Goal: Information Seeking & Learning: Find specific fact

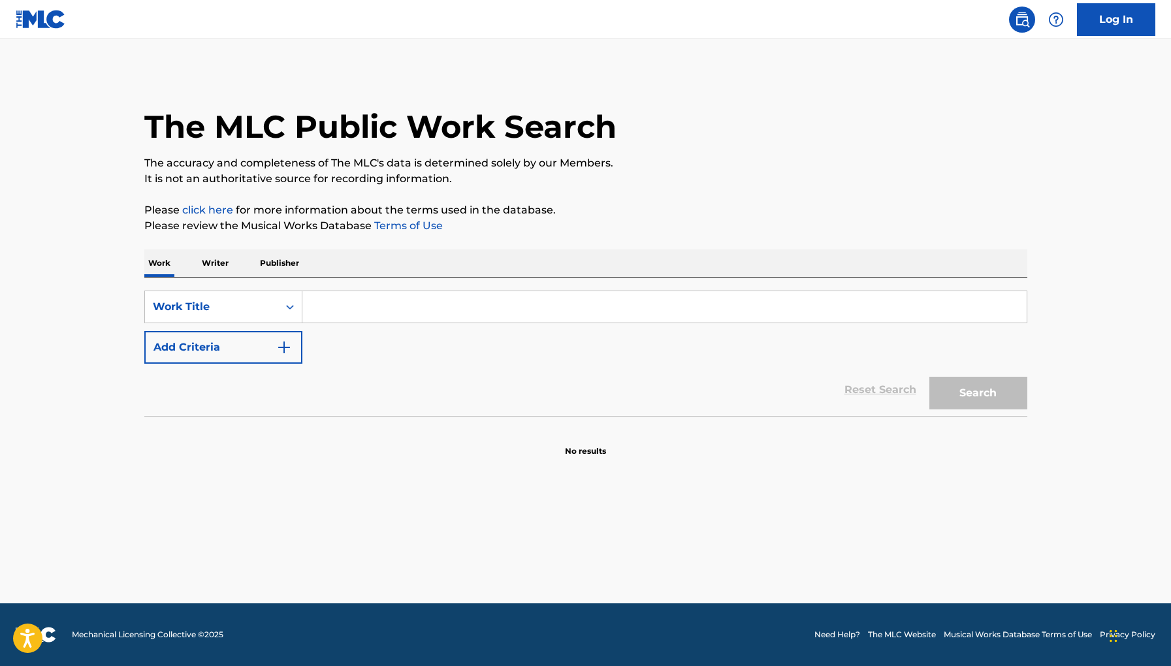
click at [363, 302] on input "Search Form" at bounding box center [665, 306] width 725 height 31
paste input "Rough Spots"
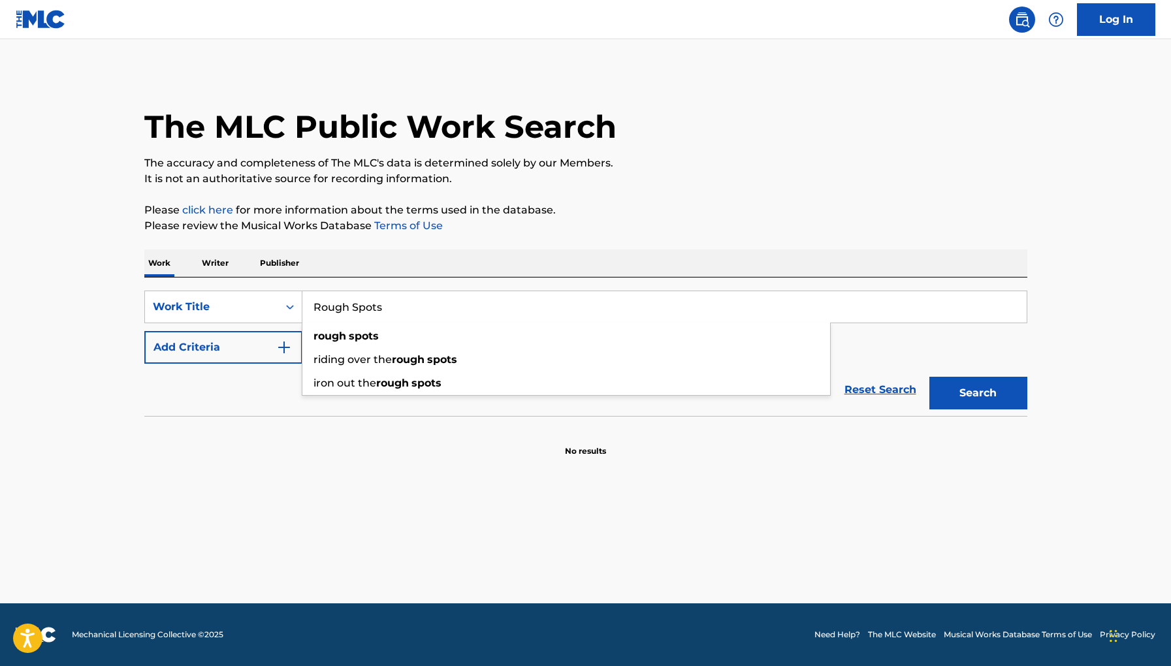
type input "Rough Spots"
click at [930, 377] on button "Search" at bounding box center [979, 393] width 98 height 33
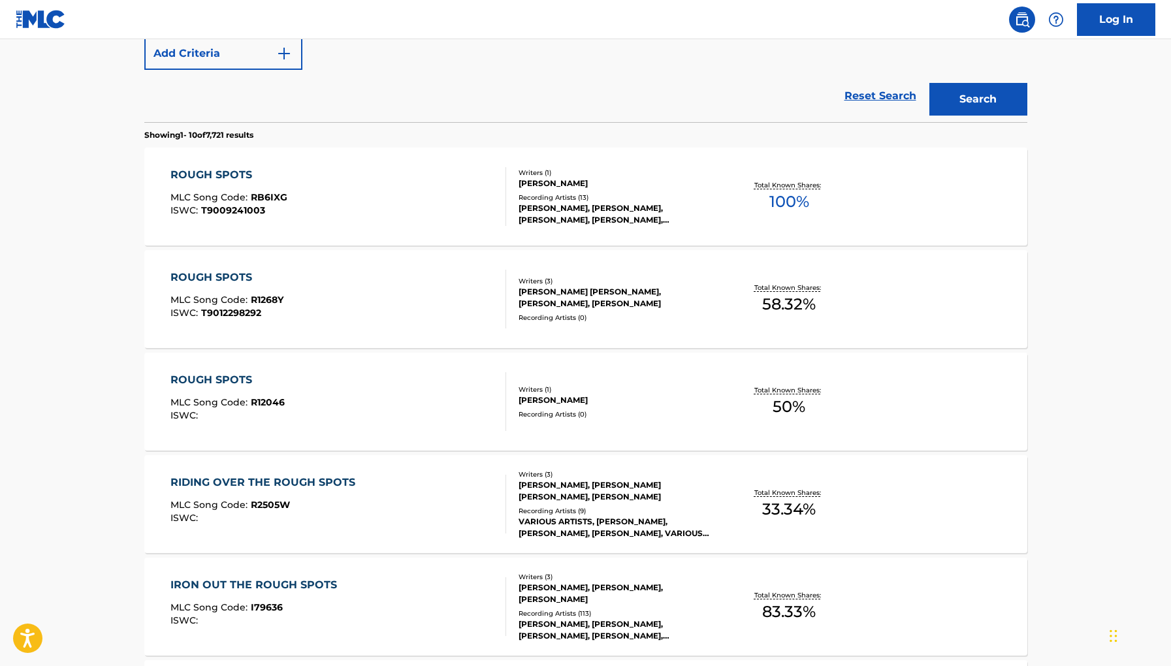
scroll to position [295, 0]
click at [442, 176] on div "ROUGH SPOTS MLC Song Code : RB6IXG ISWC : T9009241003" at bounding box center [339, 196] width 336 height 59
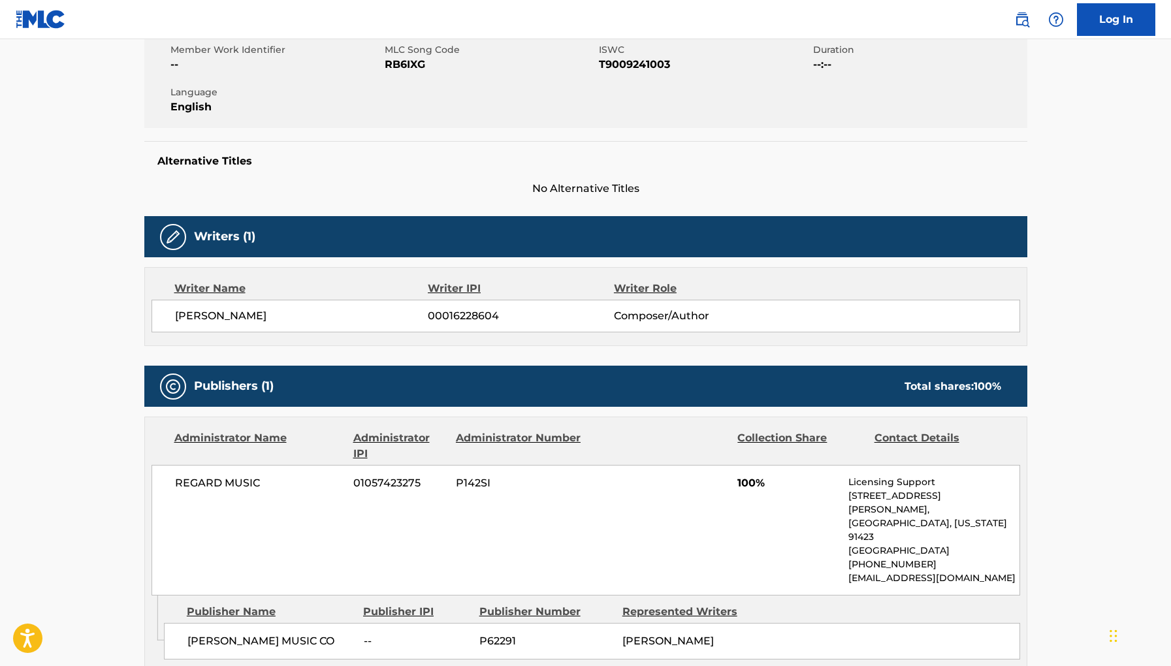
scroll to position [250, 0]
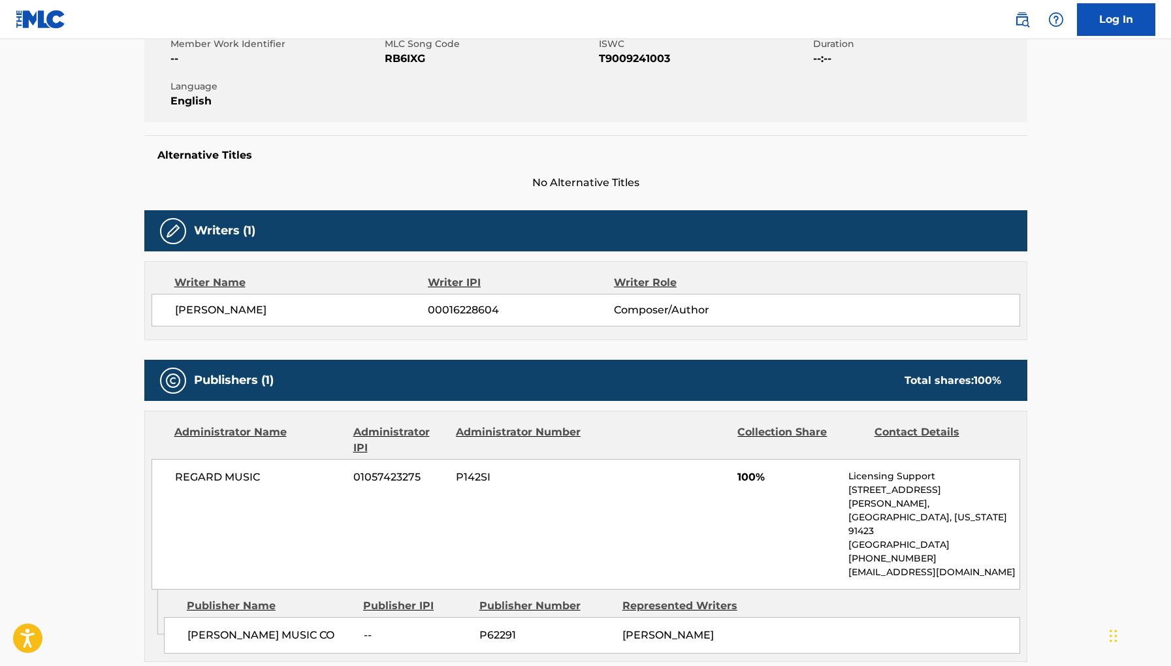
click at [236, 229] on h5 "Writers (1)" at bounding box center [224, 230] width 61 height 15
click at [308, 300] on div "EARL KING 00016228604 Composer/Author" at bounding box center [586, 310] width 869 height 33
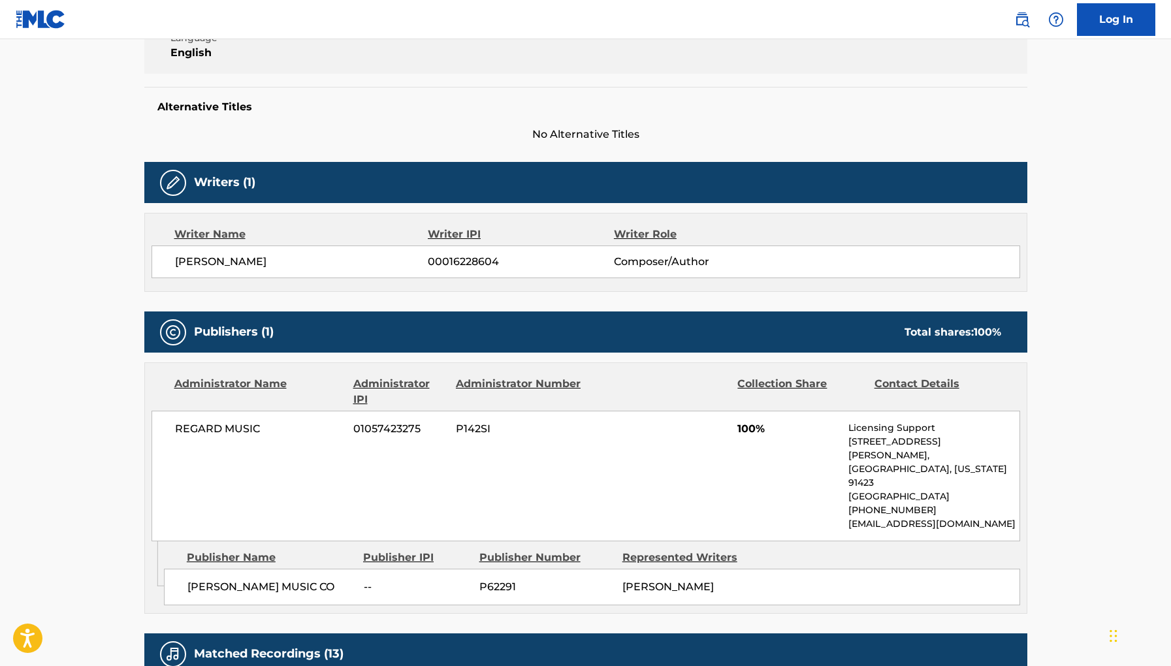
scroll to position [301, 0]
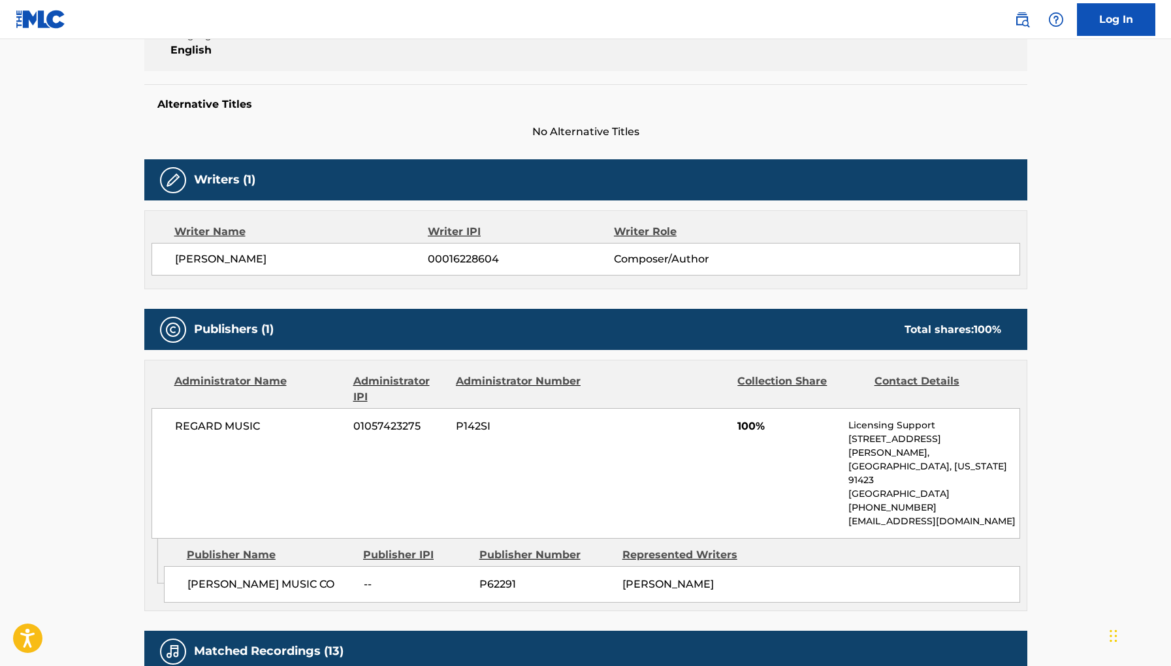
click at [439, 437] on div "REGARD MUSIC 01057423275 P142SI 100% Licensing Support 13636 Ventura Bouleard, …" at bounding box center [586, 473] width 869 height 131
click at [495, 427] on span "P142SI" at bounding box center [519, 427] width 127 height 16
click at [514, 423] on span "P142SI" at bounding box center [519, 427] width 127 height 16
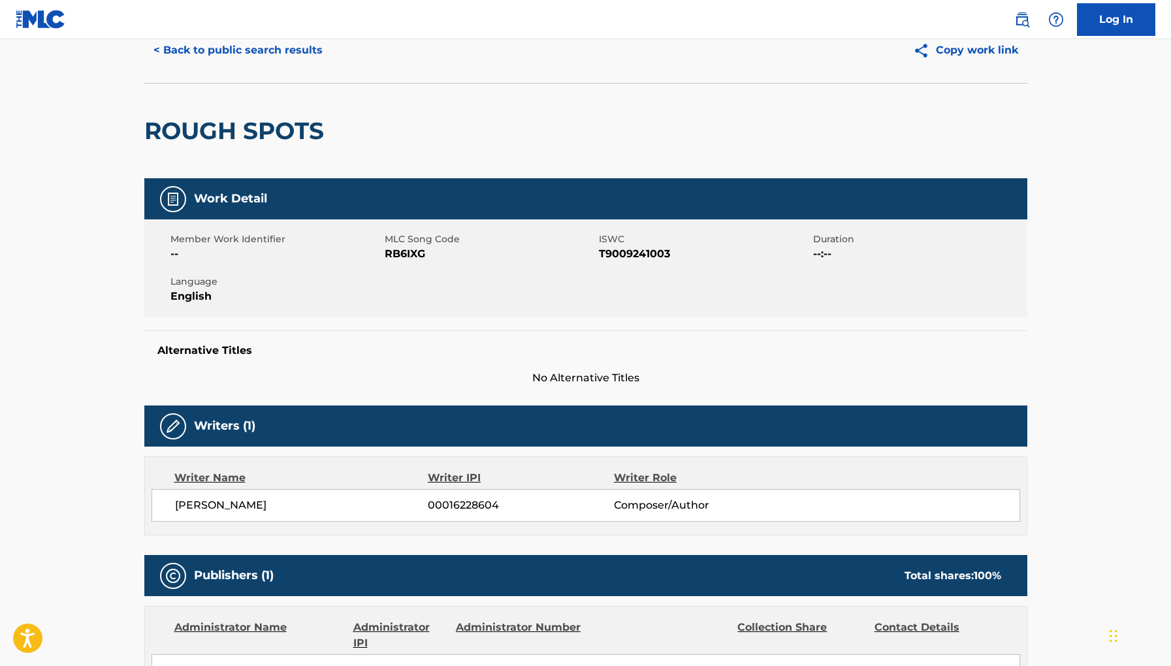
scroll to position [0, 0]
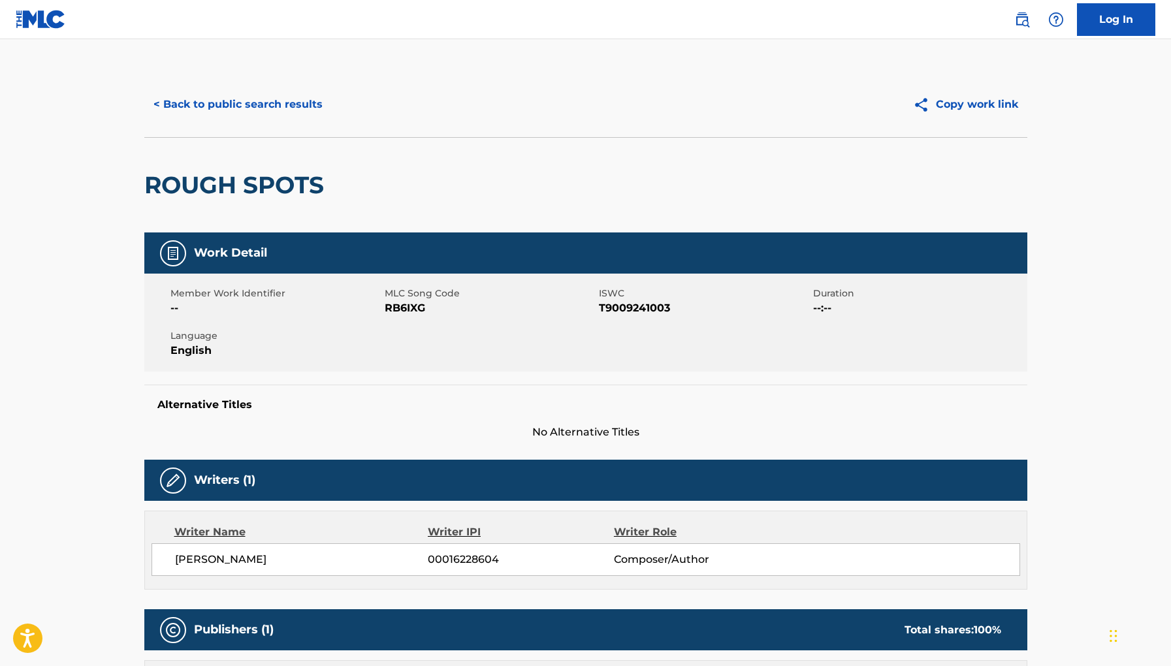
click at [263, 100] on button "< Back to public search results" at bounding box center [238, 104] width 188 height 33
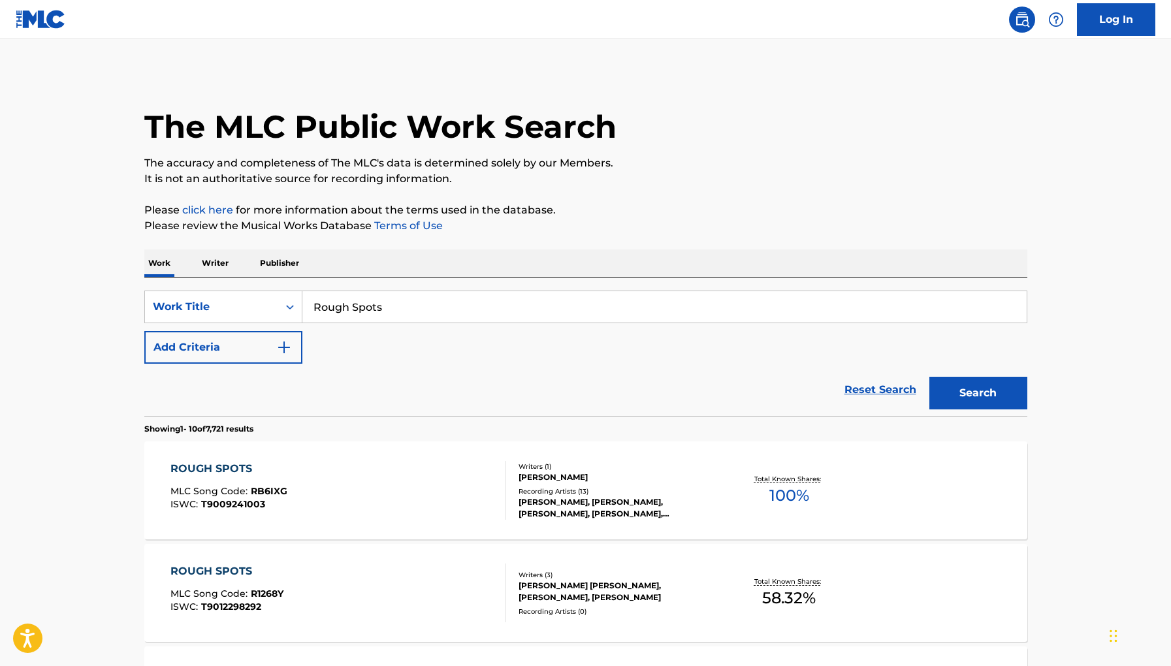
scroll to position [288, 0]
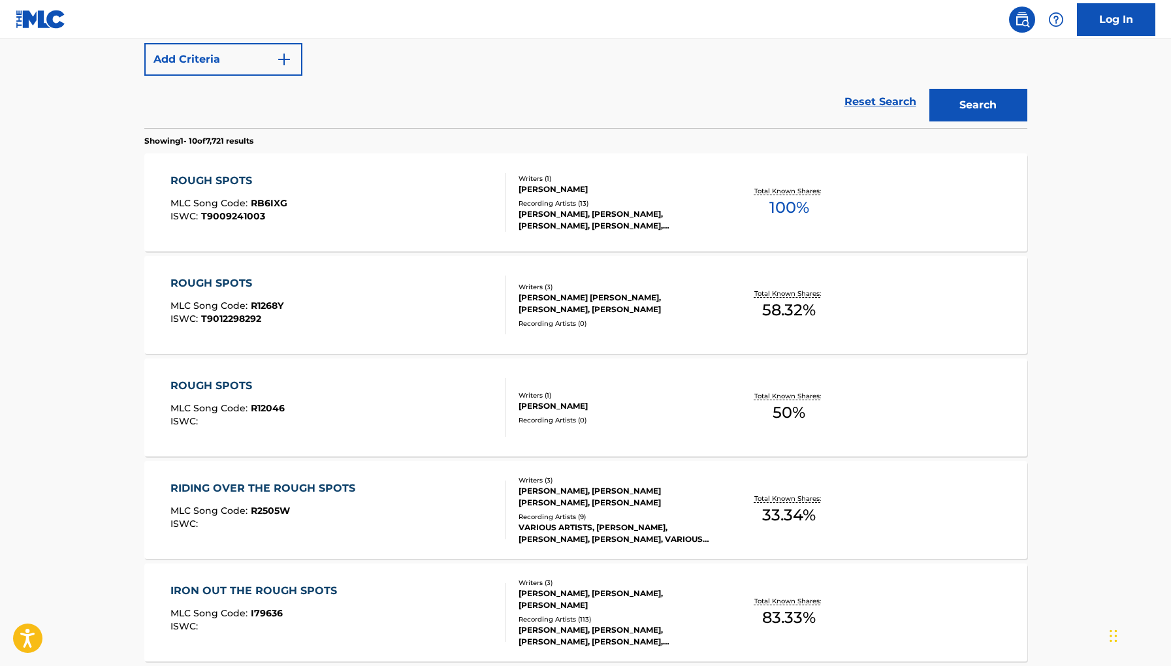
click at [369, 422] on div "ROUGH SPOTS MLC Song Code : R12046 ISWC :" at bounding box center [339, 407] width 336 height 59
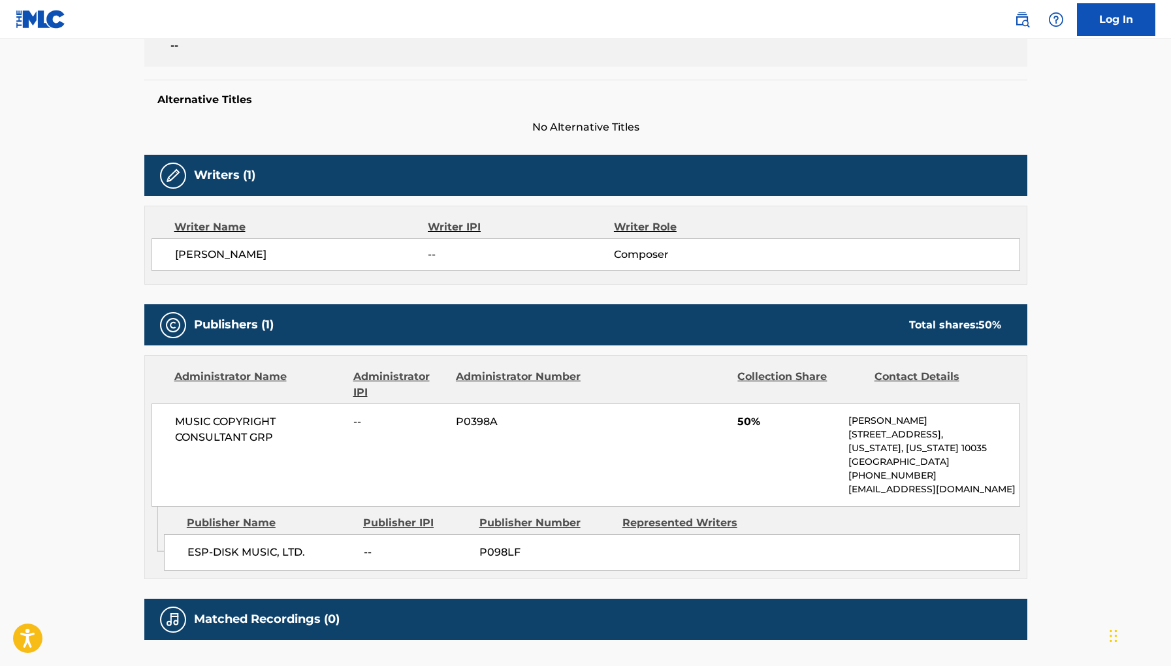
scroll to position [310, 0]
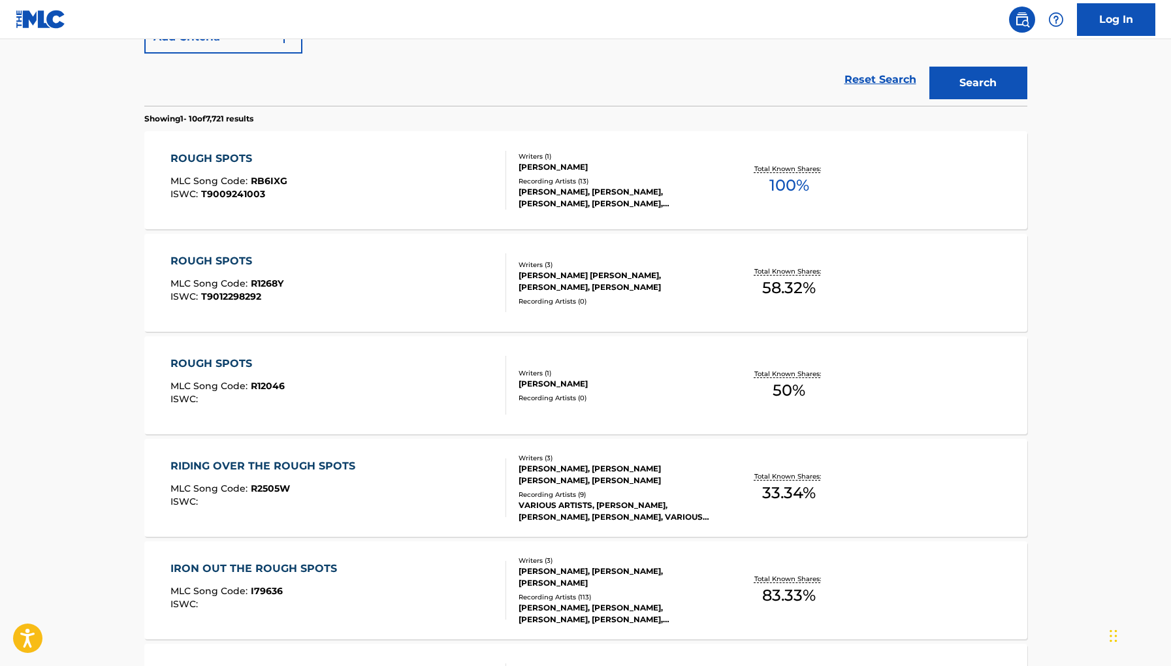
scroll to position [288, 0]
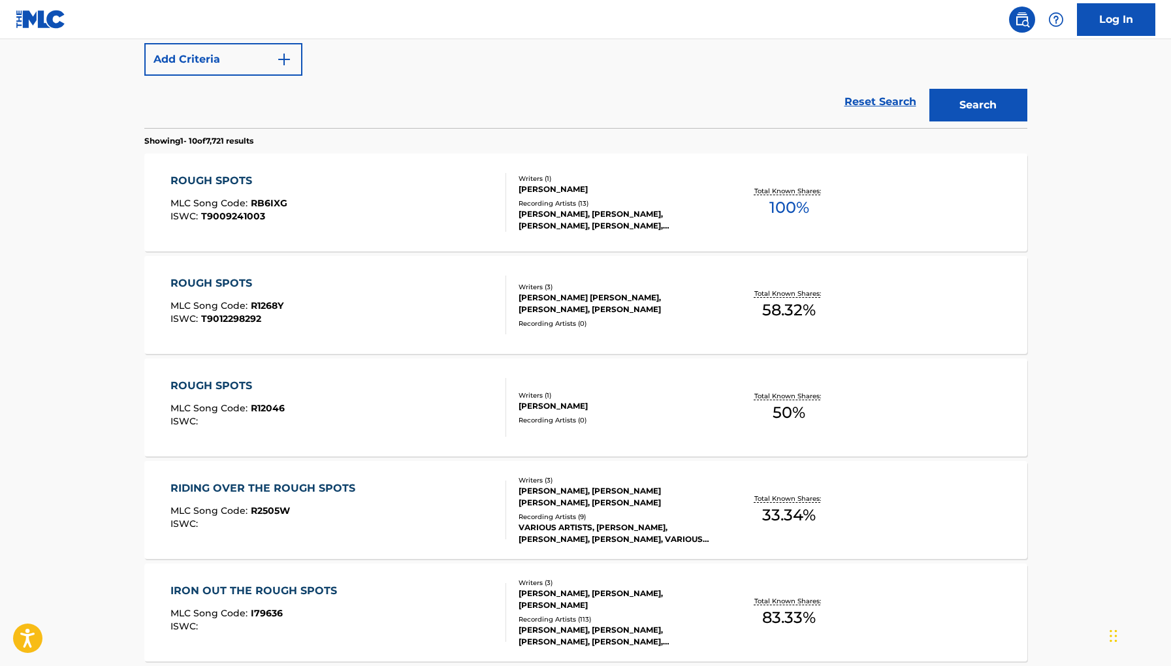
click at [297, 200] on div "ROUGH SPOTS MLC Song Code : RB6IXG ISWC : T9009241003" at bounding box center [339, 202] width 336 height 59
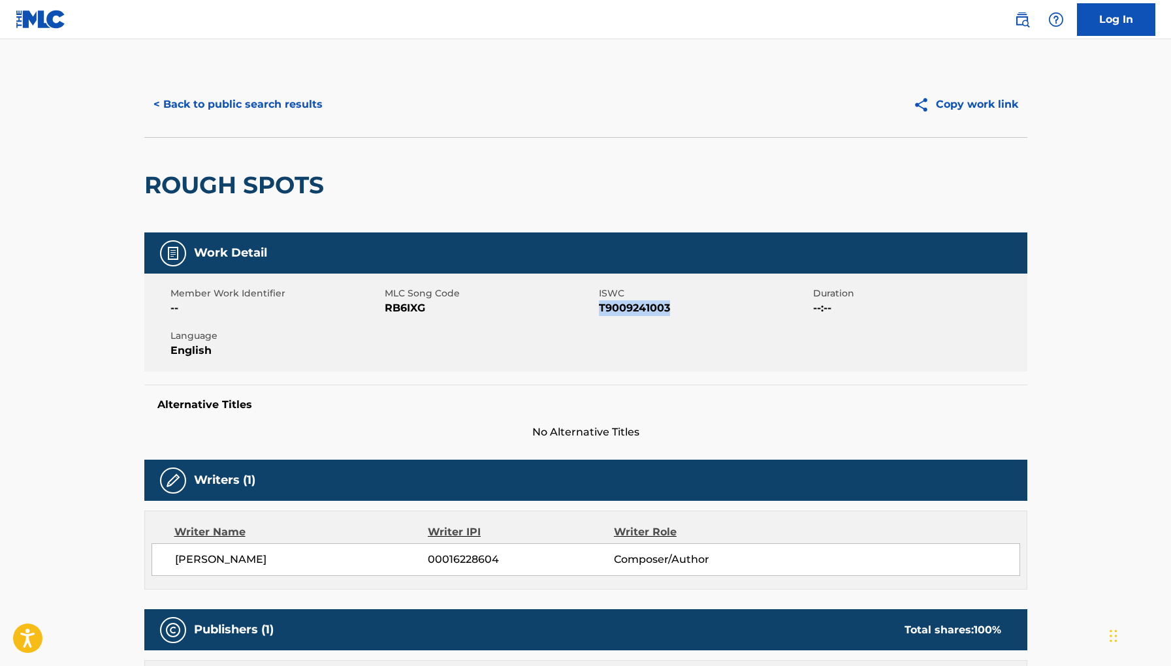
drag, startPoint x: 685, startPoint y: 304, endPoint x: 598, endPoint y: 309, distance: 86.4
click at [599, 309] on span "T9009241003" at bounding box center [704, 309] width 211 height 16
copy span "T9009241003"
click at [619, 372] on div "Work Detail Member Work Identifier -- MLC Song Code RB6IXG ISWC T9009241003 Dur…" at bounding box center [585, 337] width 883 height 208
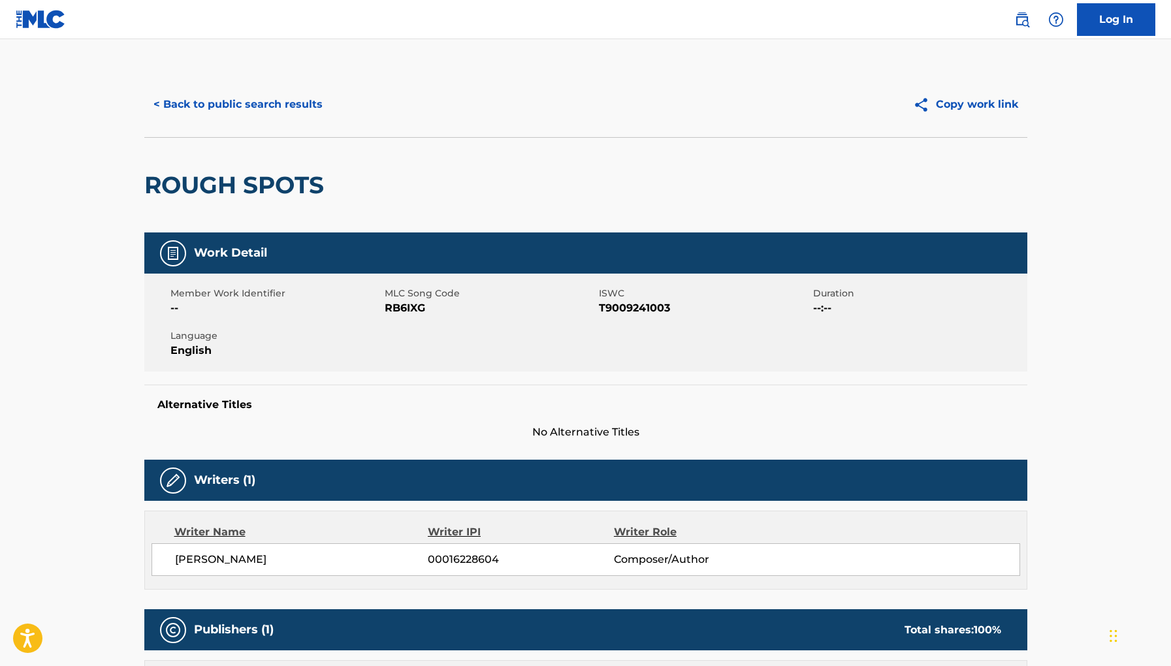
click at [576, 301] on span "RB6IXG" at bounding box center [490, 309] width 211 height 16
click at [528, 223] on div "ROUGH SPOTS" at bounding box center [585, 184] width 883 height 95
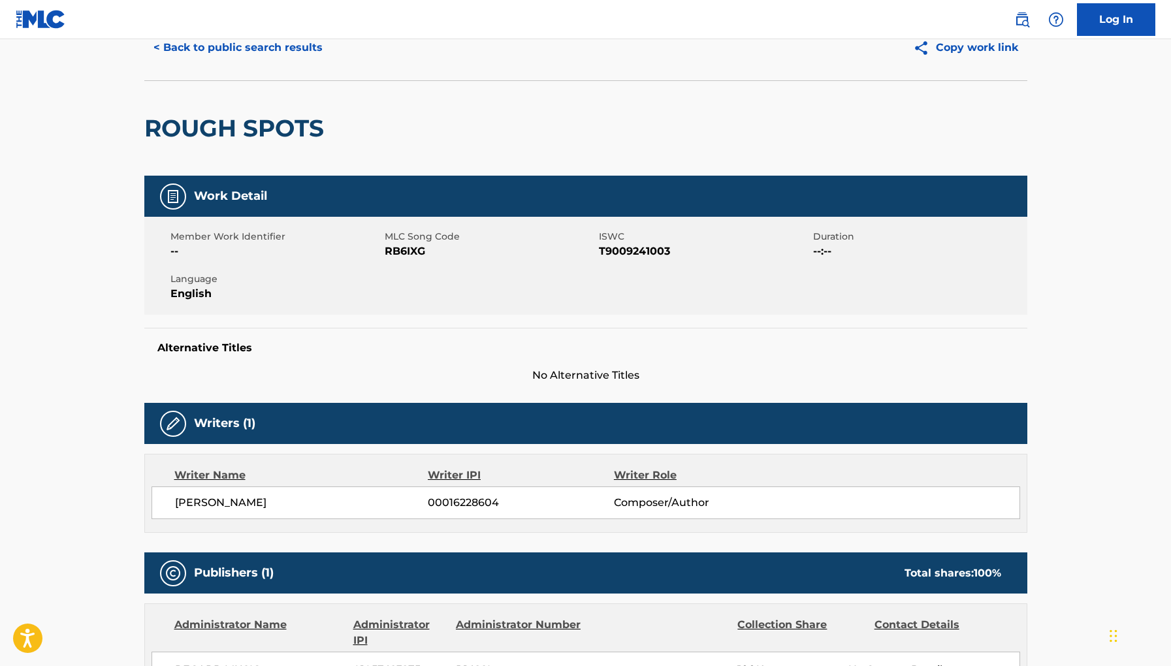
scroll to position [58, 0]
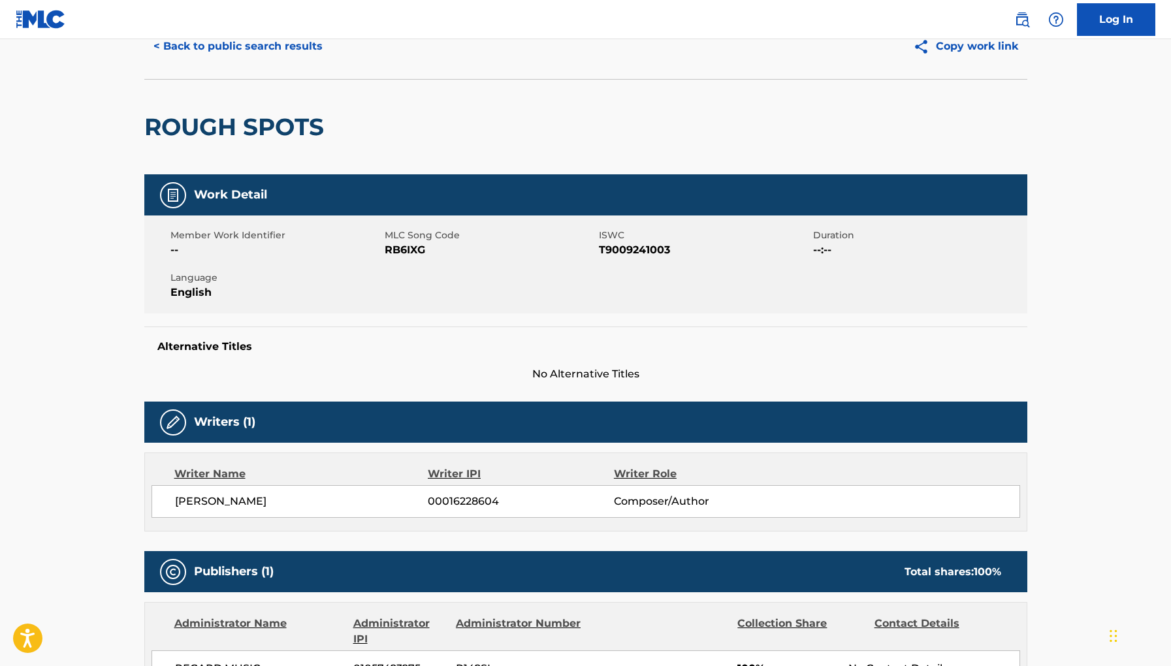
drag, startPoint x: 598, startPoint y: 247, endPoint x: 737, endPoint y: 248, distance: 138.5
click at [739, 248] on span "T9009241003" at bounding box center [704, 250] width 211 height 16
click at [685, 248] on span "T9009241003" at bounding box center [704, 250] width 211 height 16
drag, startPoint x: 675, startPoint y: 248, endPoint x: 599, endPoint y: 249, distance: 75.8
click at [599, 249] on span "T9009241003" at bounding box center [704, 250] width 211 height 16
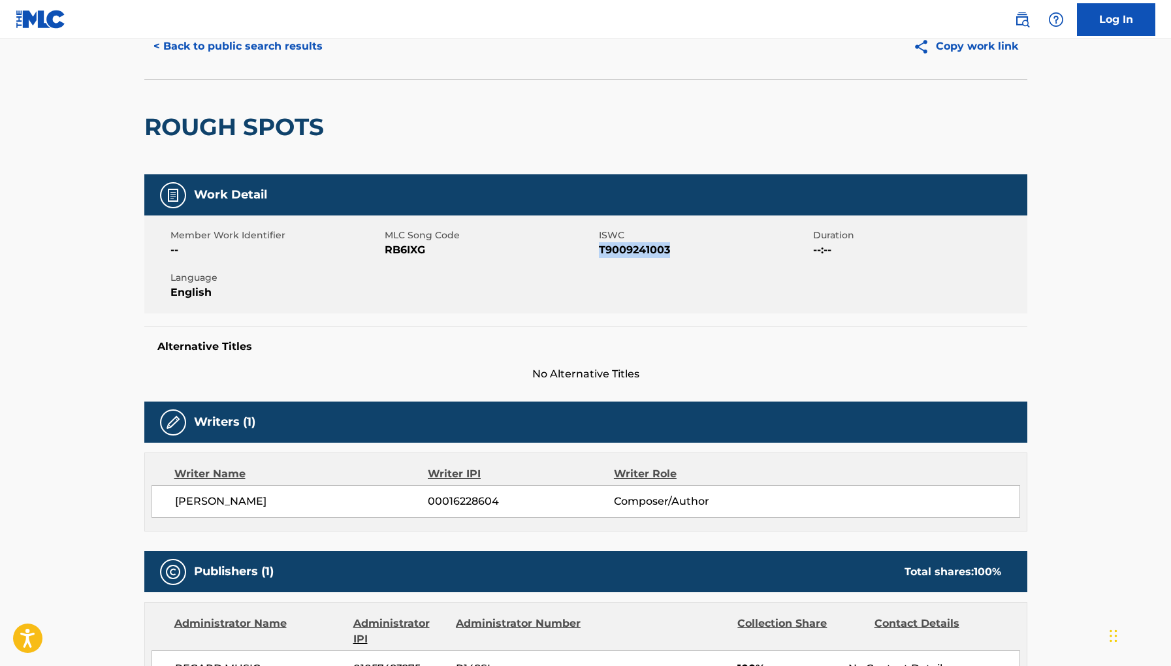
copy span "T9009241003"
drag, startPoint x: 598, startPoint y: 251, endPoint x: 706, endPoint y: 245, distance: 108.6
click at [706, 245] on div "Member Work Identifier -- MLC Song Code RB6IXG ISWC T9009241003 Duration --:-- …" at bounding box center [585, 265] width 883 height 98
click at [706, 245] on span "T9009241003" at bounding box center [704, 250] width 211 height 16
drag, startPoint x: 670, startPoint y: 249, endPoint x: 597, endPoint y: 251, distance: 73.9
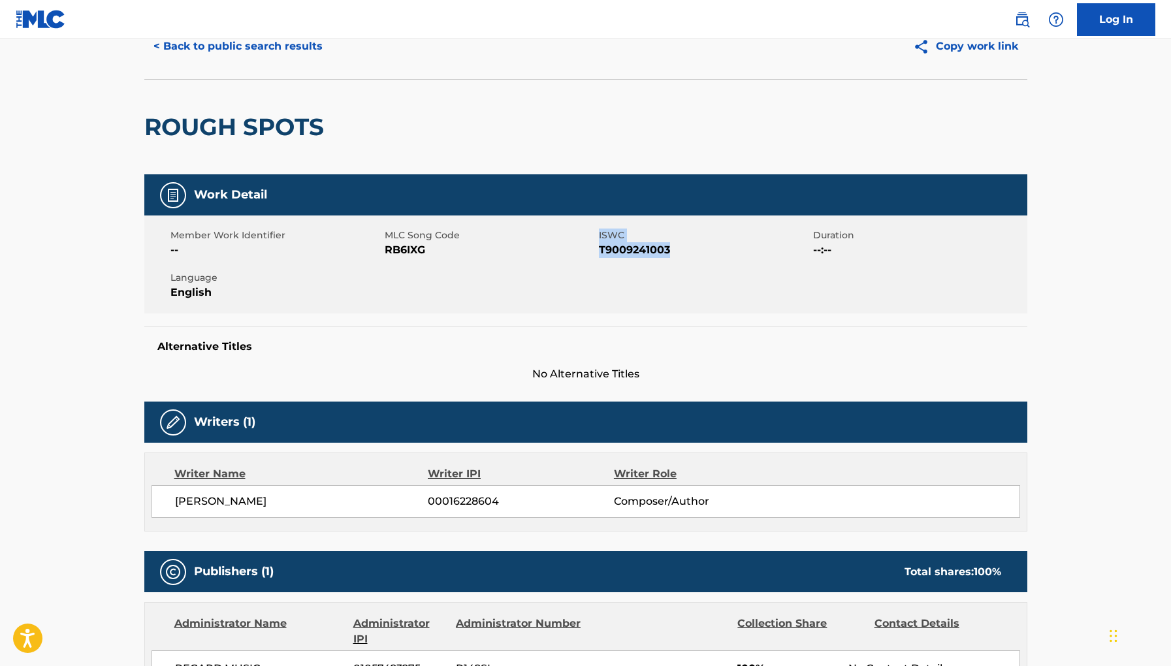
click at [597, 251] on div "Member Work Identifier -- MLC Song Code RB6IXG ISWC T9009241003 Duration --:-- …" at bounding box center [585, 265] width 883 height 98
click at [597, 251] on div "MLC Song Code RB6IXG" at bounding box center [492, 243] width 214 height 29
click at [599, 251] on span "T9009241003" at bounding box center [704, 250] width 211 height 16
drag, startPoint x: 598, startPoint y: 251, endPoint x: 681, endPoint y: 250, distance: 83.0
click at [681, 250] on span "T9009241003" at bounding box center [704, 250] width 211 height 16
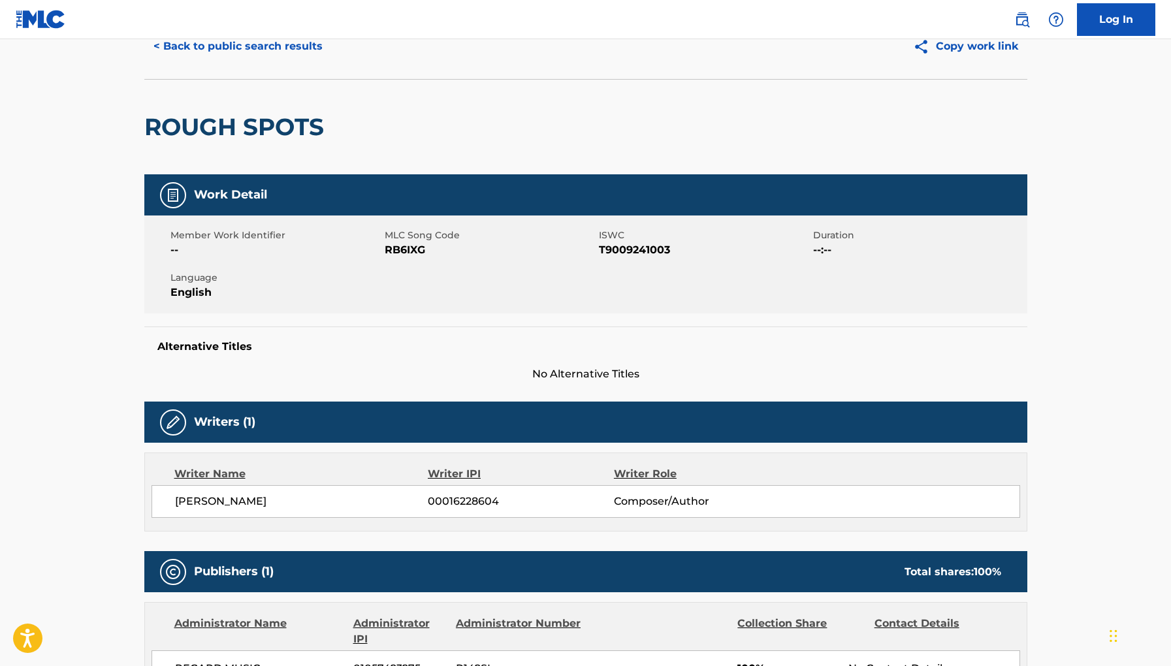
click at [679, 250] on span "T9009241003" at bounding box center [704, 250] width 211 height 16
drag, startPoint x: 674, startPoint y: 250, endPoint x: 594, endPoint y: 250, distance: 79.7
click at [594, 250] on div "Member Work Identifier -- MLC Song Code RB6IXG ISWC T9009241003 Duration --:-- …" at bounding box center [585, 265] width 883 height 98
click at [601, 250] on span "T9009241003" at bounding box center [704, 250] width 211 height 16
copy span "T9009241003"
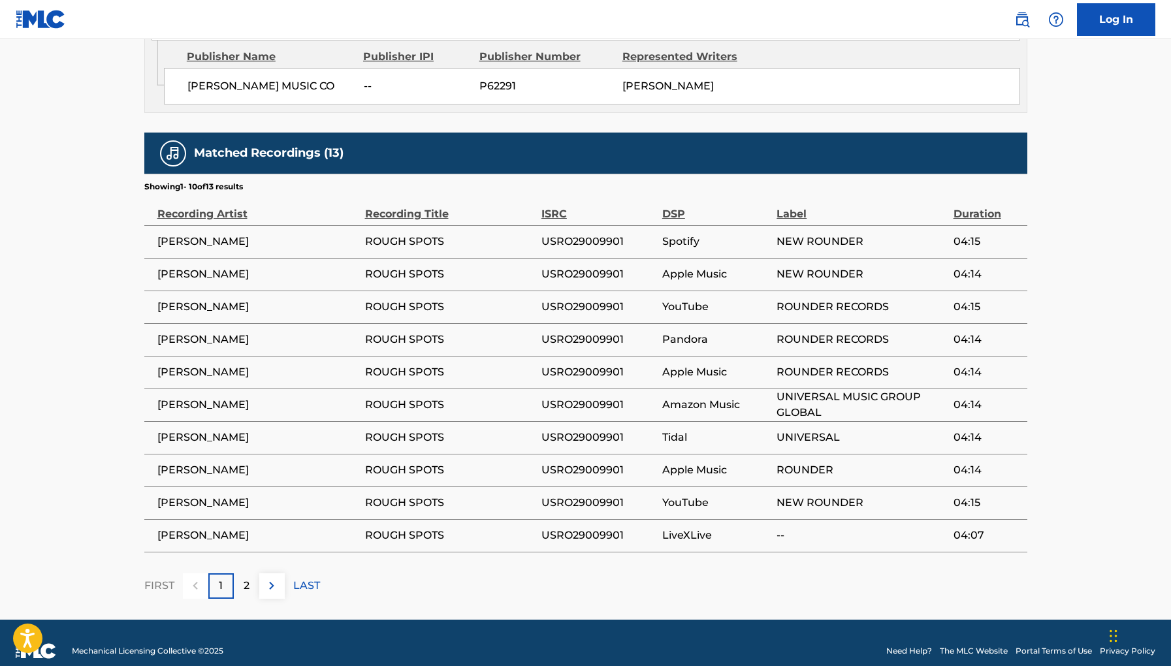
scroll to position [706, 0]
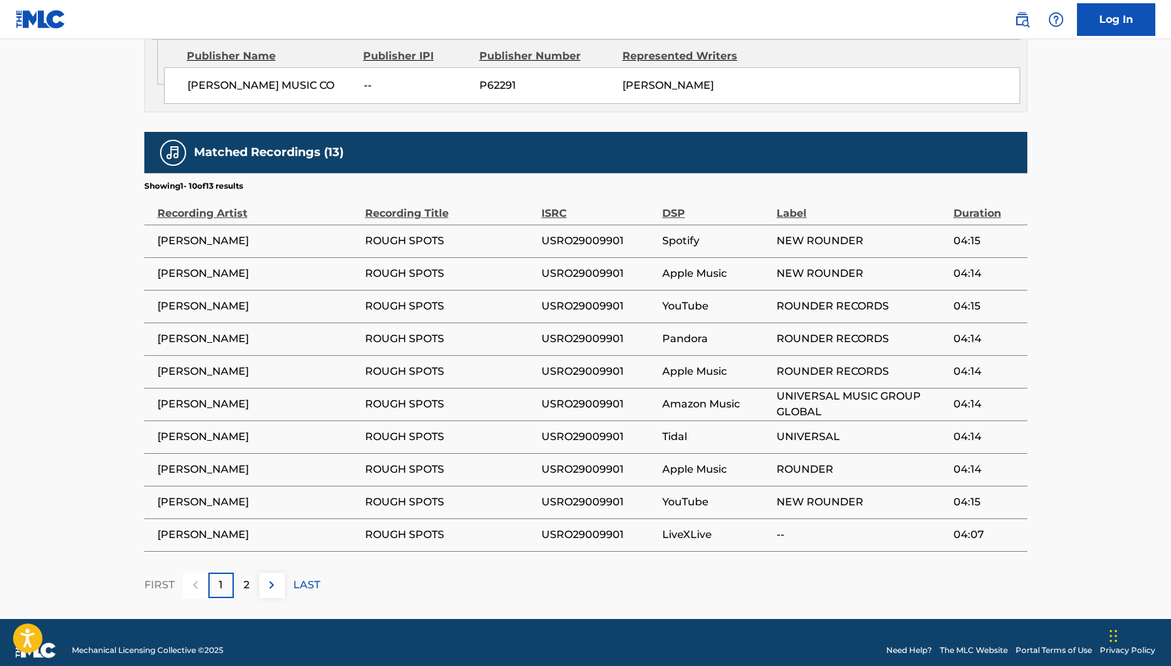
click at [531, 229] on td "ROUGH SPOTS" at bounding box center [453, 241] width 176 height 33
click at [446, 237] on span "ROUGH SPOTS" at bounding box center [450, 241] width 170 height 16
click at [282, 243] on span "[PERSON_NAME]" at bounding box center [257, 241] width 201 height 16
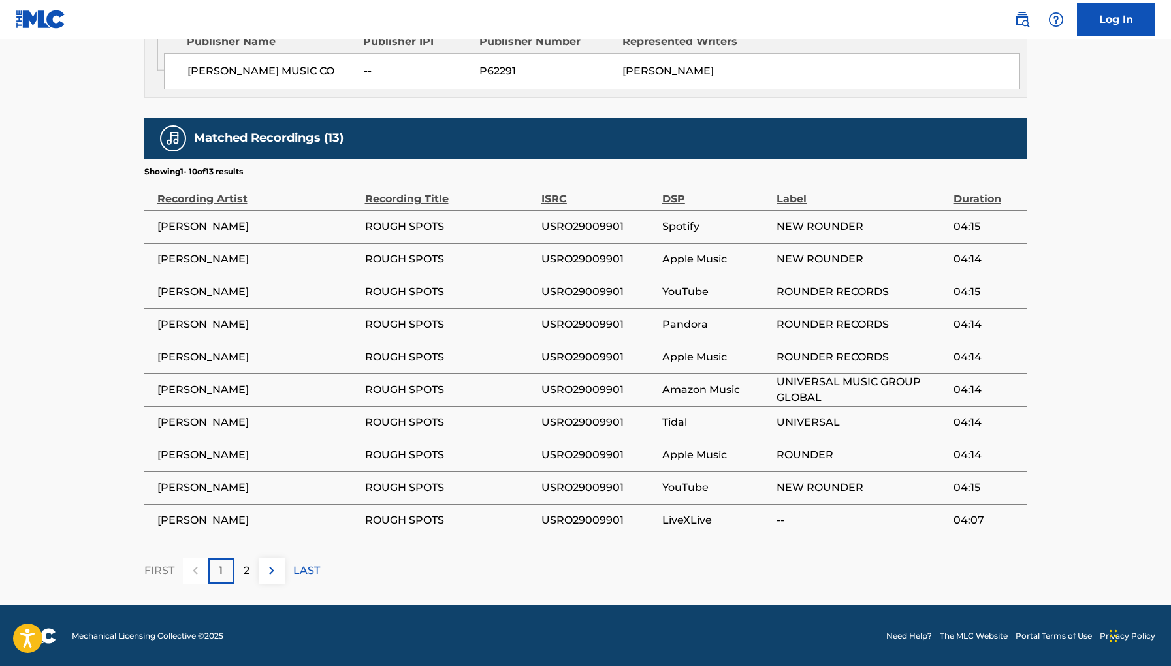
click at [237, 581] on div "2" at bounding box center [246, 571] width 25 height 25
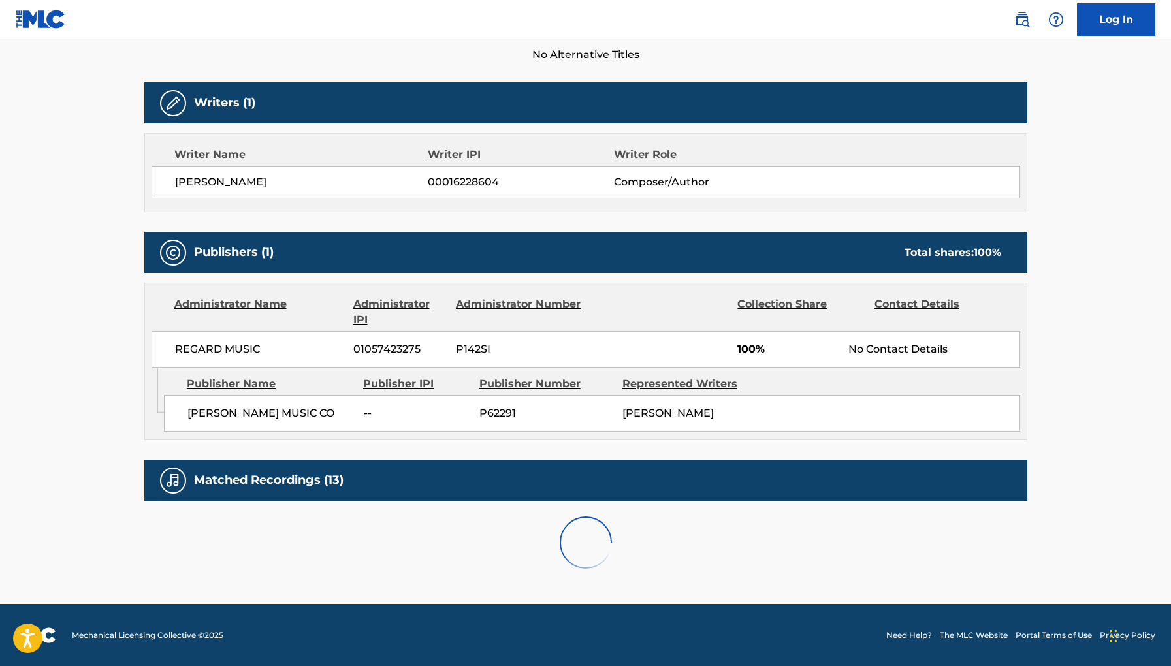
scroll to position [491, 0]
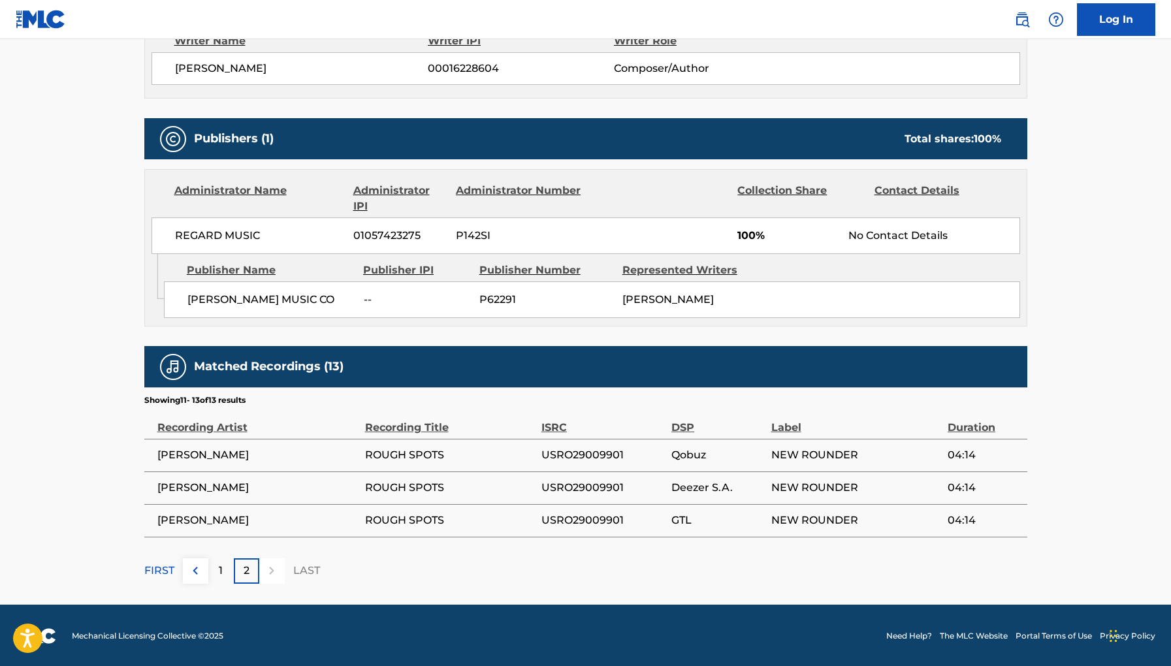
click at [225, 574] on div "1" at bounding box center [220, 571] width 25 height 25
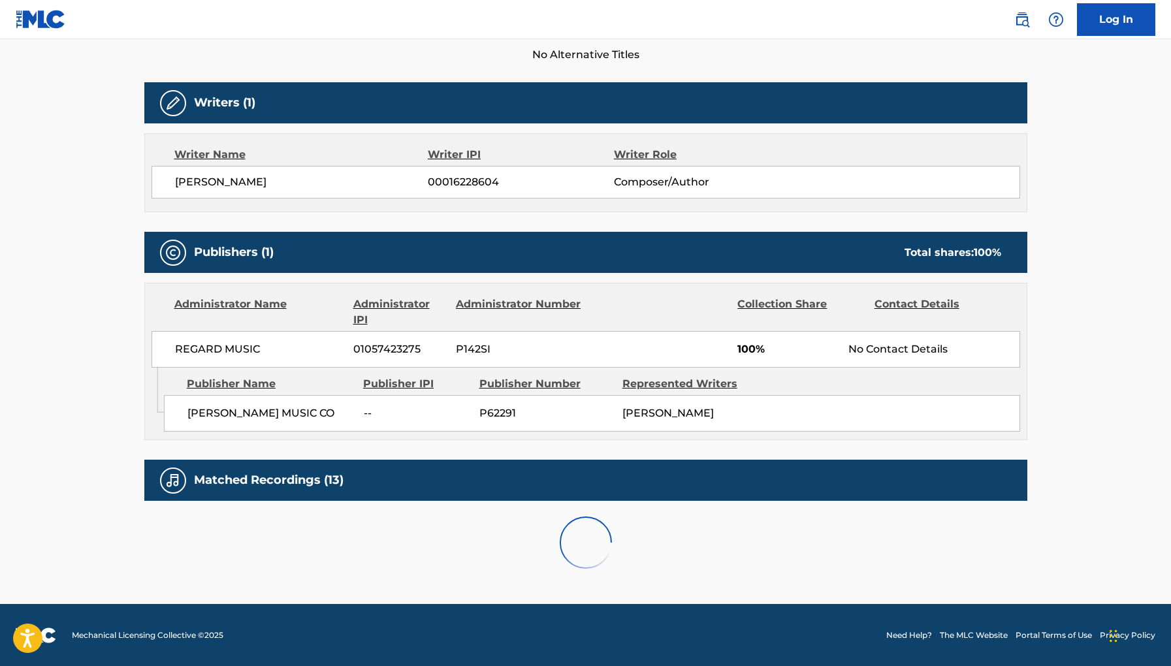
scroll to position [720, 0]
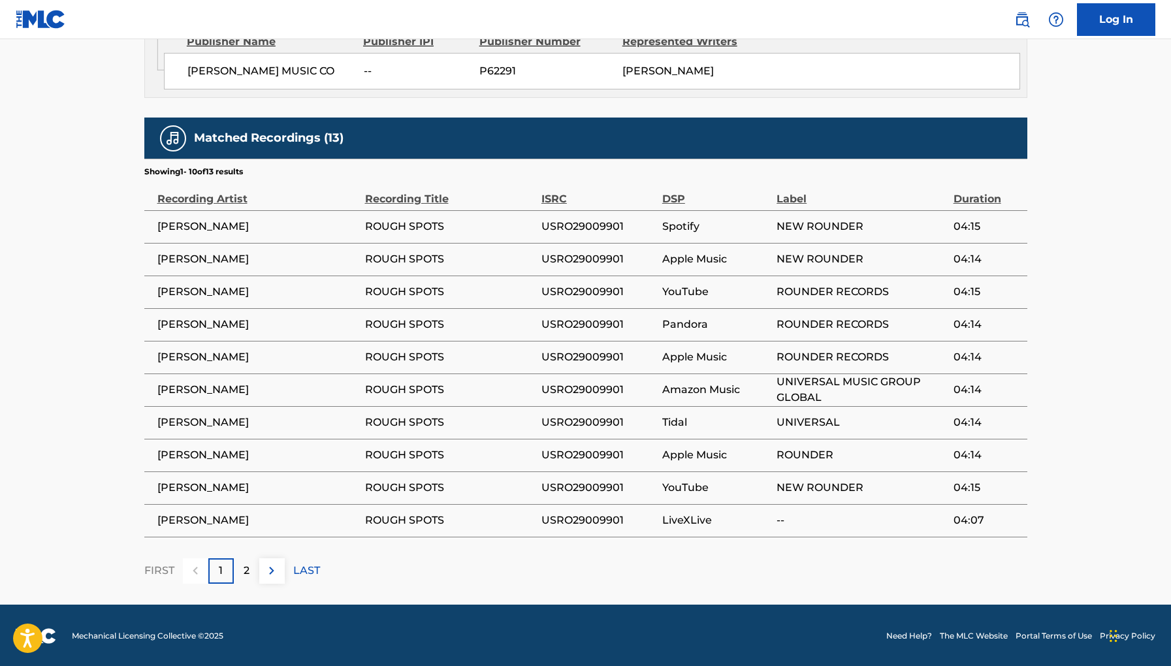
click at [551, 299] on td "USRO29009901" at bounding box center [602, 292] width 121 height 33
click at [612, 219] on span "USRO29009901" at bounding box center [599, 227] width 114 height 16
click at [659, 217] on td "USRO29009901" at bounding box center [602, 226] width 121 height 33
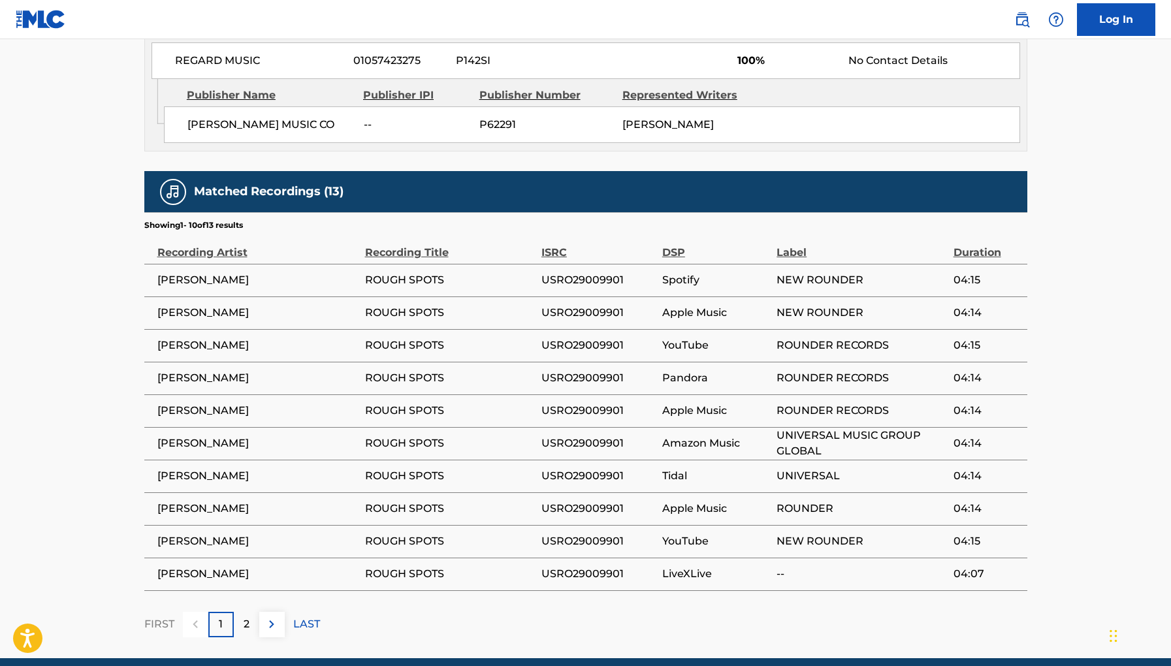
scroll to position [664, 0]
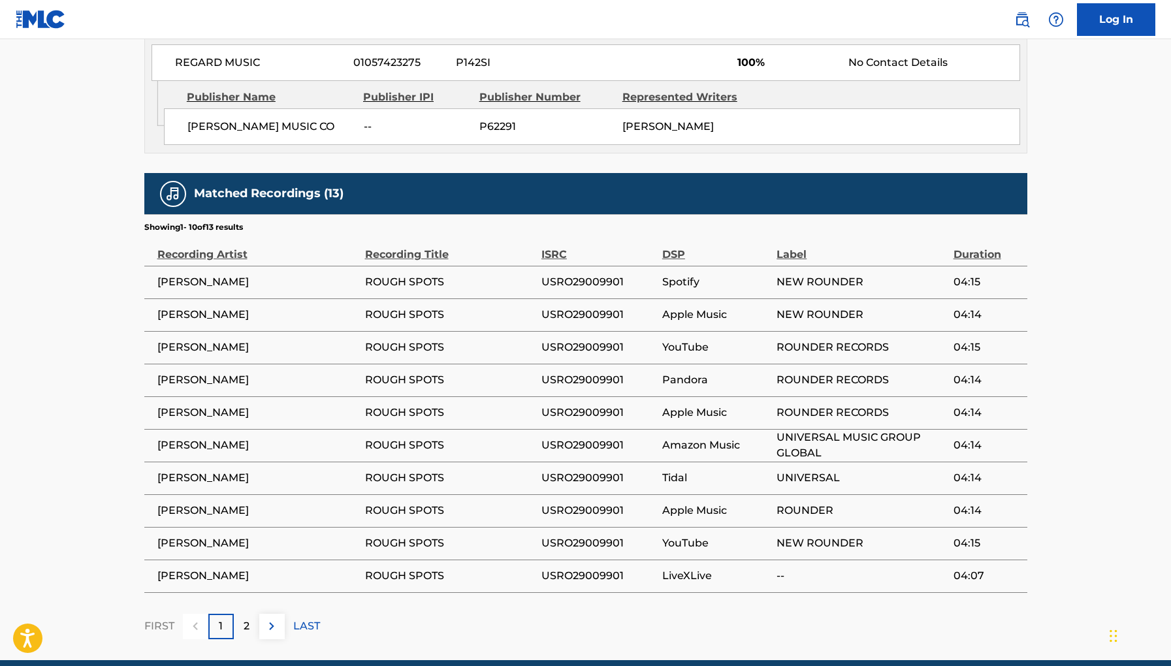
click at [470, 331] on td "ROUGH SPOTS" at bounding box center [453, 347] width 176 height 33
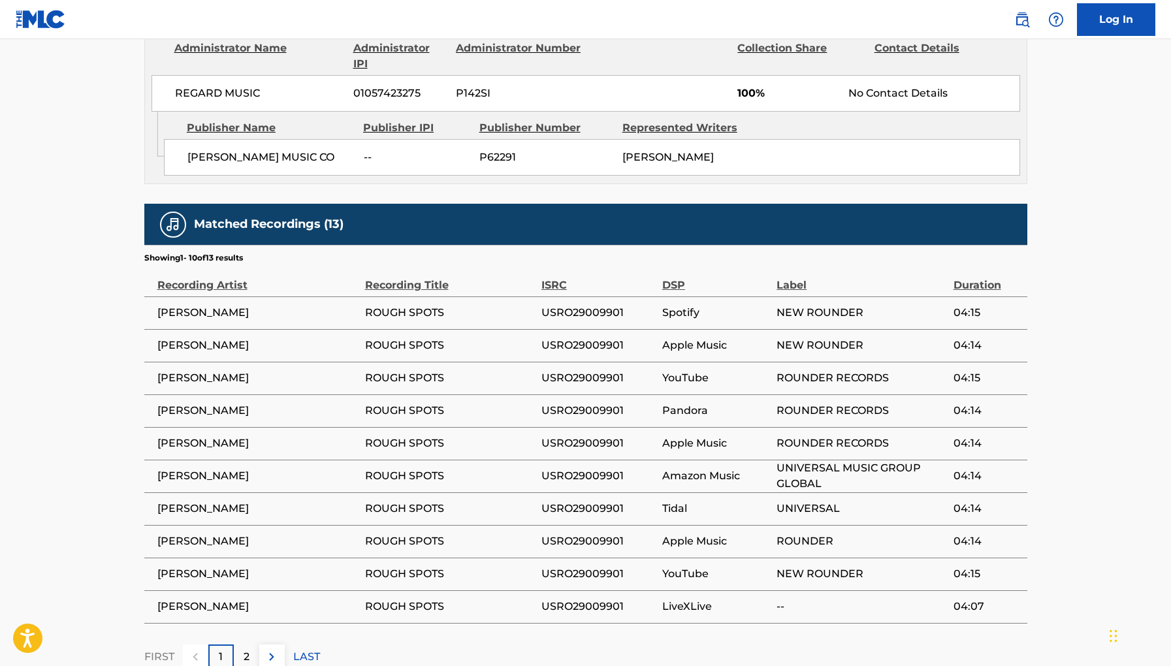
click at [426, 283] on div "Recording Title" at bounding box center [450, 278] width 170 height 29
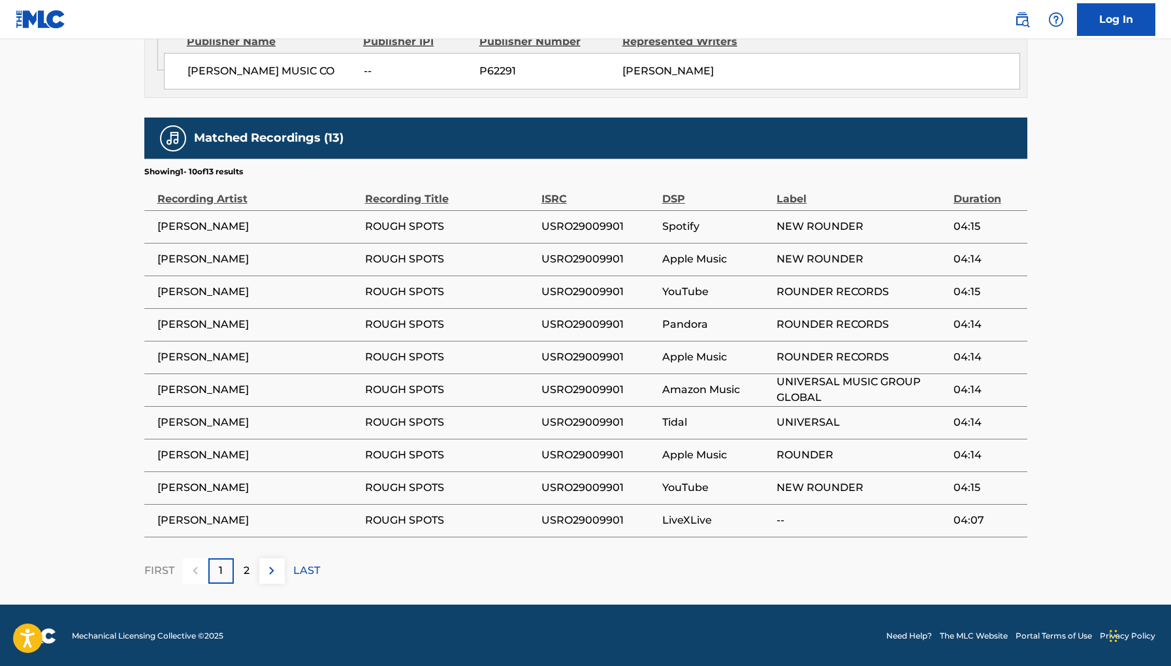
click at [253, 570] on div "2" at bounding box center [246, 571] width 25 height 25
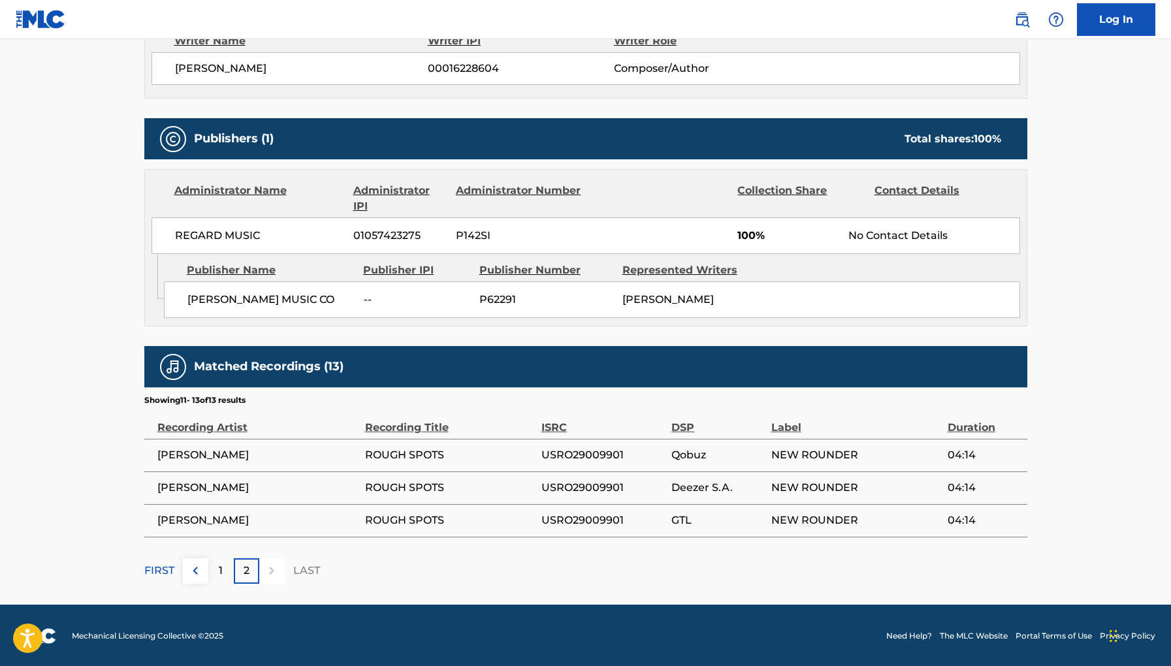
click at [218, 566] on div "1" at bounding box center [220, 571] width 25 height 25
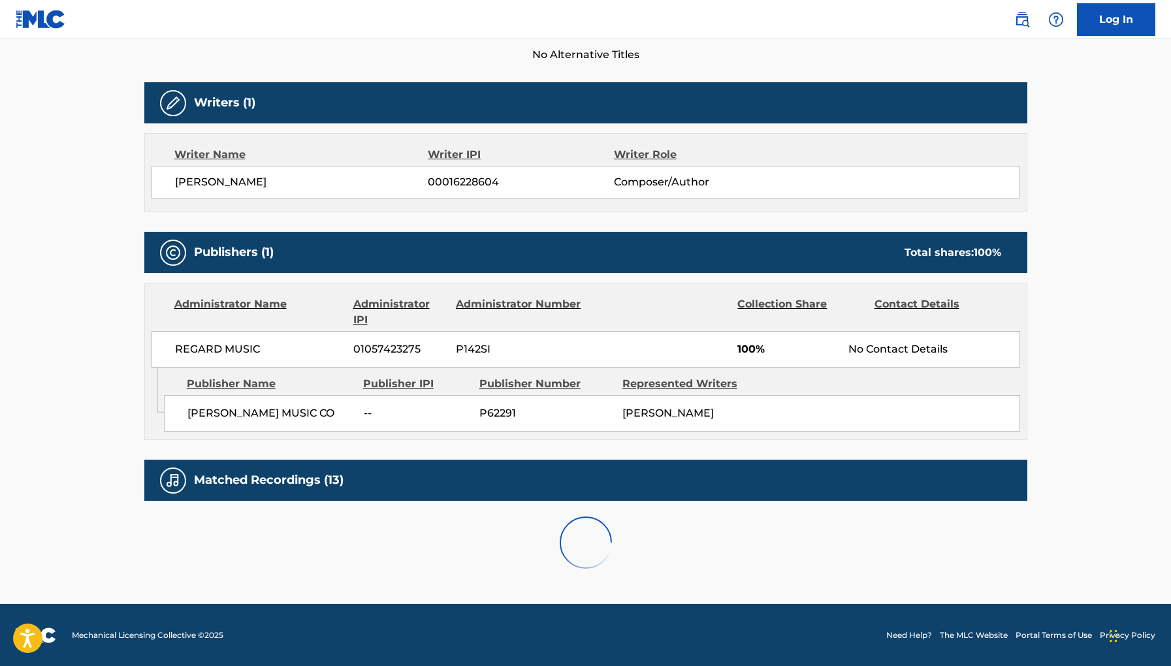
scroll to position [720, 0]
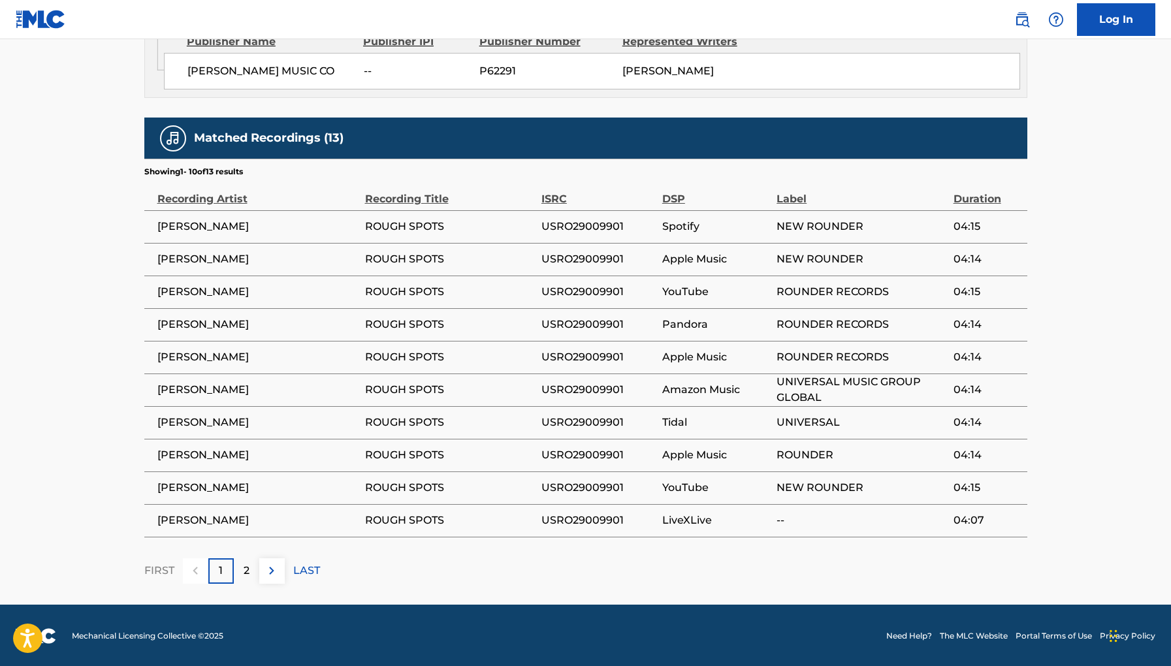
click at [299, 306] on td "[PERSON_NAME]" at bounding box center [254, 292] width 221 height 33
click at [255, 278] on td "[PERSON_NAME]" at bounding box center [254, 292] width 221 height 33
click at [467, 215] on td "ROUGH SPOTS" at bounding box center [453, 226] width 176 height 33
click at [427, 201] on div "Recording Title" at bounding box center [450, 192] width 170 height 29
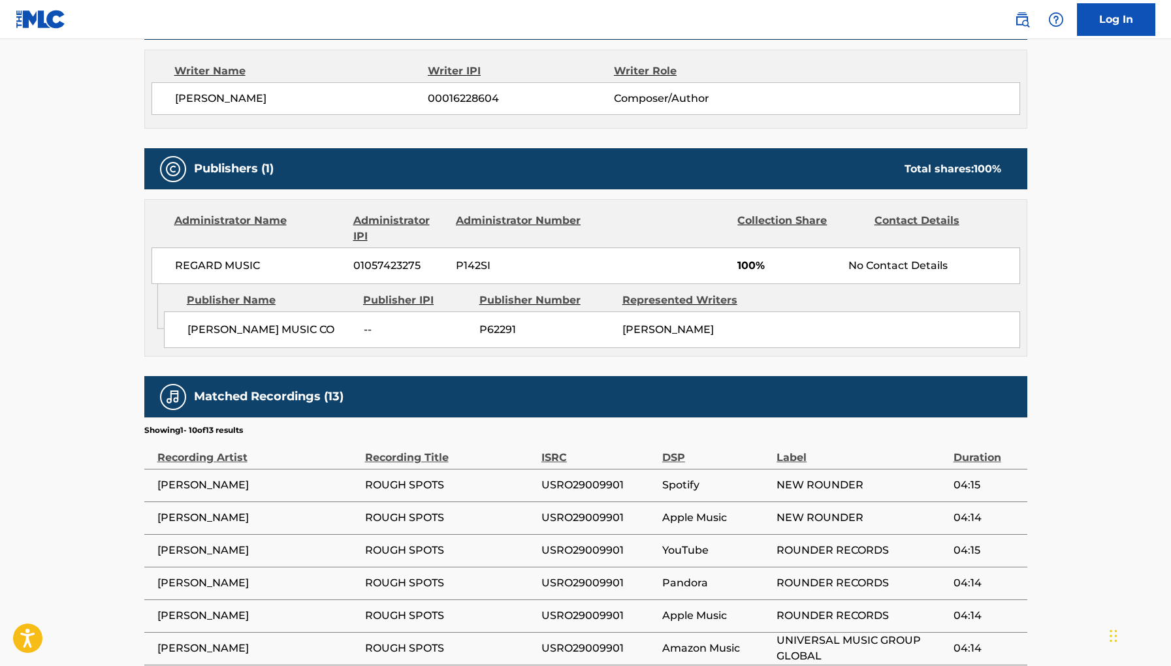
scroll to position [463, 0]
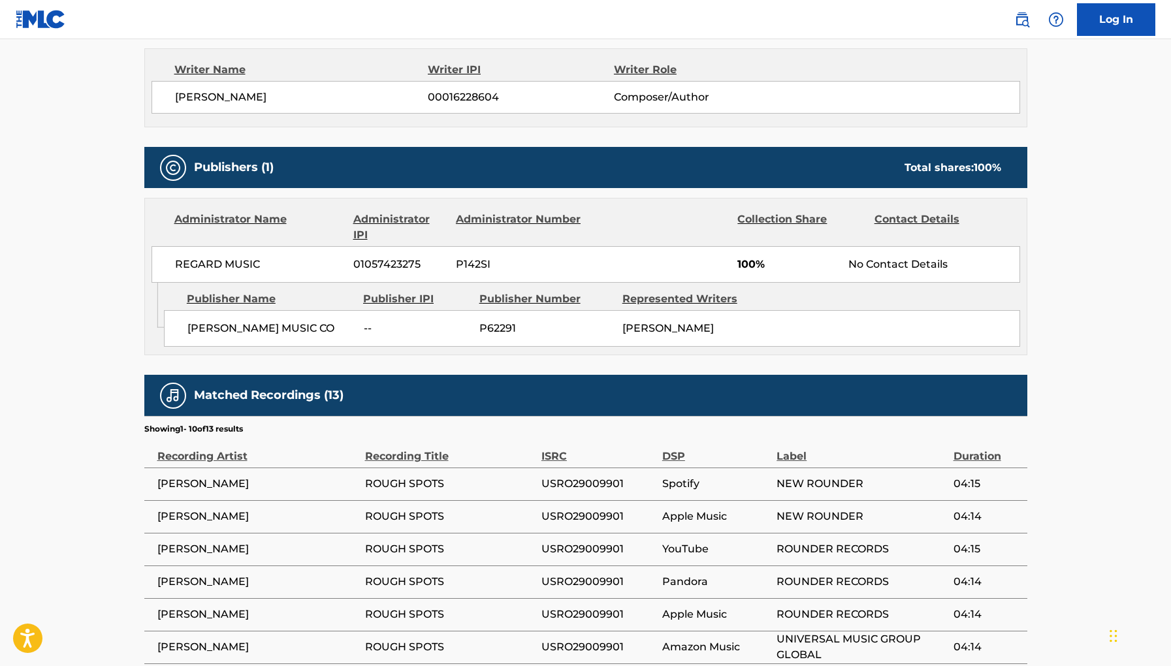
click at [361, 324] on div "SHIRLEY'S MUSIC CO -- P62291 EARL KING" at bounding box center [592, 328] width 857 height 37
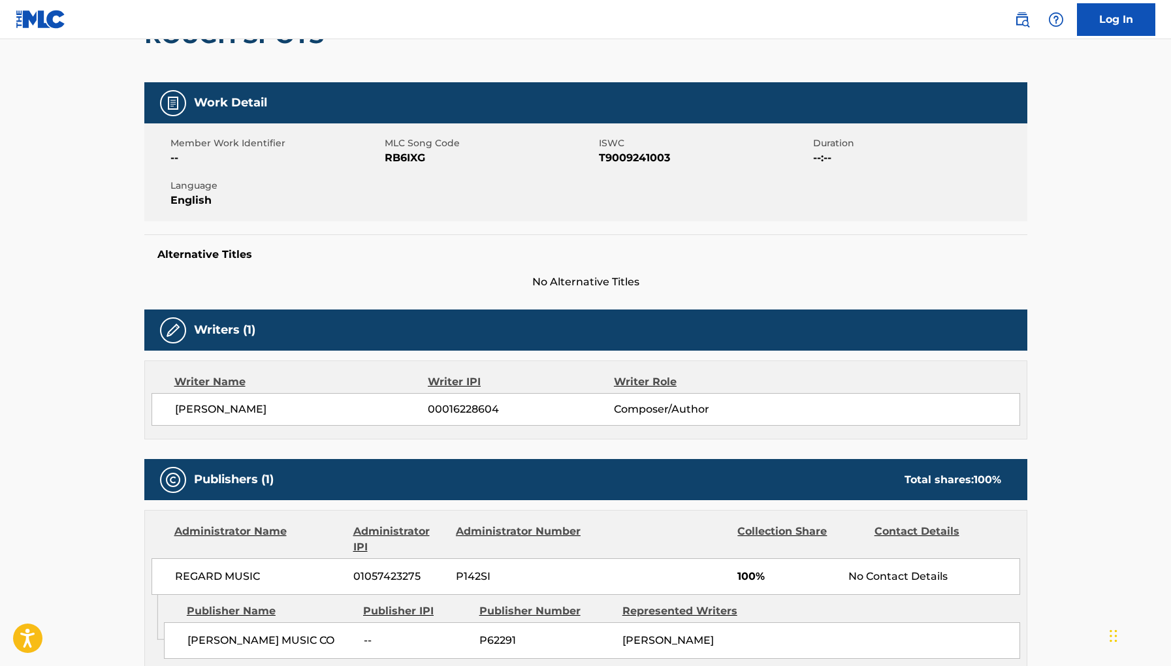
scroll to position [146, 0]
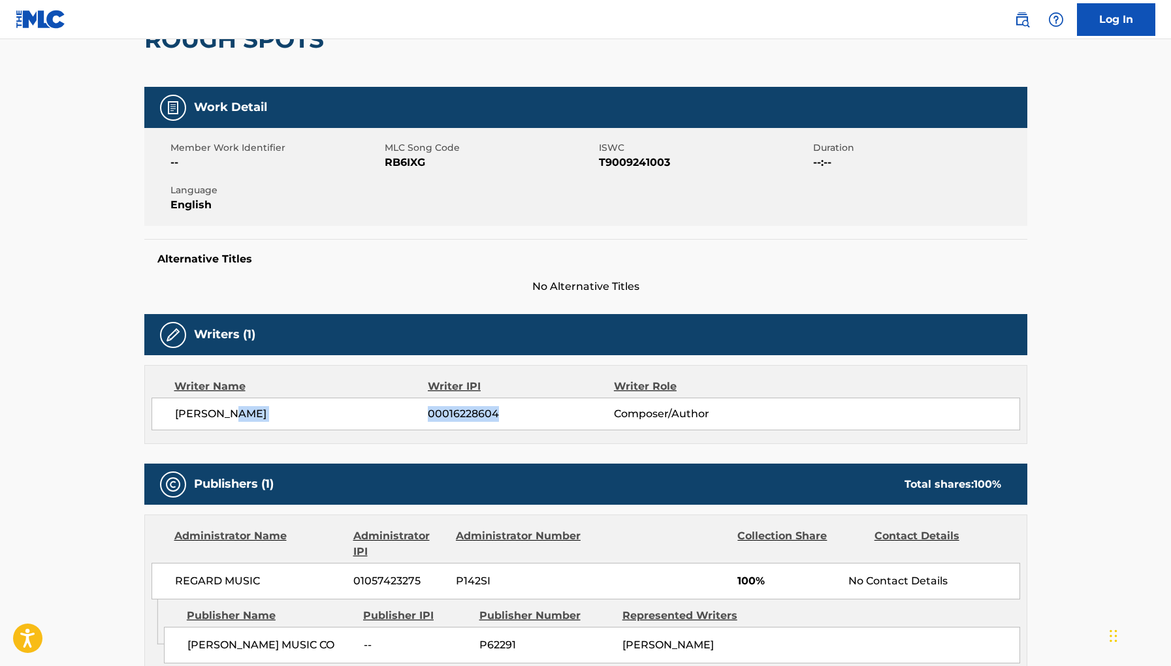
drag, startPoint x: 506, startPoint y: 418, endPoint x: 420, endPoint y: 418, distance: 86.2
click at [420, 418] on div "EARL KING 00016228604 Composer/Author" at bounding box center [597, 414] width 845 height 16
copy div "00016228604"
click at [809, 240] on div "Alternative Titles No Alternative Titles" at bounding box center [585, 267] width 883 height 56
click at [680, 161] on span "T9009241003" at bounding box center [704, 163] width 211 height 16
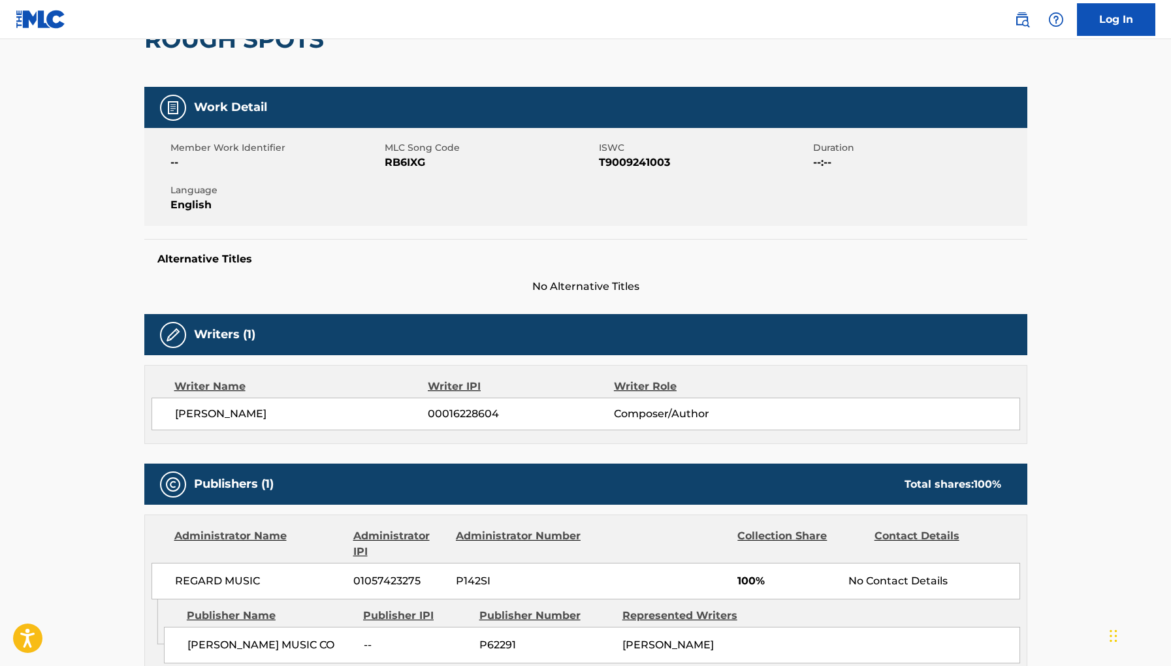
click at [631, 163] on span "T9009241003" at bounding box center [704, 163] width 211 height 16
drag, startPoint x: 448, startPoint y: 167, endPoint x: 353, endPoint y: 164, distance: 95.4
click at [353, 164] on div "Member Work Identifier -- MLC Song Code RB6IXG ISWC T9009241003 Duration --:-- …" at bounding box center [585, 177] width 883 height 98
click at [353, 164] on span "--" at bounding box center [276, 163] width 211 height 16
drag, startPoint x: 384, startPoint y: 164, endPoint x: 444, endPoint y: 164, distance: 60.8
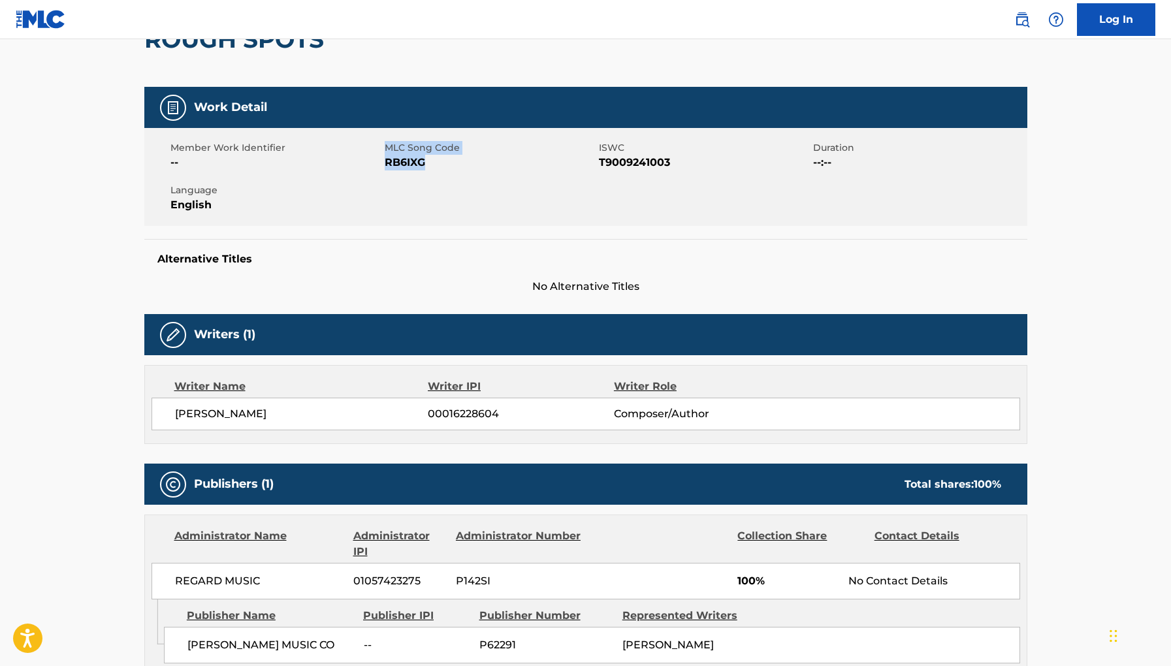
click at [444, 164] on div "Member Work Identifier -- MLC Song Code RB6IXG ISWC T9009241003 Duration --:-- …" at bounding box center [585, 177] width 883 height 98
click at [444, 164] on span "RB6IXG" at bounding box center [490, 163] width 211 height 16
drag, startPoint x: 425, startPoint y: 164, endPoint x: 384, endPoint y: 163, distance: 40.5
click at [385, 163] on span "RB6IXG" at bounding box center [490, 163] width 211 height 16
copy span "RB6IXG"
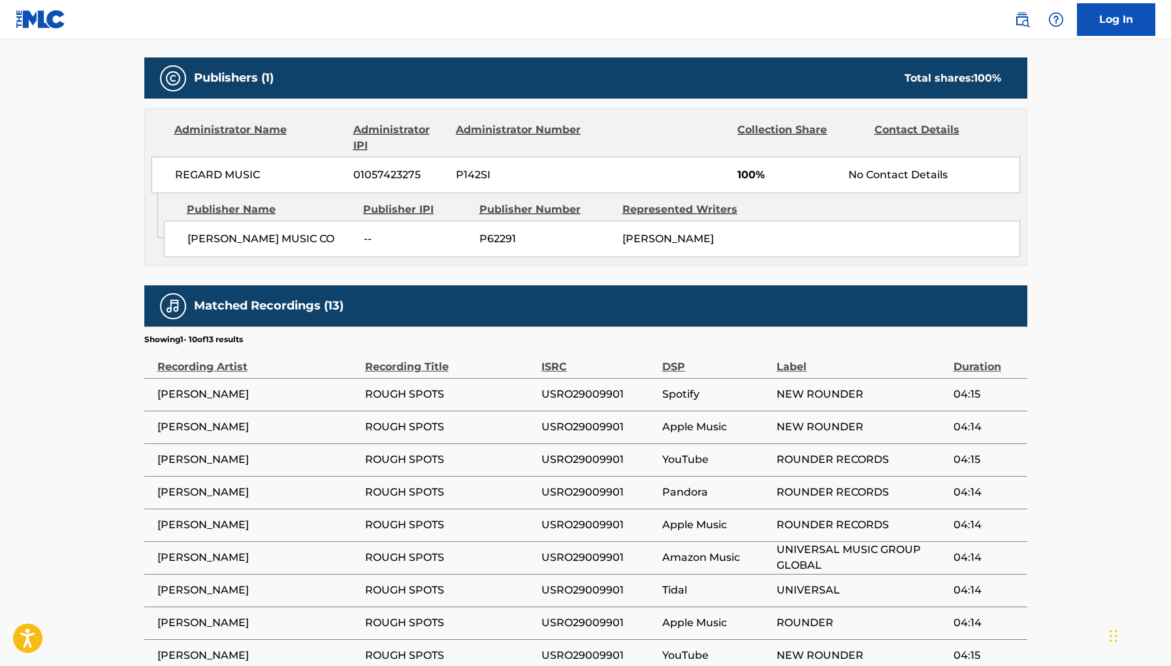
scroll to position [720, 0]
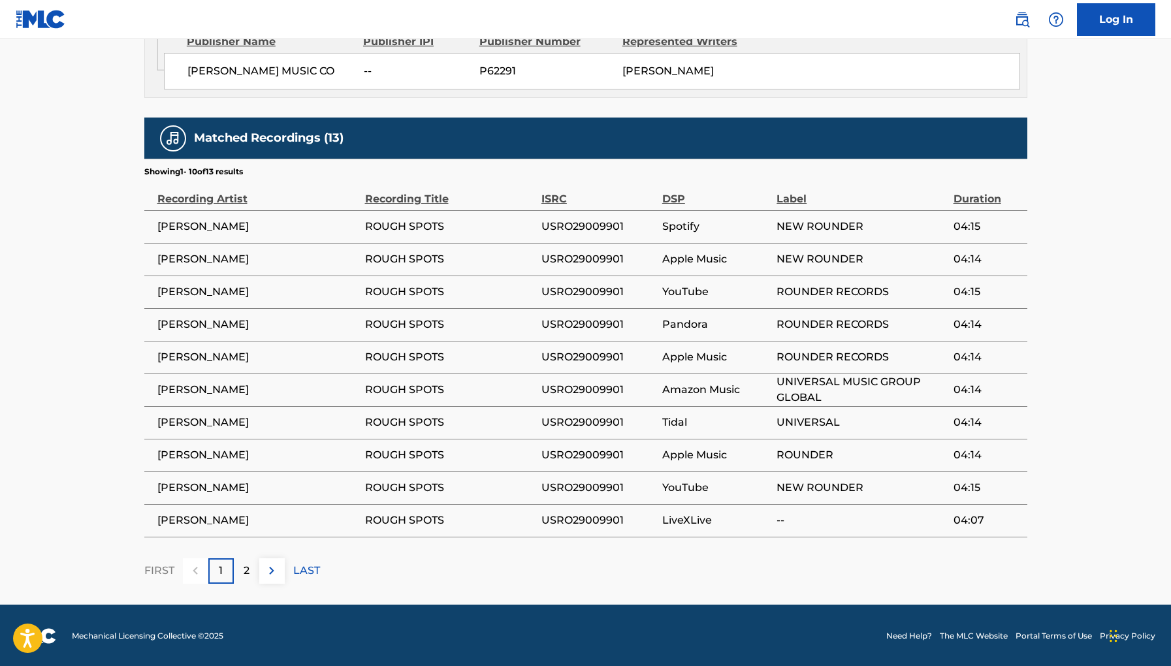
click at [238, 574] on div "2" at bounding box center [246, 571] width 25 height 25
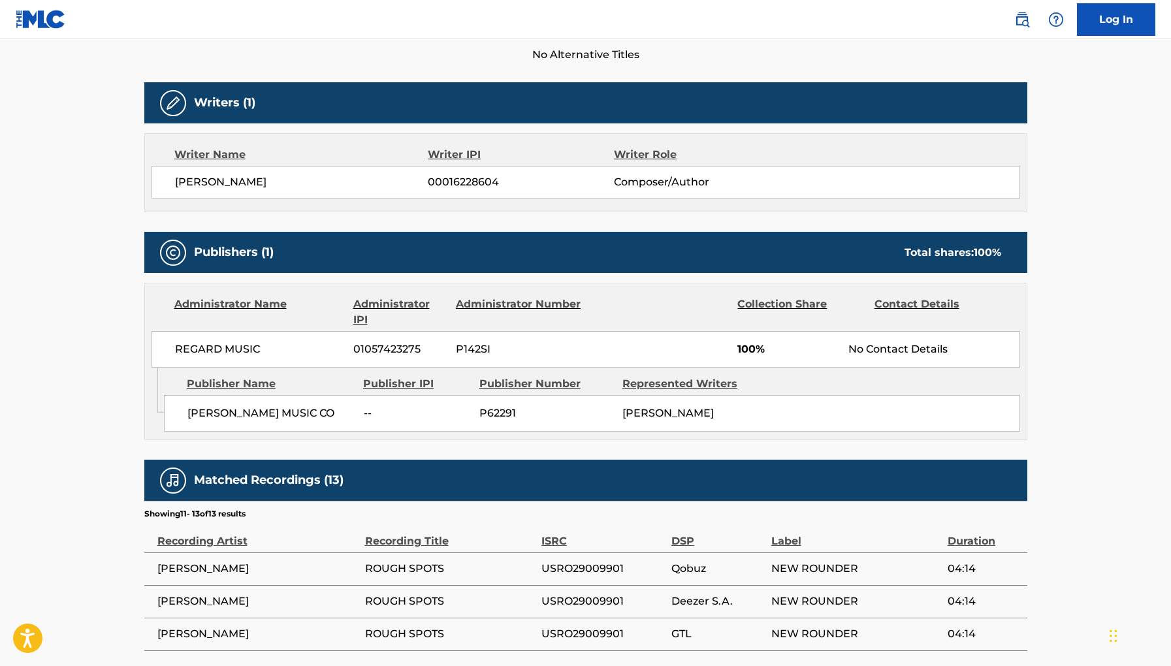
scroll to position [491, 0]
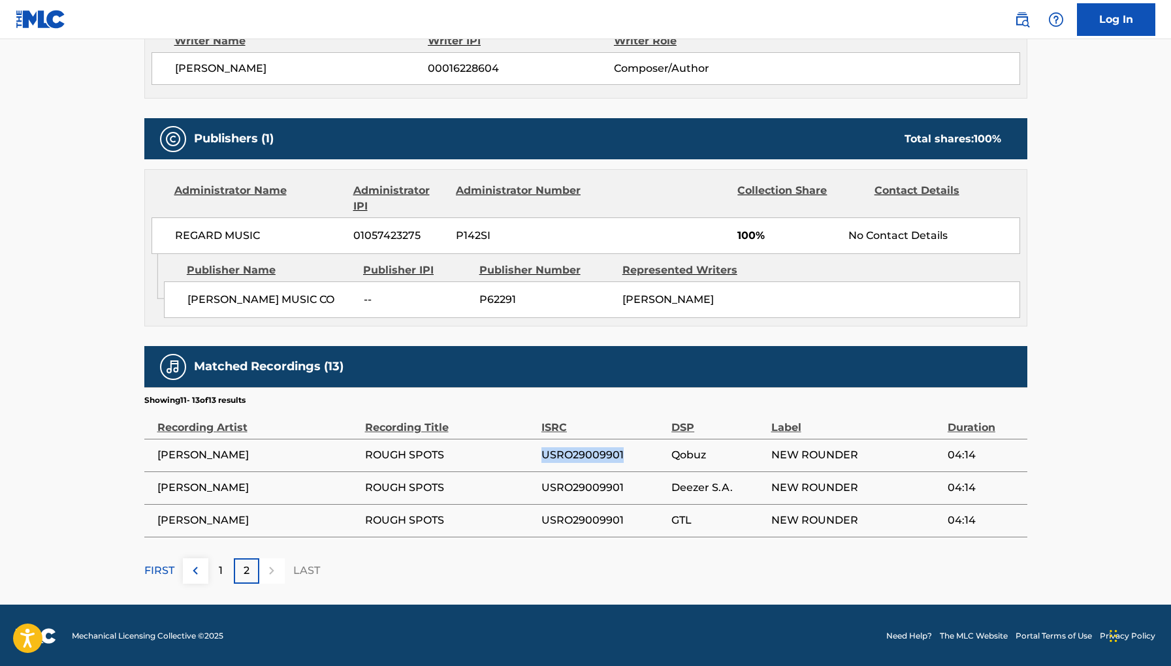
drag, startPoint x: 632, startPoint y: 455, endPoint x: 514, endPoint y: 454, distance: 118.3
click at [514, 454] on tr "GEORGE PORTER, JR. ROUGH SPOTS USRO29009901 Qobuz NEW ROUNDER 04:14" at bounding box center [585, 455] width 883 height 33
copy tr "USRO29009901"
click at [653, 434] on th "ISRC" at bounding box center [607, 422] width 130 height 33
click at [655, 465] on td "USRO29009901" at bounding box center [607, 455] width 130 height 33
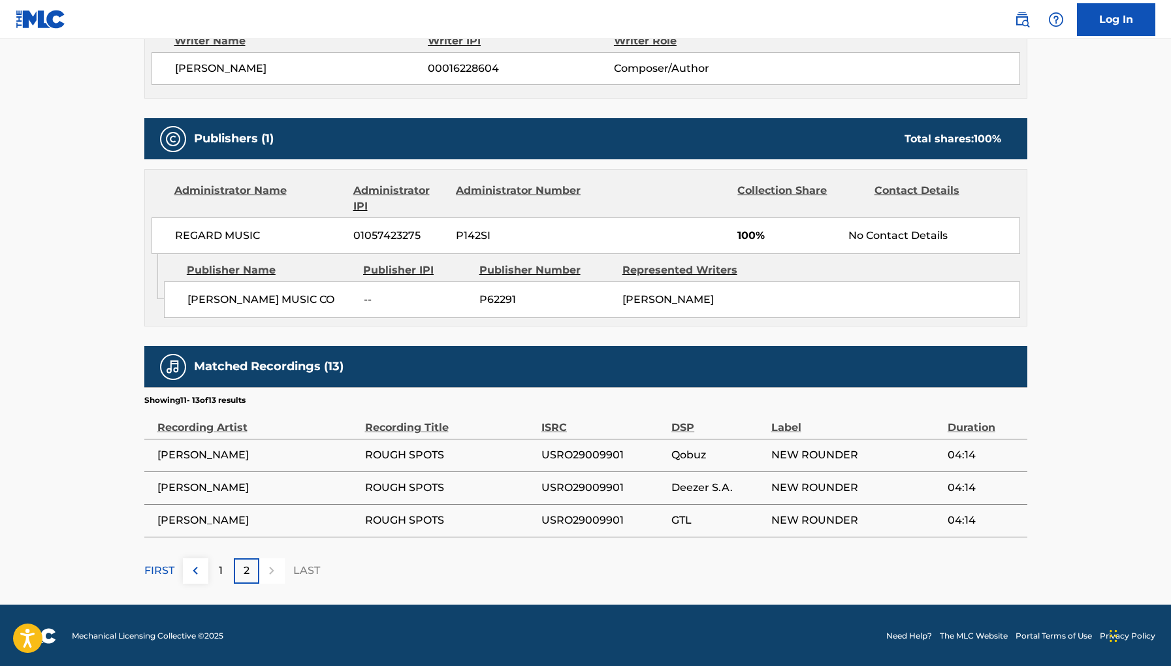
click at [606, 436] on th "ISRC" at bounding box center [607, 422] width 130 height 33
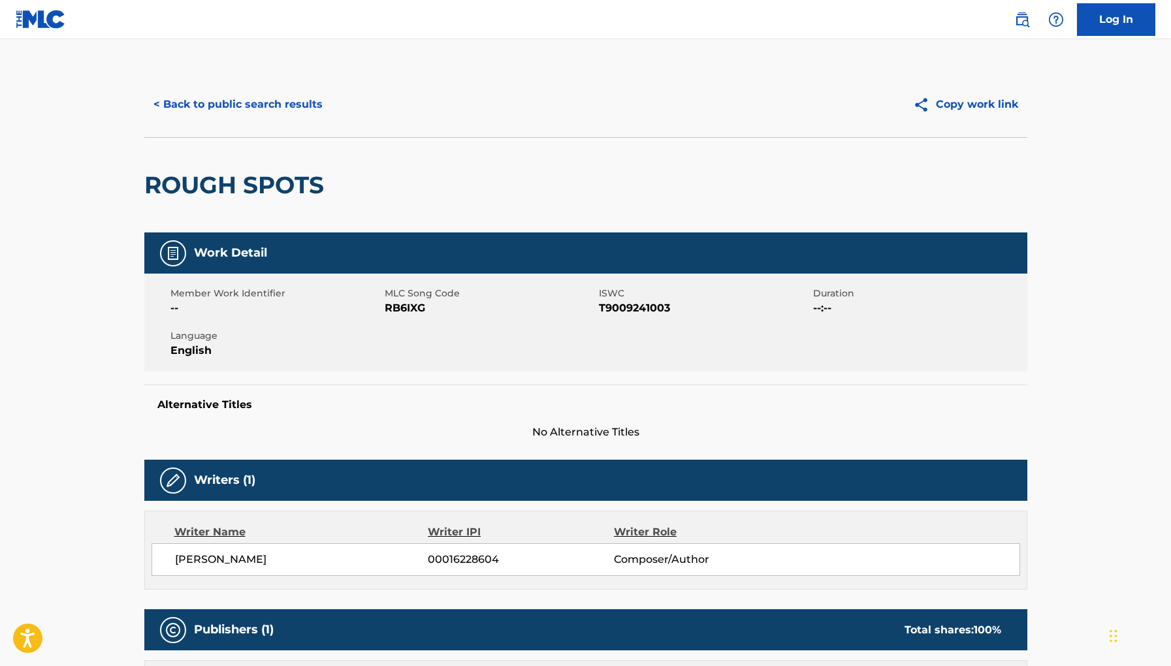
click at [248, 102] on button "< Back to public search results" at bounding box center [238, 104] width 188 height 33
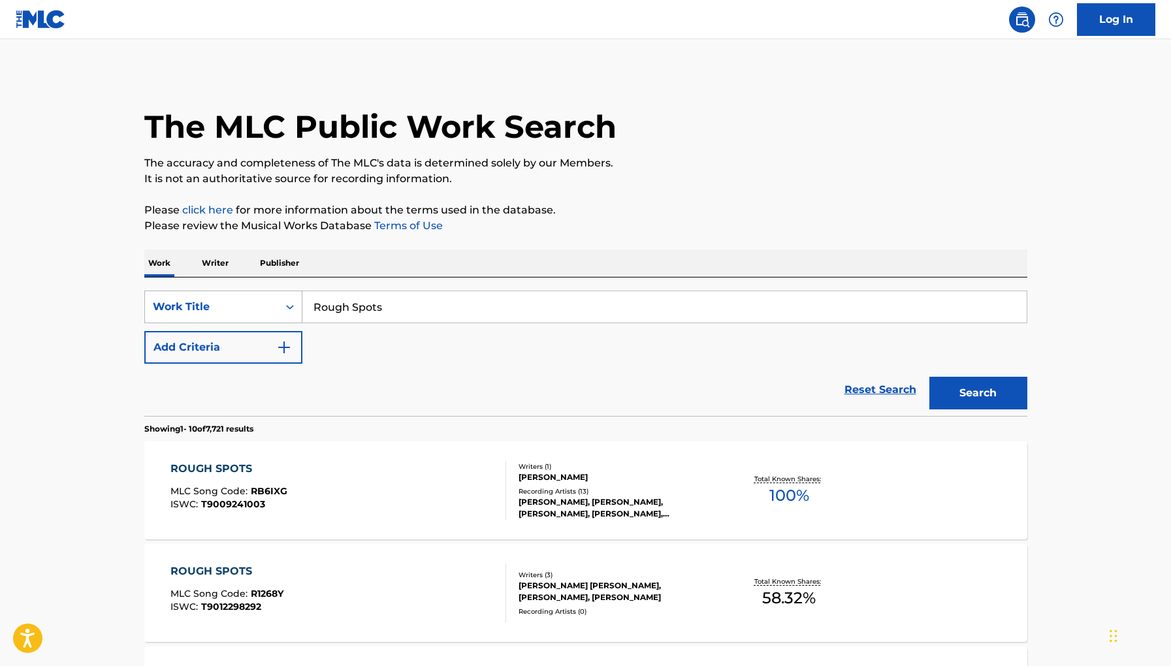
drag, startPoint x: 402, startPoint y: 312, endPoint x: 255, endPoint y: 312, distance: 147.7
click at [255, 312] on div "SearchWithCriteria4fe96eb7-ef4d-440c-9ec1-24d904c17f7d Work Title Rough Spots" at bounding box center [585, 307] width 883 height 33
paste input "Woogie Boogie"
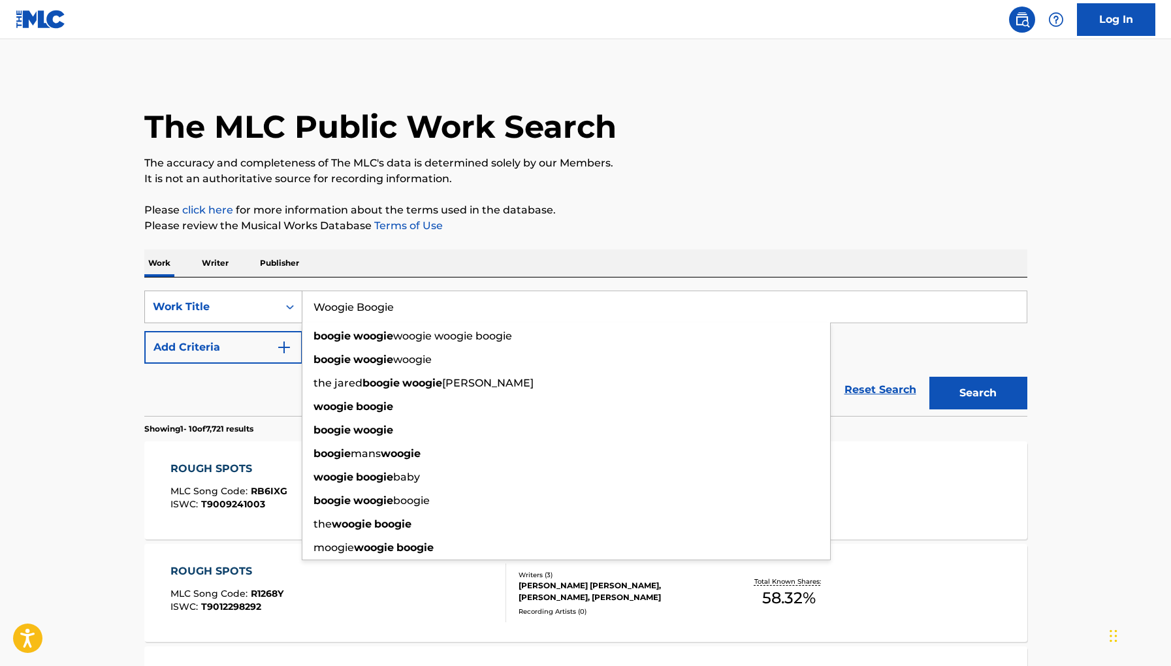
type input "Woogie Boogie"
click at [930, 377] on button "Search" at bounding box center [979, 393] width 98 height 33
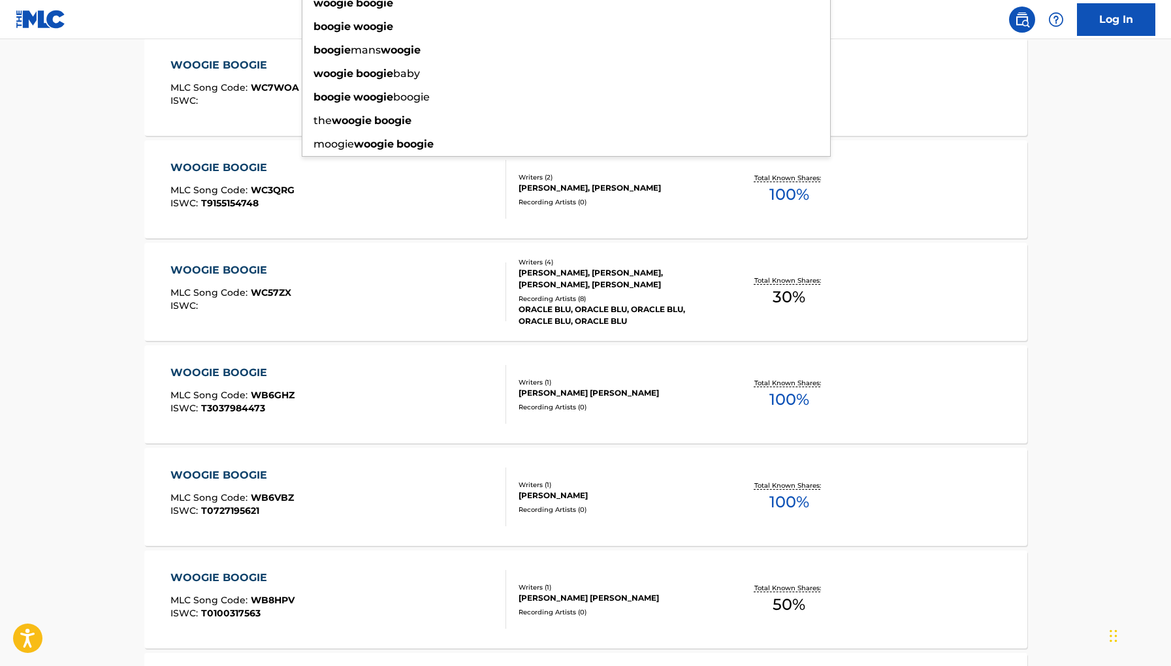
scroll to position [394, 0]
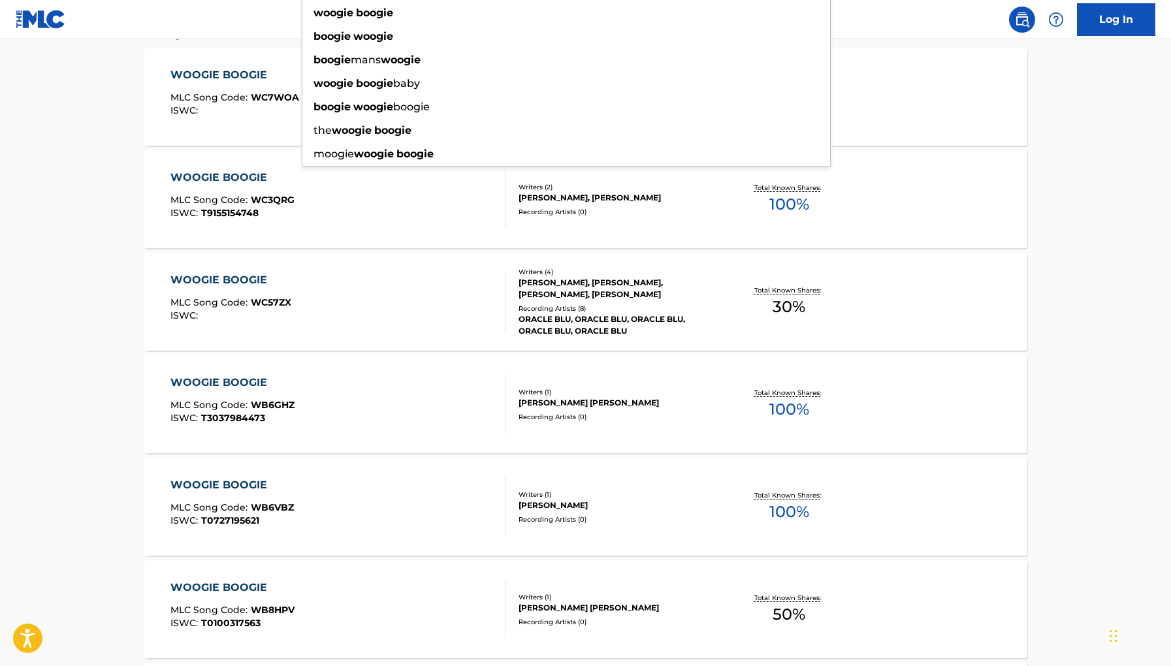
click at [1069, 218] on main "The MLC Public Work Search The accuracy and completeness of The MLC's data is d…" at bounding box center [585, 393] width 1171 height 1497
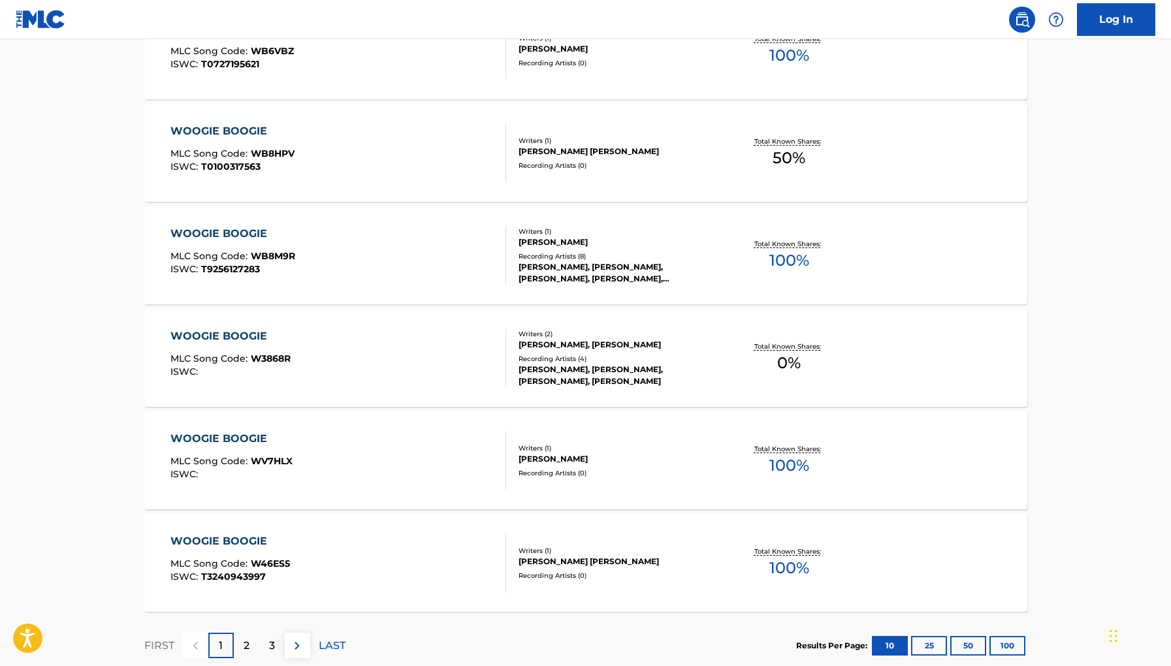
scroll to position [933, 0]
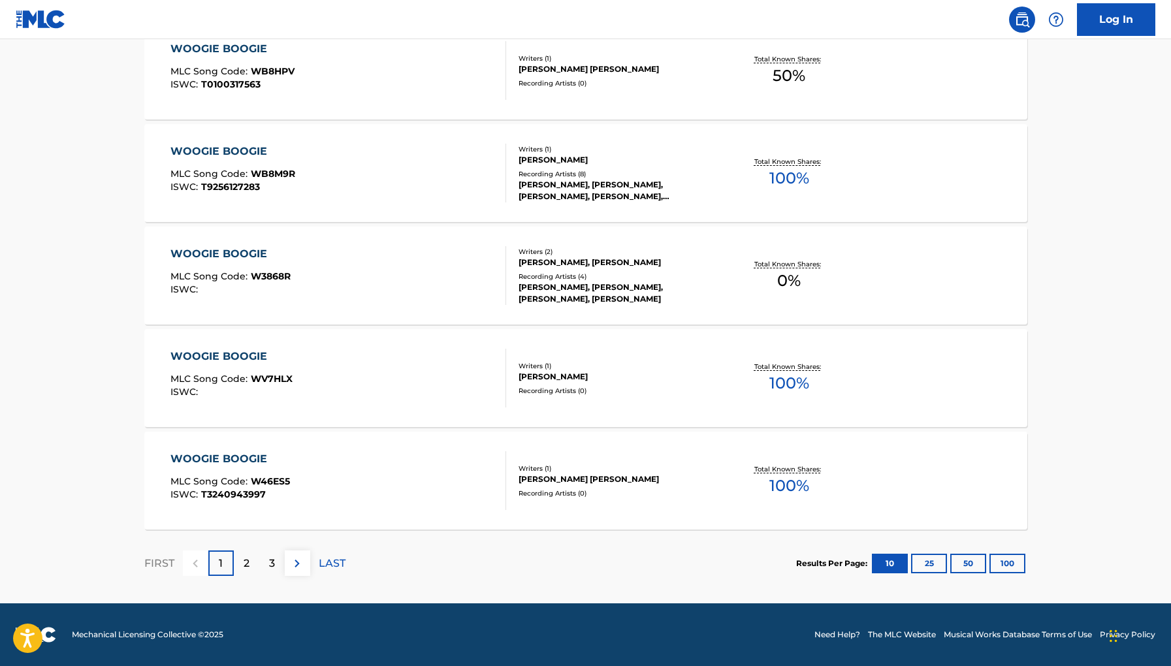
click at [238, 554] on div "2" at bounding box center [246, 563] width 25 height 25
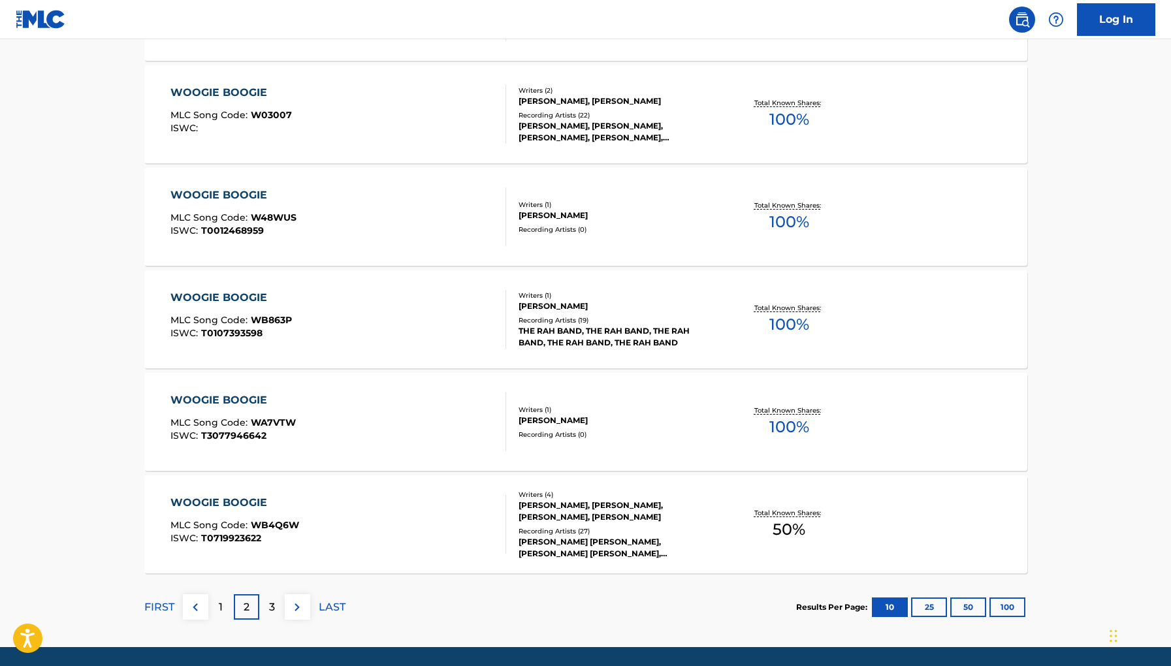
scroll to position [891, 0]
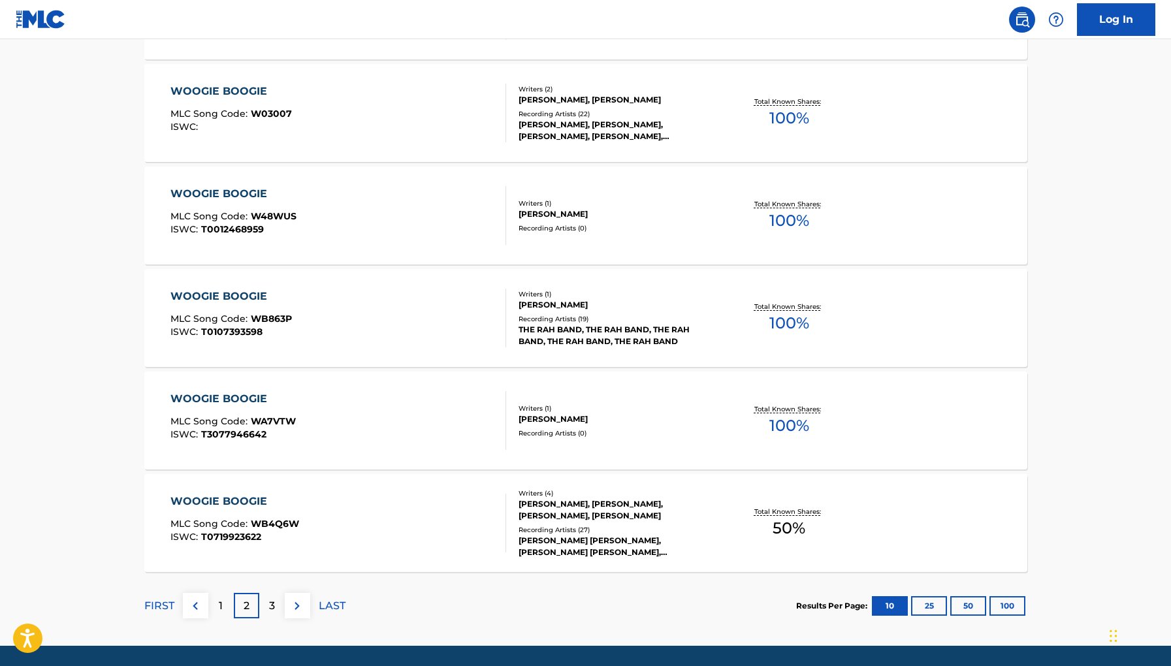
click at [264, 604] on div "3" at bounding box center [271, 605] width 25 height 25
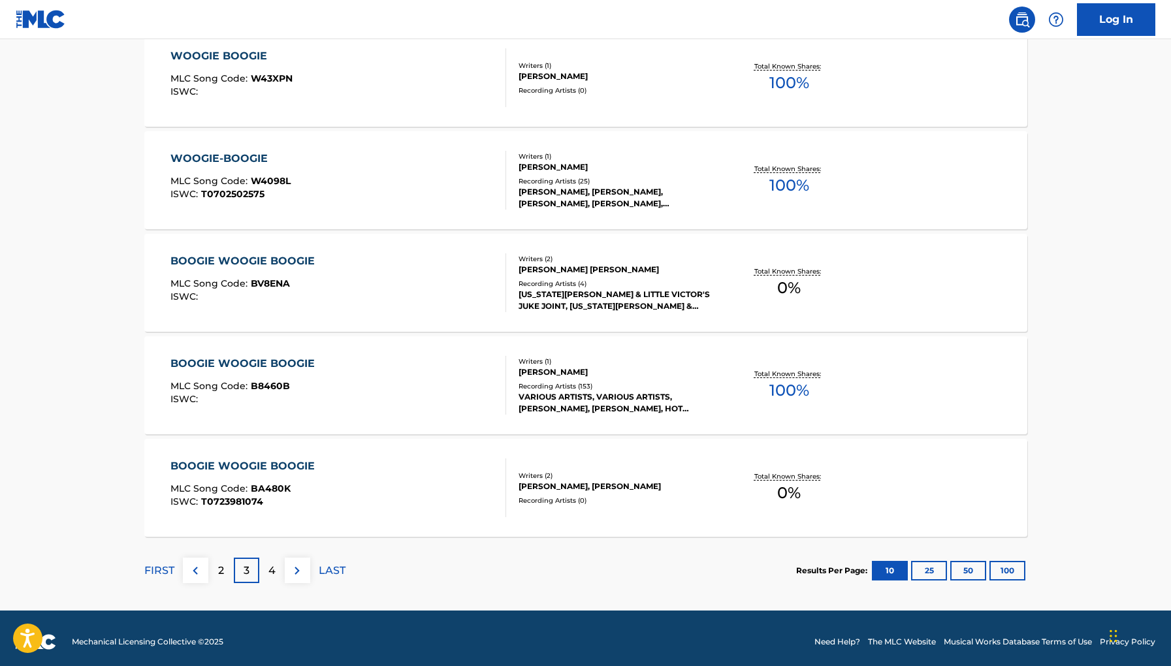
scroll to position [933, 0]
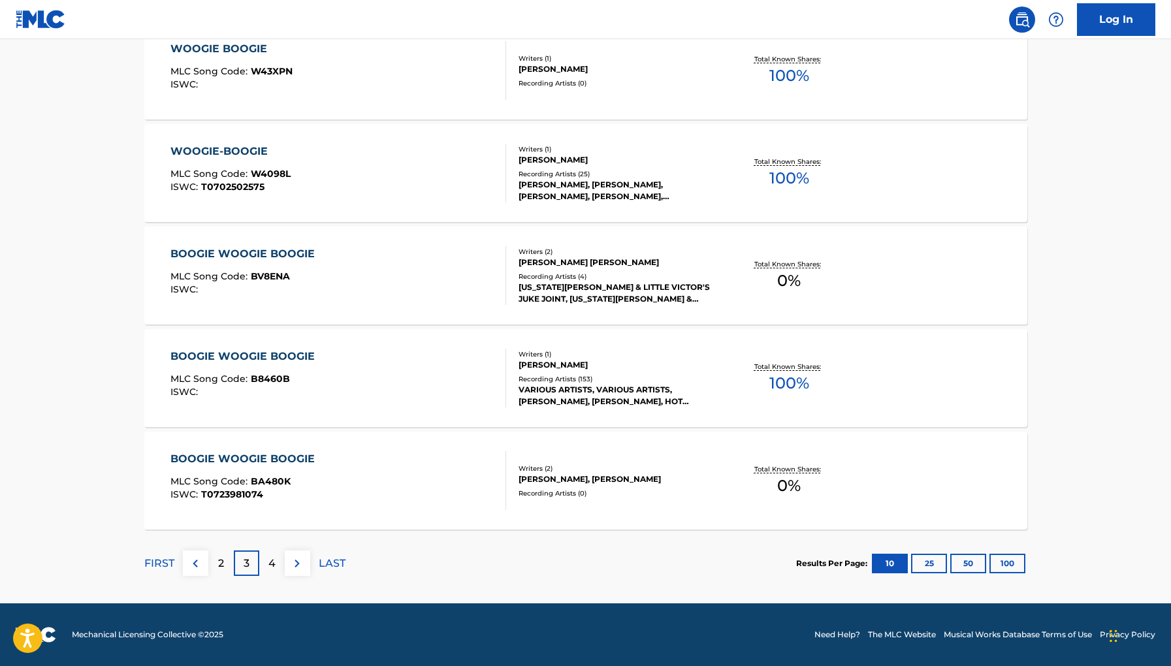
click at [244, 570] on p "3" at bounding box center [247, 564] width 6 height 16
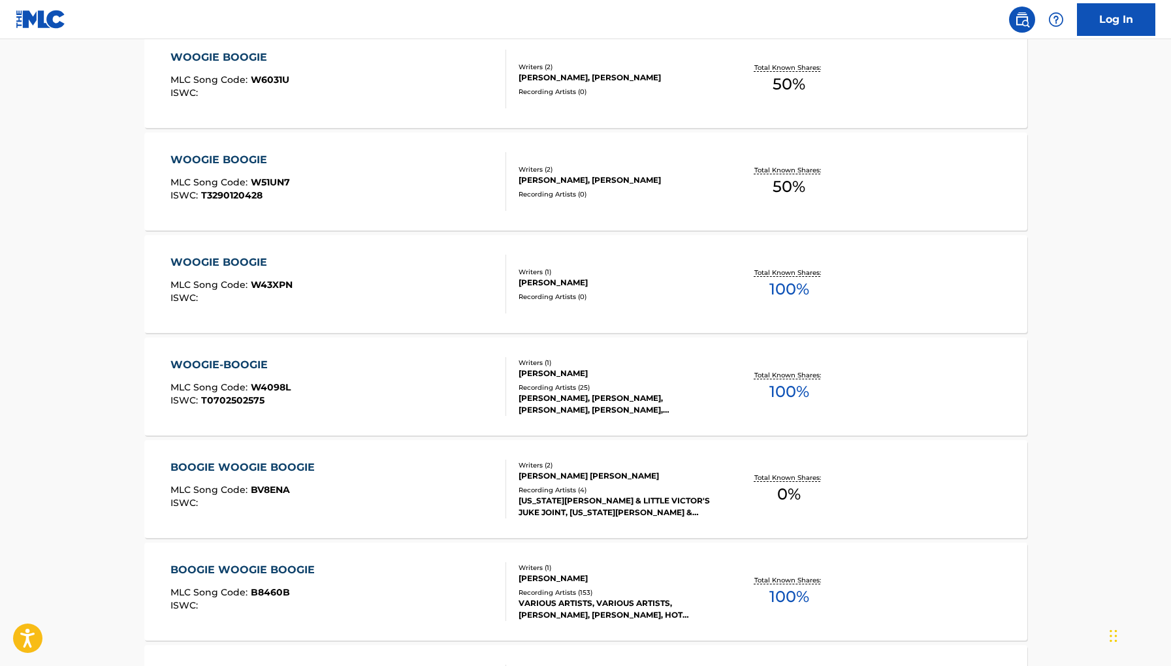
scroll to position [878, 0]
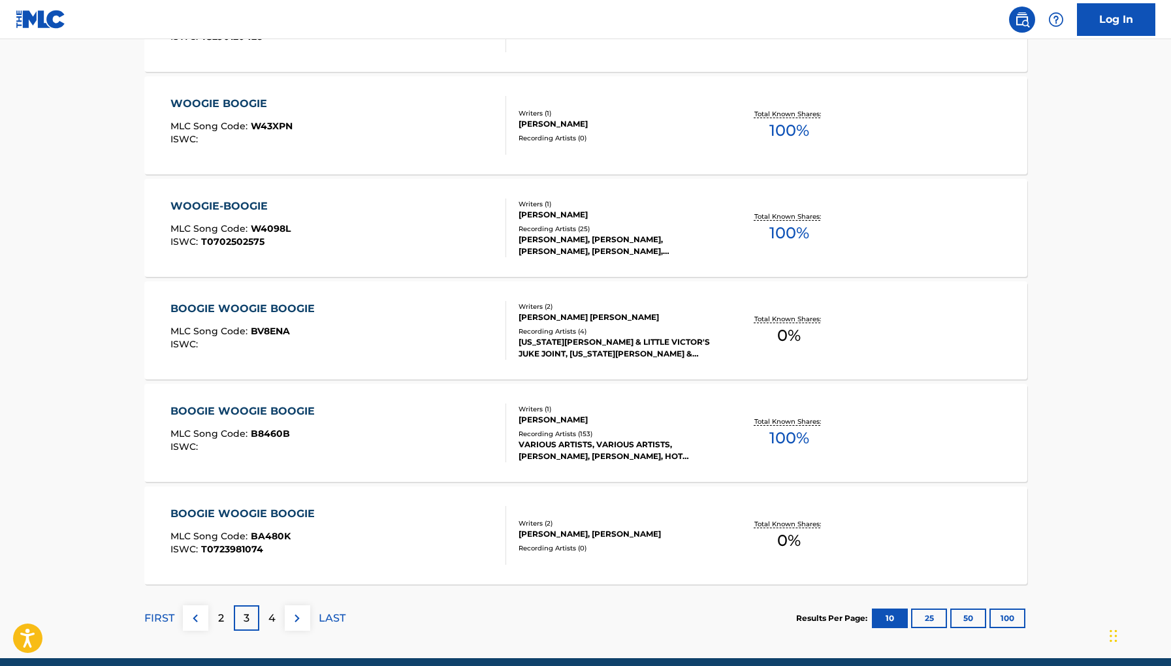
click at [270, 618] on p "4" at bounding box center [272, 619] width 7 height 16
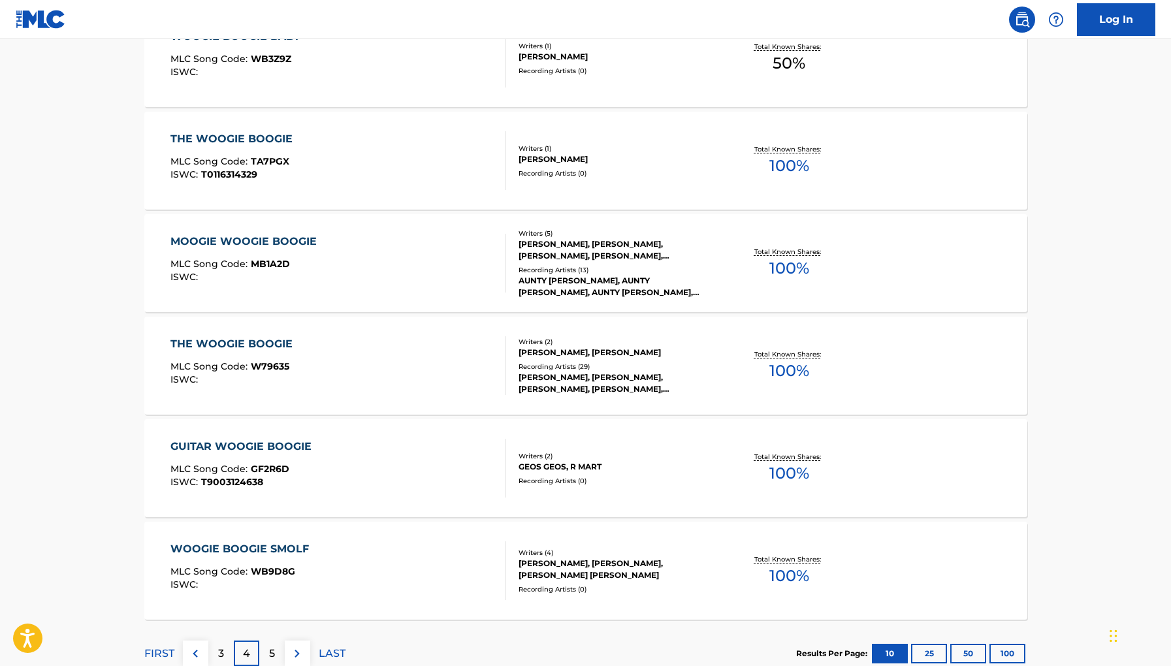
scroll to position [933, 0]
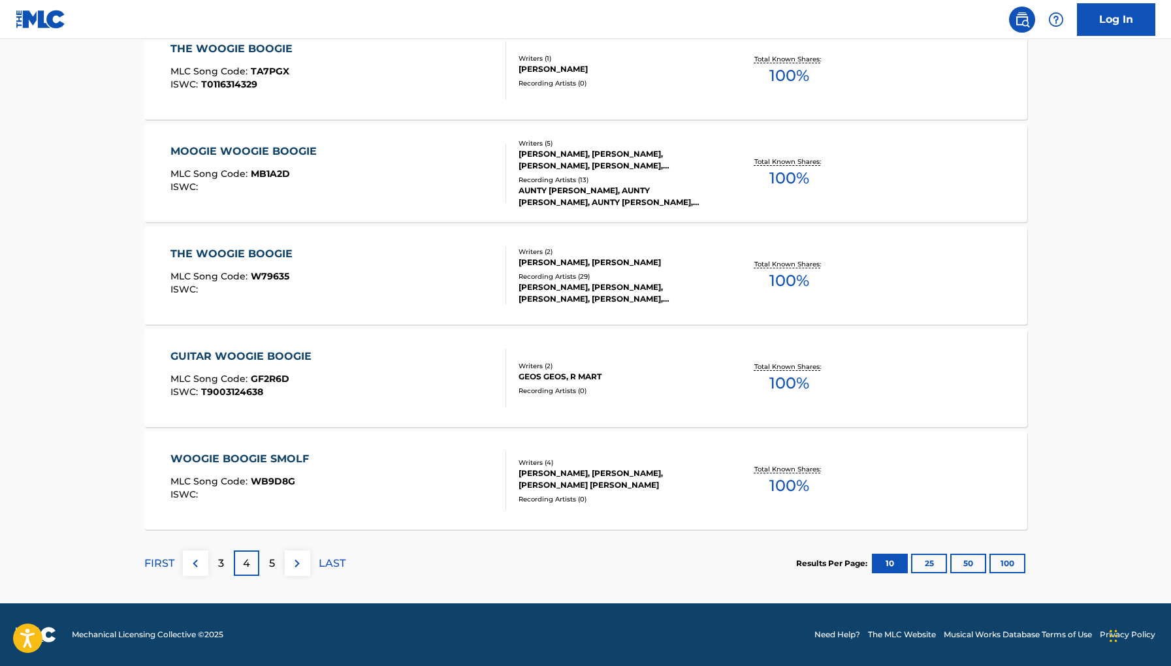
click at [270, 565] on p "5" at bounding box center [272, 564] width 6 height 16
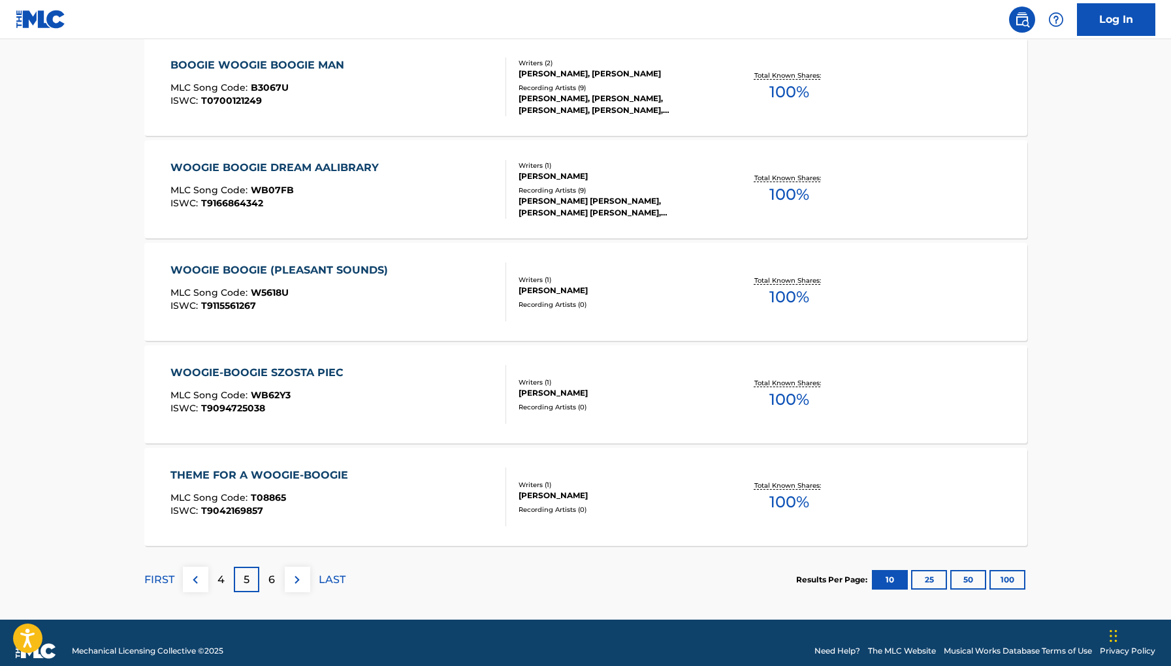
scroll to position [923, 0]
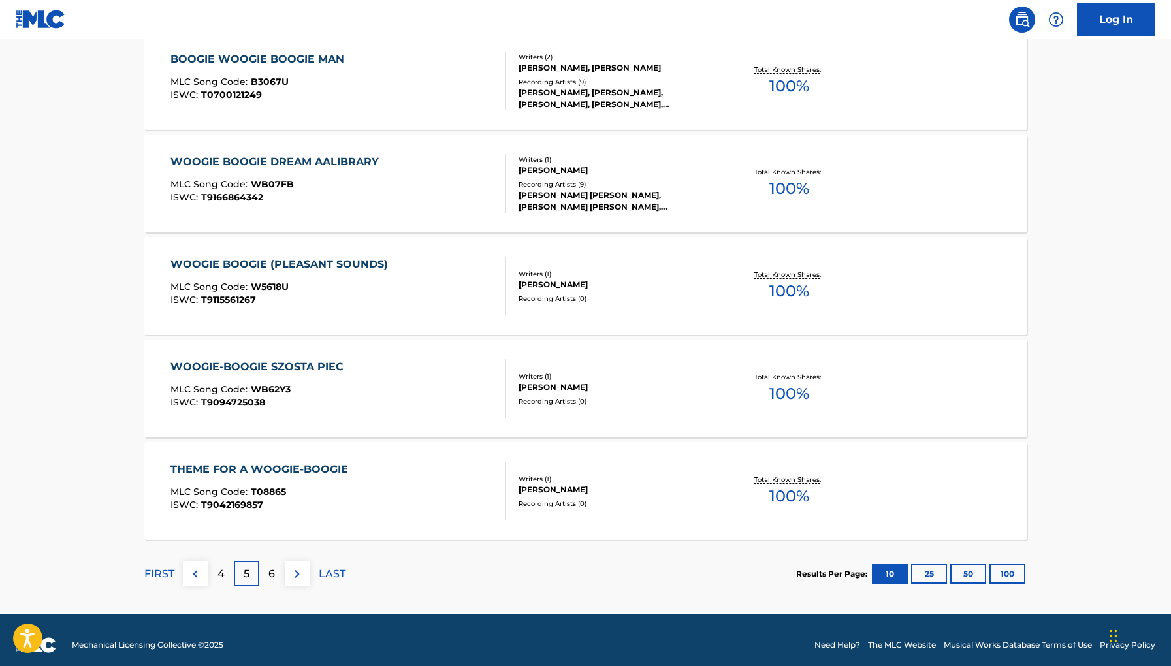
click at [174, 578] on div "FIRST 4 5 6 LAST" at bounding box center [244, 573] width 201 height 25
click at [168, 578] on p "FIRST" at bounding box center [159, 574] width 30 height 16
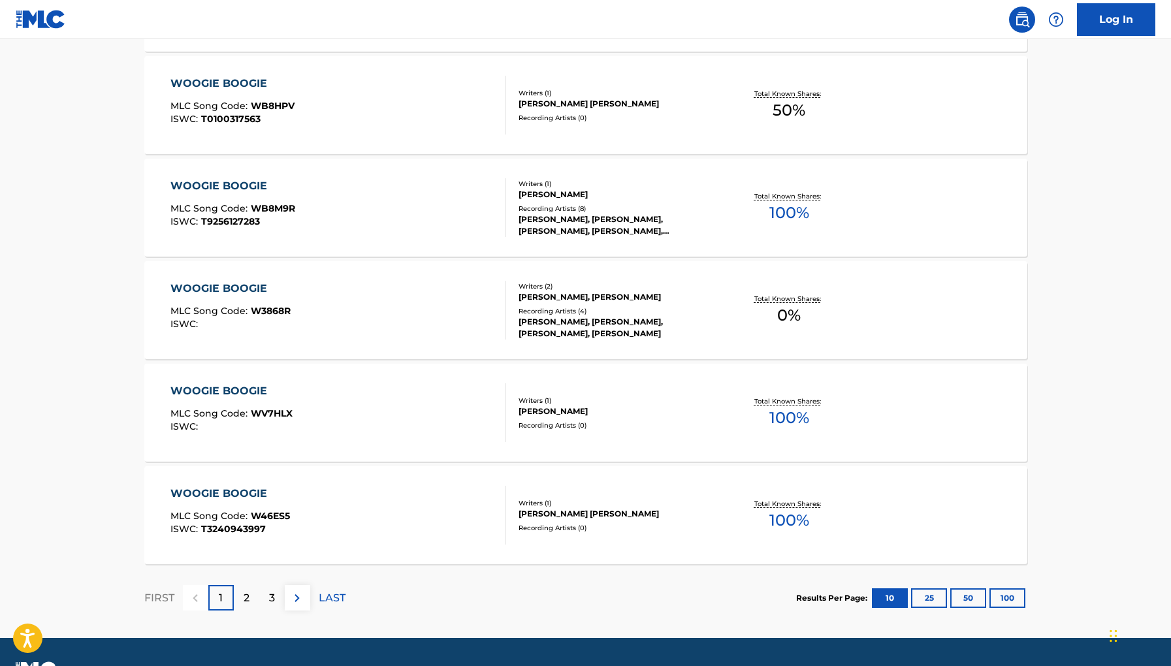
scroll to position [933, 0]
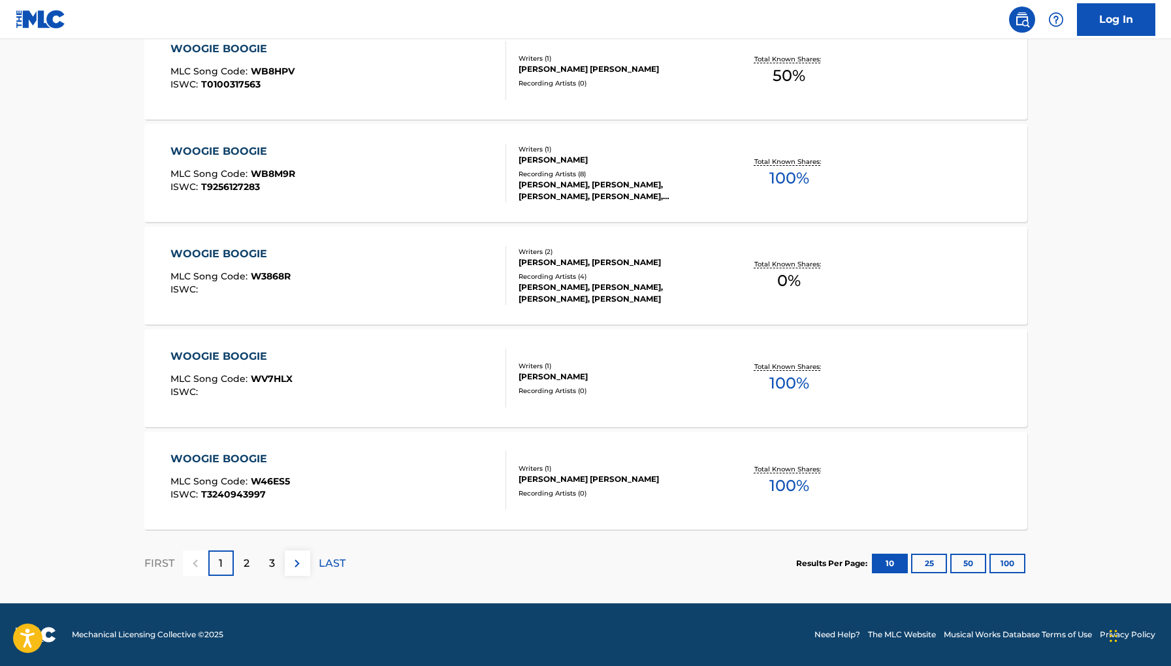
click at [239, 558] on div "2" at bounding box center [246, 563] width 25 height 25
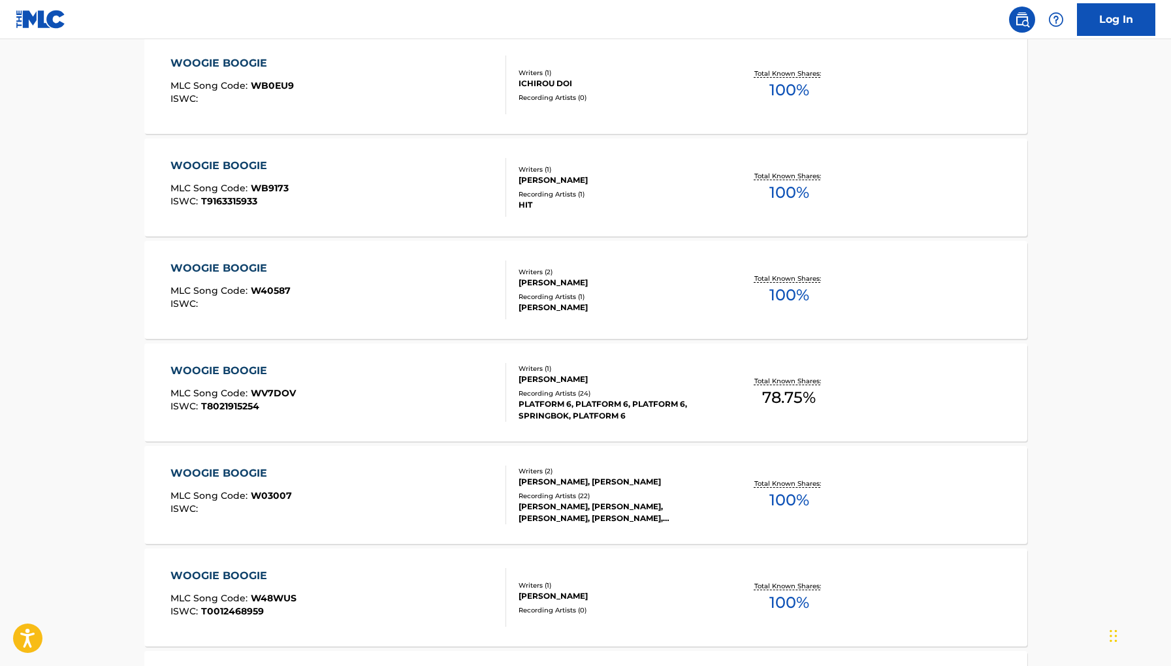
scroll to position [637, 0]
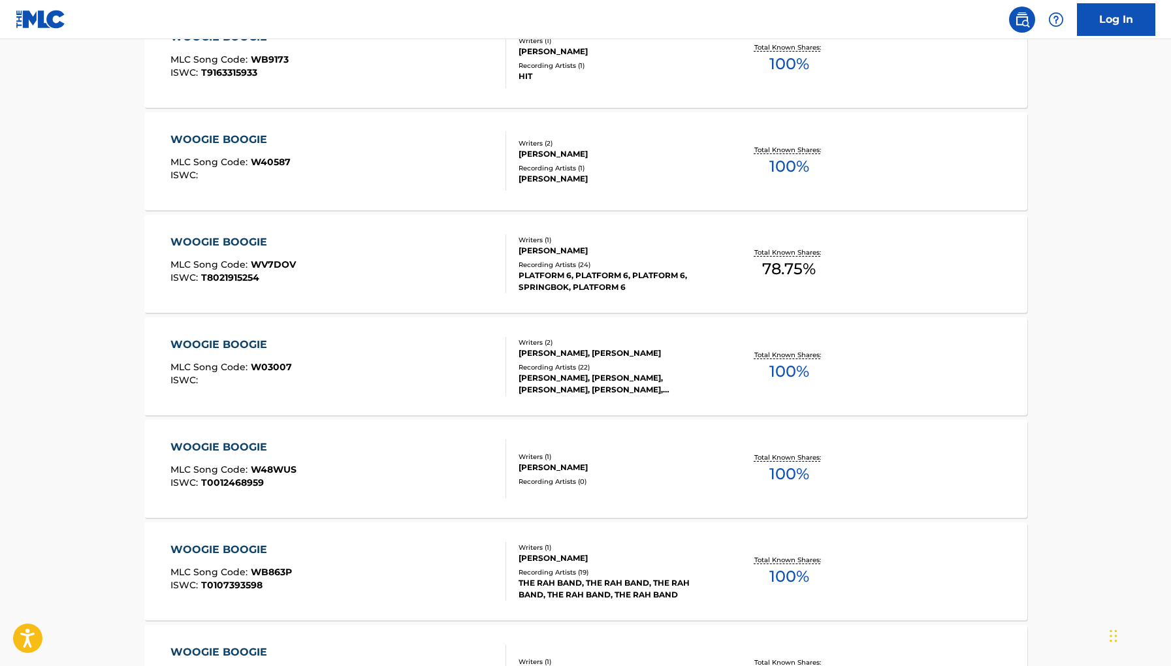
click at [457, 169] on div "WOOGIE BOOGIE MLC Song Code : W40587 ISWC :" at bounding box center [339, 161] width 336 height 59
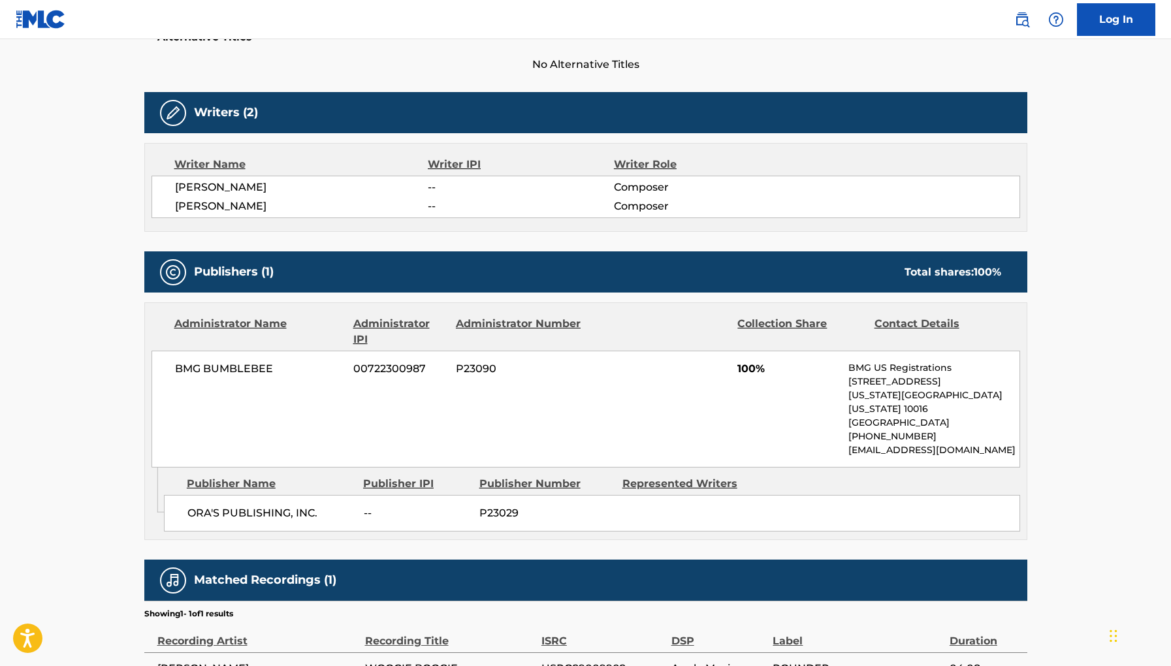
scroll to position [388, 0]
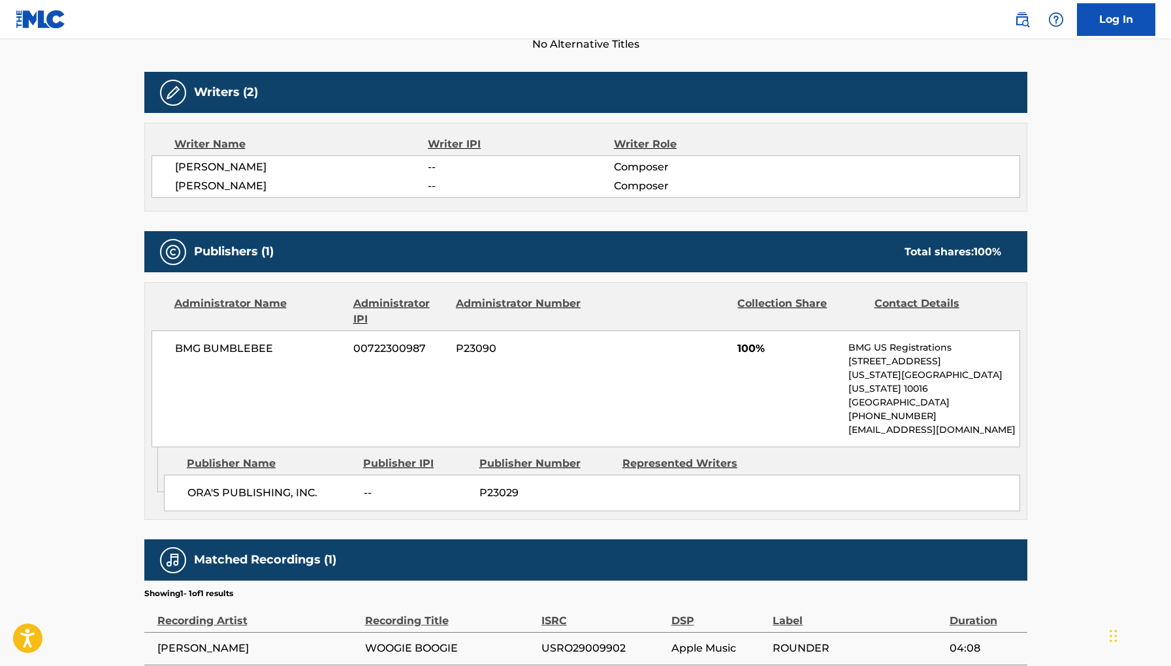
click at [468, 168] on span "--" at bounding box center [521, 167] width 186 height 16
click at [449, 172] on span "--" at bounding box center [521, 167] width 186 height 16
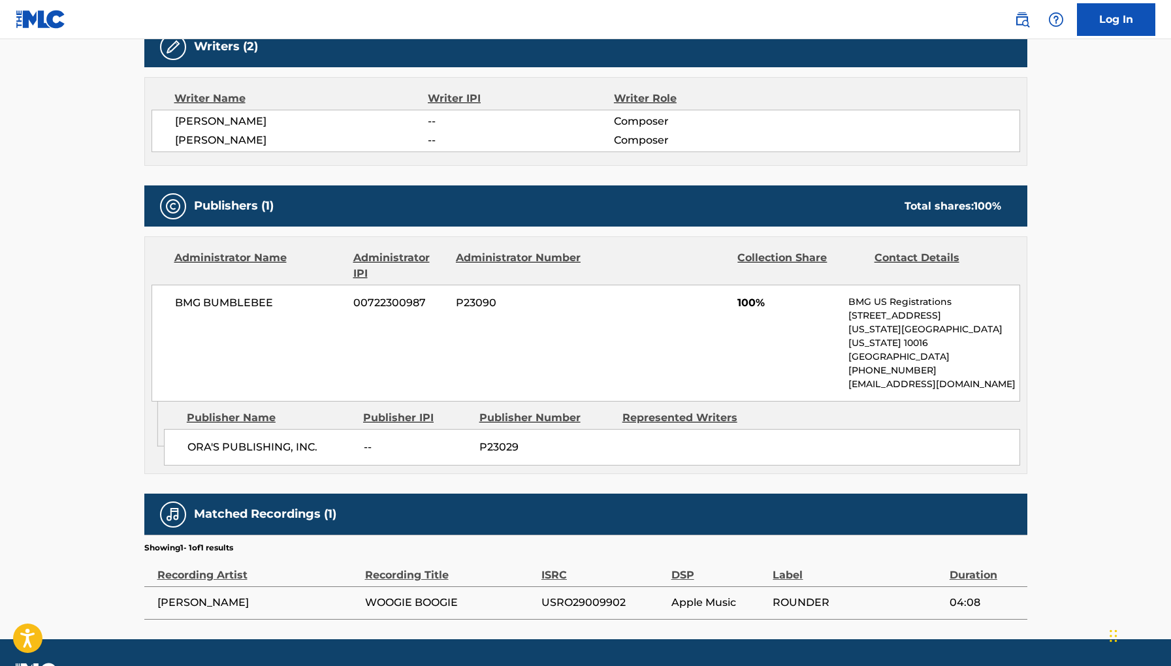
scroll to position [454, 0]
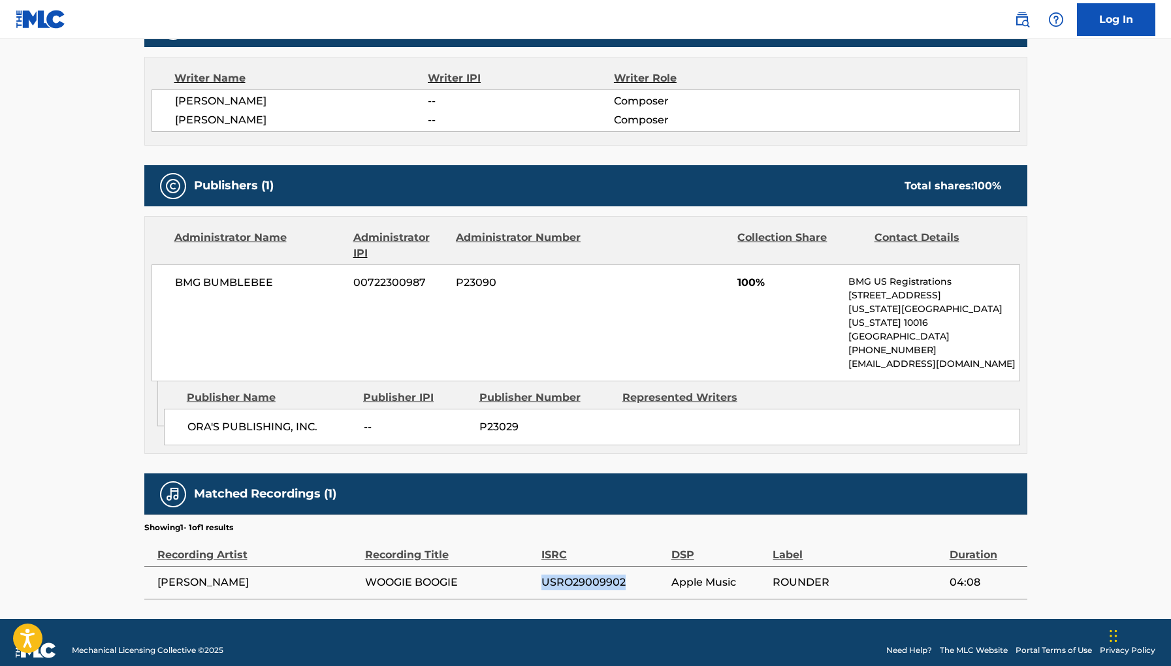
drag, startPoint x: 541, startPoint y: 568, endPoint x: 629, endPoint y: 568, distance: 88.2
click at [630, 575] on span "USRO29009902" at bounding box center [603, 583] width 123 height 16
copy span "USRO29009902"
click at [485, 279] on span "P23090" at bounding box center [519, 283] width 127 height 16
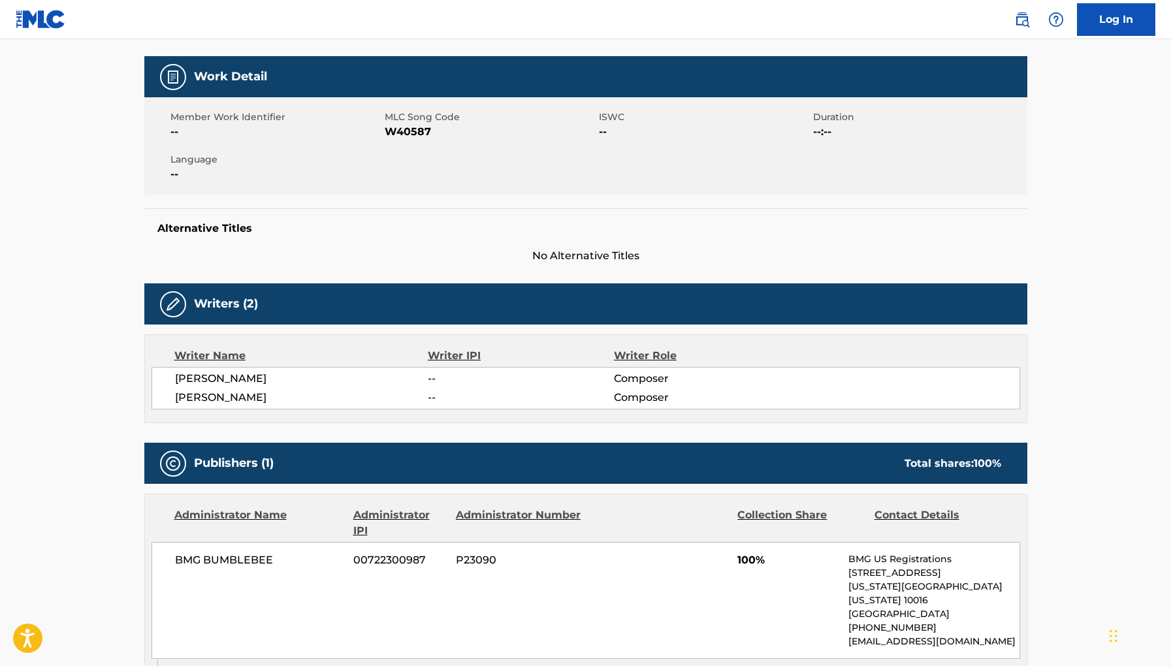
scroll to position [171, 0]
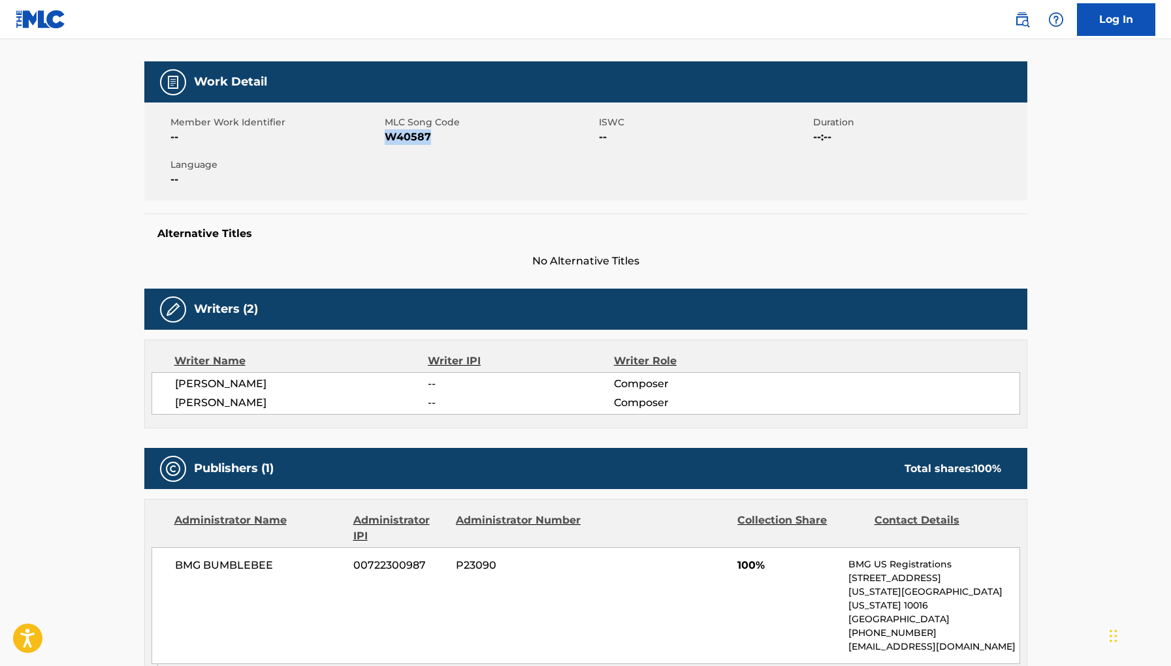
drag, startPoint x: 434, startPoint y: 139, endPoint x: 387, endPoint y: 139, distance: 47.0
click at [387, 139] on span "W40587" at bounding box center [490, 137] width 211 height 16
copy span "W40587"
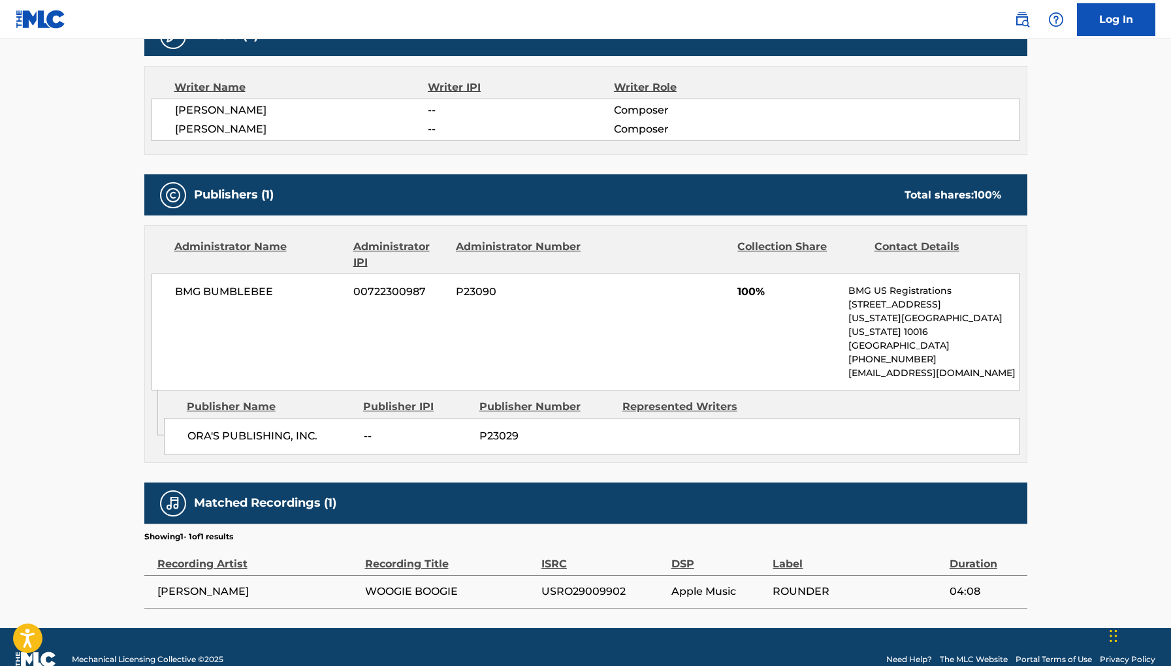
scroll to position [454, 0]
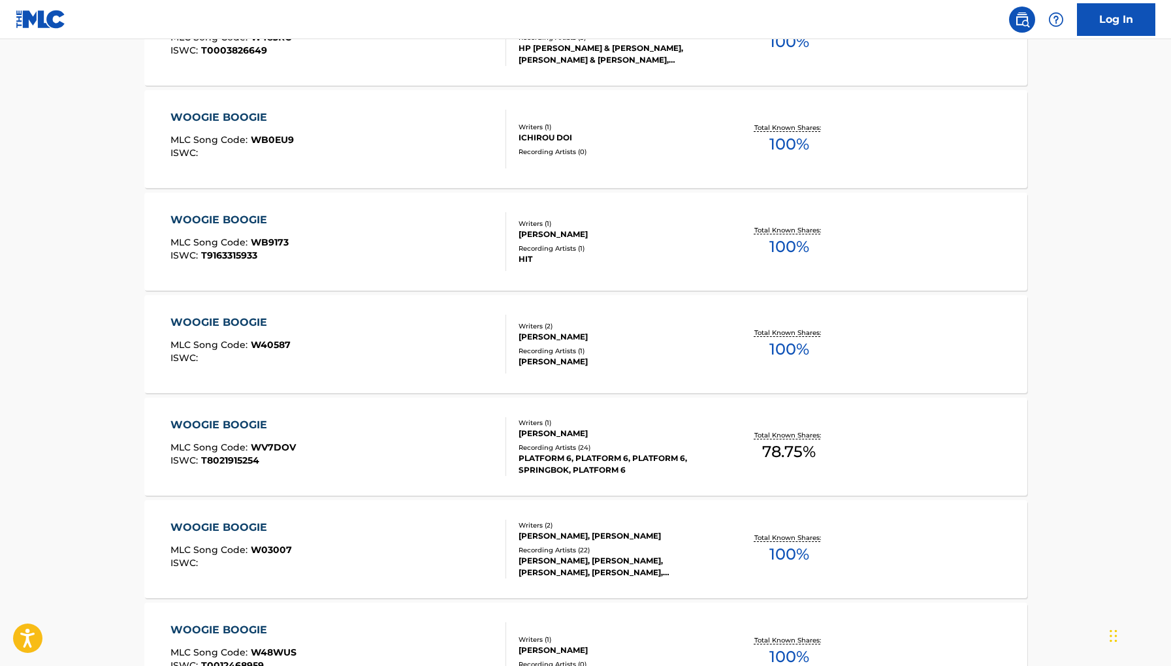
scroll to position [671, 0]
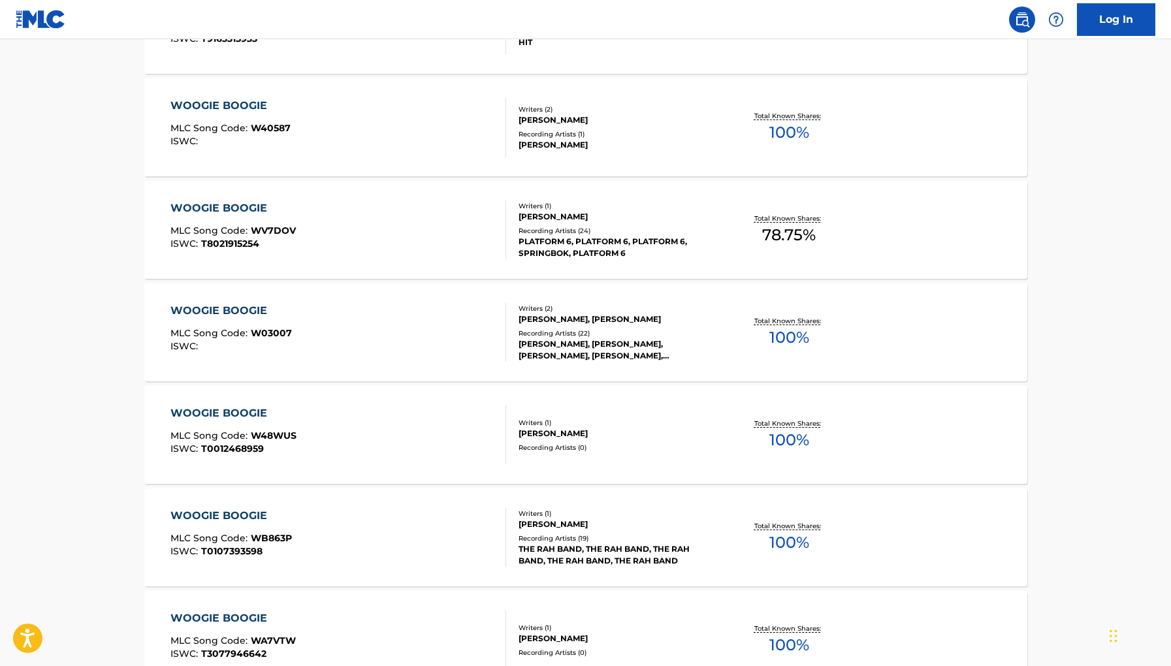
click at [323, 347] on div "WOOGIE BOOGIE MLC Song Code : W03007 ISWC :" at bounding box center [339, 332] width 336 height 59
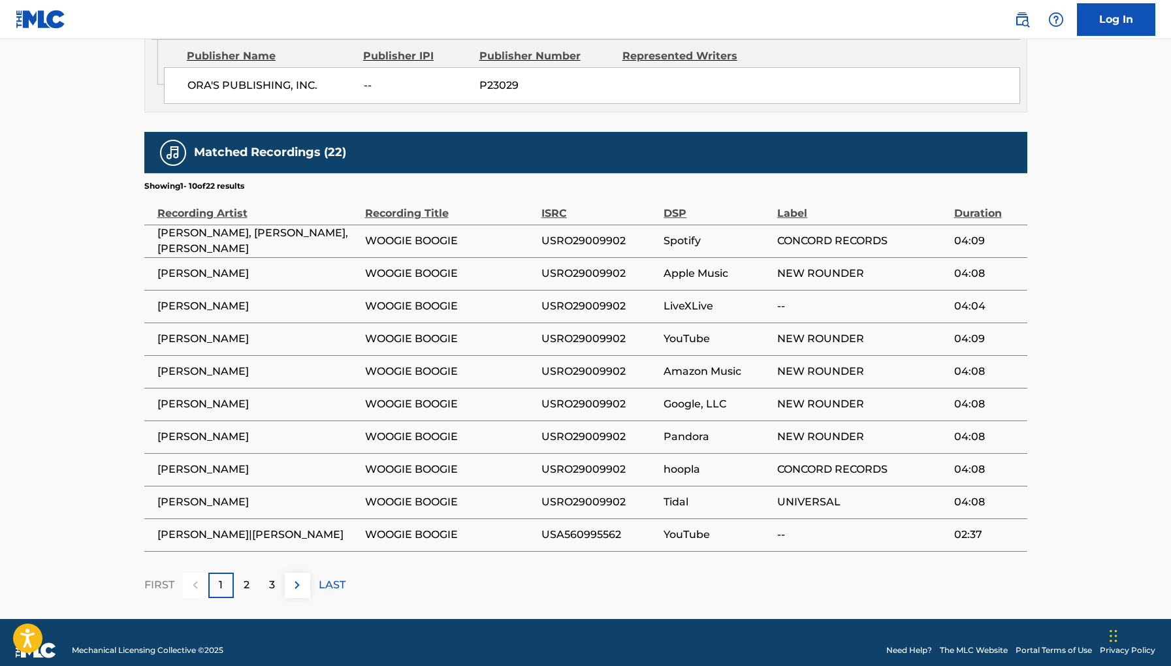
scroll to position [796, 0]
click at [254, 573] on div "2" at bounding box center [246, 585] width 25 height 25
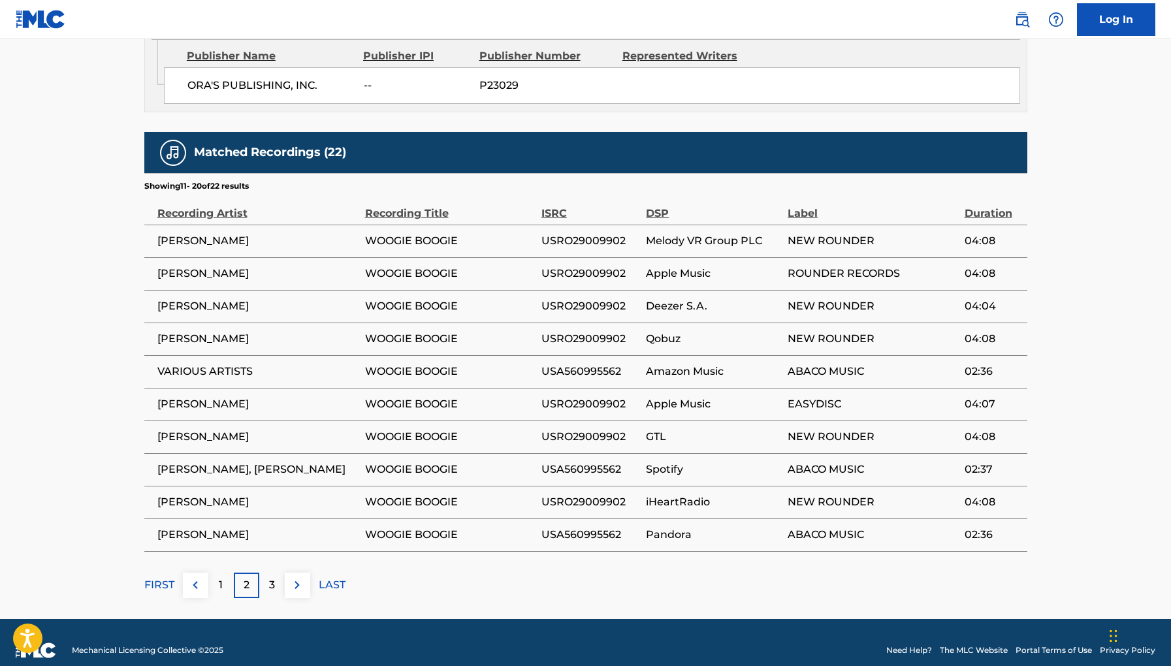
click at [265, 574] on div "3" at bounding box center [271, 585] width 25 height 25
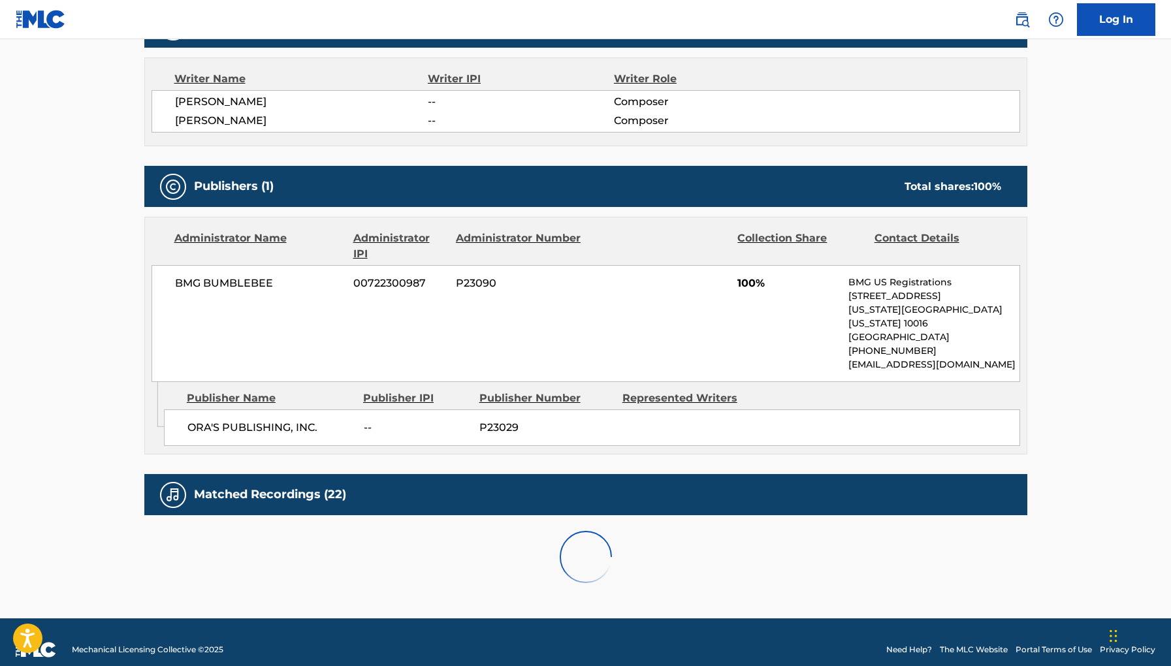
scroll to position [534, 0]
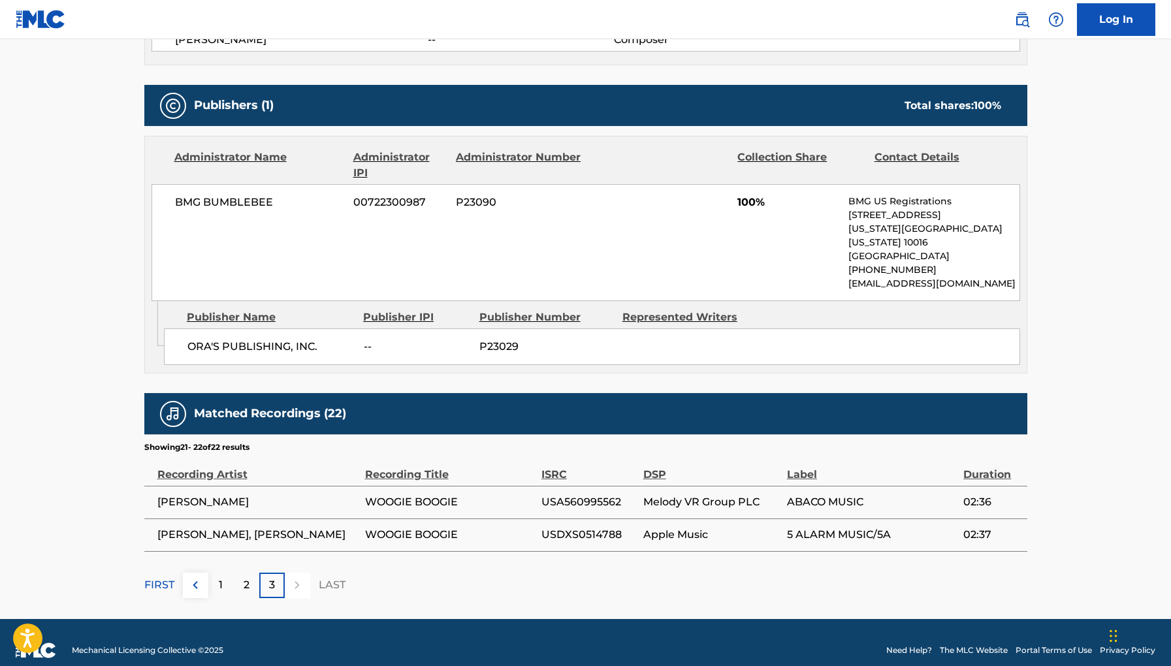
click at [234, 576] on div "2" at bounding box center [246, 585] width 25 height 25
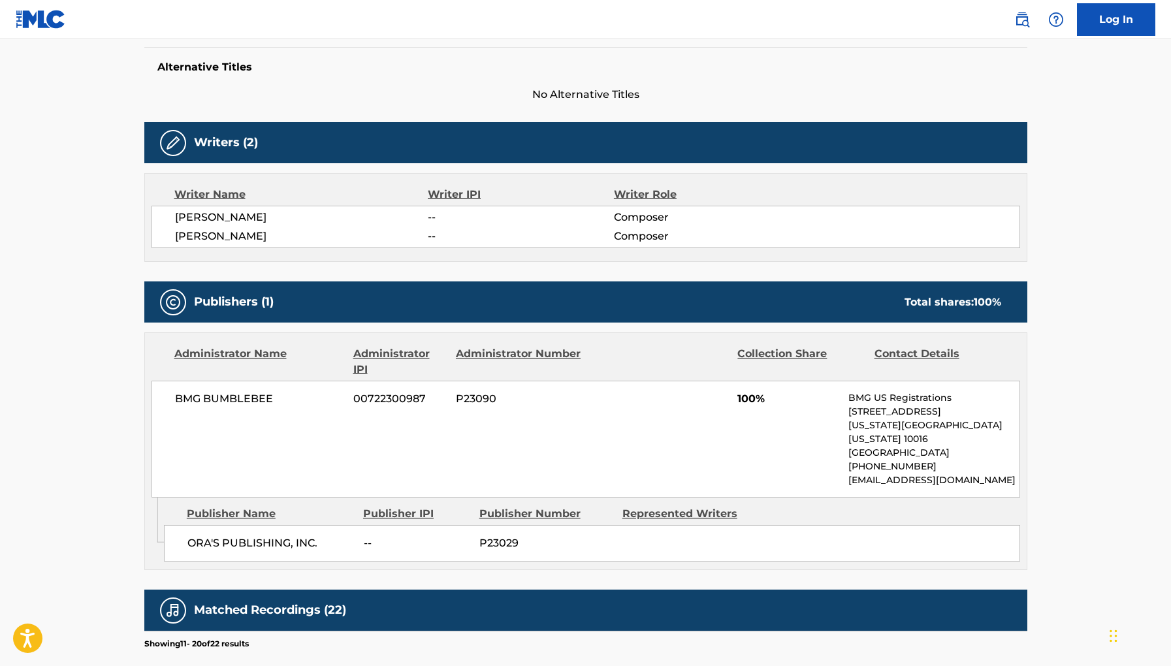
scroll to position [323, 0]
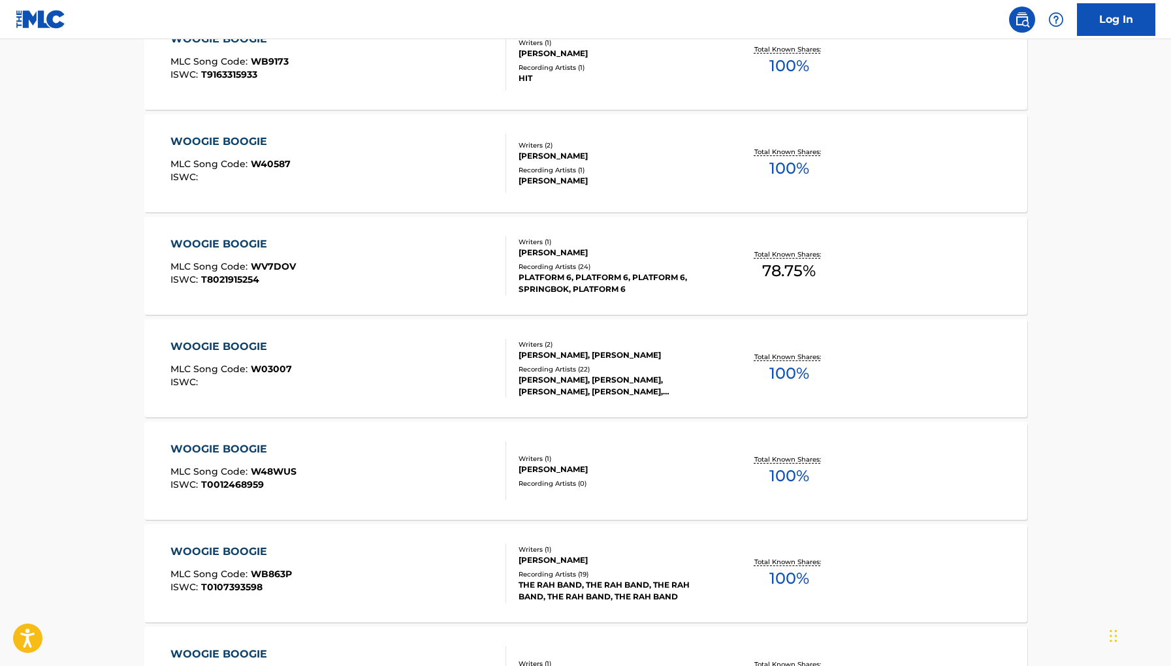
scroll to position [636, 0]
click at [283, 152] on div "WOOGIE BOOGIE MLC Song Code : W40587 ISWC :" at bounding box center [231, 162] width 120 height 59
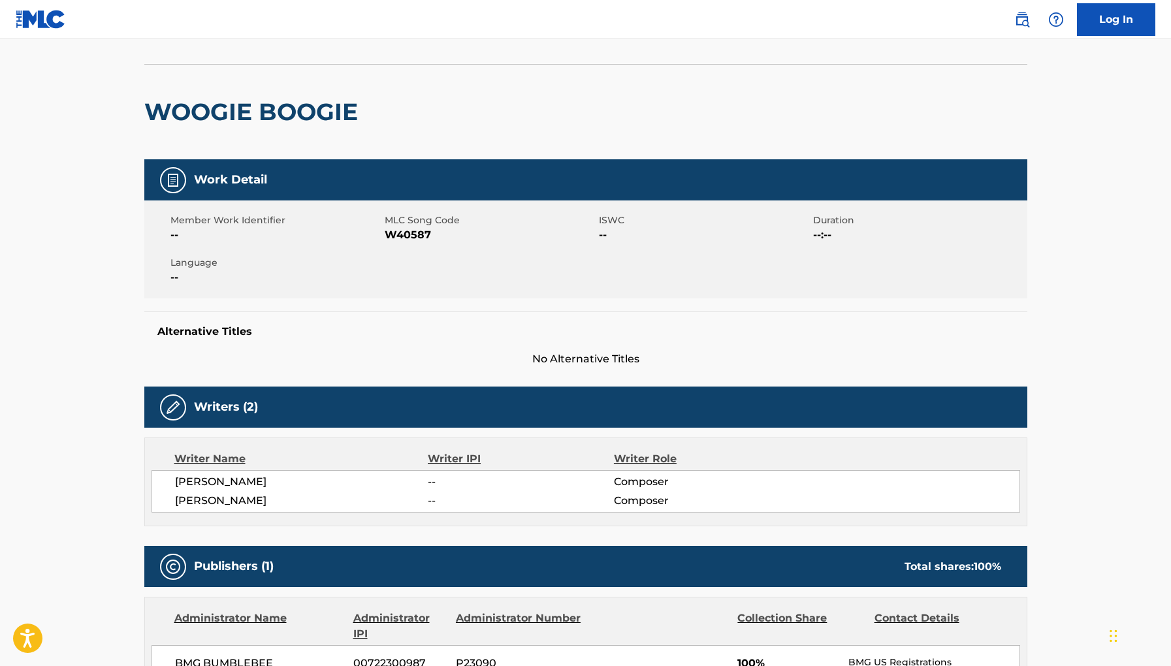
scroll to position [20, 0]
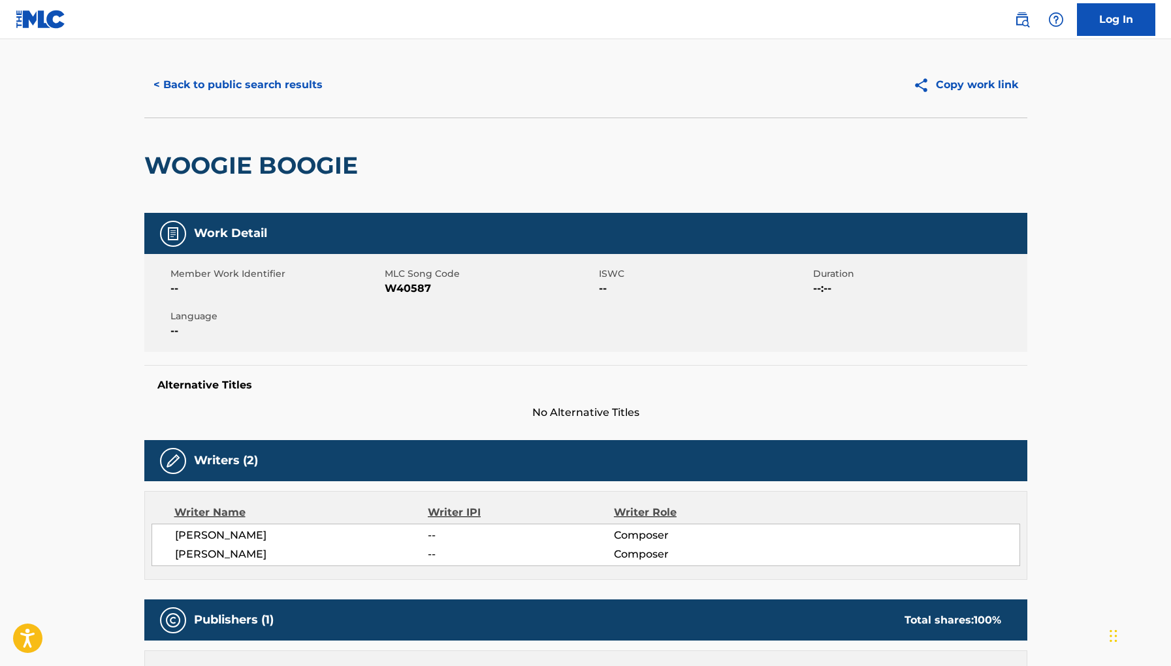
scroll to position [670, 0]
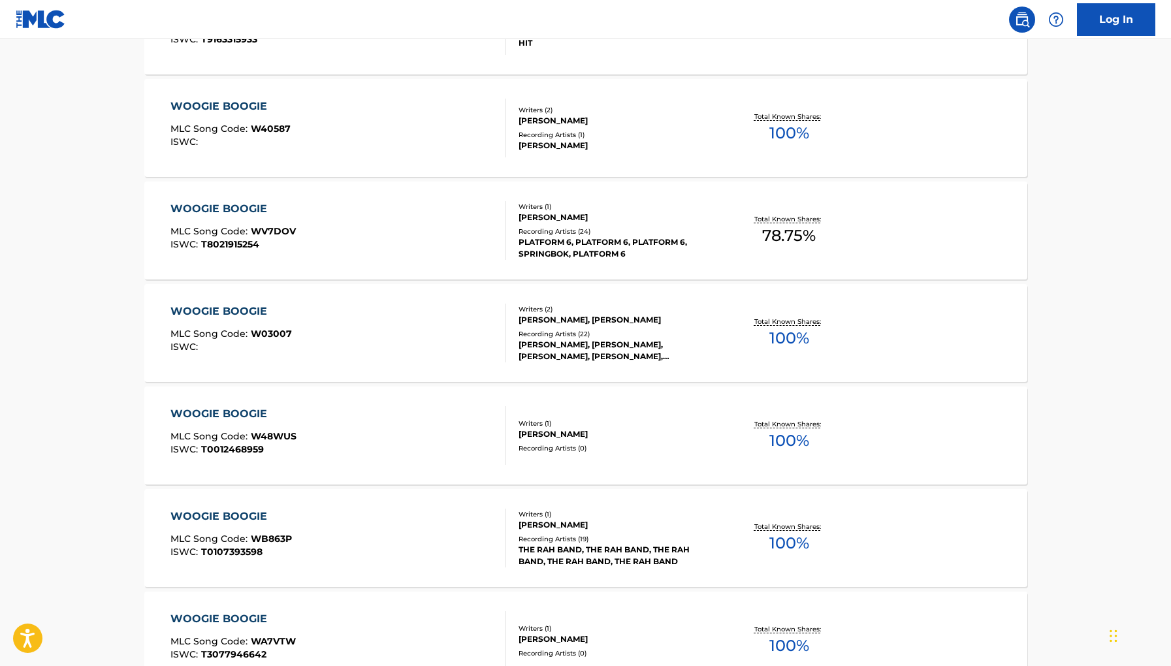
click at [421, 150] on div "WOOGIE BOOGIE MLC Song Code : W40587 ISWC :" at bounding box center [339, 128] width 336 height 59
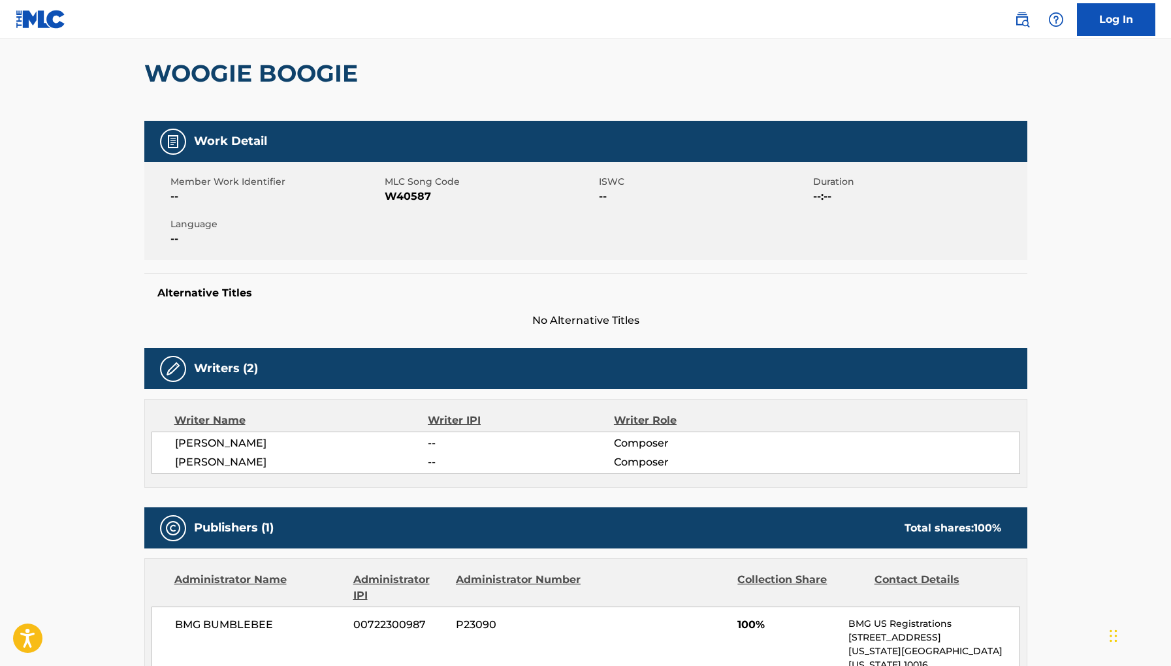
scroll to position [90, 0]
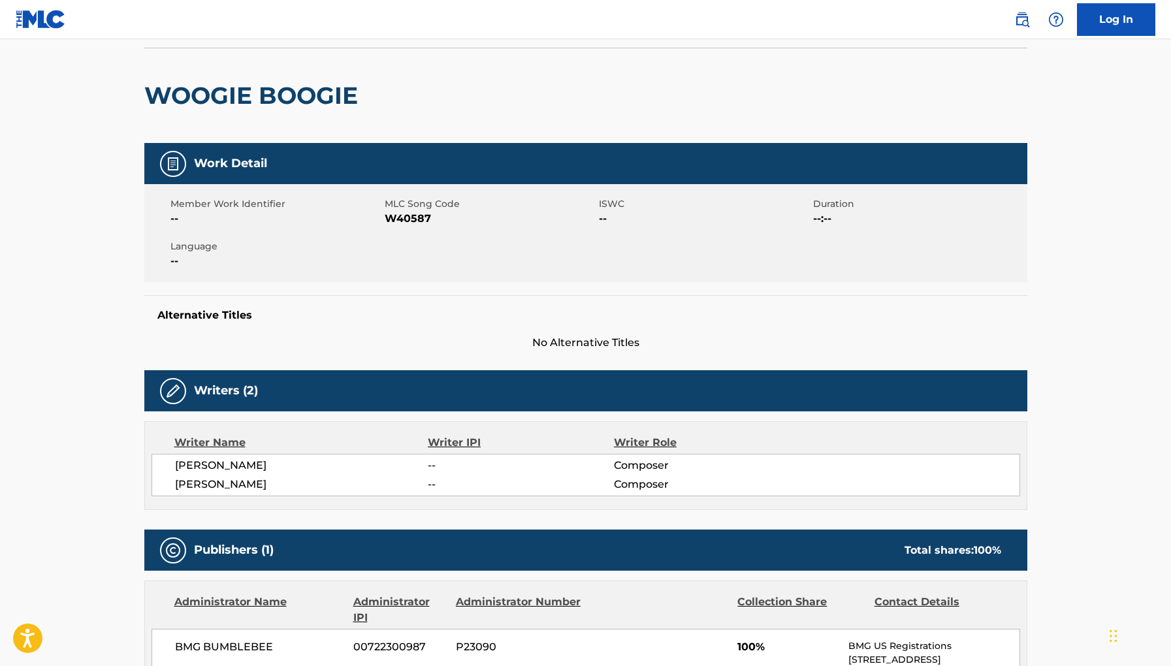
scroll to position [704, 0]
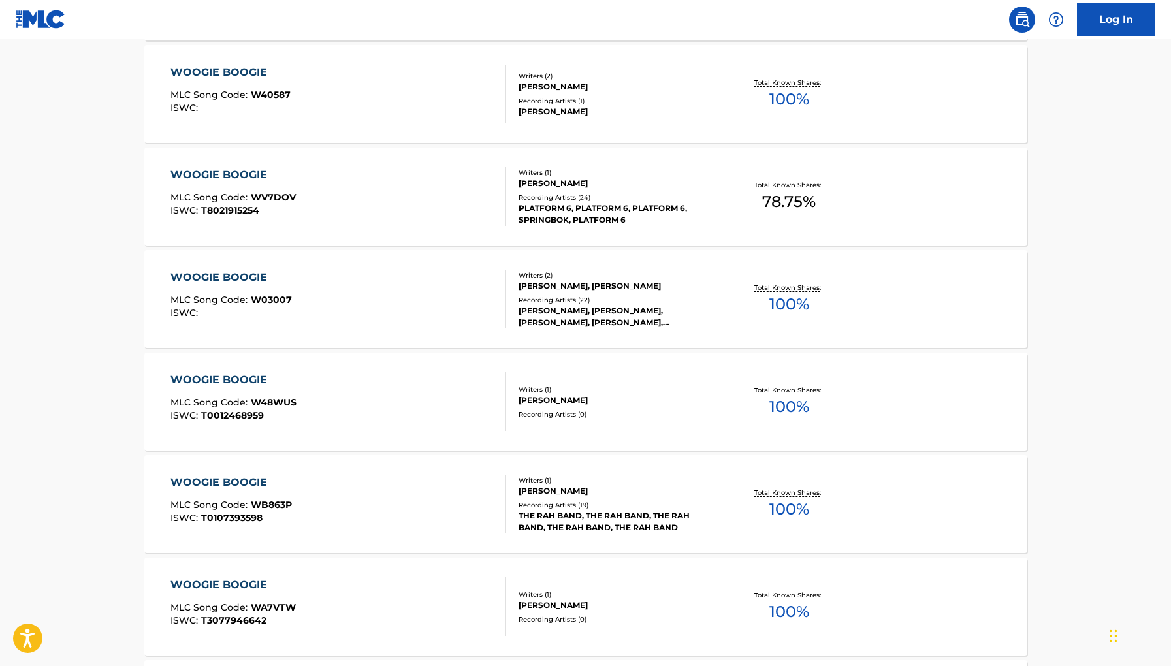
click at [369, 300] on div "WOOGIE BOOGIE MLC Song Code : W03007 ISWC :" at bounding box center [339, 299] width 336 height 59
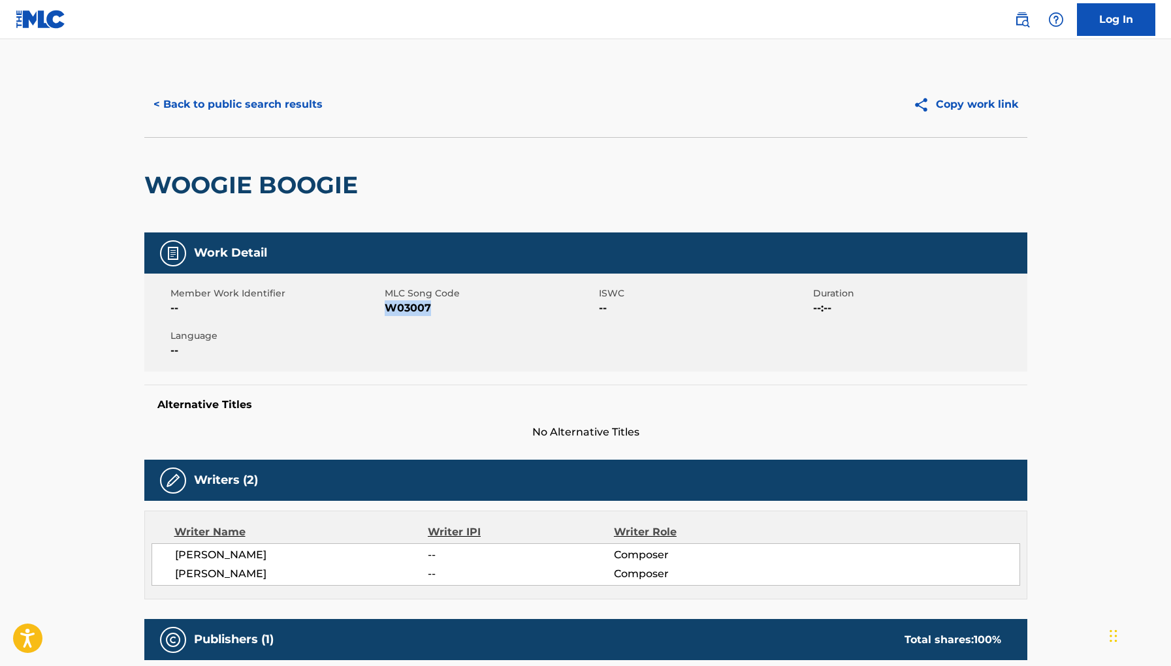
drag, startPoint x: 423, startPoint y: 309, endPoint x: 385, endPoint y: 313, distance: 37.4
click at [385, 313] on span "W03007" at bounding box center [490, 309] width 211 height 16
copy span "W03007"
click at [222, 108] on button "< Back to public search results" at bounding box center [238, 104] width 188 height 33
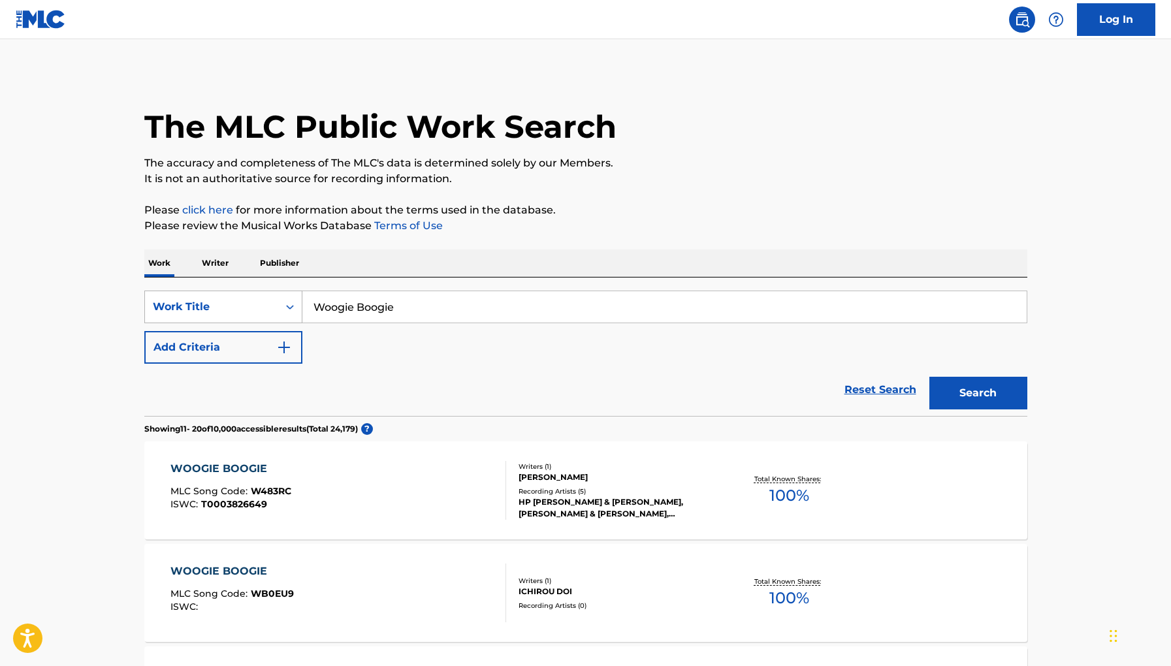
drag, startPoint x: 430, startPoint y: 304, endPoint x: 214, endPoint y: 302, distance: 215.6
click at [221, 304] on div "SearchWithCriteria4fe96eb7-ef4d-440c-9ec1-24d904c17f7d Work Title Woogie Boogie" at bounding box center [585, 307] width 883 height 33
paste input "Don't You Make Me Act Ig'nunt"
type input "Don't You Make Me Act Ig'nunt"
click at [930, 377] on button "Search" at bounding box center [979, 393] width 98 height 33
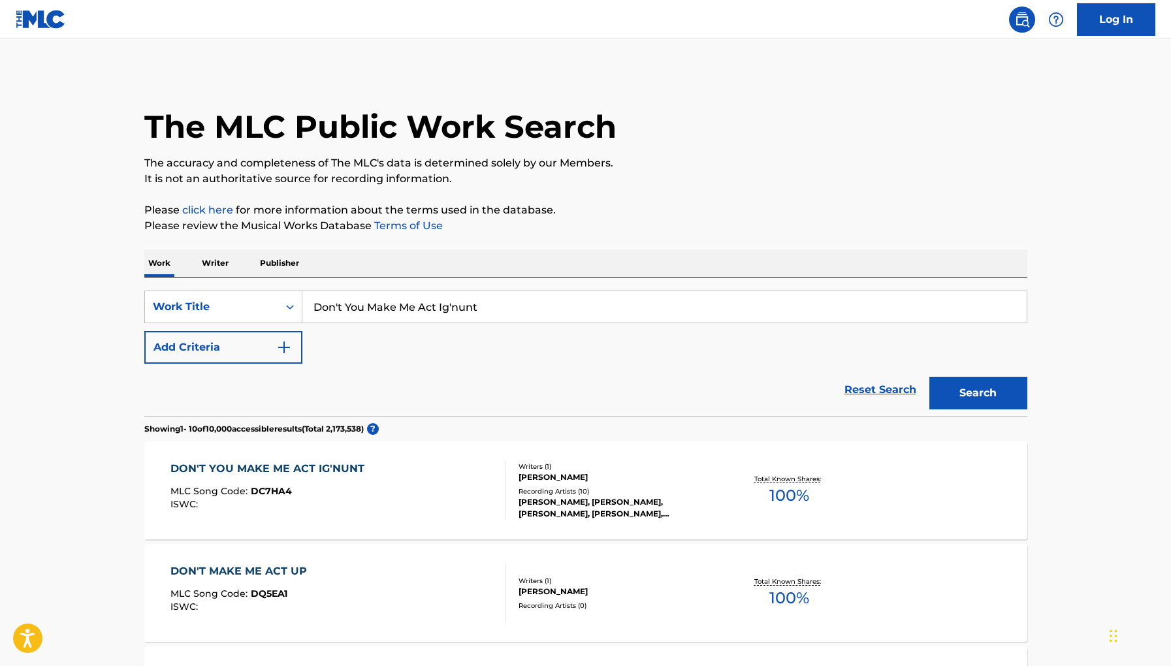
click at [395, 506] on div "DON'T YOU MAKE ME ACT IG'NUNT MLC Song Code : DC7HA4 ISWC :" at bounding box center [339, 490] width 336 height 59
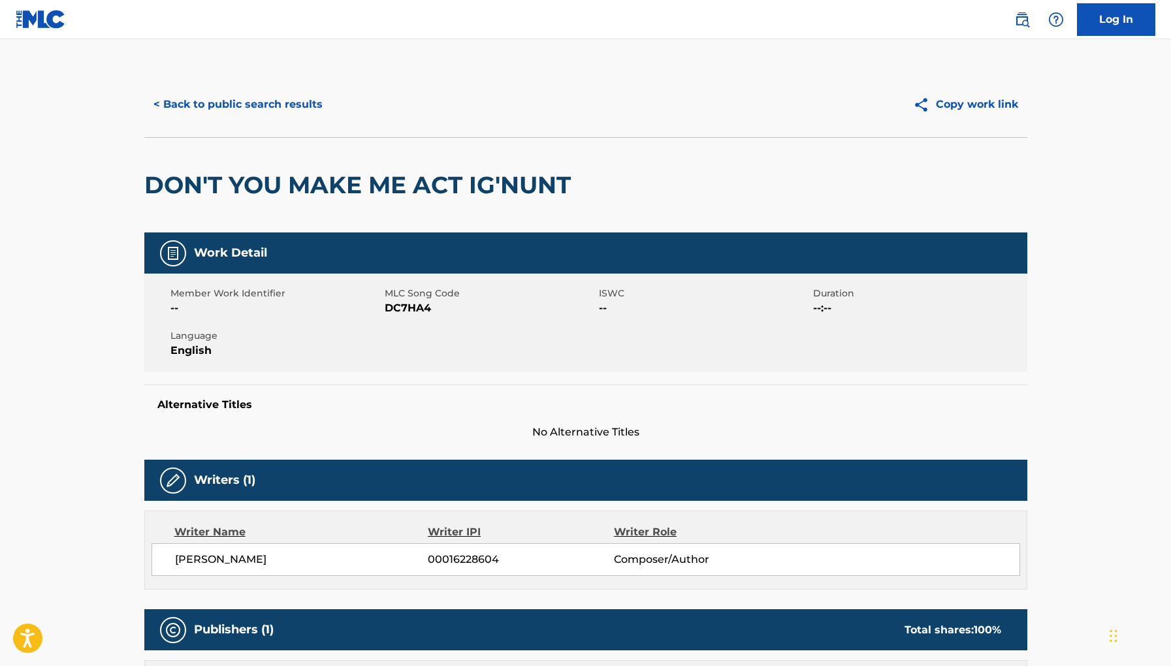
click at [307, 103] on button "< Back to public search results" at bounding box center [238, 104] width 188 height 33
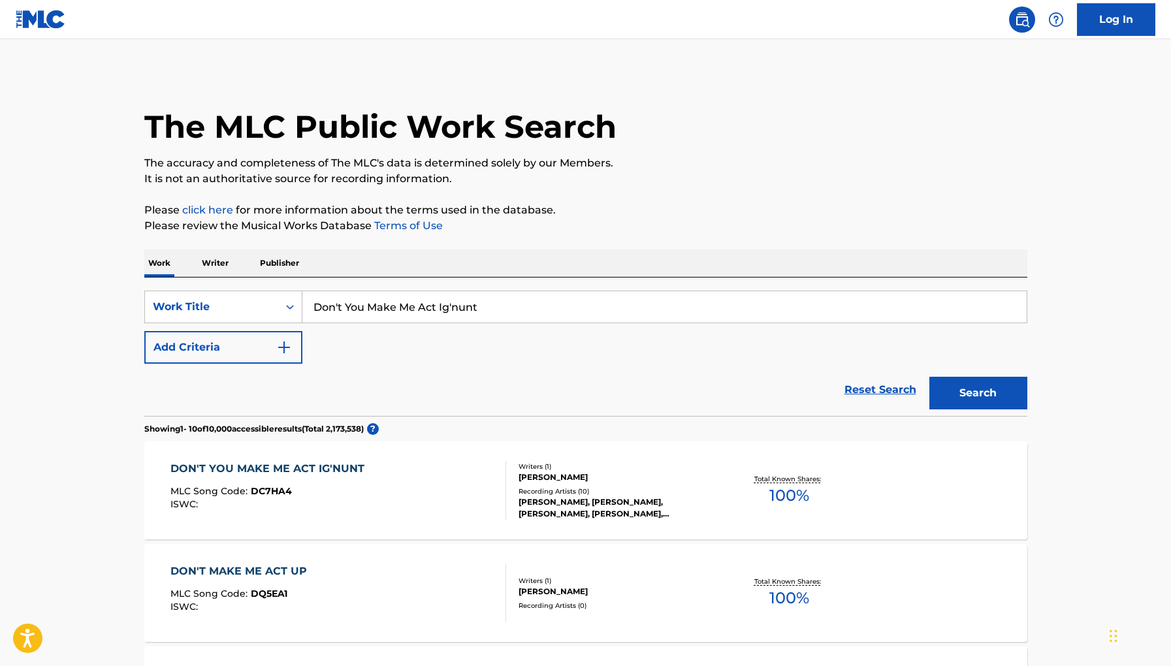
drag, startPoint x: 525, startPoint y: 310, endPoint x: 0, endPoint y: 230, distance: 530.8
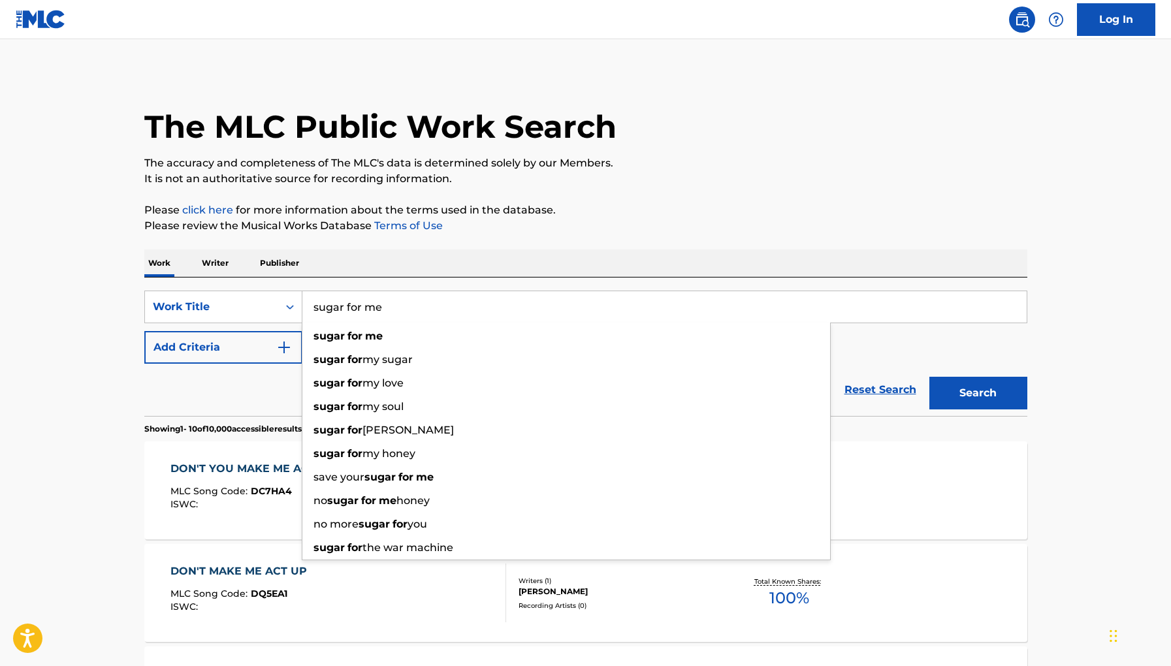
type input "sugar for me"
click at [930, 377] on button "Search" at bounding box center [979, 393] width 98 height 33
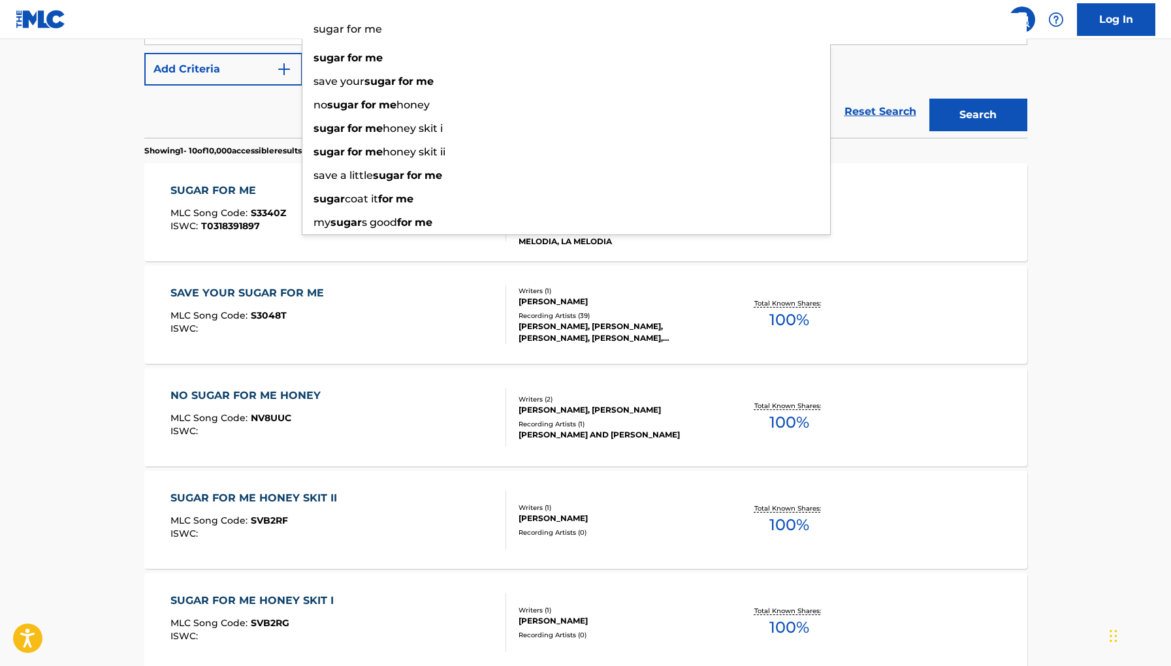
scroll to position [303, 0]
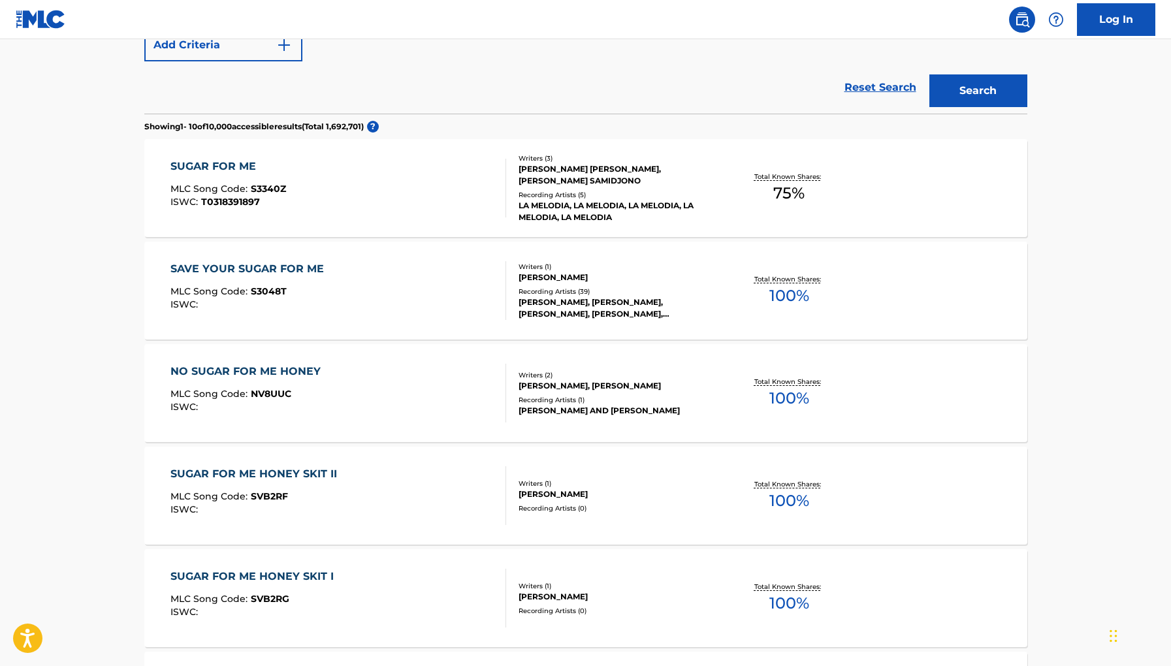
click at [1068, 202] on main "The MLC Public Work Search The accuracy and completeness of The MLC's data is d…" at bounding box center [585, 485] width 1171 height 1497
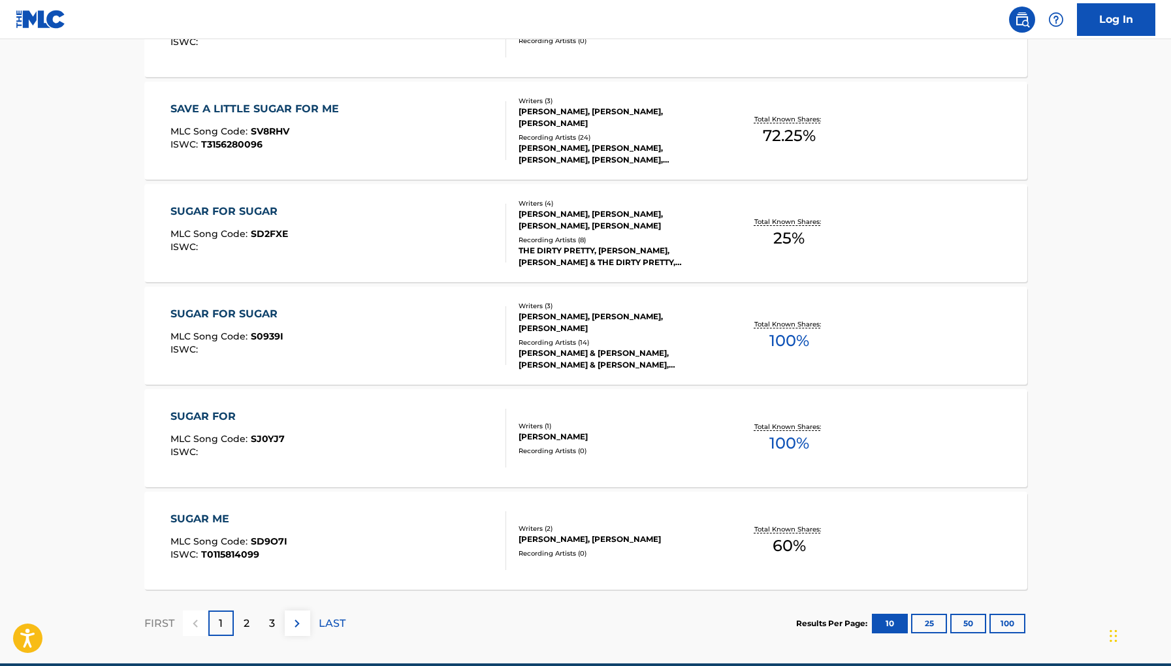
scroll to position [889, 0]
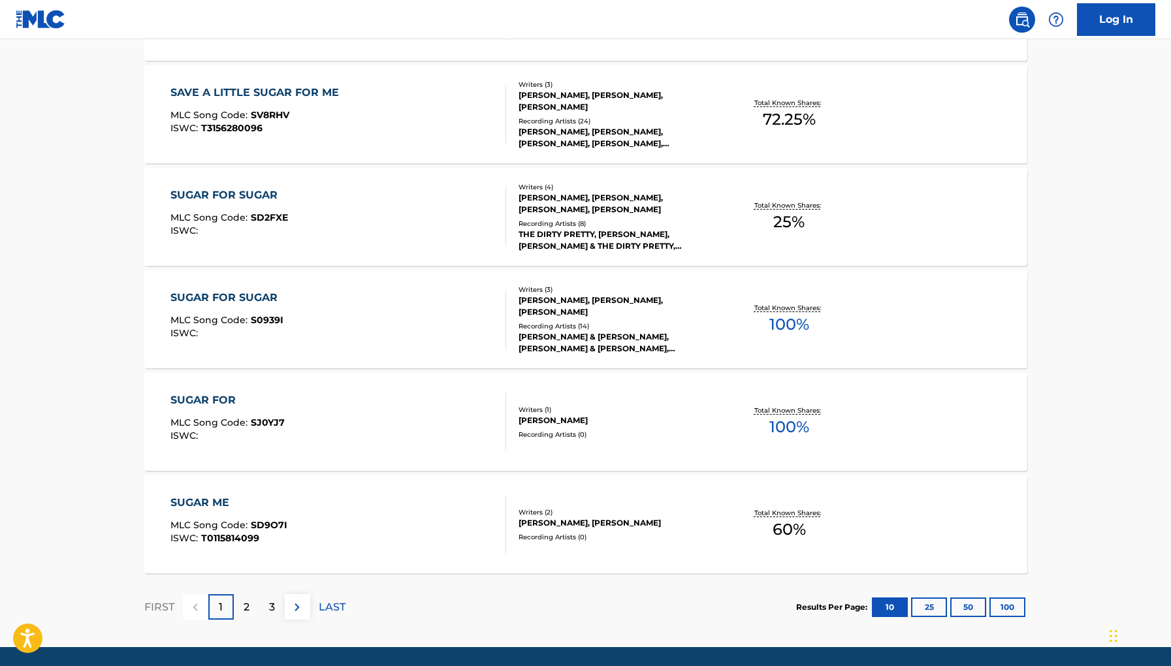
click at [238, 608] on div "2" at bounding box center [246, 607] width 25 height 25
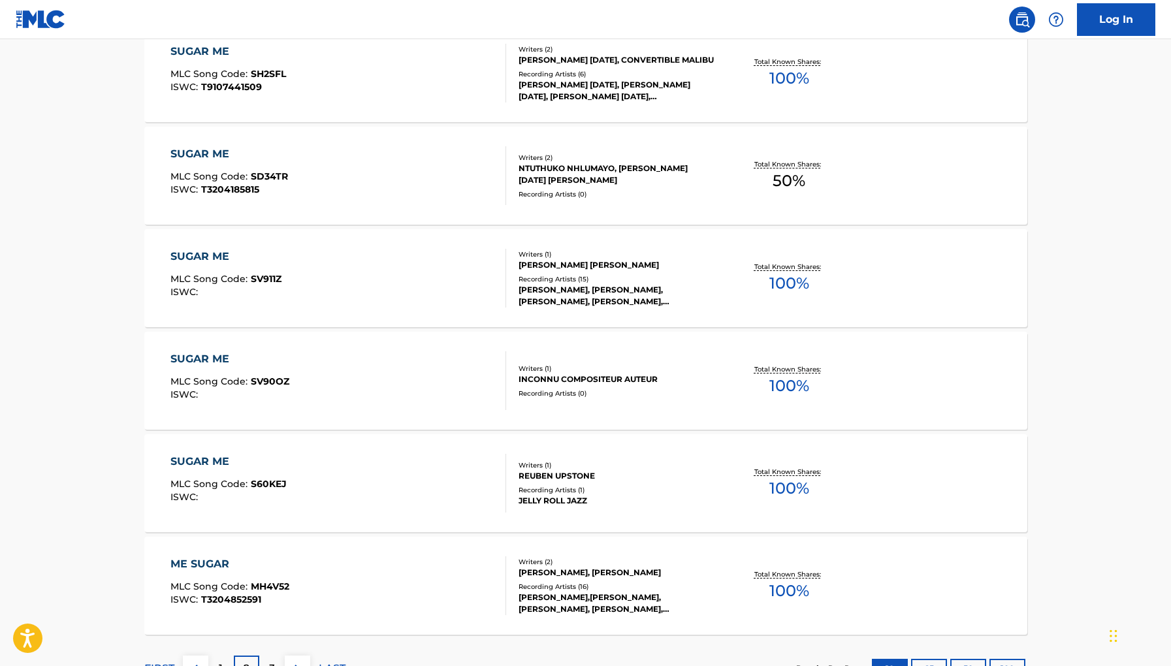
scroll to position [933, 0]
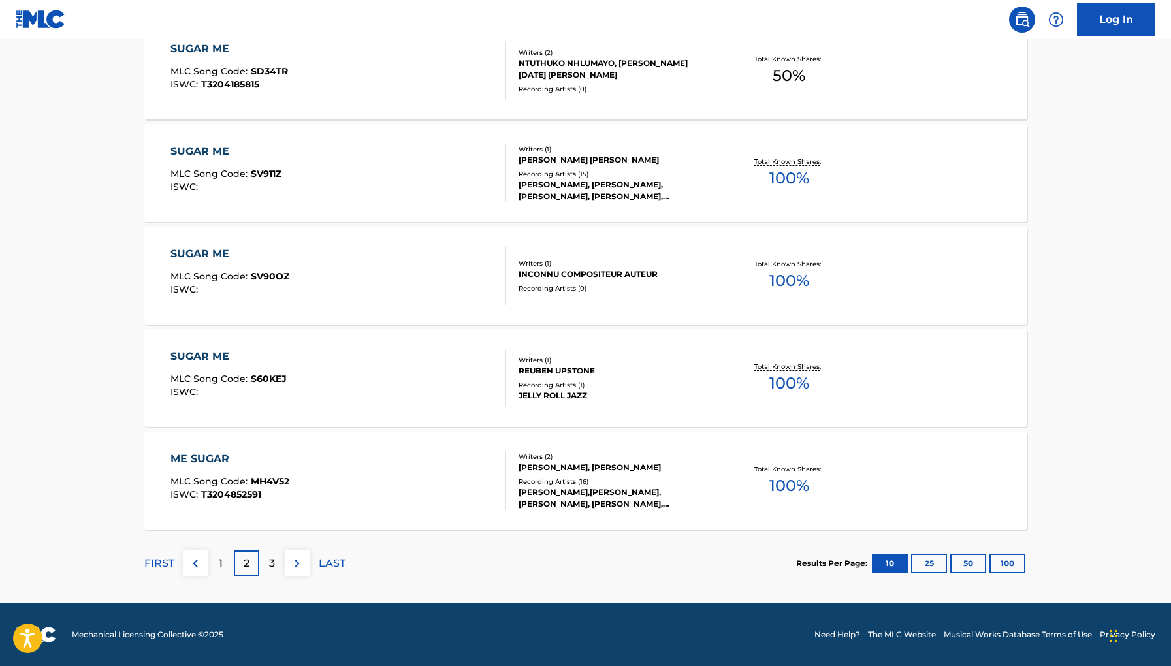
click at [262, 561] on div "3" at bounding box center [271, 563] width 25 height 25
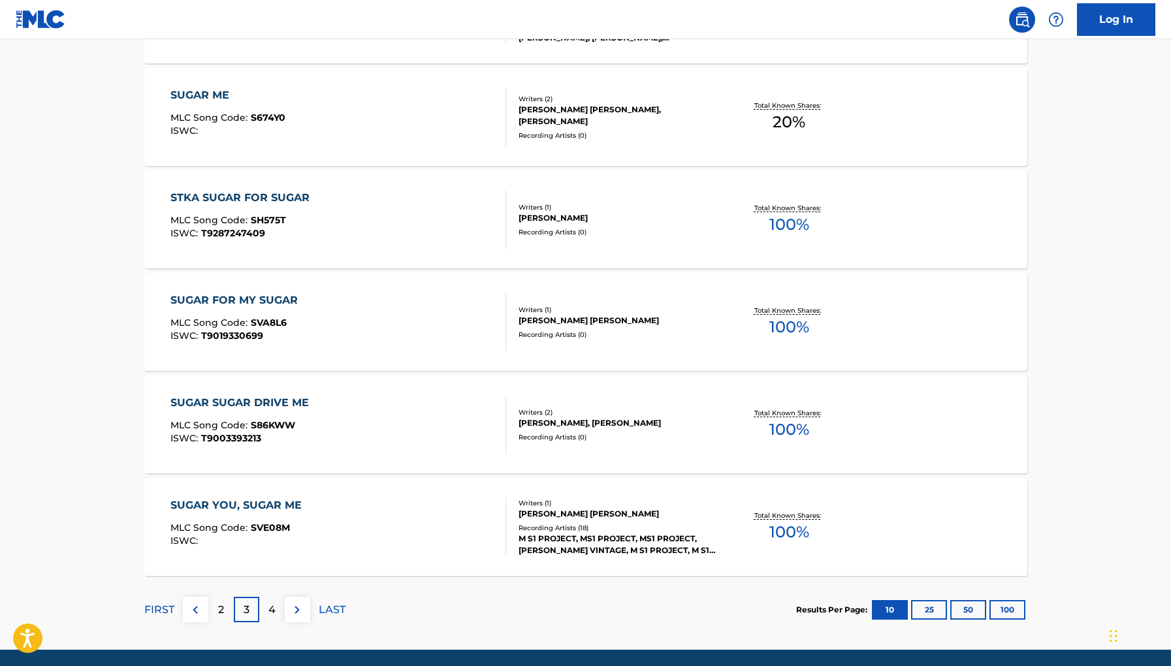
scroll to position [917, 0]
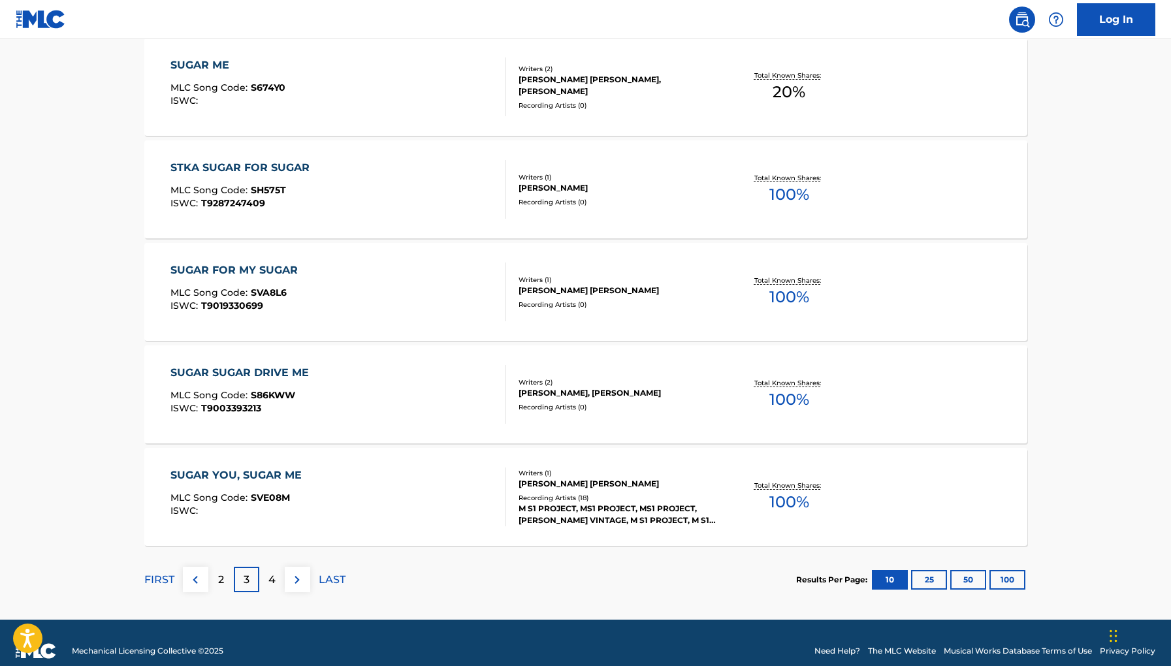
click at [274, 581] on p "4" at bounding box center [272, 580] width 7 height 16
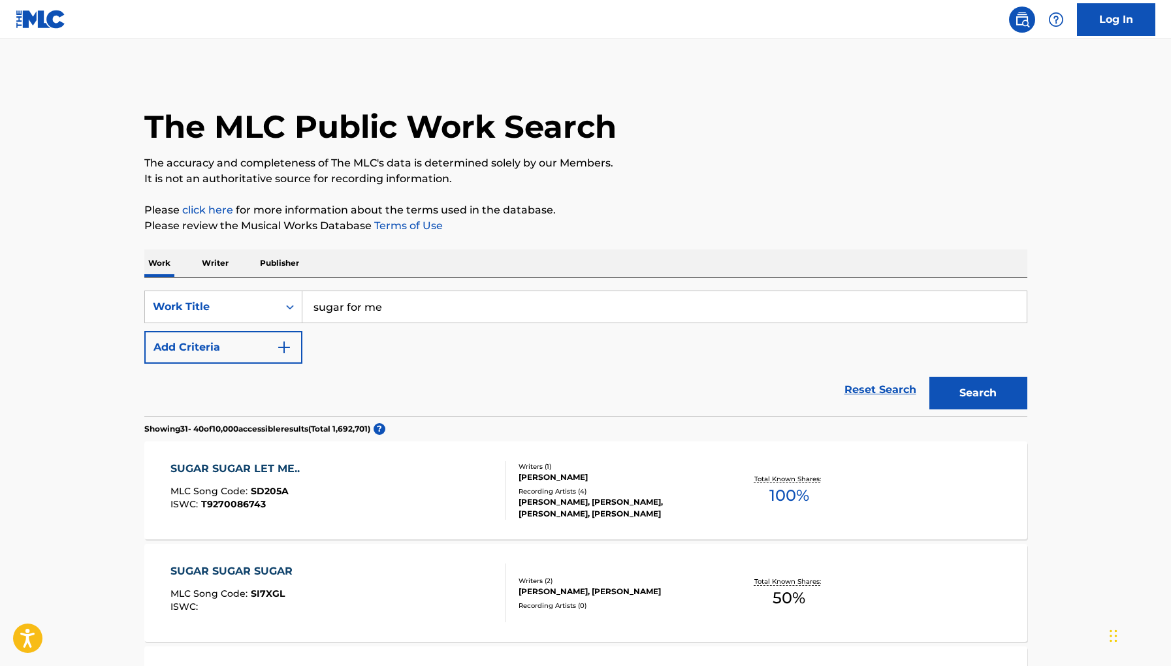
click at [228, 269] on p "Writer" at bounding box center [215, 263] width 35 height 27
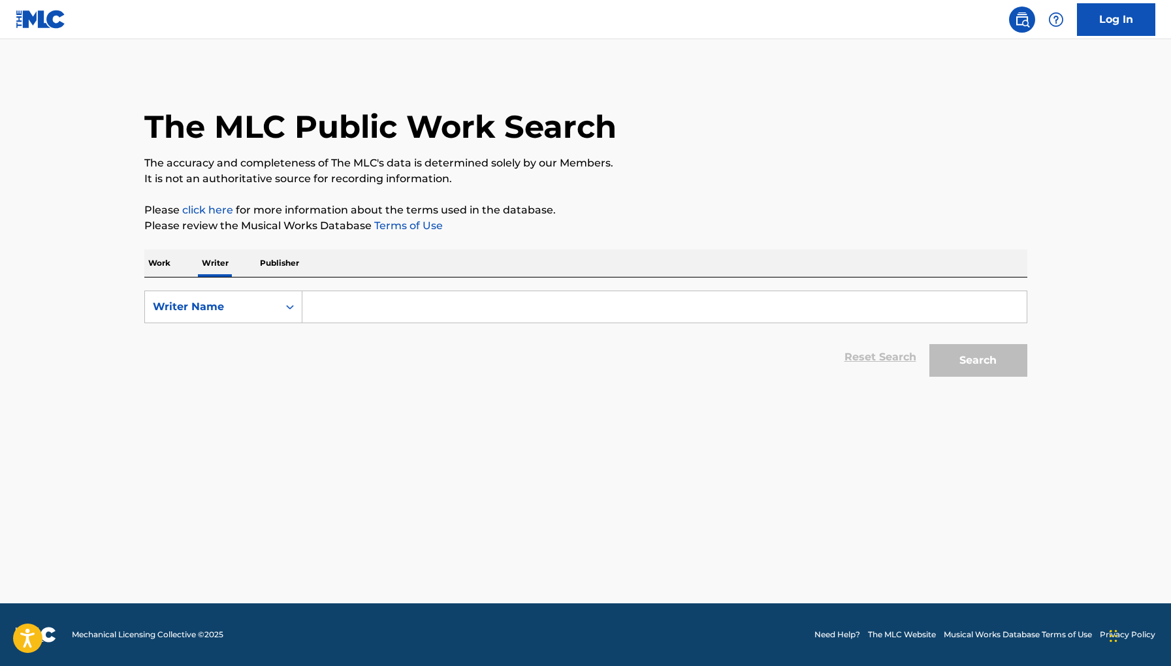
click at [414, 306] on input "Search Form" at bounding box center [665, 306] width 725 height 31
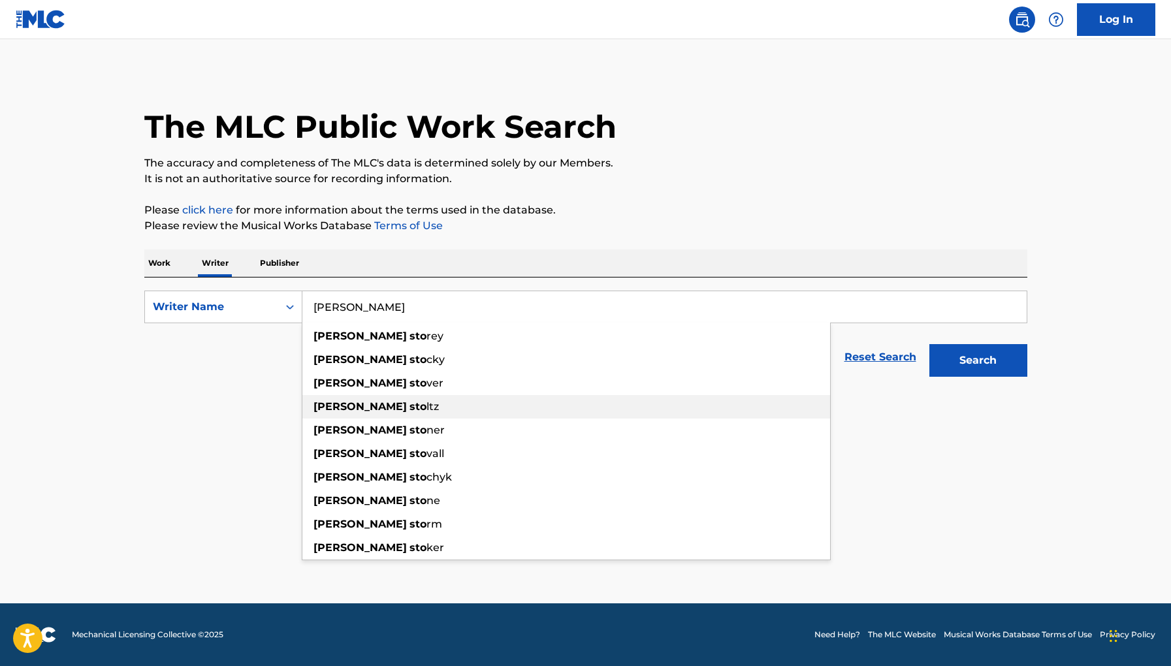
click at [407, 404] on span "Search Form" at bounding box center [408, 407] width 3 height 12
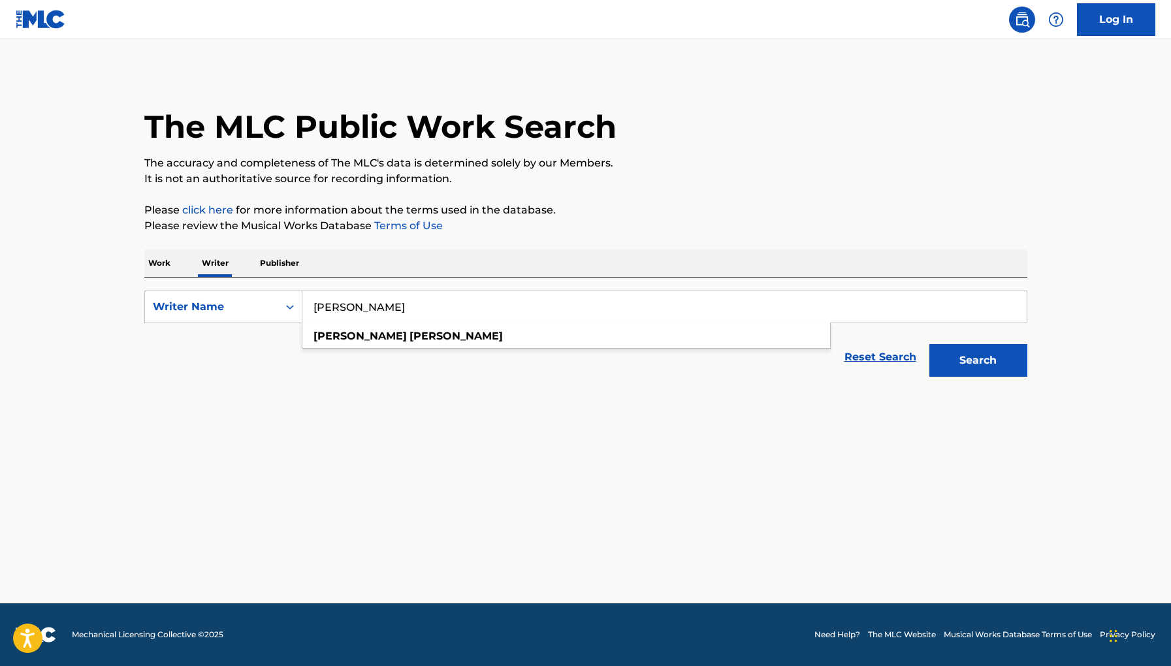
click at [410, 346] on div "brian stoltz" at bounding box center [567, 337] width 528 height 24
click at [951, 359] on button "Search" at bounding box center [979, 360] width 98 height 33
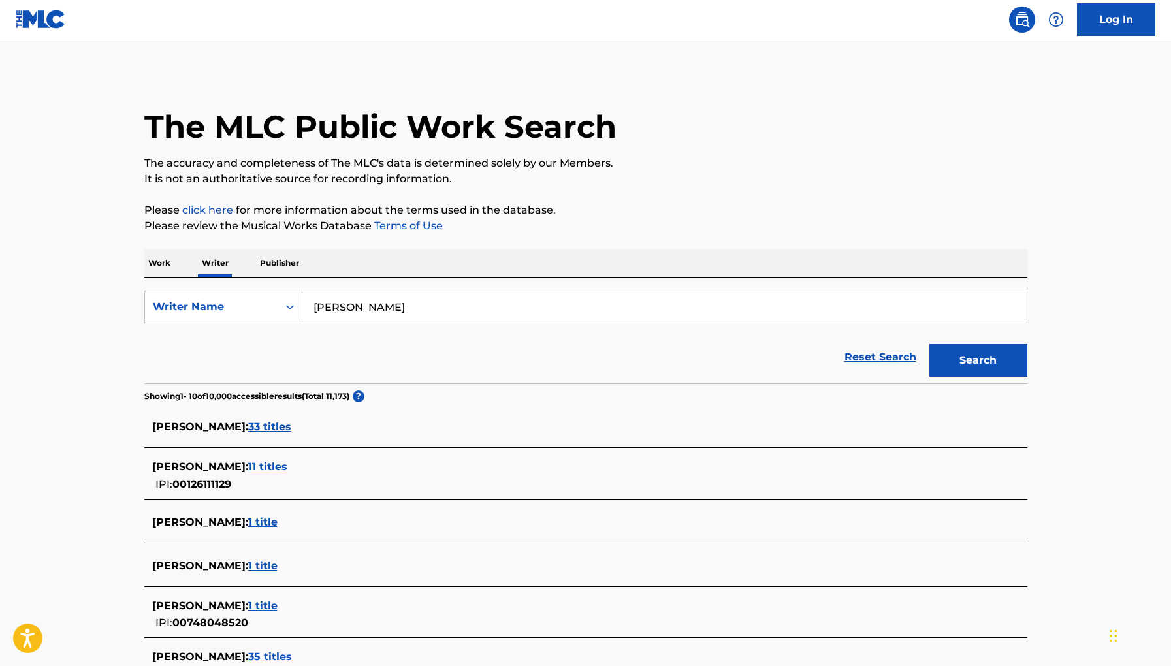
click at [252, 429] on span "33 titles" at bounding box center [269, 427] width 43 height 12
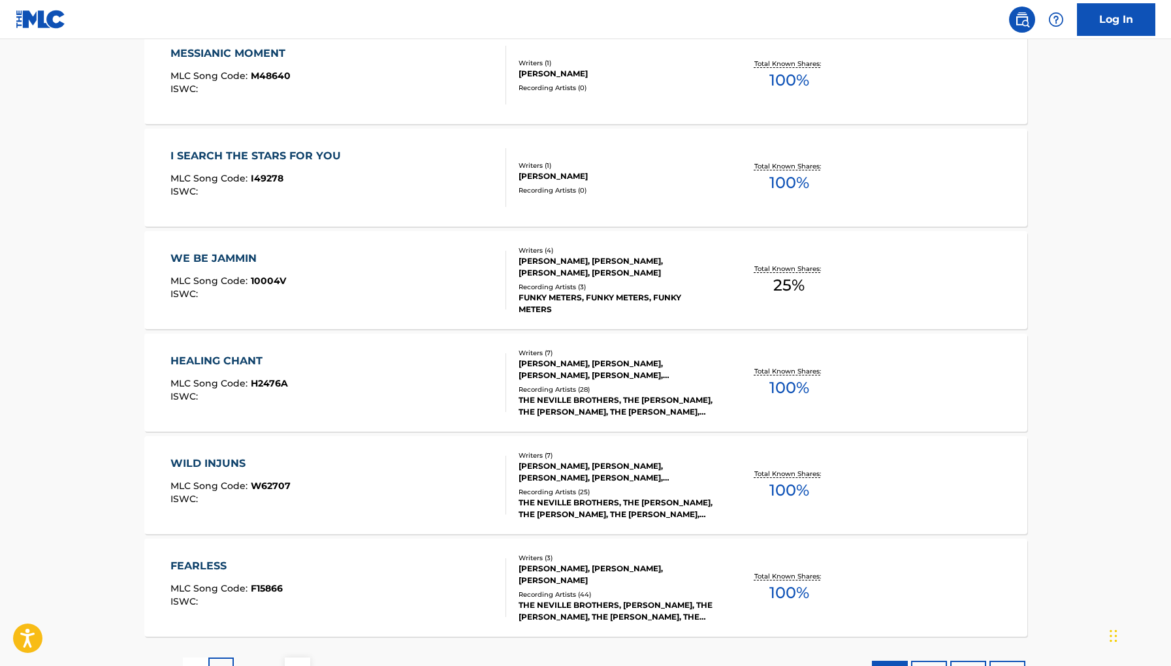
scroll to position [933, 0]
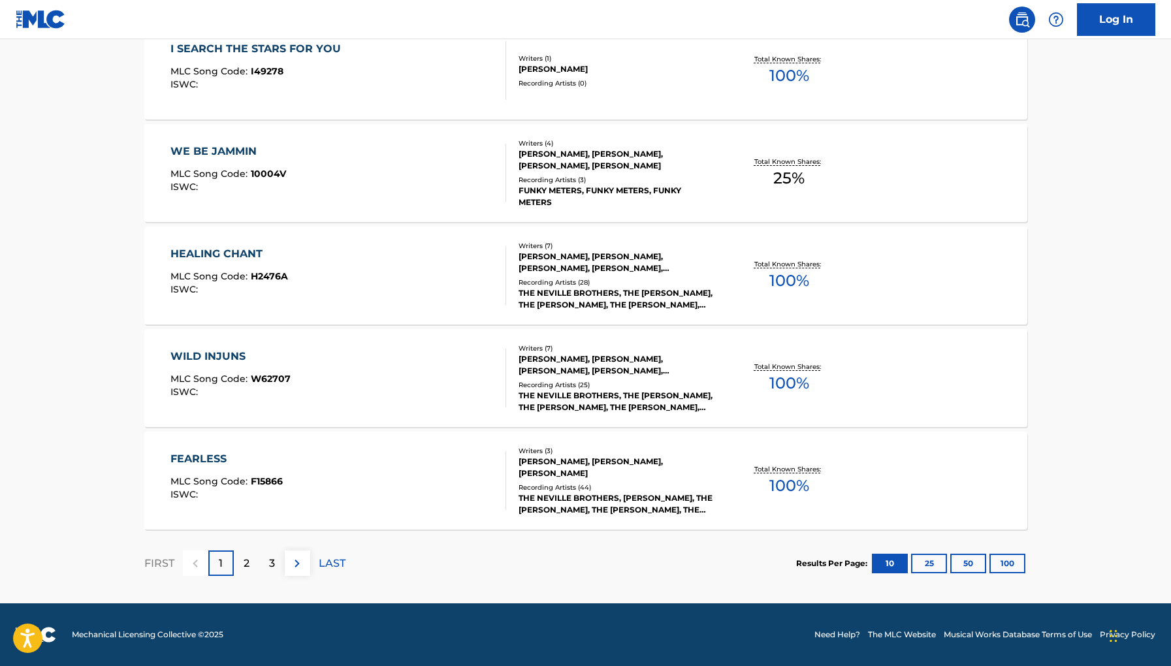
click at [238, 553] on div "2" at bounding box center [246, 563] width 25 height 25
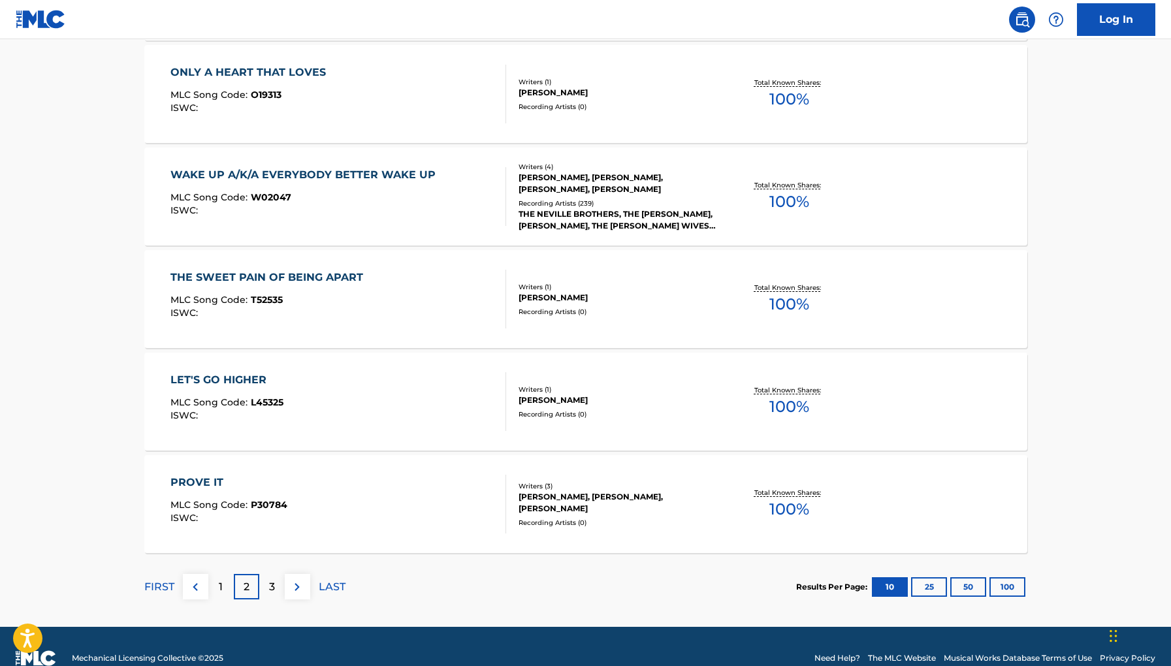
scroll to position [932, 0]
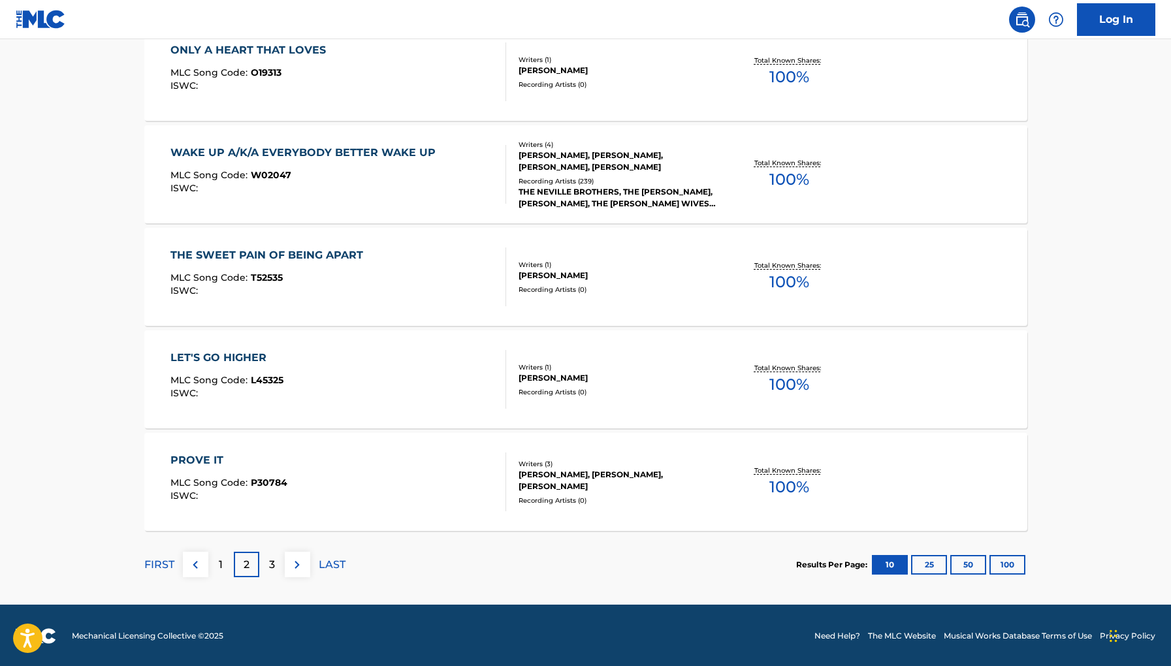
click at [270, 573] on div "3" at bounding box center [271, 564] width 25 height 25
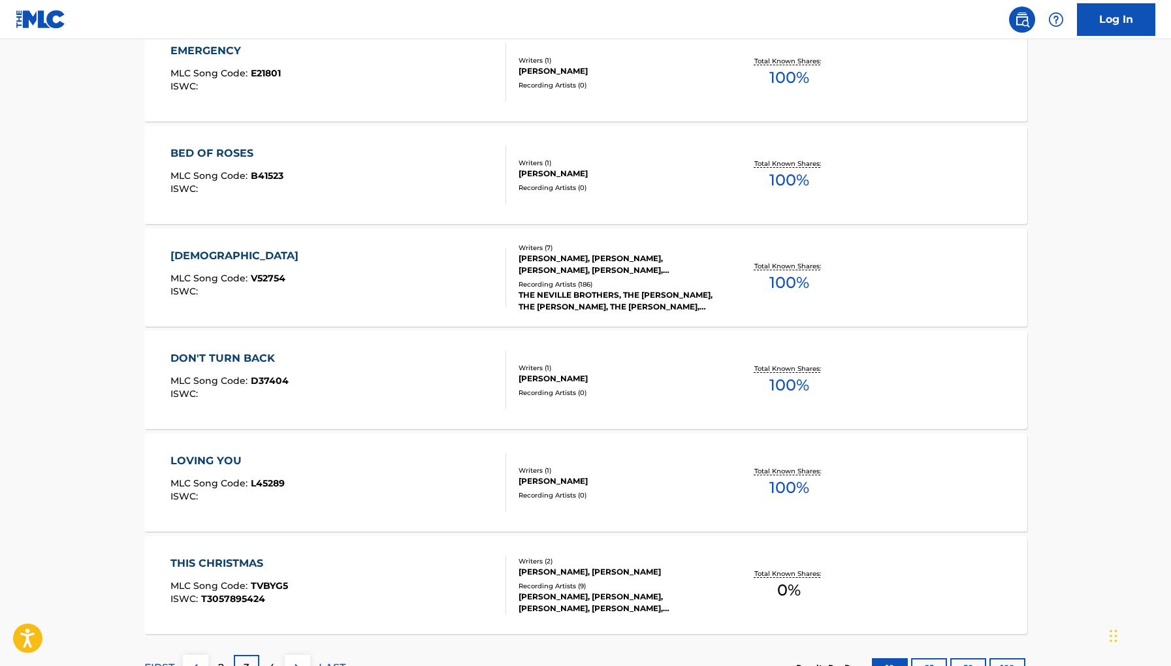
scroll to position [933, 0]
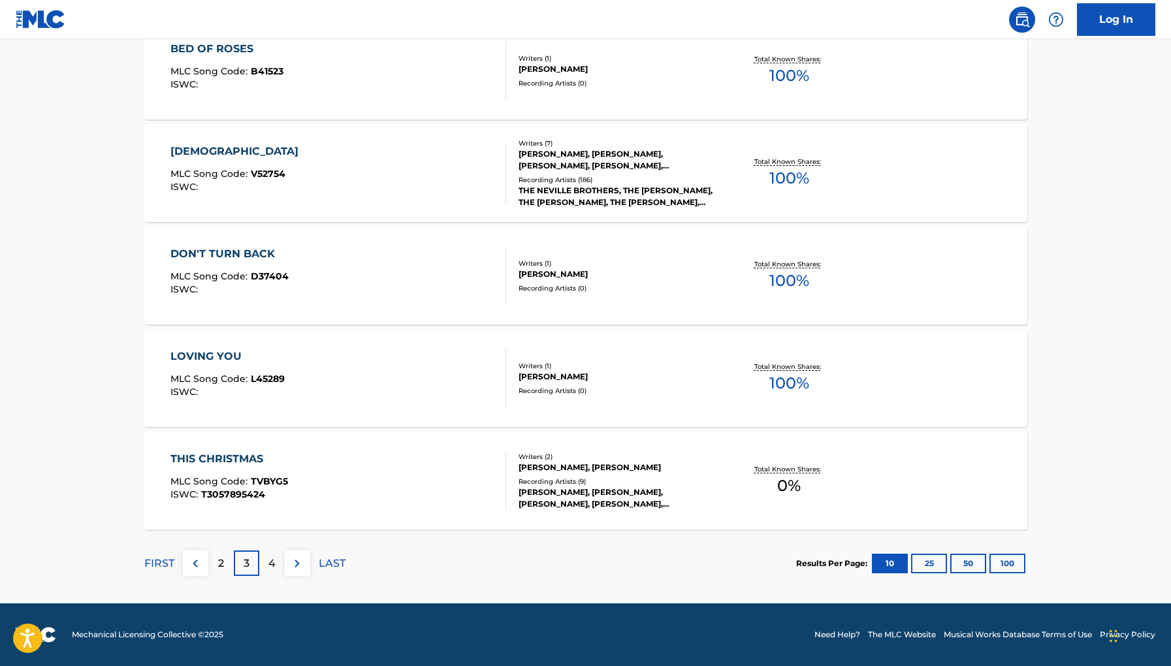
click at [270, 571] on p "4" at bounding box center [272, 564] width 7 height 16
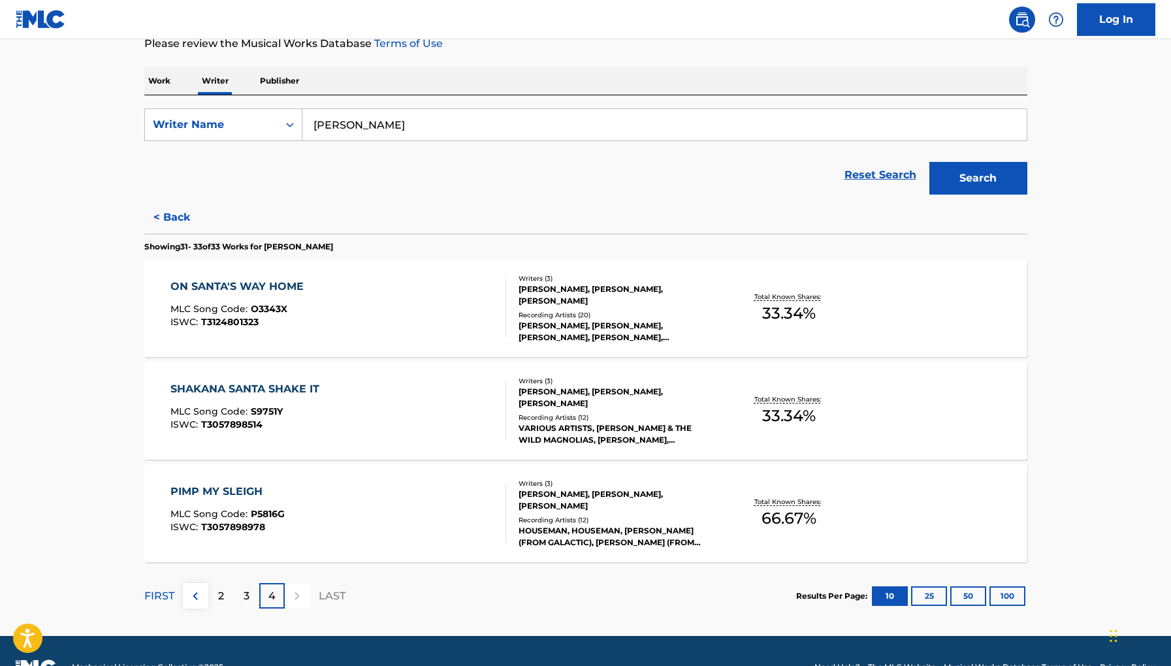
scroll to position [183, 0]
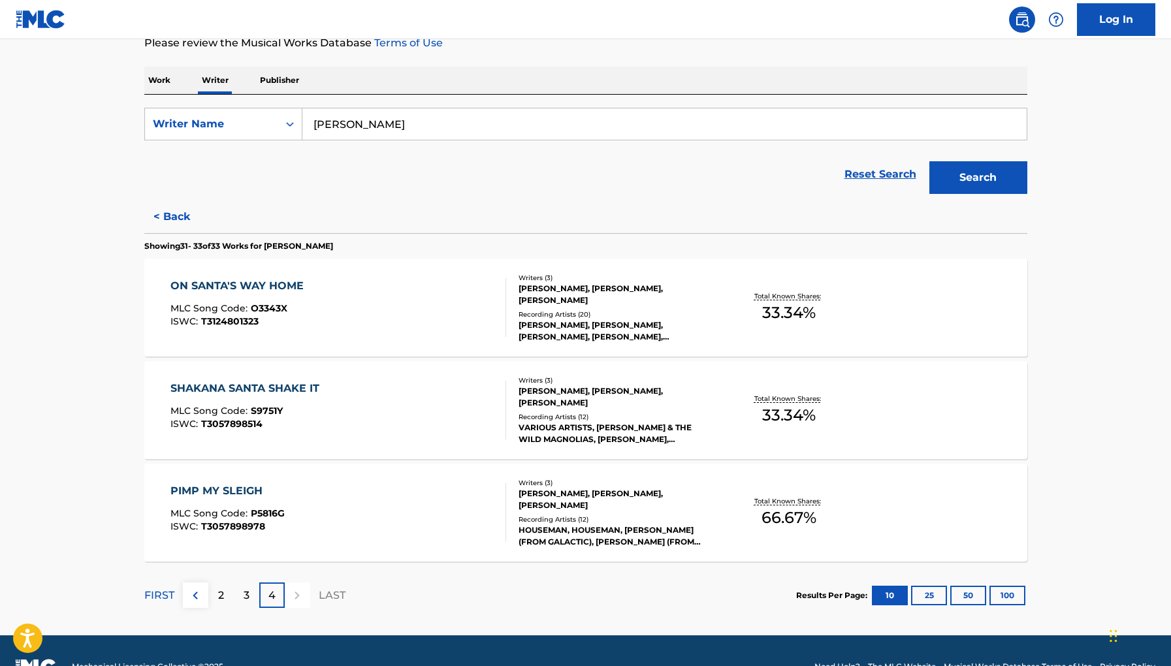
click at [221, 599] on p "2" at bounding box center [221, 596] width 6 height 16
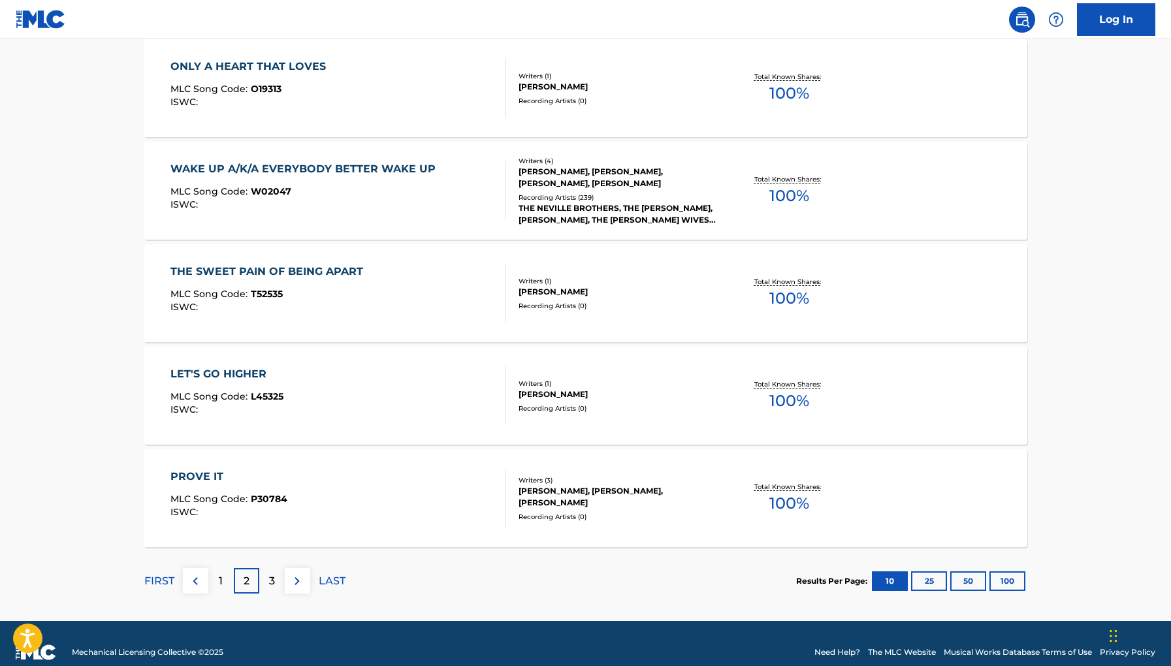
scroll to position [933, 0]
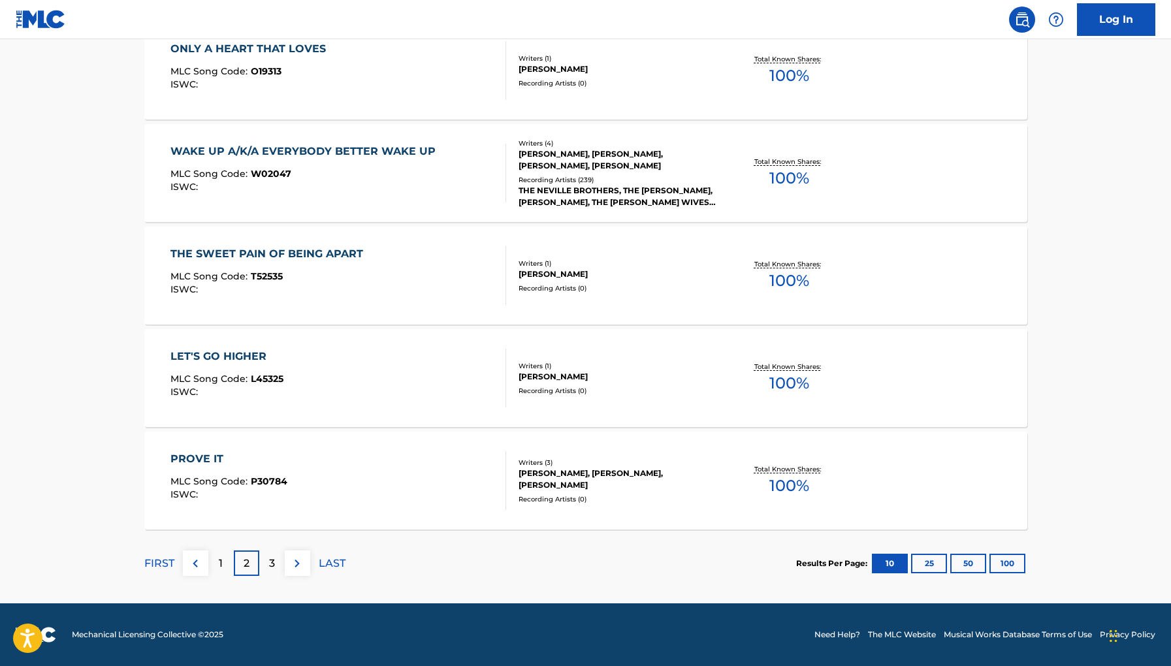
click at [219, 564] on p "1" at bounding box center [221, 564] width 4 height 16
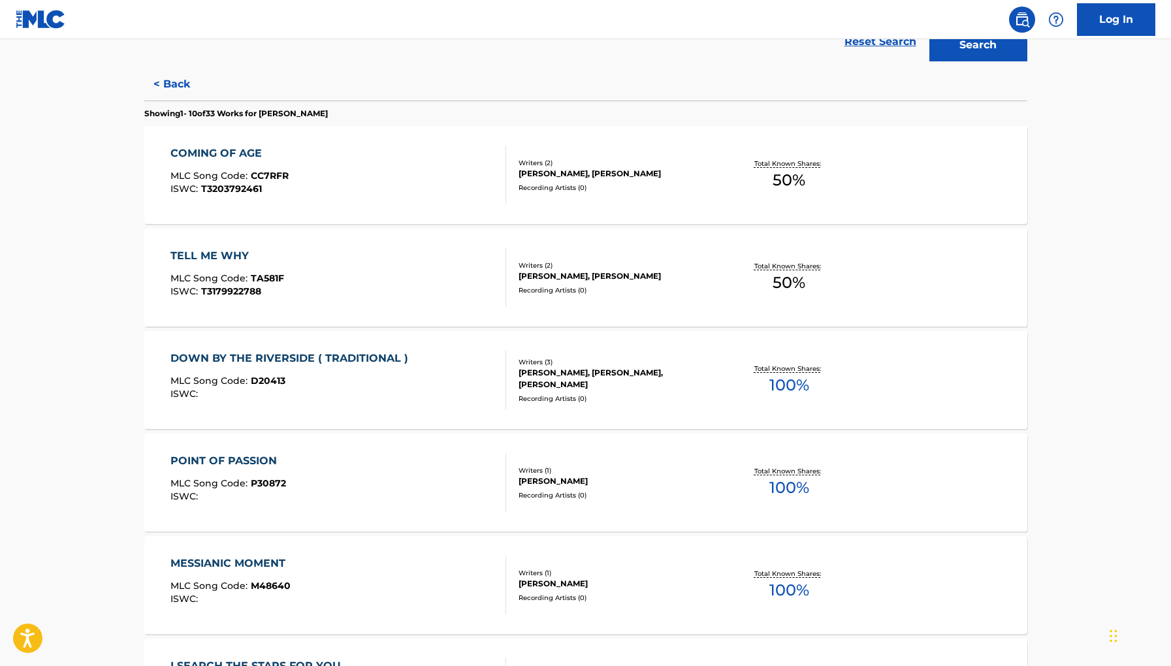
scroll to position [16, 0]
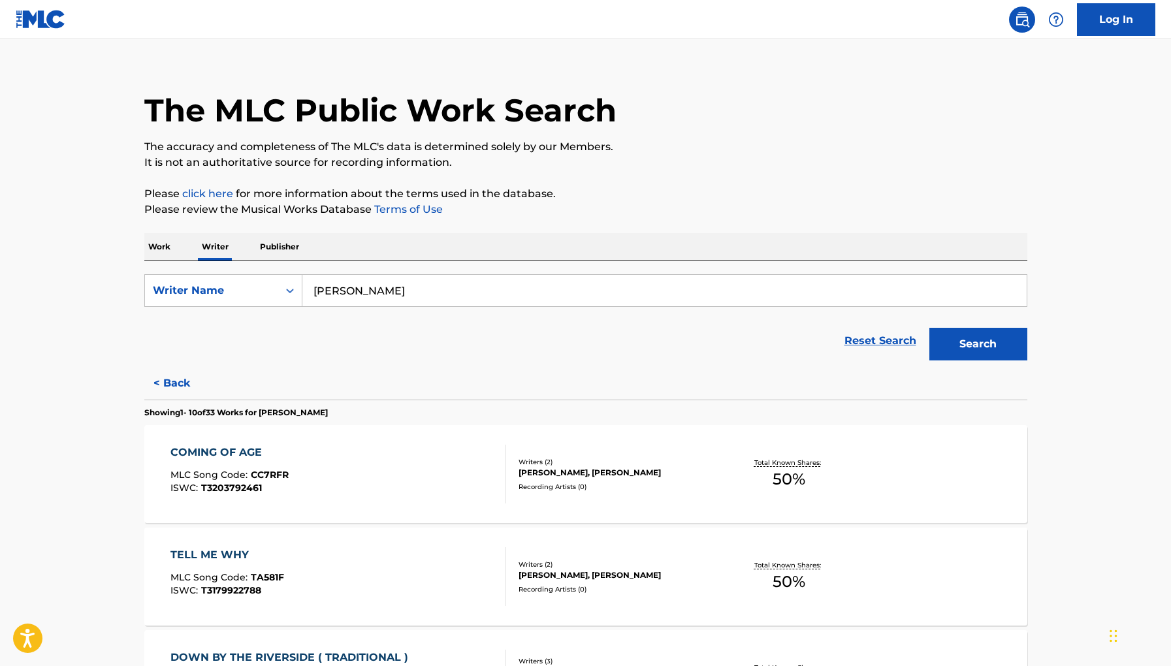
click at [189, 370] on button "< Back" at bounding box center [183, 383] width 78 height 33
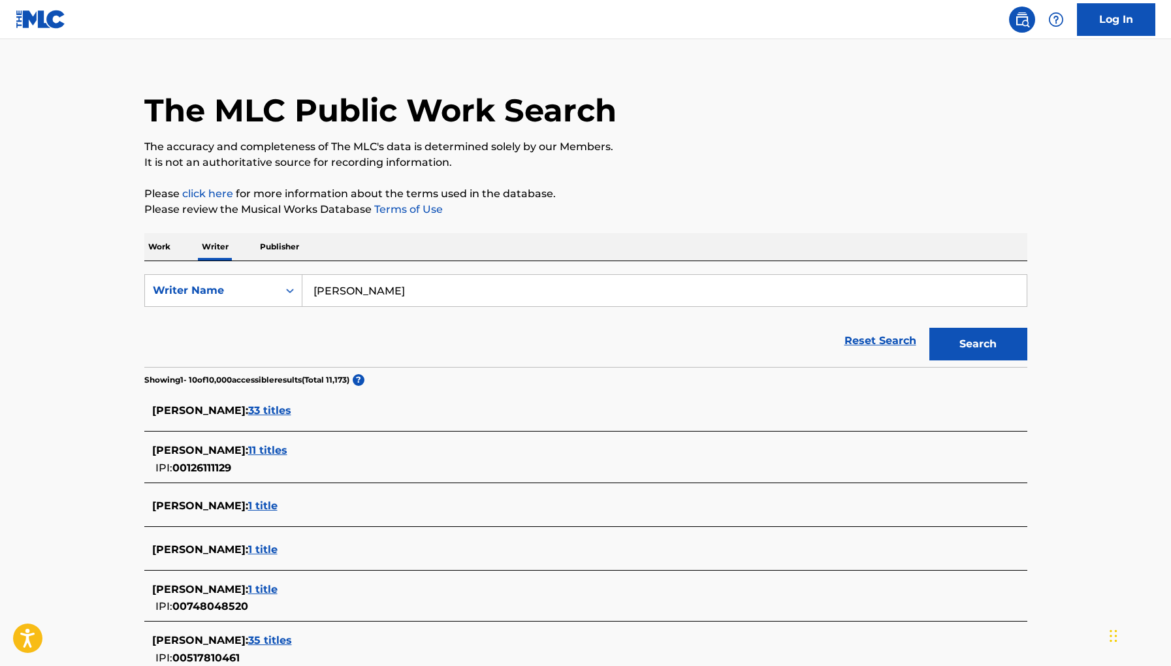
click at [262, 455] on span "11 titles" at bounding box center [267, 450] width 39 height 12
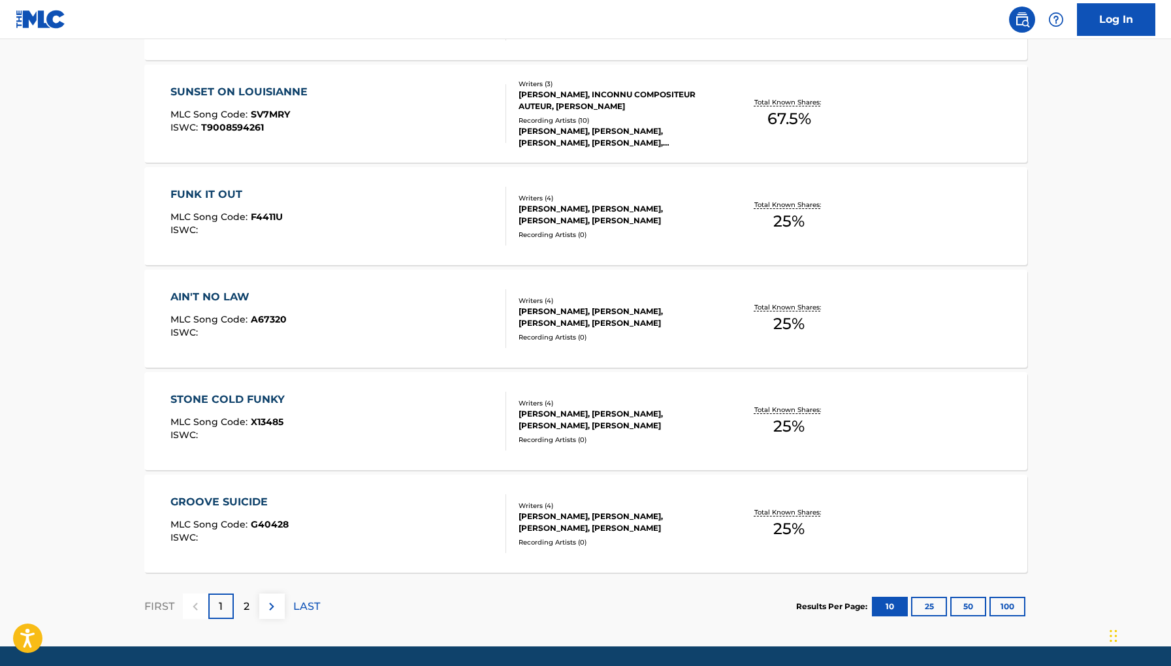
scroll to position [933, 0]
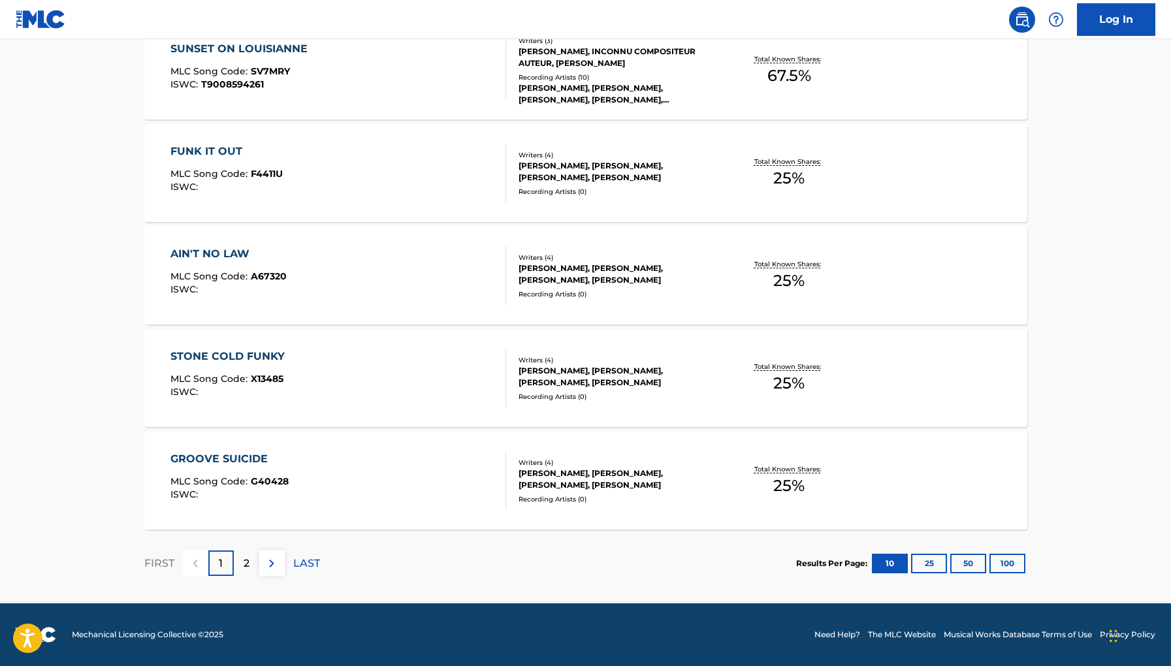
click at [241, 559] on div "2" at bounding box center [246, 563] width 25 height 25
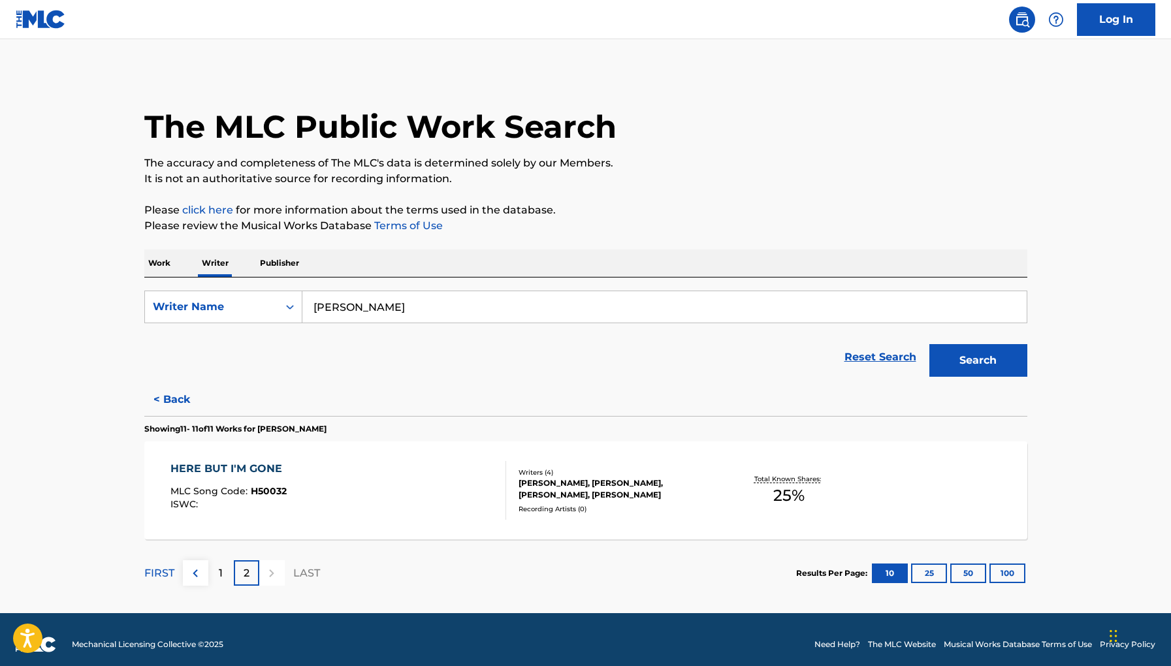
click at [172, 396] on button "< Back" at bounding box center [183, 400] width 78 height 33
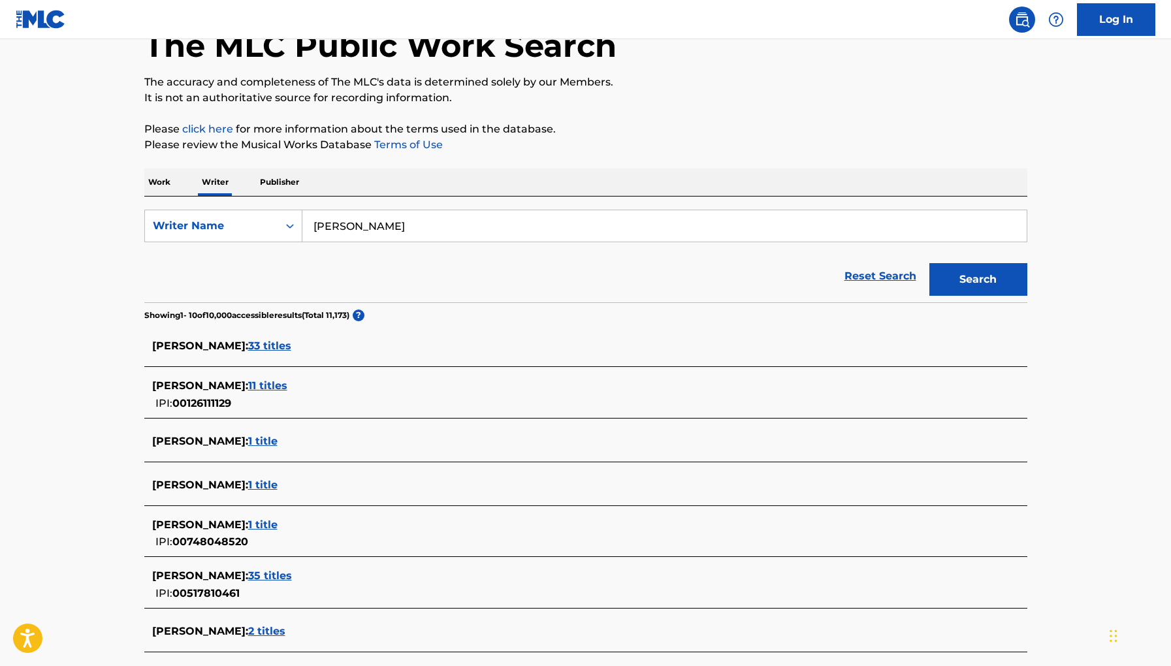
scroll to position [86, 0]
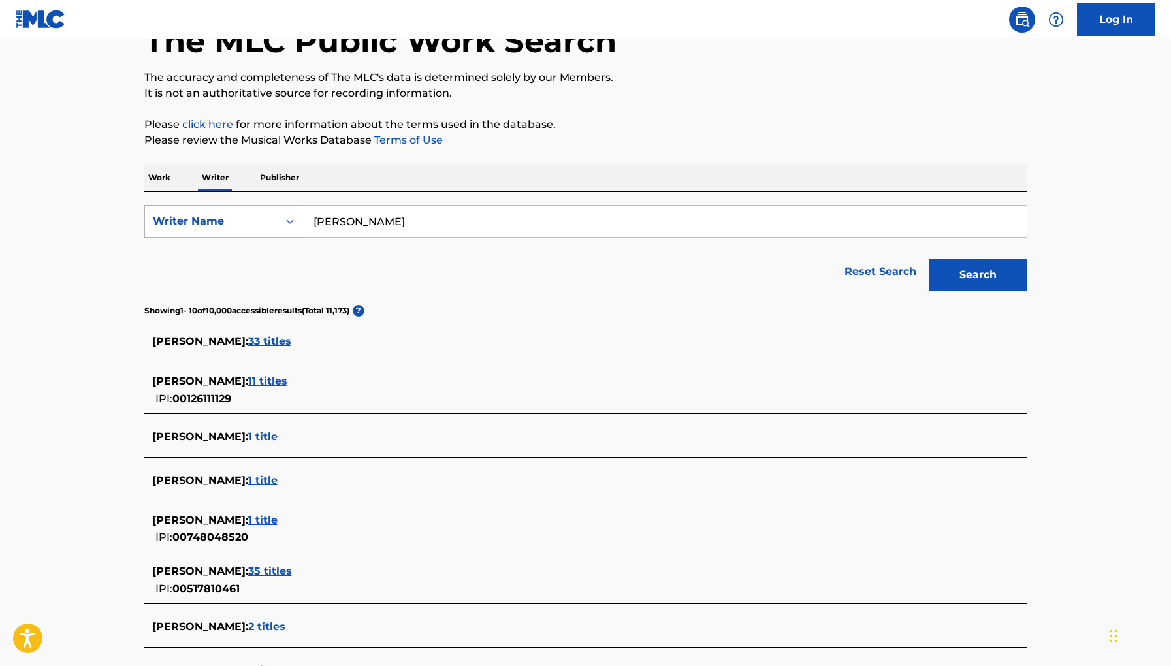
drag, startPoint x: 335, startPoint y: 227, endPoint x: 234, endPoint y: 227, distance: 100.6
click at [234, 227] on div "SearchWithCriteriad5d140d1-6f0e-4db9-b2e2-bdac0951bce5 Writer Name brian stoltz" at bounding box center [585, 221] width 883 height 33
type input "v"
click at [157, 174] on p "Work" at bounding box center [159, 177] width 30 height 27
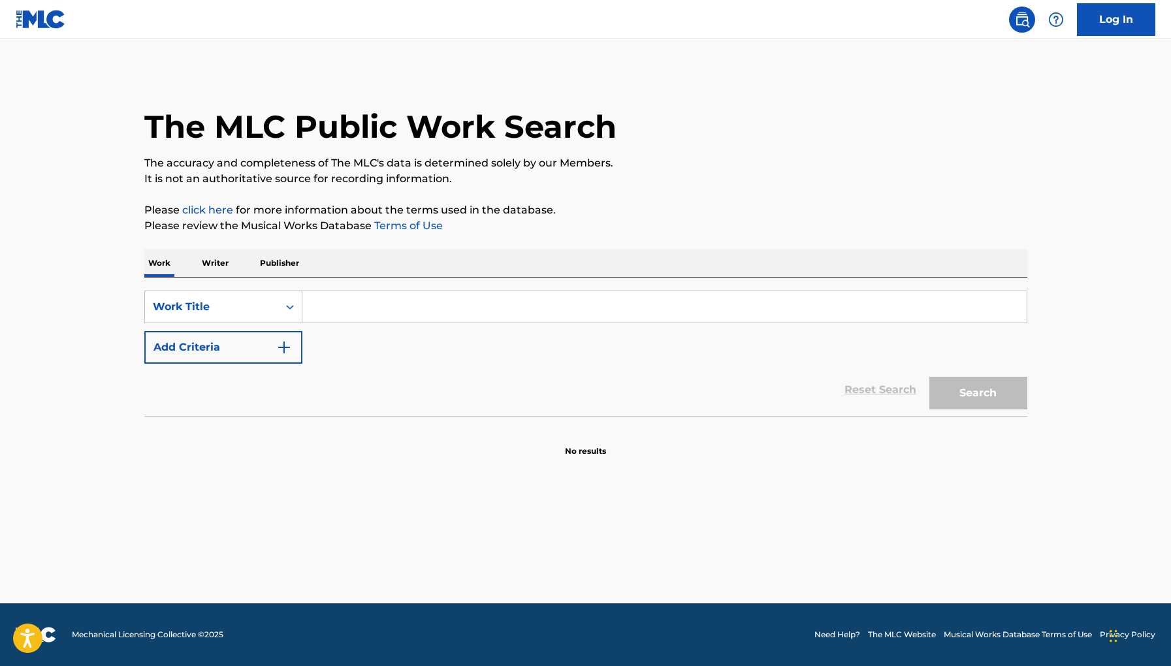
click at [361, 304] on input "Search Form" at bounding box center [665, 306] width 725 height 31
paste input "Concentrate On Work"
type input "Concentrate On Work"
click at [930, 377] on button "Search" at bounding box center [979, 393] width 98 height 33
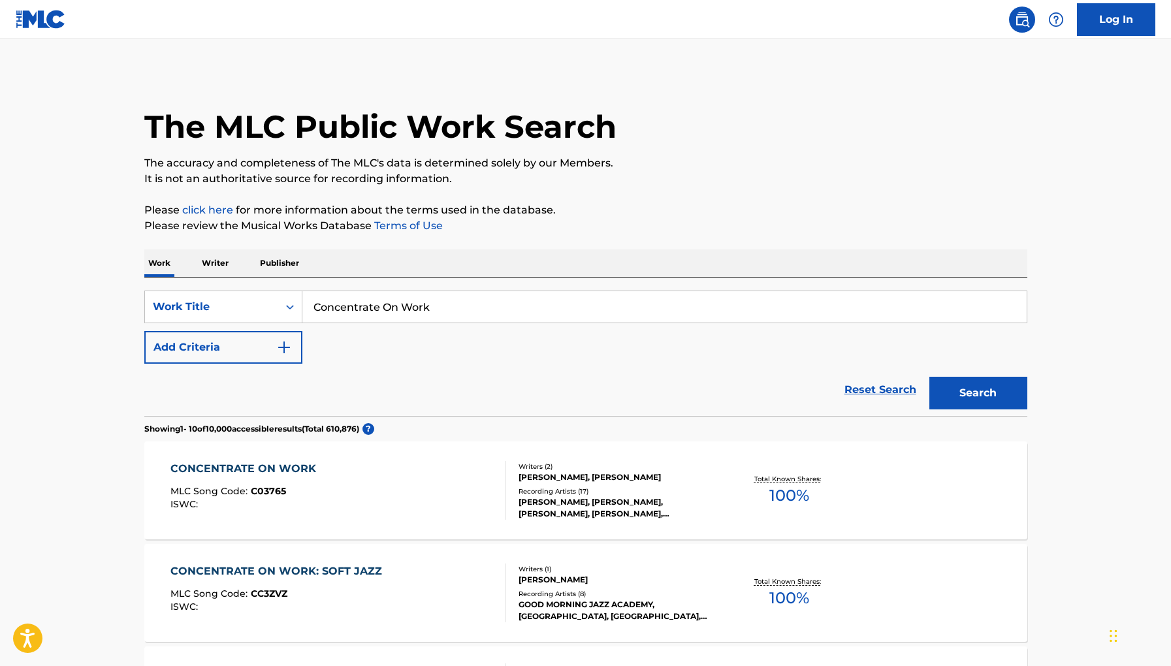
click at [312, 512] on div "CONCENTRATE ON WORK MLC Song Code : C03765 ISWC :" at bounding box center [247, 490] width 152 height 59
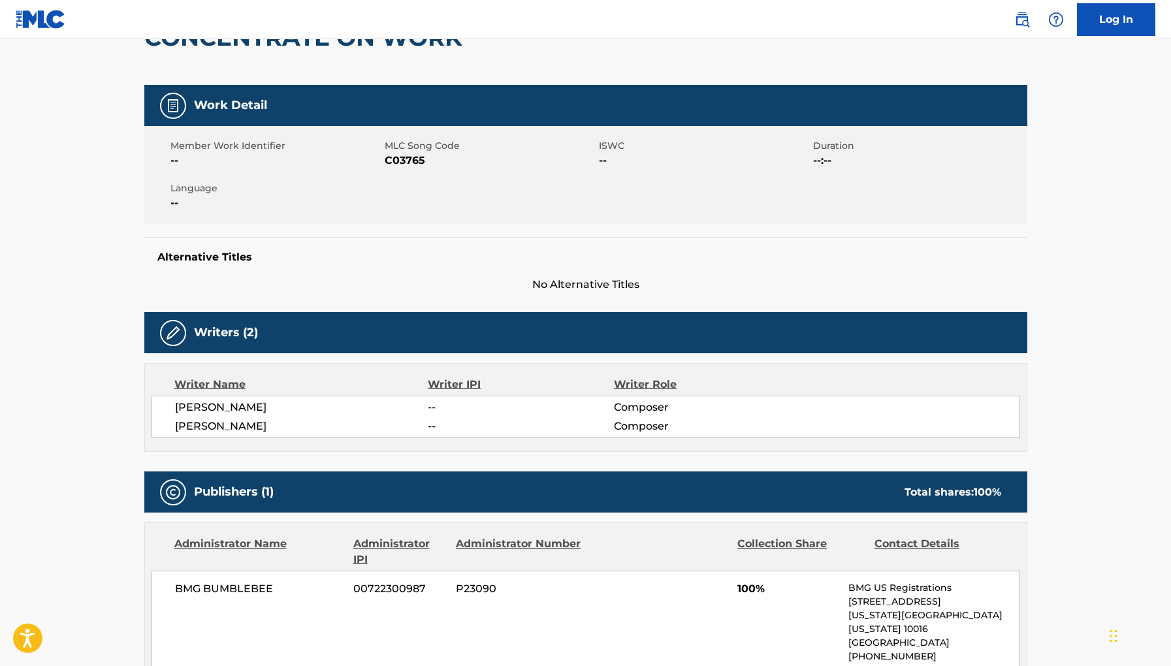
scroll to position [163, 0]
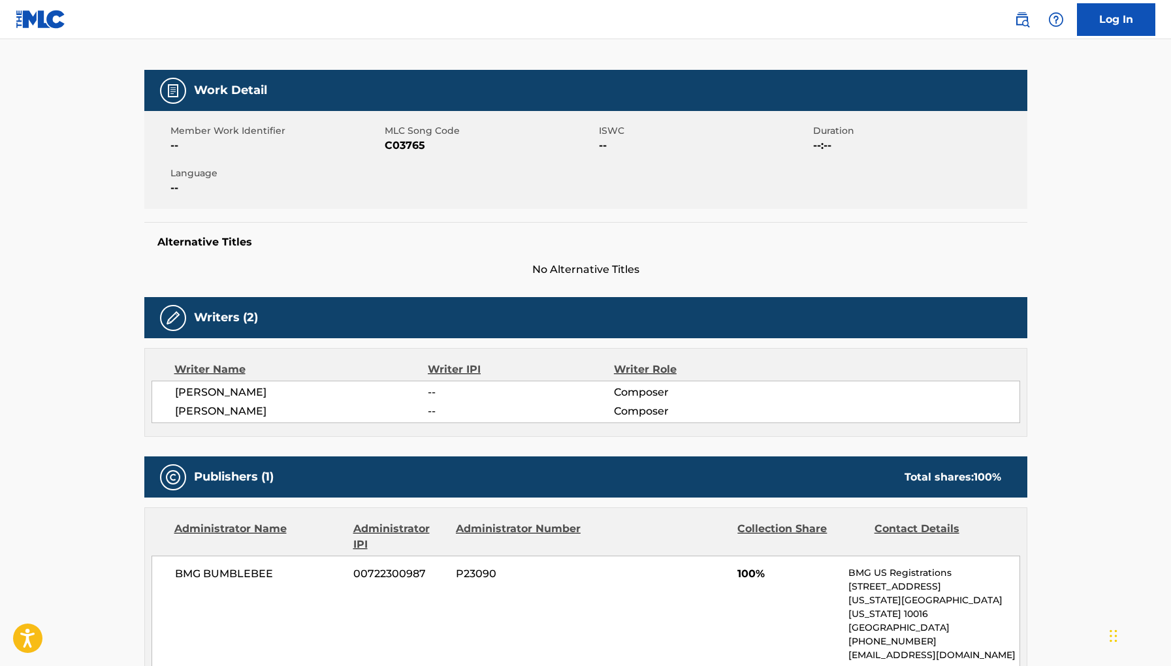
click at [404, 142] on span "C03765" at bounding box center [490, 146] width 211 height 16
click at [499, 395] on span "--" at bounding box center [521, 393] width 186 height 16
drag, startPoint x: 267, startPoint y: 412, endPoint x: 135, endPoint y: 411, distance: 131.3
click at [135, 412] on div "< Back to public search results Copy work link CONCENTRATE ON WORK Work Detail …" at bounding box center [586, 570] width 915 height 1322
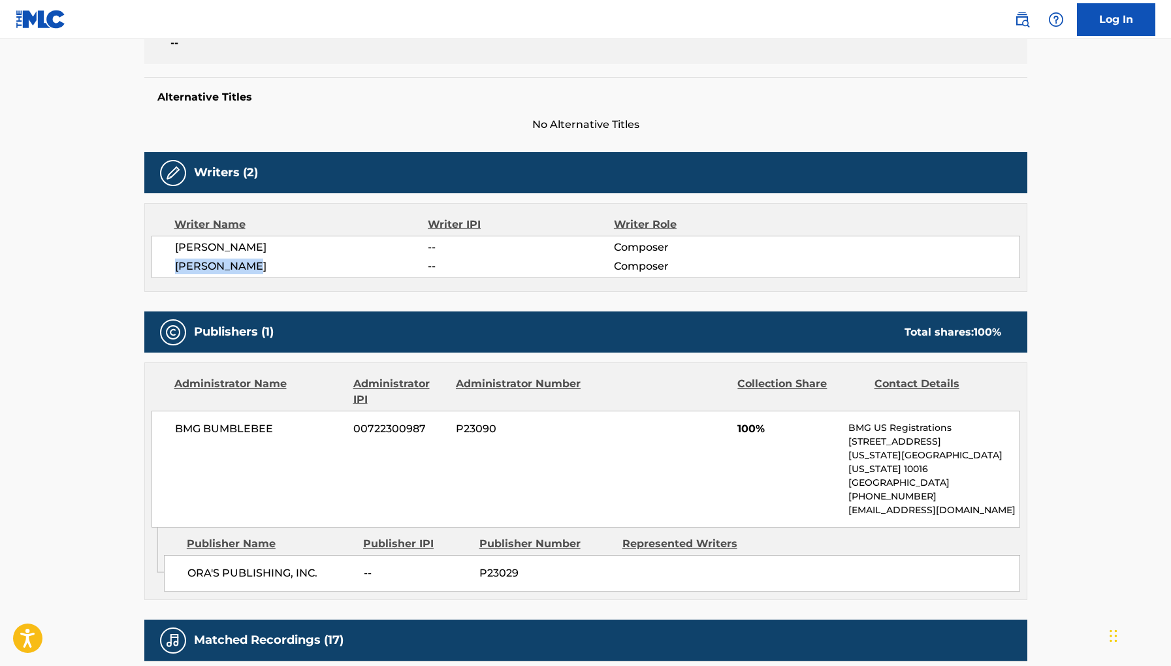
scroll to position [343, 0]
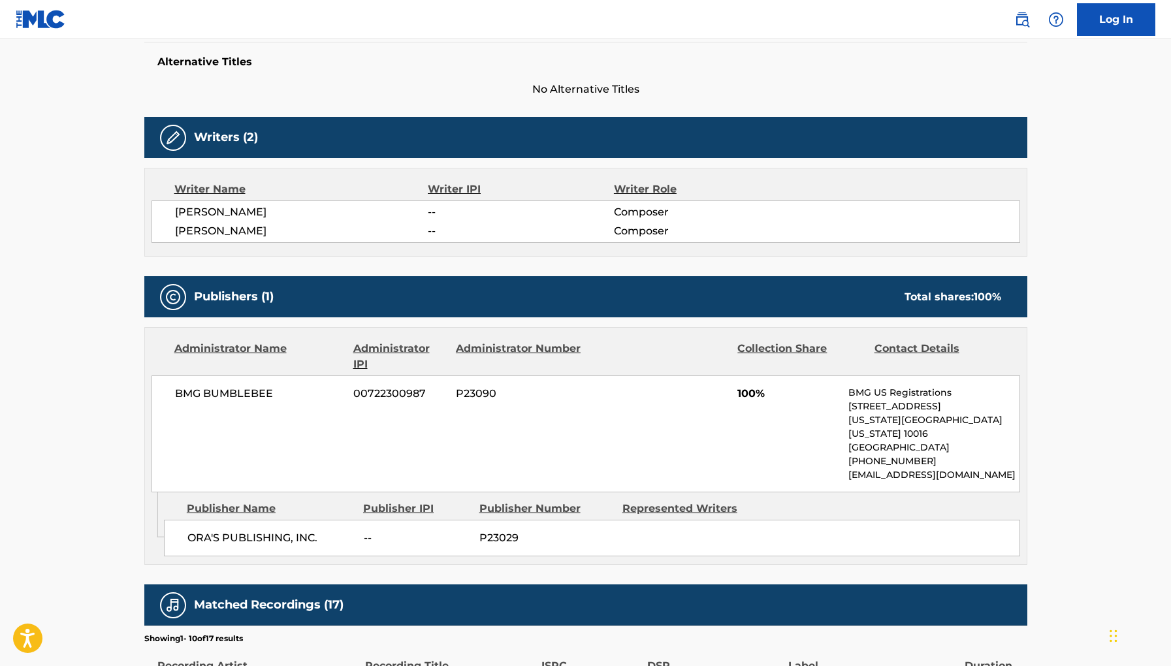
click at [489, 387] on span "P23090" at bounding box center [519, 394] width 127 height 16
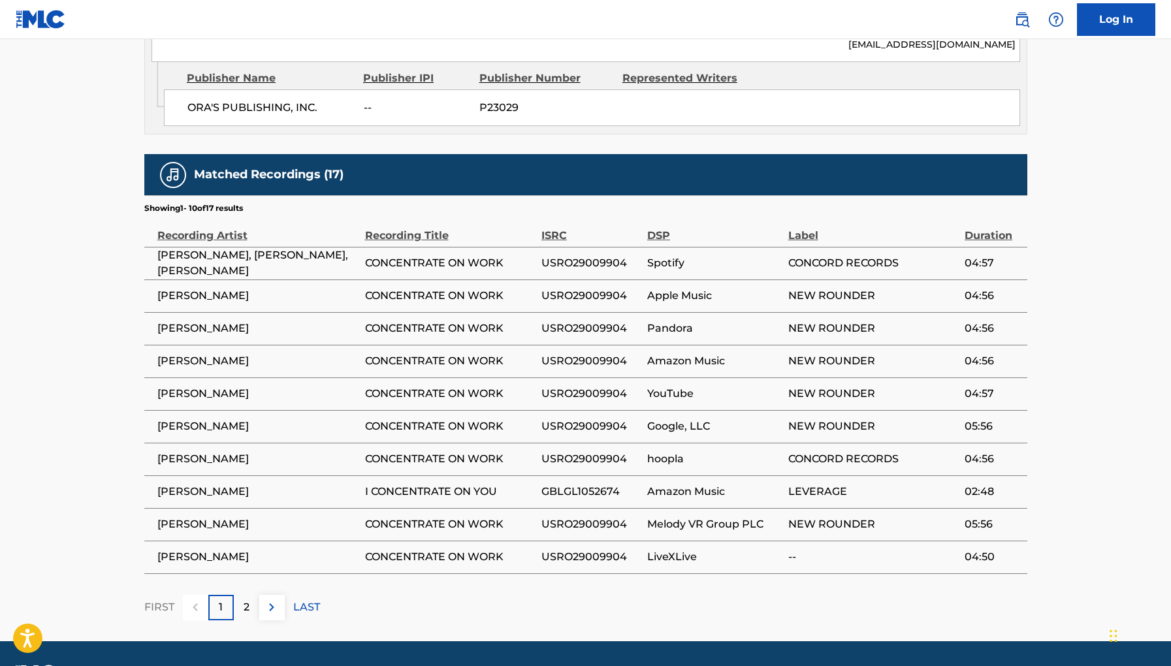
scroll to position [775, 0]
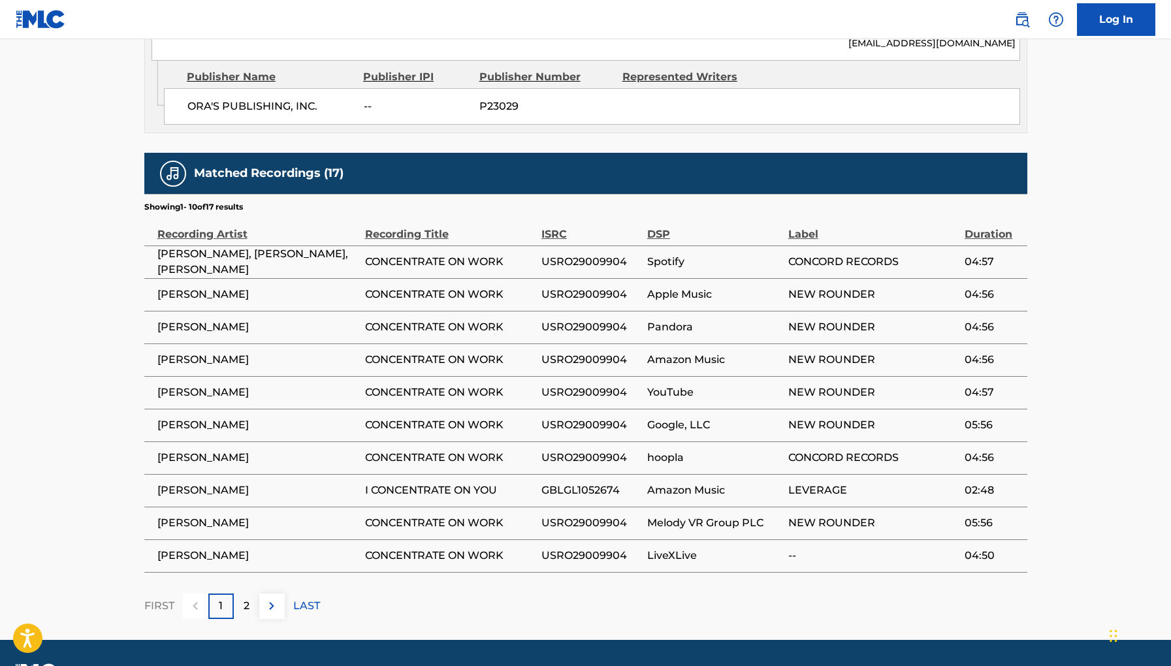
click at [502, 246] on td "CONCENTRATE ON WORK" at bounding box center [453, 262] width 176 height 33
drag, startPoint x: 543, startPoint y: 247, endPoint x: 644, endPoint y: 246, distance: 100.6
click at [644, 247] on td "USRO29009904" at bounding box center [595, 262] width 106 height 33
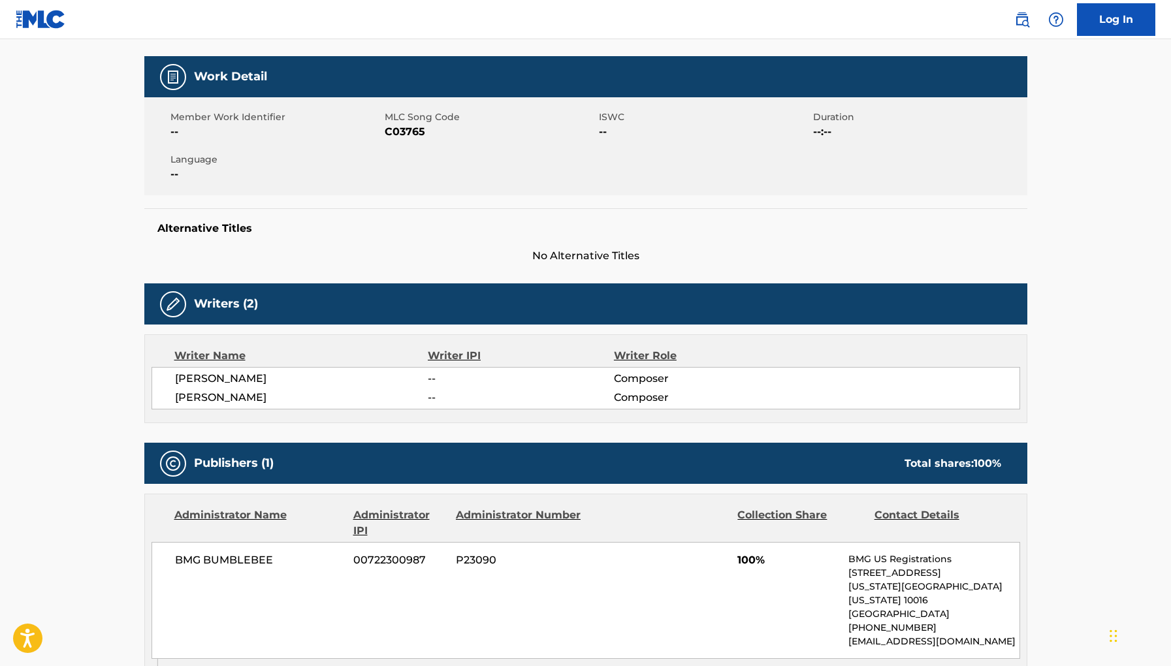
scroll to position [0, 0]
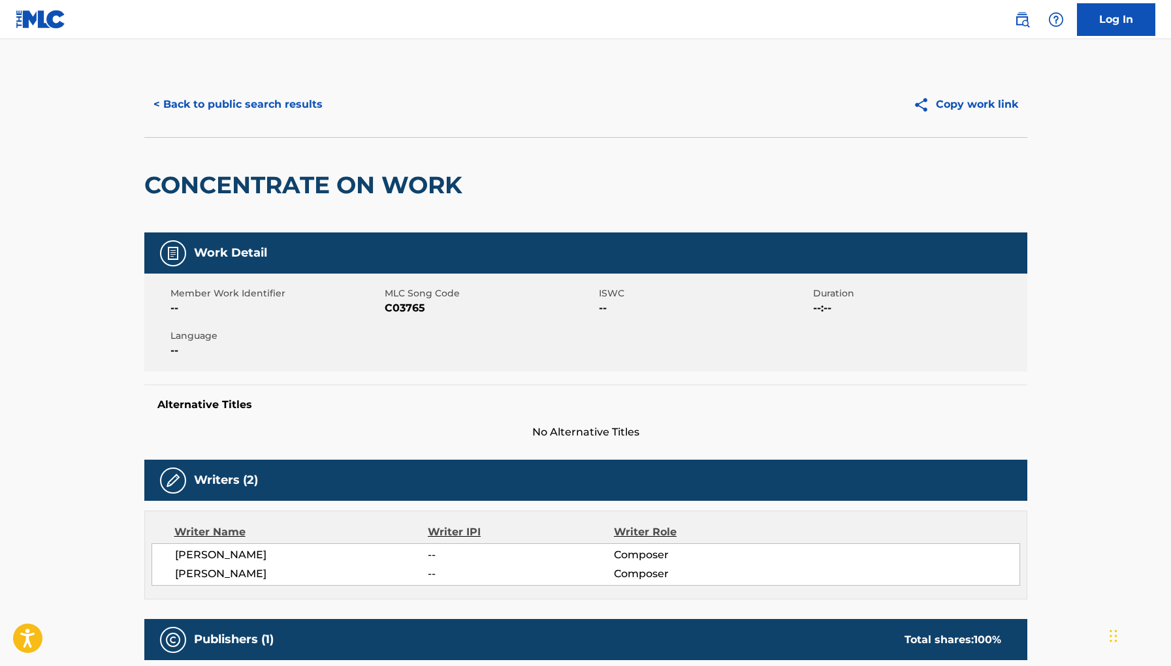
drag, startPoint x: 482, startPoint y: 186, endPoint x: 105, endPoint y: 202, distance: 376.7
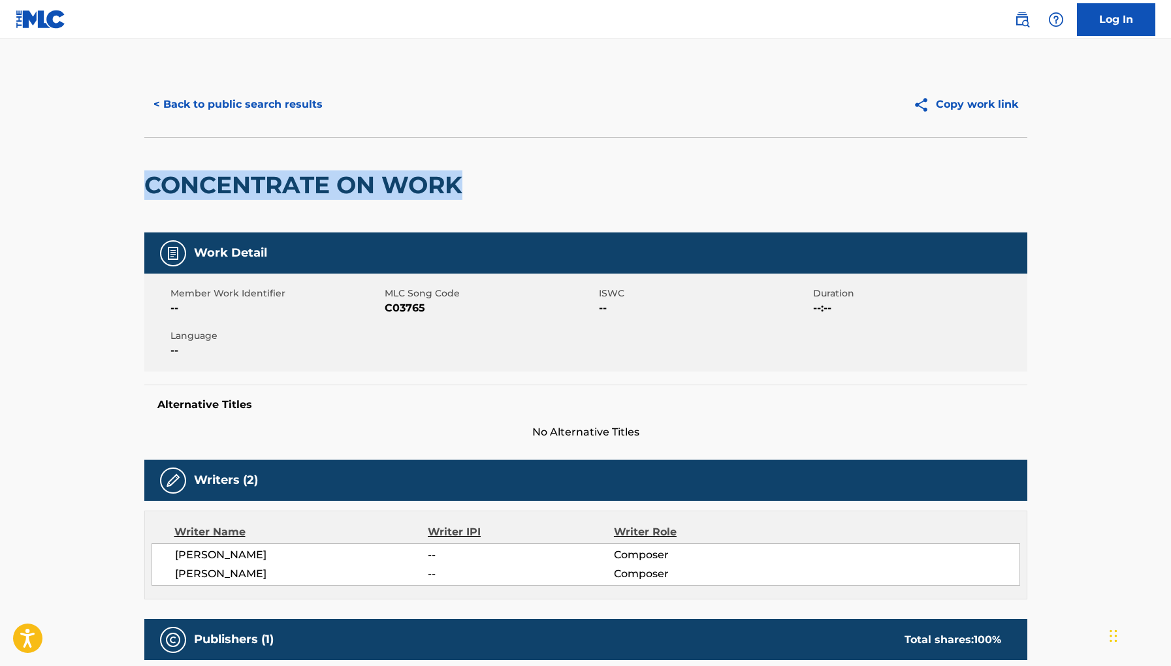
click at [146, 184] on h2 "CONCENTRATE ON WORK" at bounding box center [306, 185] width 325 height 29
click at [400, 165] on div "CONCENTRATE ON WORK" at bounding box center [306, 185] width 325 height 95
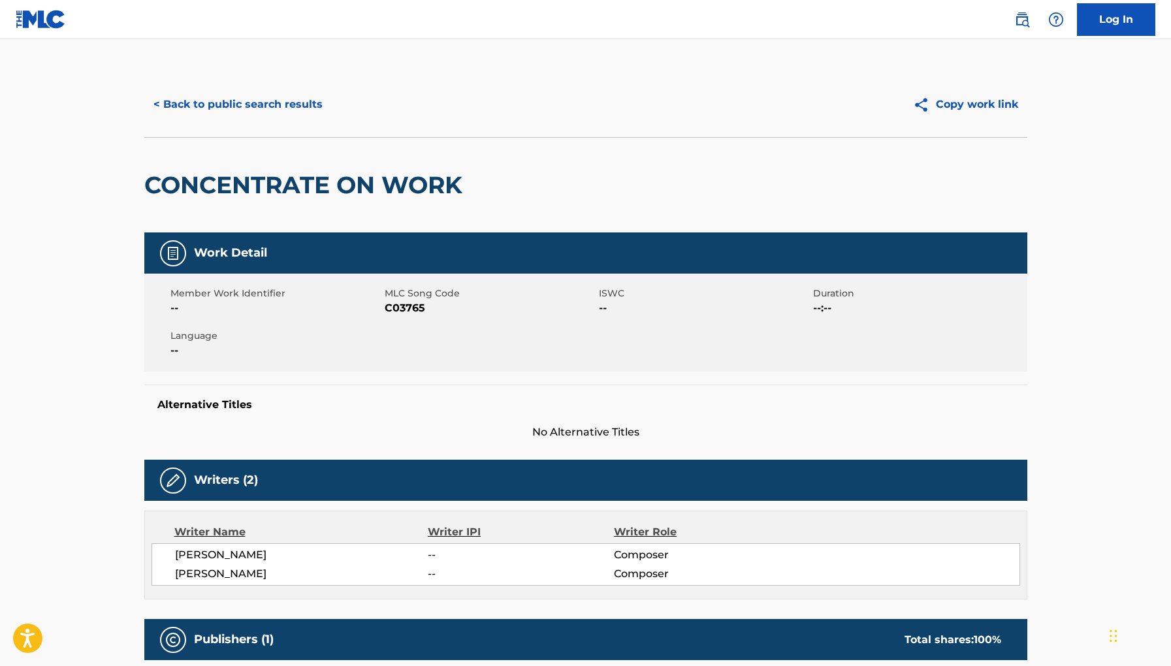
click at [253, 106] on button "< Back to public search results" at bounding box center [238, 104] width 188 height 33
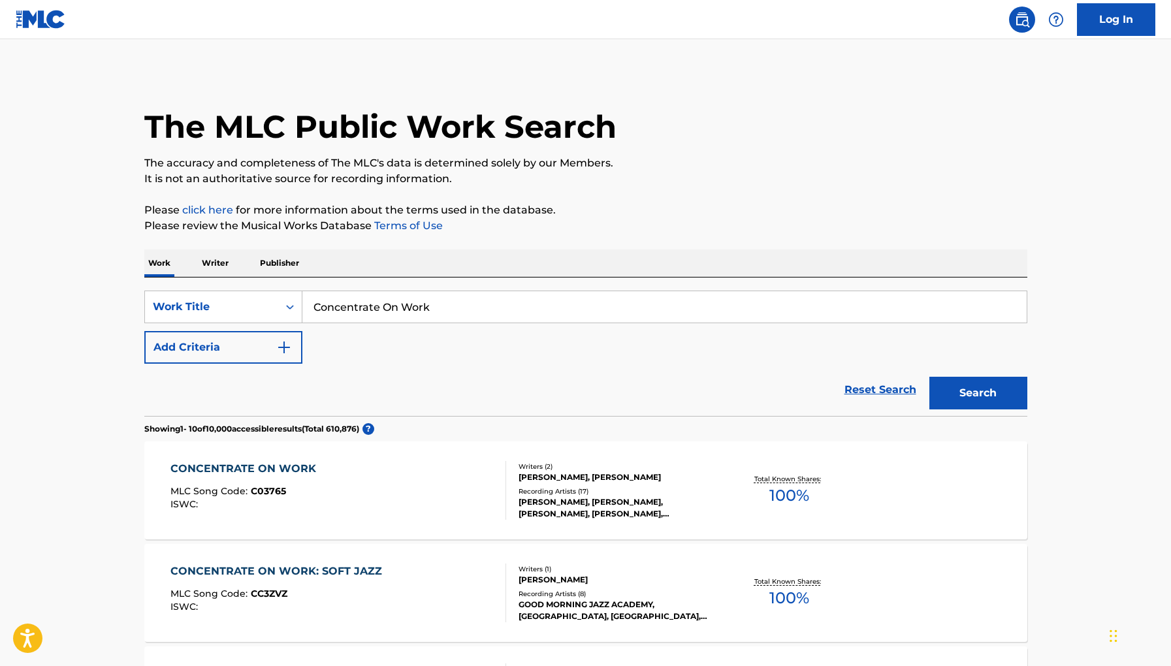
drag, startPoint x: 461, startPoint y: 304, endPoint x: 203, endPoint y: 282, distance: 259.6
click at [203, 282] on div "SearchWithCriteria4fe96eb7-ef4d-440c-9ec1-24d904c17f7d Work Title Concentrate O…" at bounding box center [585, 347] width 883 height 139
paste input "Running Pardner"
click at [930, 377] on button "Search" at bounding box center [979, 393] width 98 height 33
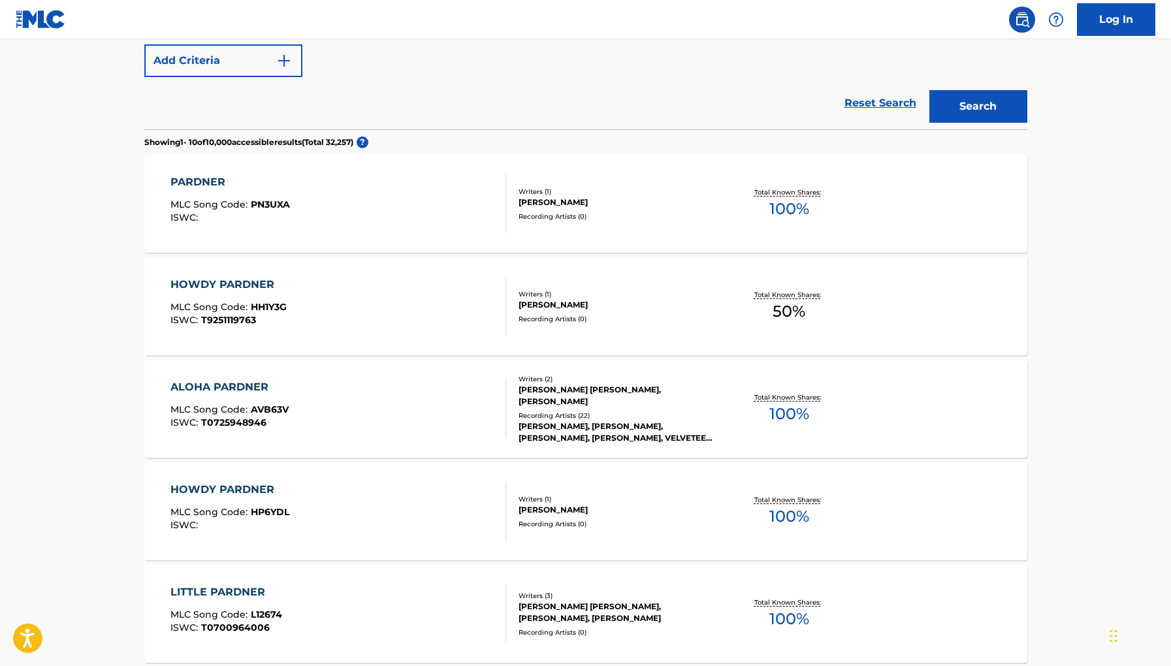
scroll to position [199, 0]
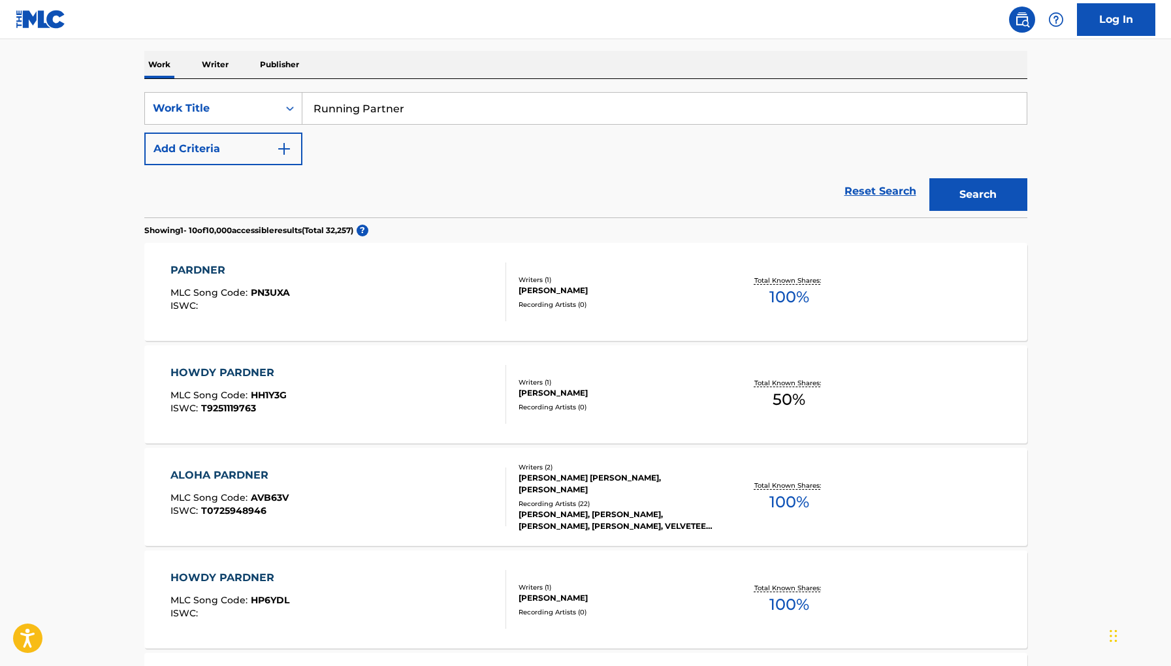
type input "Running Partner"
click at [930, 178] on button "Search" at bounding box center [979, 194] width 98 height 33
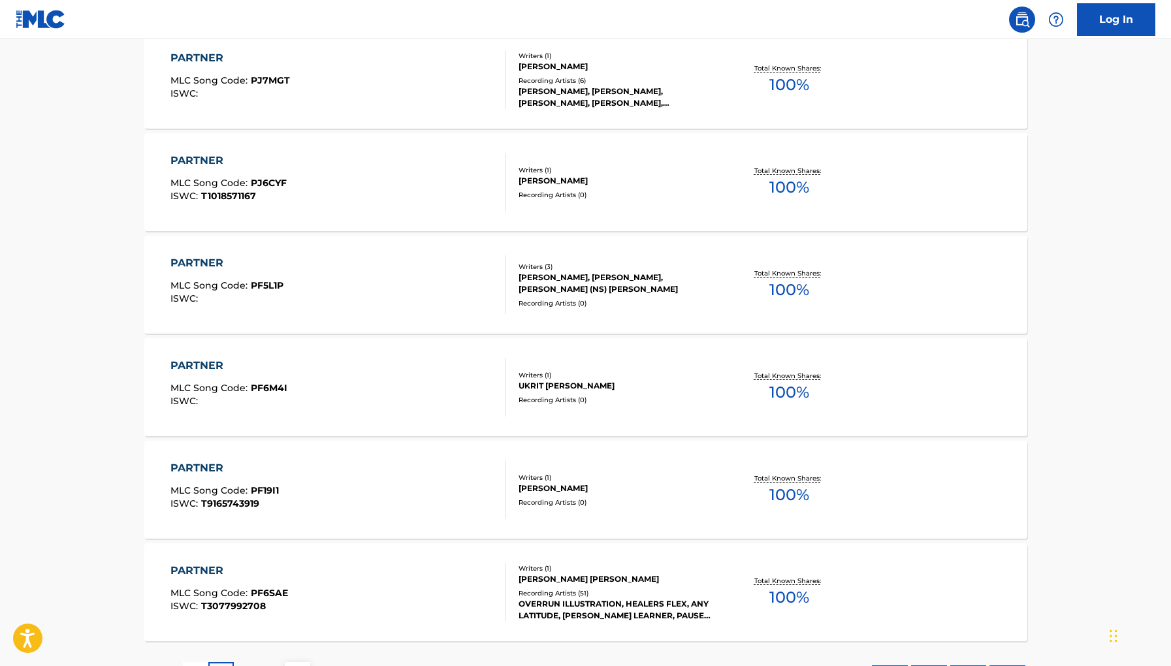
scroll to position [933, 0]
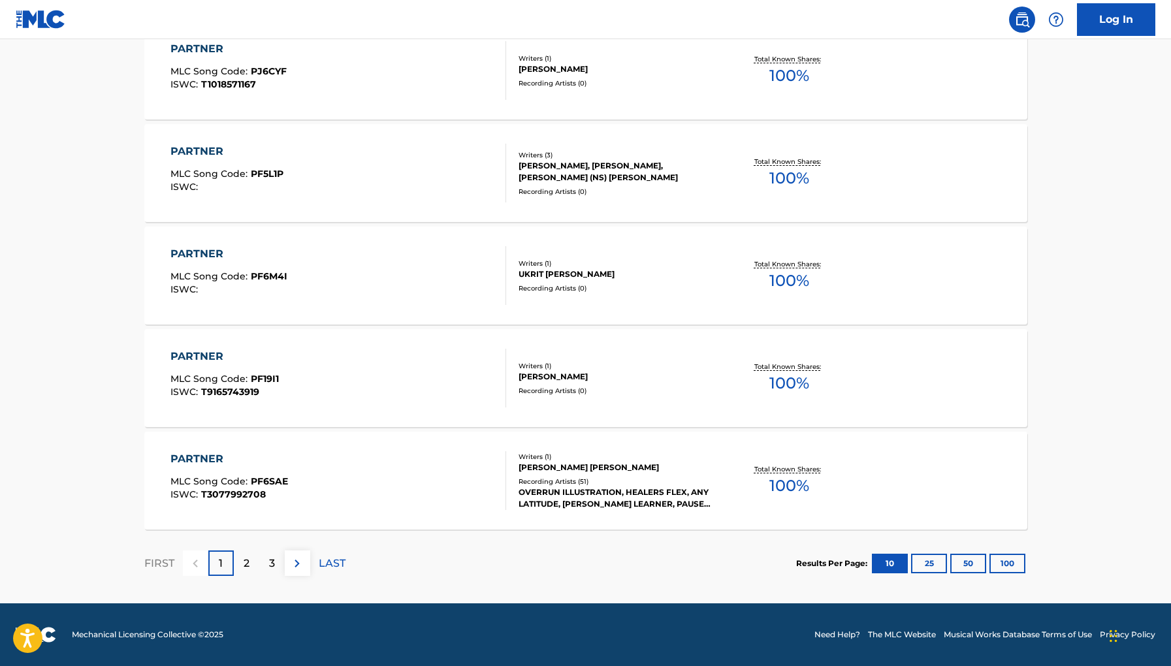
click at [247, 562] on p "2" at bounding box center [247, 564] width 6 height 16
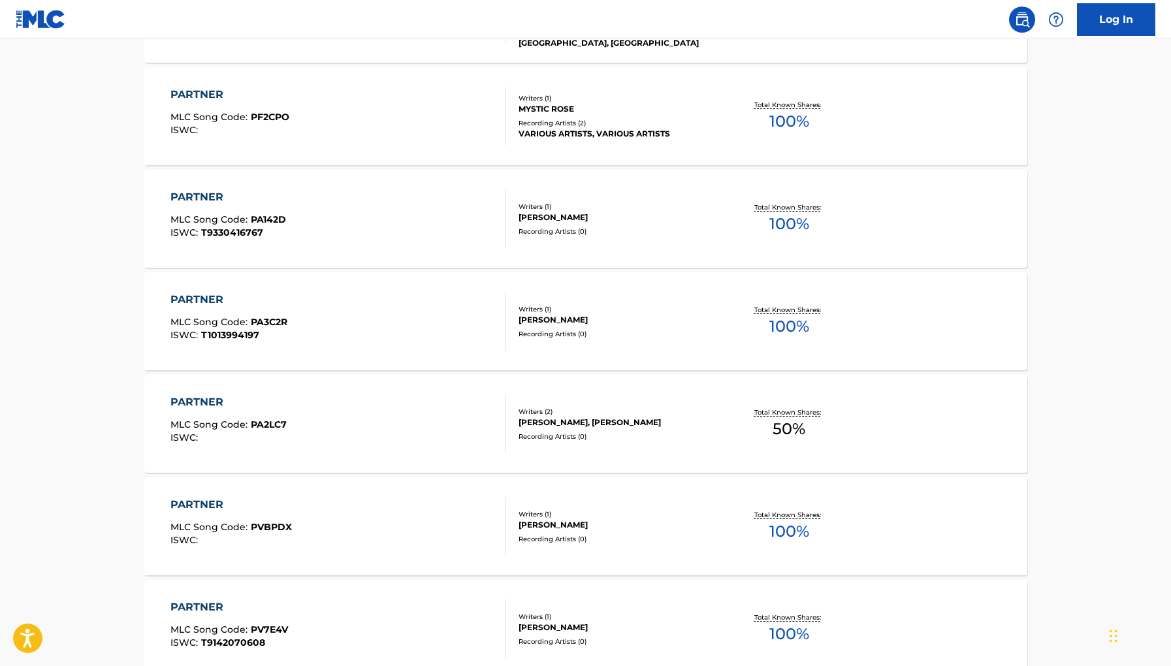
scroll to position [0, 0]
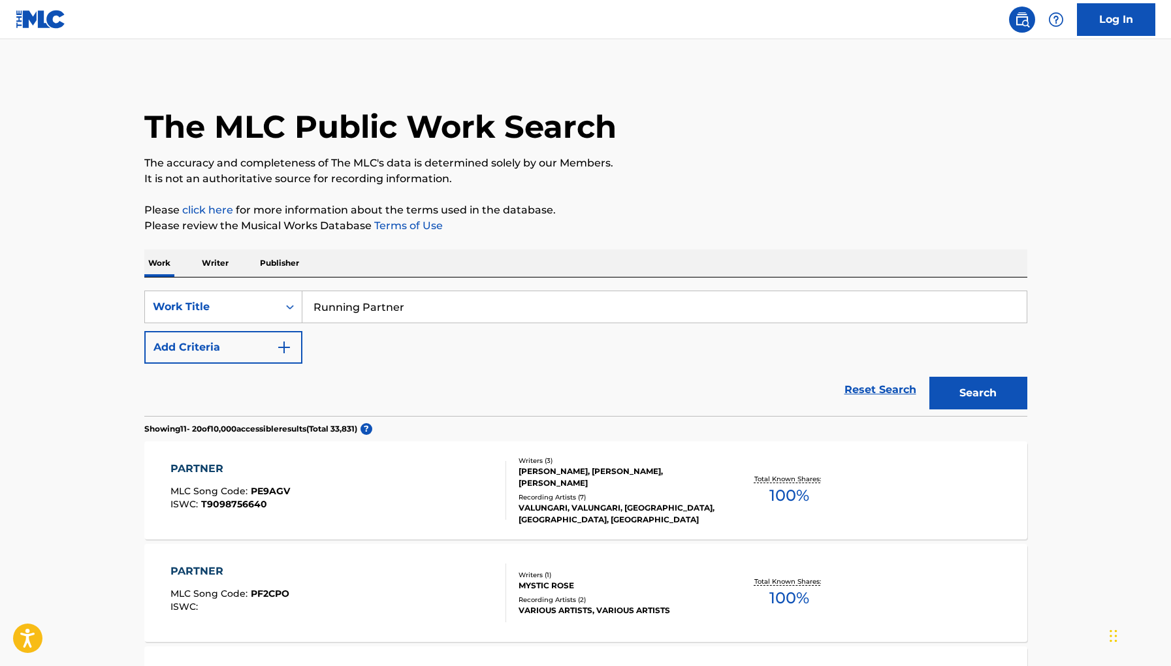
click at [280, 261] on p "Publisher" at bounding box center [279, 263] width 47 height 27
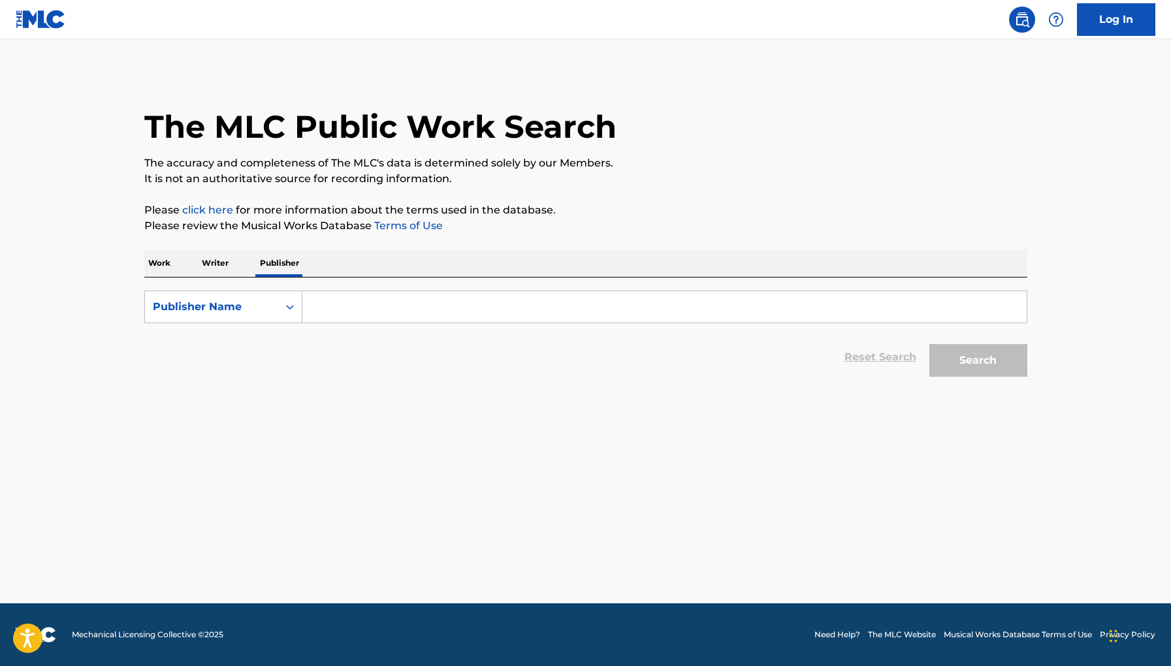
click at [227, 260] on p "Writer" at bounding box center [215, 263] width 35 height 27
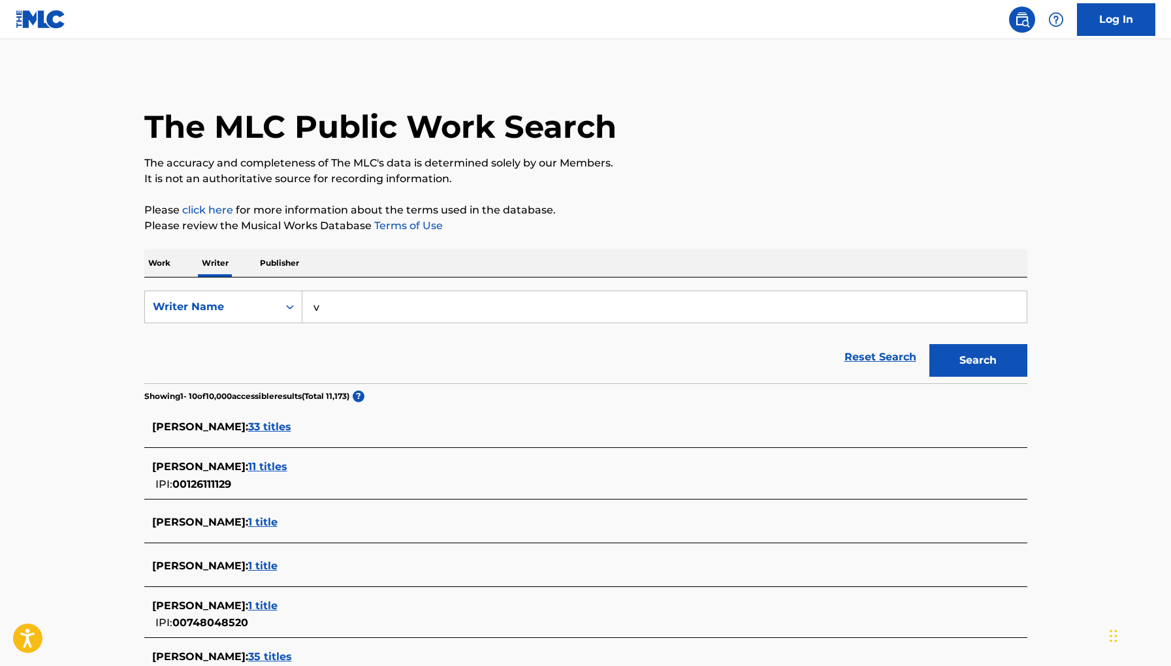
drag, startPoint x: 365, startPoint y: 310, endPoint x: 169, endPoint y: 287, distance: 197.3
click at [169, 288] on div "SearchWithCriteriad5d140d1-6f0e-4db9-b2e2-bdac0951bce5 Writer Name v Reset Sear…" at bounding box center [585, 331] width 883 height 106
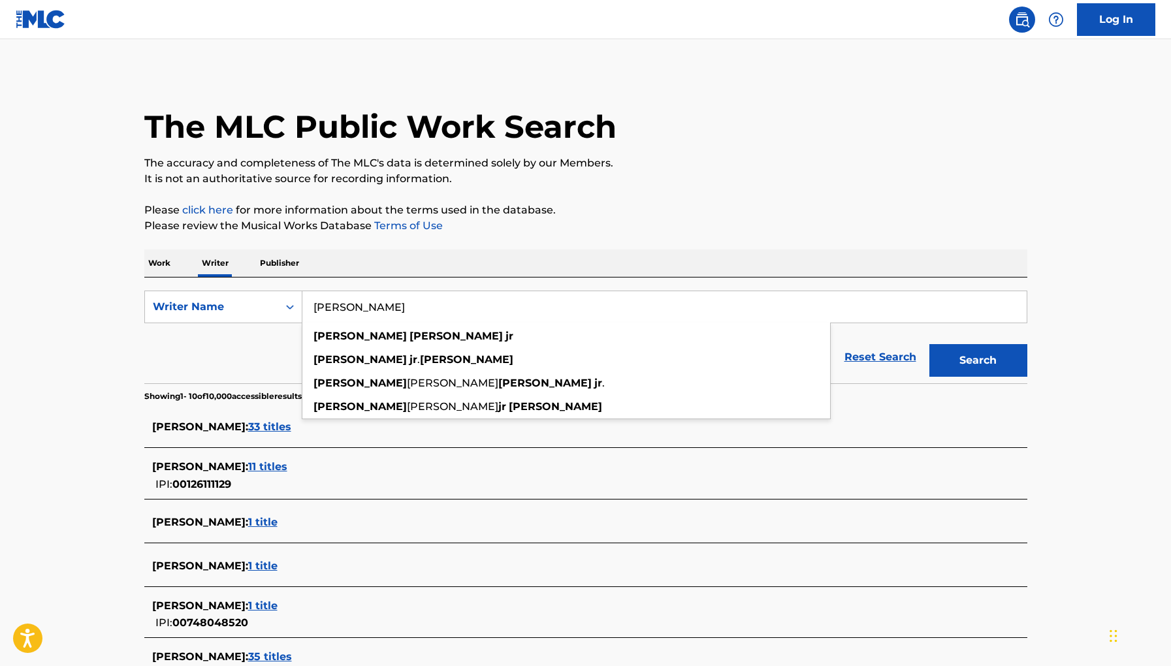
type input "[PERSON_NAME]"
click at [930, 344] on button "Search" at bounding box center [979, 360] width 98 height 33
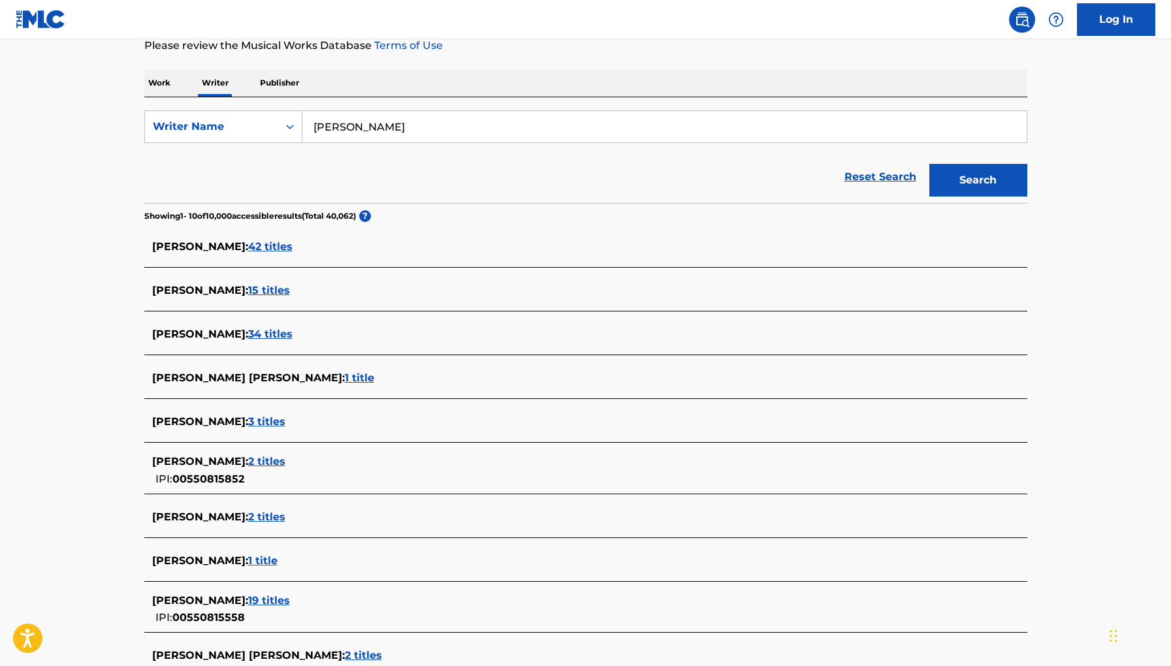
scroll to position [182, 0]
click at [290, 284] on span "15 titles" at bounding box center [269, 289] width 42 height 12
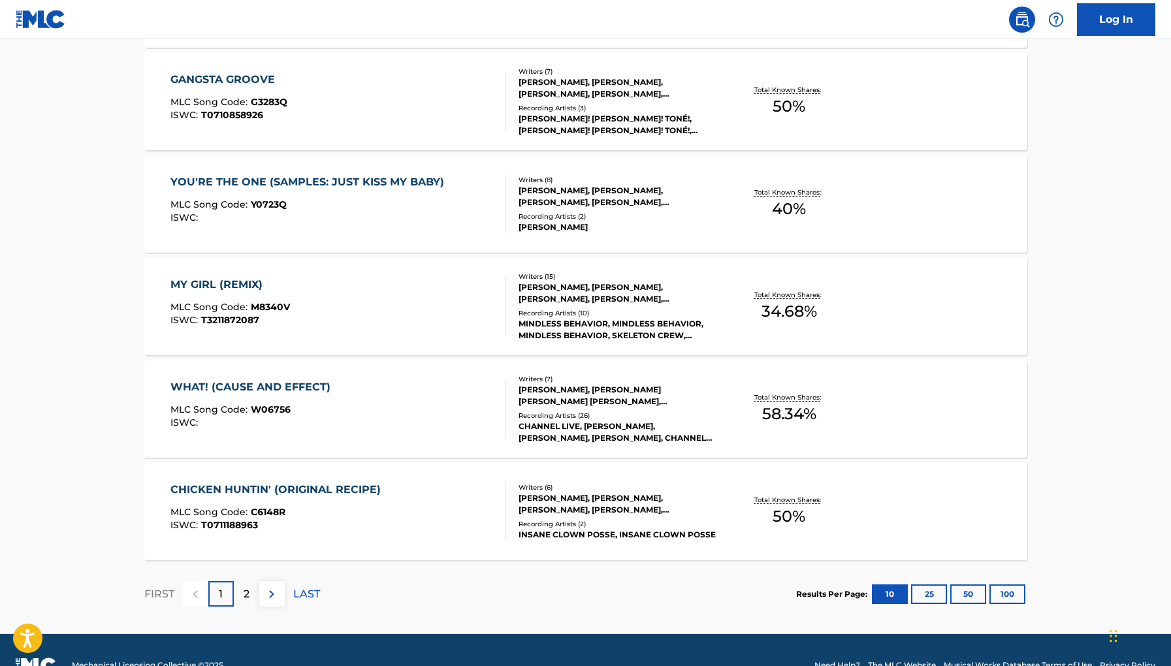
scroll to position [933, 0]
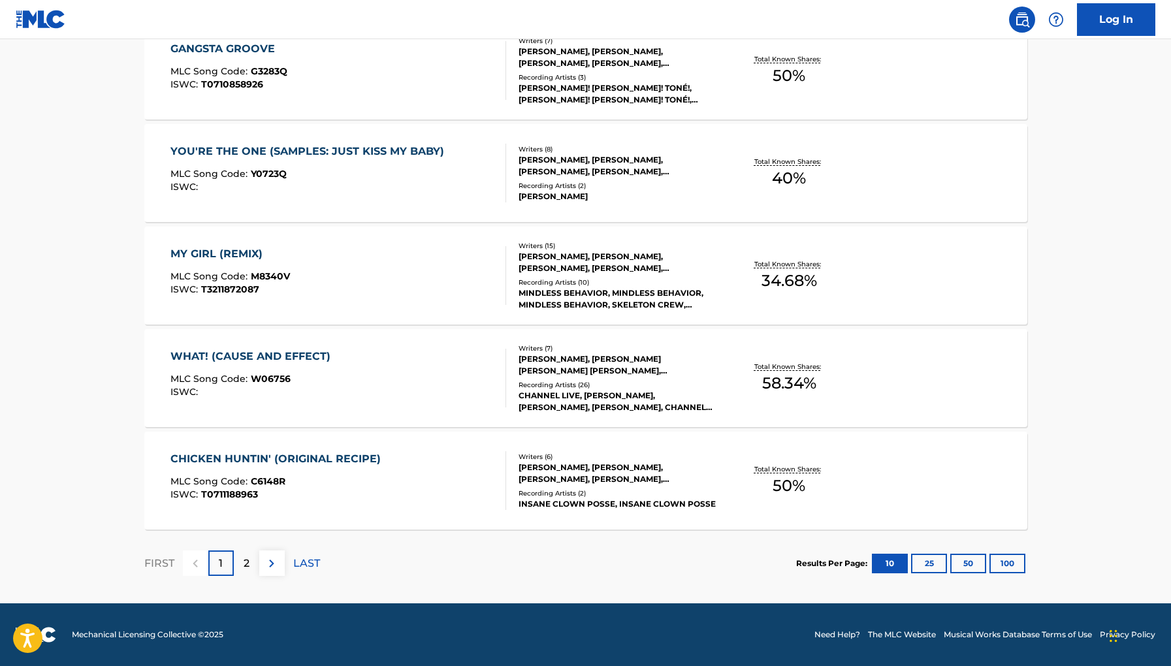
click at [236, 551] on div "2" at bounding box center [246, 563] width 25 height 25
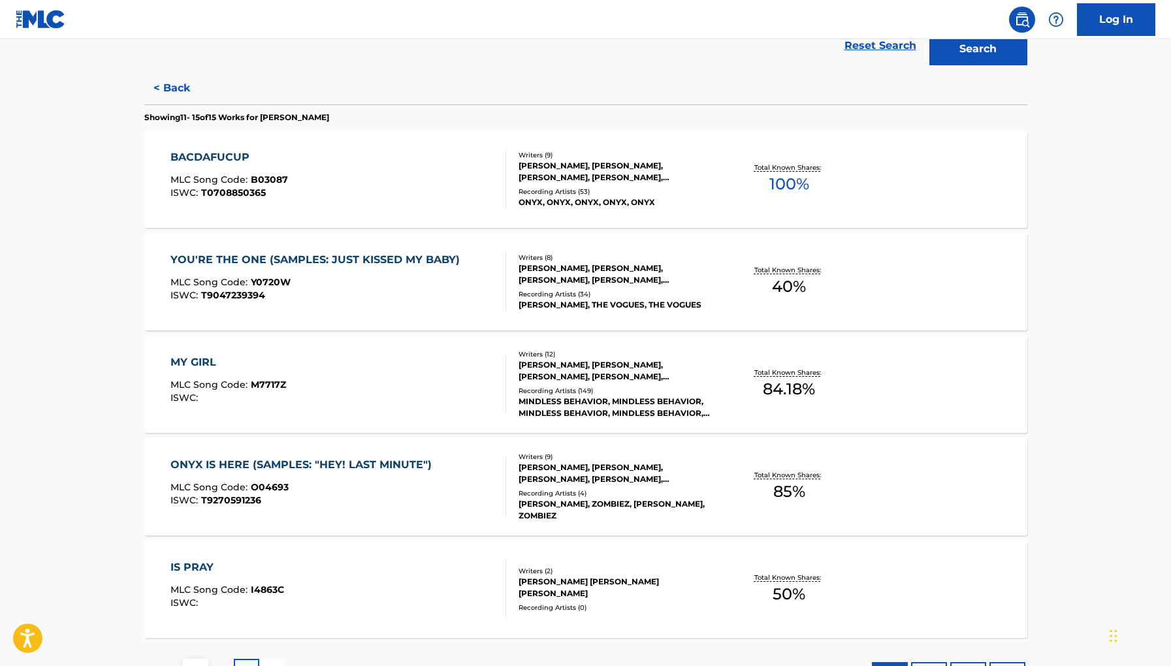
scroll to position [420, 0]
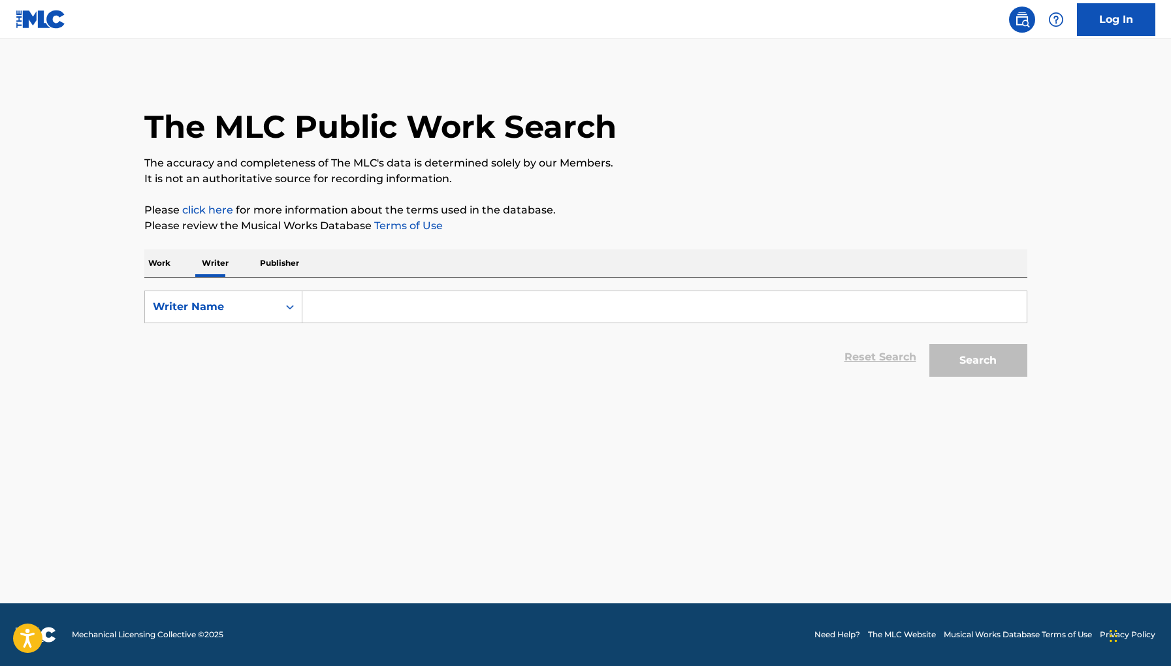
click at [363, 317] on input "Search Form" at bounding box center [665, 306] width 725 height 31
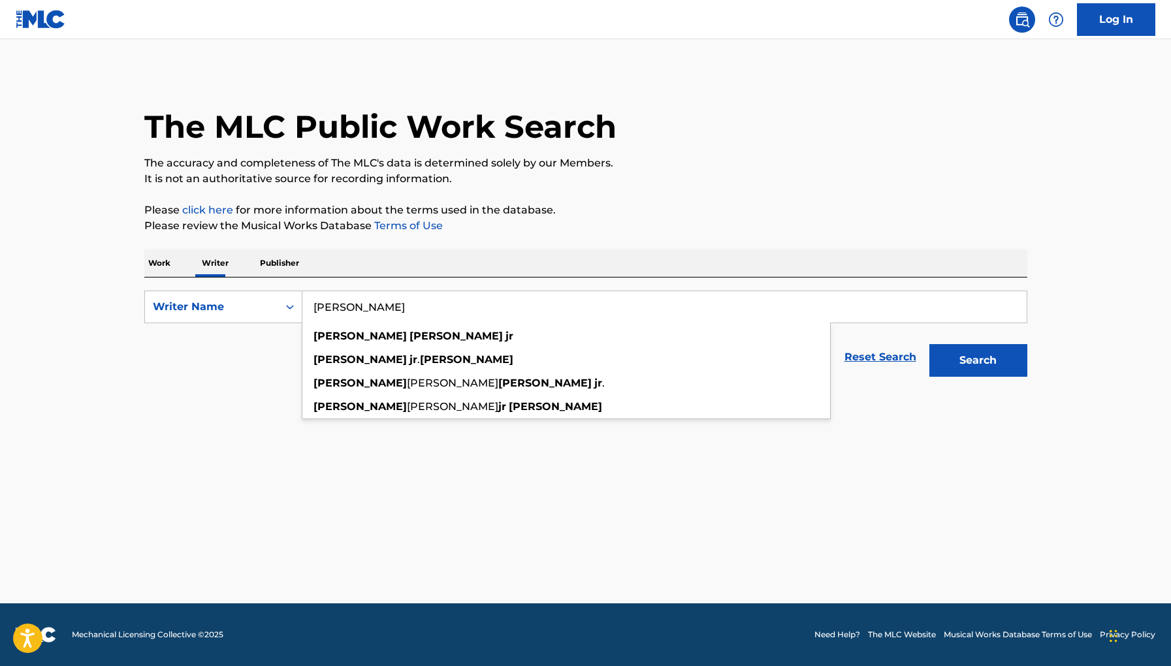
type input "[PERSON_NAME]"
click at [930, 344] on button "Search" at bounding box center [979, 360] width 98 height 33
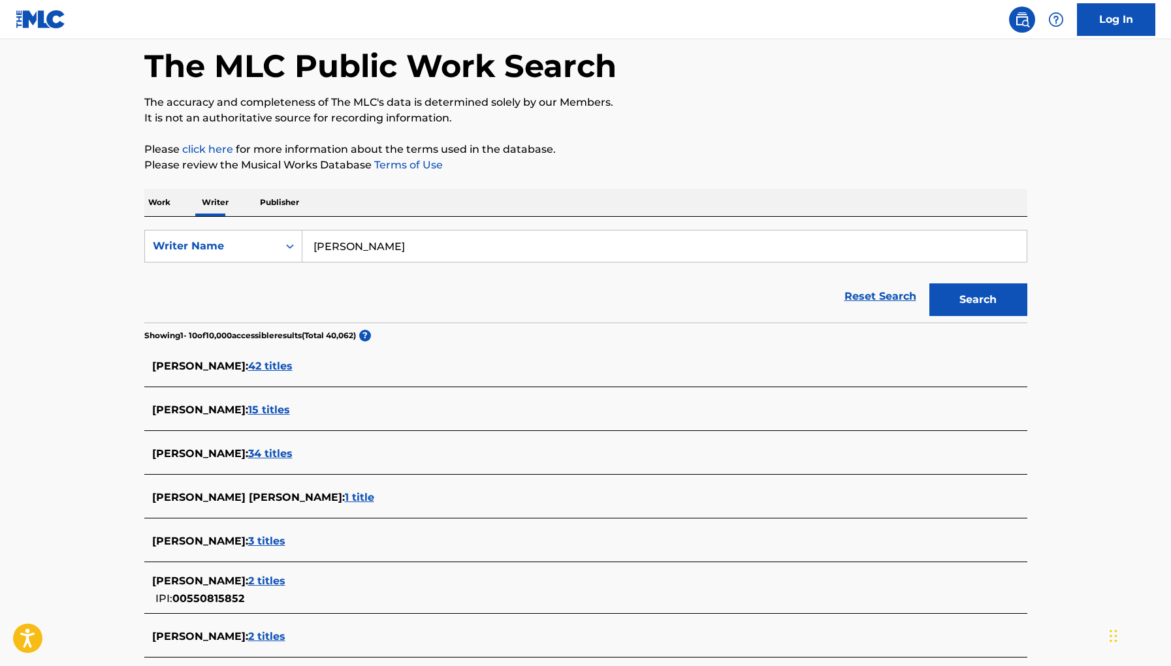
scroll to position [62, 0]
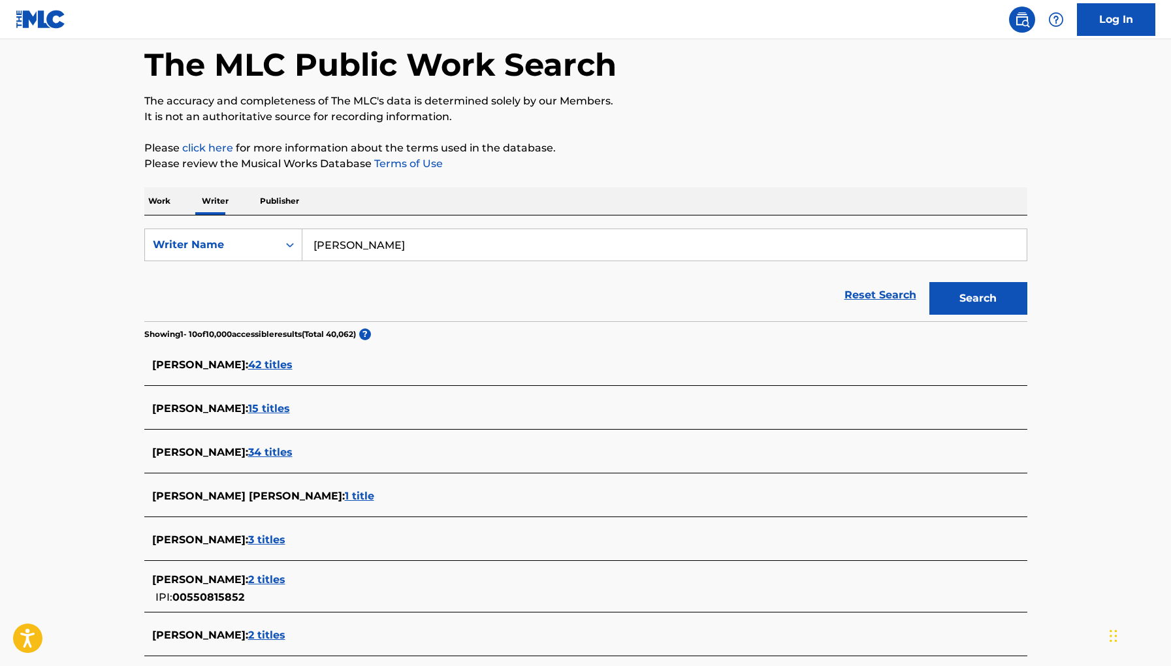
click at [291, 455] on span "34 titles" at bounding box center [270, 452] width 44 height 12
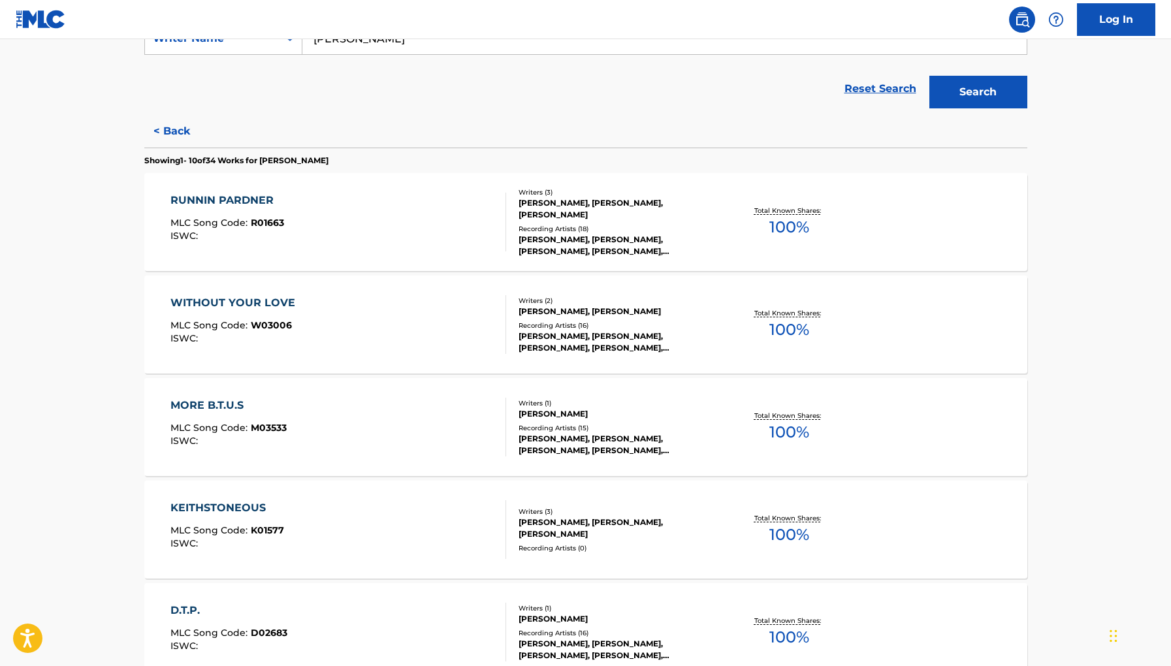
scroll to position [0, 0]
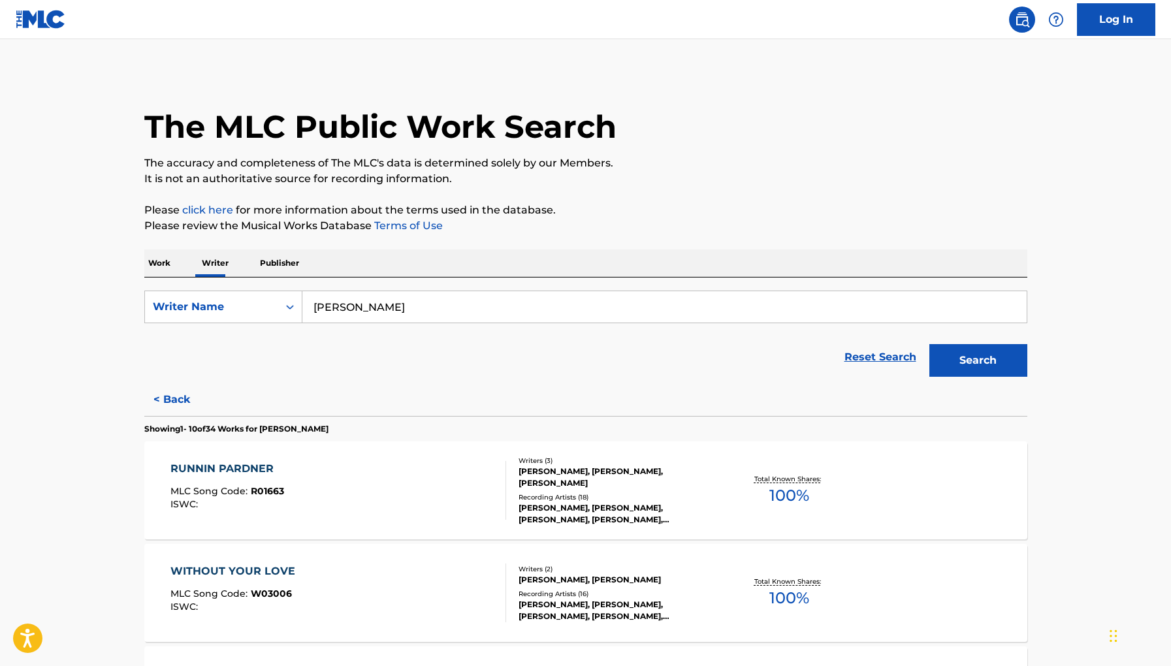
click at [244, 476] on div "RUNNIN PARDNER" at bounding box center [228, 469] width 114 height 16
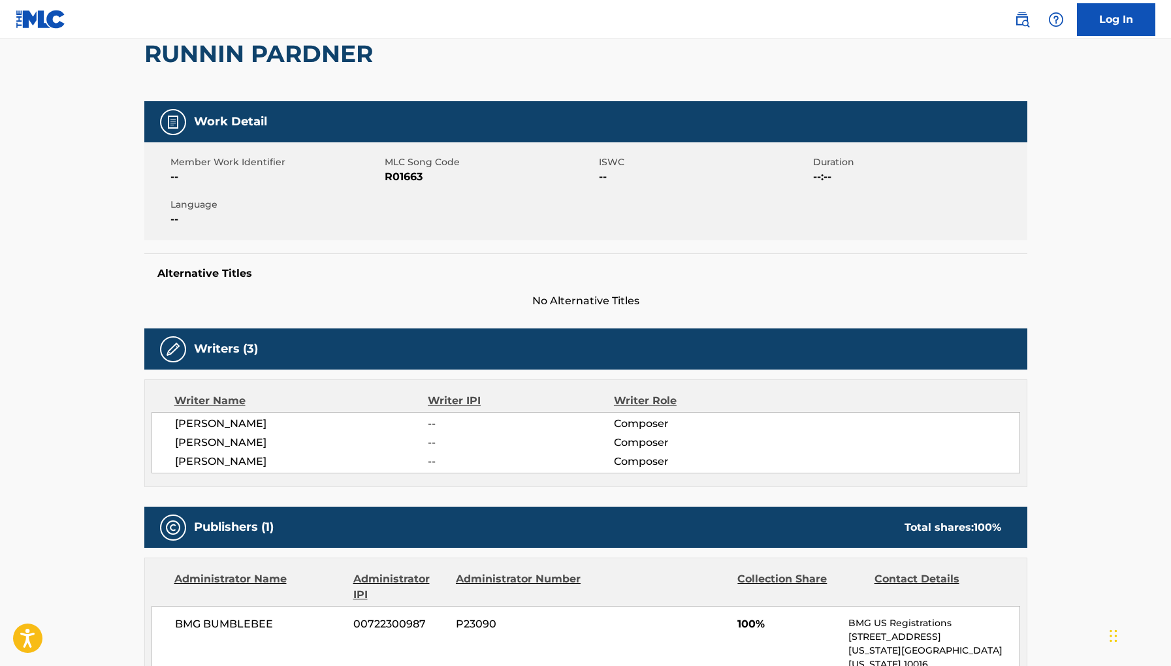
scroll to position [143, 0]
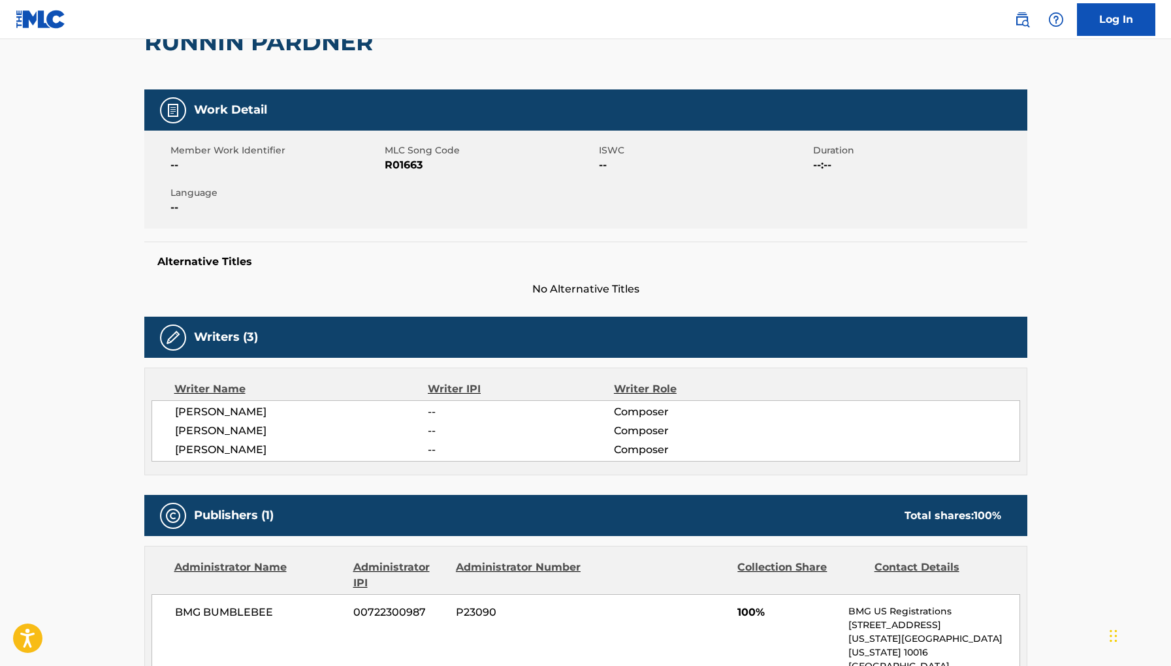
click at [406, 169] on span "R01663" at bounding box center [490, 165] width 211 height 16
copy span "R01663"
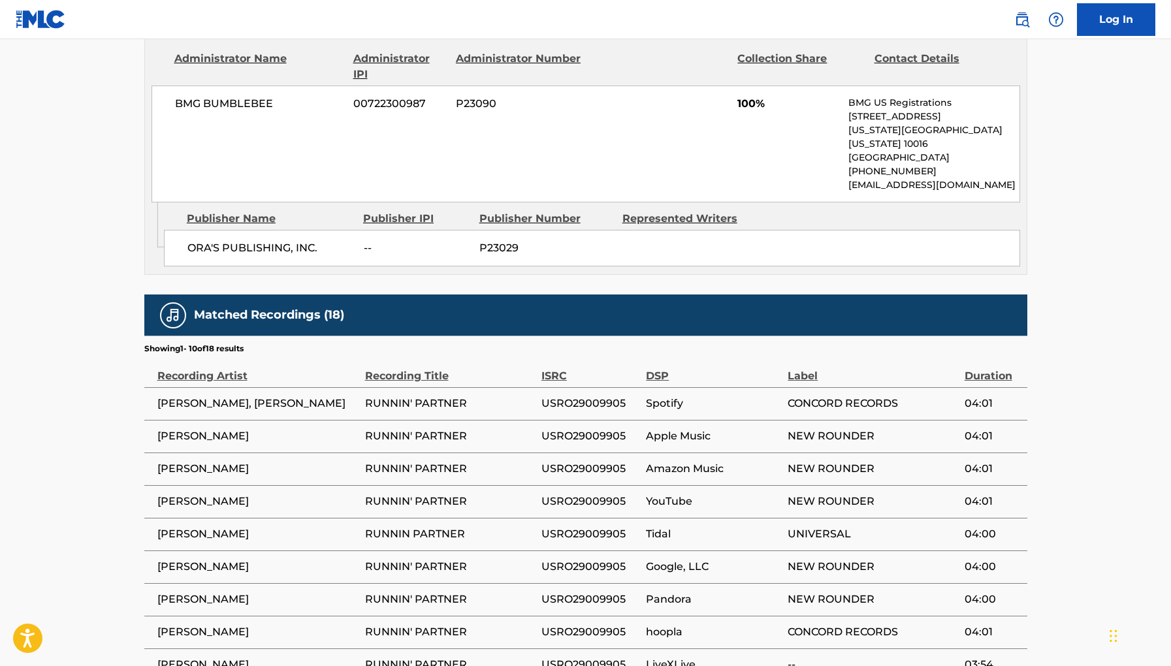
scroll to position [692, 0]
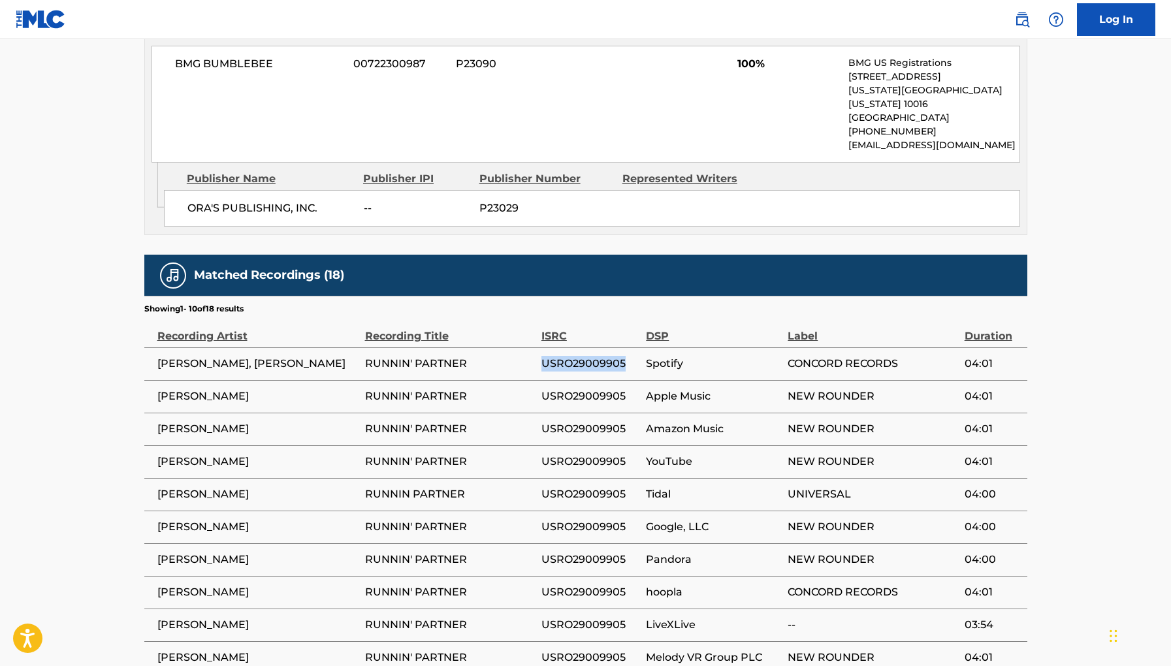
drag, startPoint x: 540, startPoint y: 350, endPoint x: 632, endPoint y: 348, distance: 92.2
click at [632, 348] on tr "[PERSON_NAME], [PERSON_NAME] [PERSON_NAME]' PARTNER USRO29009905 Spotify CONCOR…" at bounding box center [585, 364] width 883 height 33
copy tr "USRO29009905"
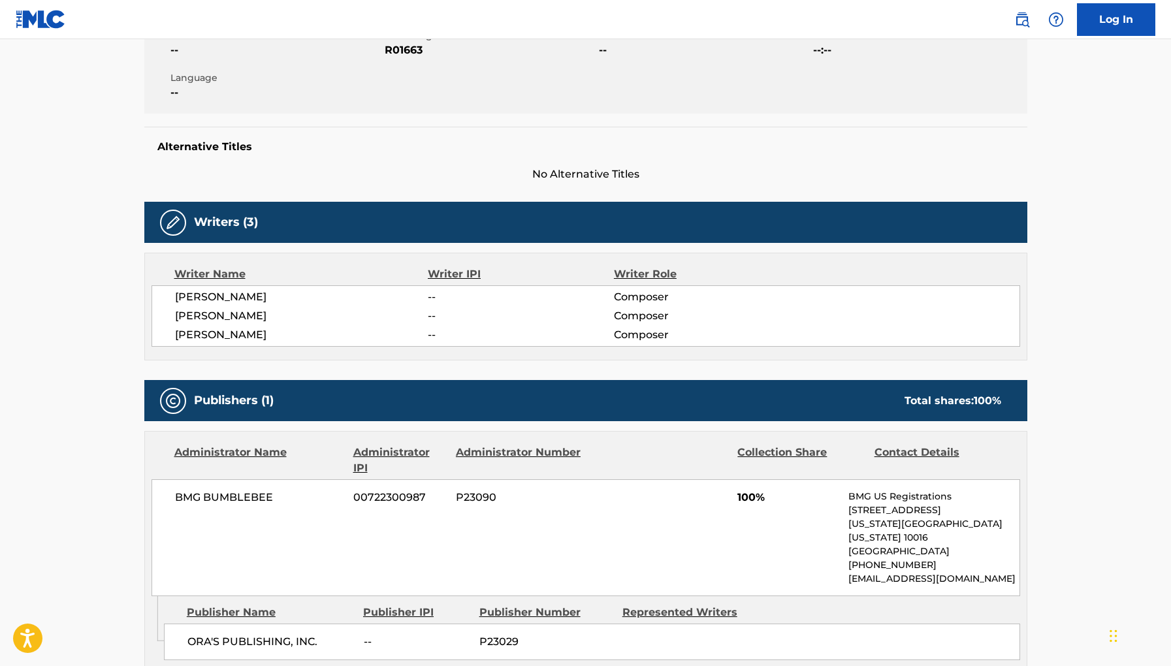
scroll to position [257, 0]
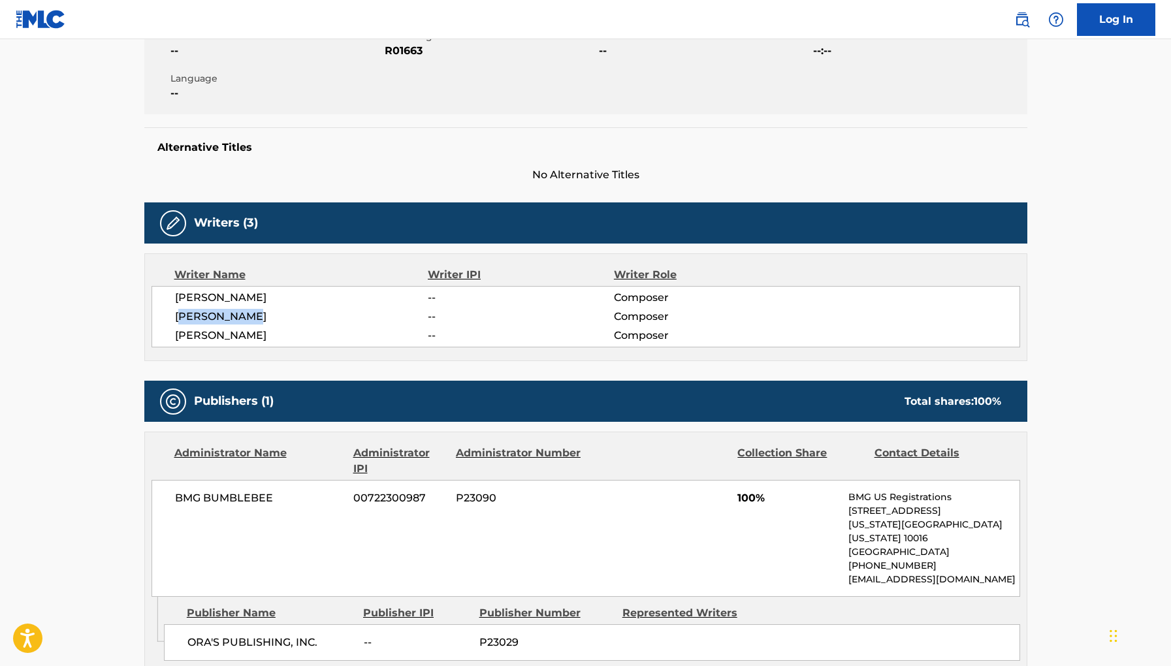
drag, startPoint x: 263, startPoint y: 316, endPoint x: 184, endPoint y: 316, distance: 79.1
click at [184, 316] on span "[PERSON_NAME]" at bounding box center [302, 317] width 254 height 16
click at [615, 233] on div "Writers (3)" at bounding box center [585, 223] width 883 height 41
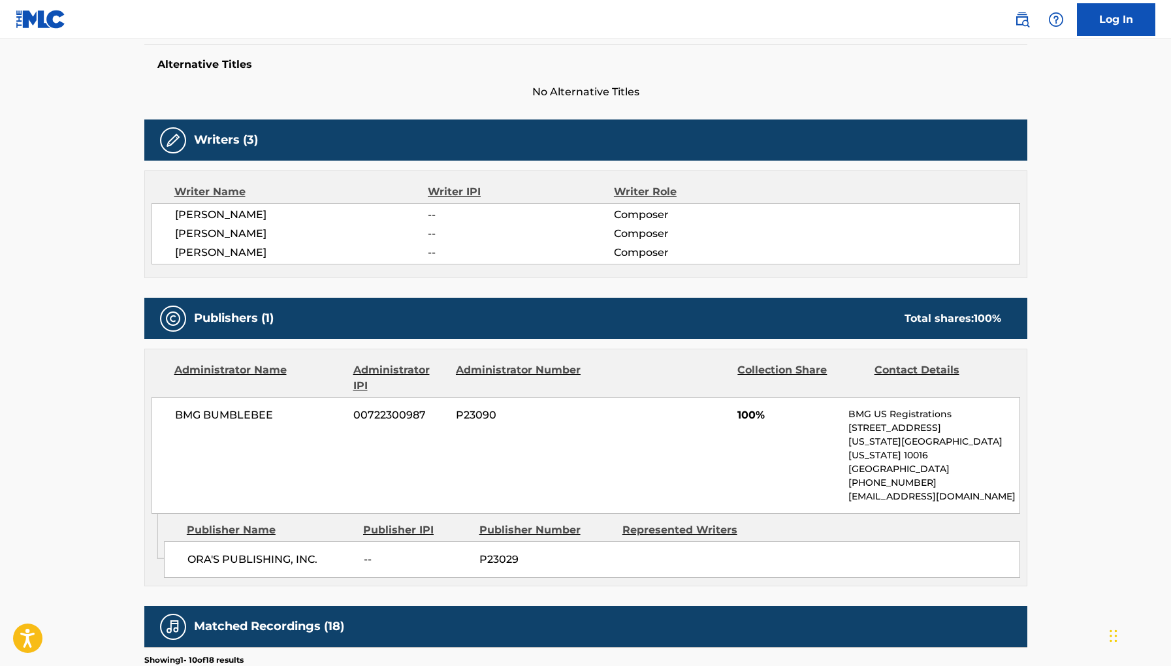
scroll to position [340, 0]
click at [445, 227] on span "--" at bounding box center [521, 234] width 186 height 16
click at [432, 223] on div "[PERSON_NAME] -- Composer [PERSON_NAME] -- Composer [PERSON_NAME] -- Composer" at bounding box center [586, 233] width 869 height 61
click at [649, 231] on span "Composer" at bounding box center [698, 234] width 169 height 16
click at [249, 136] on h5 "Writers (3)" at bounding box center [226, 140] width 64 height 15
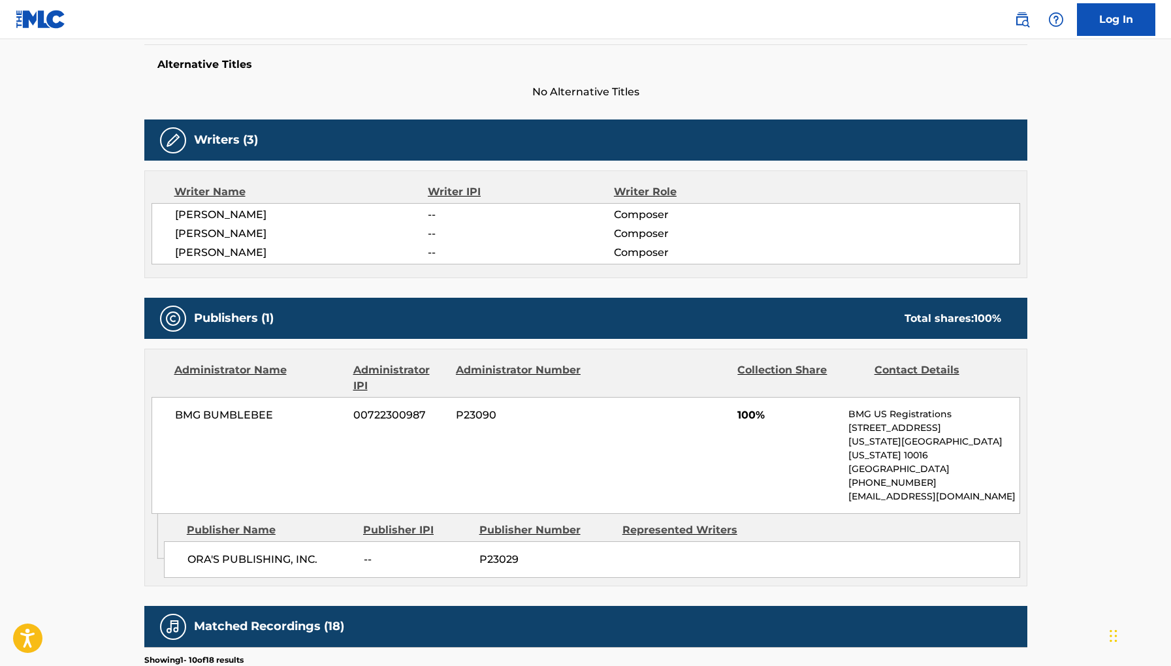
click at [274, 137] on div "Writers (3)" at bounding box center [585, 140] width 883 height 41
drag, startPoint x: 296, startPoint y: 143, endPoint x: 115, endPoint y: 143, distance: 181.0
click at [115, 143] on main "< Back to public search results Copy work link RUNNIN PARDNER Work Detail Membe…" at bounding box center [585, 396] width 1171 height 1395
click at [208, 196] on div "Writer Name" at bounding box center [301, 192] width 254 height 16
click at [439, 418] on span "00722300987" at bounding box center [399, 416] width 93 height 16
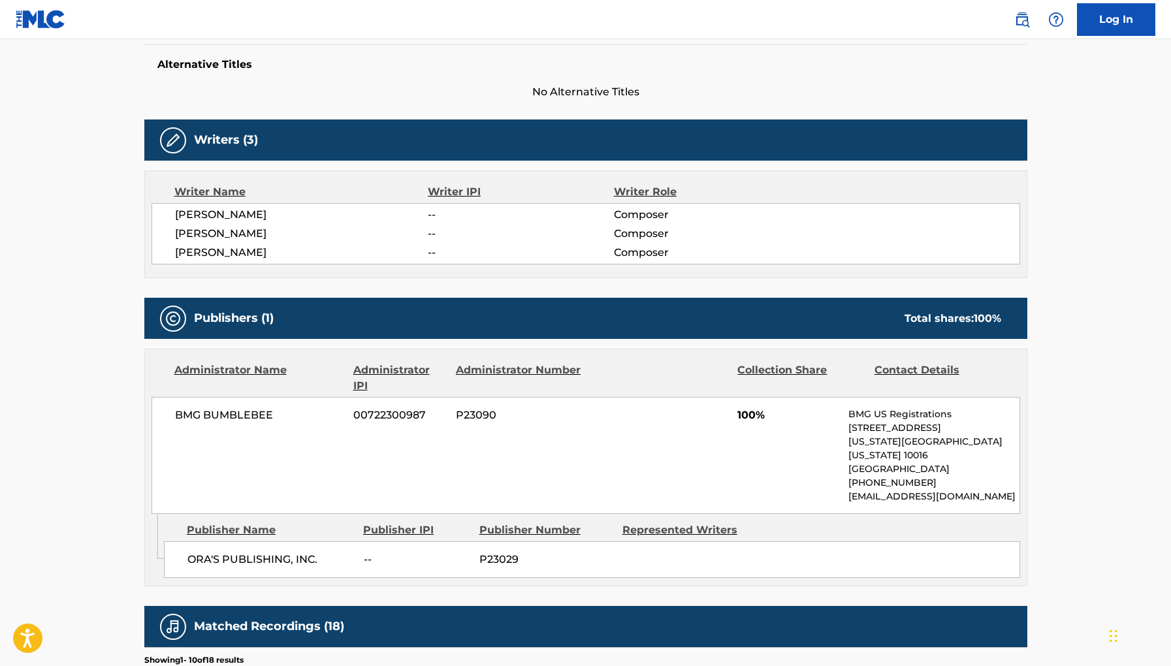
click at [759, 426] on div "BMG BUMBLEBEE 00722300987 P23090 100% BMG US Registrations [STREET_ADDRESS][US_…" at bounding box center [586, 455] width 869 height 117
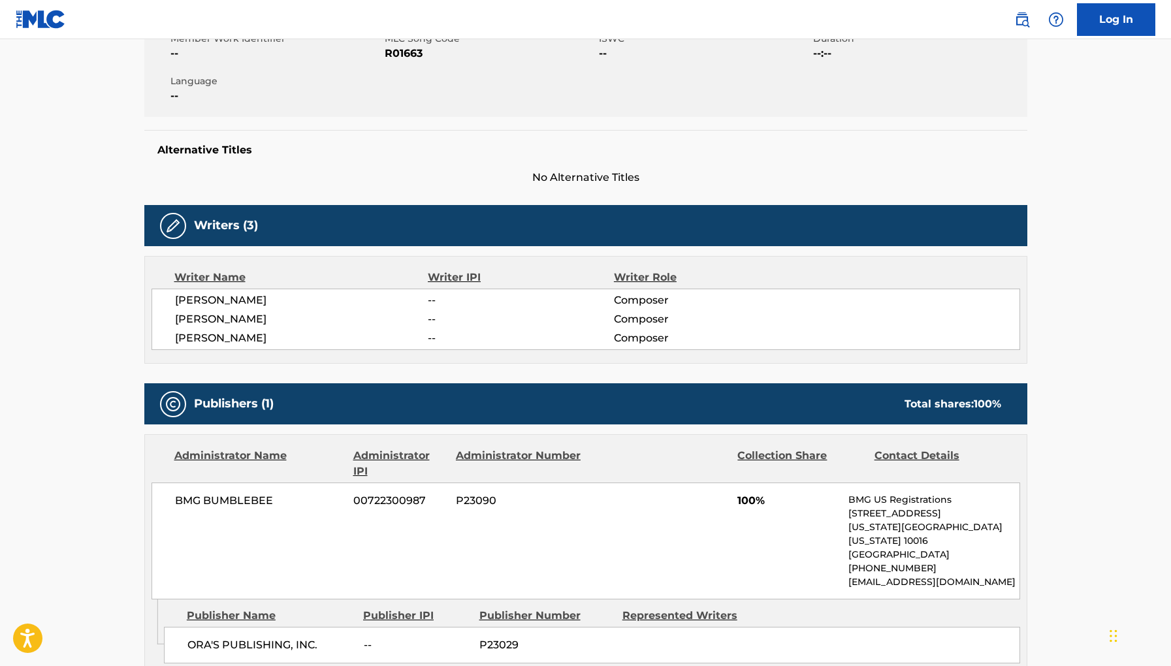
scroll to position [0, 0]
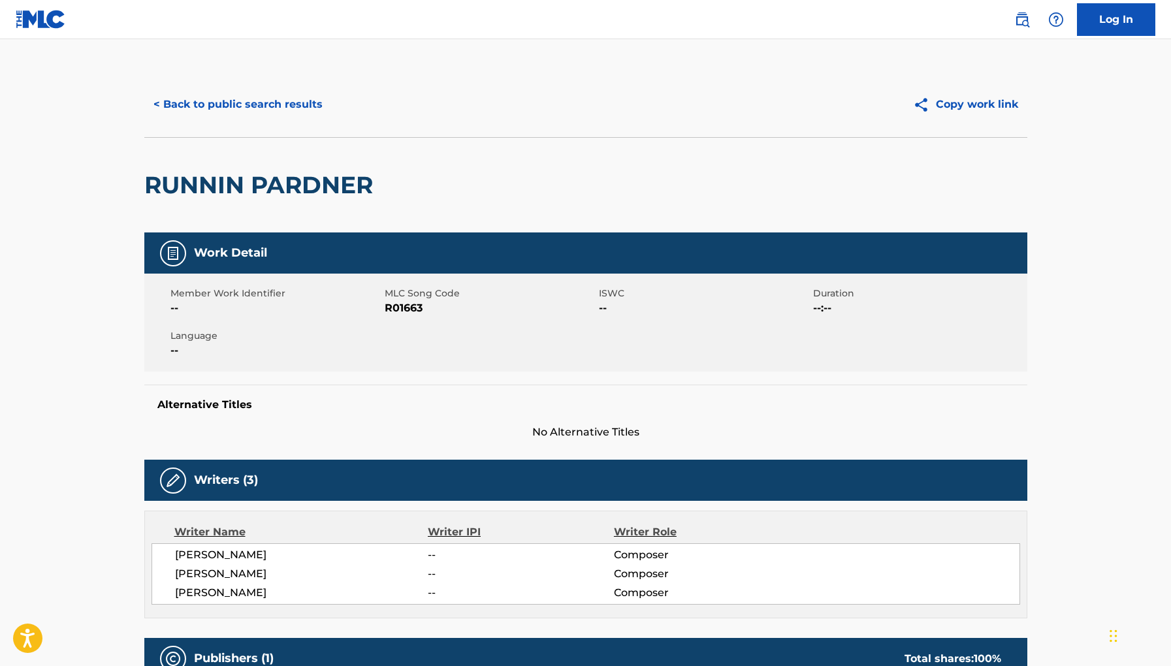
click at [195, 114] on button "< Back to public search results" at bounding box center [238, 104] width 188 height 33
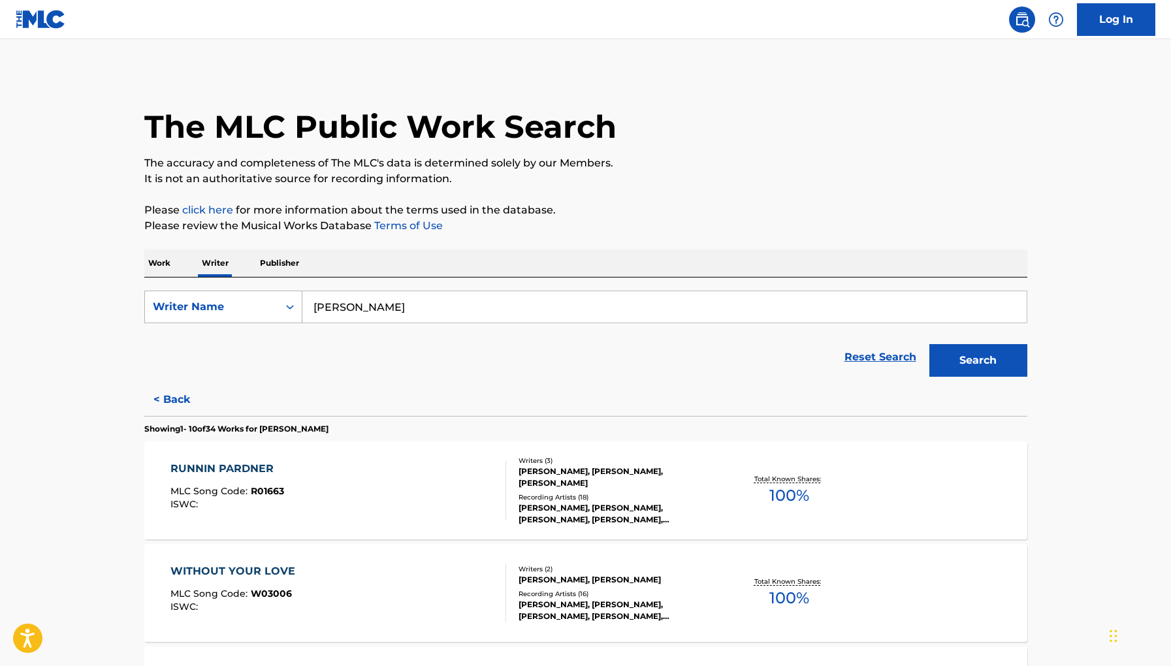
drag, startPoint x: 459, startPoint y: 300, endPoint x: 285, endPoint y: 299, distance: 173.8
click at [285, 299] on div "SearchWithCriteria0163c0d0-0196-4cf0-92ac-fb608e576c48 Writer Name [PERSON_NAME]" at bounding box center [585, 307] width 883 height 33
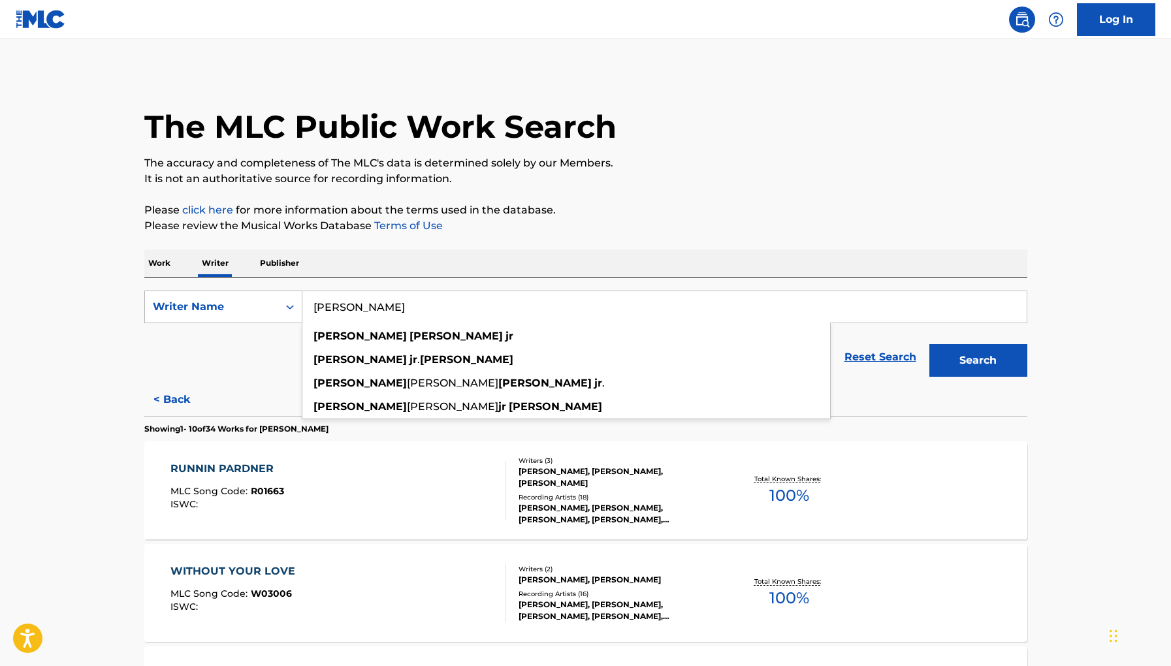
paste input "Happy Song"
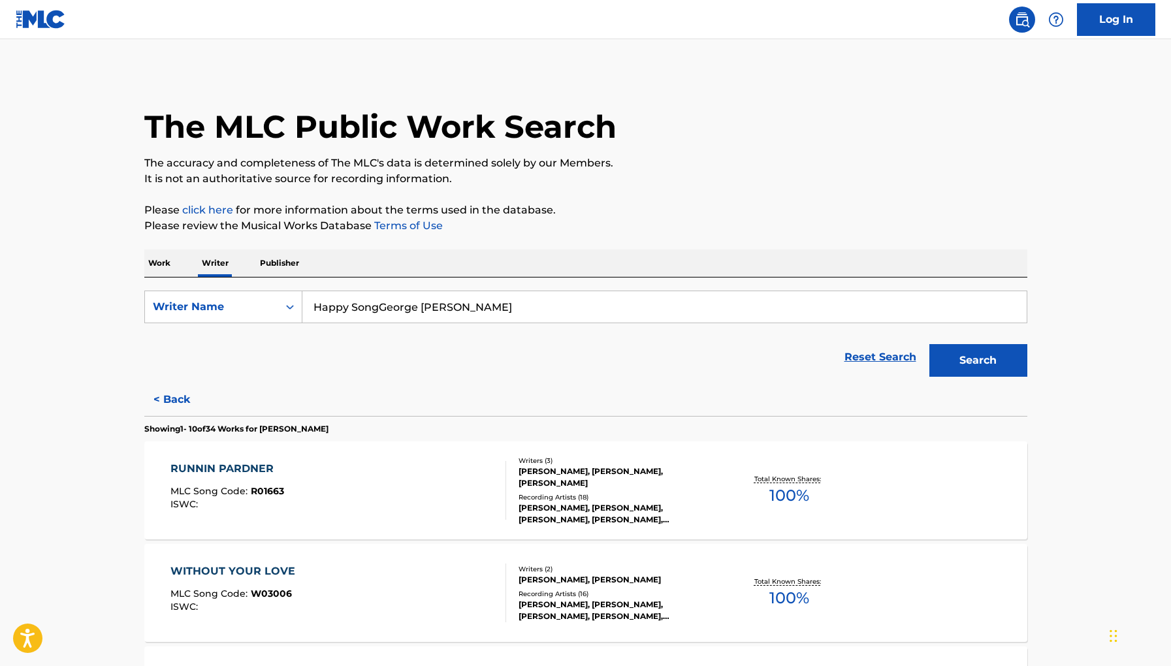
drag, startPoint x: 491, startPoint y: 318, endPoint x: 391, endPoint y: 308, distance: 99.8
click at [391, 308] on input "Happy SongGeorge [PERSON_NAME]" at bounding box center [665, 306] width 725 height 31
type input "Happy Song"
click at [930, 344] on button "Search" at bounding box center [979, 360] width 98 height 33
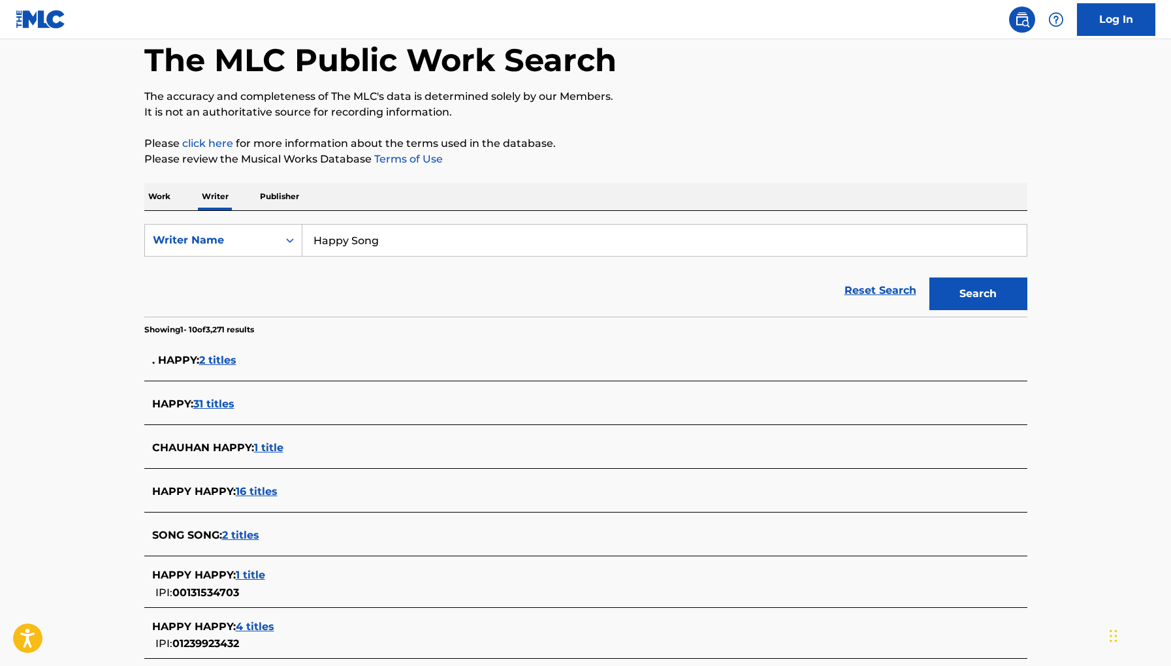
scroll to position [68, 0]
click at [173, 193] on p "Work" at bounding box center [159, 195] width 30 height 27
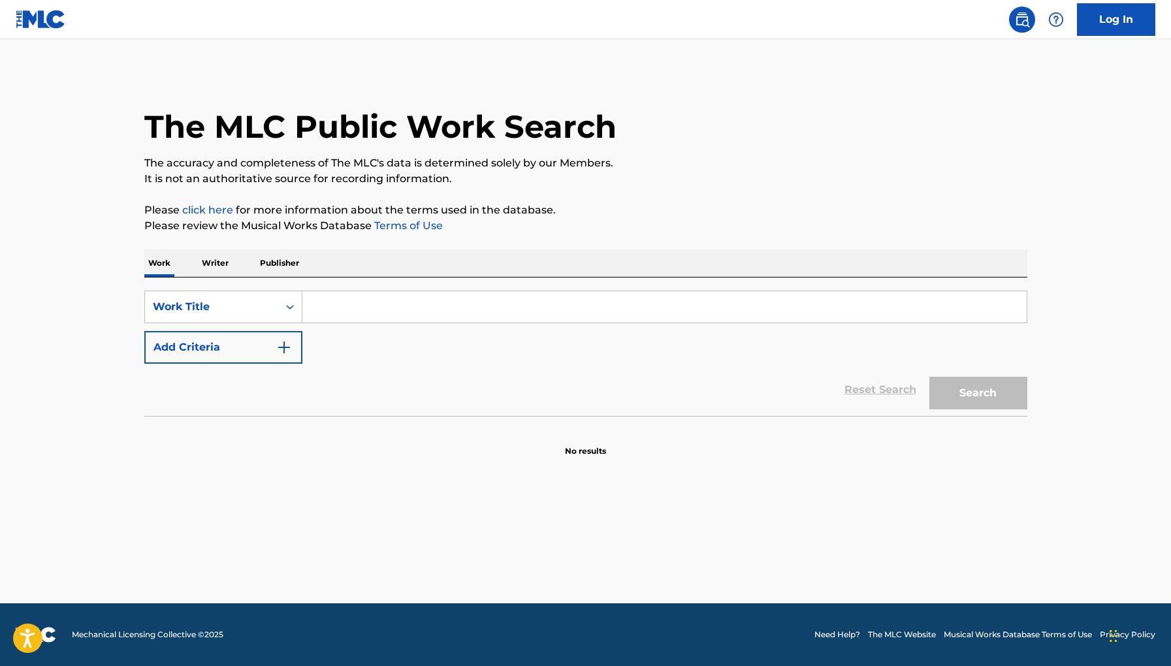
click at [399, 318] on input "Search Form" at bounding box center [665, 306] width 725 height 31
paste input "Happy Song"
type input "Happy Song"
click at [930, 377] on button "Search" at bounding box center [979, 393] width 98 height 33
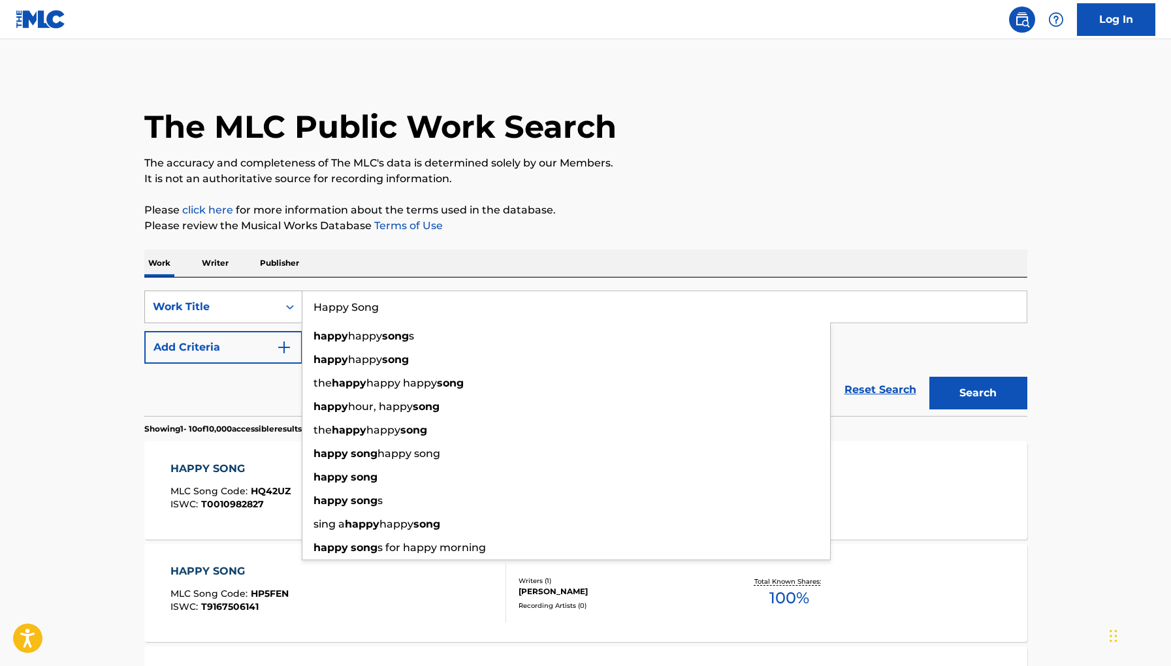
click at [254, 316] on div "Work Title" at bounding box center [211, 307] width 133 height 25
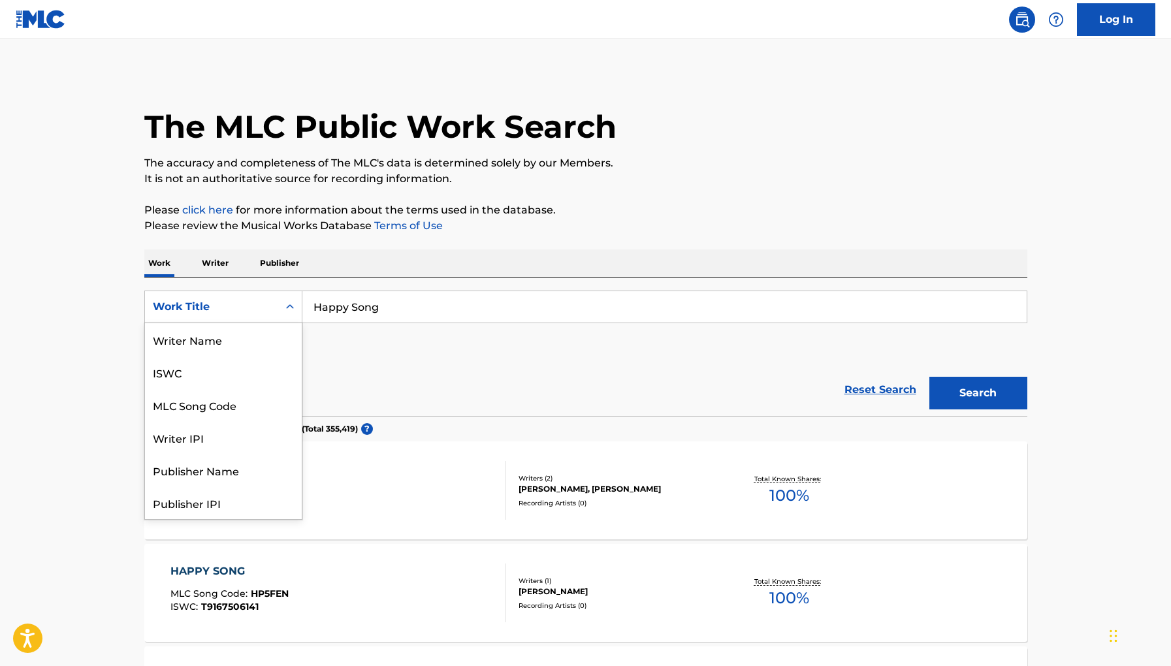
scroll to position [65, 0]
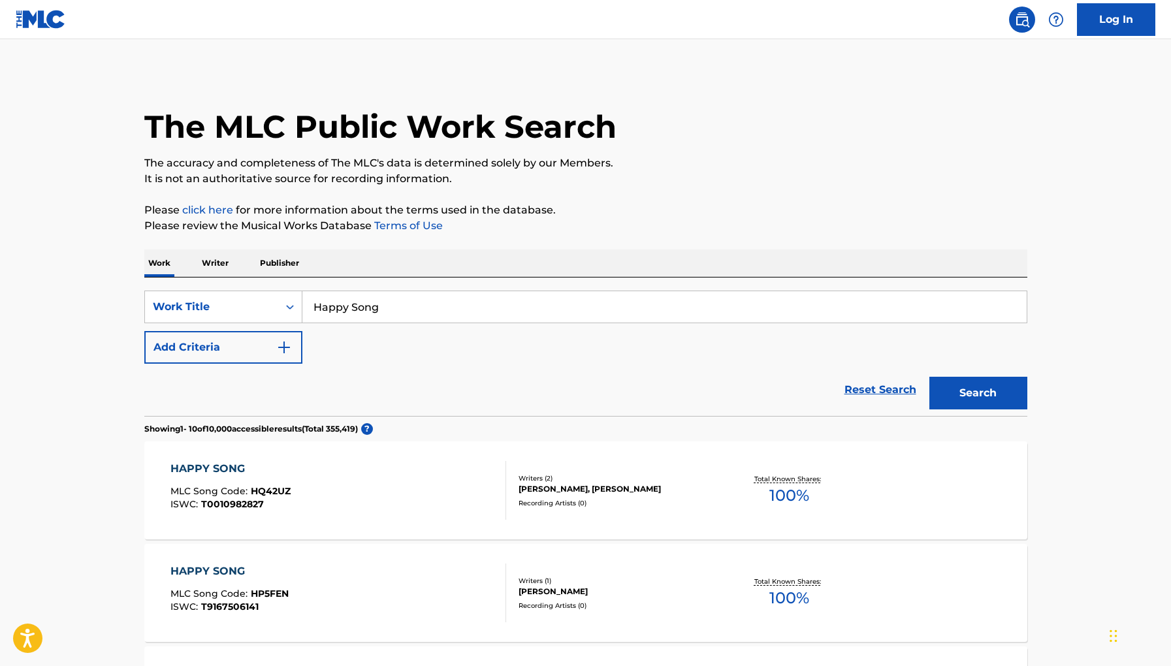
click at [222, 272] on p "Writer" at bounding box center [215, 263] width 35 height 27
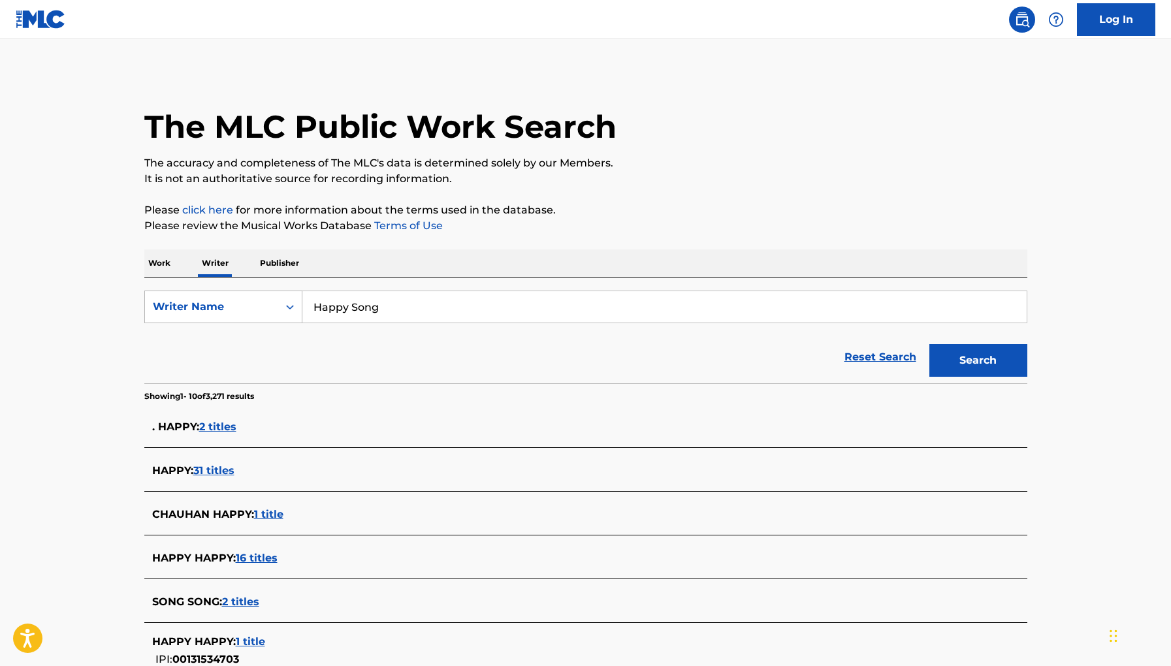
click at [228, 293] on div "Writer Name" at bounding box center [223, 307] width 158 height 33
click at [223, 338] on div "Writer IPI" at bounding box center [223, 339] width 157 height 33
click at [380, 311] on input "Search Form" at bounding box center [665, 306] width 725 height 31
paste input "63135796"
click at [930, 344] on button "Search" at bounding box center [979, 360] width 98 height 33
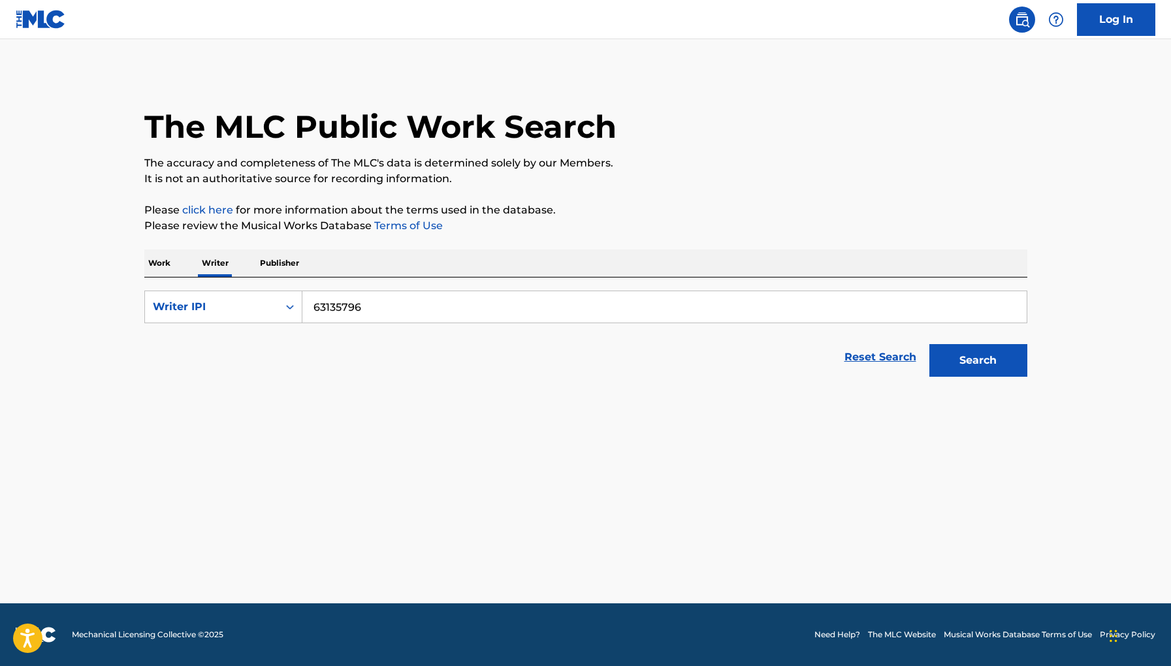
click at [311, 306] on input "63135796" at bounding box center [665, 306] width 725 height 31
type input "00063135796"
click at [930, 344] on button "Search" at bounding box center [979, 360] width 98 height 33
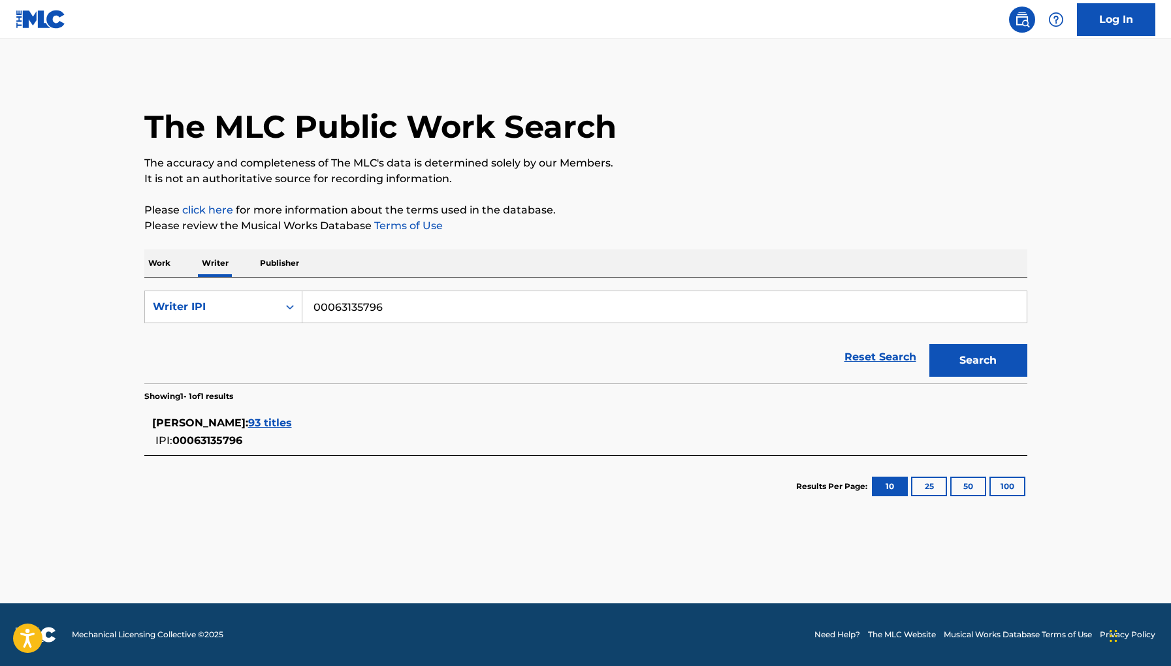
click at [292, 421] on span "93 titles" at bounding box center [270, 423] width 44 height 12
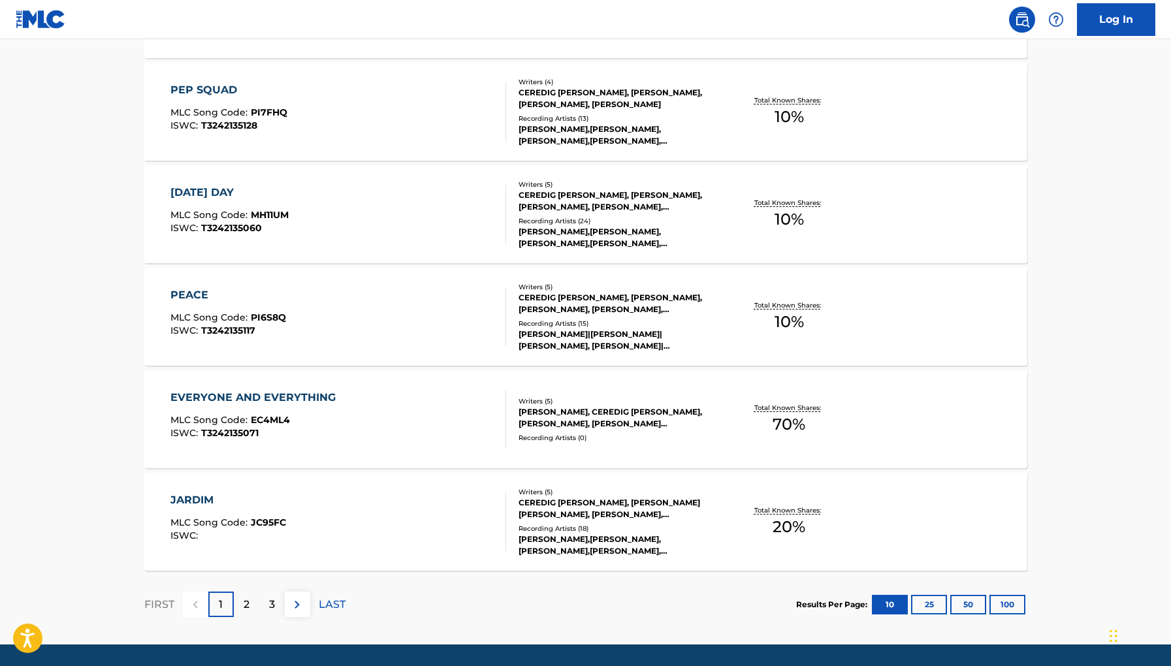
scroll to position [933, 0]
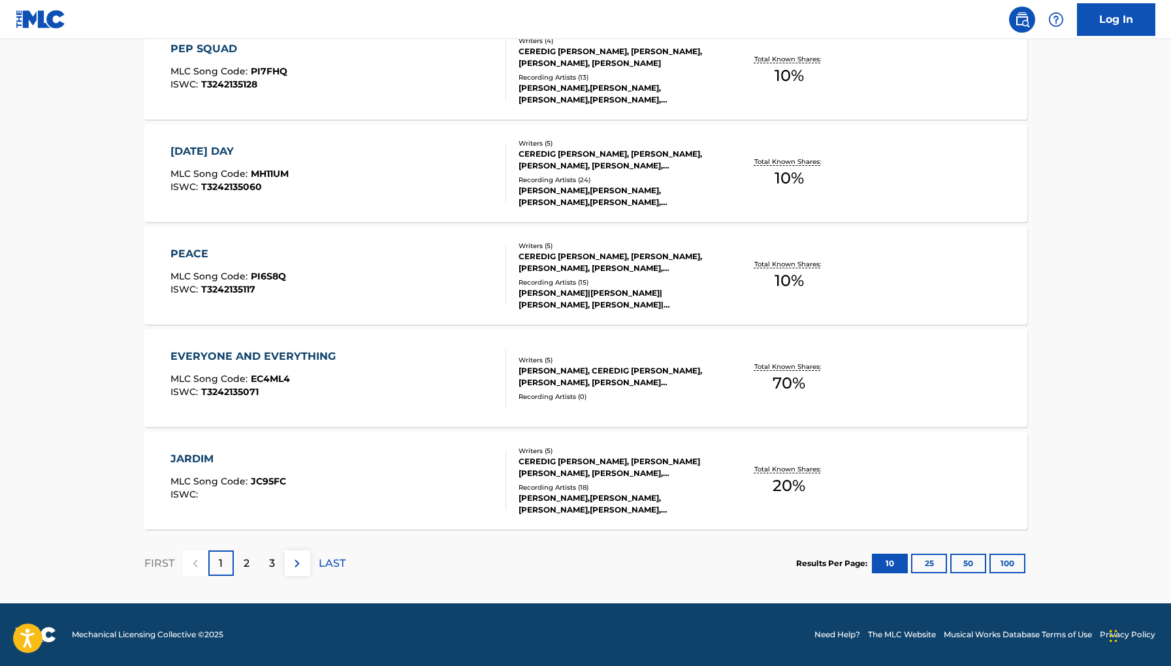
click at [252, 564] on div "2" at bounding box center [246, 563] width 25 height 25
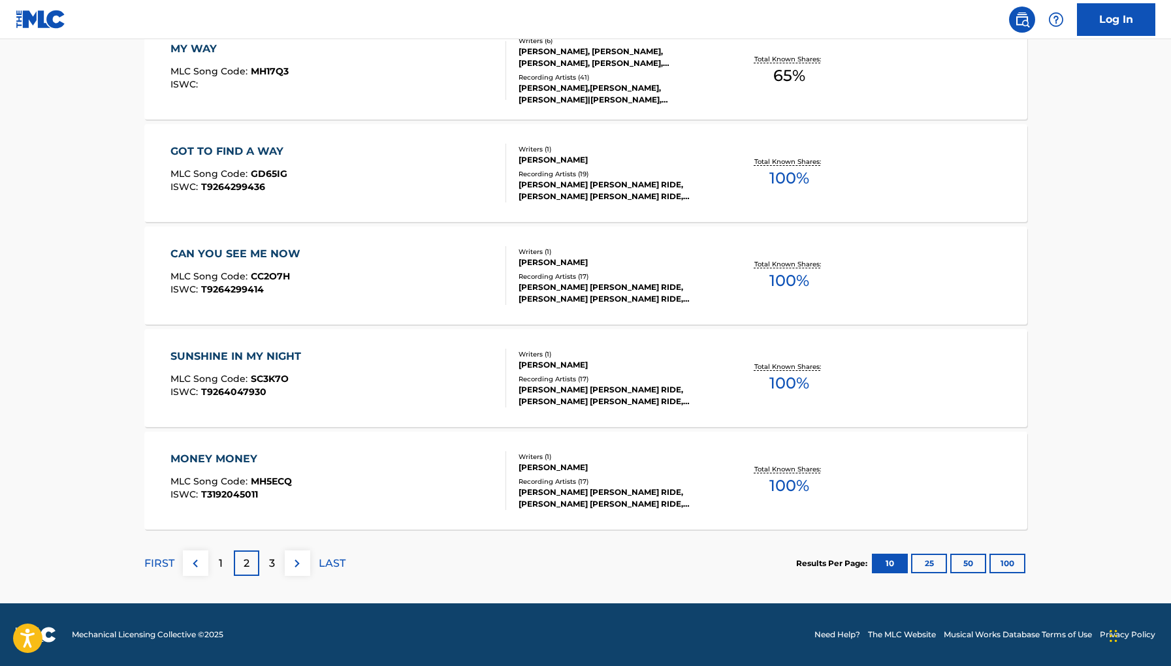
click at [272, 566] on p "3" at bounding box center [272, 564] width 6 height 16
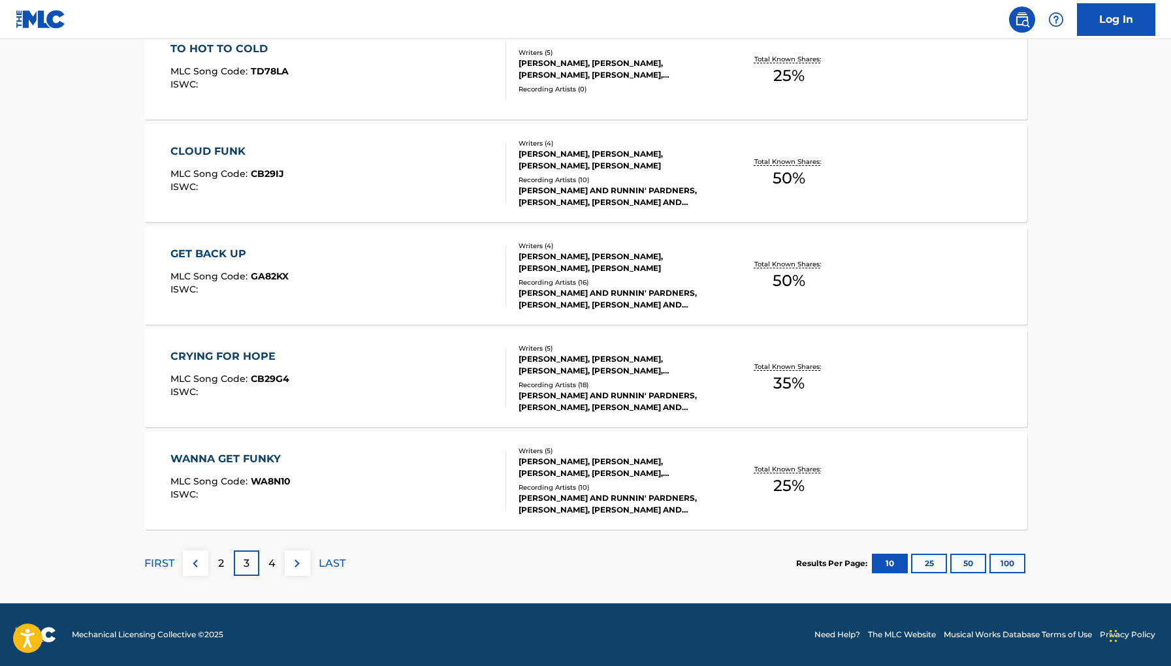
click at [272, 553] on div "4" at bounding box center [271, 563] width 25 height 25
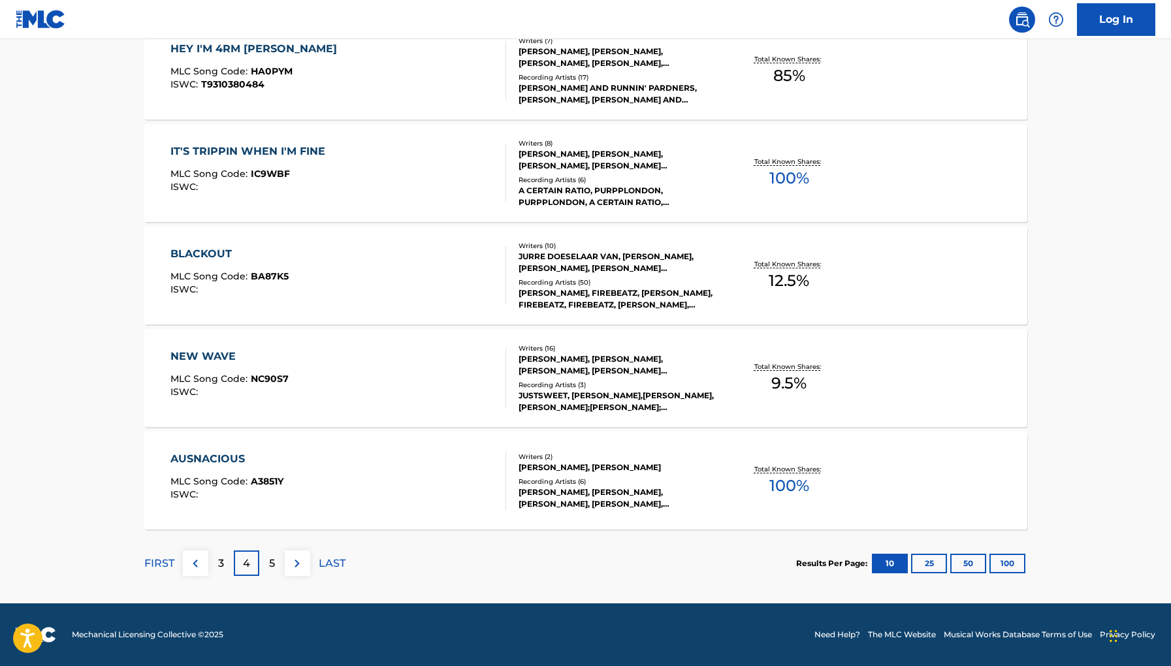
click at [274, 552] on div "5" at bounding box center [271, 563] width 25 height 25
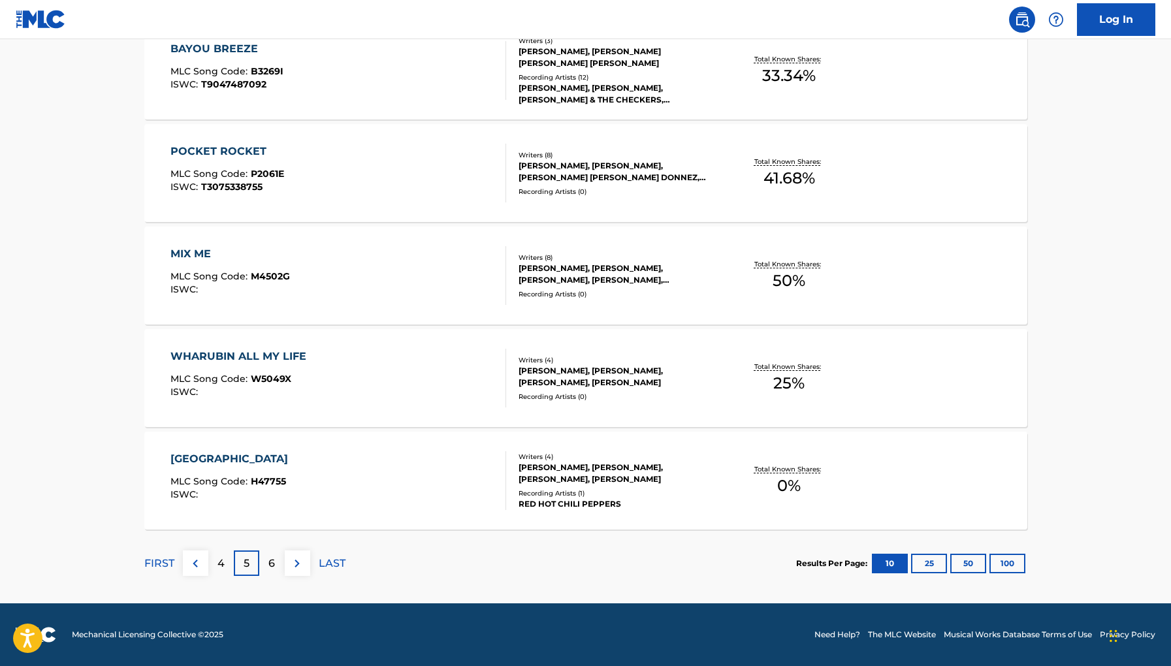
click at [996, 563] on button "100" at bounding box center [1008, 564] width 36 height 20
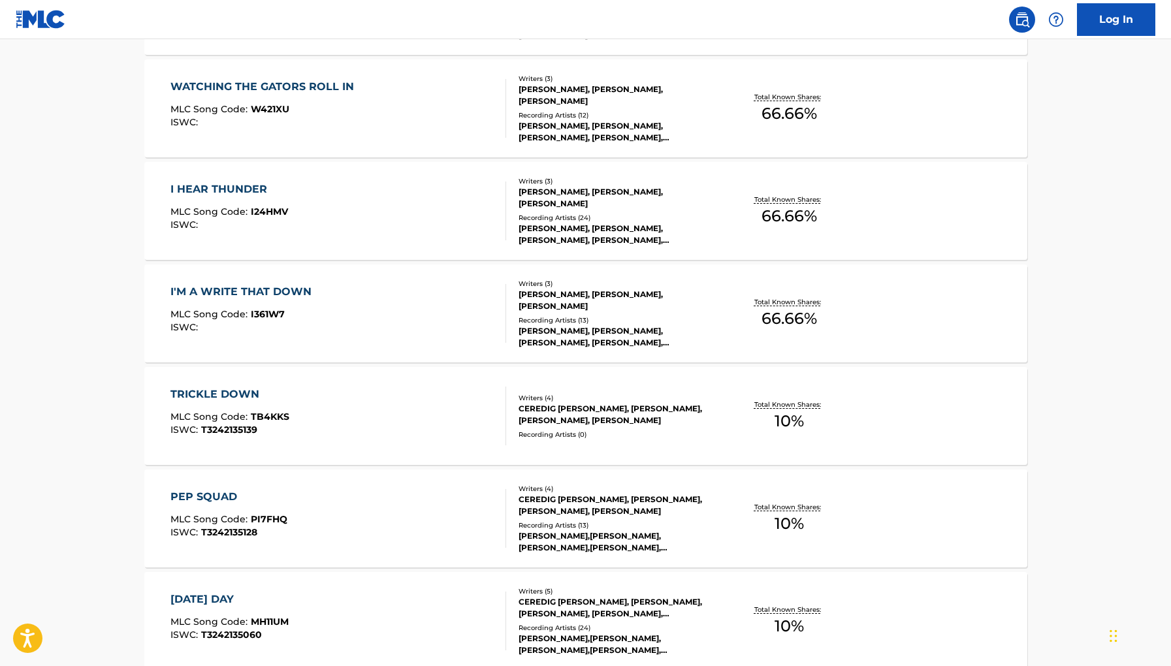
scroll to position [0, 0]
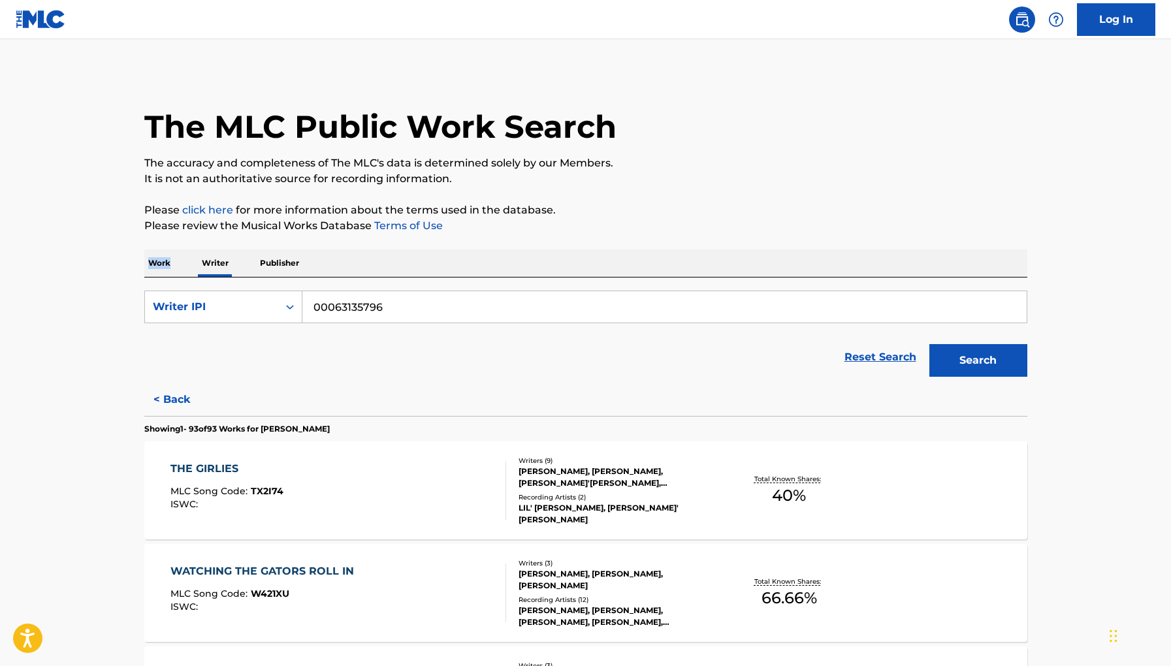
click at [178, 399] on button "< Back" at bounding box center [183, 400] width 78 height 33
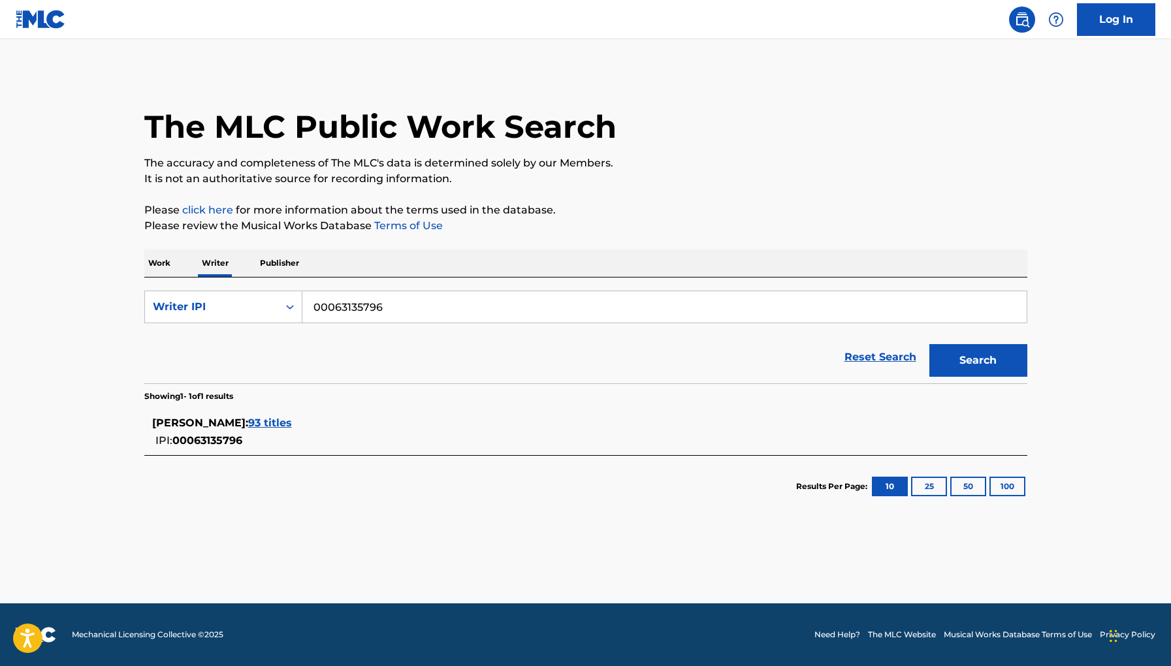
click at [292, 417] on span "93 titles" at bounding box center [270, 423] width 44 height 12
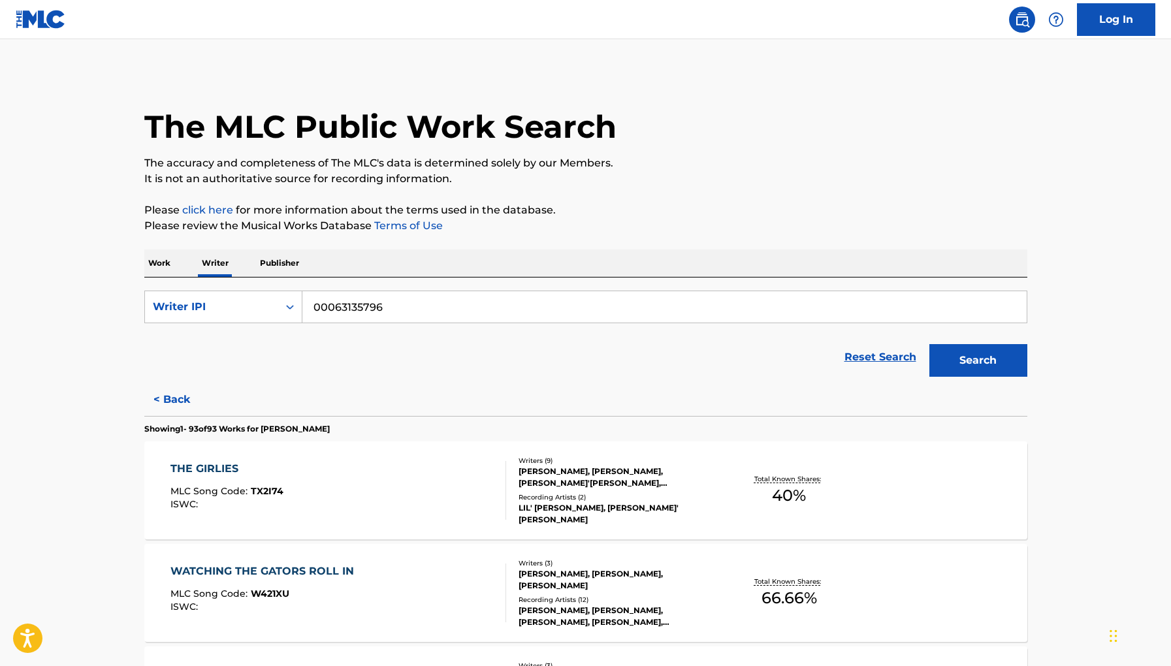
click at [419, 313] on input "00063135796" at bounding box center [665, 306] width 725 height 31
click at [165, 260] on p "Work" at bounding box center [159, 263] width 30 height 27
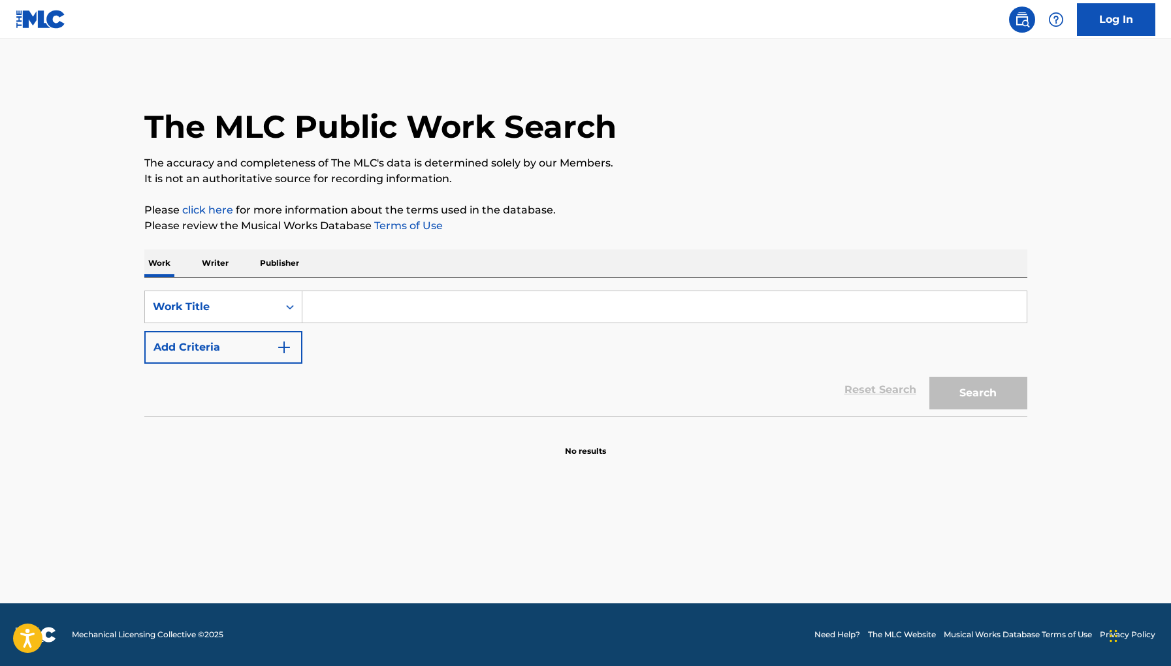
click at [203, 266] on p "Writer" at bounding box center [215, 263] width 35 height 27
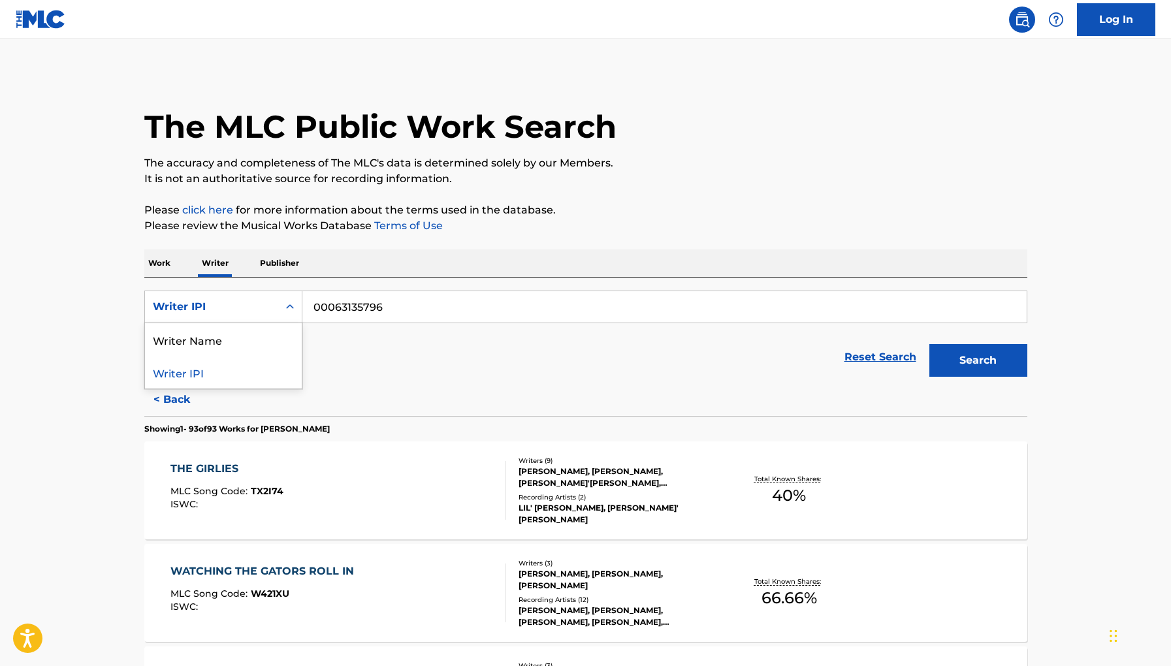
click at [284, 309] on icon "Search Form" at bounding box center [290, 307] width 13 height 13
click at [346, 361] on div "Reset Search Search" at bounding box center [585, 357] width 883 height 52
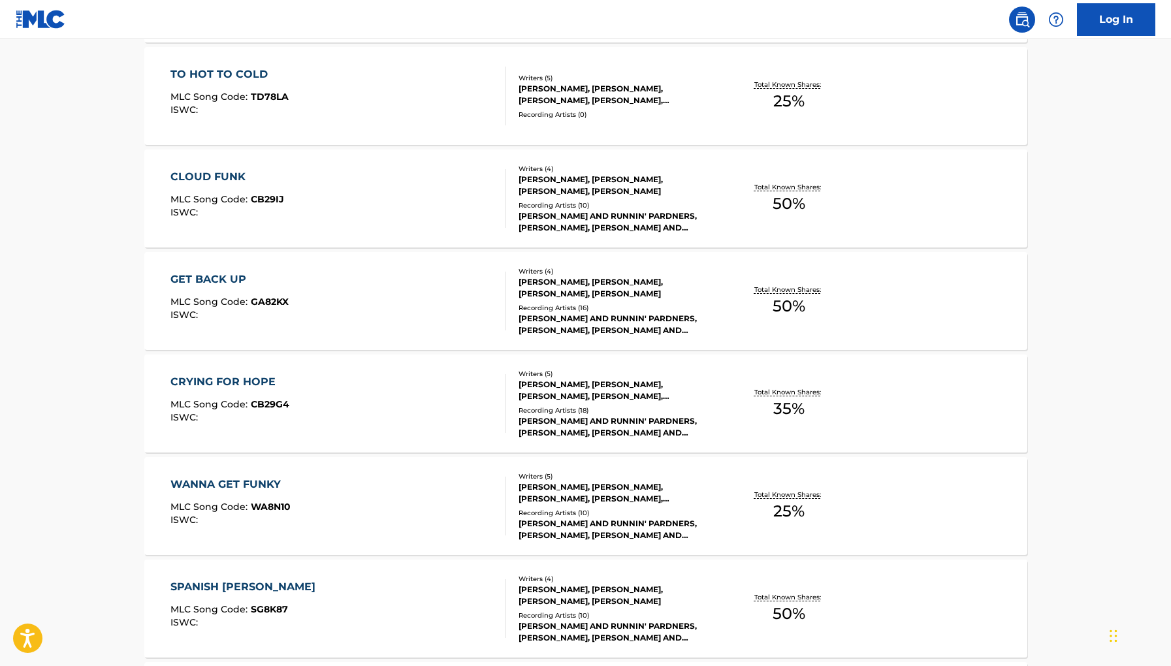
scroll to position [2738, 0]
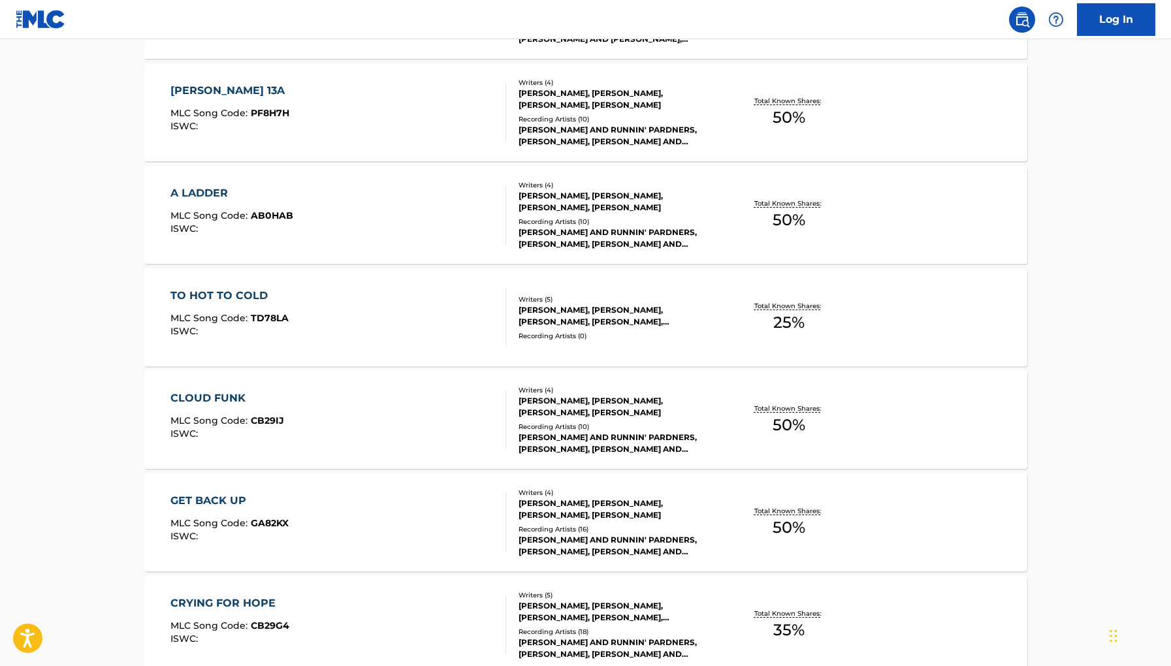
click at [222, 84] on div "[PERSON_NAME] 13A" at bounding box center [231, 91] width 121 height 16
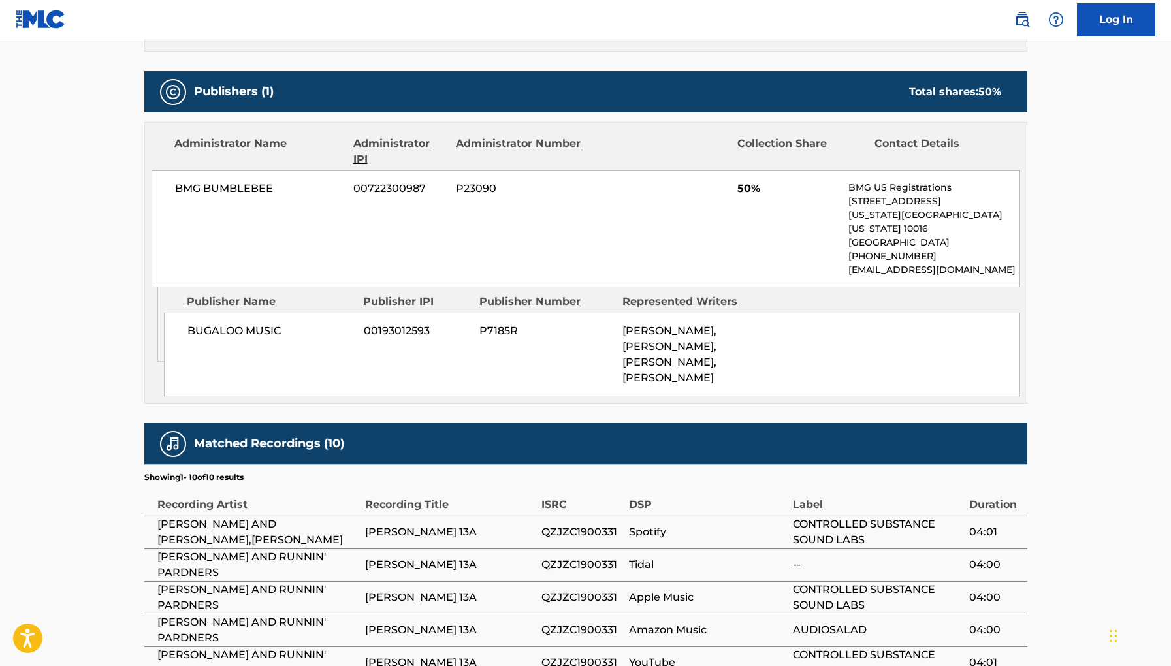
scroll to position [593, 0]
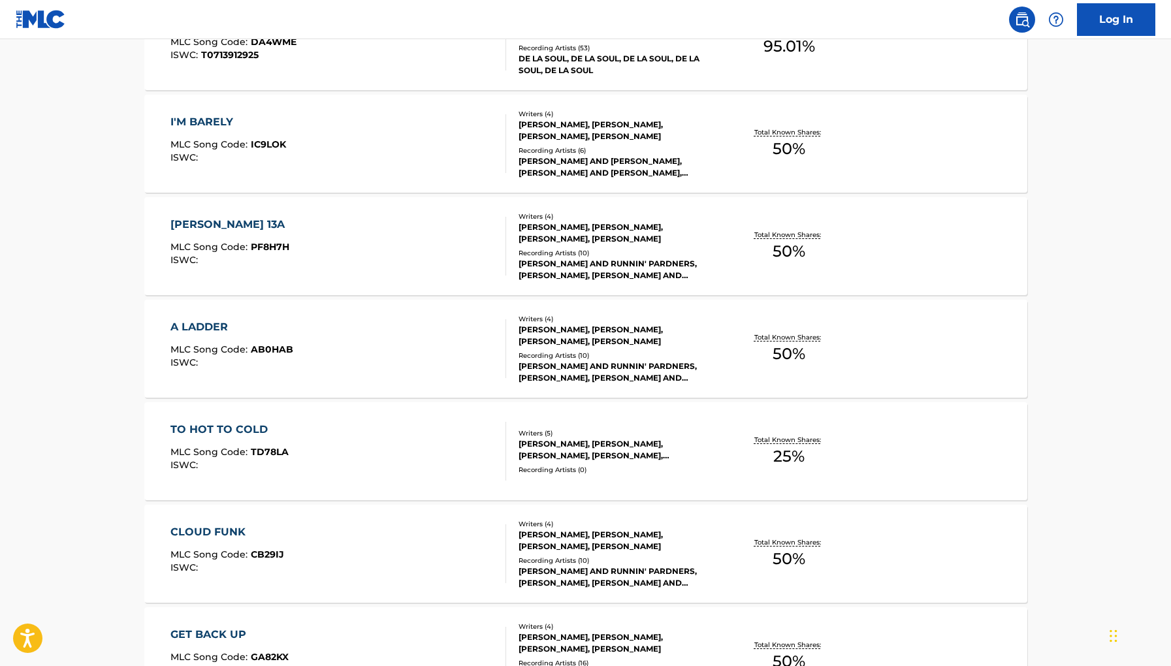
scroll to position [2760, 0]
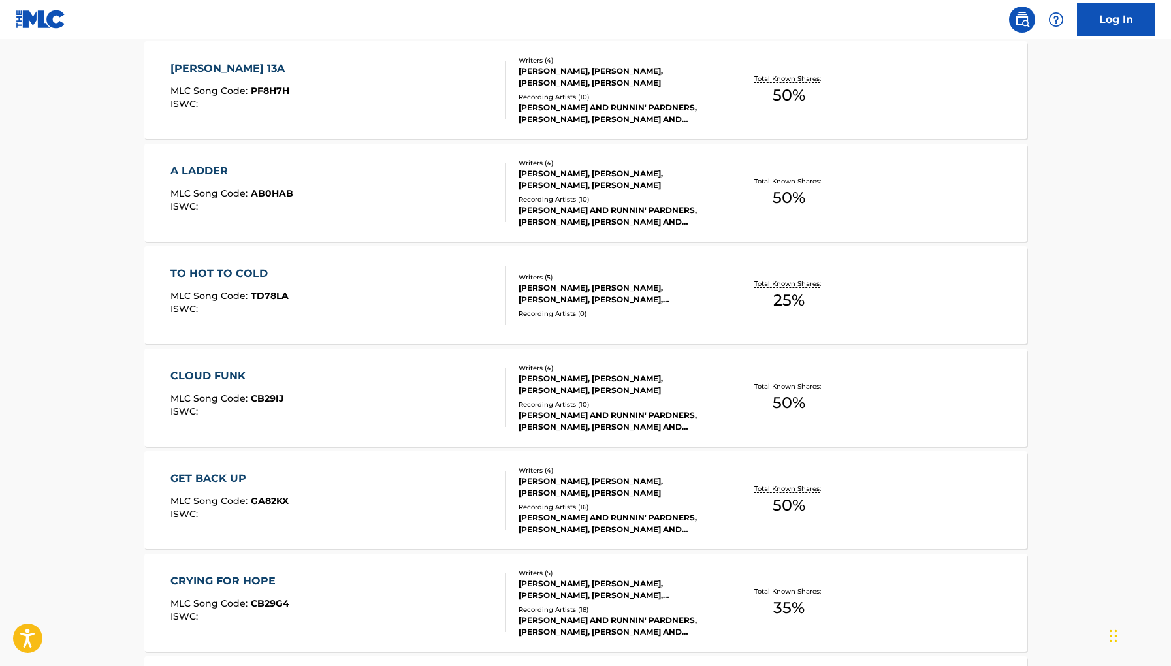
click at [205, 176] on div "A LADDER" at bounding box center [232, 171] width 123 height 16
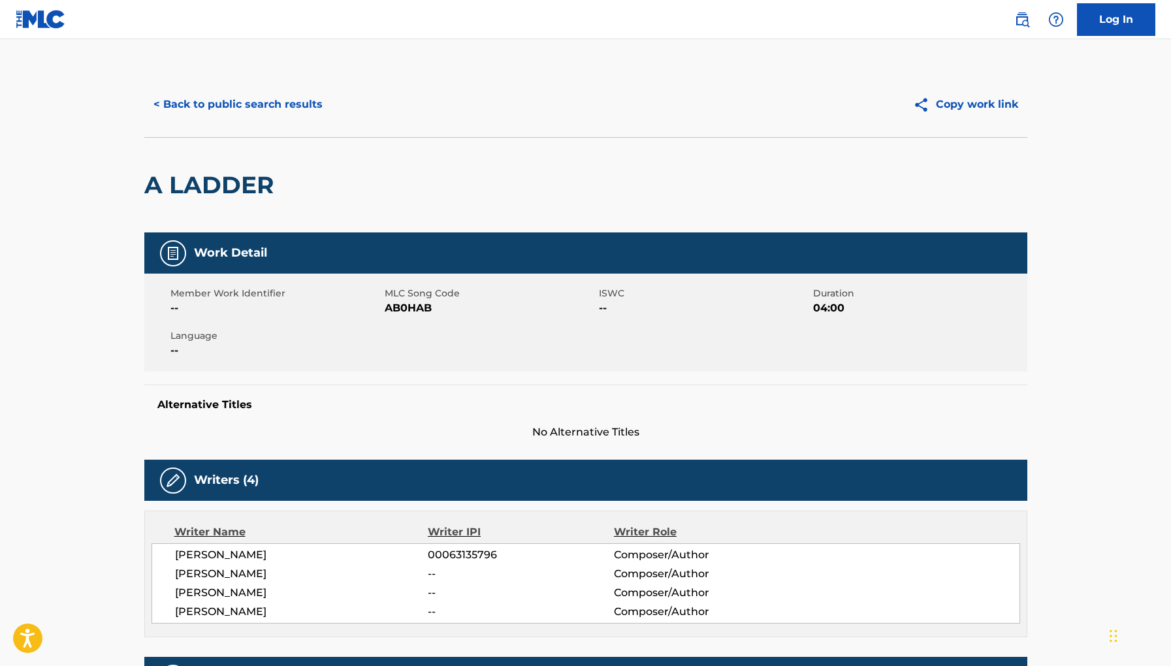
click at [249, 102] on button "< Back to public search results" at bounding box center [238, 104] width 188 height 33
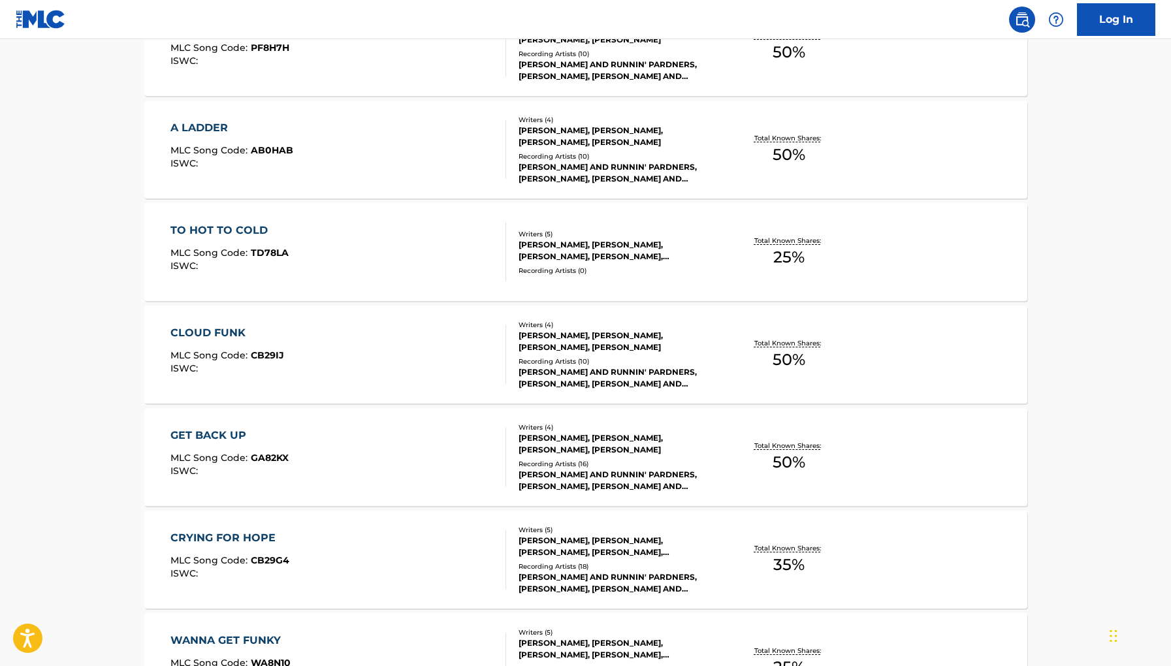
scroll to position [8240, 0]
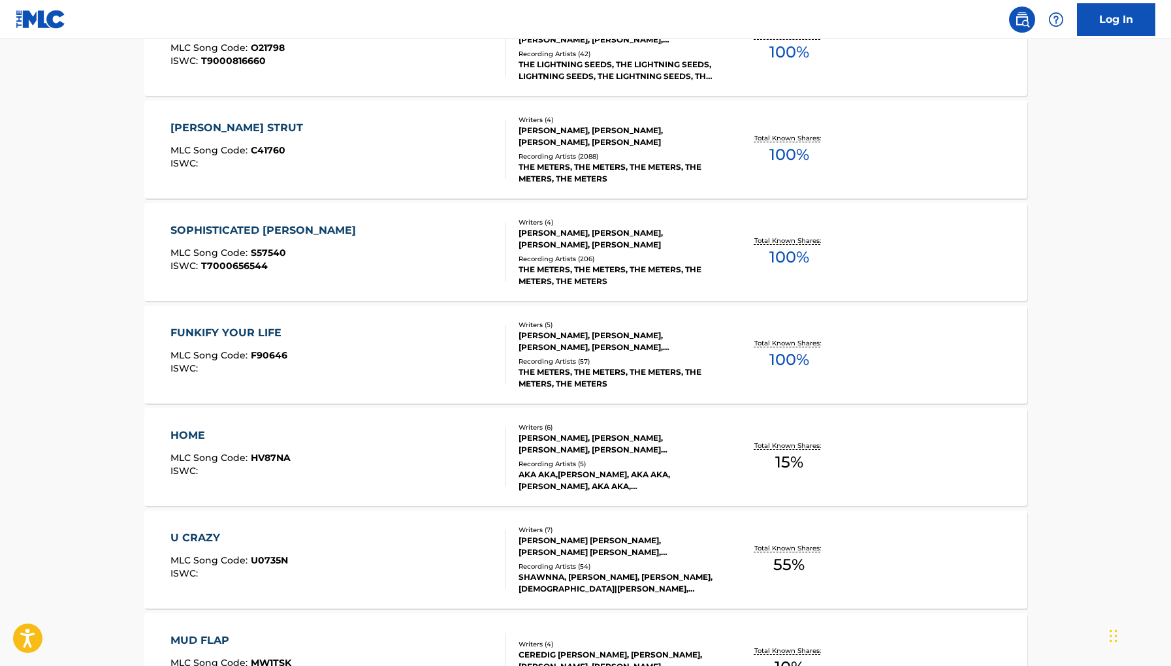
click at [243, 332] on div "FUNKIFY YOUR LIFE" at bounding box center [230, 333] width 118 height 16
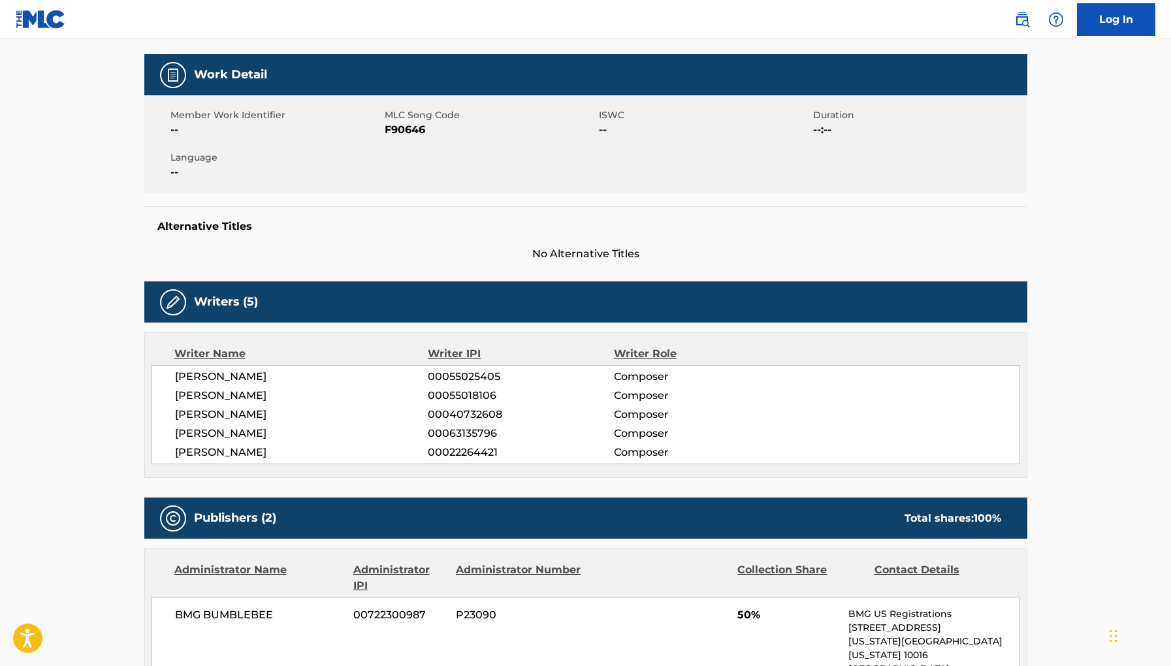
scroll to position [180, 0]
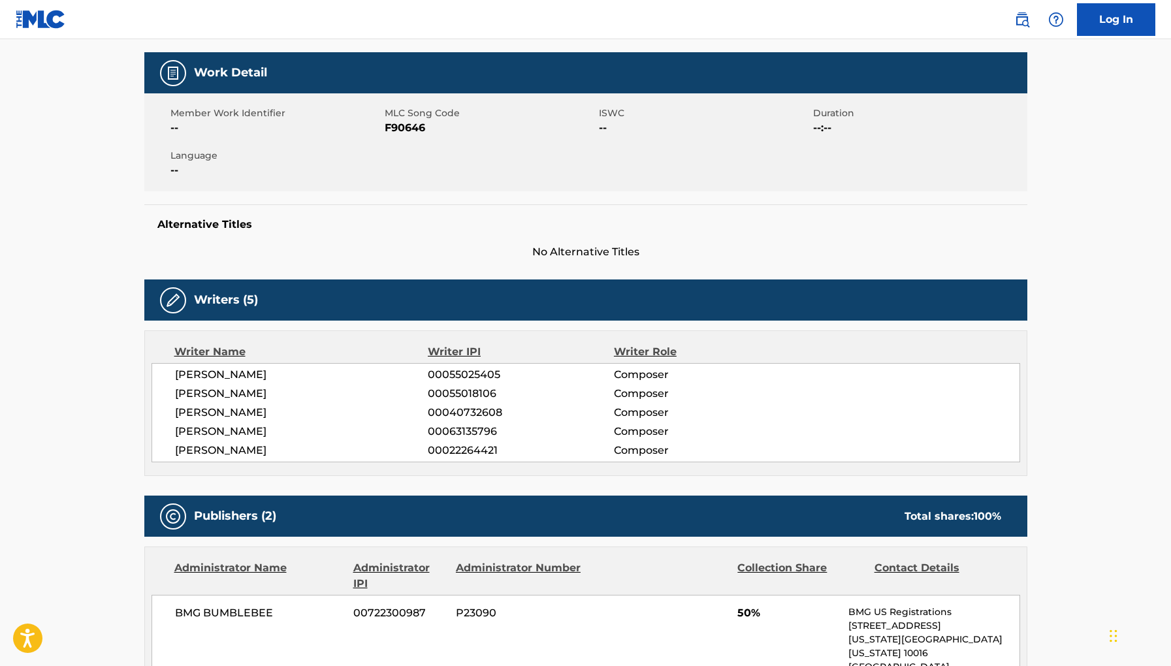
click at [260, 401] on span "[PERSON_NAME]" at bounding box center [302, 394] width 254 height 16
click at [277, 396] on span "[PERSON_NAME]" at bounding box center [302, 394] width 254 height 16
click at [274, 396] on span "[PERSON_NAME]" at bounding box center [302, 394] width 254 height 16
drag, startPoint x: 274, startPoint y: 395, endPoint x: 165, endPoint y: 399, distance: 108.5
click at [165, 399] on div "[PERSON_NAME] 00055025405 Composer [PERSON_NAME] 00055018106 Composer [PERSON_N…" at bounding box center [586, 412] width 869 height 99
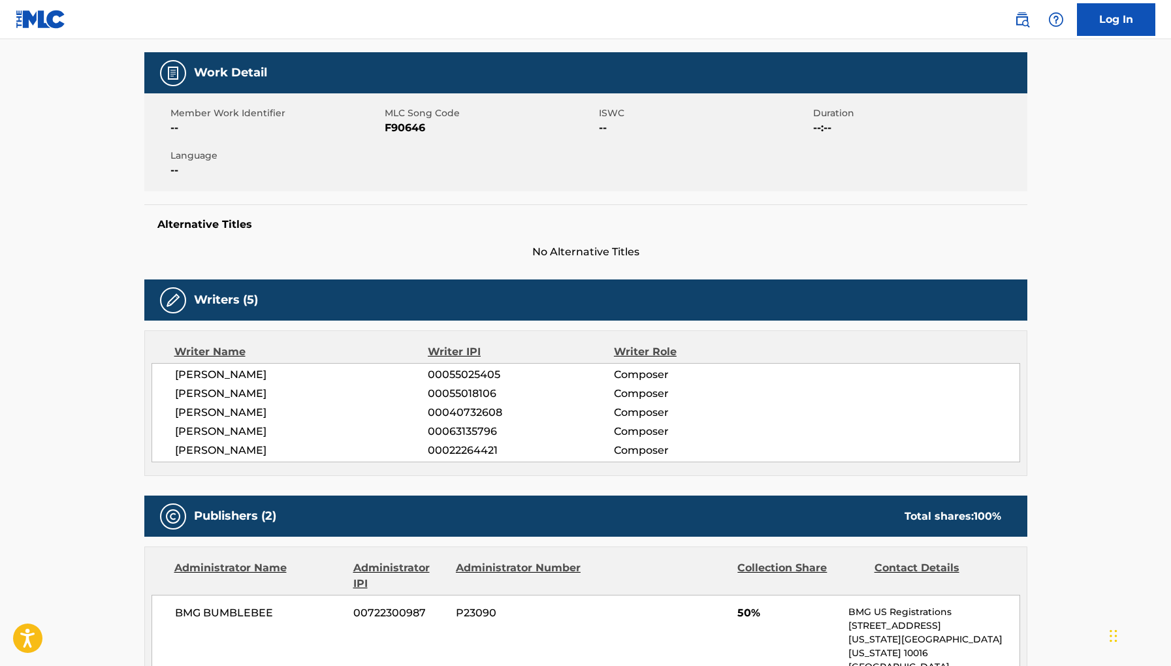
click at [165, 399] on div "[PERSON_NAME] 00055025405 Composer [PERSON_NAME] 00055018106 Composer [PERSON_N…" at bounding box center [586, 412] width 869 height 99
click at [173, 395] on div "[PERSON_NAME] 00055025405 Composer [PERSON_NAME] 00055018106 Composer [PERSON_N…" at bounding box center [586, 412] width 869 height 99
drag, startPoint x: 275, startPoint y: 393, endPoint x: 155, endPoint y: 393, distance: 119.6
click at [155, 393] on div "[PERSON_NAME] 00055025405 Composer [PERSON_NAME] 00055018106 Composer [PERSON_N…" at bounding box center [586, 412] width 869 height 99
copy span "[PERSON_NAME]"
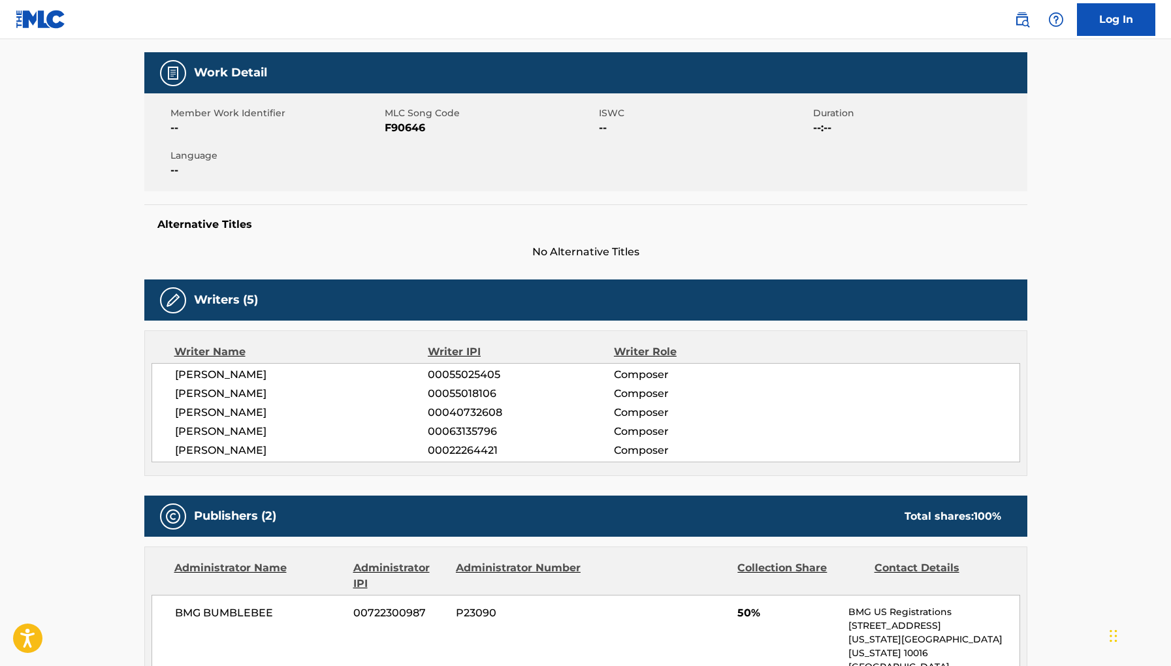
click at [326, 424] on span "[PERSON_NAME]" at bounding box center [302, 432] width 254 height 16
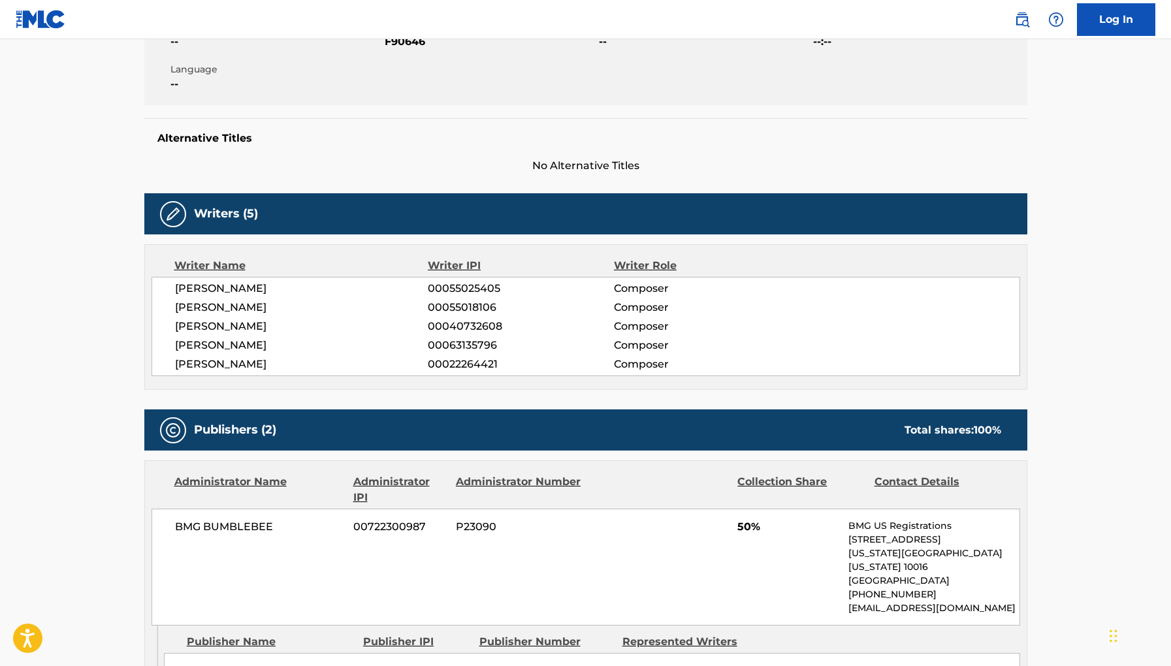
scroll to position [267, 0]
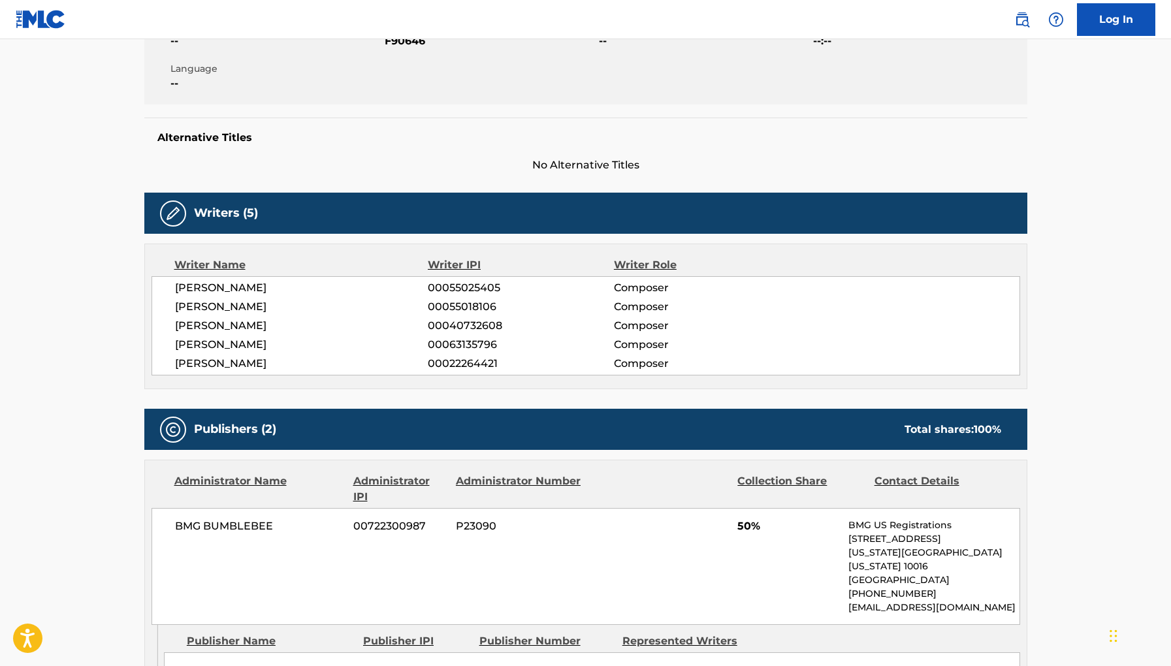
drag, startPoint x: 299, startPoint y: 363, endPoint x: 175, endPoint y: 363, distance: 123.5
click at [175, 363] on span "[PERSON_NAME]" at bounding box center [302, 364] width 254 height 16
copy span "[PERSON_NAME]"
click at [527, 174] on div "Work Detail Member Work Identifier -- MLC Song Code F90646 ISWC -- Duration --:…" at bounding box center [585, 661] width 883 height 1392
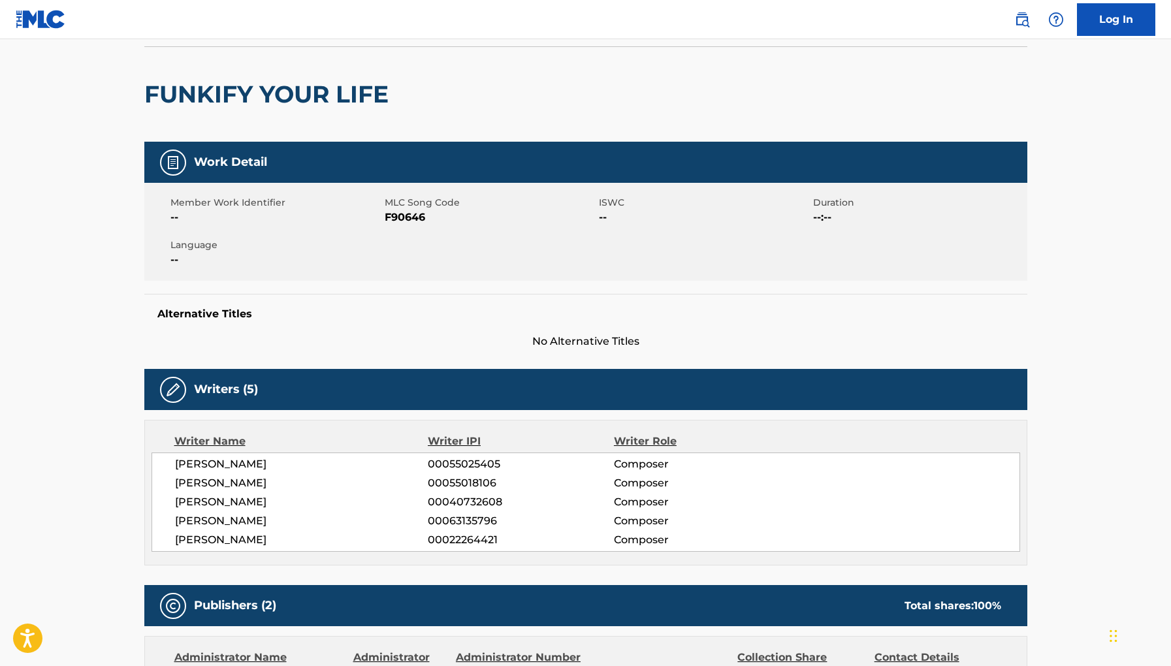
scroll to position [10, 0]
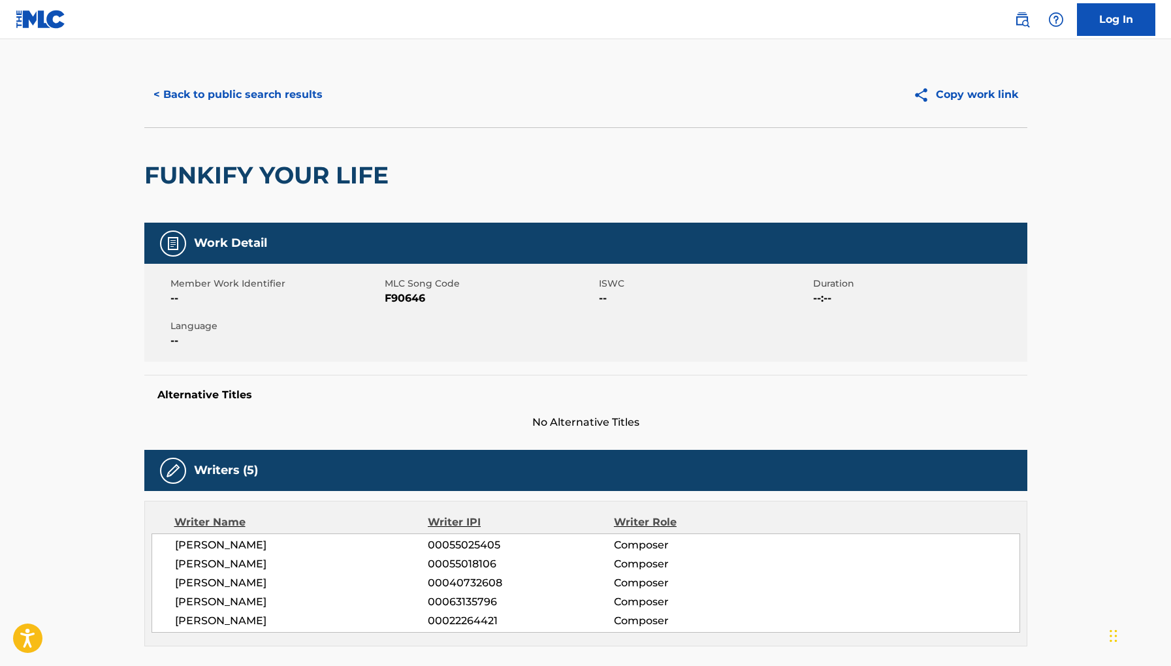
click at [410, 298] on span "F90646" at bounding box center [490, 299] width 211 height 16
copy span "F90646"
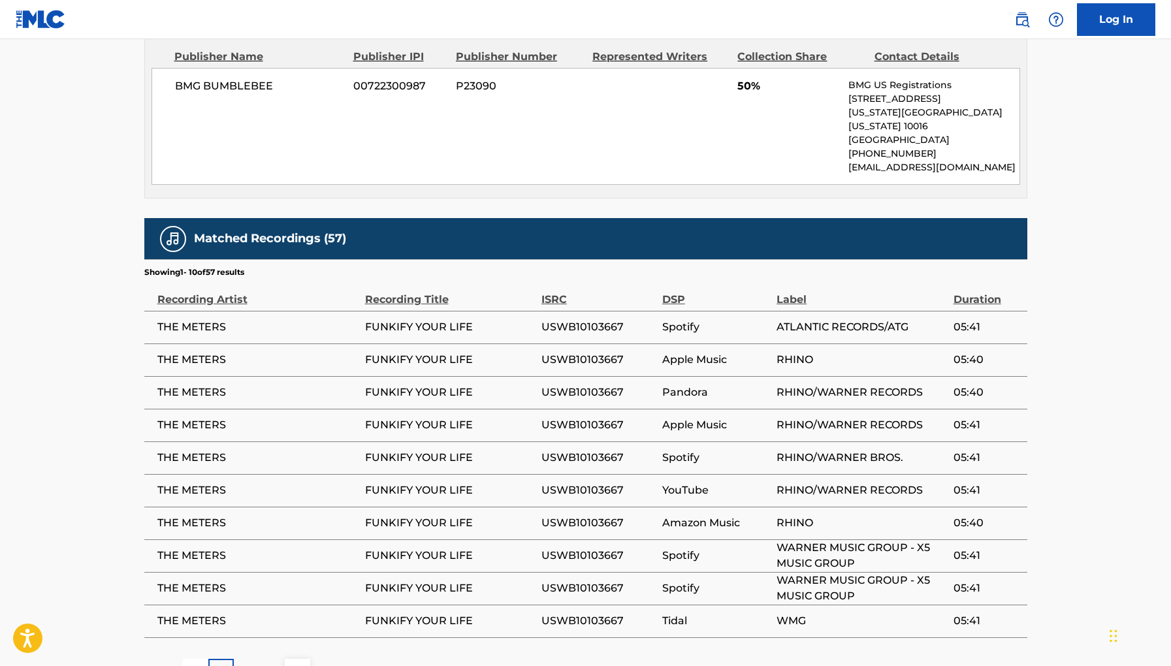
scroll to position [951, 0]
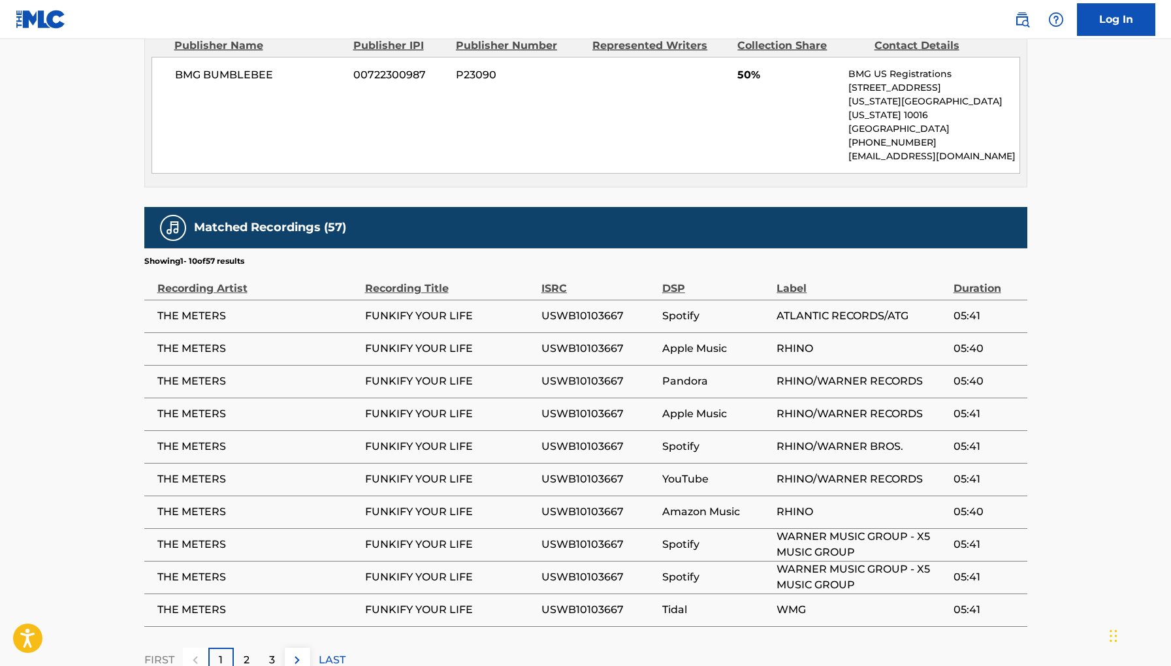
click at [253, 648] on div "2" at bounding box center [246, 660] width 25 height 25
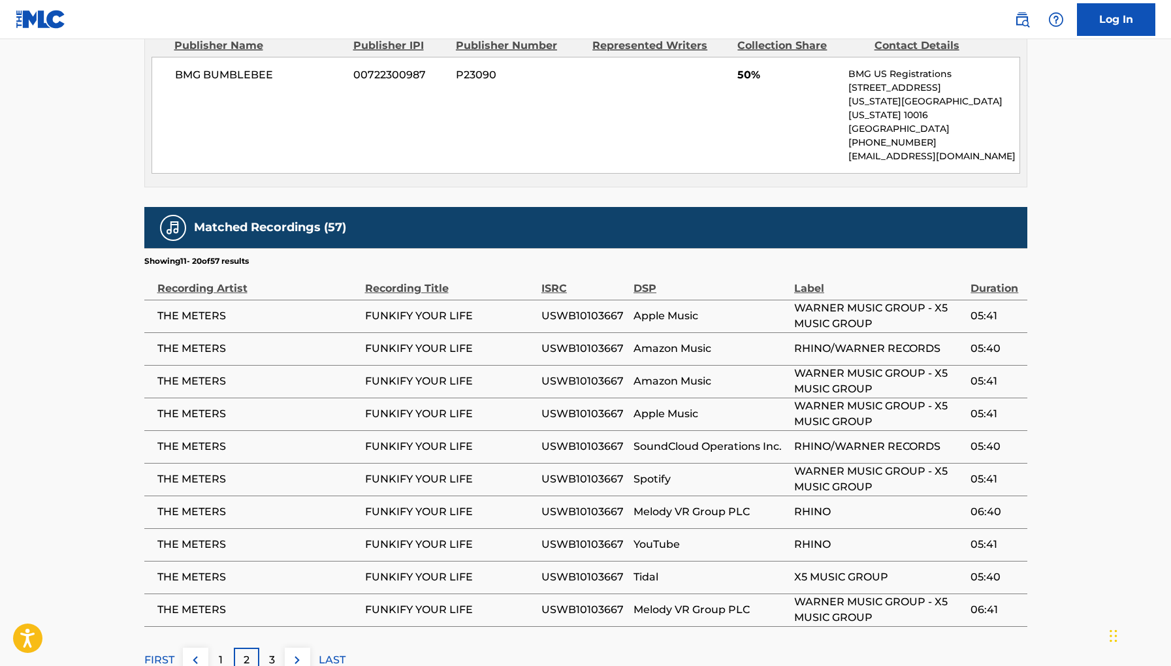
click at [261, 648] on div "3" at bounding box center [271, 660] width 25 height 25
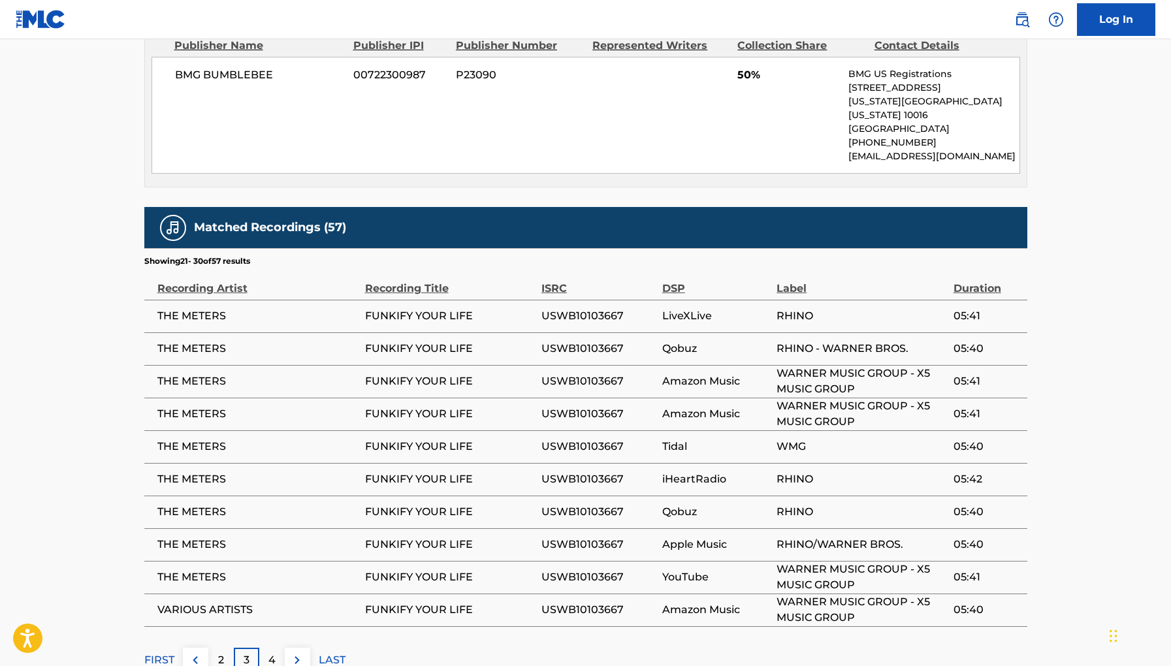
click at [264, 648] on div "4" at bounding box center [271, 660] width 25 height 25
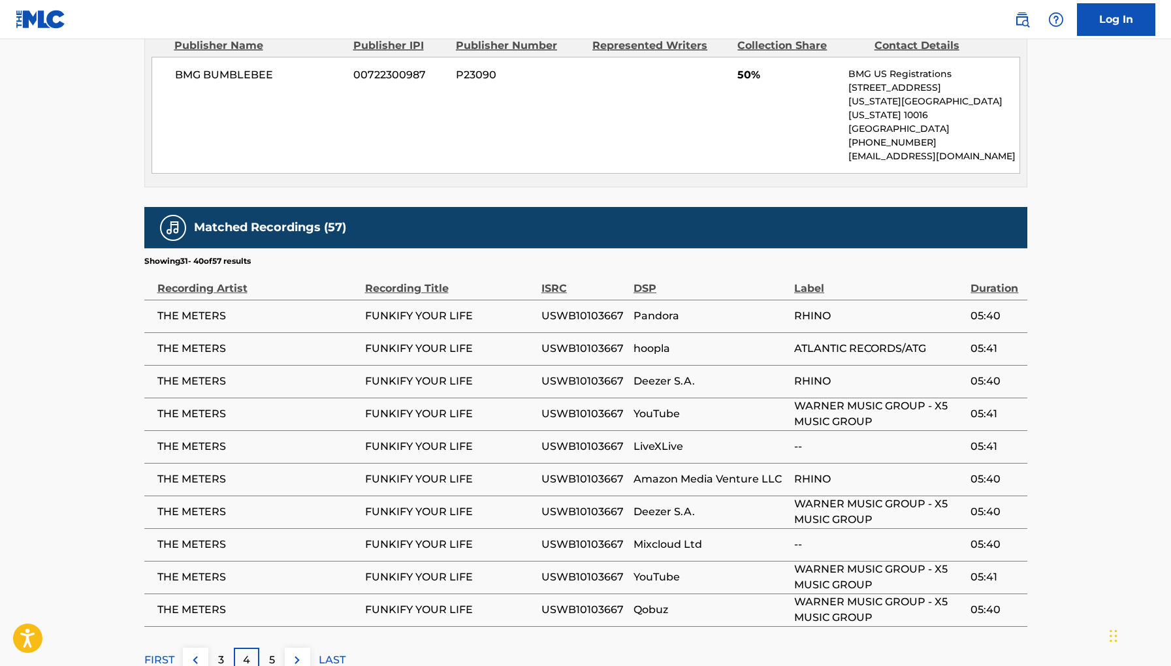
click at [267, 648] on div "5" at bounding box center [271, 660] width 25 height 25
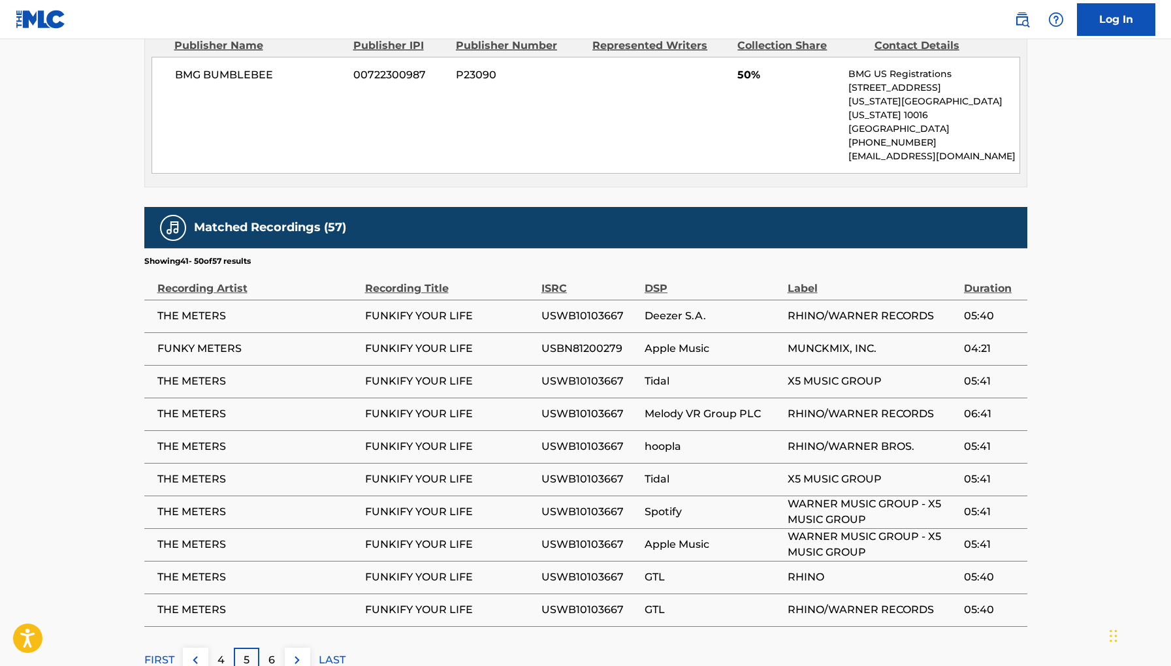
click at [267, 648] on div "6" at bounding box center [271, 660] width 25 height 25
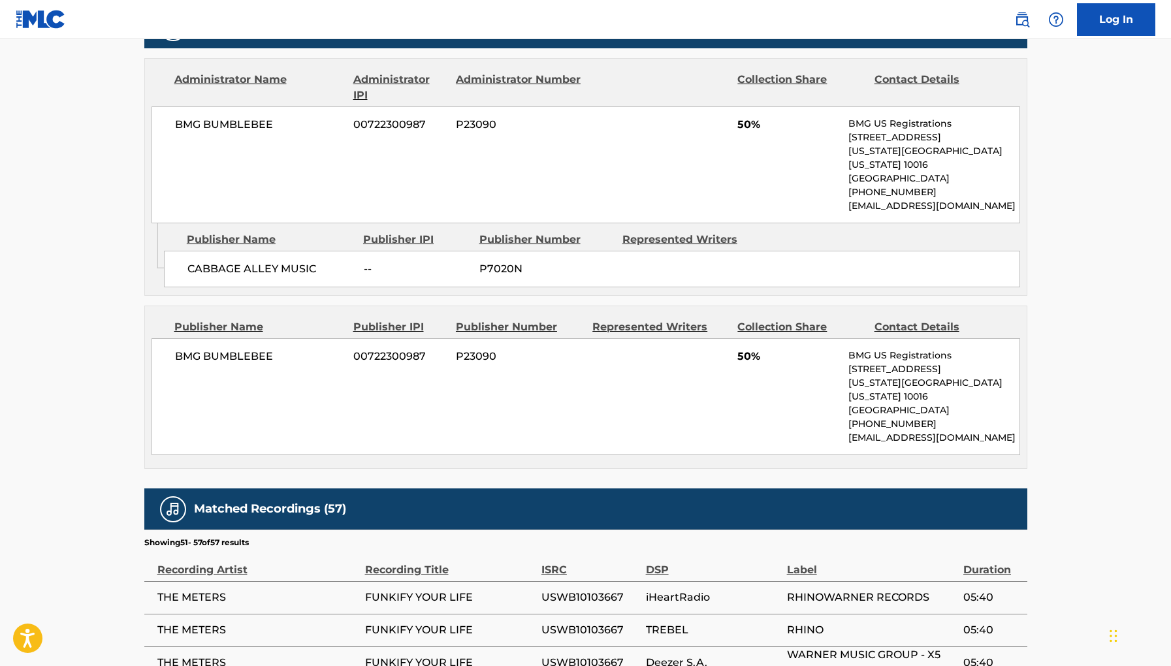
scroll to position [913, 0]
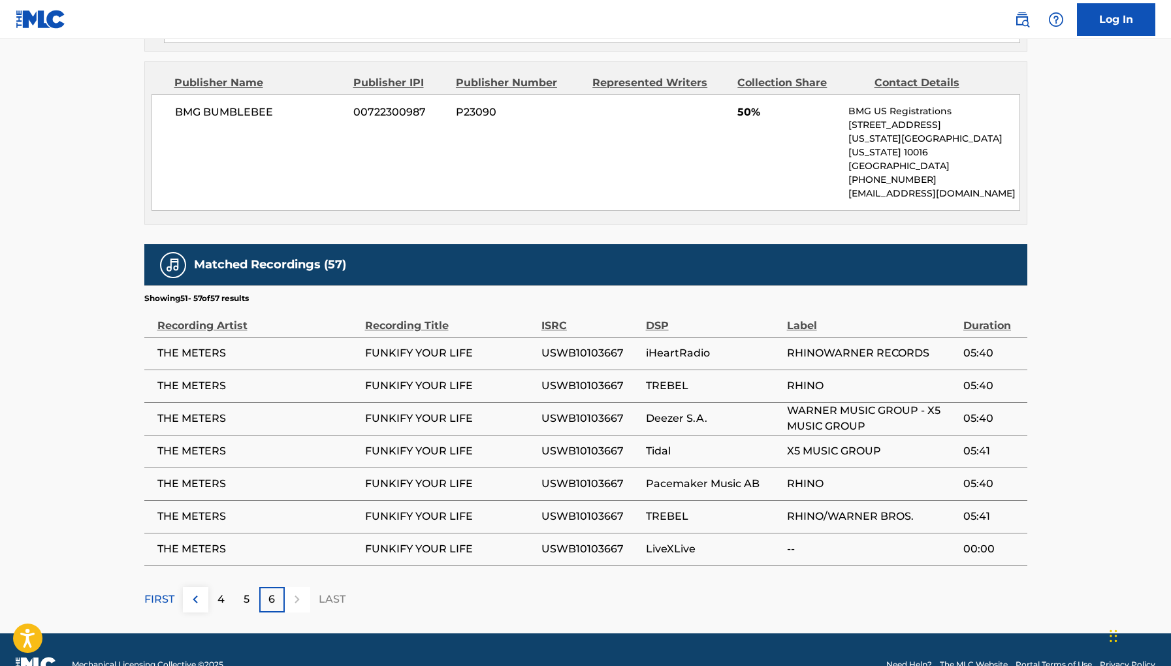
click at [274, 587] on div "6" at bounding box center [271, 599] width 25 height 25
click at [169, 592] on p "FIRST" at bounding box center [159, 600] width 30 height 16
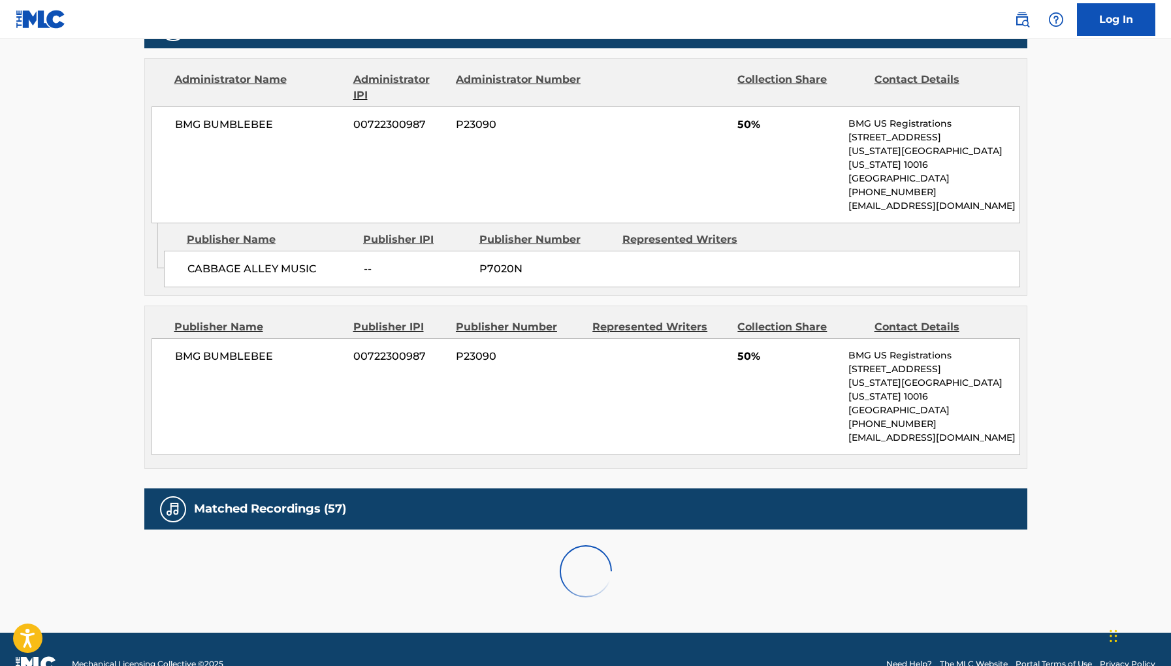
scroll to position [951, 0]
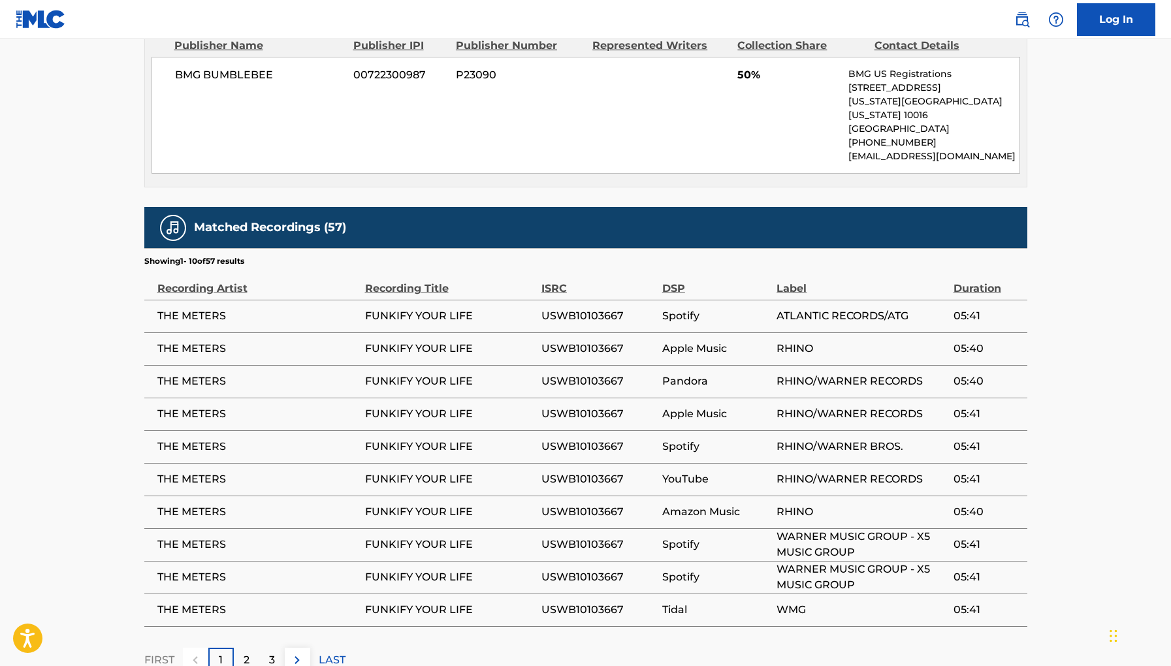
click at [323, 653] on p "LAST" at bounding box center [332, 661] width 27 height 16
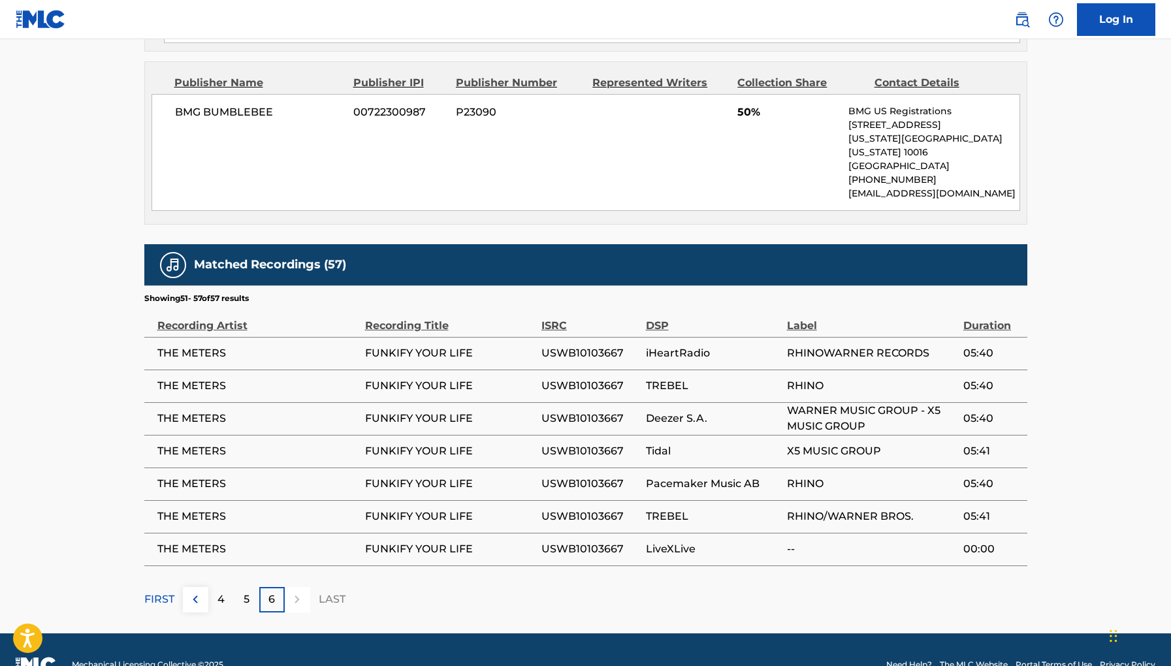
click at [161, 587] on div "FIRST" at bounding box center [159, 599] width 30 height 25
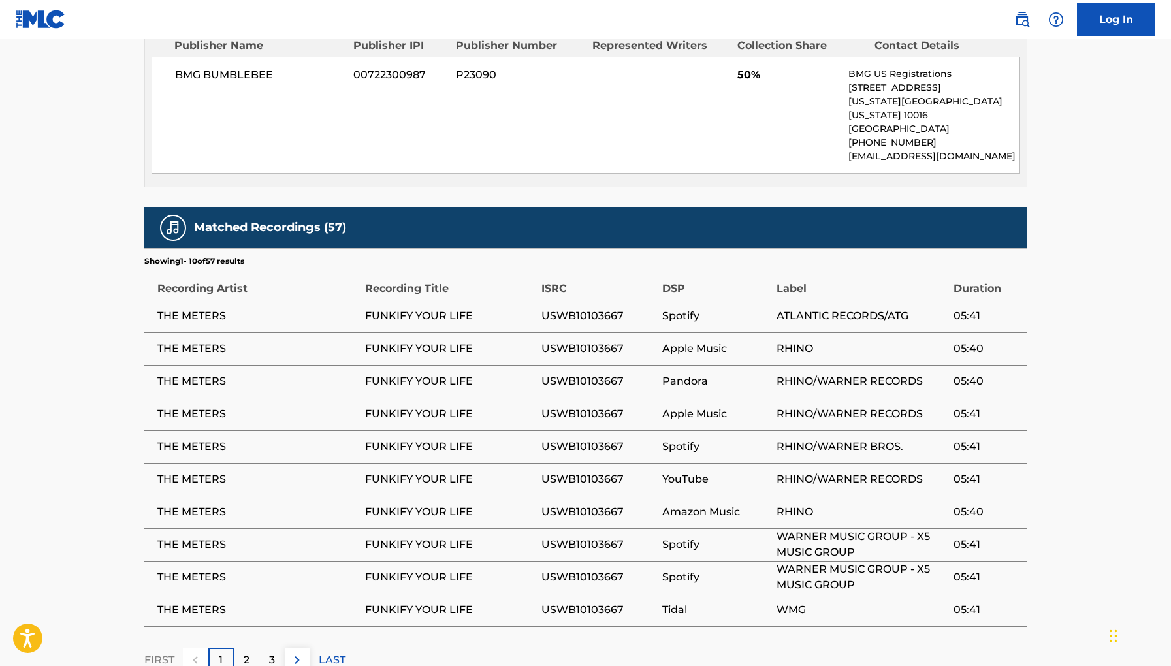
click at [244, 617] on div "Matched Recordings (57) Showing 1 - 10 of 57 results Recording Artist Recording…" at bounding box center [585, 440] width 883 height 466
click at [245, 653] on p "2" at bounding box center [247, 661] width 6 height 16
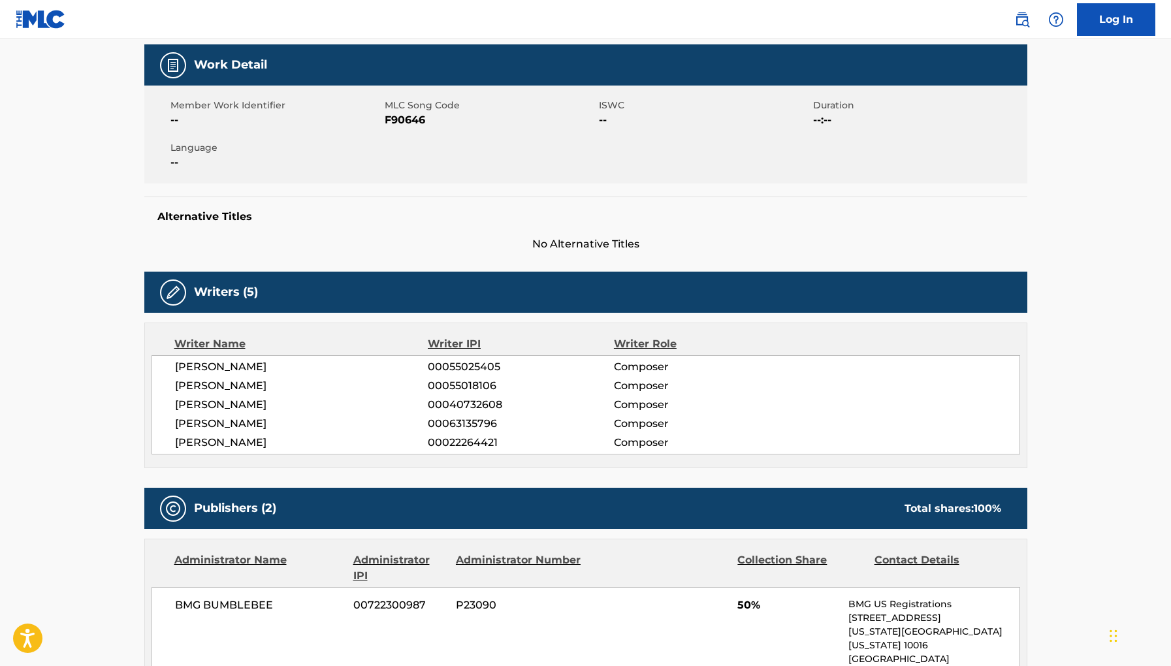
scroll to position [0, 0]
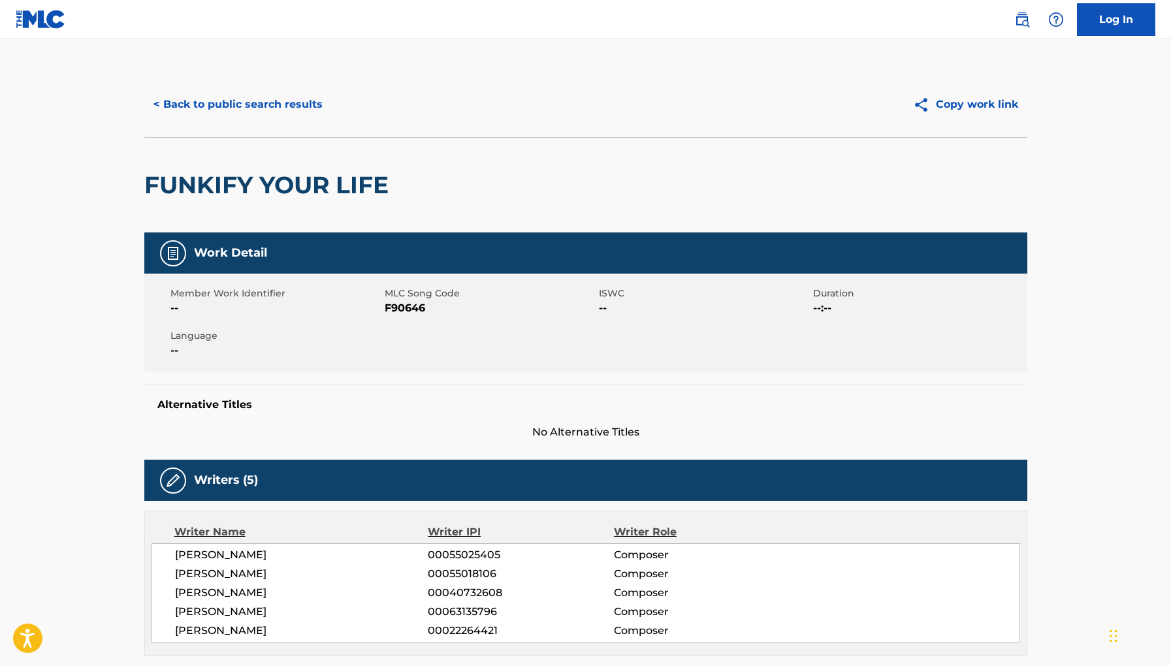
click at [240, 99] on button "< Back to public search results" at bounding box center [238, 104] width 188 height 33
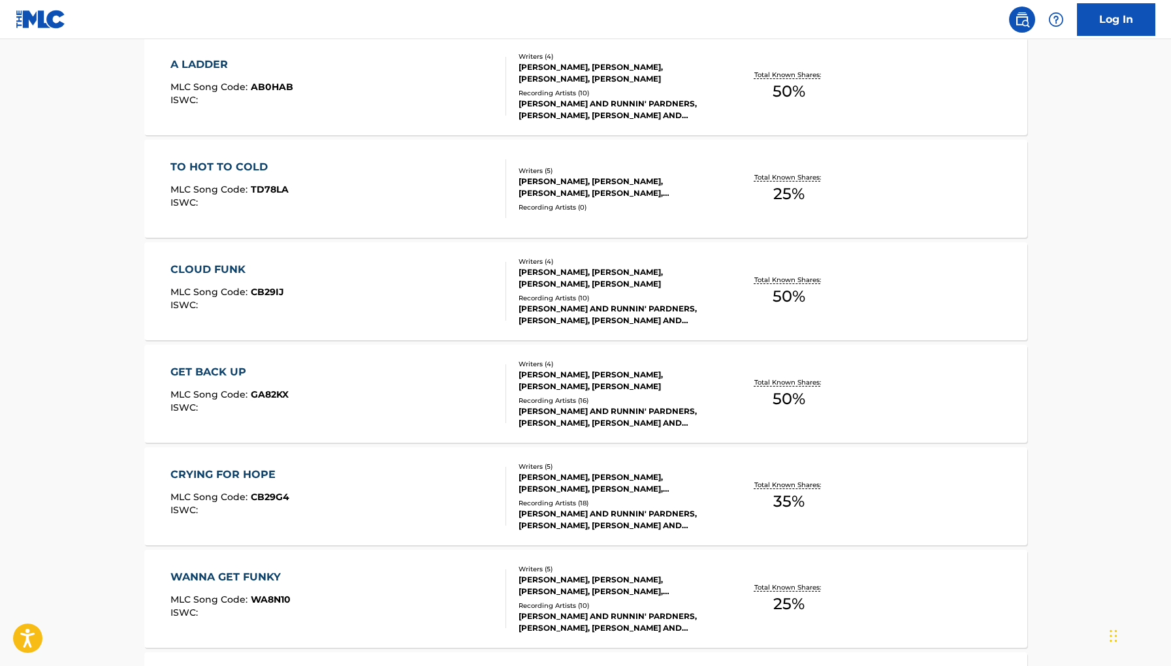
scroll to position [2792, 0]
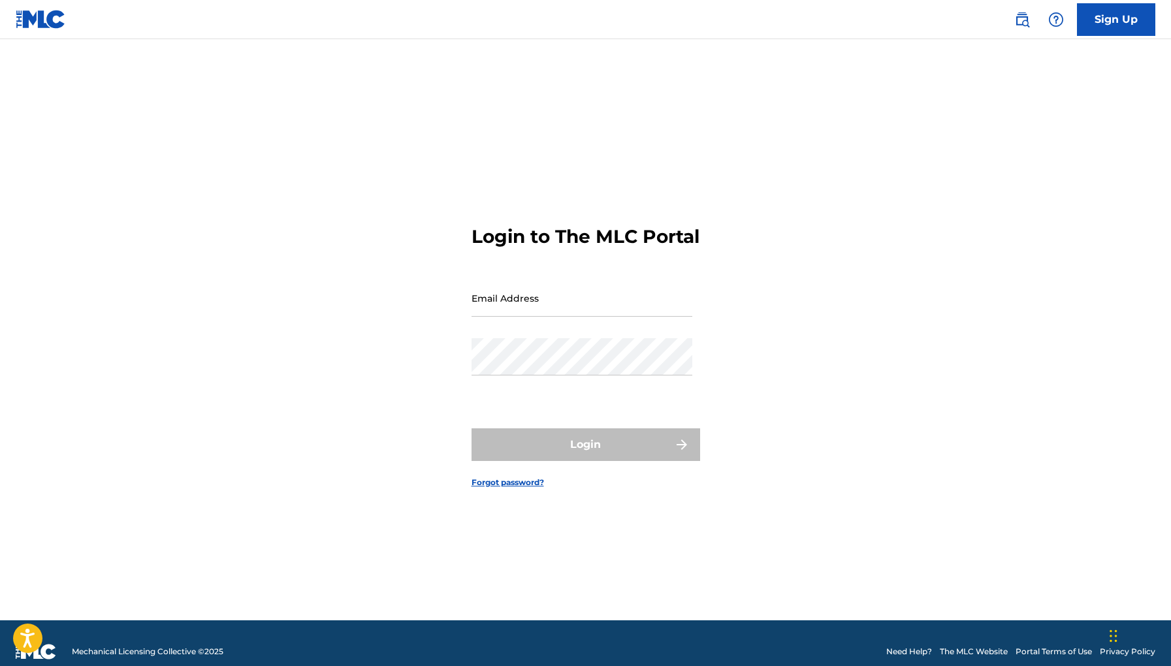
click at [37, 18] on img at bounding box center [41, 19] width 50 height 19
click at [1023, 23] on img at bounding box center [1023, 20] width 16 height 16
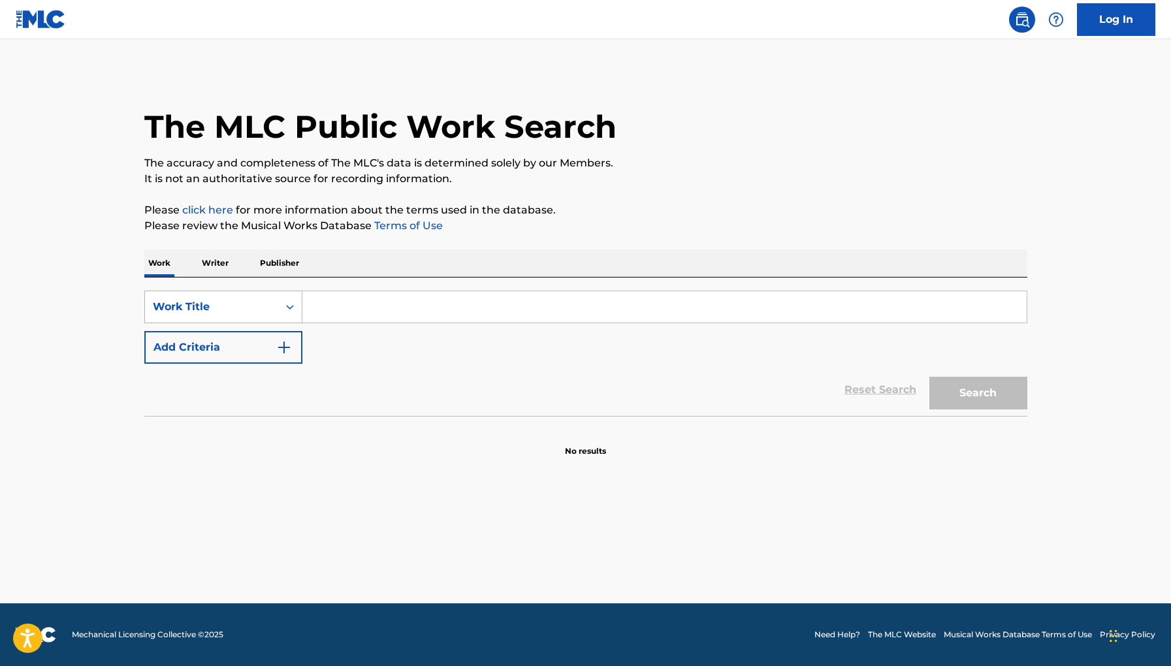
click at [229, 316] on div "Work Title" at bounding box center [211, 307] width 133 height 25
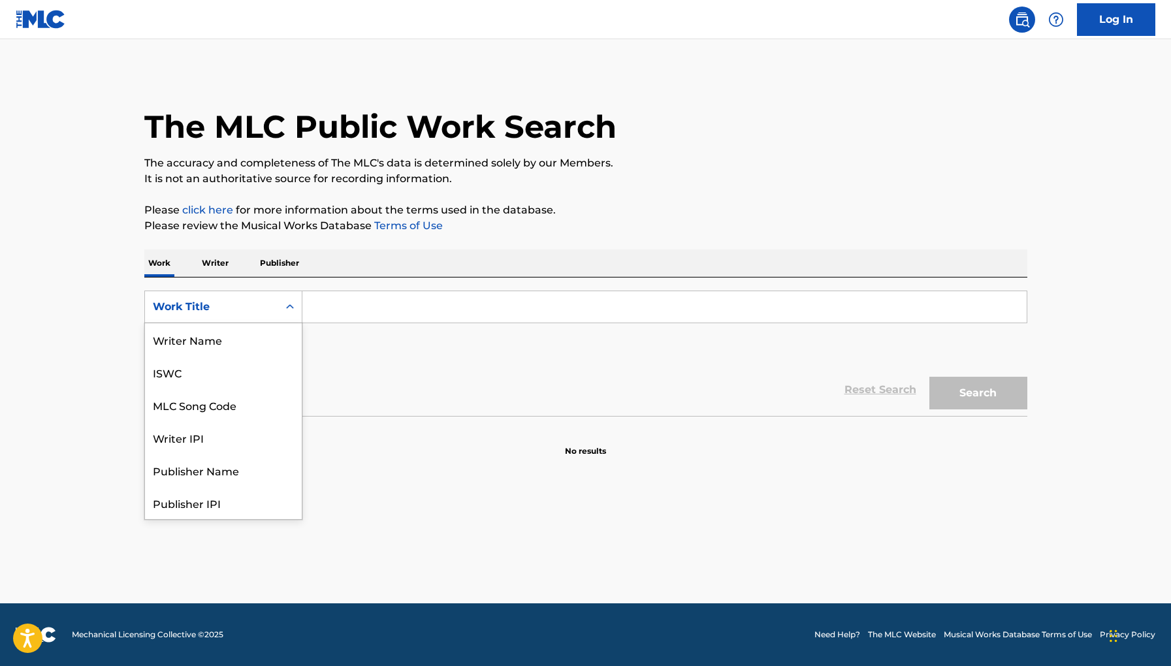
scroll to position [65, 0]
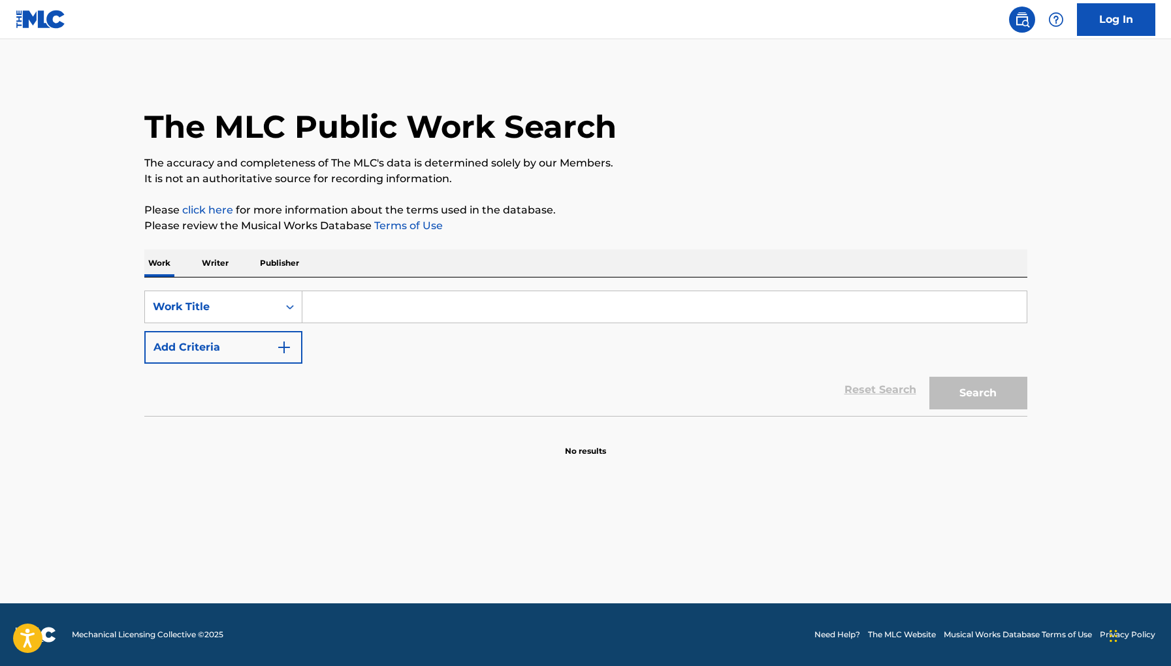
click at [216, 267] on p "Writer" at bounding box center [215, 263] width 35 height 27
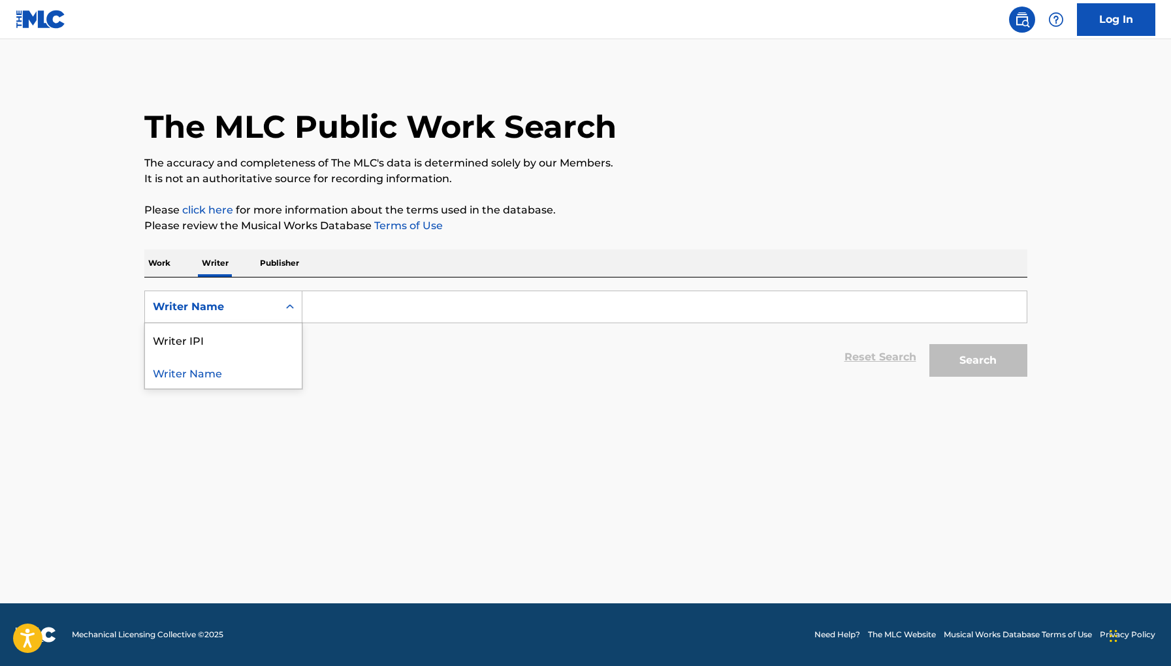
click at [233, 307] on div "Writer Name" at bounding box center [212, 307] width 118 height 16
click at [251, 271] on div "Work Writer Publisher" at bounding box center [585, 263] width 883 height 27
click at [267, 261] on p "Publisher" at bounding box center [279, 263] width 47 height 27
click at [157, 259] on p "Work" at bounding box center [159, 263] width 30 height 27
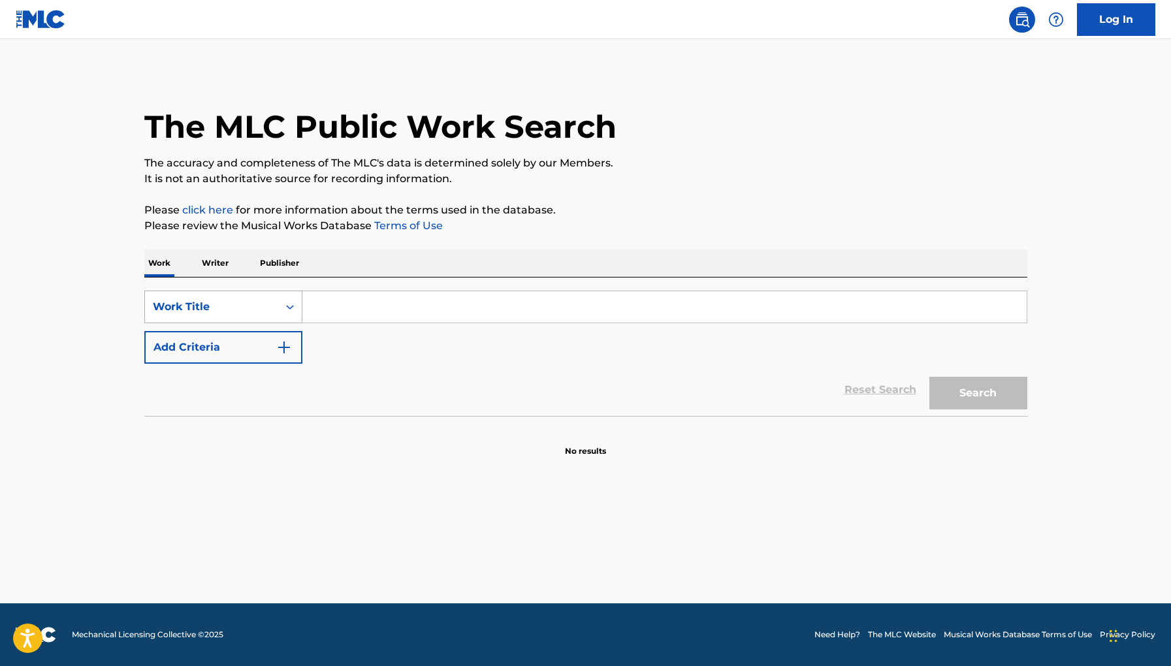
click at [178, 299] on div "Work Title" at bounding box center [212, 307] width 118 height 16
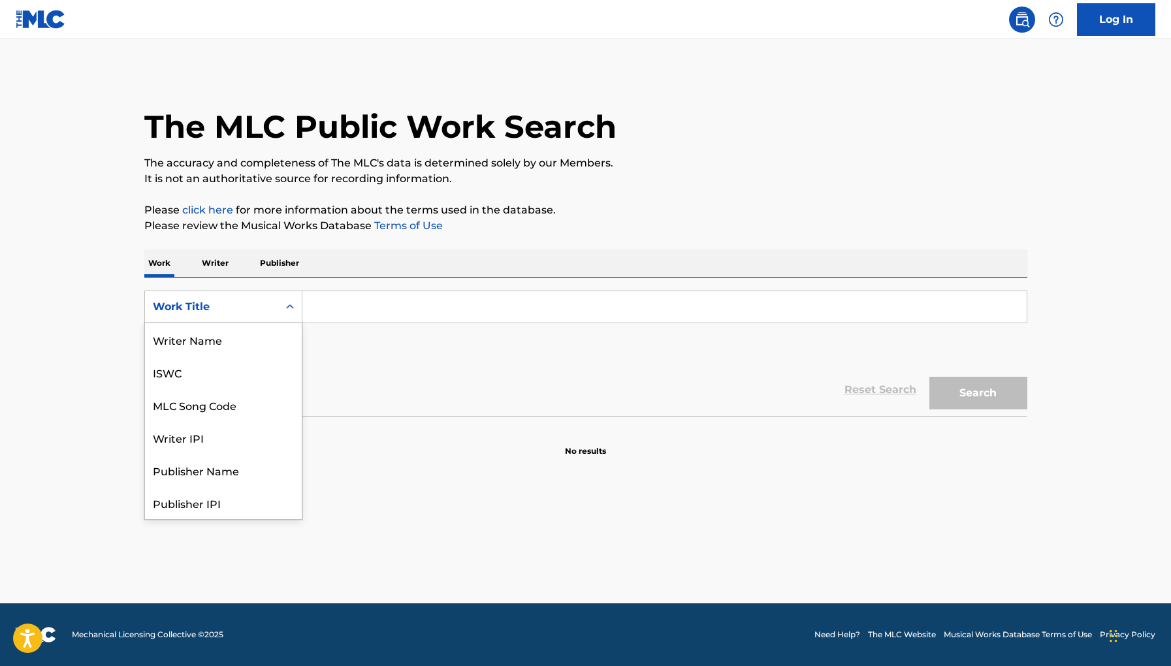
scroll to position [65, 0]
click at [178, 299] on div "Work Title" at bounding box center [212, 307] width 118 height 16
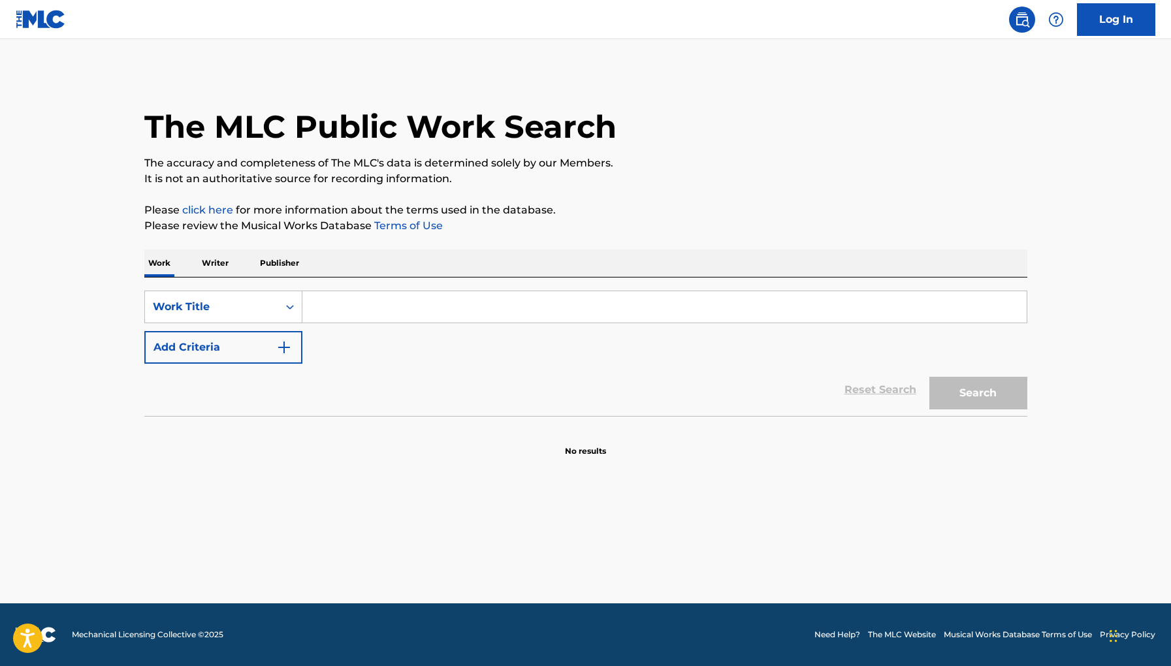
click at [178, 299] on div "Work Title" at bounding box center [212, 307] width 118 height 16
click at [240, 301] on div "Work Title" at bounding box center [212, 307] width 118 height 16
click at [322, 329] on div "SearchWithCriteria377ac3f1-ad89-45c3-89e9-d66d7e65ac8a Work Title Add Criteria" at bounding box center [585, 327] width 883 height 73
click at [332, 299] on input "Search Form" at bounding box center [665, 306] width 725 height 31
paste input "Without Your Love"
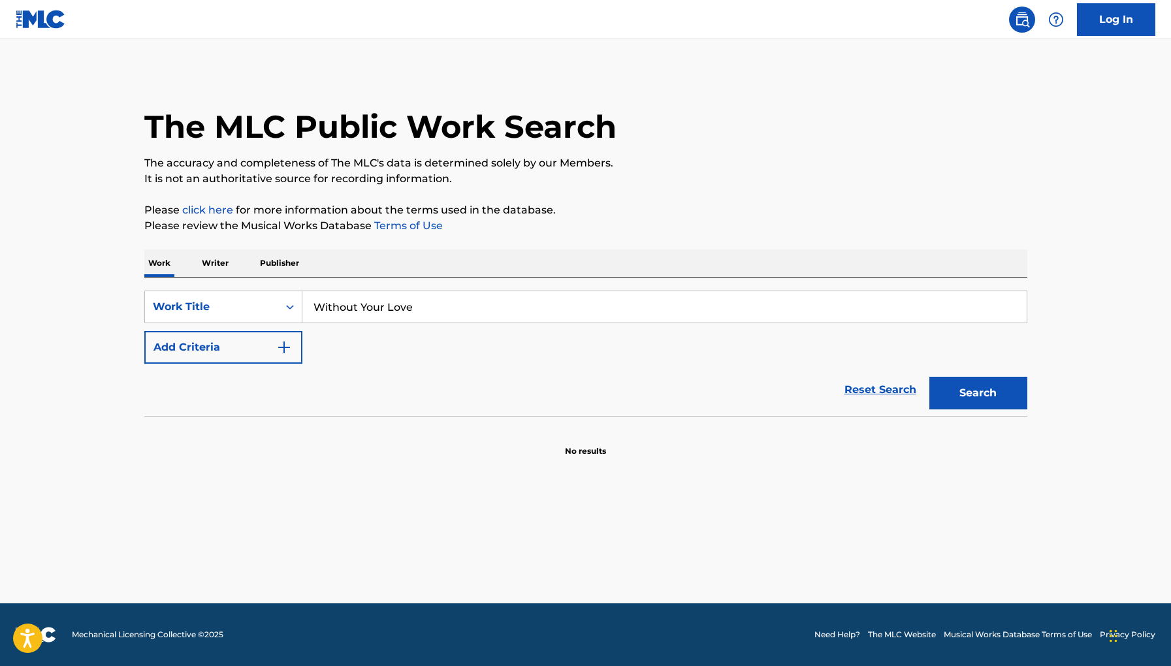
click at [930, 377] on button "Search" at bounding box center [979, 393] width 98 height 33
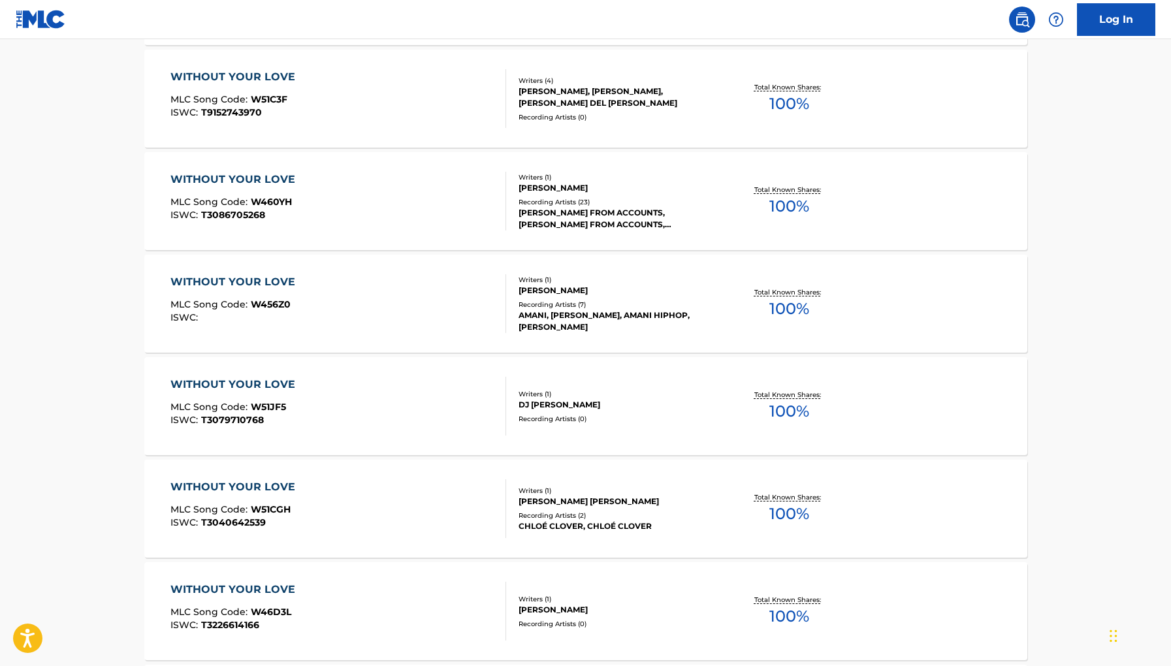
scroll to position [0, 0]
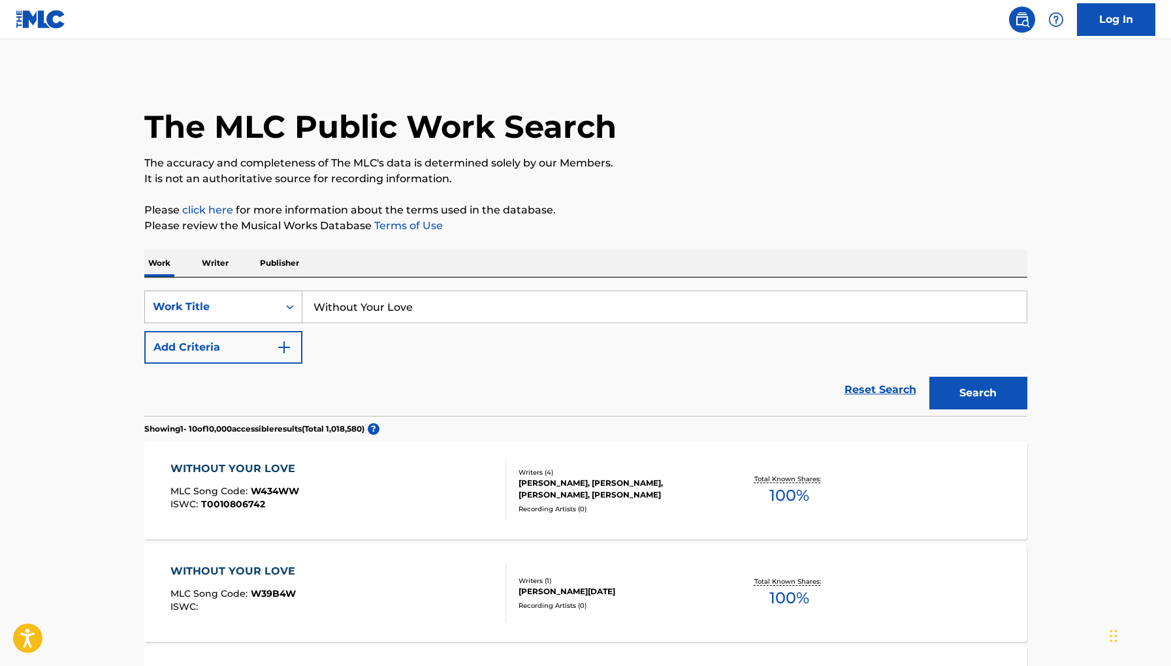
drag, startPoint x: 489, startPoint y: 315, endPoint x: 252, endPoint y: 316, distance: 237.2
click at [252, 315] on div "SearchWithCriteria377ac3f1-ad89-45c3-89e9-d66d7e65ac8a Work Title Without Your …" at bounding box center [585, 307] width 883 height 33
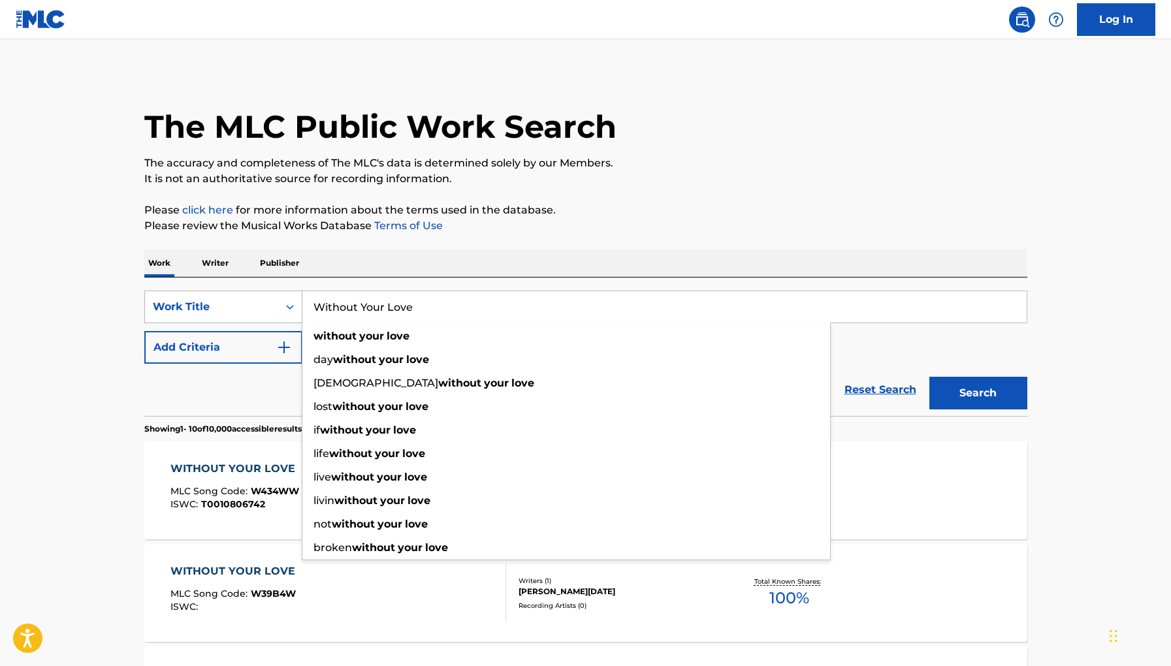
drag, startPoint x: 448, startPoint y: 306, endPoint x: 175, endPoint y: 306, distance: 272.5
click at [175, 306] on div "SearchWithCriteria377ac3f1-ad89-45c3-89e9-d66d7e65ac8a Work Title Without Your …" at bounding box center [585, 307] width 883 height 33
paste input "More BTU's"
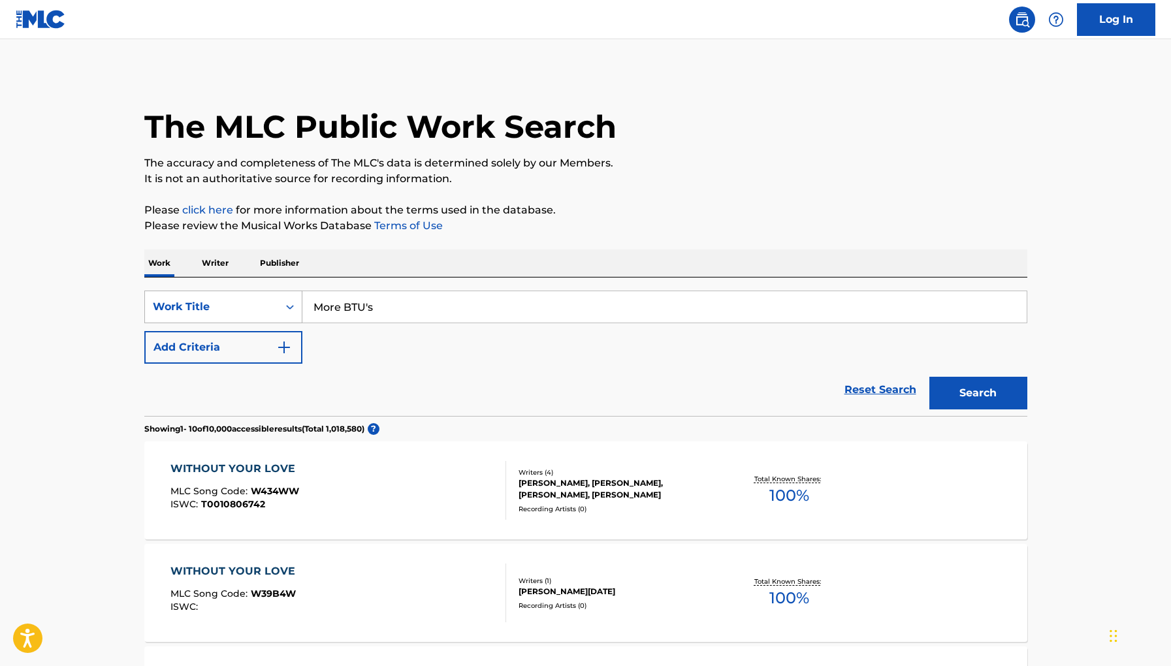
type input "More BTU's"
click at [930, 377] on button "Search" at bounding box center [979, 393] width 98 height 33
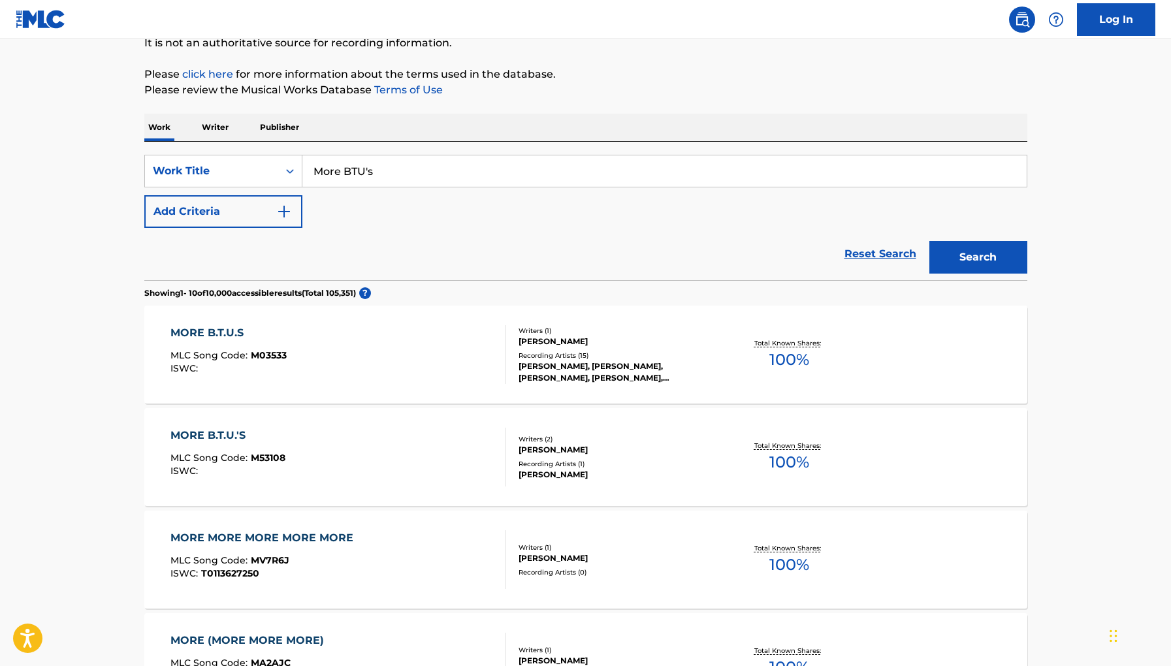
scroll to position [141, 0]
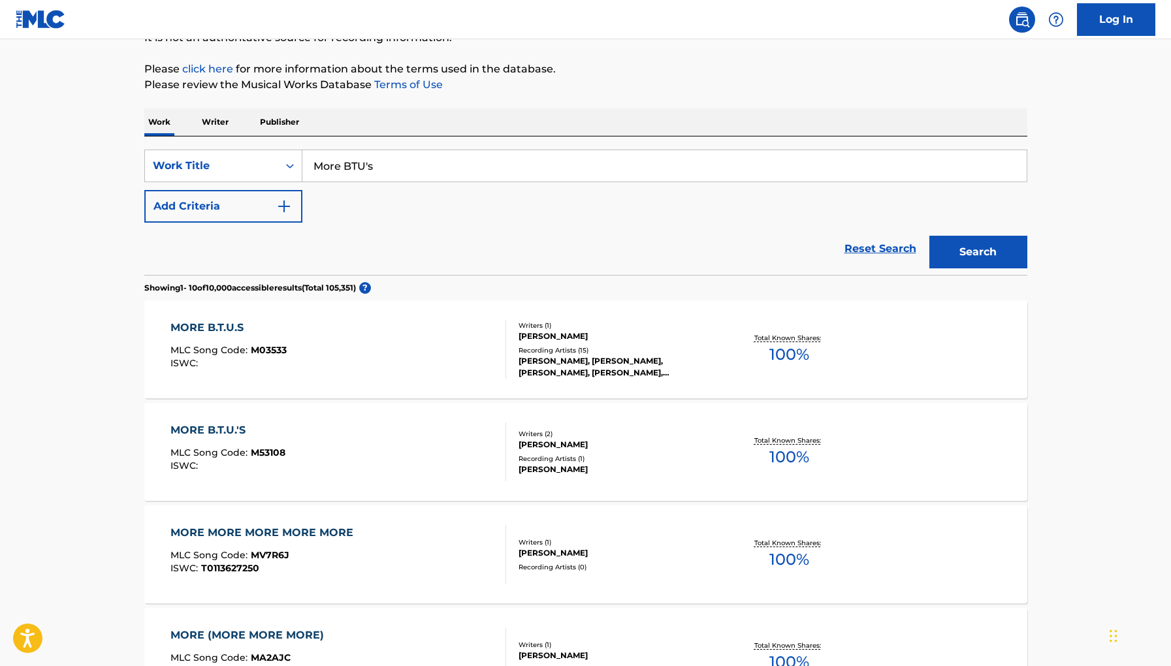
click at [602, 456] on div "Recording Artists ( 1 )" at bounding box center [617, 459] width 197 height 10
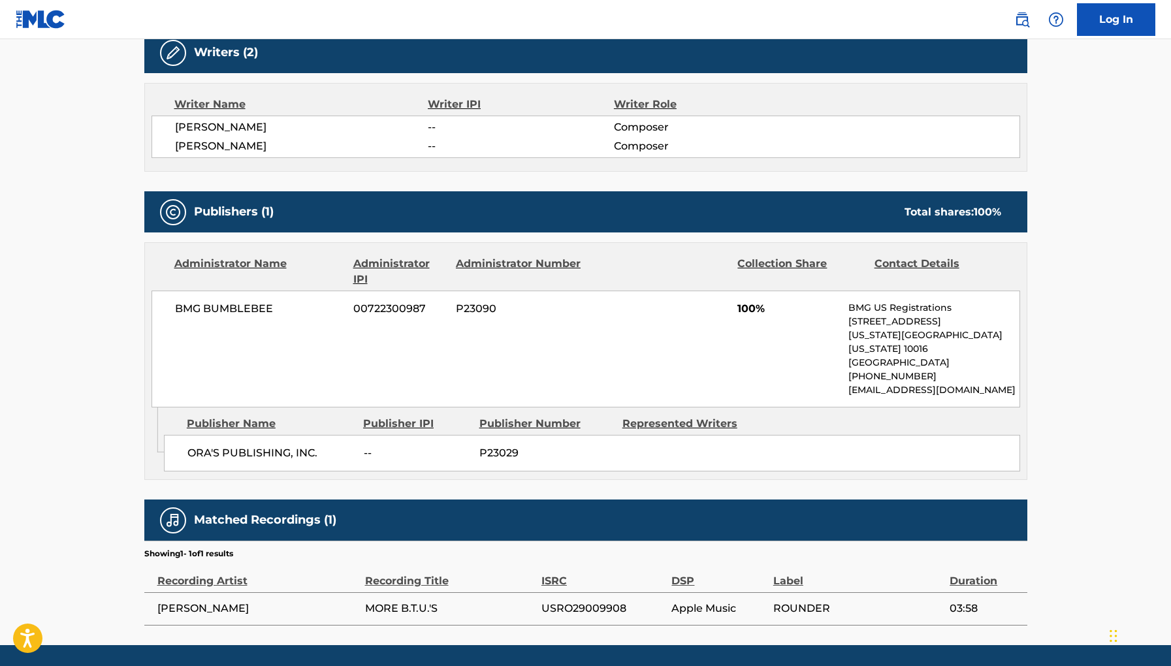
scroll to position [454, 0]
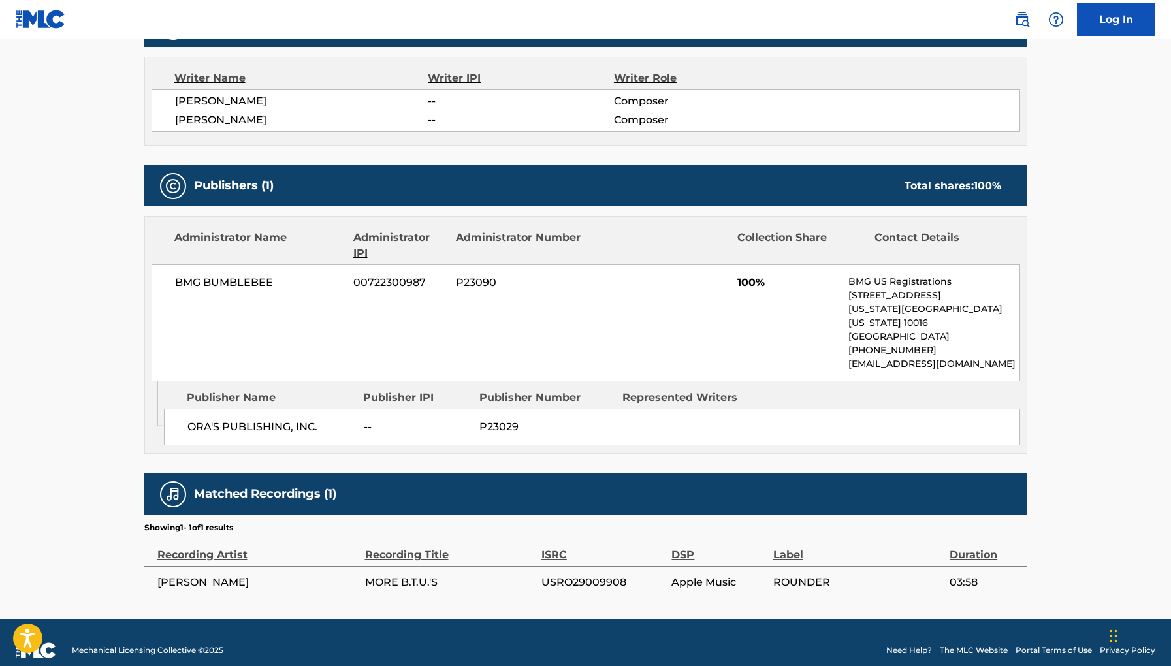
click at [576, 575] on span "USRO29009908" at bounding box center [604, 583] width 124 height 16
copy span "USRO29009908"
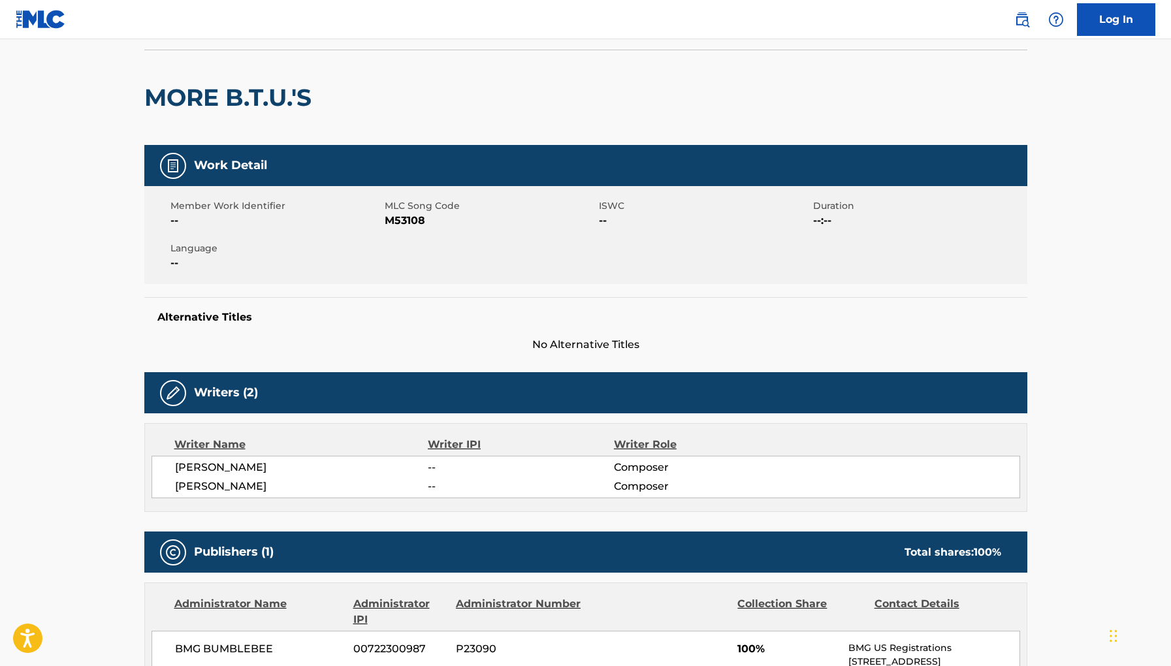
scroll to position [0, 0]
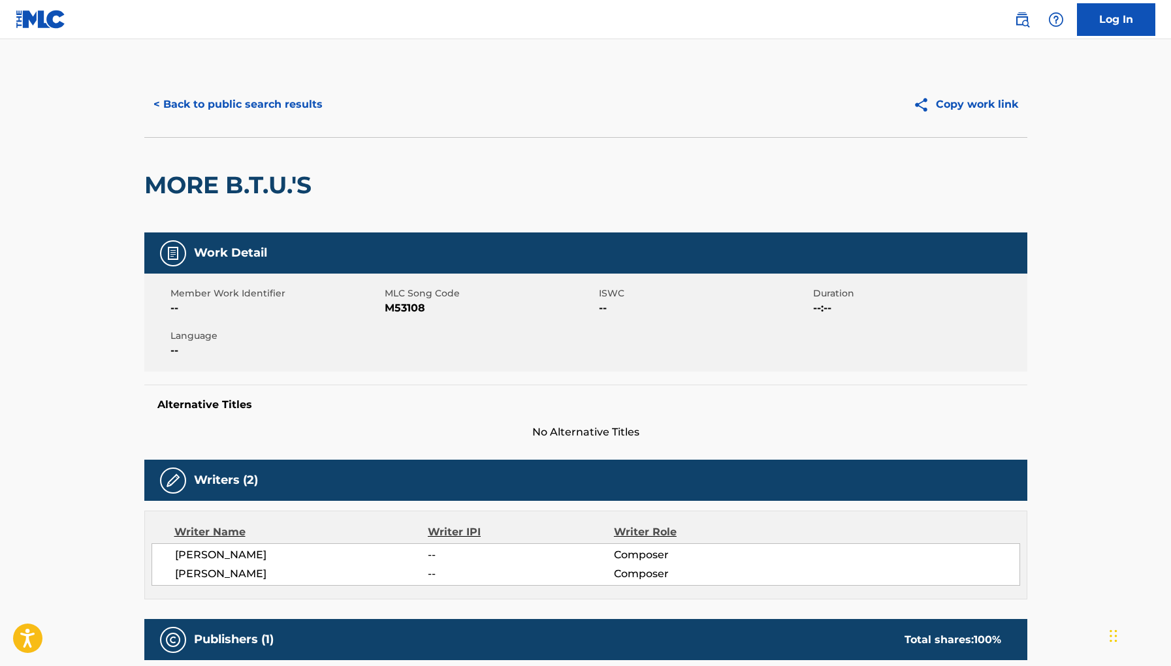
click at [273, 108] on button "< Back to public search results" at bounding box center [238, 104] width 188 height 33
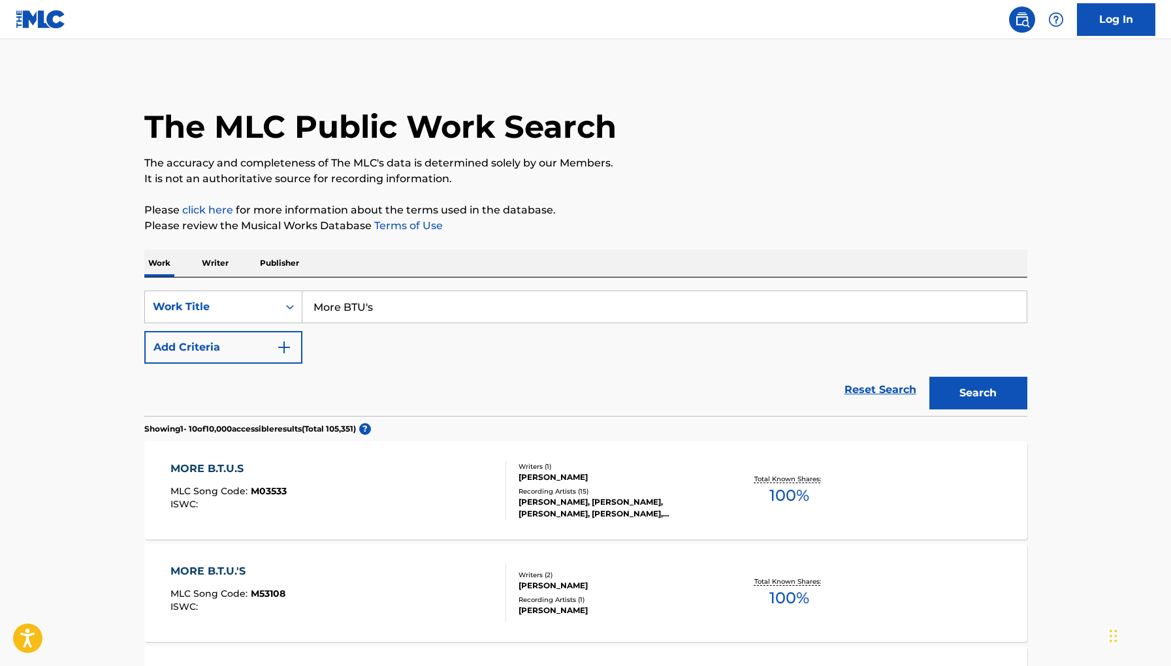
scroll to position [141, 0]
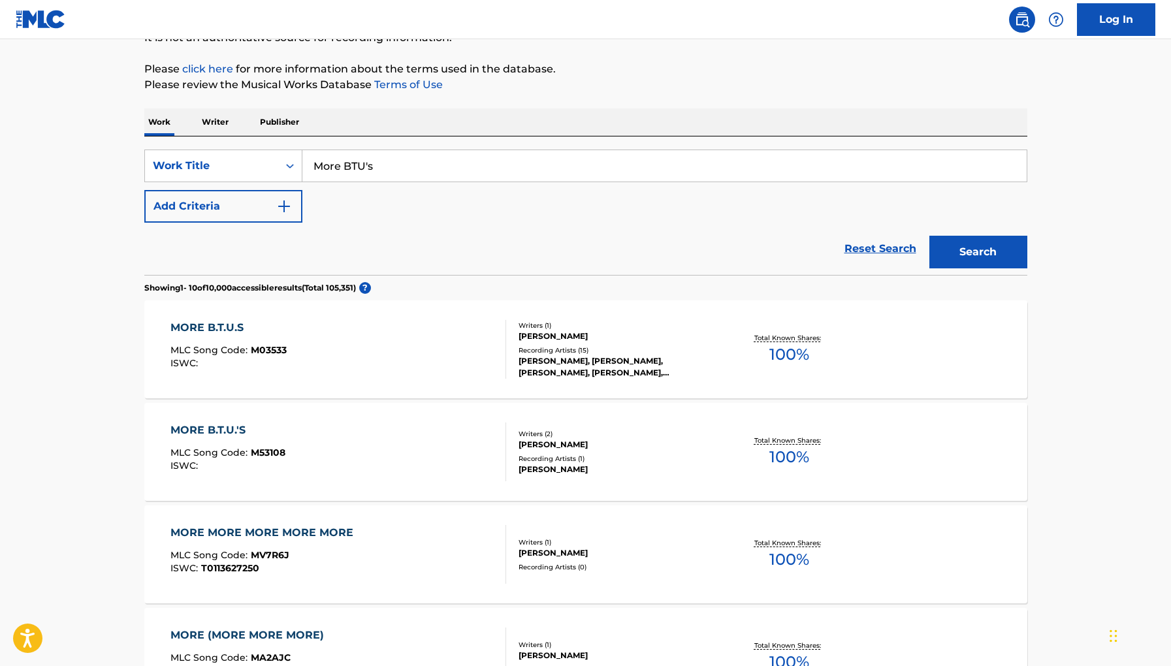
click at [500, 327] on div at bounding box center [500, 349] width 10 height 59
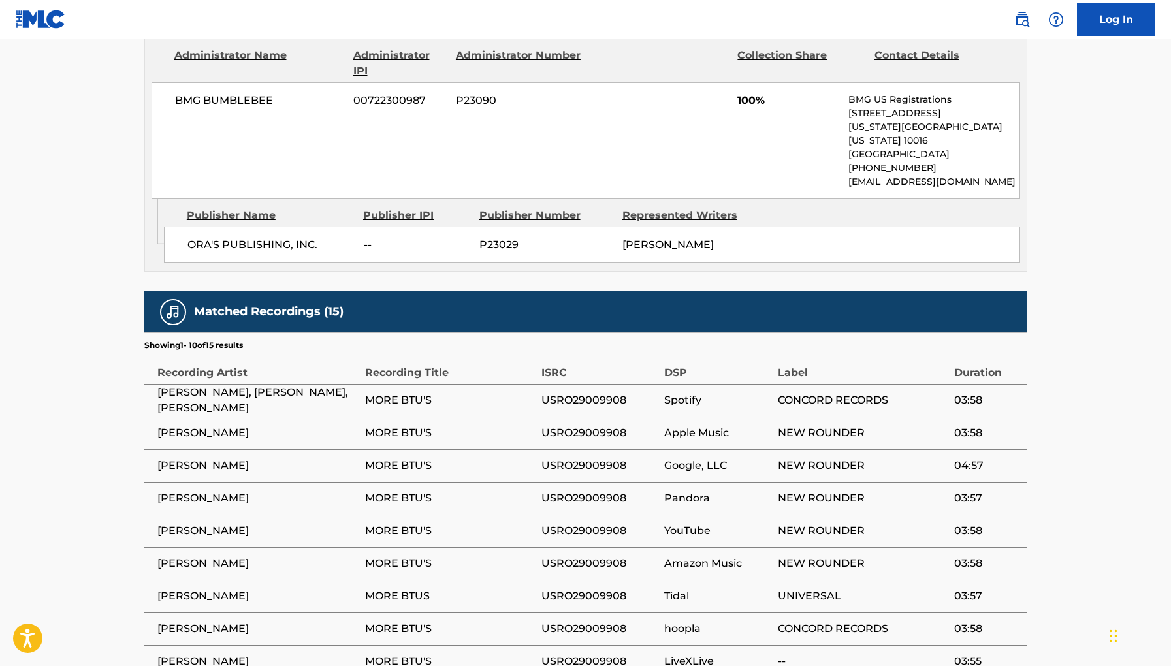
scroll to position [628, 0]
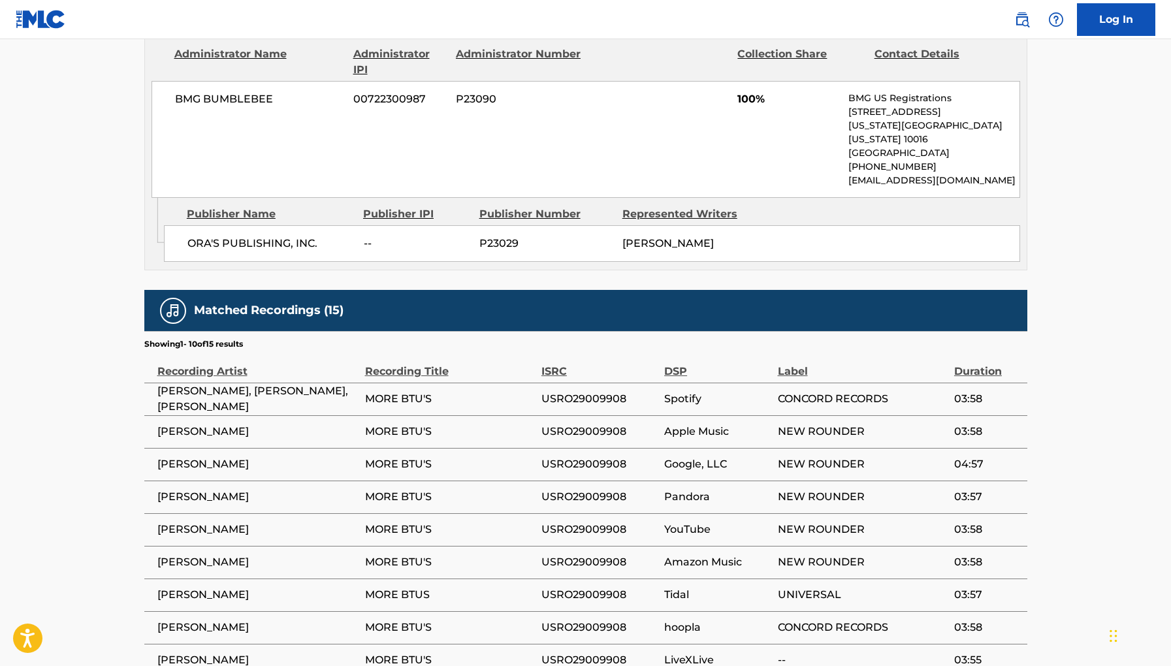
scroll to position [141, 0]
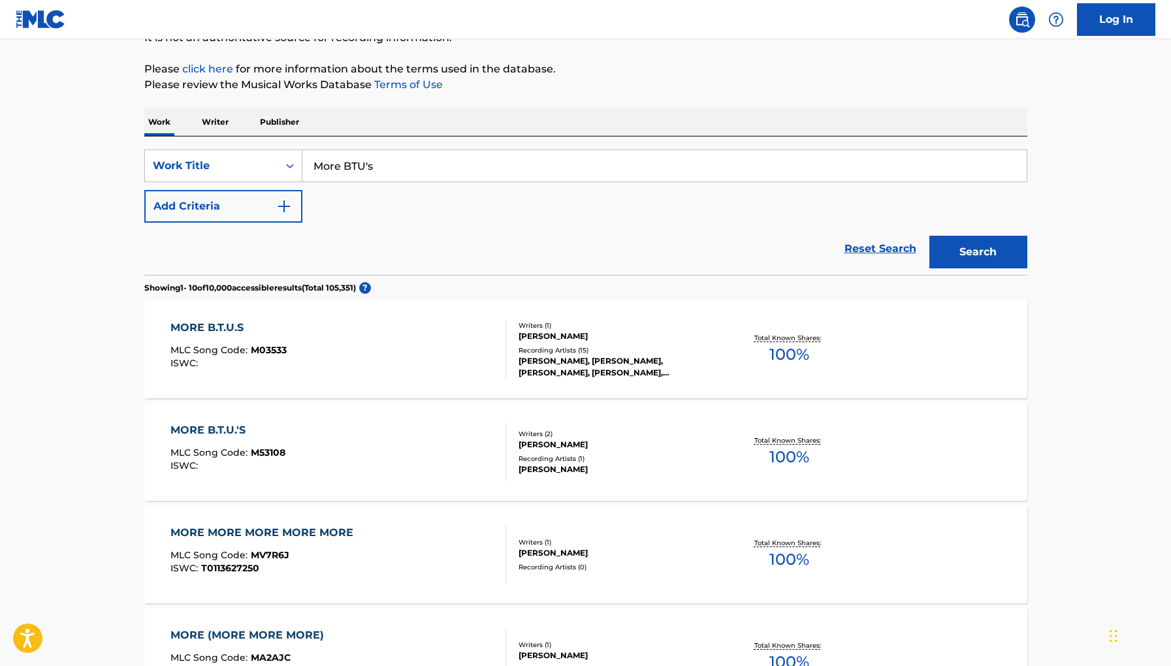
click at [382, 448] on div "MORE B.T.U.'S MLC Song Code : M53108 ISWC :" at bounding box center [339, 452] width 336 height 59
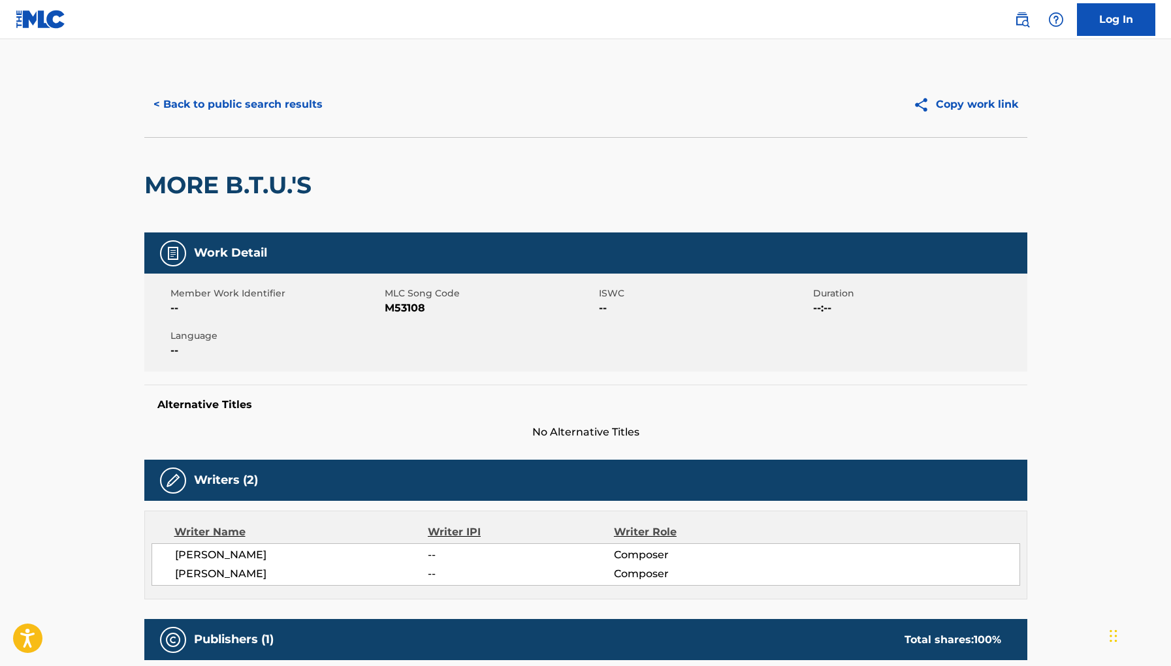
click at [399, 304] on span "M53108" at bounding box center [490, 309] width 211 height 16
copy span "M53108"
click at [307, 105] on button "< Back to public search results" at bounding box center [238, 104] width 188 height 33
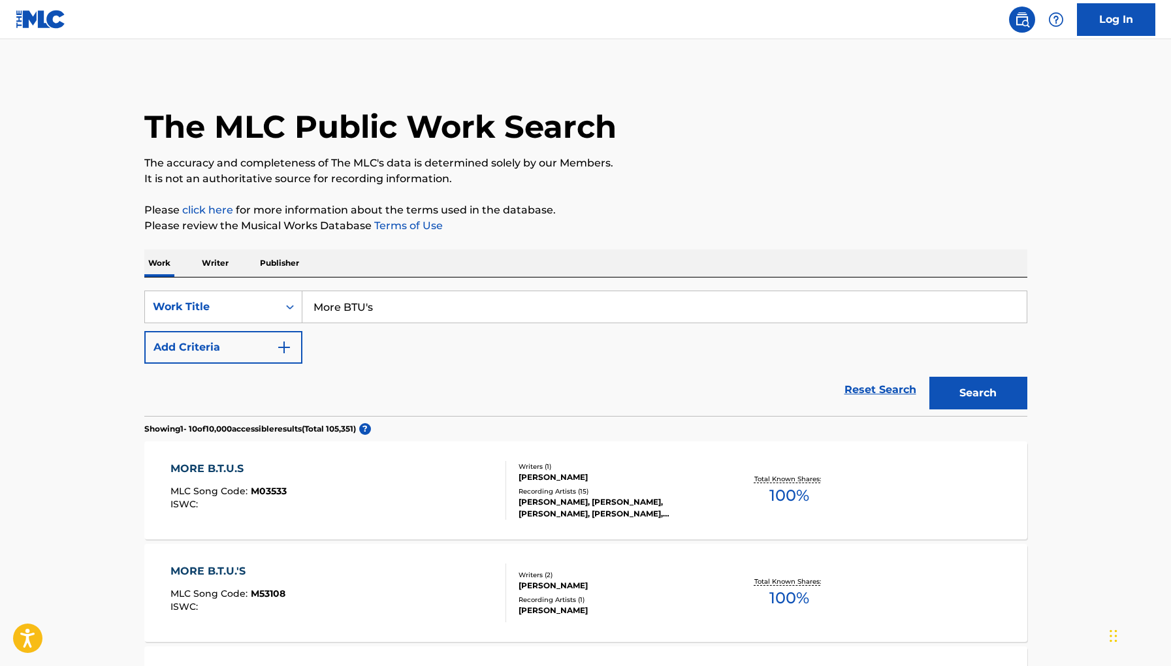
scroll to position [141, 0]
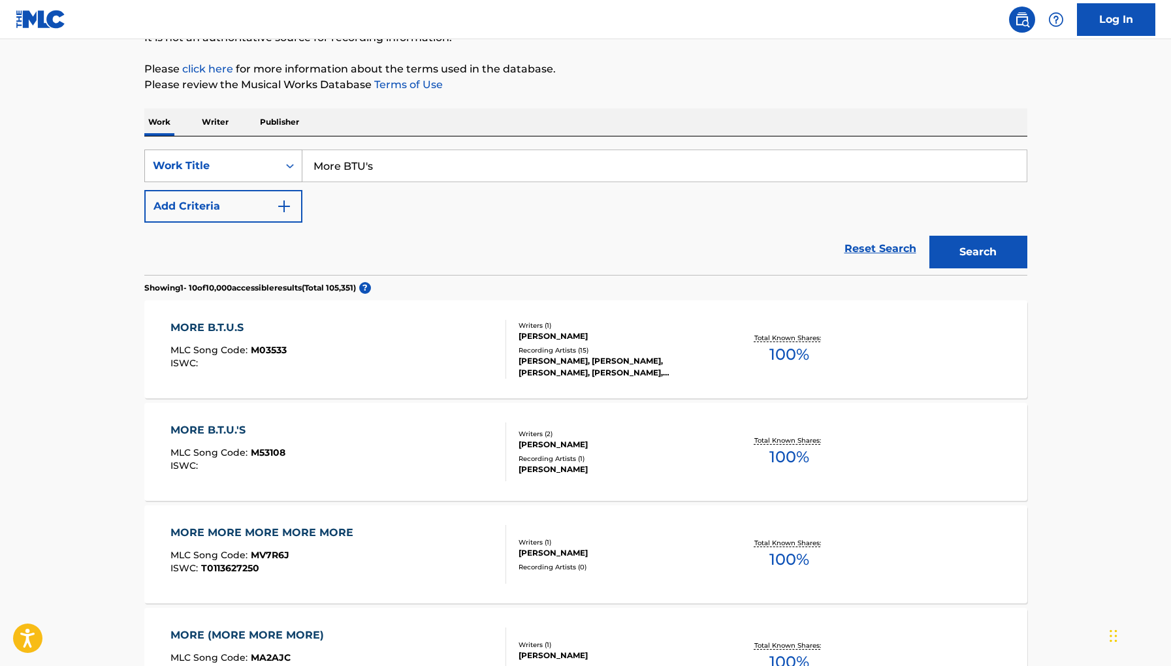
drag, startPoint x: 416, startPoint y: 163, endPoint x: 156, endPoint y: 163, distance: 260.0
click at [156, 163] on div "SearchWithCriteria377ac3f1-ad89-45c3-89e9-d66d7e65ac8a Work Title More BTU's" at bounding box center [585, 166] width 883 height 33
paste input "D.T.P."
type input "D.T.P."
click at [930, 236] on button "Search" at bounding box center [979, 252] width 98 height 33
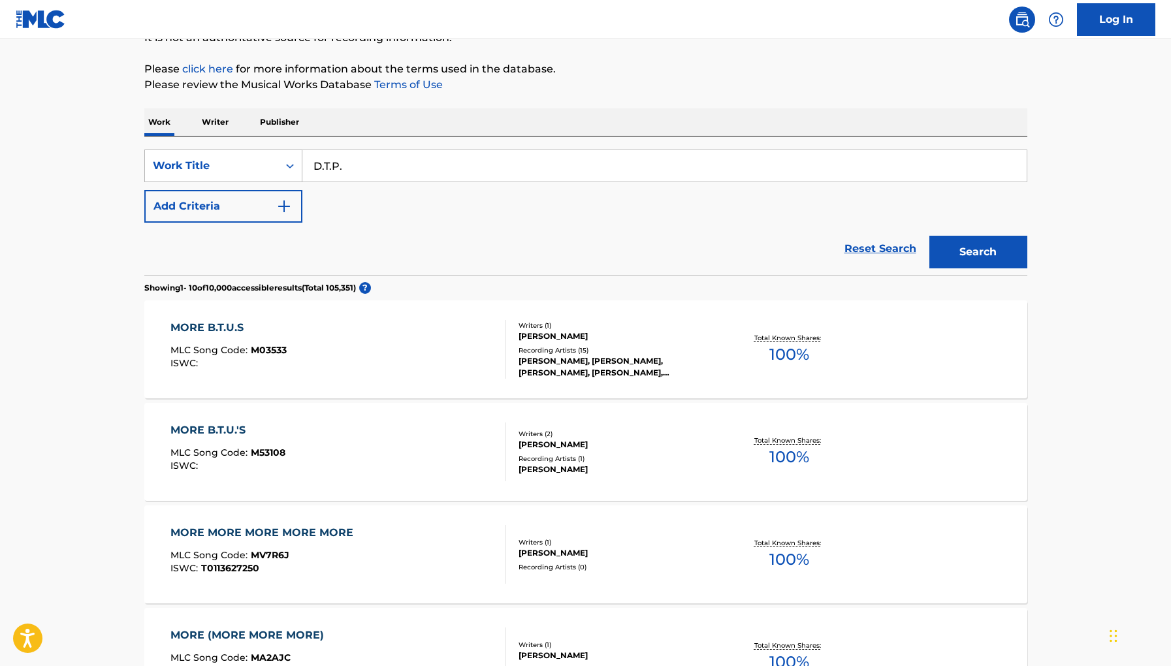
scroll to position [0, 0]
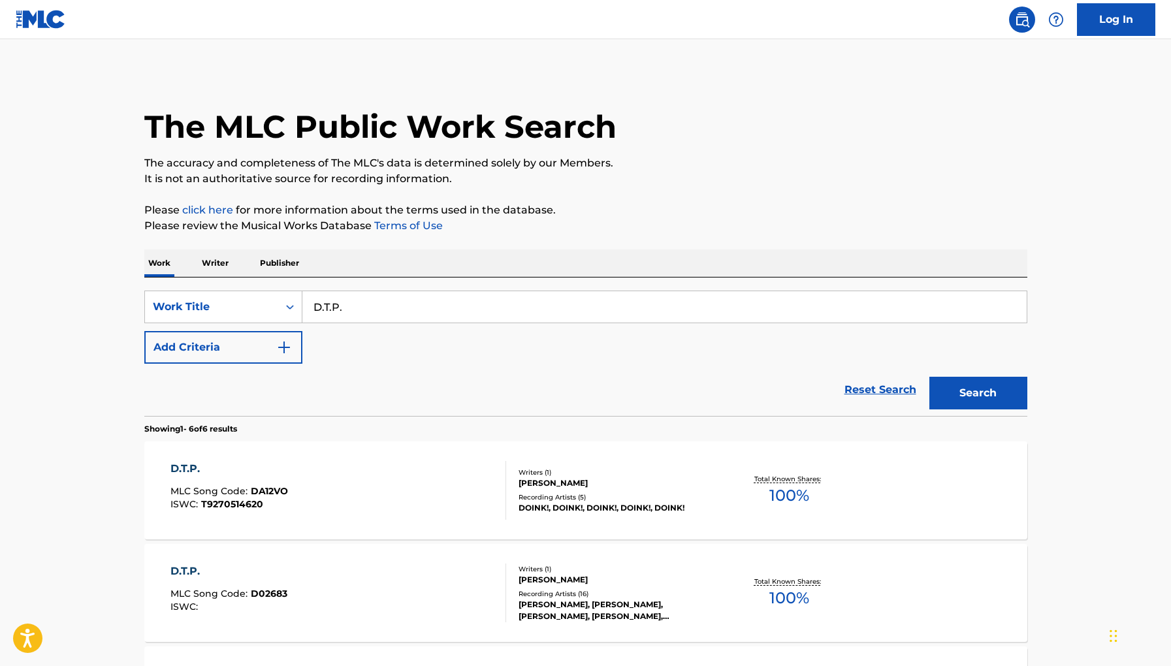
click at [430, 578] on div "D.T.P. MLC Song Code : D02683 ISWC :" at bounding box center [339, 593] width 336 height 59
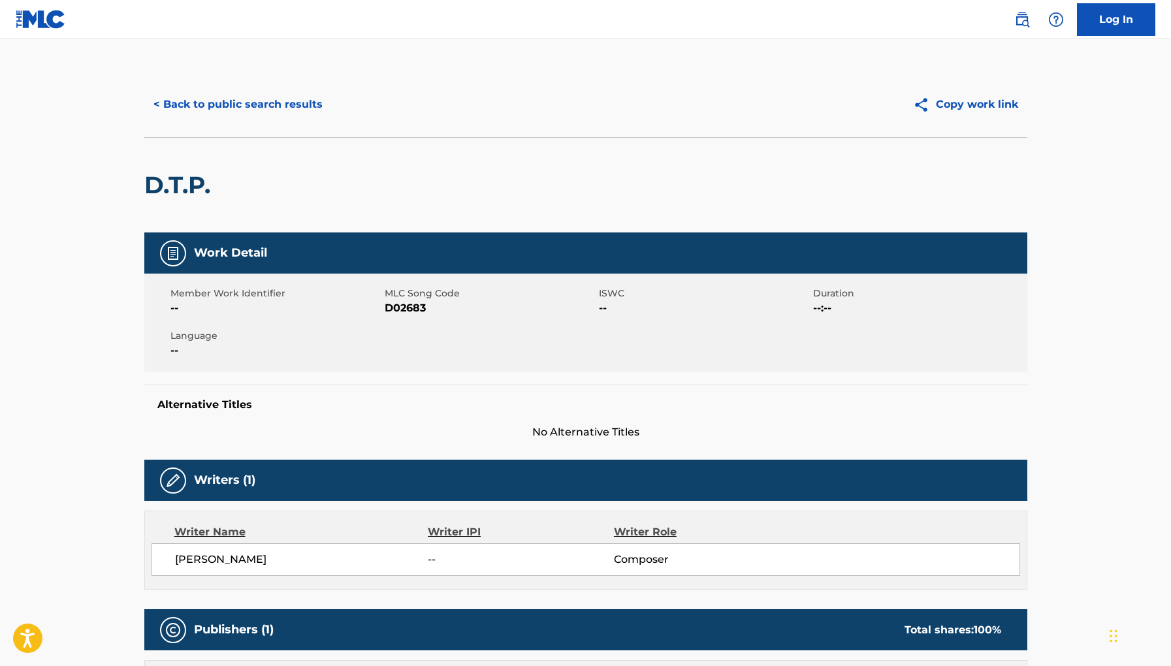
click at [412, 306] on span "D02683" at bounding box center [490, 309] width 211 height 16
copy span "D02683"
click at [205, 116] on button "< Back to public search results" at bounding box center [238, 104] width 188 height 33
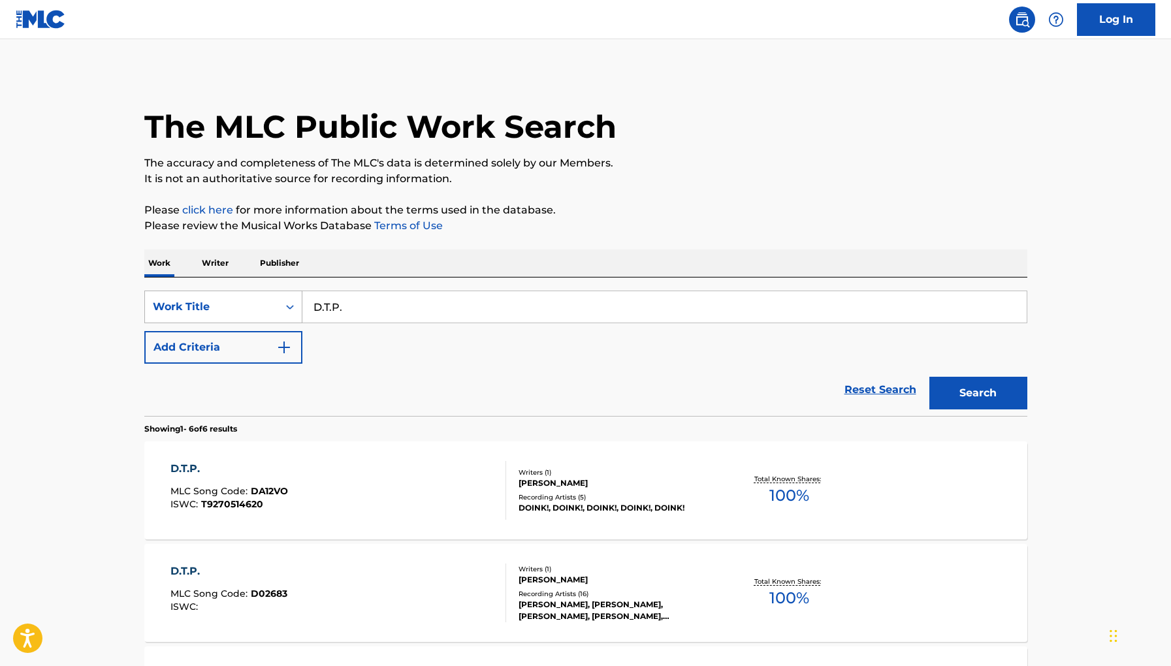
drag, startPoint x: 407, startPoint y: 311, endPoint x: 248, endPoint y: 306, distance: 158.8
click at [254, 310] on div "SearchWithCriteria377ac3f1-ad89-45c3-89e9-d66d7e65ac8a Work Title D.T.P." at bounding box center [585, 307] width 883 height 33
paste input "I Wish"
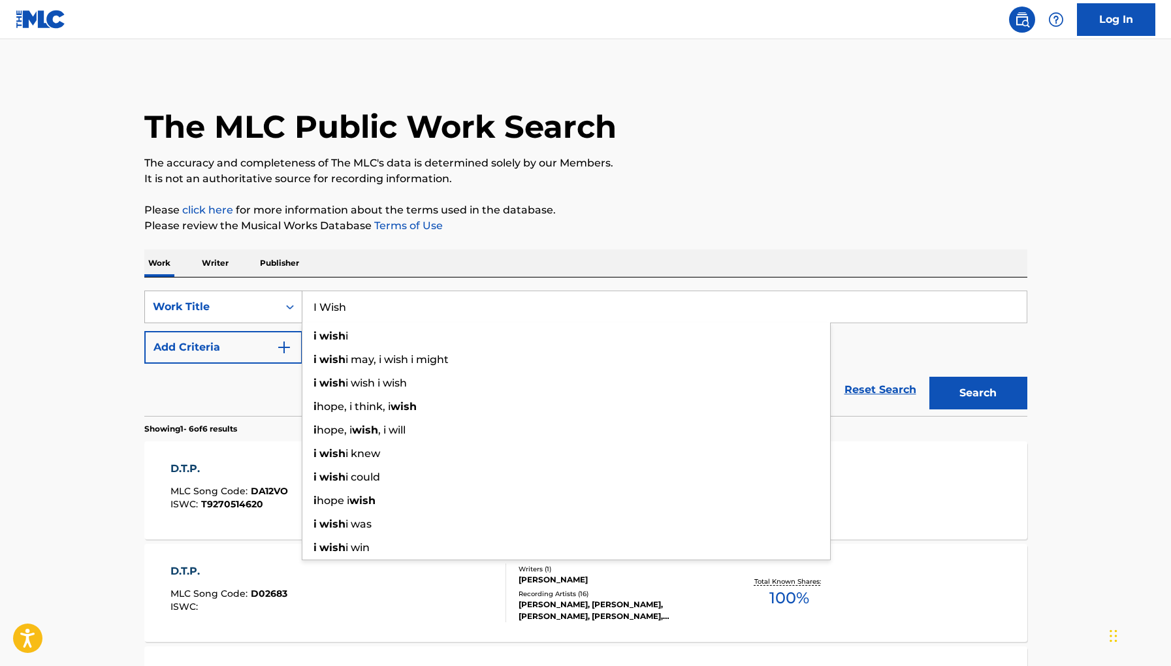
click at [930, 377] on button "Search" at bounding box center [979, 393] width 98 height 33
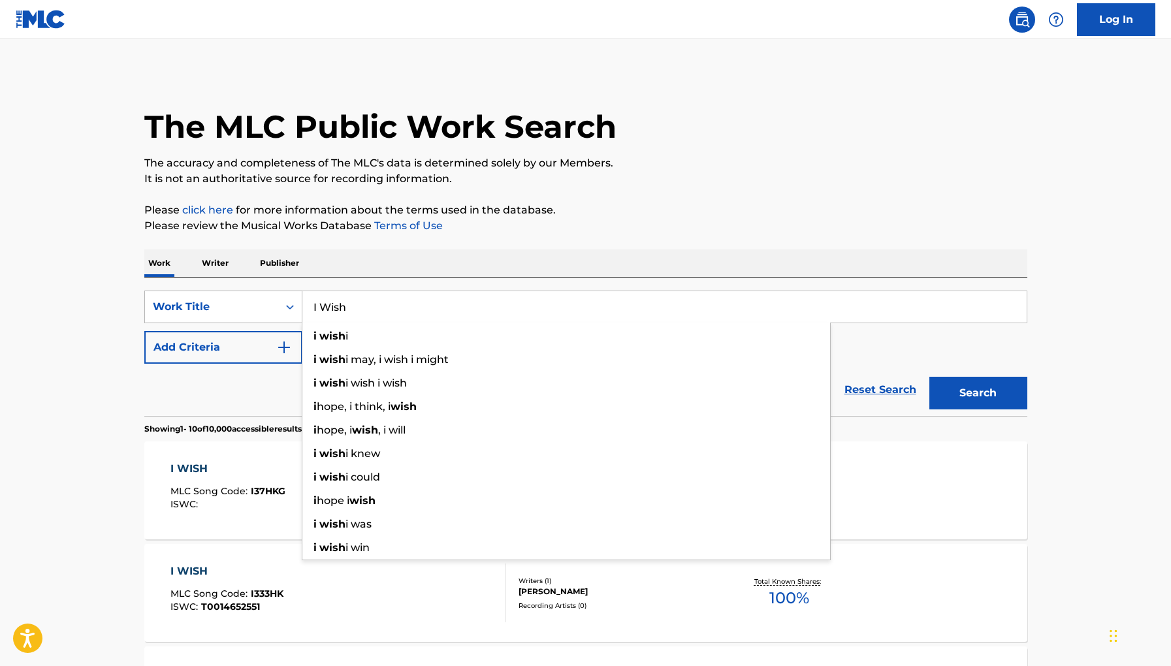
click at [255, 315] on div "Work Title" at bounding box center [211, 307] width 133 height 25
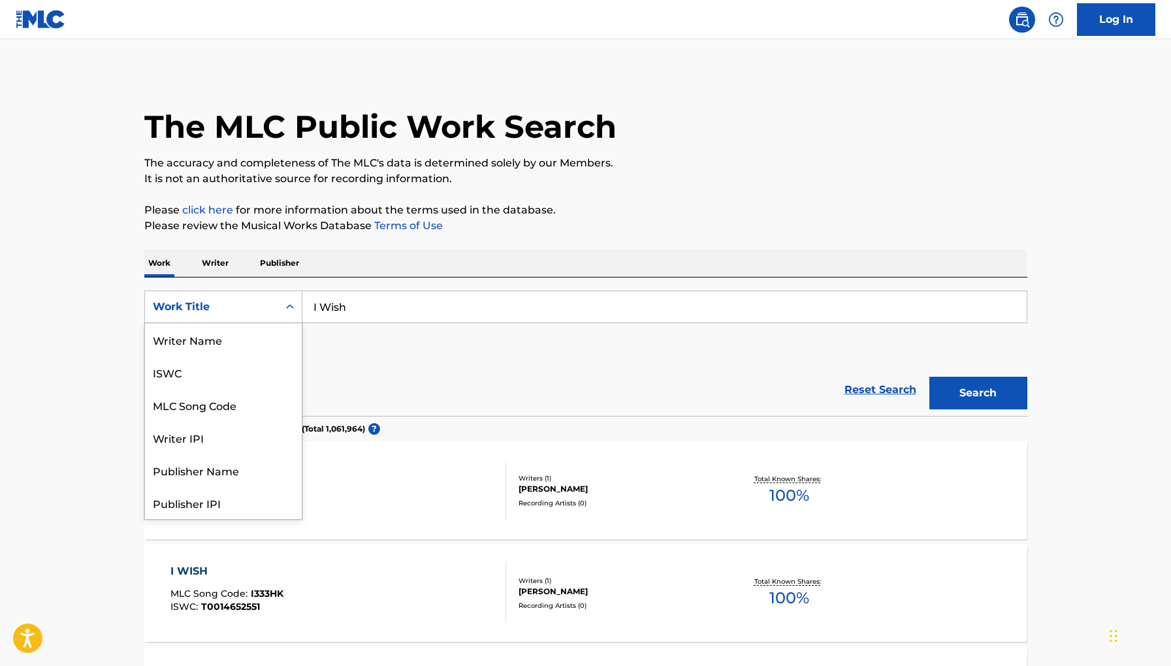
scroll to position [65, 0]
click at [368, 300] on input "I Wish" at bounding box center [665, 306] width 725 height 31
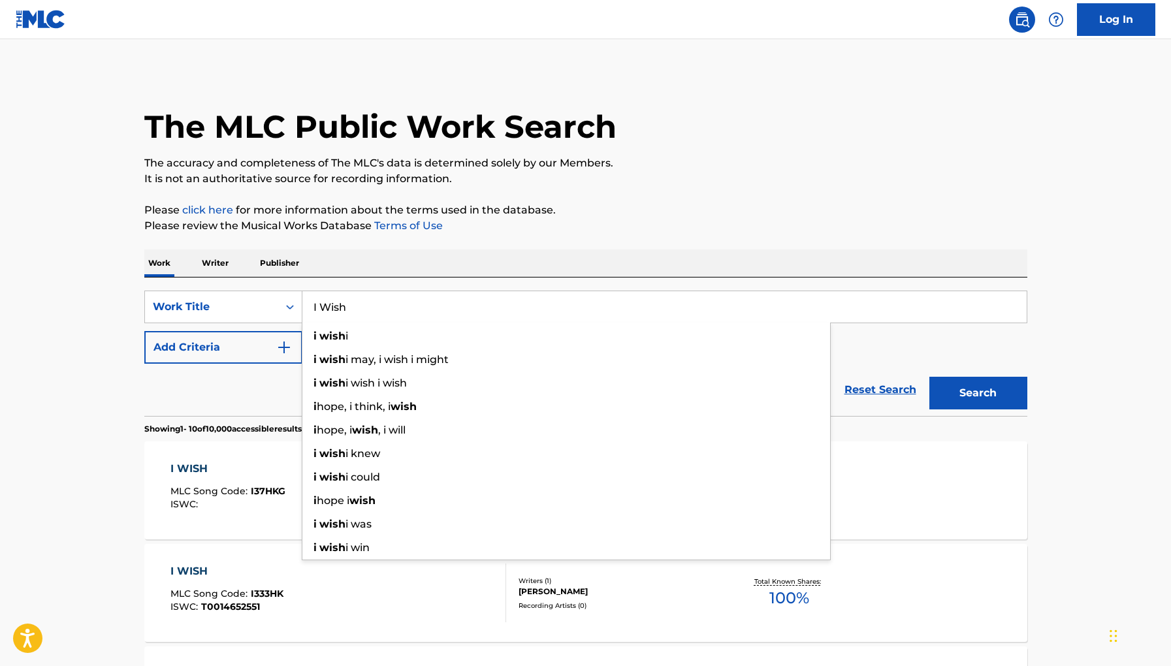
click at [373, 306] on input "I Wish" at bounding box center [665, 306] width 725 height 31
drag, startPoint x: 385, startPoint y: 307, endPoint x: 250, endPoint y: 307, distance: 135.9
click at [250, 307] on div "SearchWithCriteria377ac3f1-ad89-45c3-89e9-d66d7e65ac8a Work Title I Wish i wish…" at bounding box center [585, 307] width 883 height 33
paste input "T0711482017"
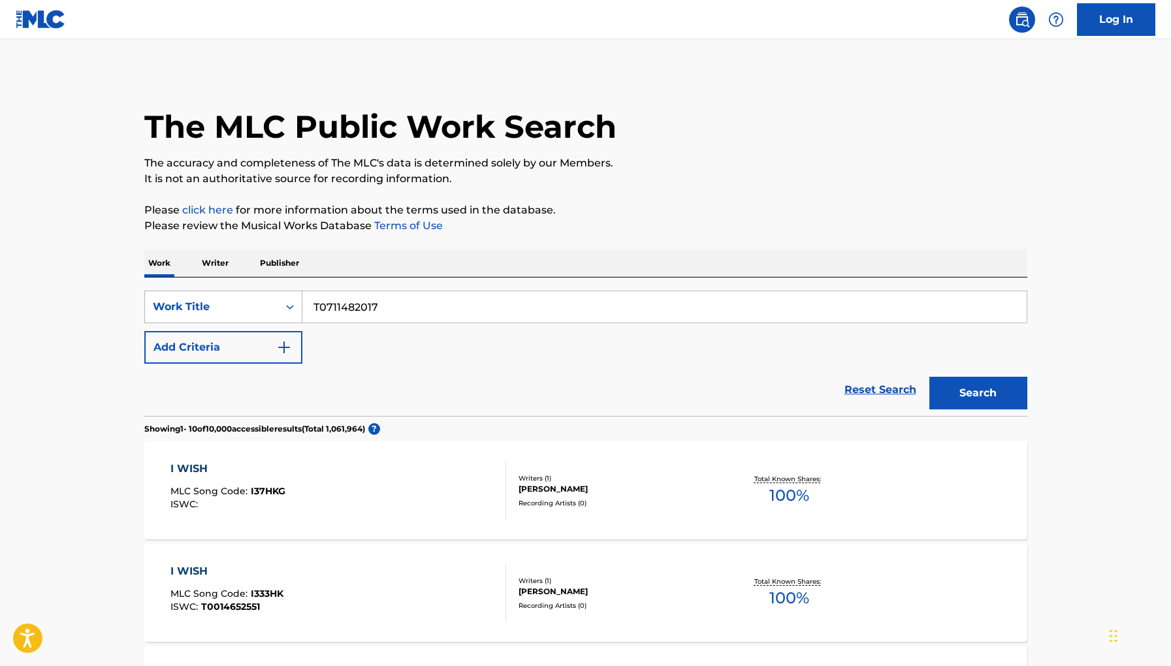
click at [930, 377] on button "Search" at bounding box center [979, 393] width 98 height 33
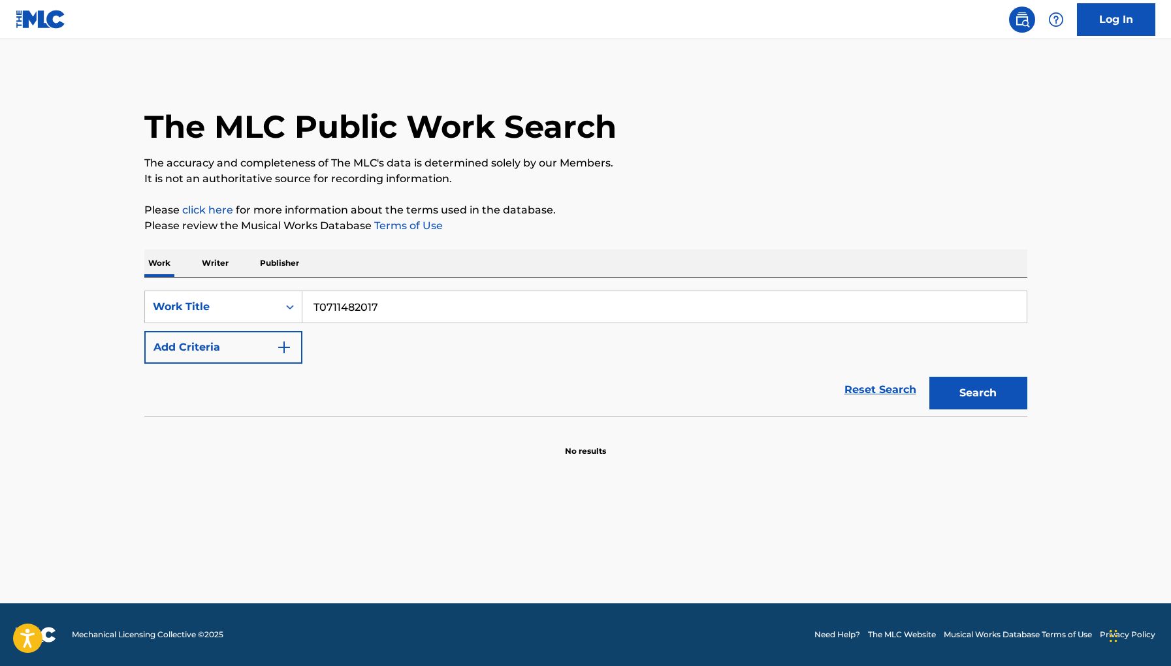
click at [409, 296] on input "T0711482017" at bounding box center [665, 306] width 725 height 31
drag, startPoint x: 410, startPoint y: 306, endPoint x: 140, endPoint y: 291, distance: 269.6
click at [140, 291] on div "The MLC Public Work Search The accuracy and completeness of The MLC's data is d…" at bounding box center [586, 264] width 915 height 385
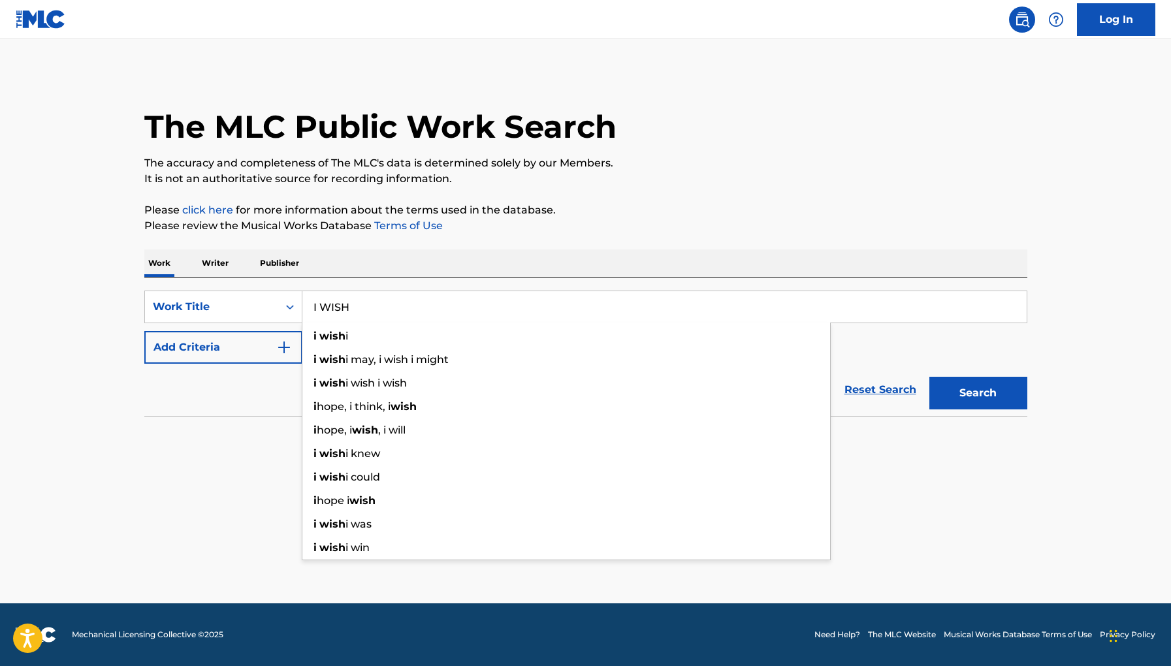
click at [930, 377] on button "Search" at bounding box center [979, 393] width 98 height 33
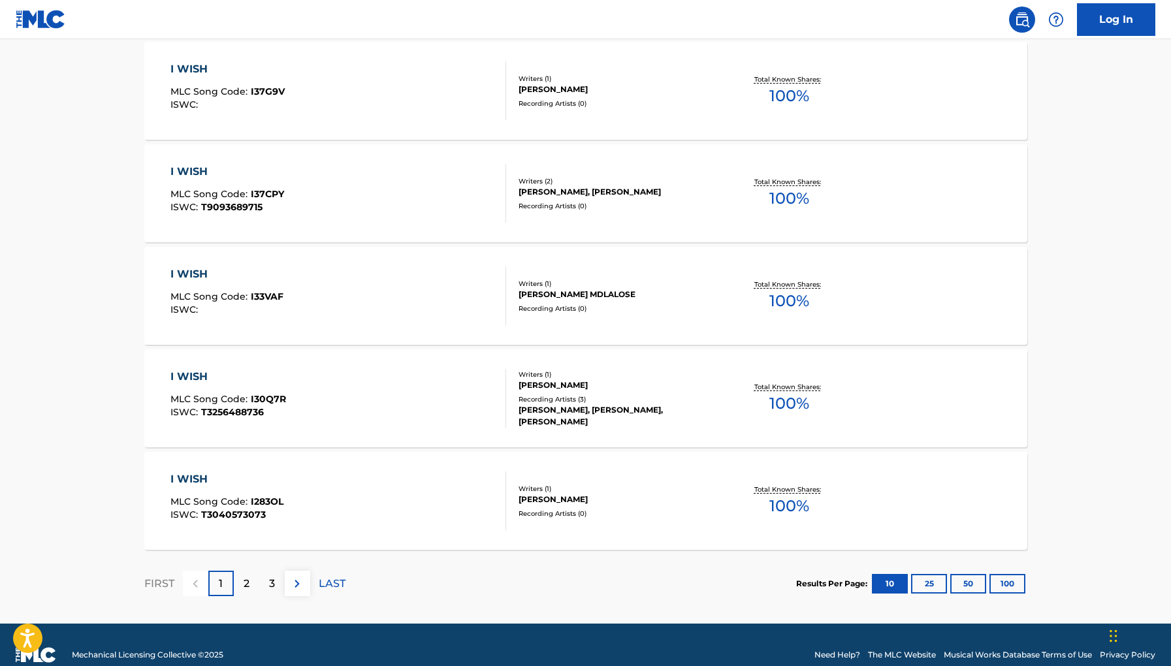
scroll to position [933, 0]
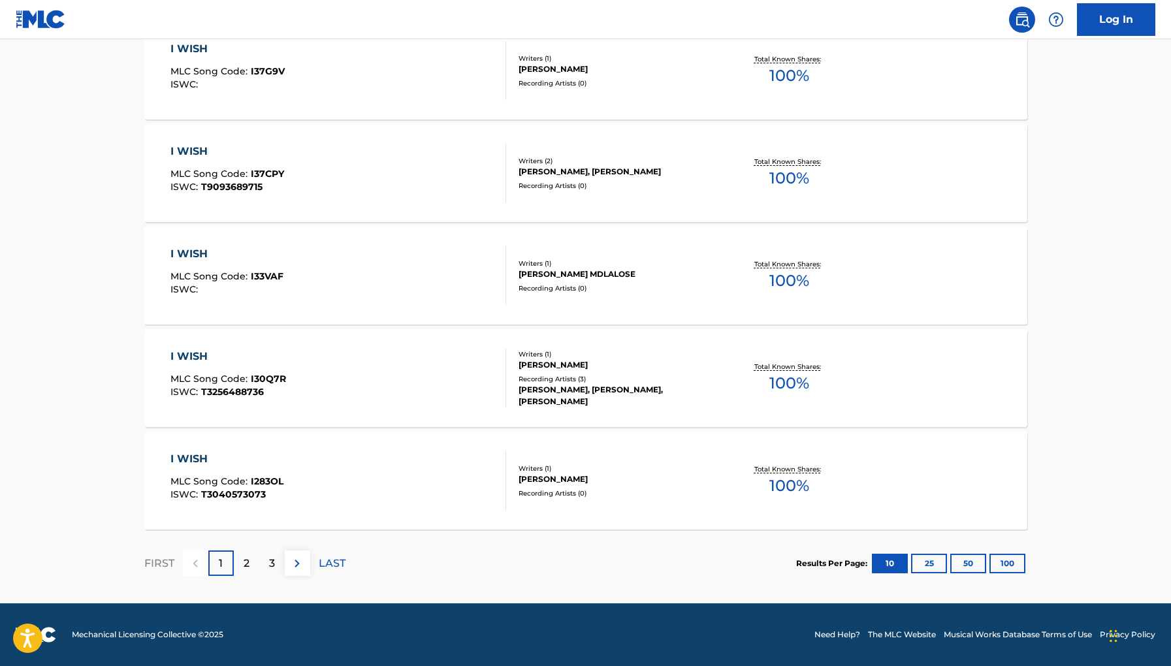
click at [254, 568] on div "2" at bounding box center [246, 563] width 25 height 25
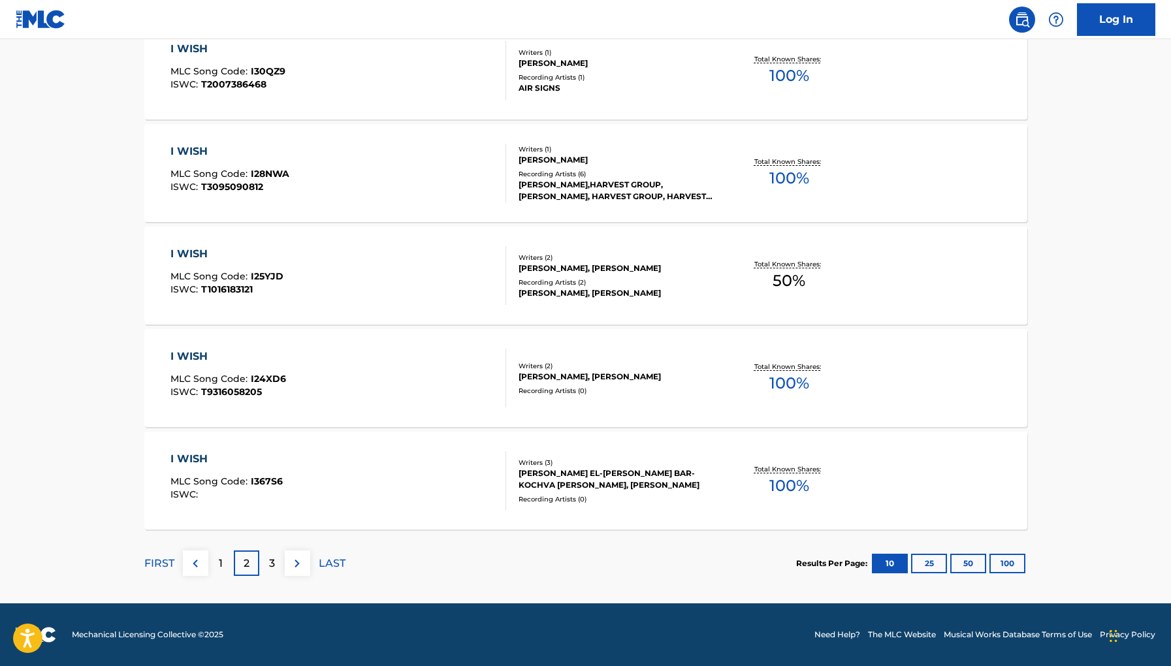
click at [273, 563] on p "3" at bounding box center [272, 564] width 6 height 16
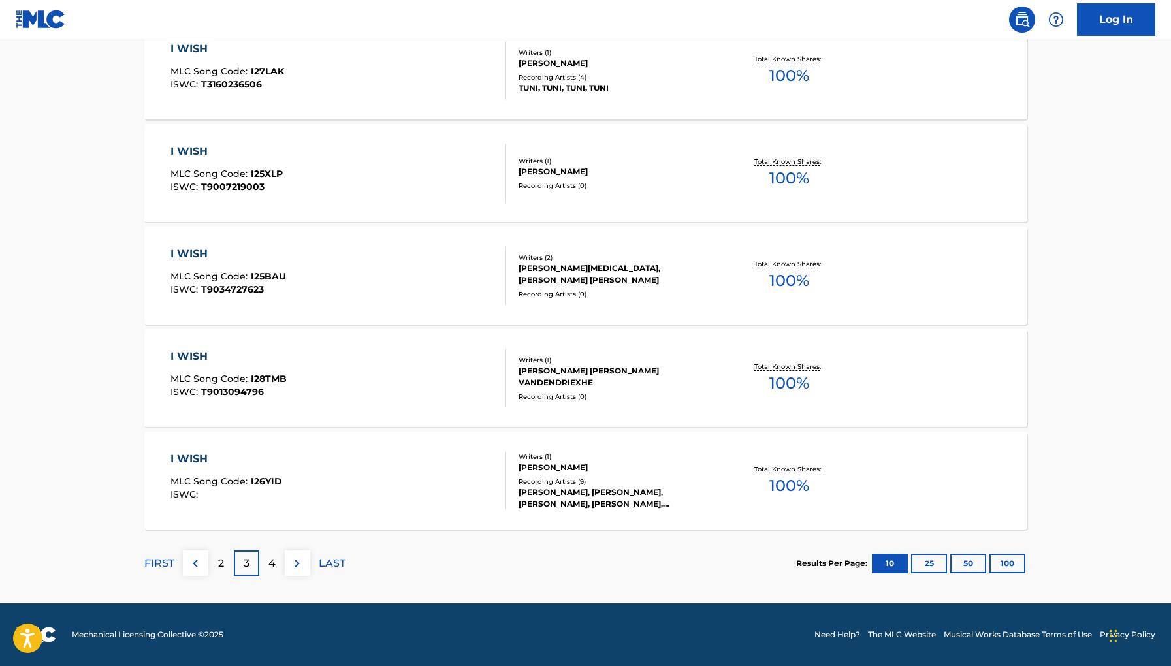
click at [272, 565] on p "4" at bounding box center [272, 564] width 7 height 16
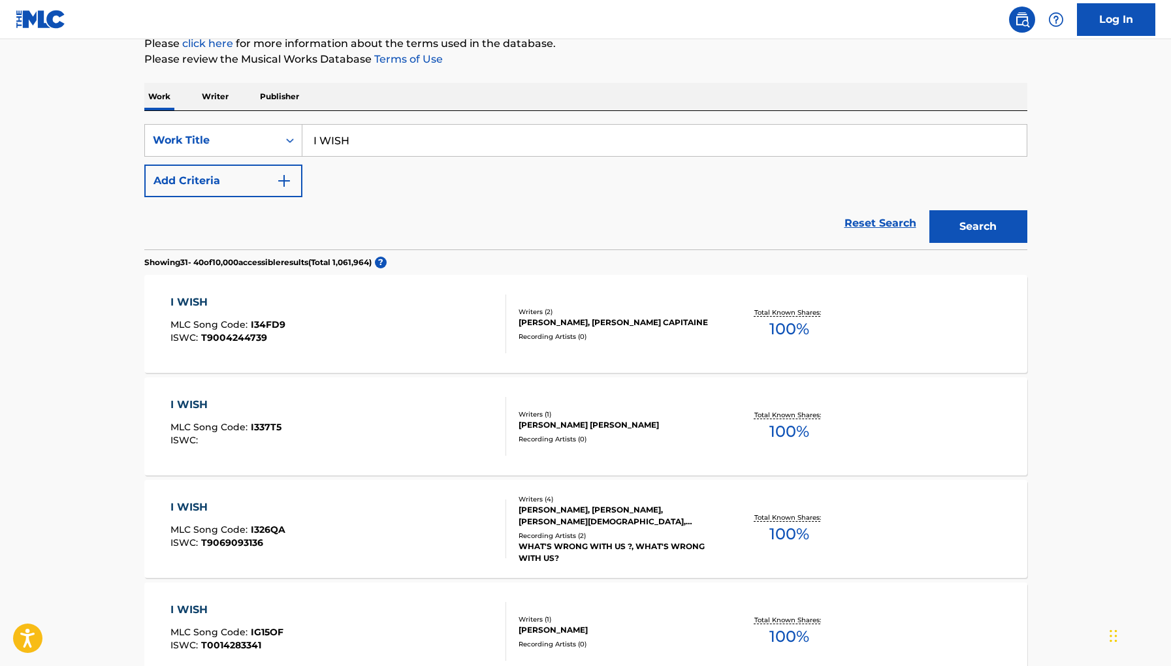
scroll to position [0, 0]
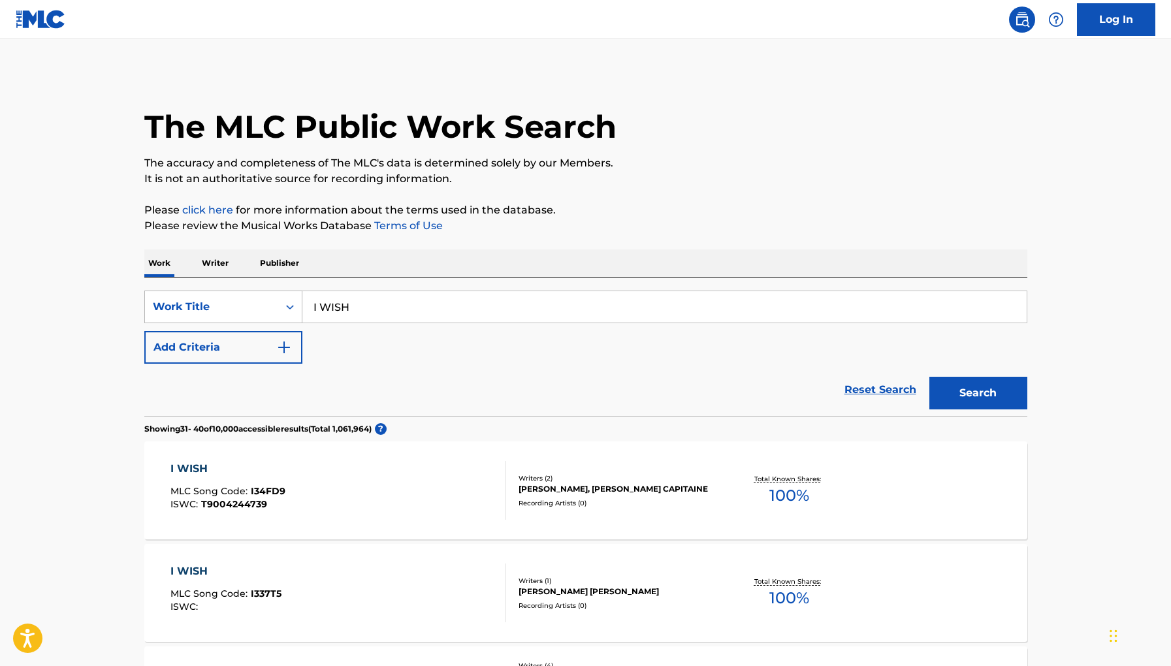
drag, startPoint x: 388, startPoint y: 318, endPoint x: 197, endPoint y: 310, distance: 191.6
click at [204, 314] on div "SearchWithCriteria377ac3f1-ad89-45c3-89e9-d66d7e65ac8a Work Title I WISH" at bounding box center [585, 307] width 883 height 33
paste input "(I'd Sure Like To) Get To Know You Better"
drag, startPoint x: 351, startPoint y: 308, endPoint x: 154, endPoint y: 280, distance: 199.2
click at [154, 280] on div "SearchWithCriteria377ac3f1-ad89-45c3-89e9-d66d7e65ac8a Work Title I WISH(I'd Su…" at bounding box center [585, 347] width 883 height 139
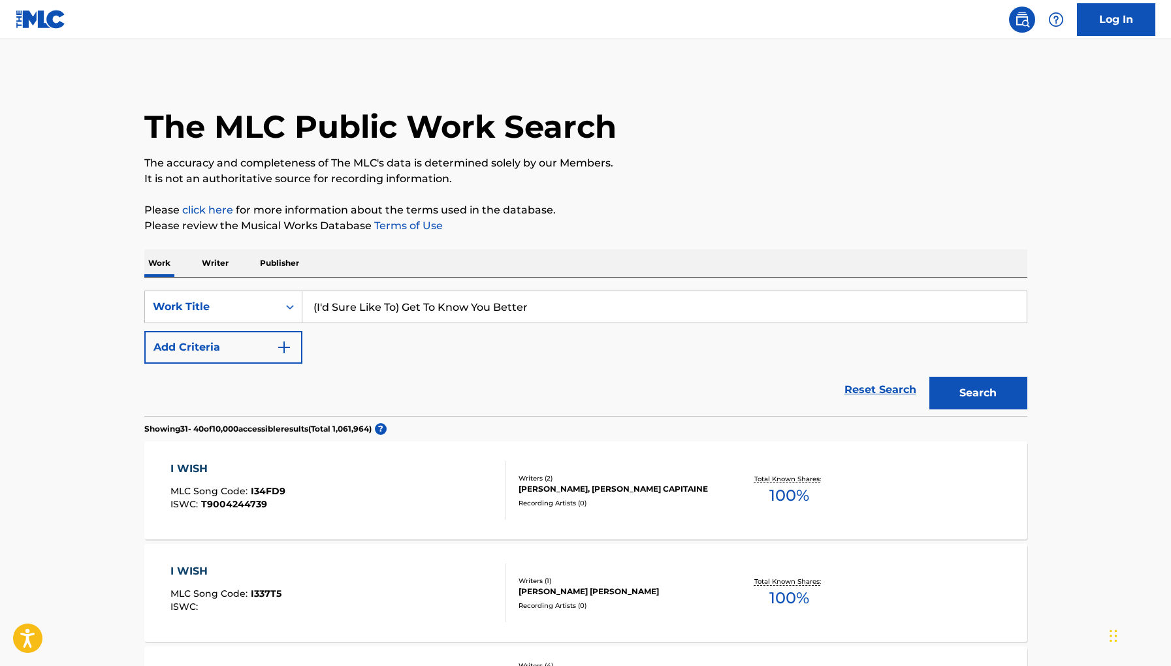
click at [930, 377] on button "Search" at bounding box center [979, 393] width 98 height 33
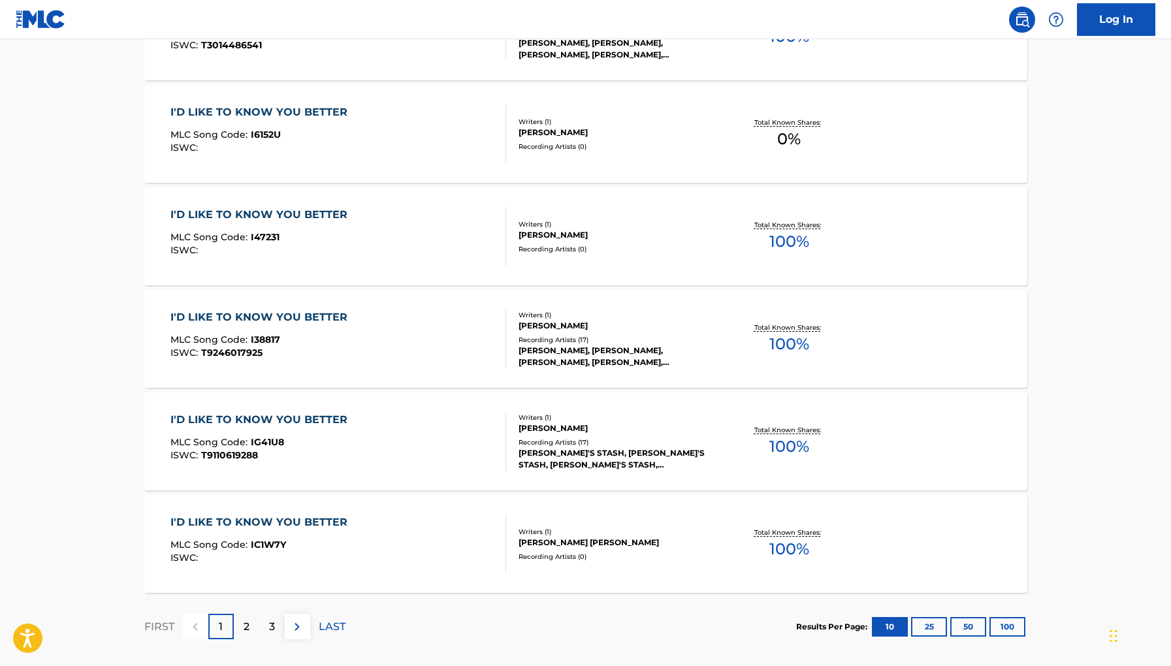
scroll to position [880, 0]
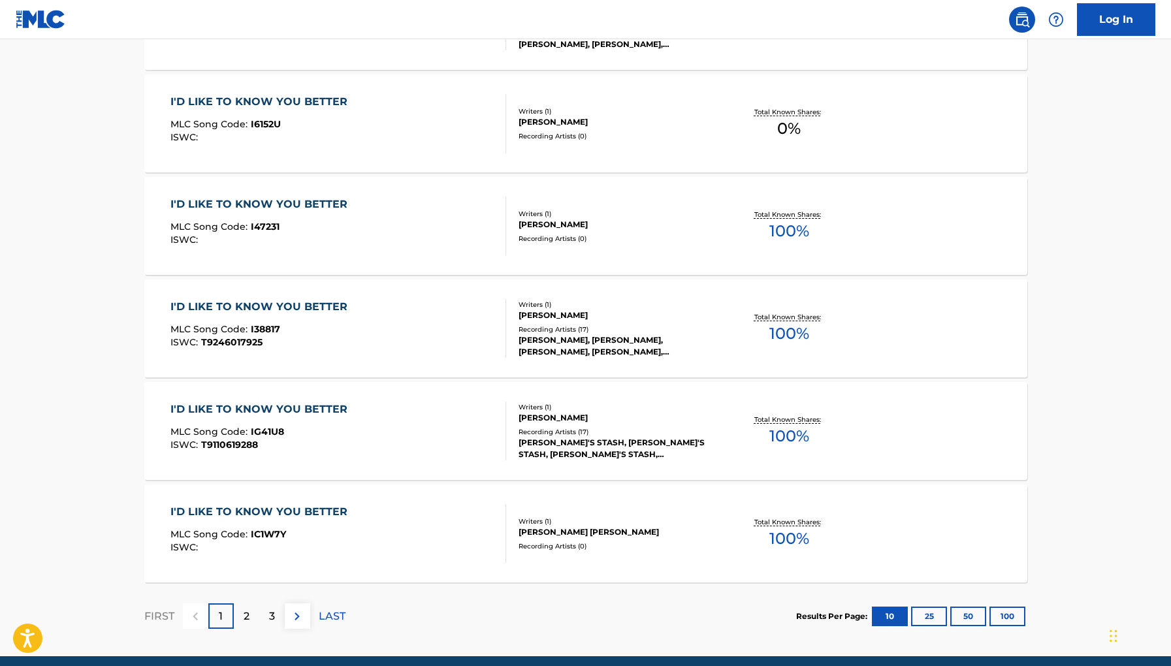
click at [239, 612] on div "2" at bounding box center [246, 616] width 25 height 25
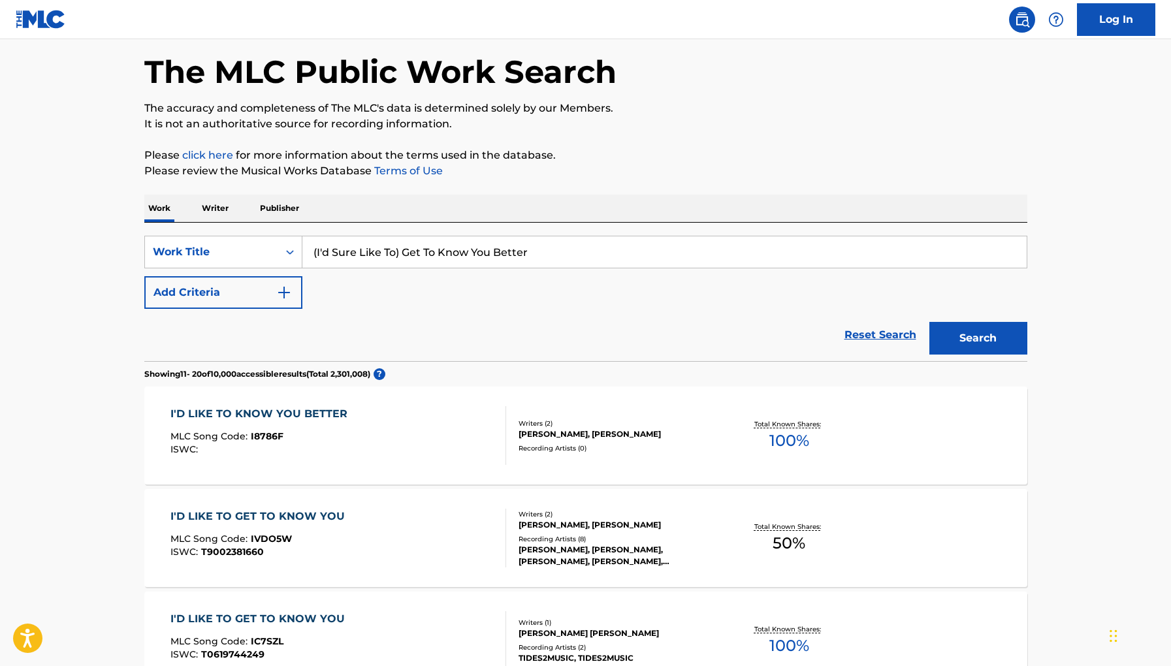
scroll to position [0, 0]
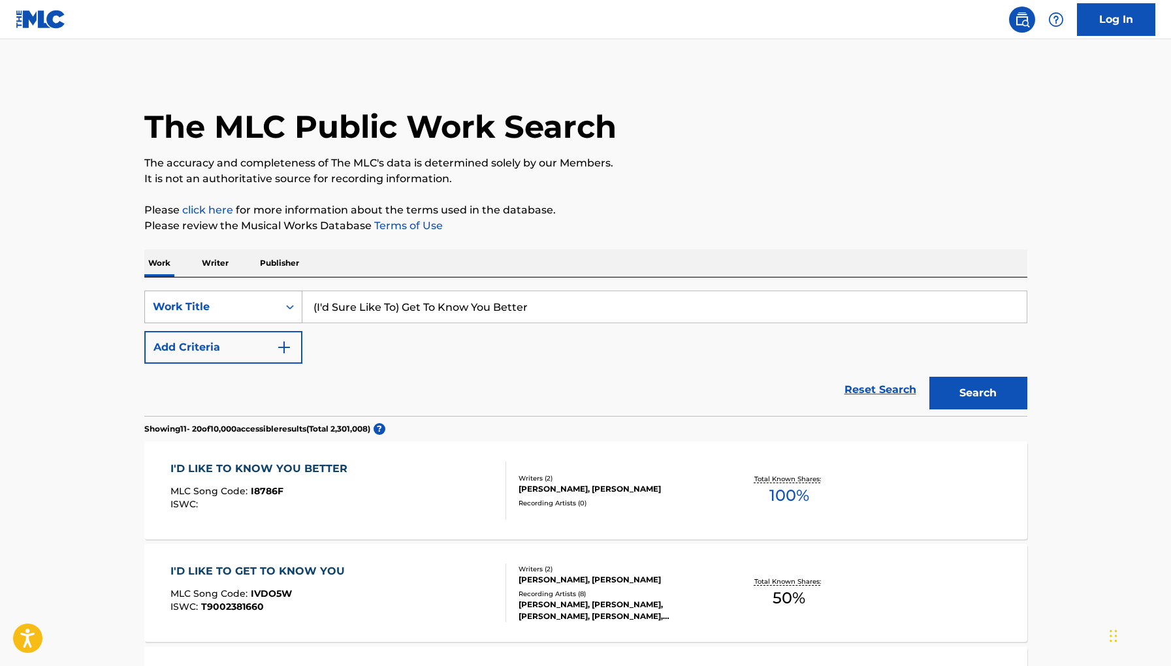
drag, startPoint x: 402, startPoint y: 309, endPoint x: 274, endPoint y: 309, distance: 128.7
click at [274, 309] on div "SearchWithCriteria377ac3f1-ad89-45c3-89e9-d66d7e65ac8a Work Title (I'd Sure Lik…" at bounding box center [585, 307] width 883 height 33
type input "Get To Know You Better"
click at [930, 377] on button "Search" at bounding box center [979, 393] width 98 height 33
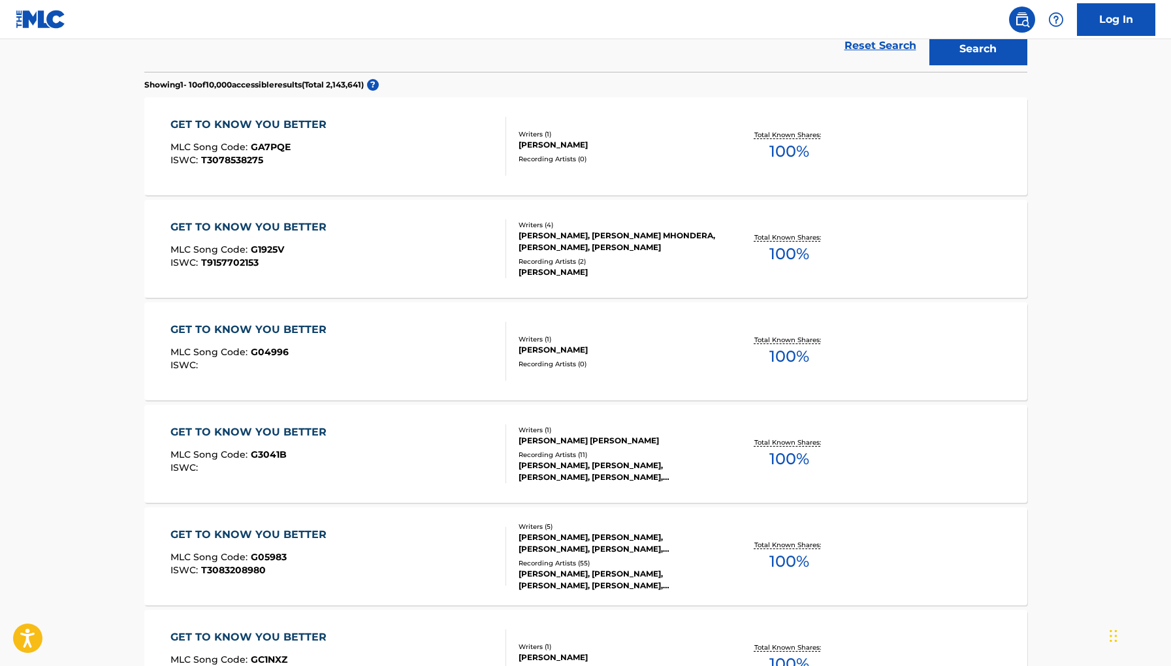
scroll to position [346, 0]
click at [598, 325] on div "GET TO KNOW YOU BETTER MLC Song Code : G04996 ISWC : Writers ( 1 ) GEORGE PORTE…" at bounding box center [585, 350] width 883 height 98
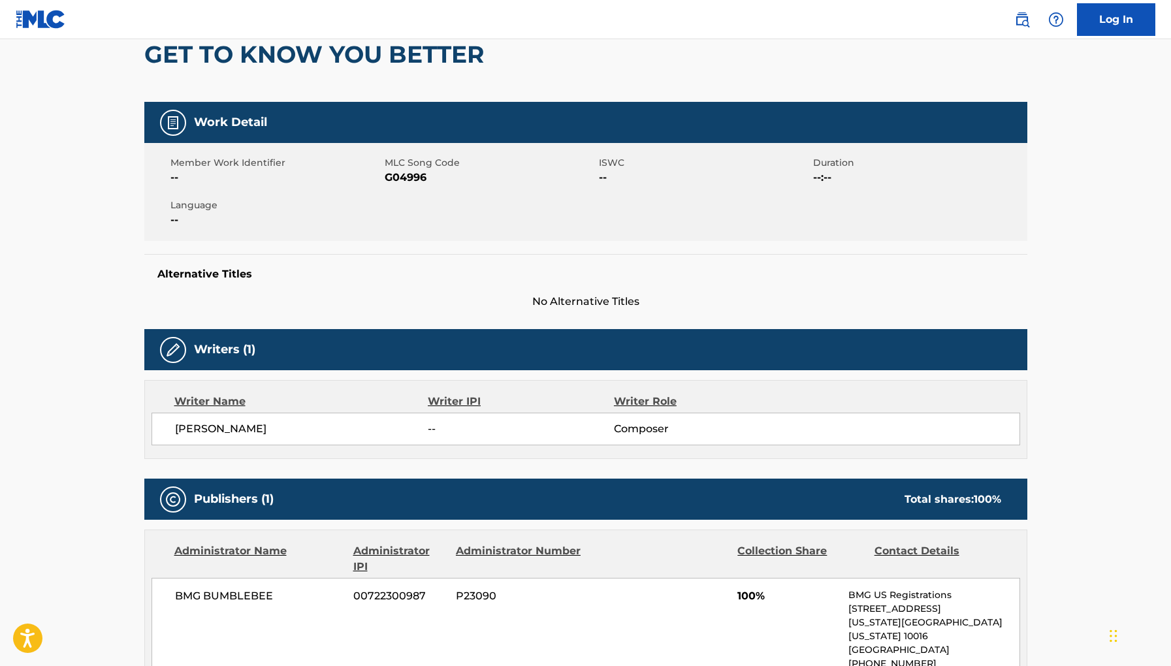
scroll to position [133, 0]
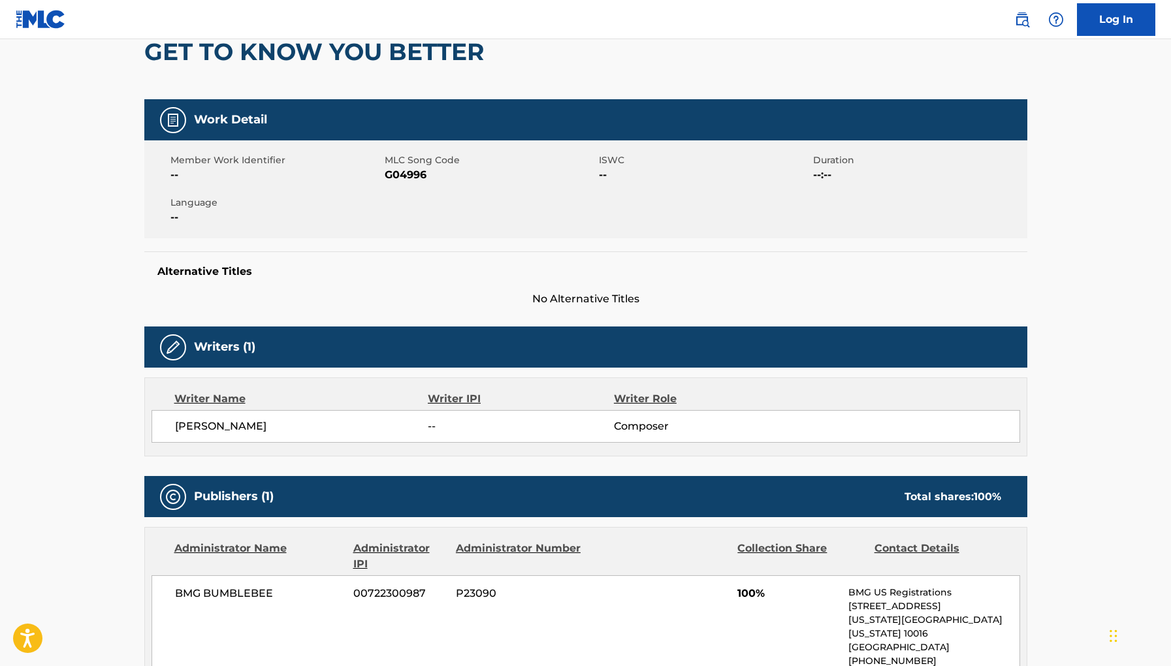
click at [407, 174] on span "G04996" at bounding box center [490, 175] width 211 height 16
copy span "G04996"
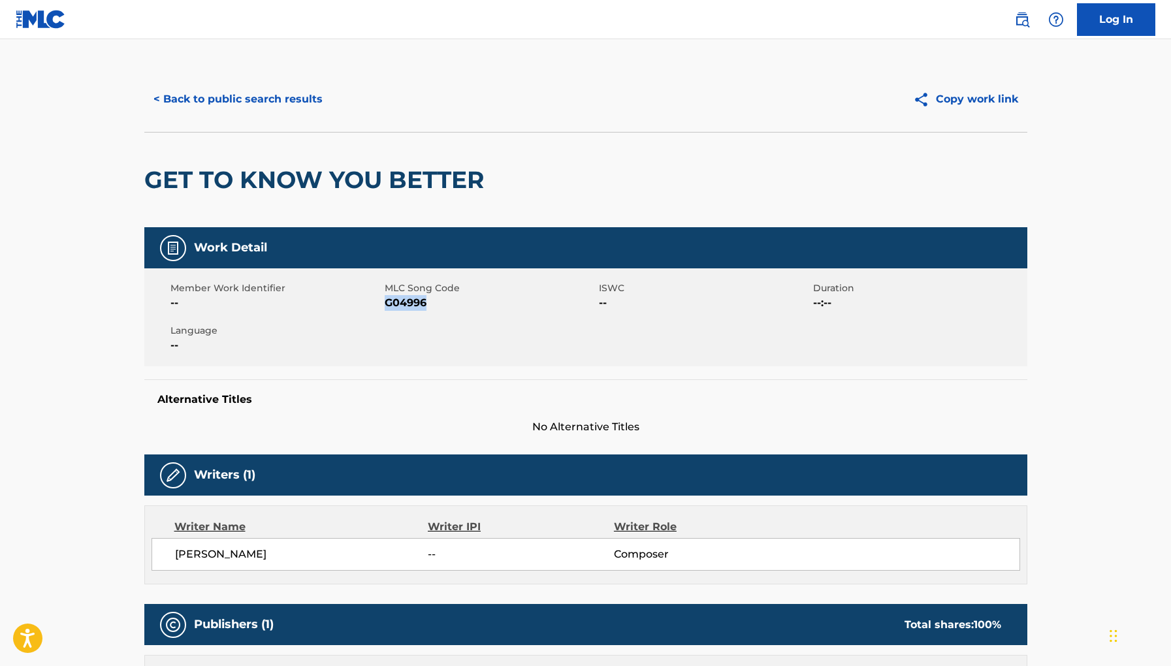
scroll to position [0, 0]
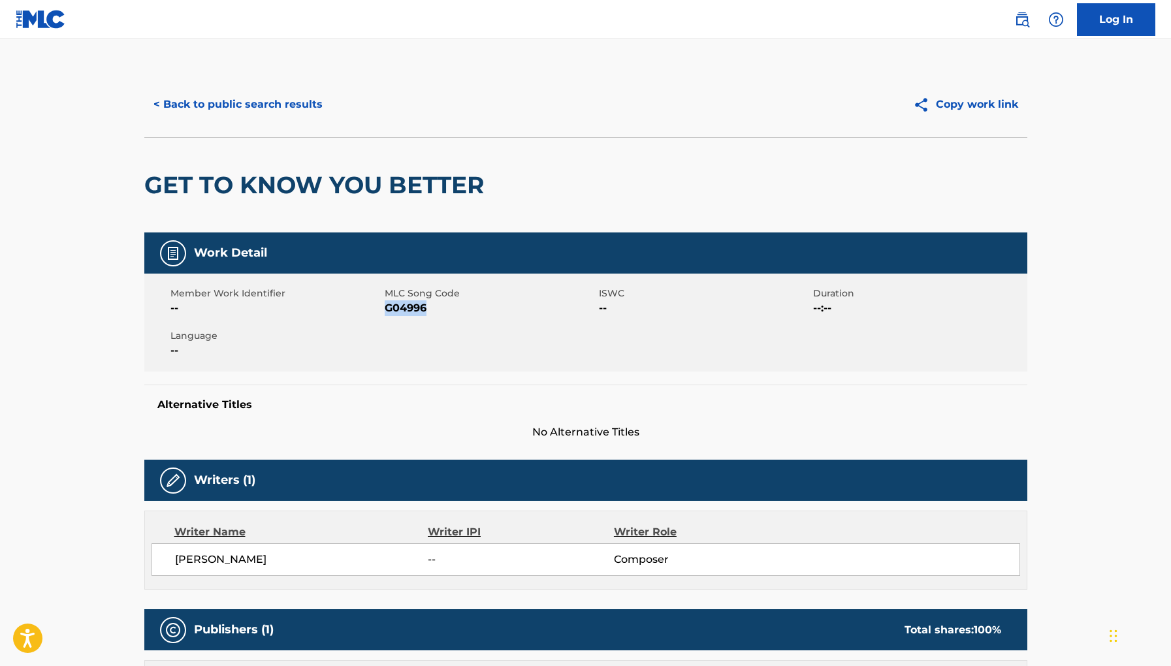
click at [240, 120] on button "< Back to public search results" at bounding box center [238, 104] width 188 height 33
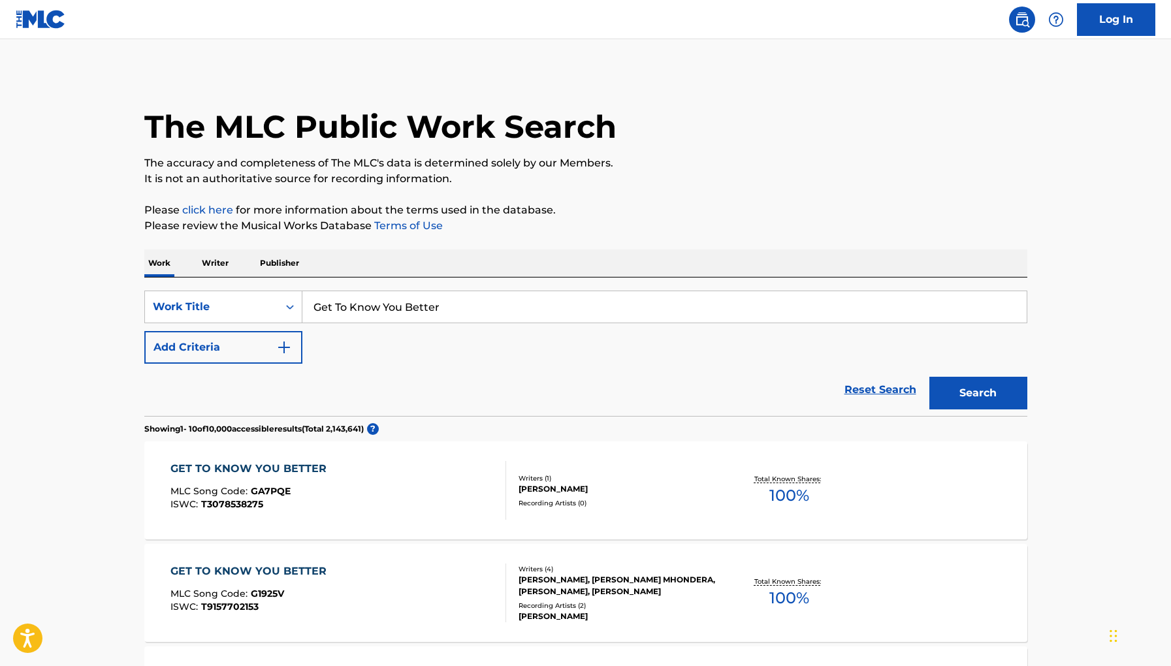
drag, startPoint x: 460, startPoint y: 304, endPoint x: 182, endPoint y: 259, distance: 281.2
paste input "T9043467794"
click at [930, 377] on button "Search" at bounding box center [979, 393] width 98 height 33
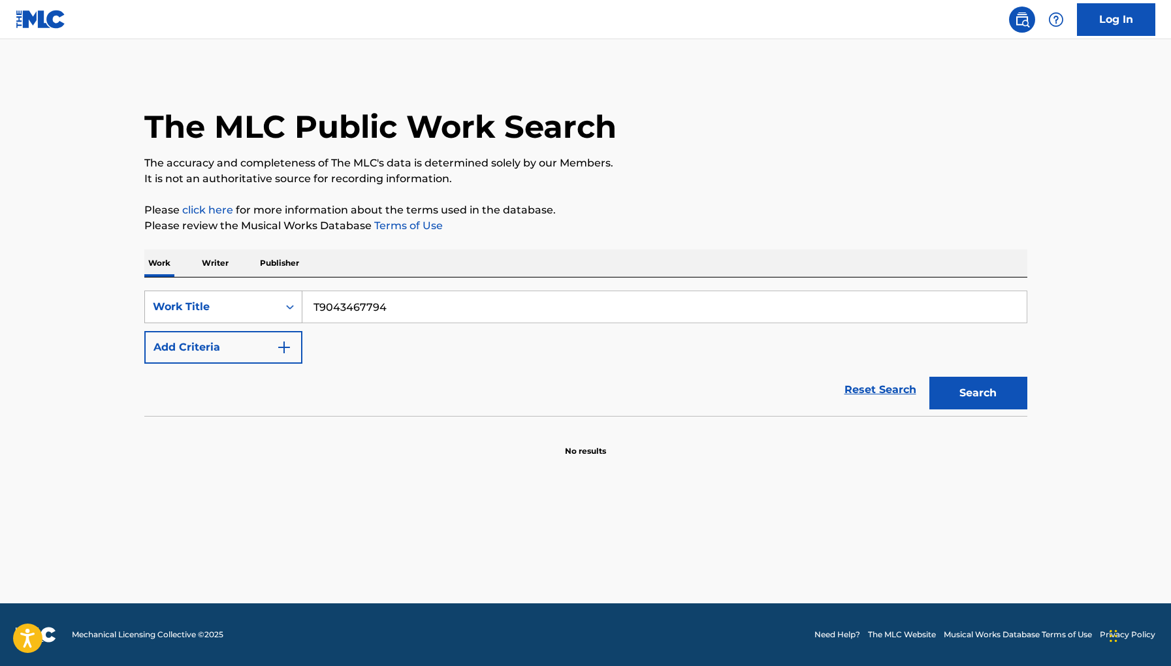
drag, startPoint x: 408, startPoint y: 306, endPoint x: 219, endPoint y: 306, distance: 189.5
click at [219, 306] on div "SearchWithCriteria377ac3f1-ad89-45c3-89e9-d66d7e65ac8a Work Title T9043467794" at bounding box center [585, 307] width 883 height 33
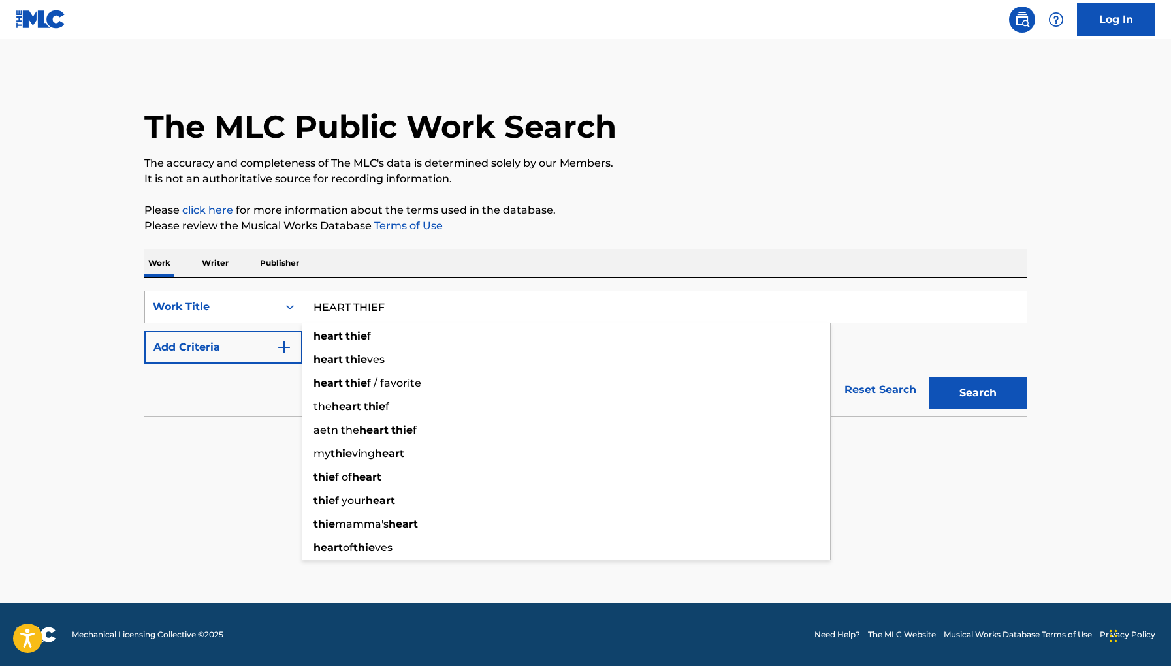
click at [930, 377] on button "Search" at bounding box center [979, 393] width 98 height 33
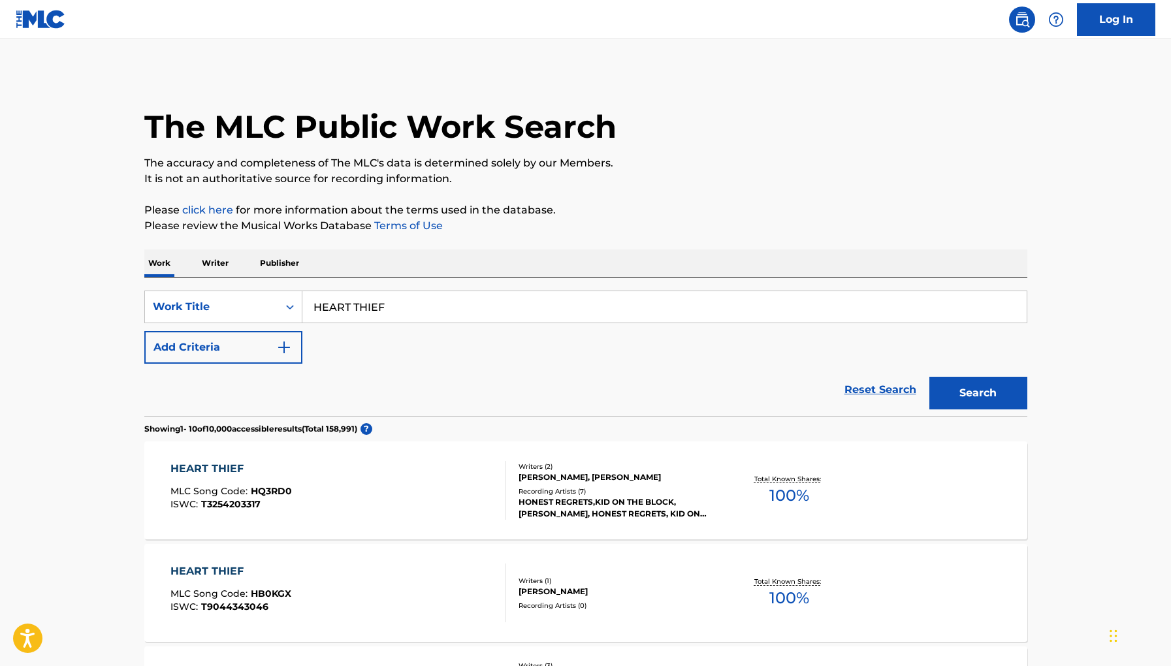
click at [358, 272] on div "Work Writer Publisher" at bounding box center [585, 263] width 883 height 27
drag, startPoint x: 396, startPoint y: 304, endPoint x: 210, endPoint y: 304, distance: 185.6
click at [210, 304] on div "SearchWithCriteria377ac3f1-ad89-45c3-89e9-d66d7e65ac8a Work Title HEART THIEF" at bounding box center [585, 307] width 883 height 33
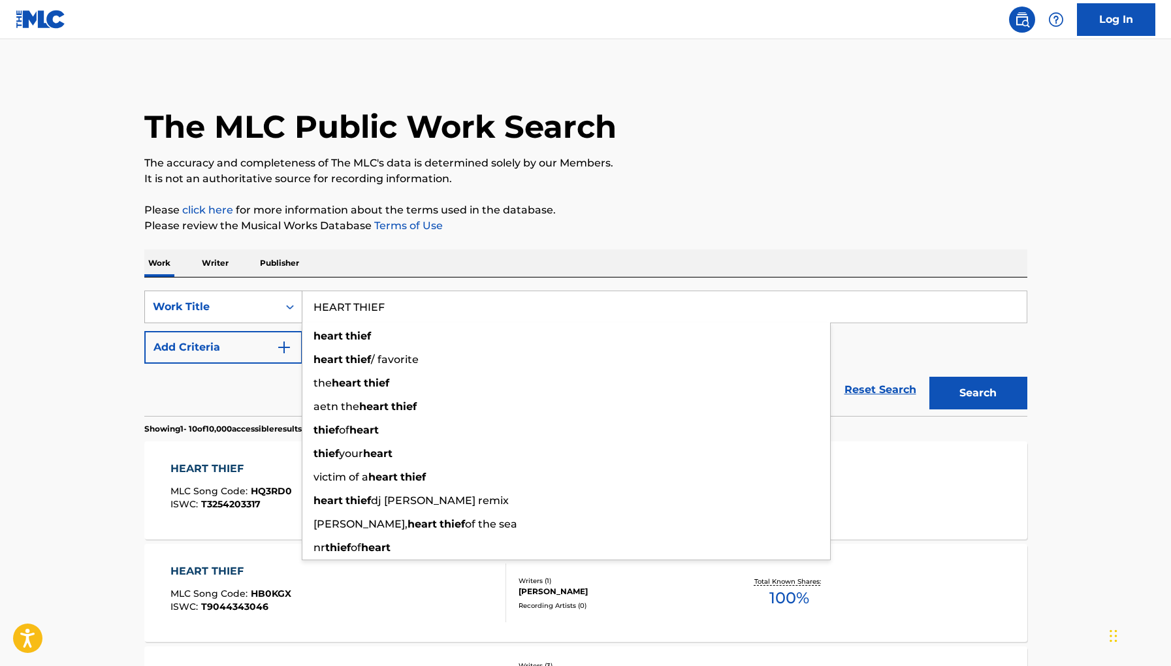
paste input "T9043467794"
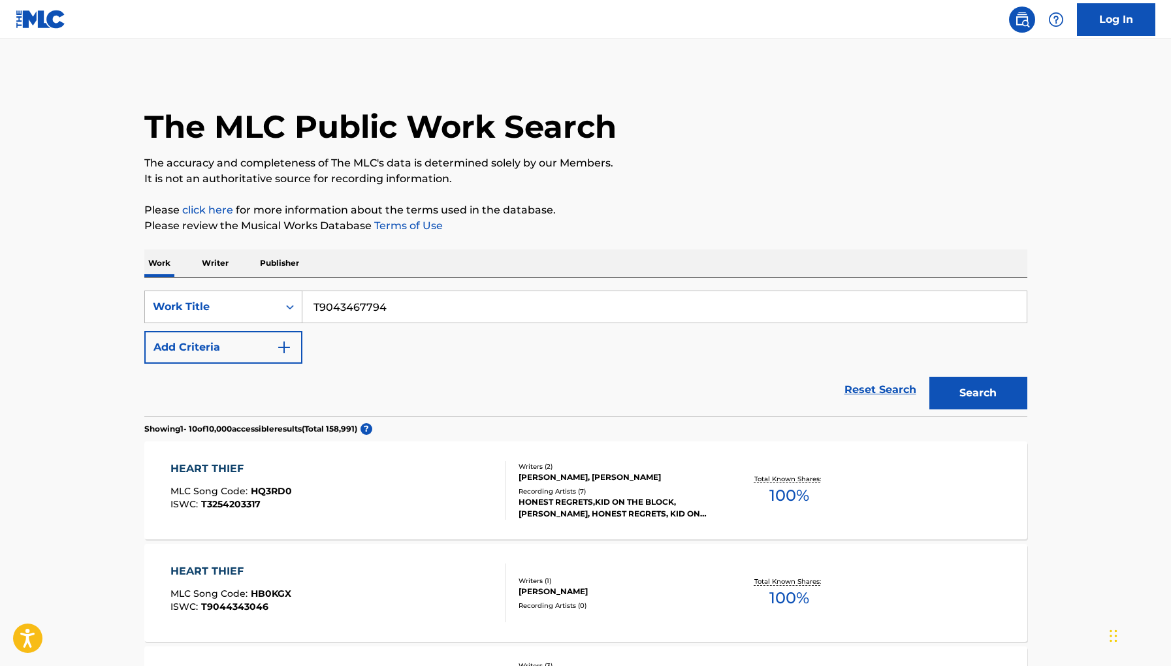
type input "T9043467794"
click at [930, 377] on button "Search" at bounding box center [979, 393] width 98 height 33
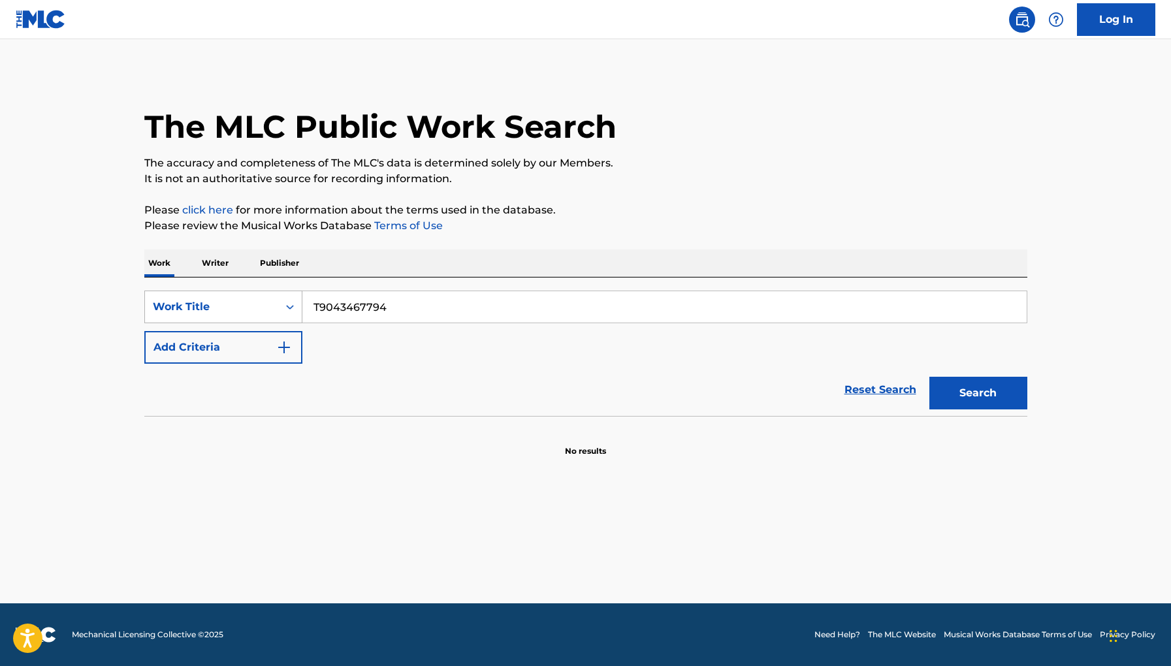
click at [244, 312] on div "Work Title" at bounding box center [212, 307] width 118 height 16
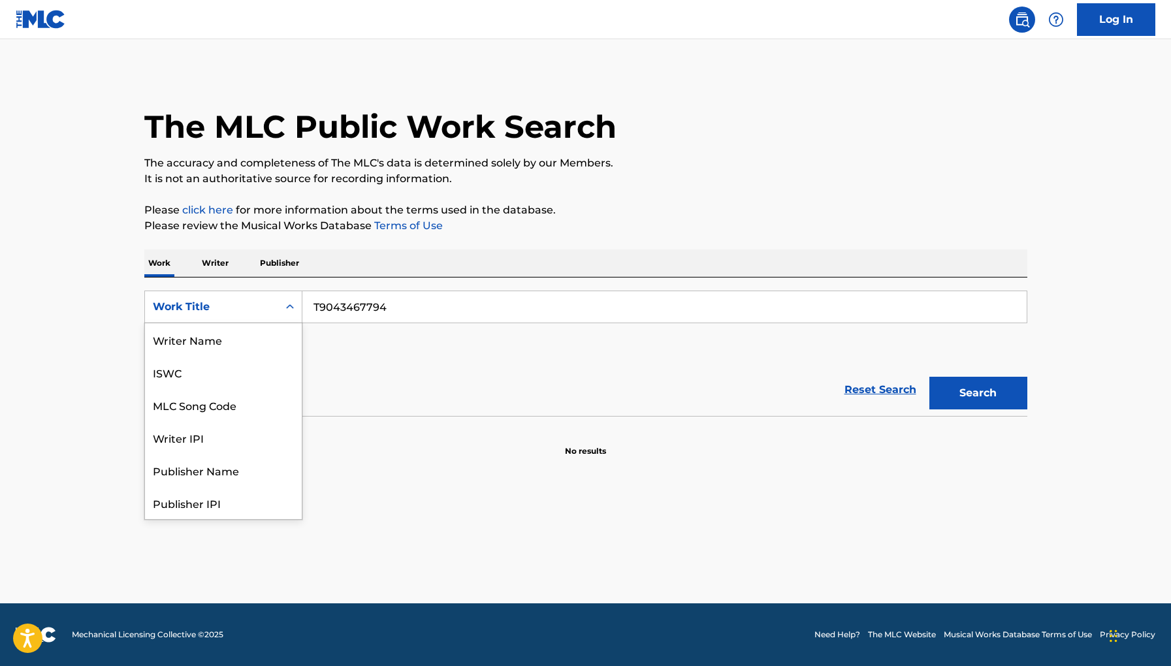
scroll to position [65, 0]
click at [249, 506] on div "Work Title" at bounding box center [223, 503] width 157 height 33
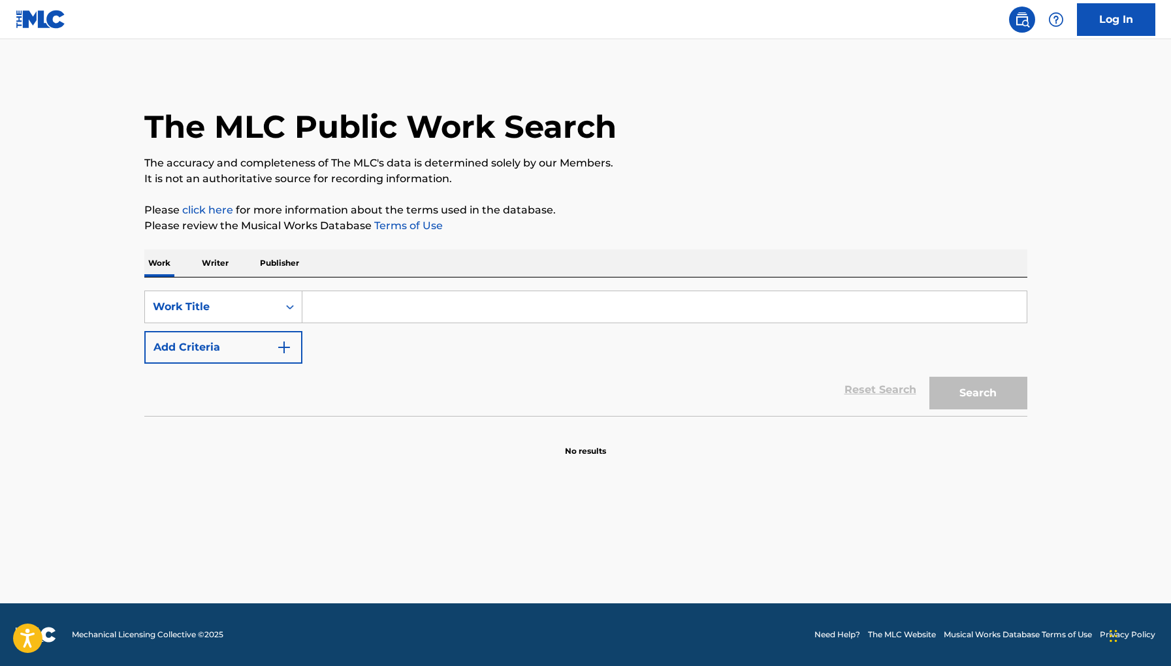
click at [355, 311] on input "Search Form" at bounding box center [665, 306] width 725 height 31
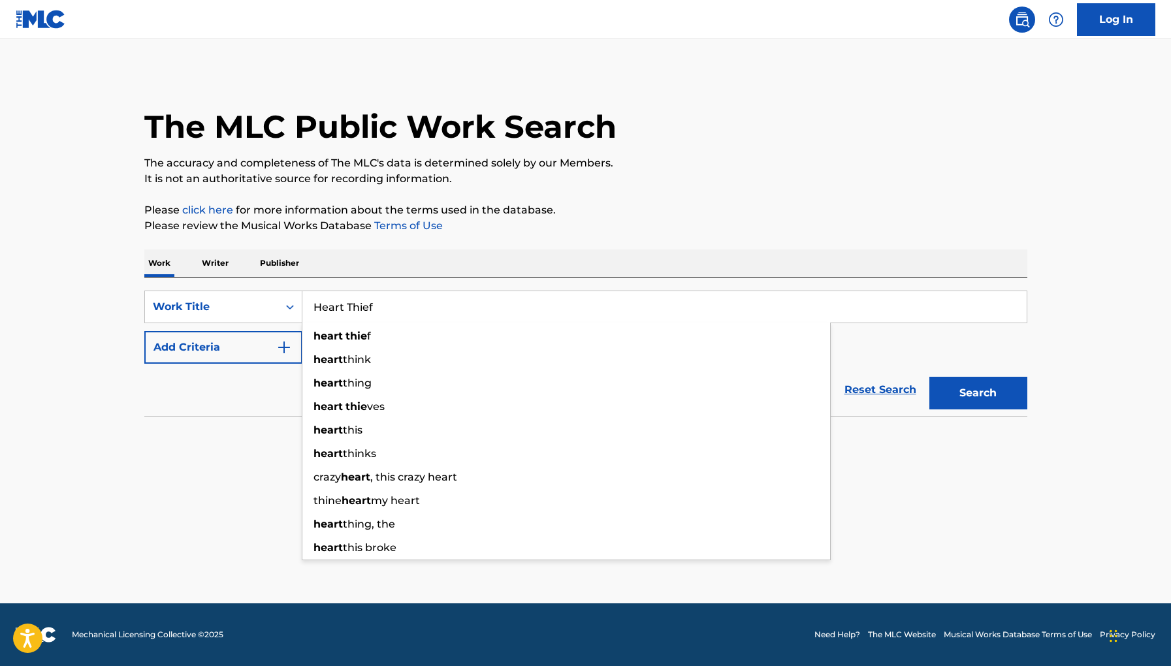
type input "Heart Thief"
click at [930, 377] on button "Search" at bounding box center [979, 393] width 98 height 33
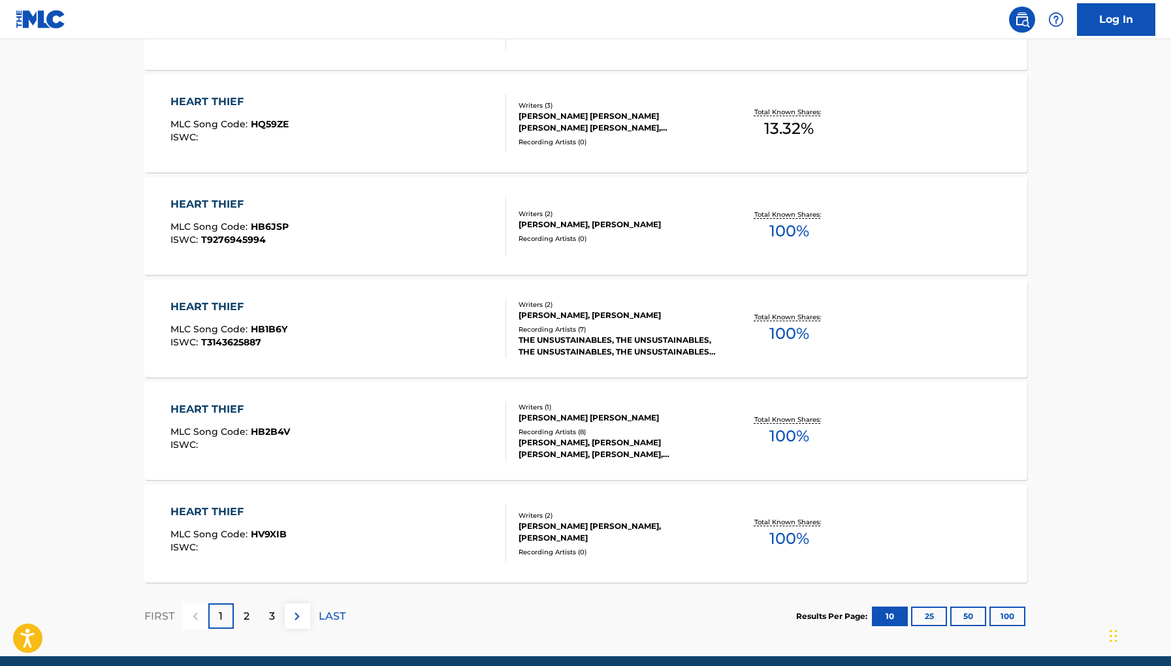
scroll to position [888, 0]
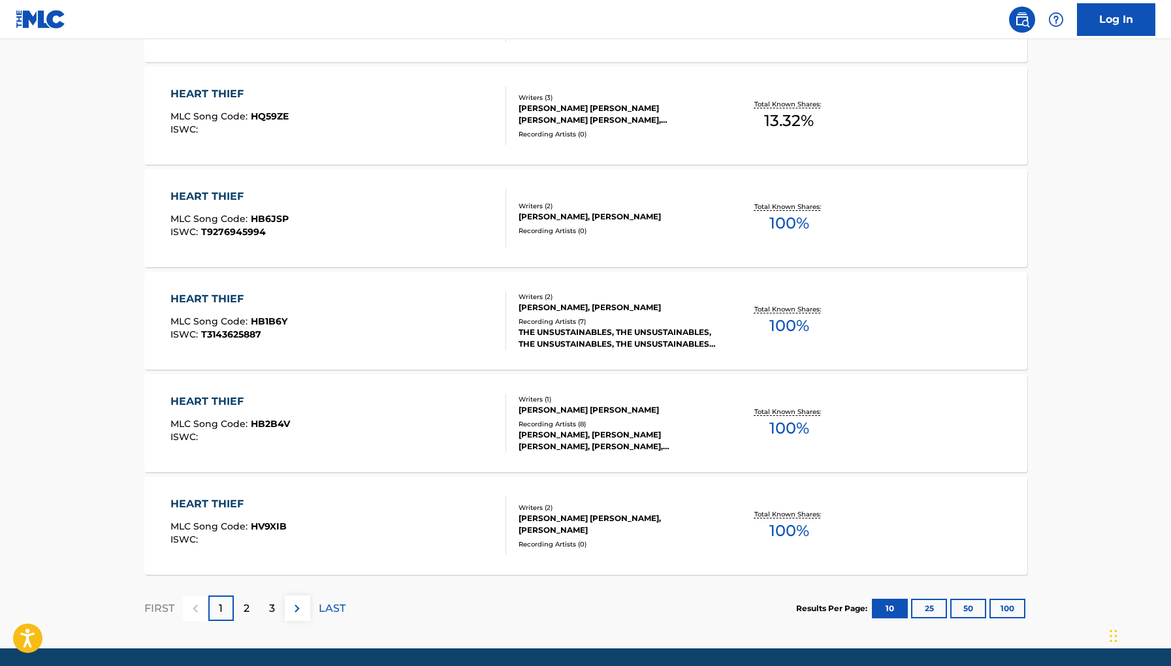
click at [246, 615] on p "2" at bounding box center [247, 609] width 6 height 16
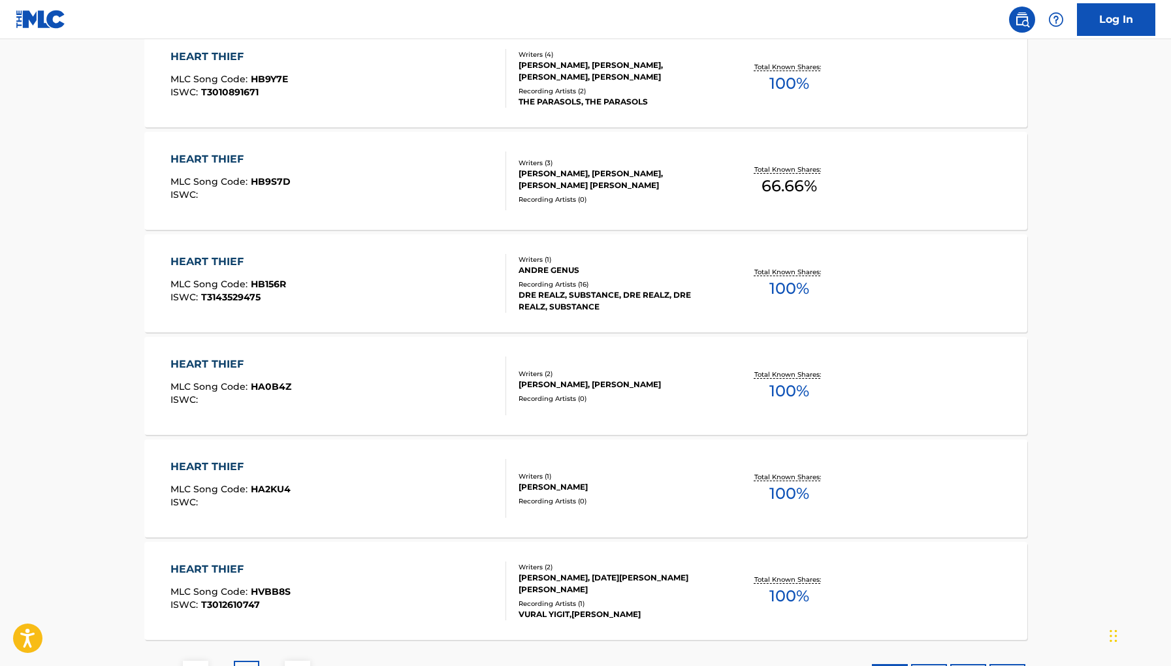
scroll to position [933, 0]
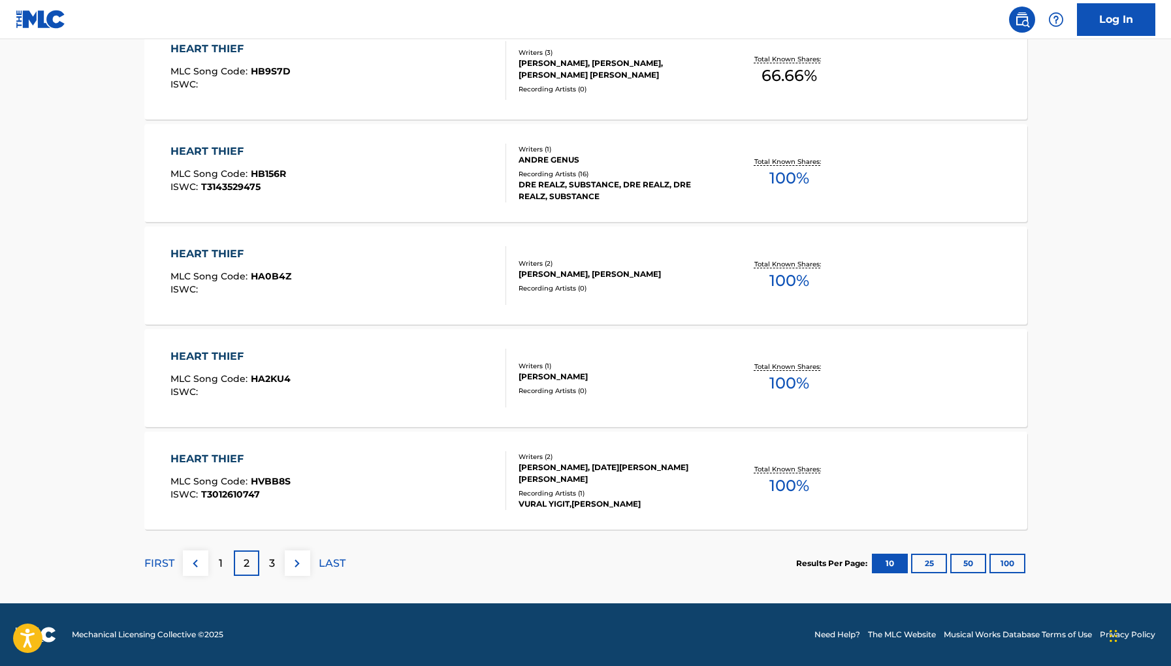
click at [271, 572] on div "3" at bounding box center [271, 563] width 25 height 25
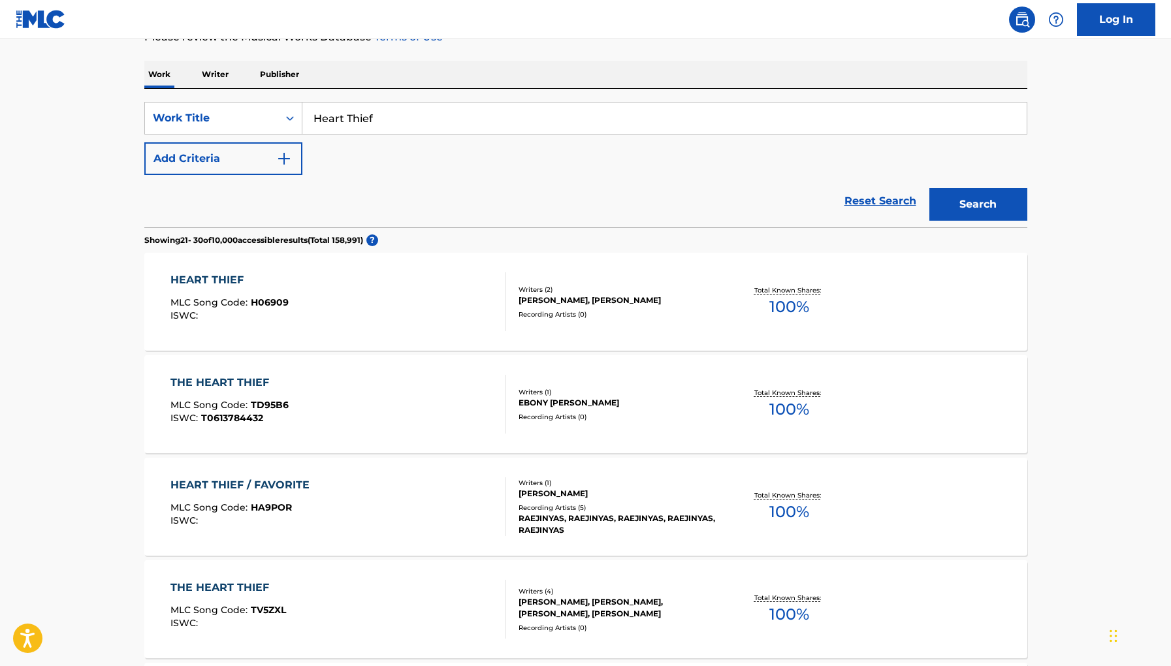
scroll to position [191, 0]
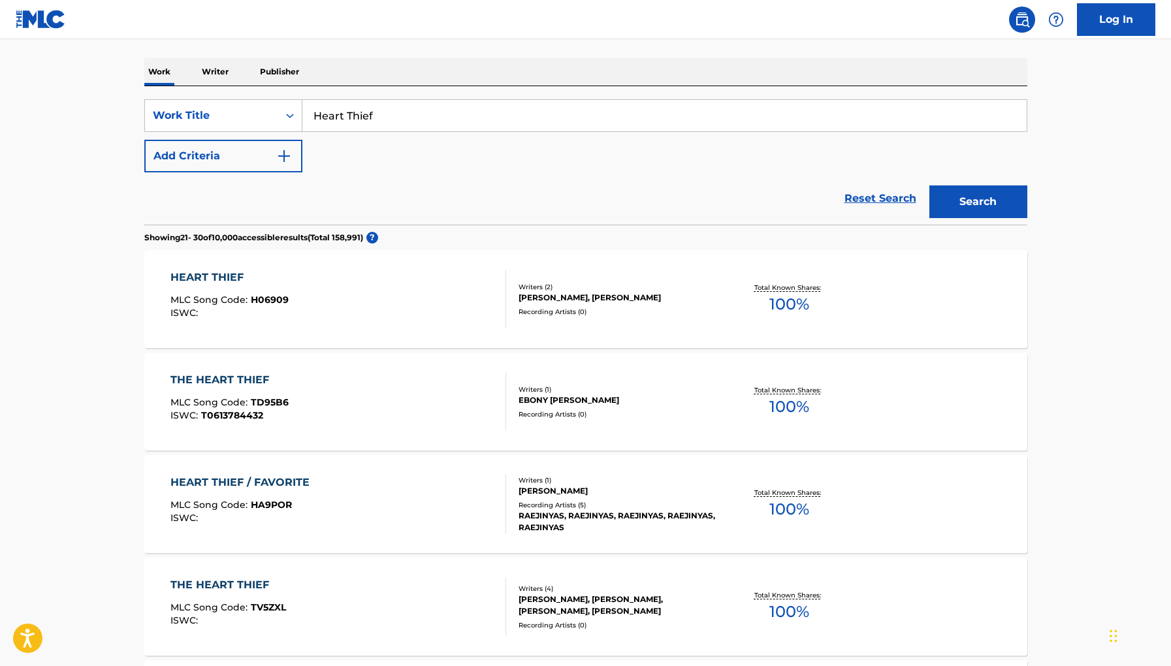
click at [434, 304] on div "HEART THIEF MLC Song Code : H06909 ISWC :" at bounding box center [339, 299] width 336 height 59
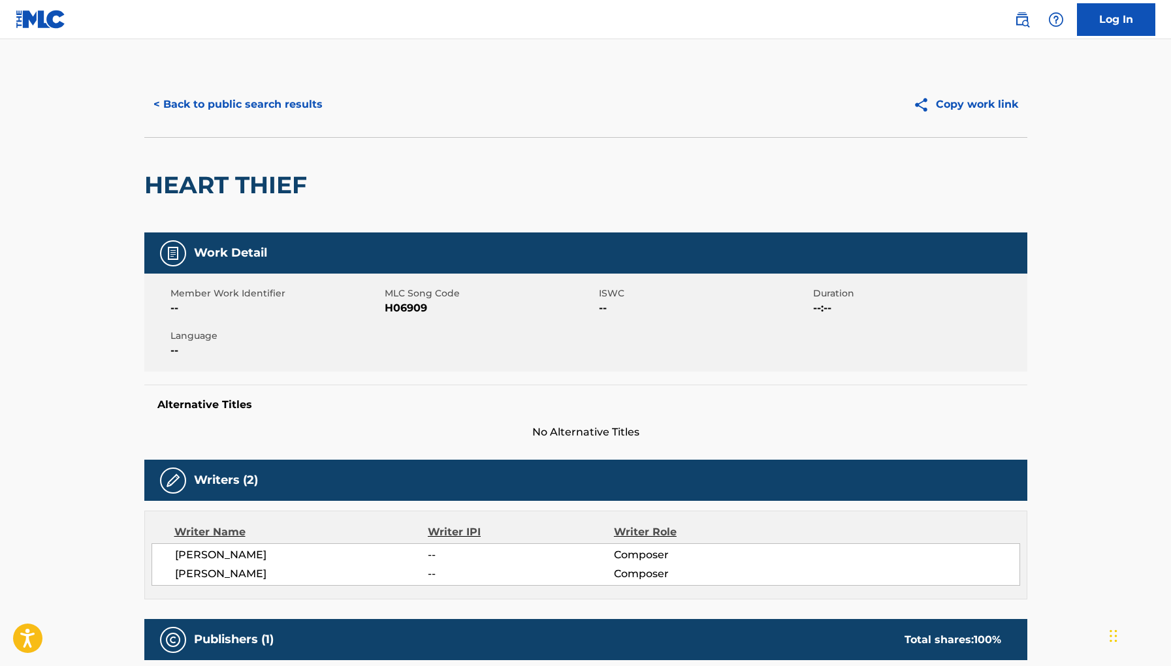
scroll to position [36, 0]
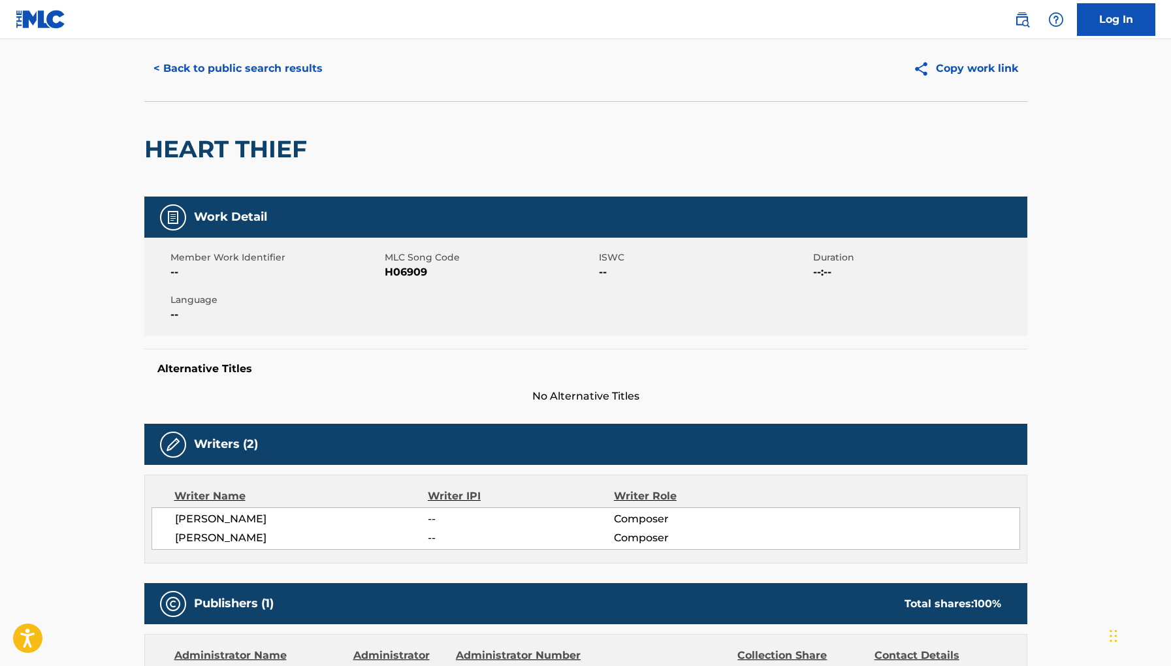
click at [406, 271] on span "H06909" at bounding box center [490, 273] width 211 height 16
copy span "H06909"
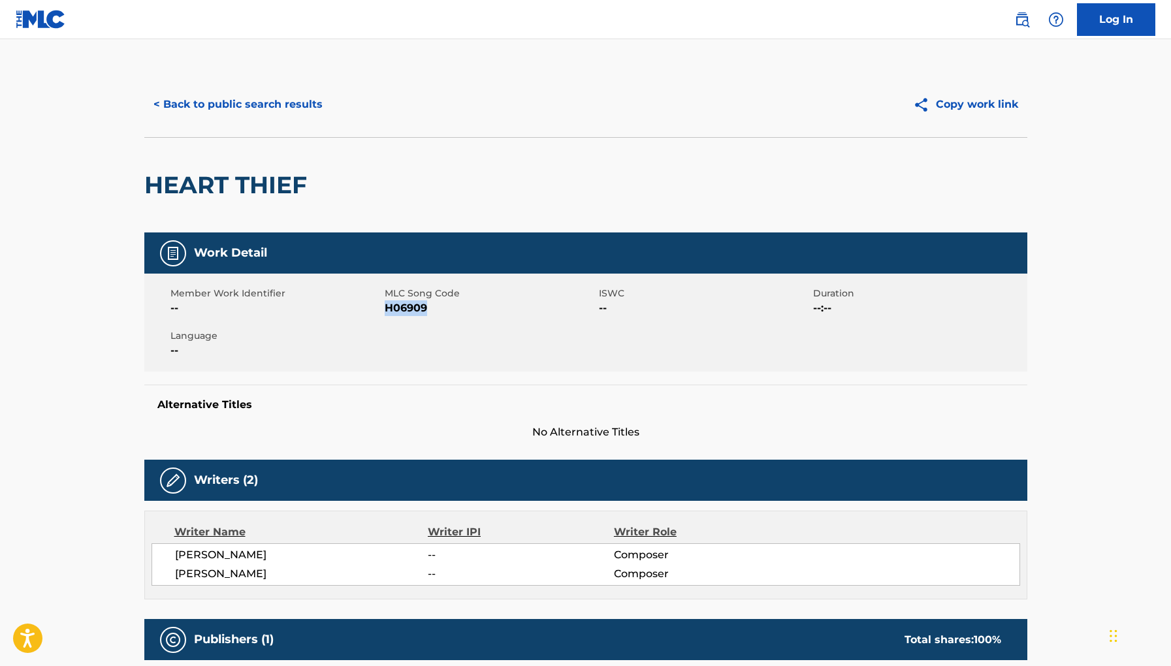
click at [303, 99] on button "< Back to public search results" at bounding box center [238, 104] width 188 height 33
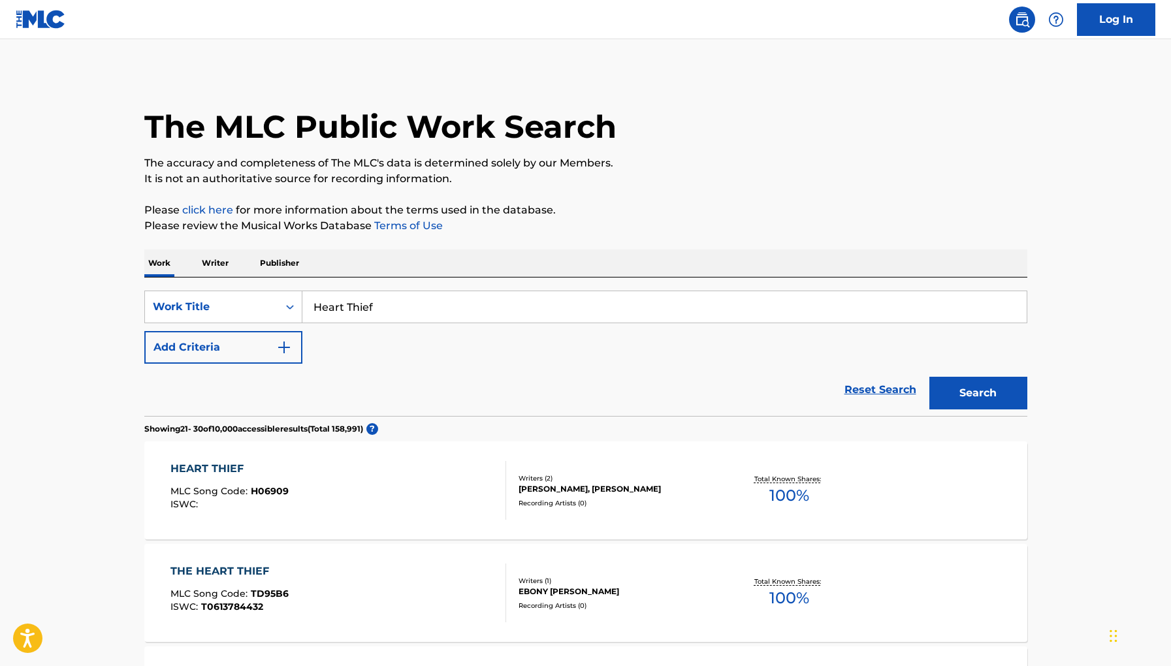
scroll to position [191, 0]
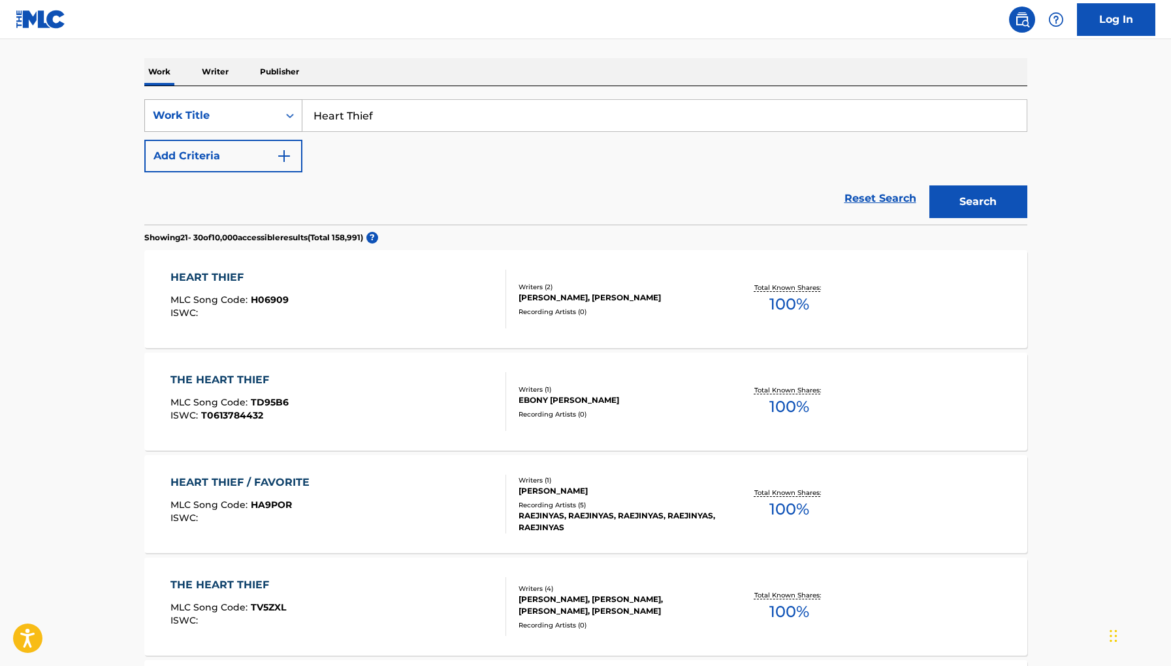
drag, startPoint x: 397, startPoint y: 122, endPoint x: 259, endPoint y: 108, distance: 138.6
click at [259, 108] on div "SearchWithCriteria59448549-a6b0-4d6e-87be-5239e7244630 Work Title Heart Thief" at bounding box center [585, 115] width 883 height 33
paste input "T7001005003"
drag, startPoint x: 275, startPoint y: 116, endPoint x: 210, endPoint y: 112, distance: 64.8
click at [210, 112] on div "SearchWithCriteria59448549-a6b0-4d6e-87be-5239e7244630 Work Title T7001005003" at bounding box center [585, 115] width 883 height 33
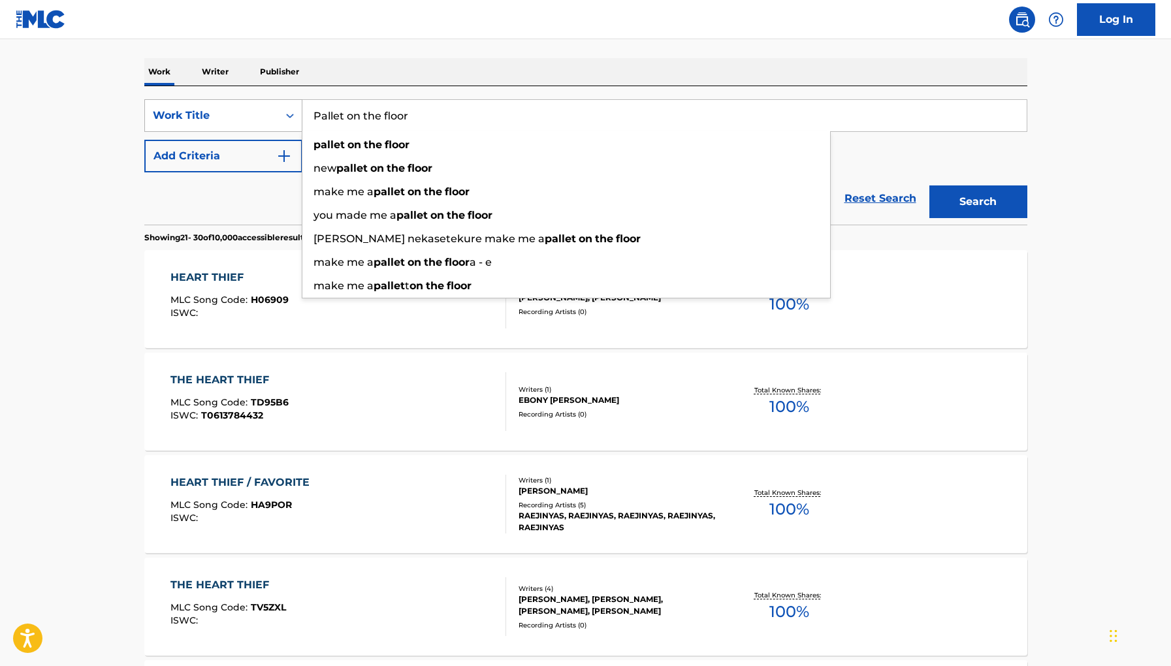
type input "Pallet on the floor"
click at [930, 186] on button "Search" at bounding box center [979, 202] width 98 height 33
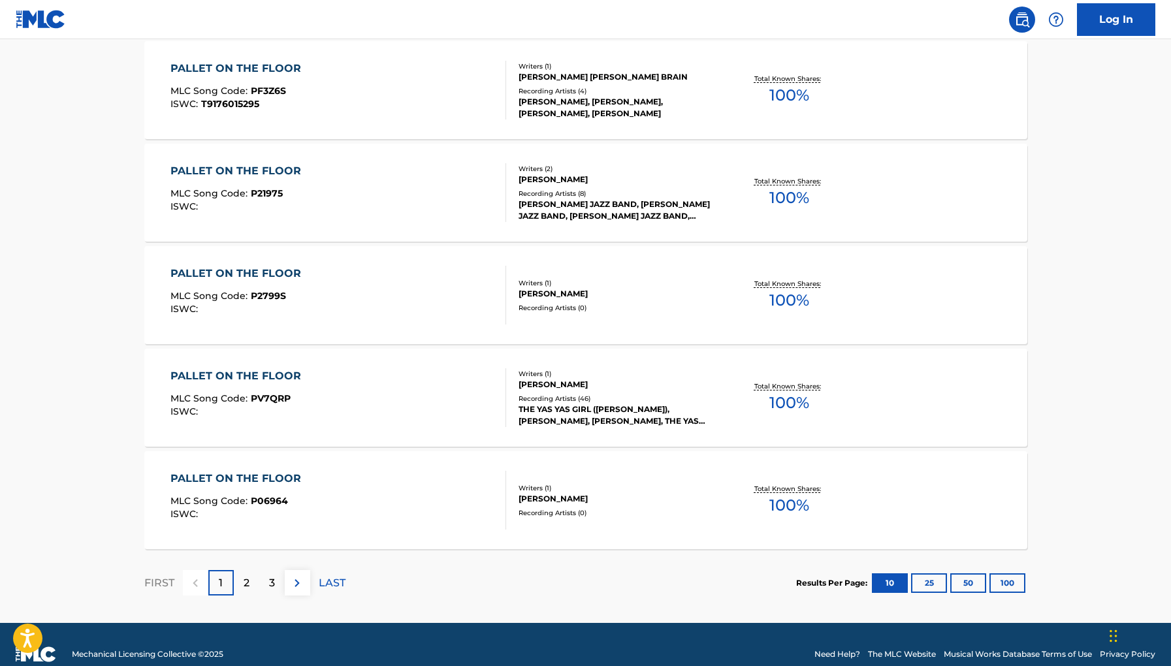
scroll to position [933, 0]
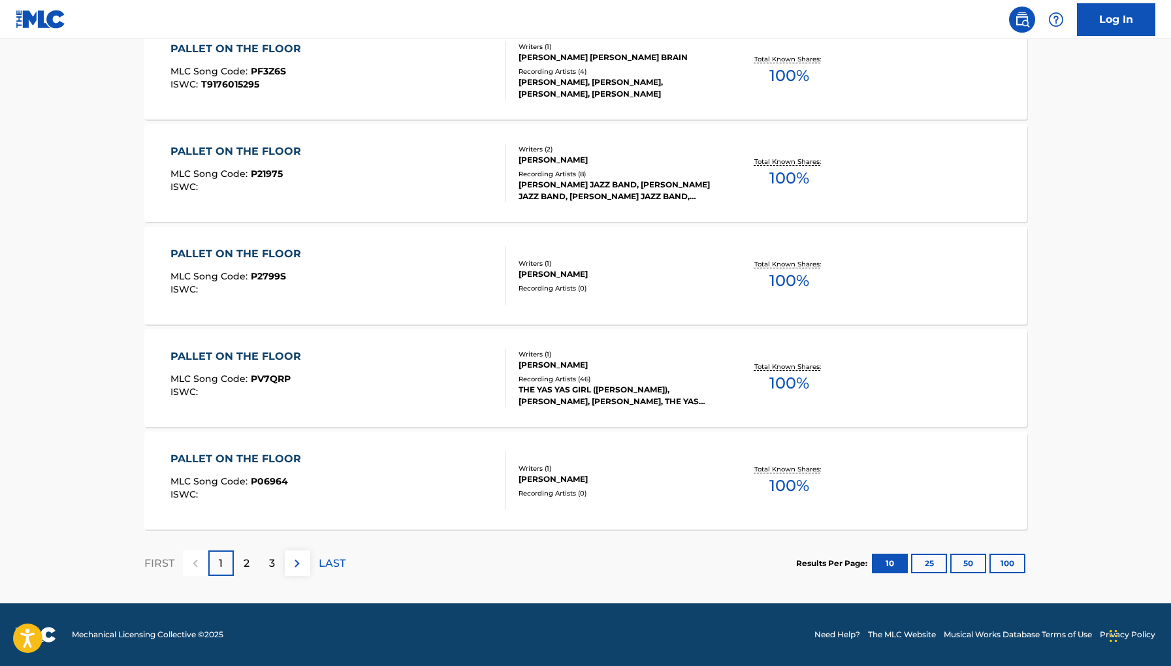
click at [301, 451] on div "PALLET ON THE FLOOR" at bounding box center [239, 459] width 137 height 16
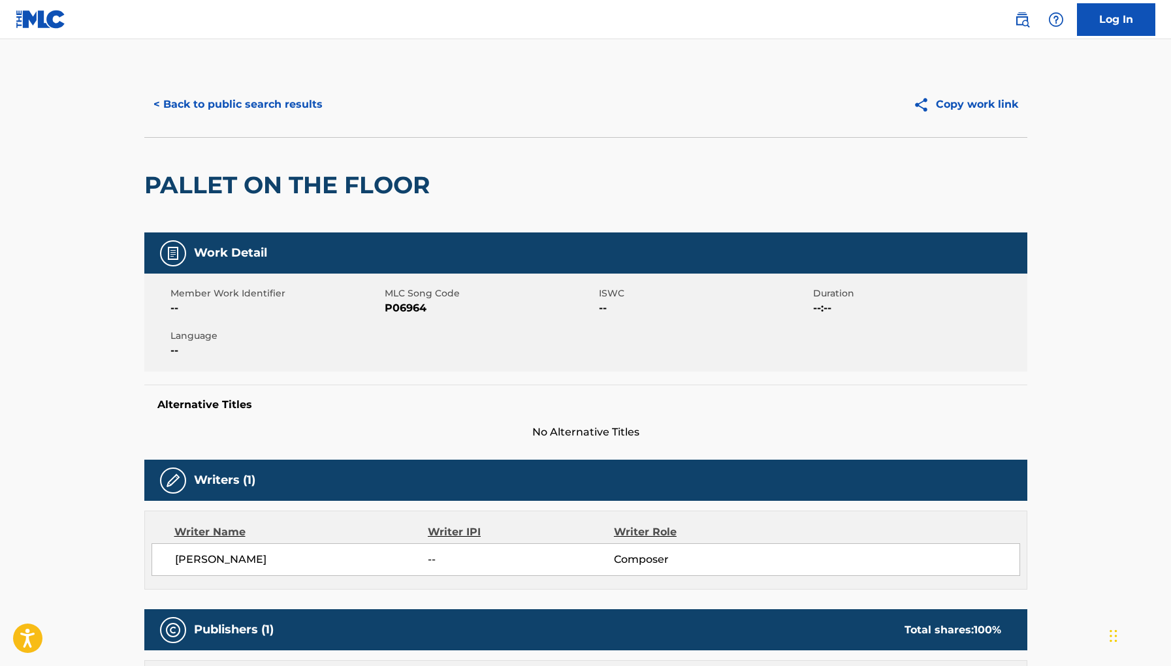
click at [408, 311] on span "P06964" at bounding box center [490, 309] width 211 height 16
copy span "P06964"
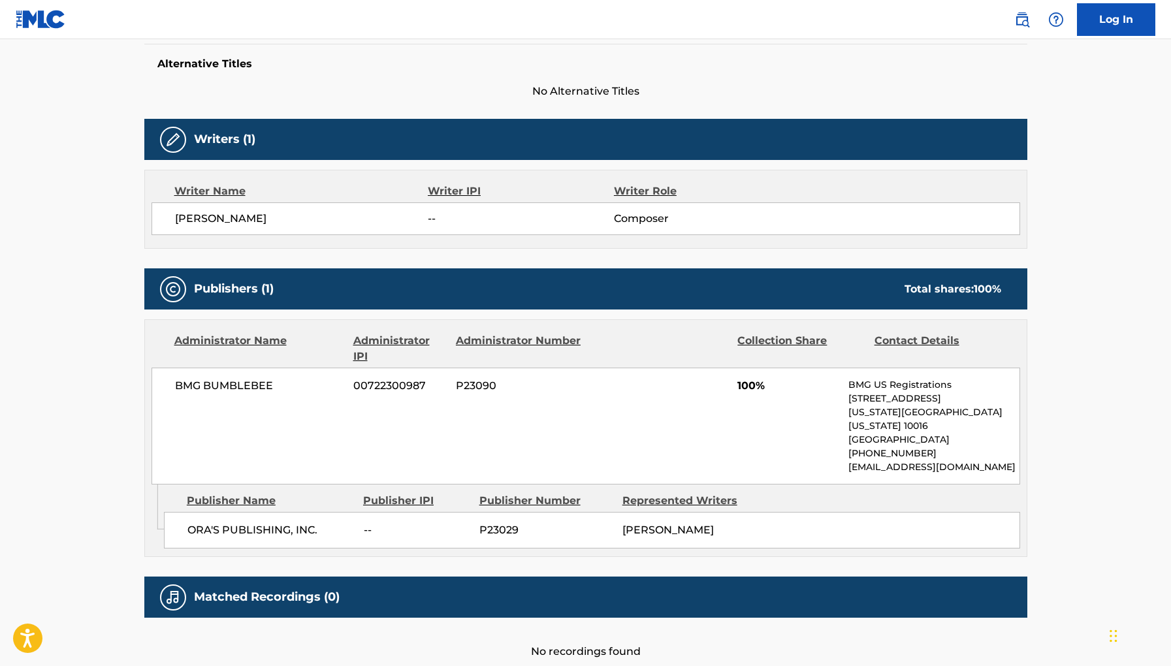
scroll to position [359, 0]
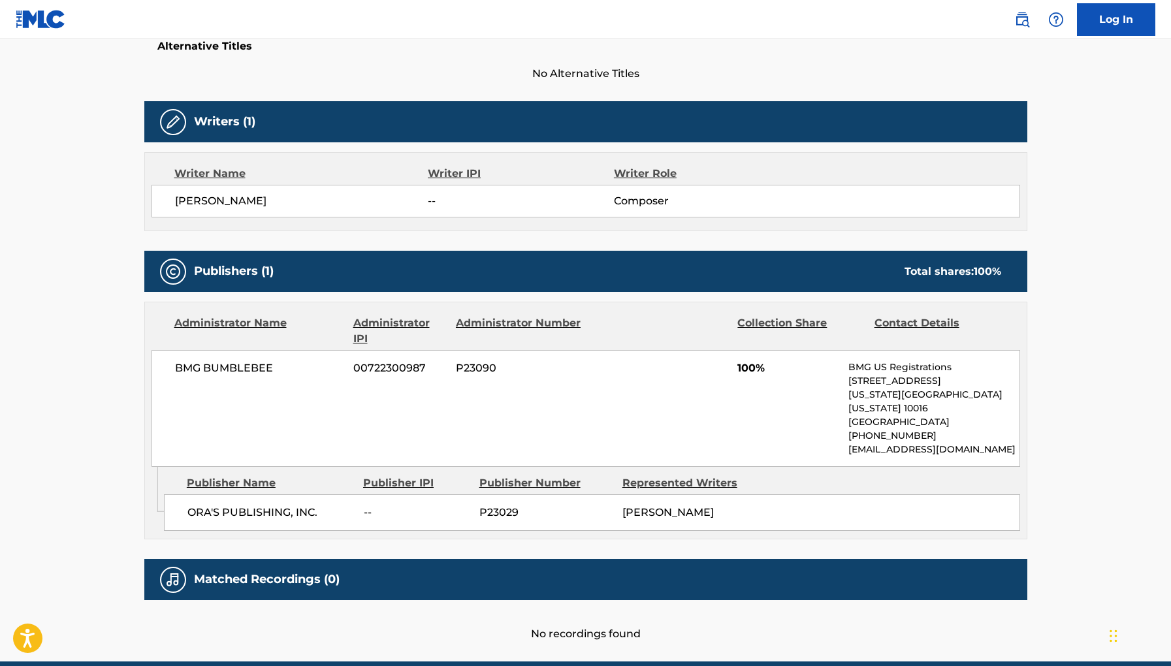
click at [552, 350] on div "Administrator Name Administrator IPI Administrator Number Collection Share Cont…" at bounding box center [586, 385] width 882 height 165
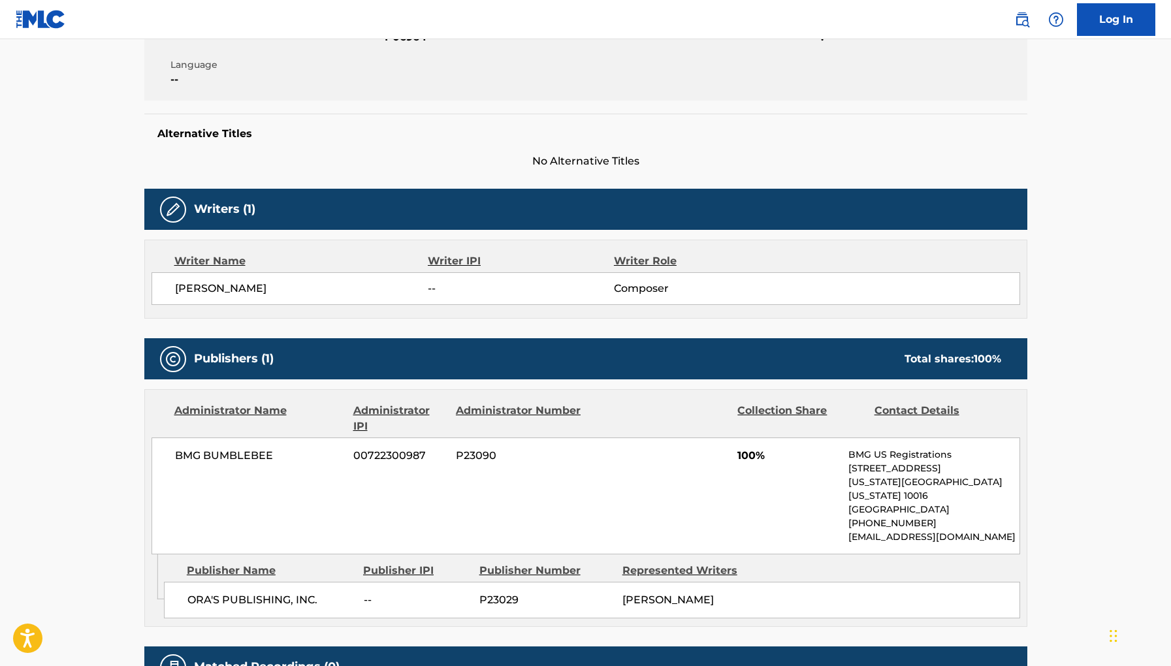
scroll to position [238, 0]
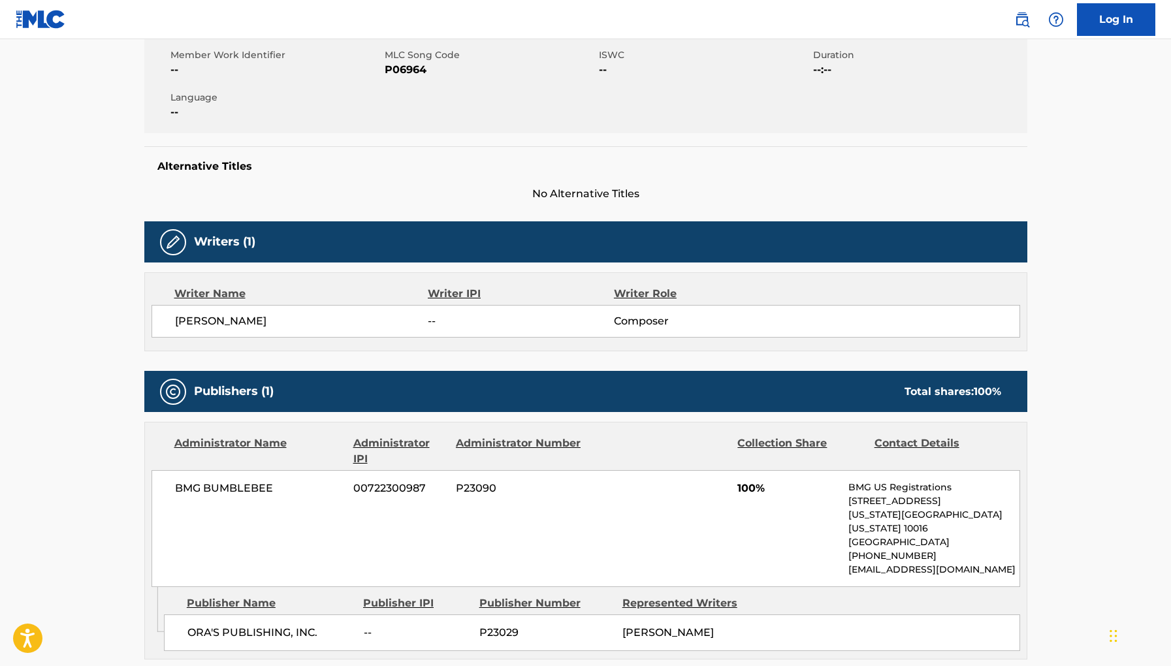
click at [683, 152] on div "Alternative Titles No Alternative Titles" at bounding box center [585, 174] width 883 height 56
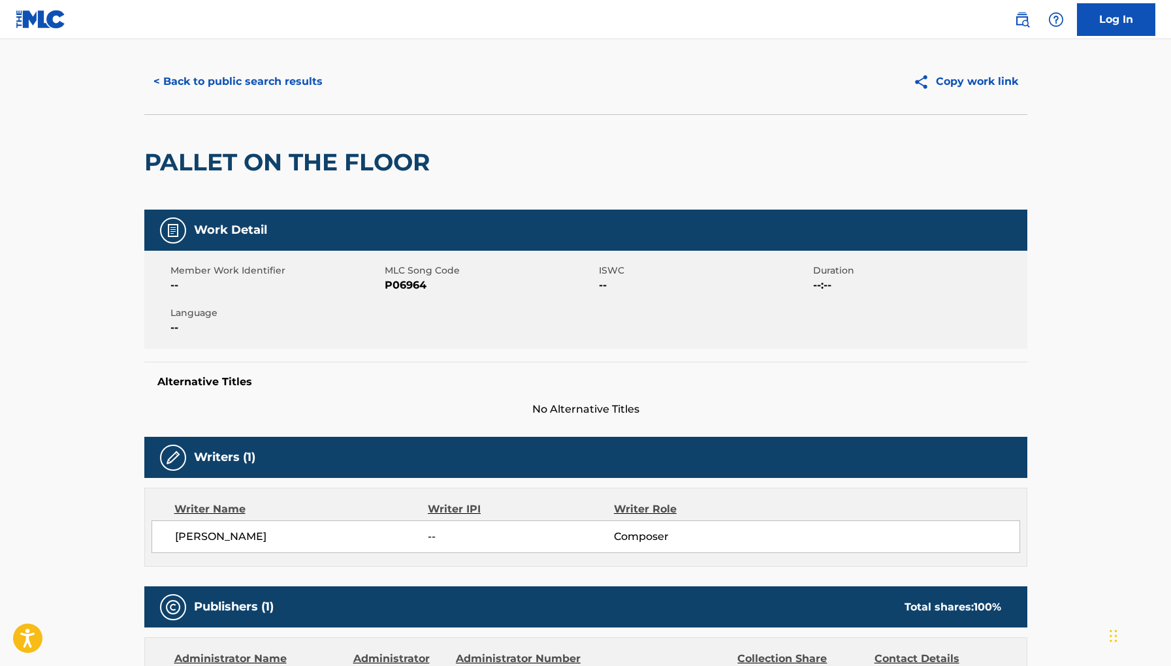
scroll to position [0, 0]
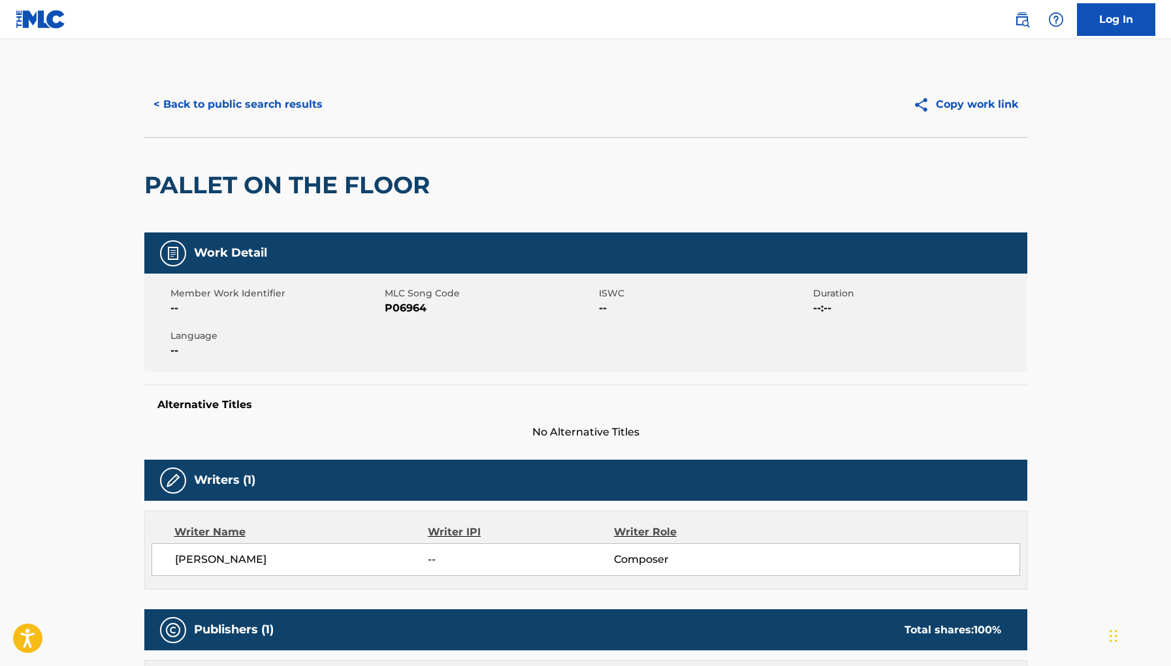
click at [288, 103] on button "< Back to public search results" at bounding box center [238, 104] width 188 height 33
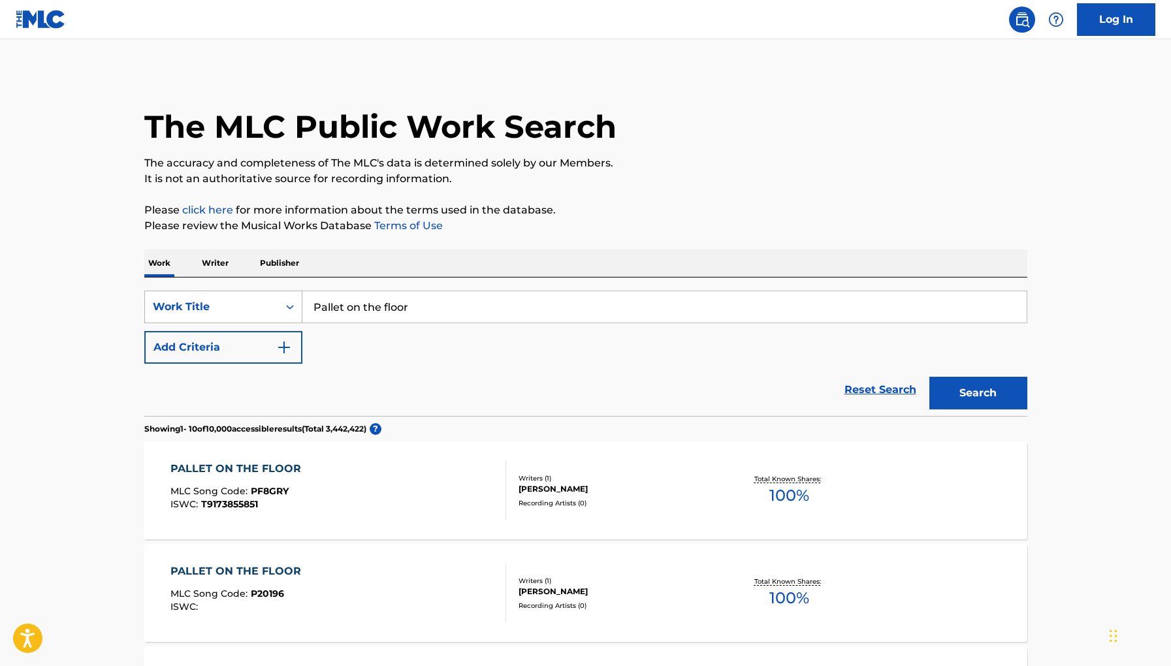
drag, startPoint x: 444, startPoint y: 313, endPoint x: 226, endPoint y: 308, distance: 217.6
click at [226, 308] on div "SearchWithCriteria59448549-a6b0-4d6e-87be-5239e7244630 Work Title Pallet on the…" at bounding box center [585, 307] width 883 height 33
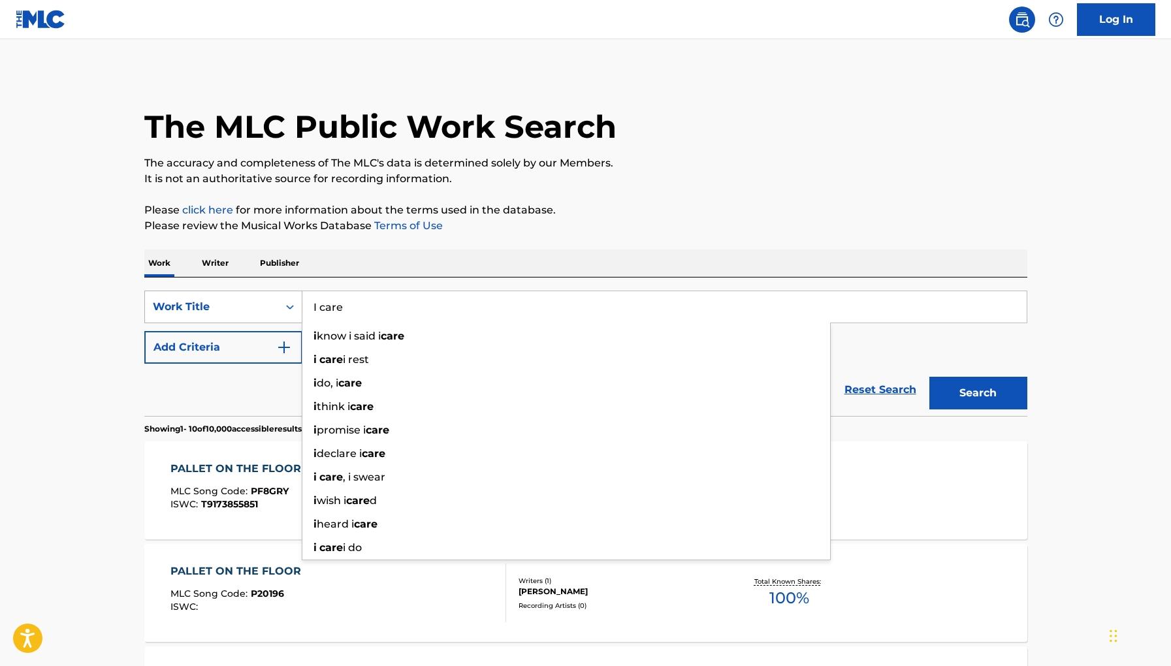
type input "I care"
click at [930, 377] on button "Search" at bounding box center [979, 393] width 98 height 33
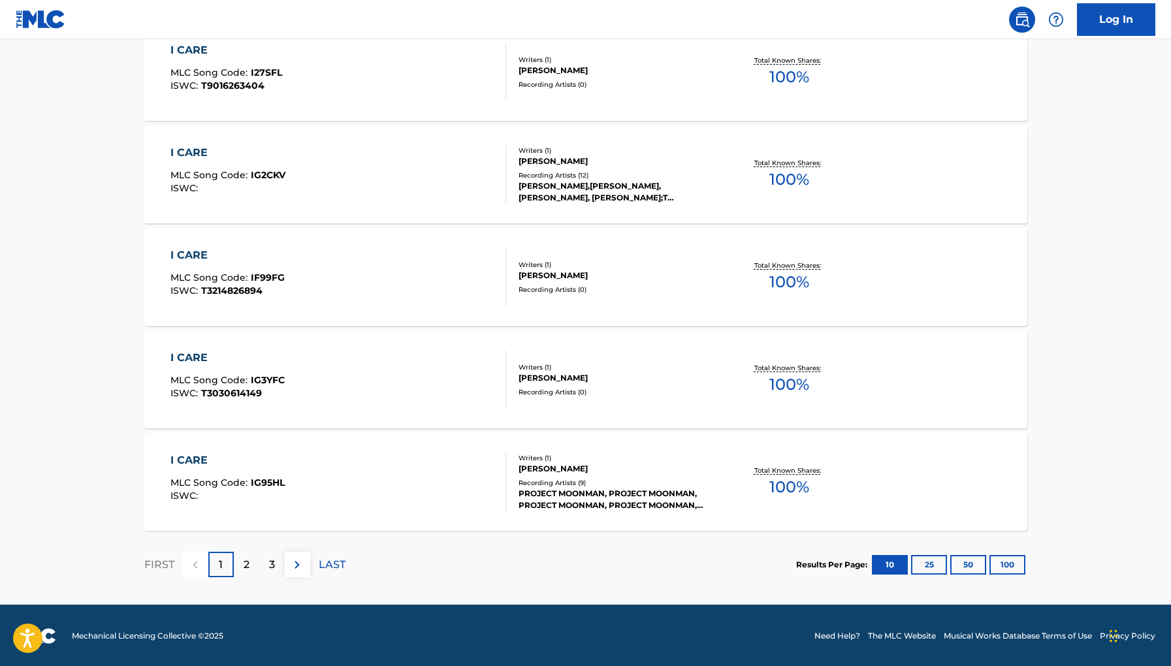
scroll to position [933, 0]
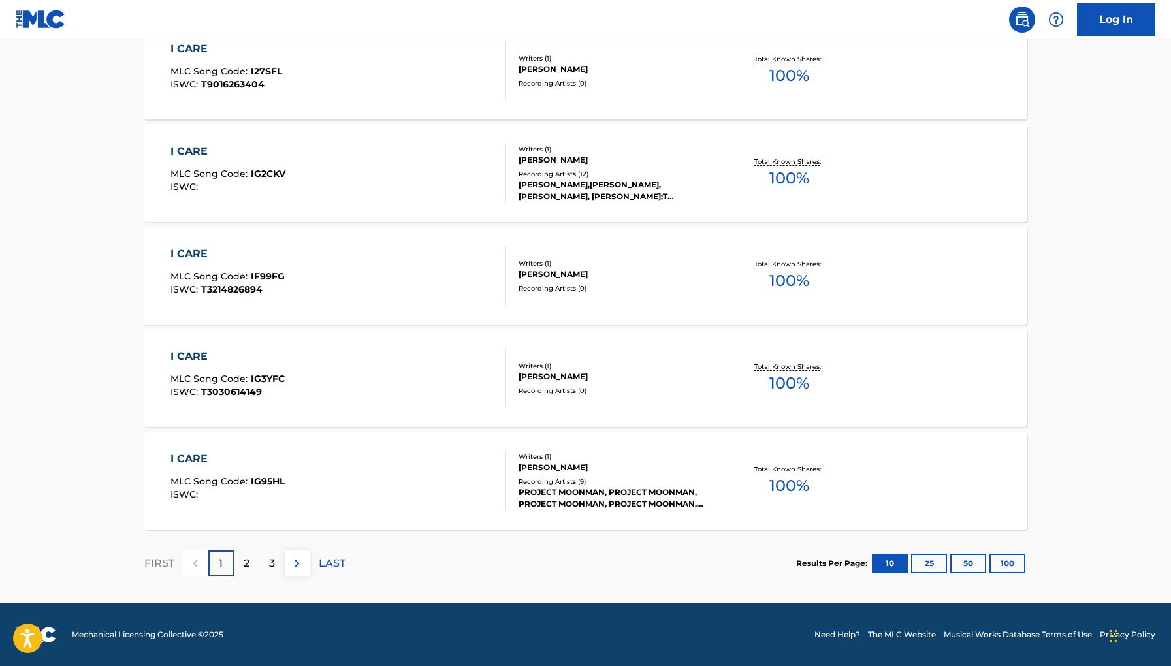
click at [251, 559] on div "2" at bounding box center [246, 563] width 25 height 25
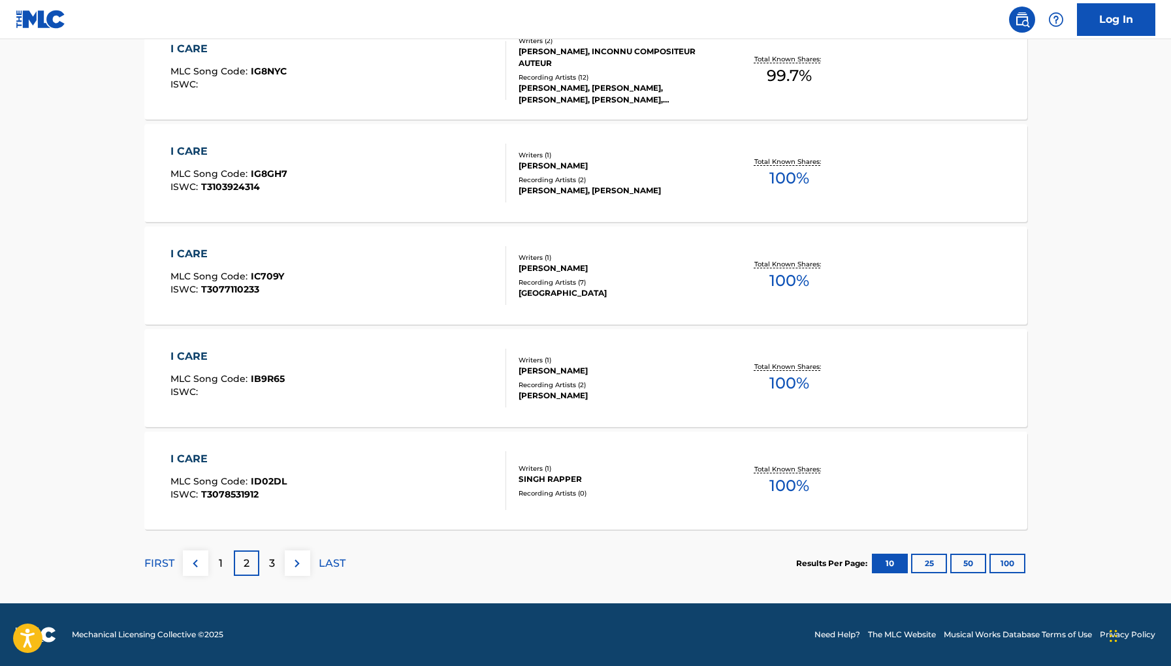
click at [270, 560] on p "3" at bounding box center [272, 564] width 6 height 16
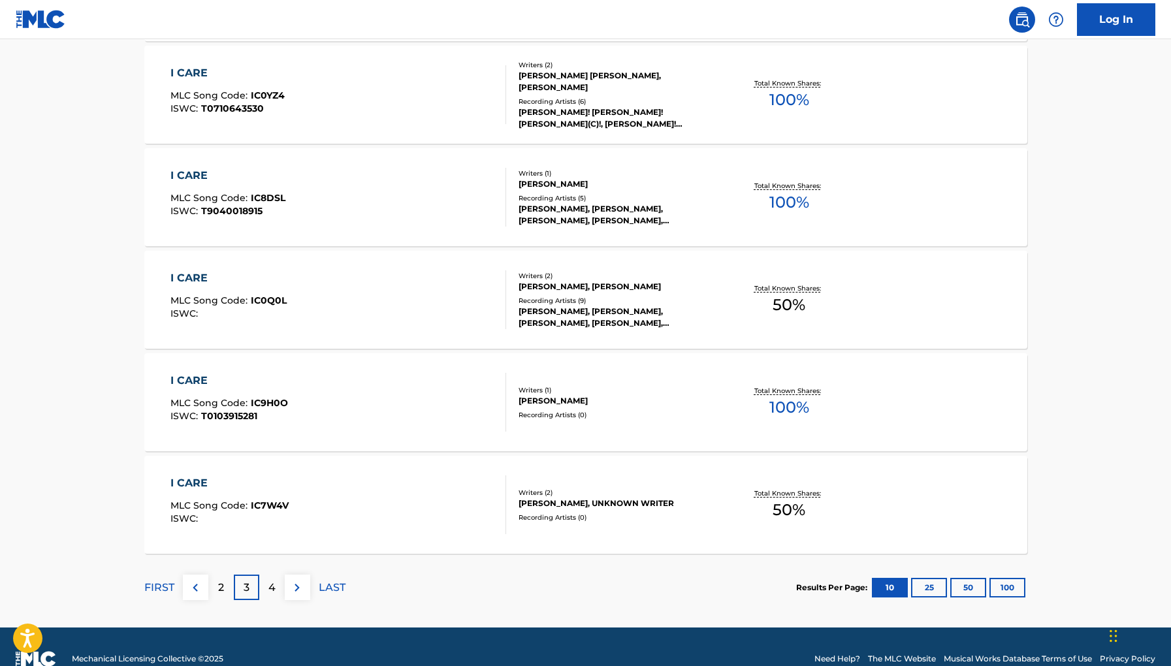
scroll to position [909, 0]
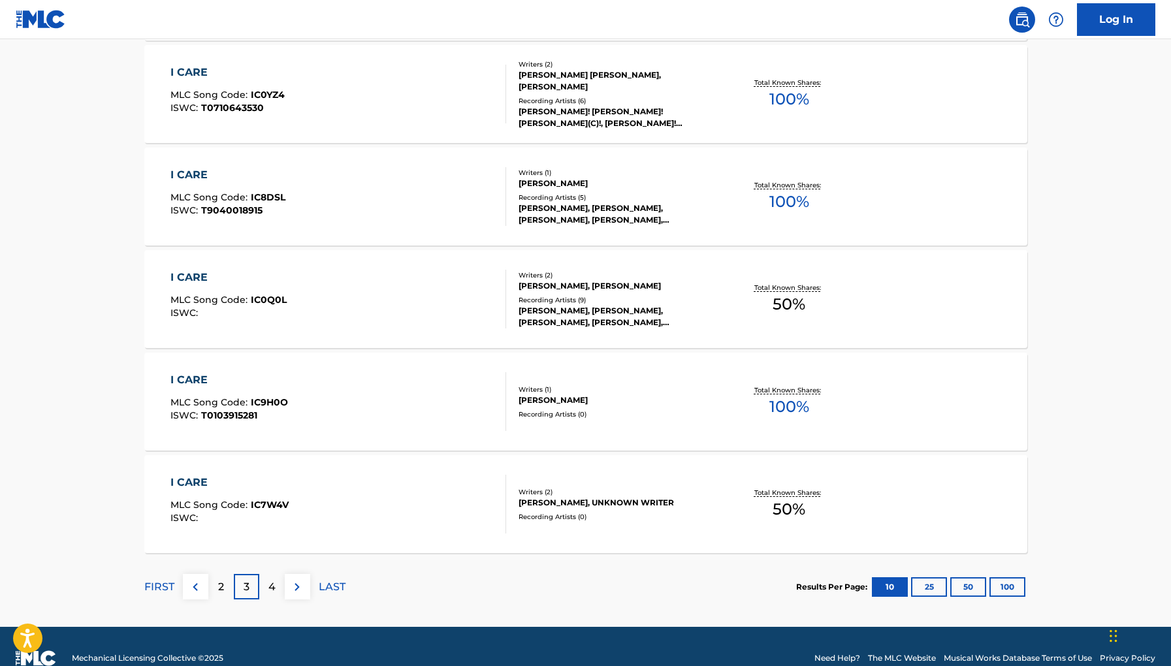
click at [267, 585] on div "4" at bounding box center [271, 586] width 25 height 25
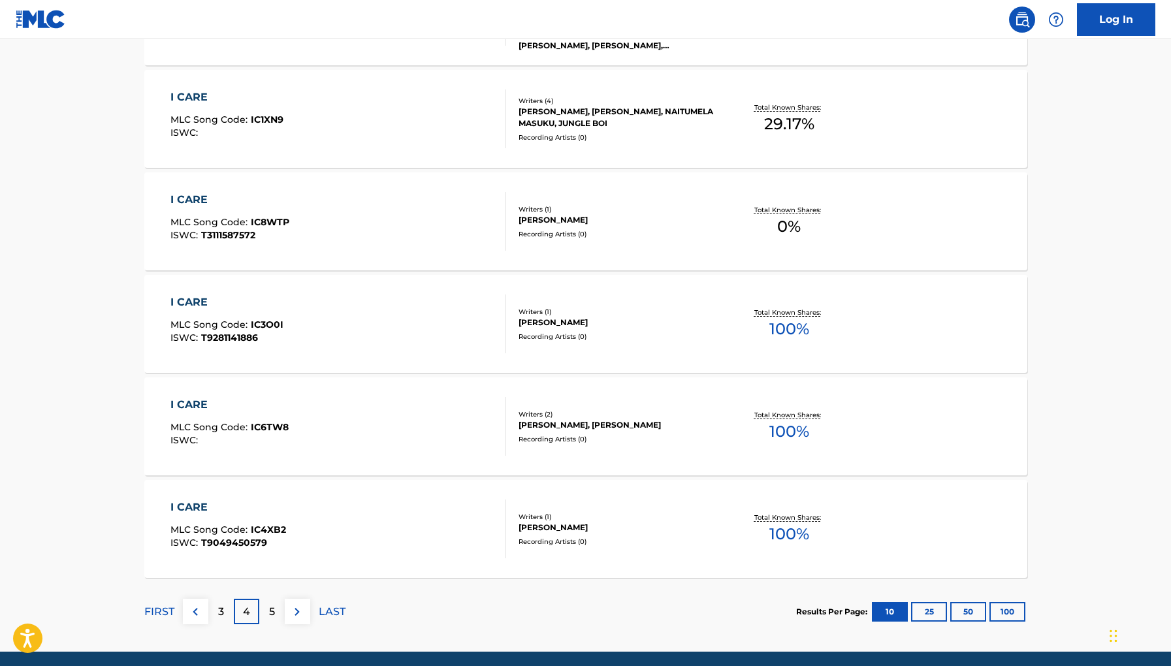
scroll to position [903, 0]
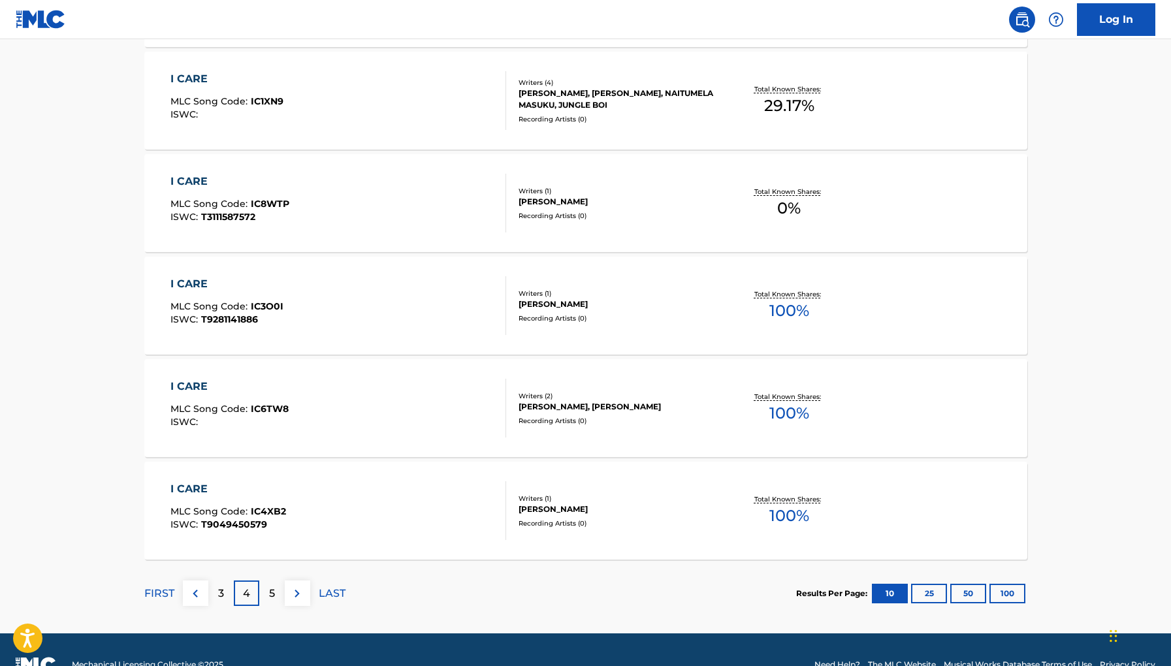
click at [270, 588] on p "5" at bounding box center [272, 594] width 6 height 16
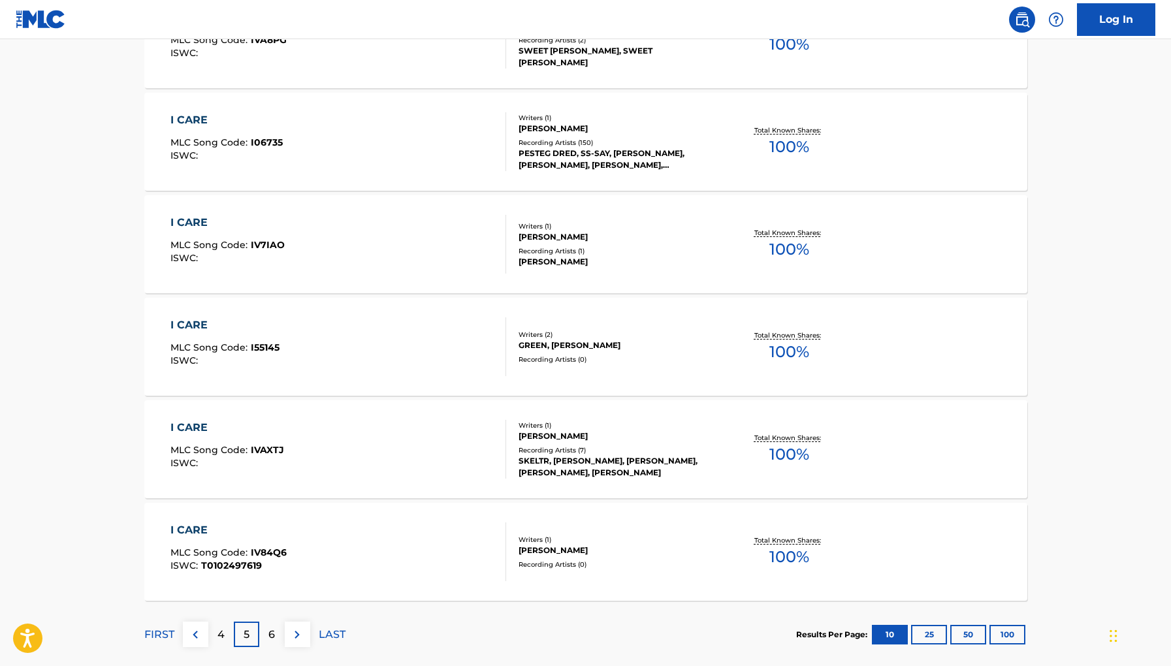
scroll to position [882, 0]
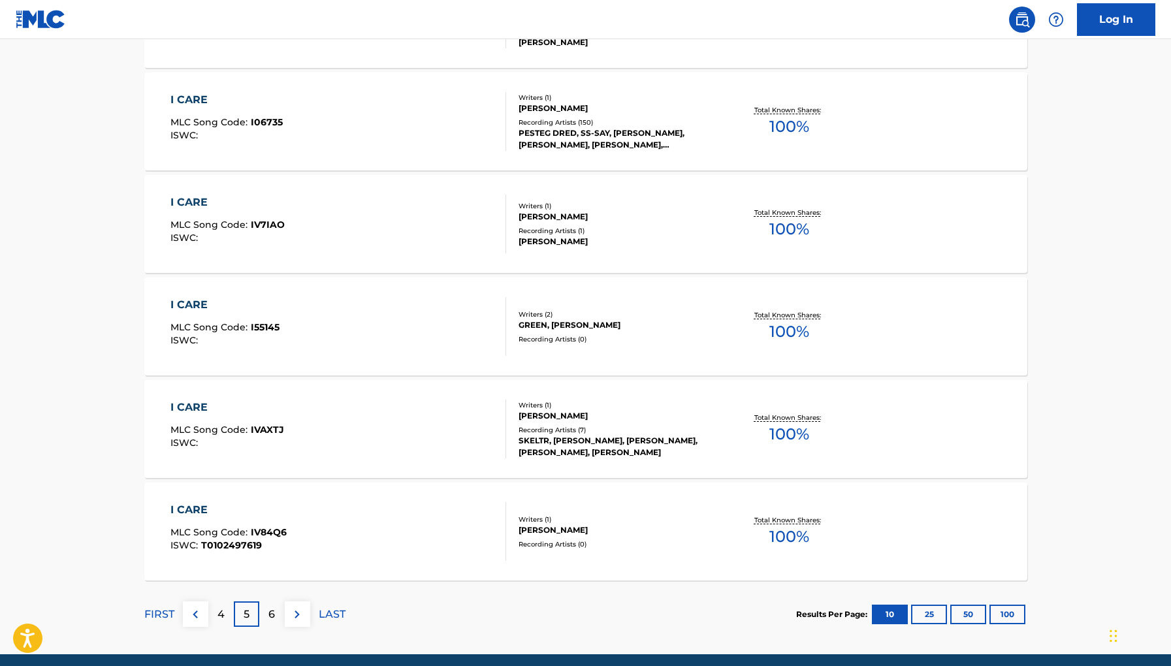
click at [406, 327] on div "I CARE MLC Song Code : I55145 ISWC :" at bounding box center [339, 326] width 336 height 59
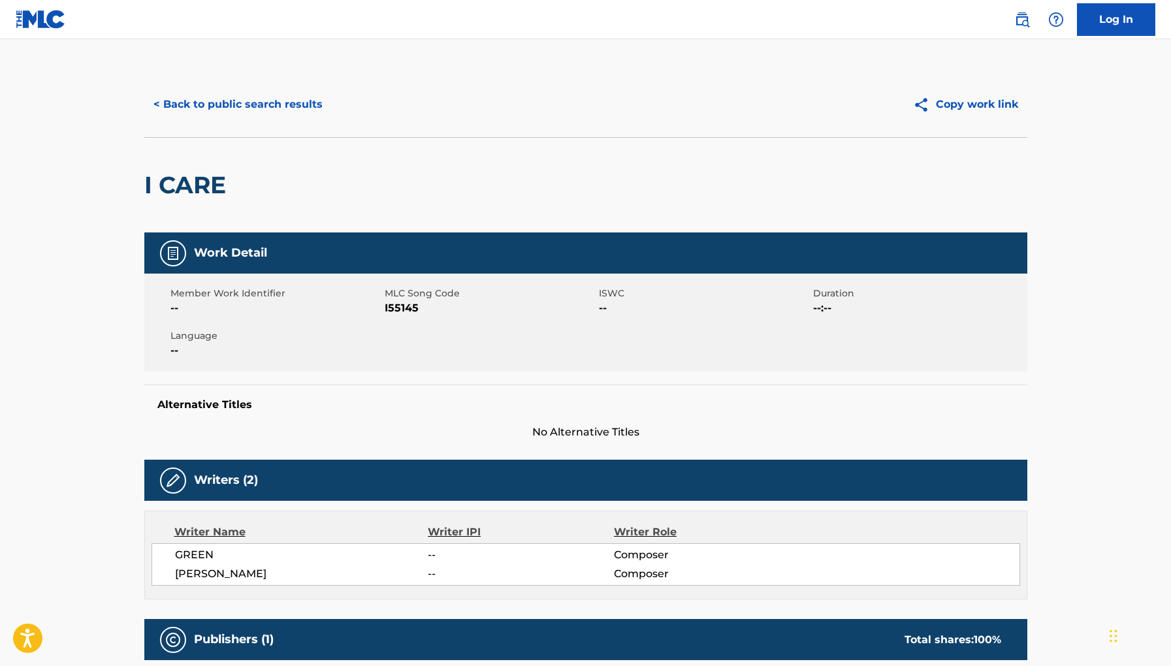
scroll to position [916, 0]
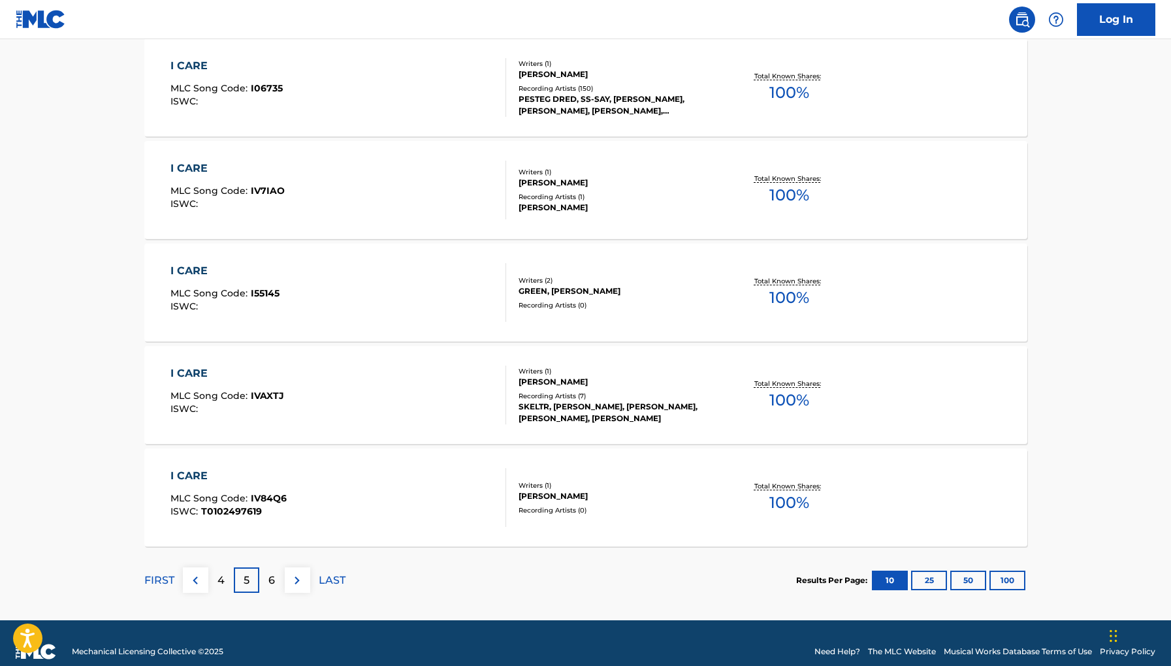
click at [466, 293] on div "I CARE MLC Song Code : I55145 ISWC :" at bounding box center [339, 292] width 336 height 59
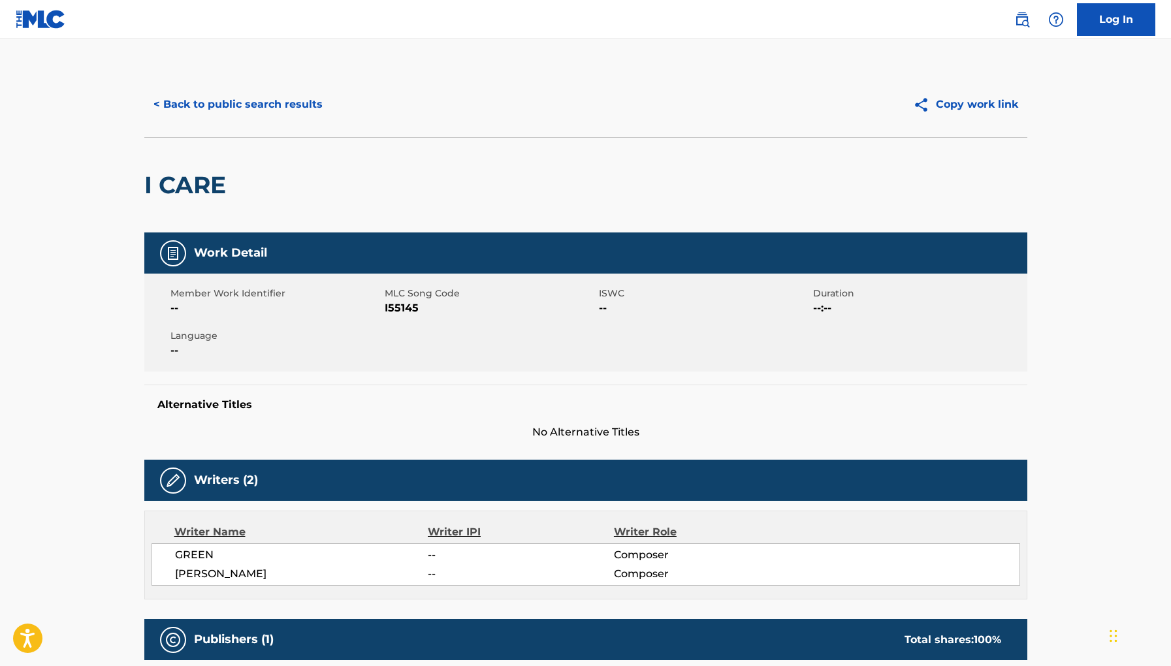
click at [388, 306] on span "I55145" at bounding box center [490, 309] width 211 height 16
copy span "I55145"
click at [303, 105] on button "< Back to public search results" at bounding box center [238, 104] width 188 height 33
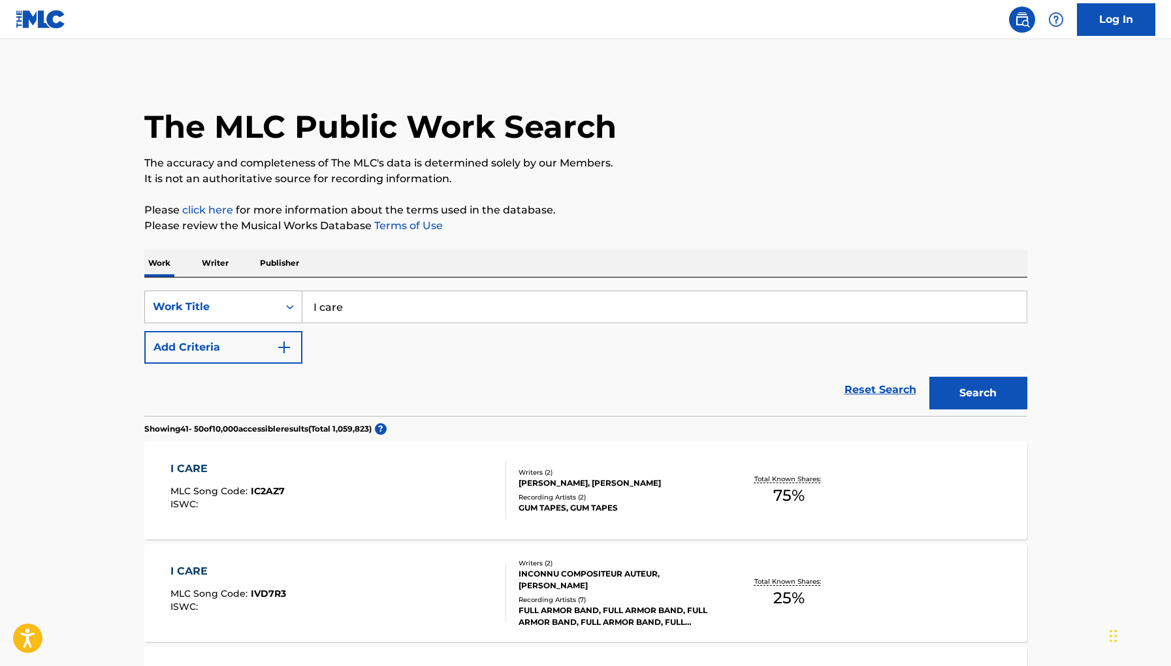
drag, startPoint x: 373, startPoint y: 318, endPoint x: 212, endPoint y: 301, distance: 161.7
click at [212, 301] on div "SearchWithCriteria59448549-a6b0-4d6e-87be-5239e7244630 Work Title I care" at bounding box center [585, 307] width 883 height 33
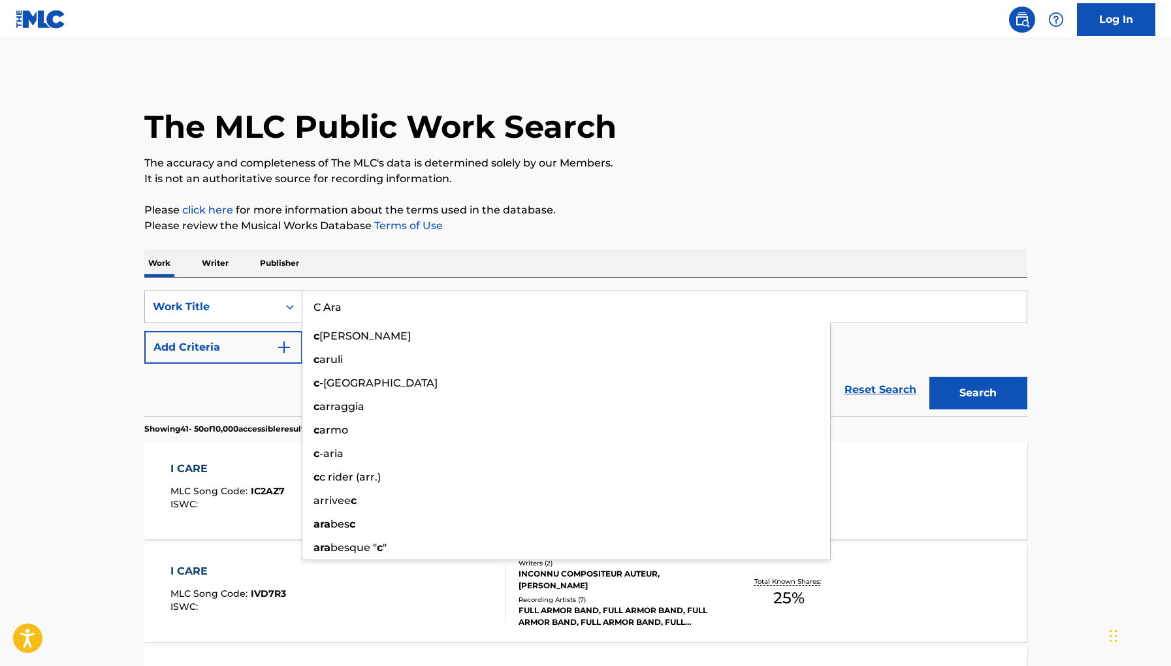
click at [930, 377] on button "Search" at bounding box center [979, 393] width 98 height 33
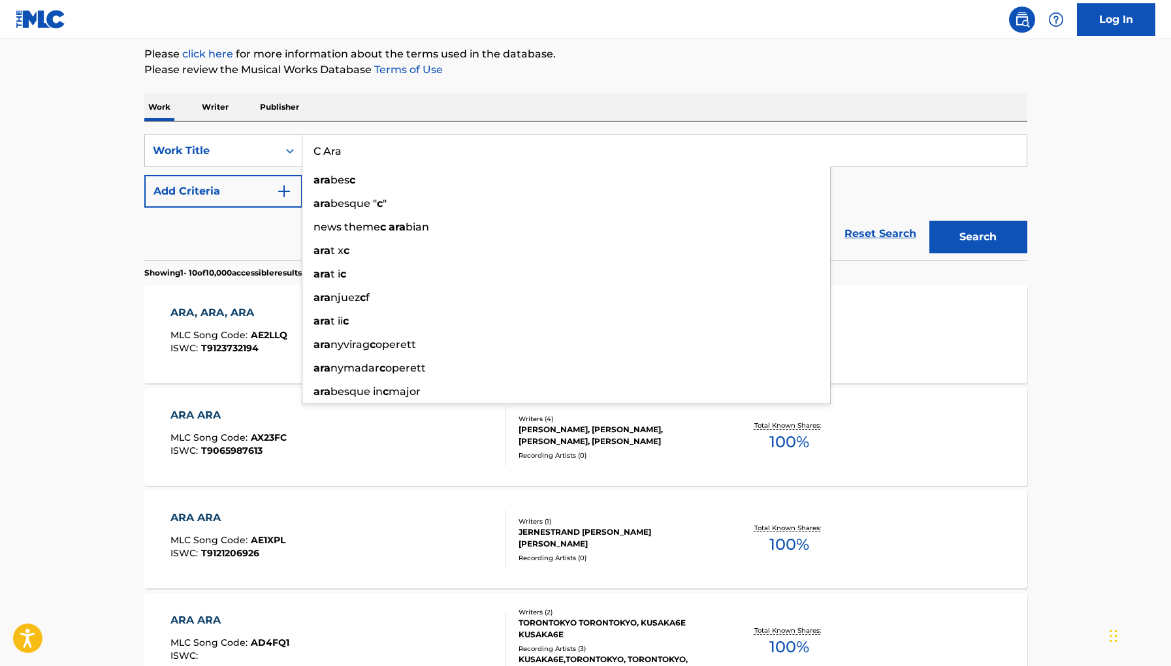
scroll to position [216, 0]
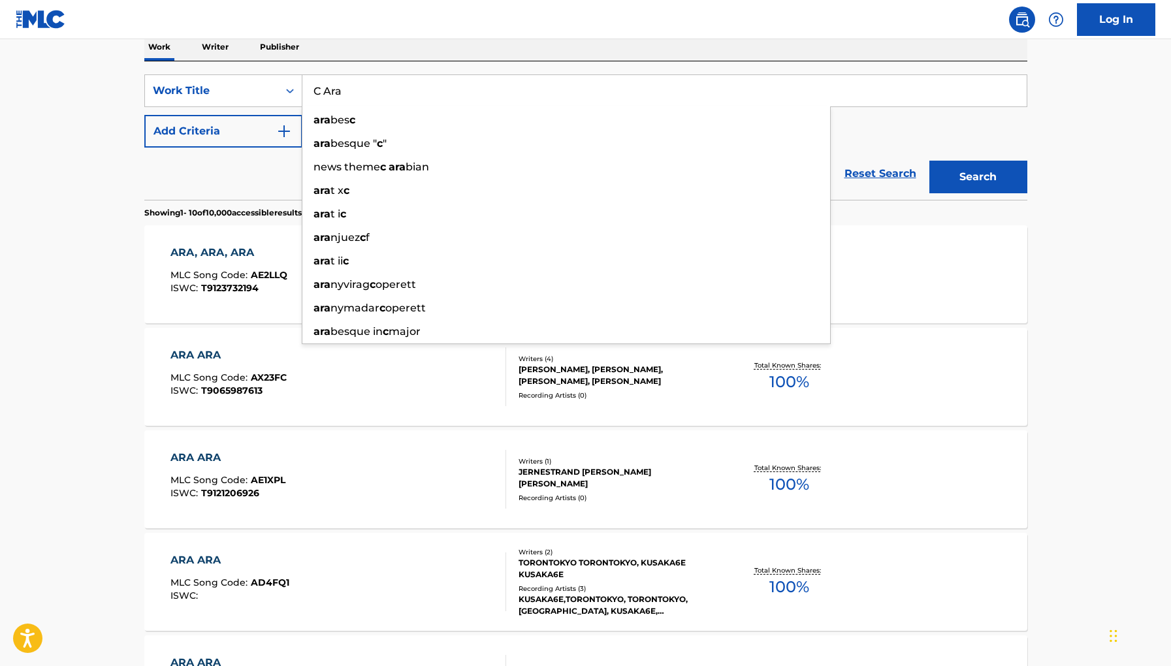
click at [74, 378] on main "The MLC Public Work Search The accuracy and completeness of The MLC's data is d…" at bounding box center [585, 571] width 1171 height 1497
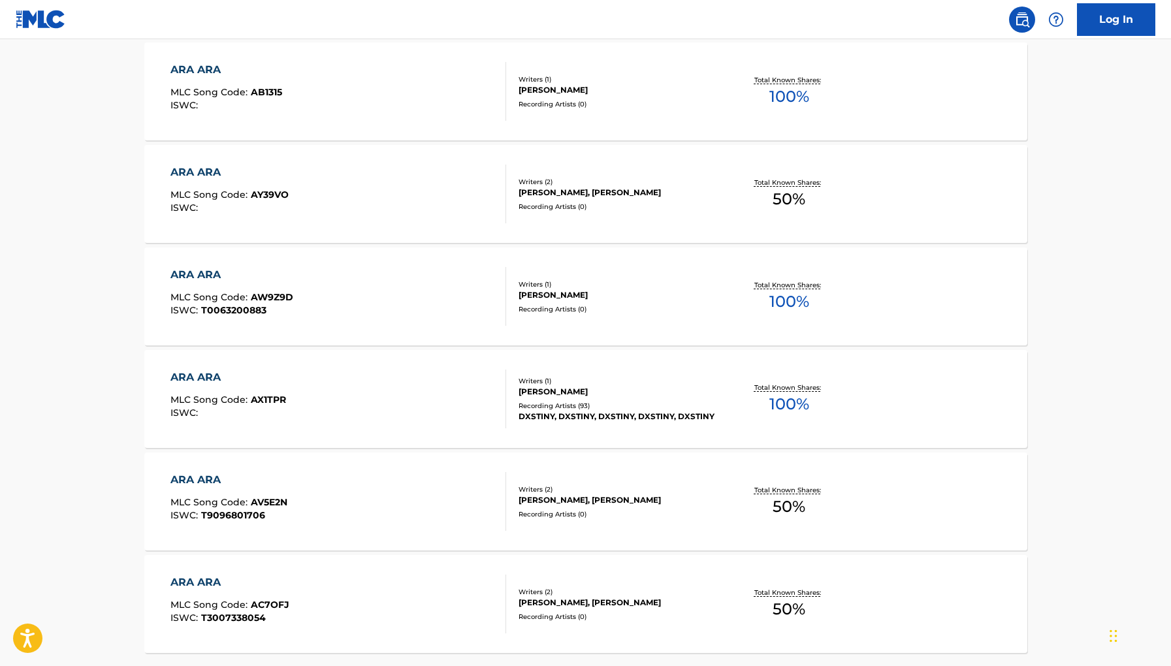
scroll to position [933, 0]
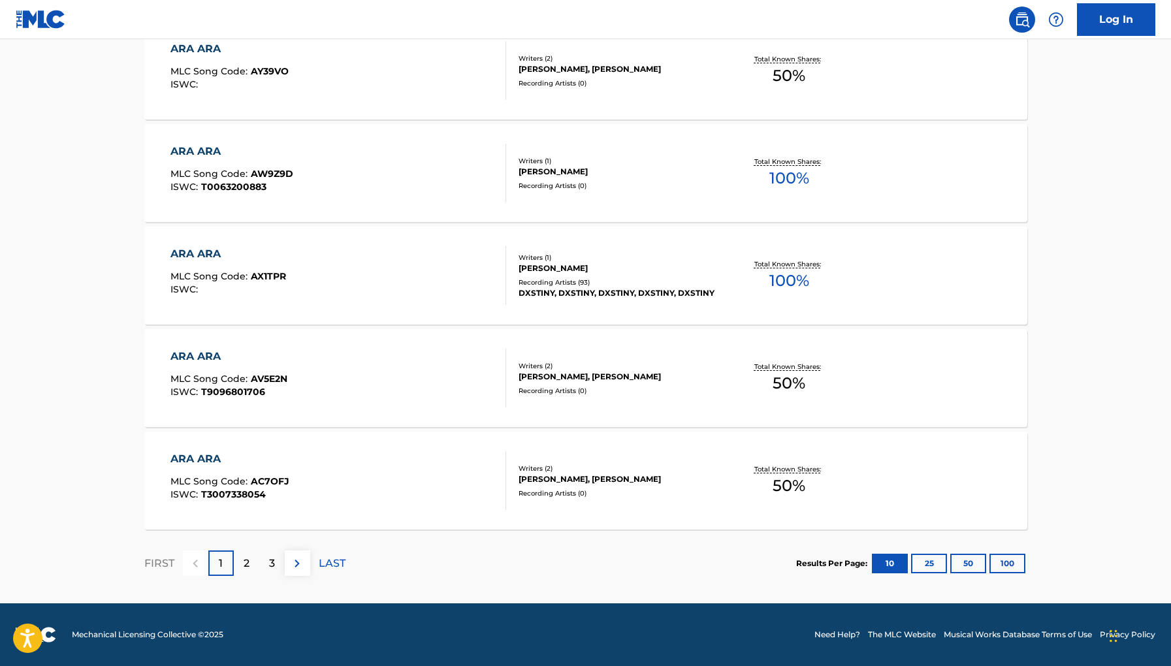
click at [248, 555] on div "2" at bounding box center [246, 563] width 25 height 25
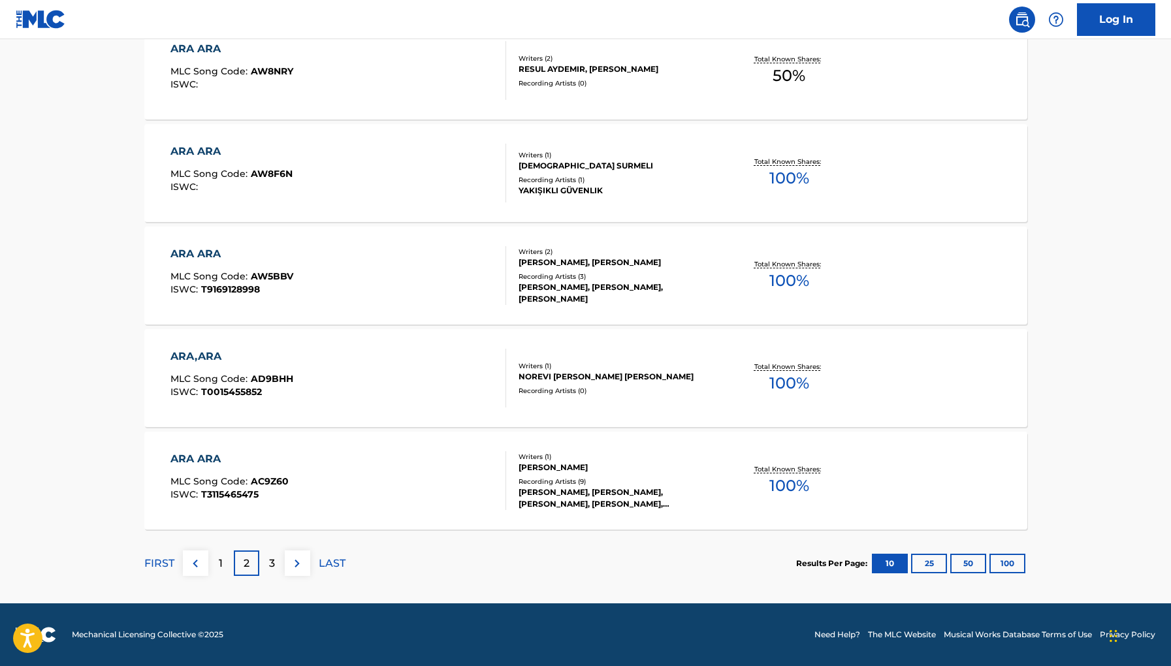
click at [273, 561] on p "3" at bounding box center [272, 564] width 6 height 16
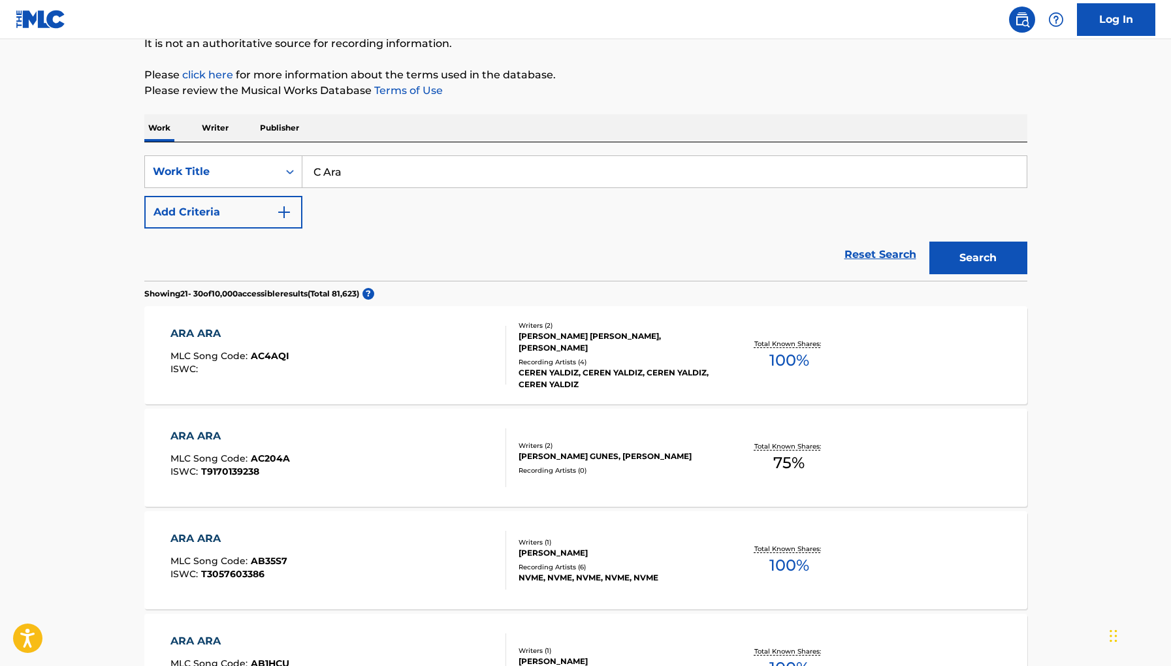
scroll to position [0, 0]
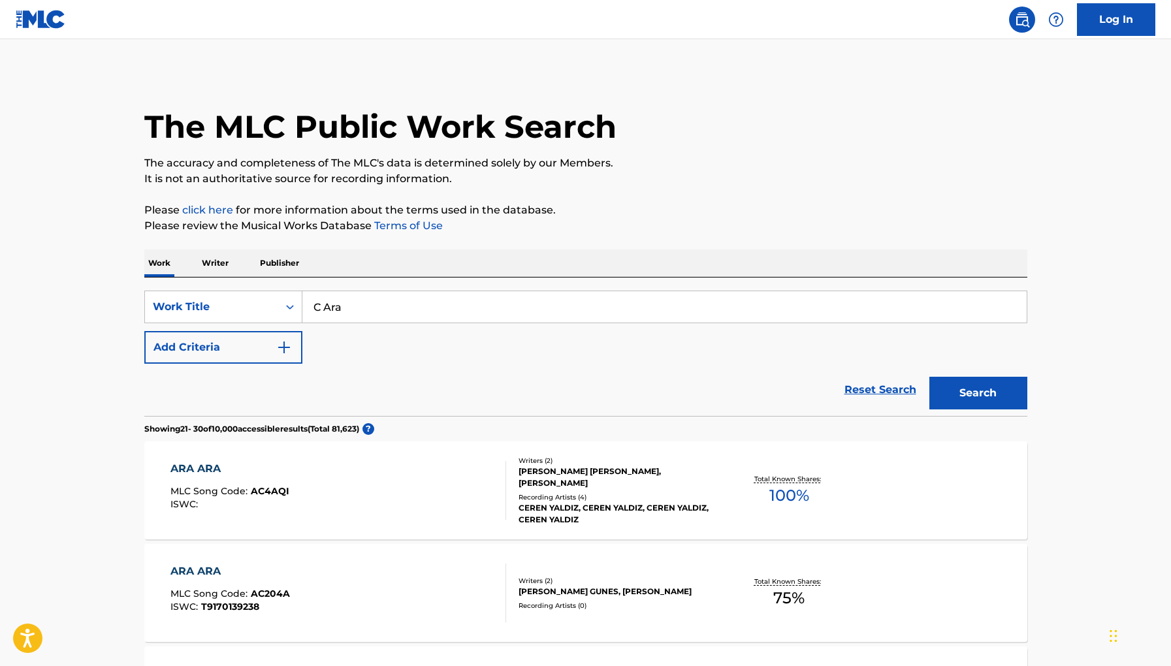
click at [326, 304] on input "C Ara" at bounding box center [665, 306] width 725 height 31
type input "C-Ara"
click at [930, 377] on button "Search" at bounding box center [979, 393] width 98 height 33
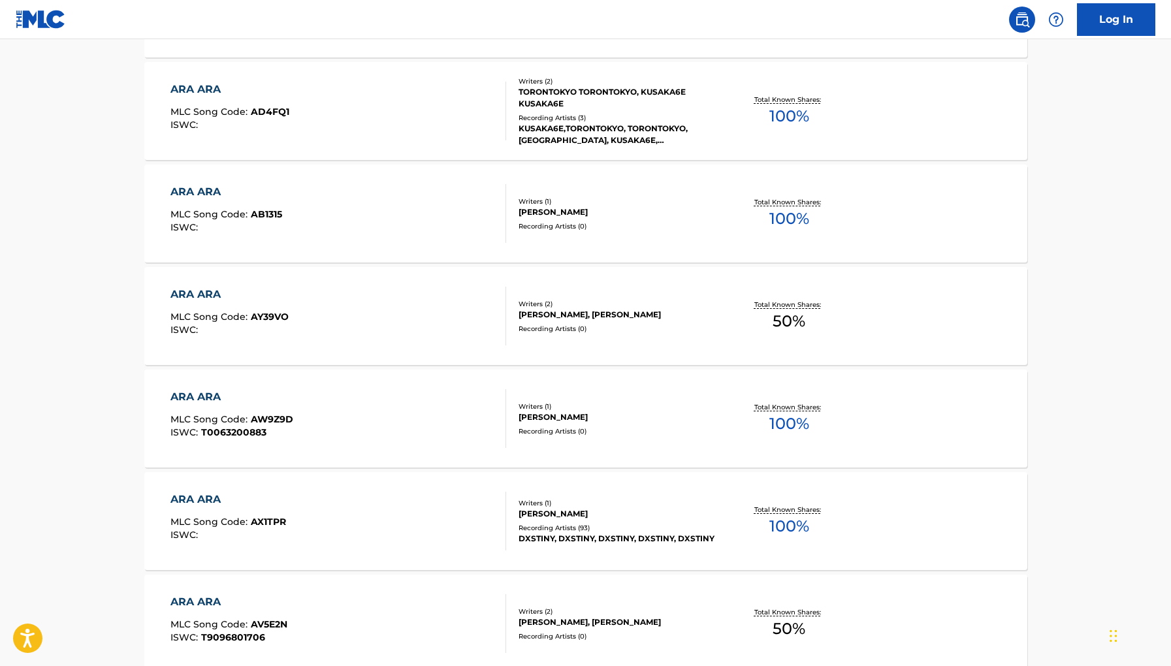
scroll to position [933, 0]
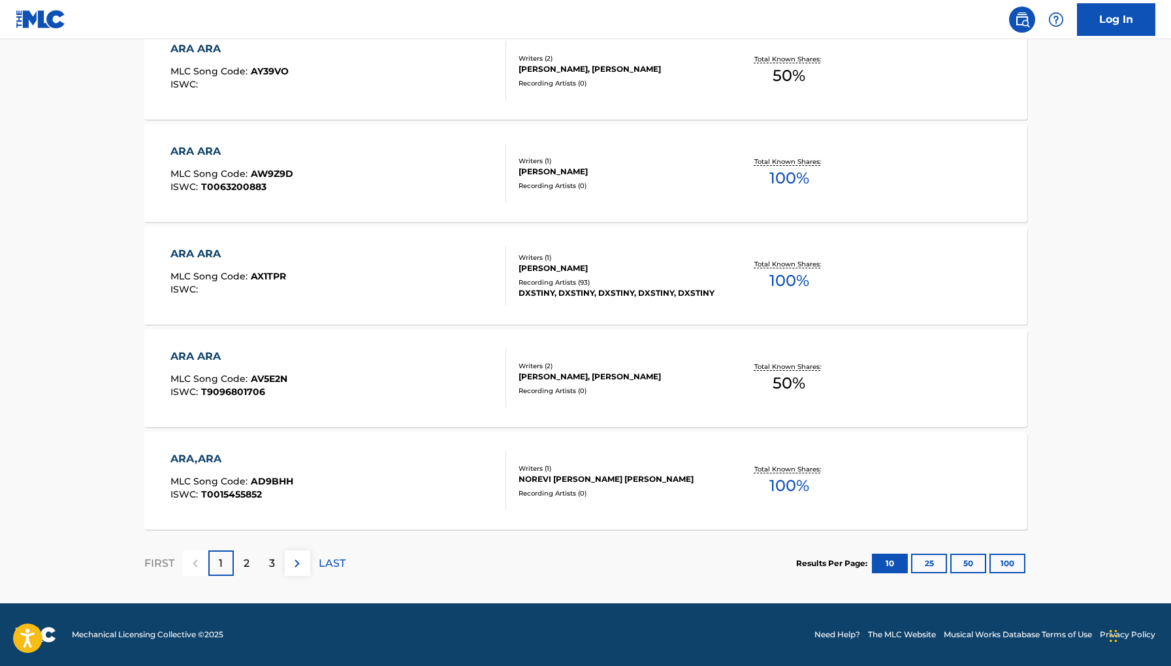
click at [334, 563] on p "LAST" at bounding box center [332, 564] width 27 height 16
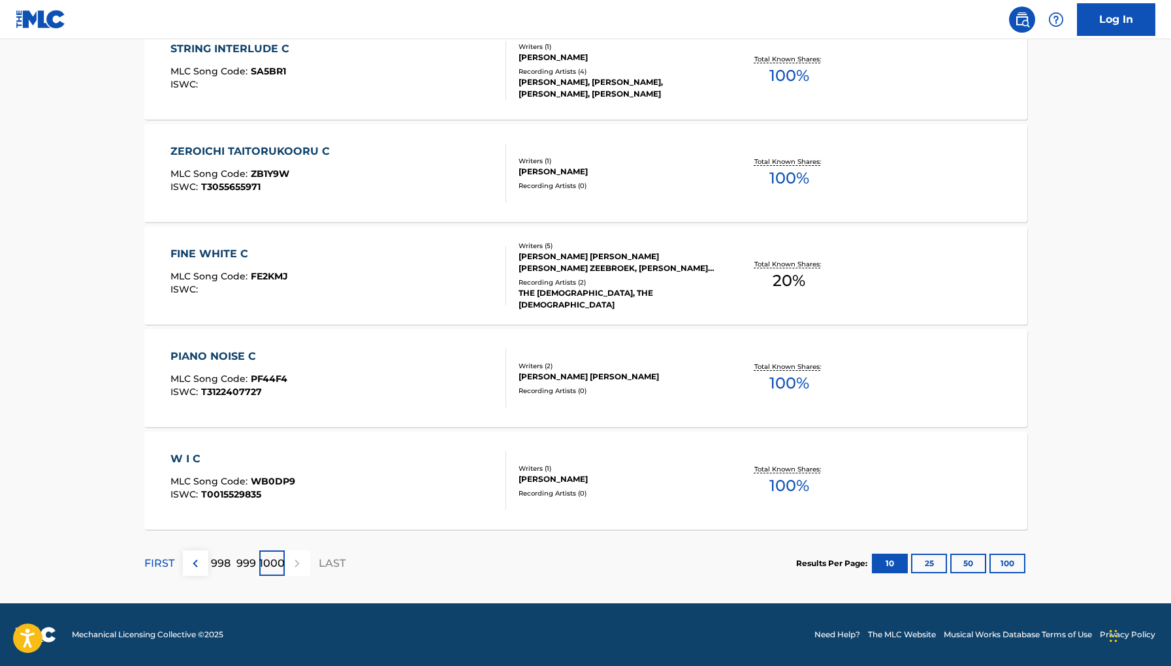
click at [203, 565] on img at bounding box center [196, 564] width 16 height 16
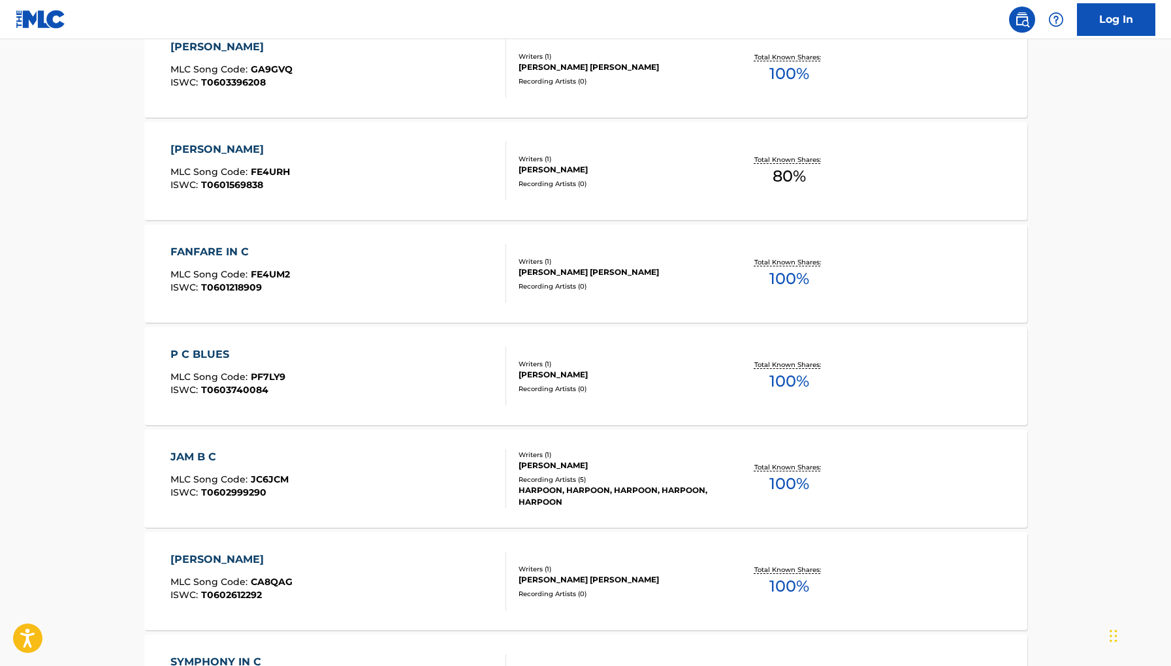
scroll to position [887, 0]
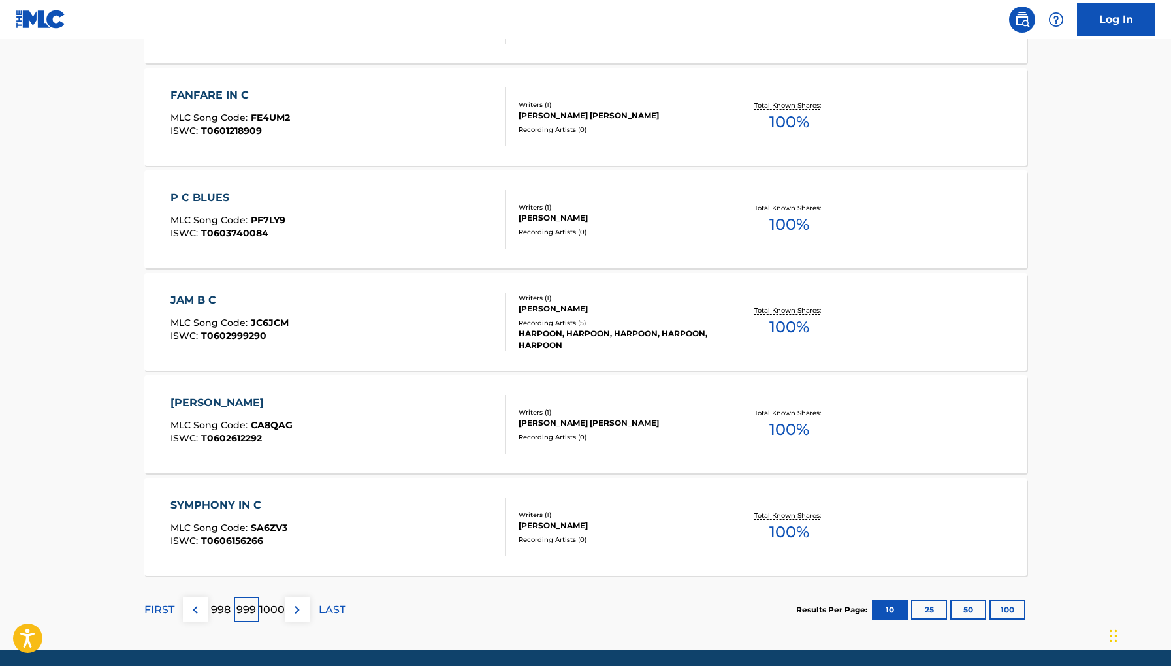
click at [146, 600] on div "FIRST" at bounding box center [159, 609] width 30 height 25
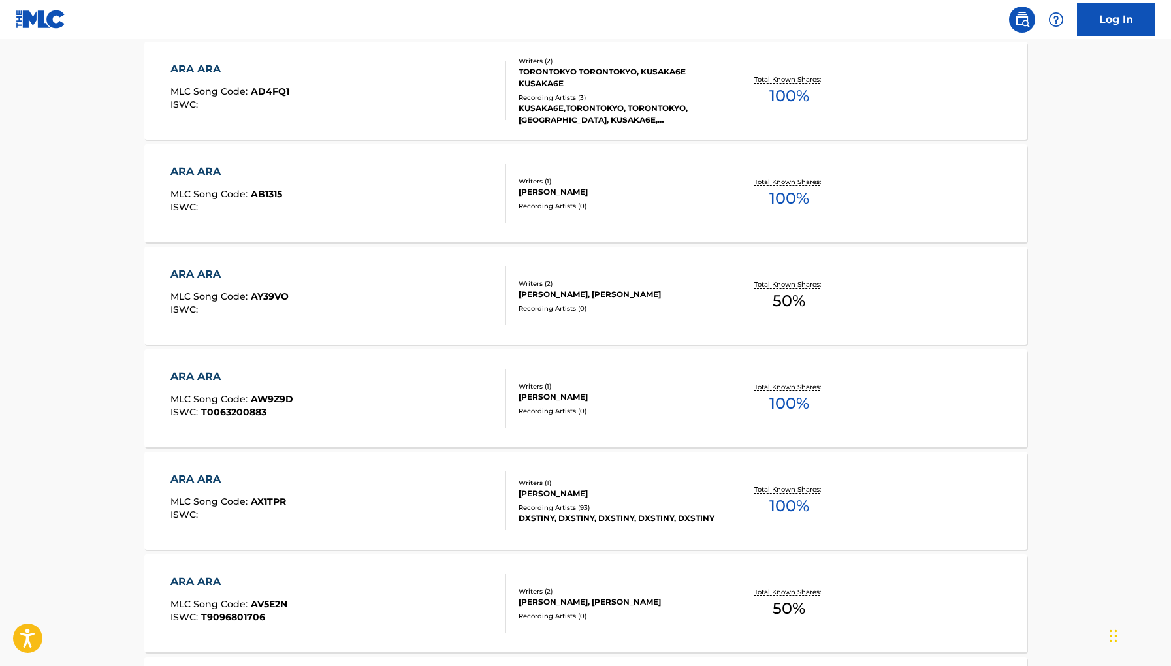
scroll to position [928, 0]
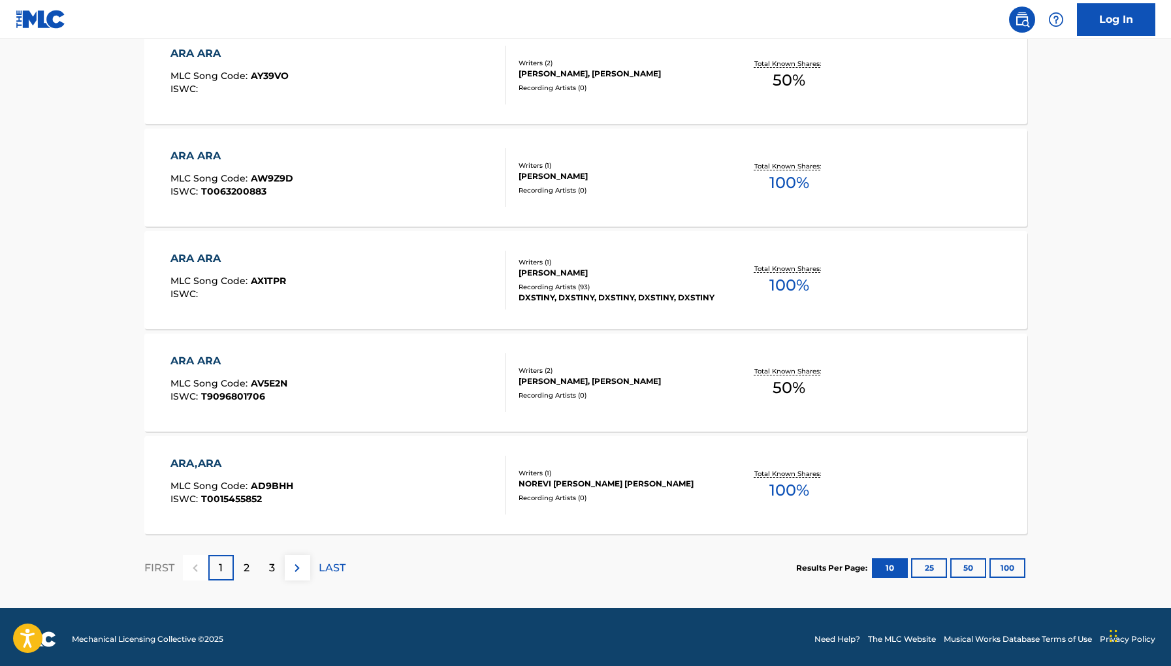
click at [267, 563] on div "3" at bounding box center [271, 567] width 25 height 25
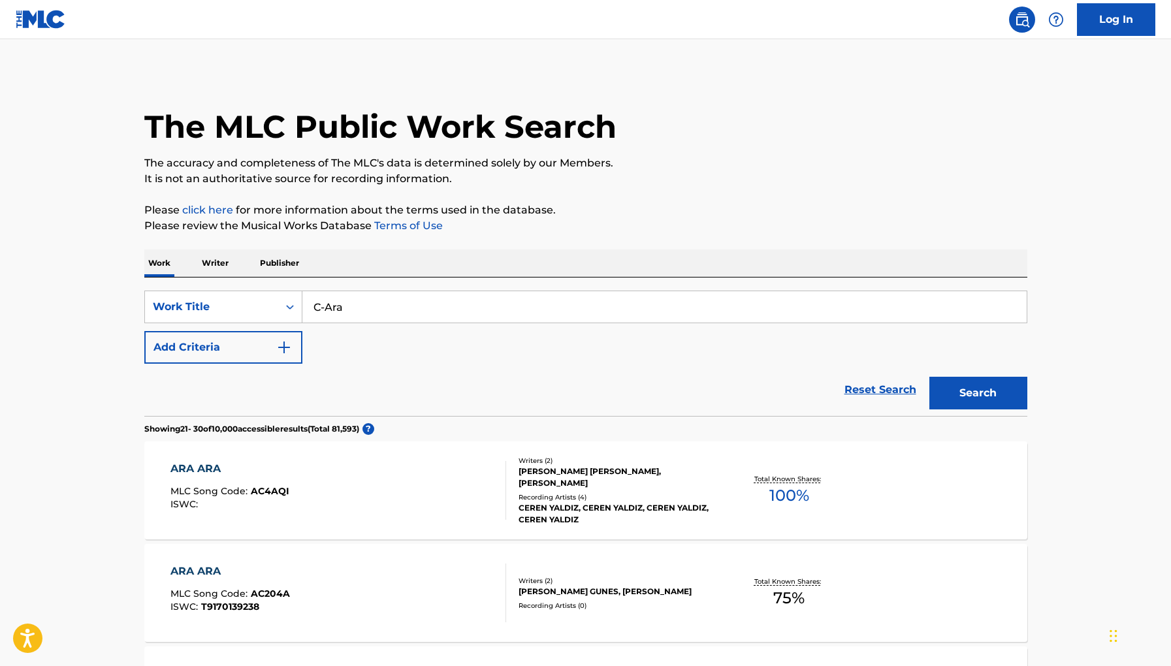
scroll to position [933, 0]
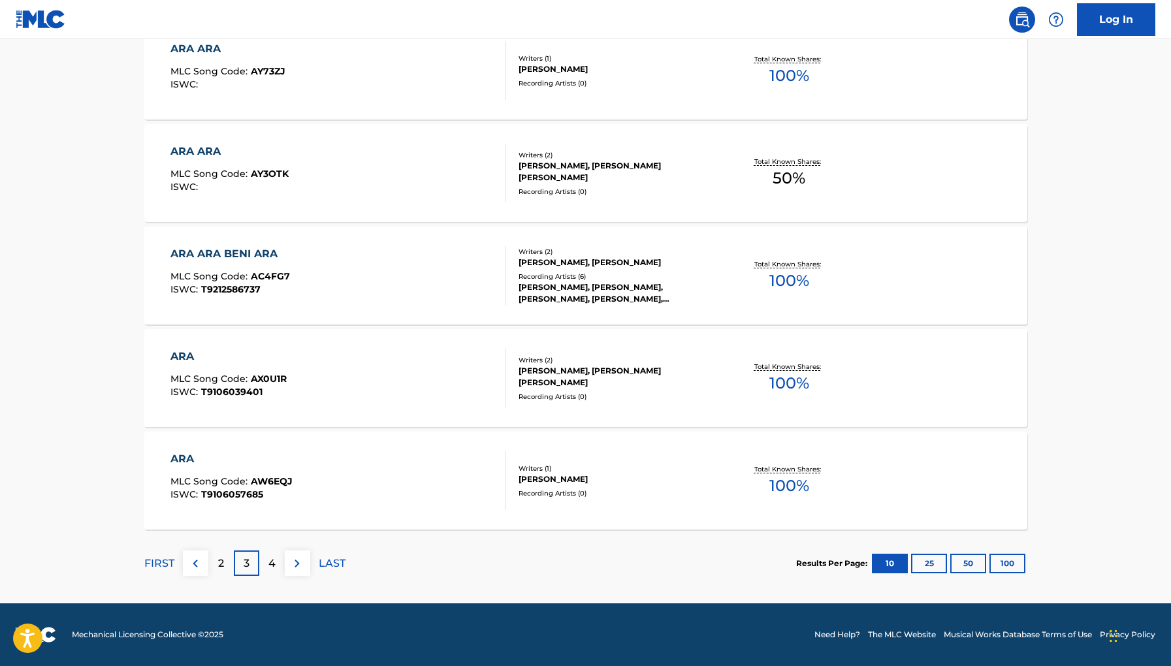
click at [280, 568] on div "4" at bounding box center [271, 563] width 25 height 25
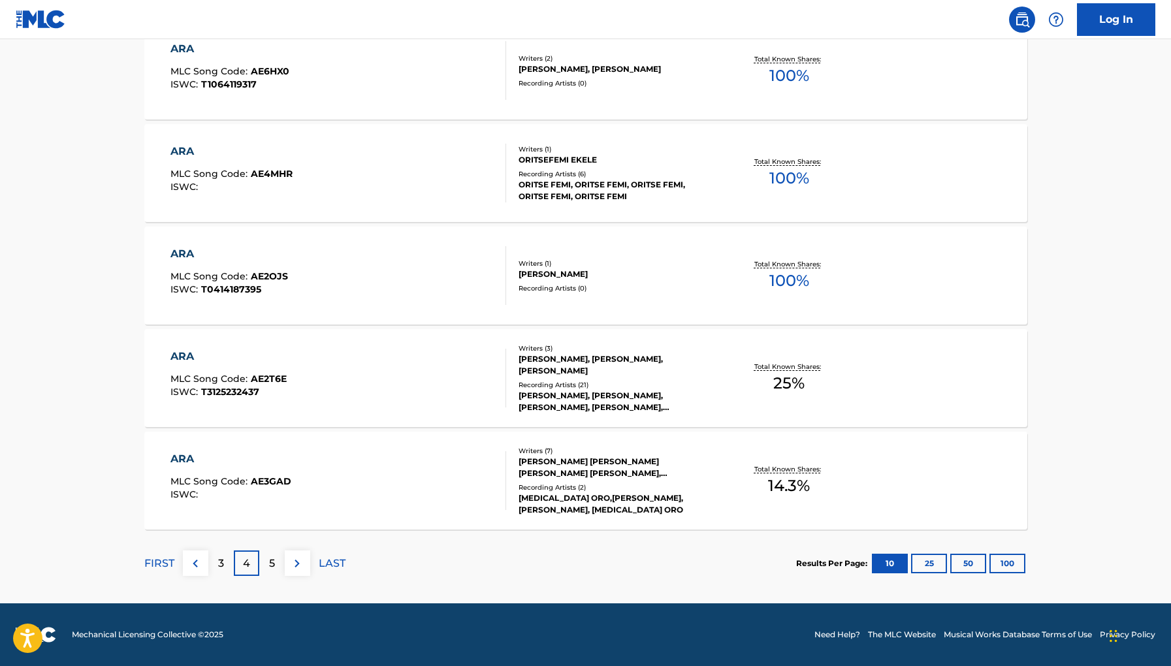
click at [280, 570] on div "5" at bounding box center [271, 563] width 25 height 25
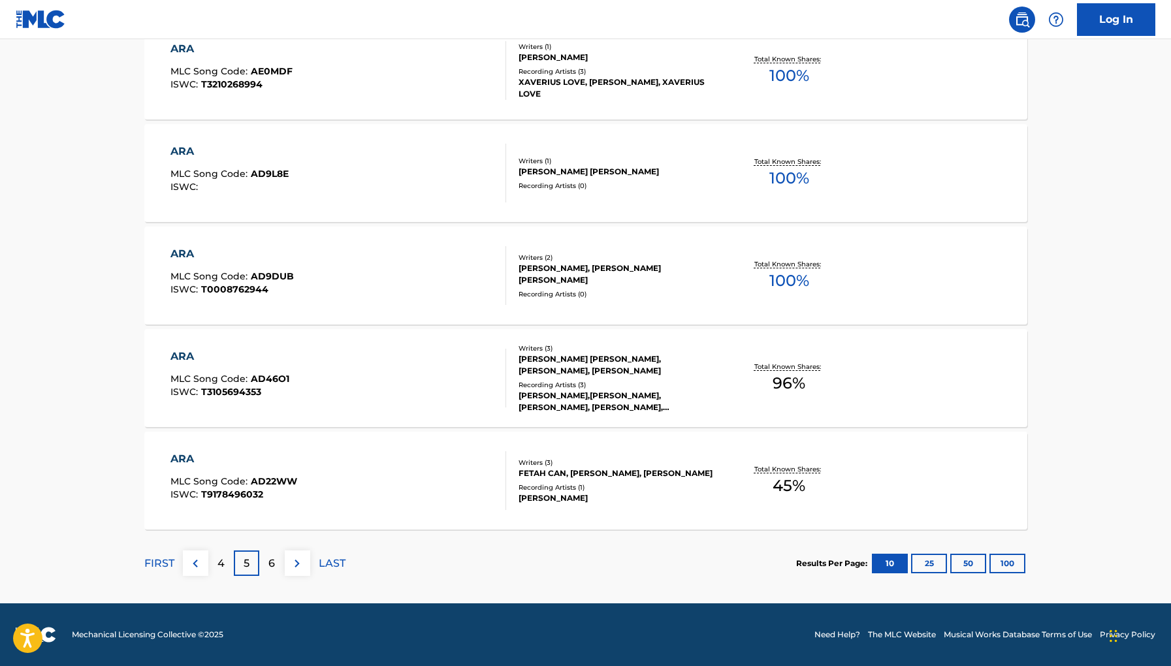
click at [280, 574] on div "FIRST 4 5 6 LAST" at bounding box center [244, 563] width 201 height 67
click at [280, 568] on div "6" at bounding box center [271, 563] width 25 height 25
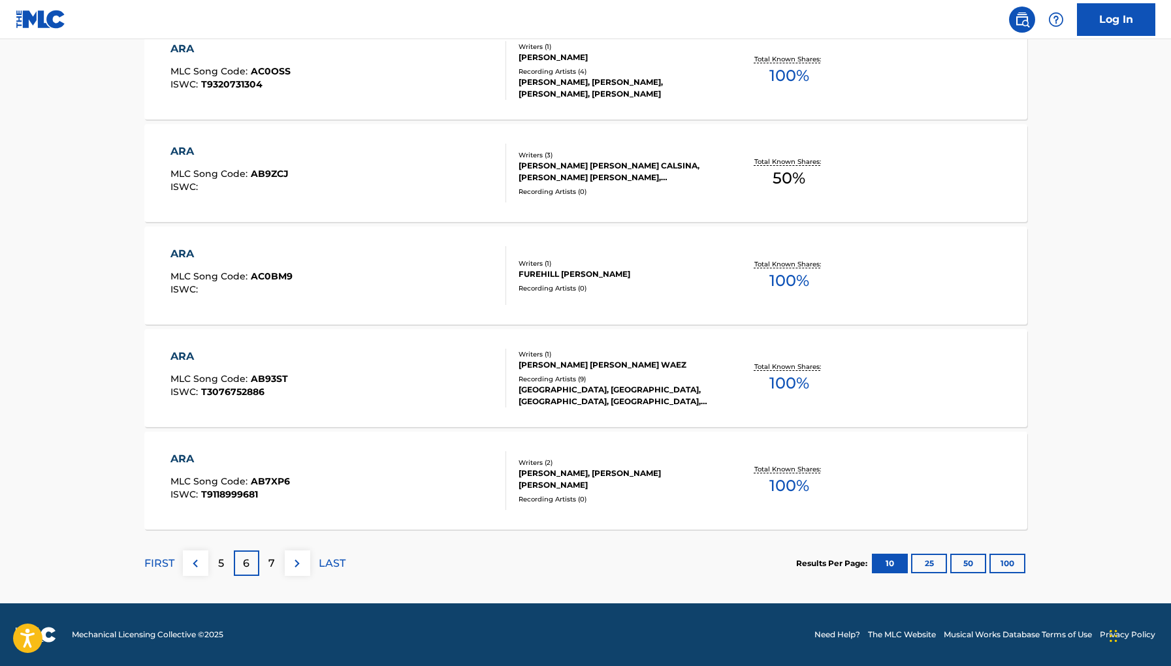
click at [280, 572] on div "7" at bounding box center [271, 563] width 25 height 25
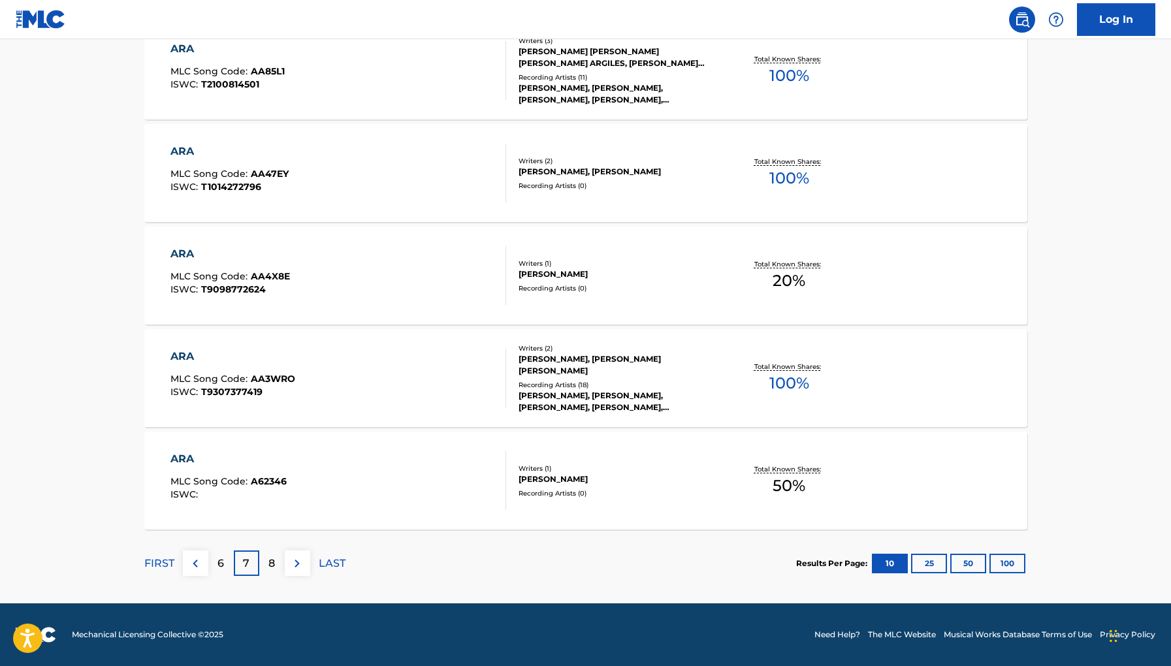
click at [280, 572] on div "FIRST 6 7 8 LAST" at bounding box center [244, 563] width 201 height 67
click at [280, 568] on div "8" at bounding box center [271, 563] width 25 height 25
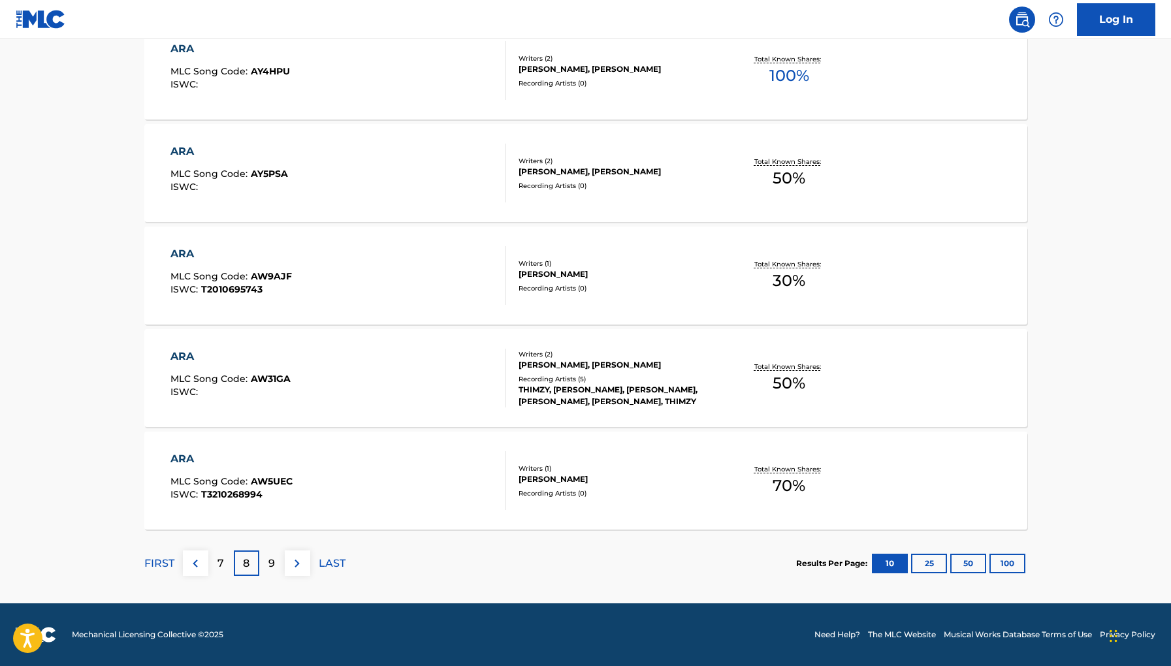
click at [280, 569] on div "9" at bounding box center [271, 563] width 25 height 25
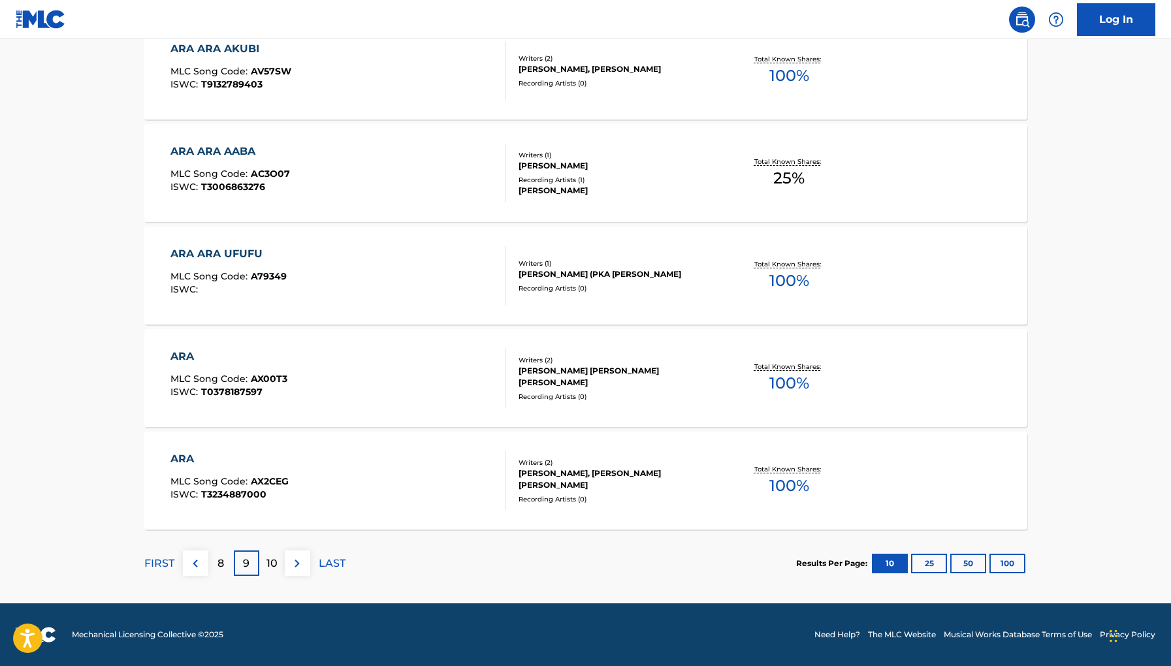
click at [280, 568] on div "10" at bounding box center [271, 563] width 25 height 25
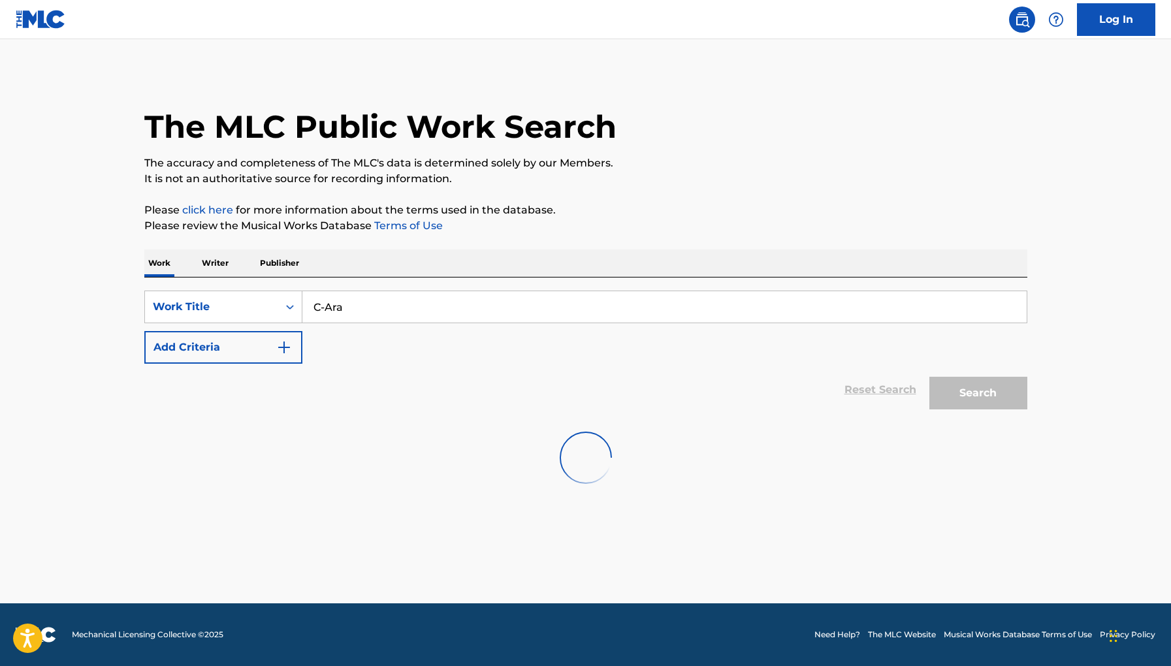
scroll to position [0, 0]
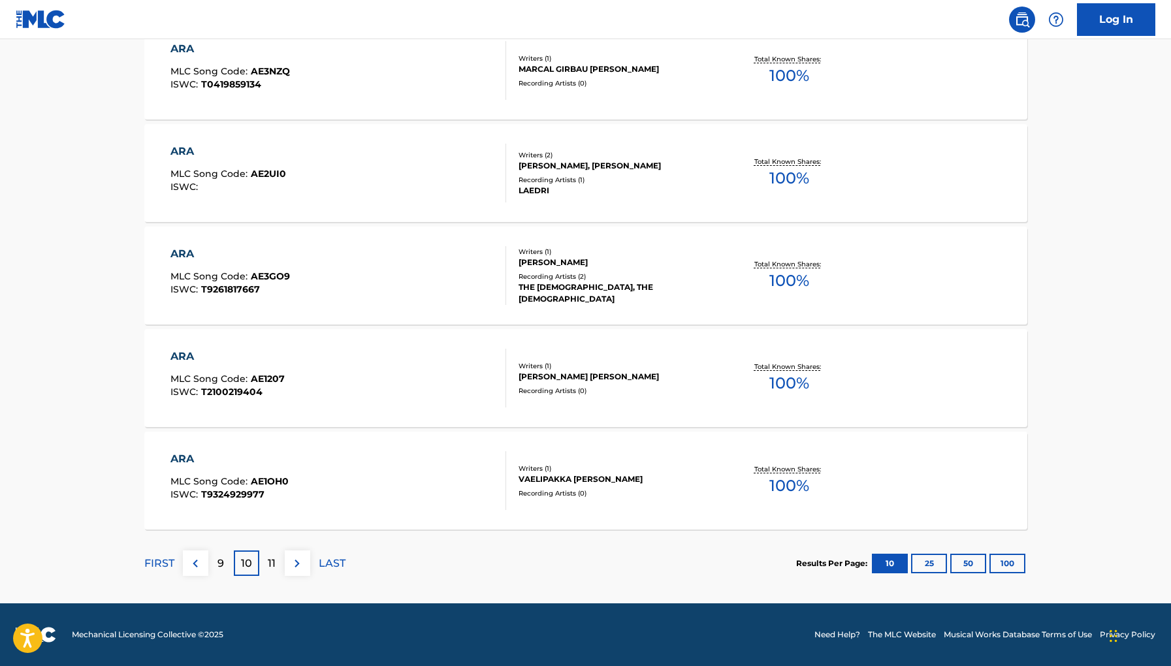
click at [280, 572] on div "11" at bounding box center [271, 563] width 25 height 25
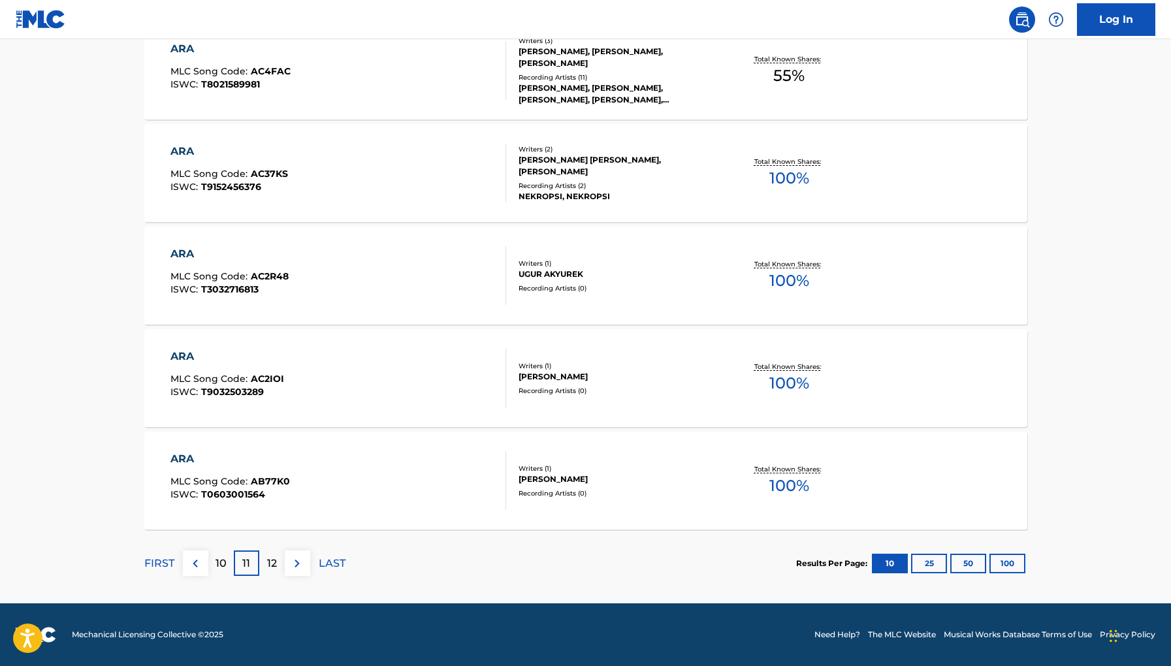
click at [286, 561] on button at bounding box center [297, 563] width 25 height 25
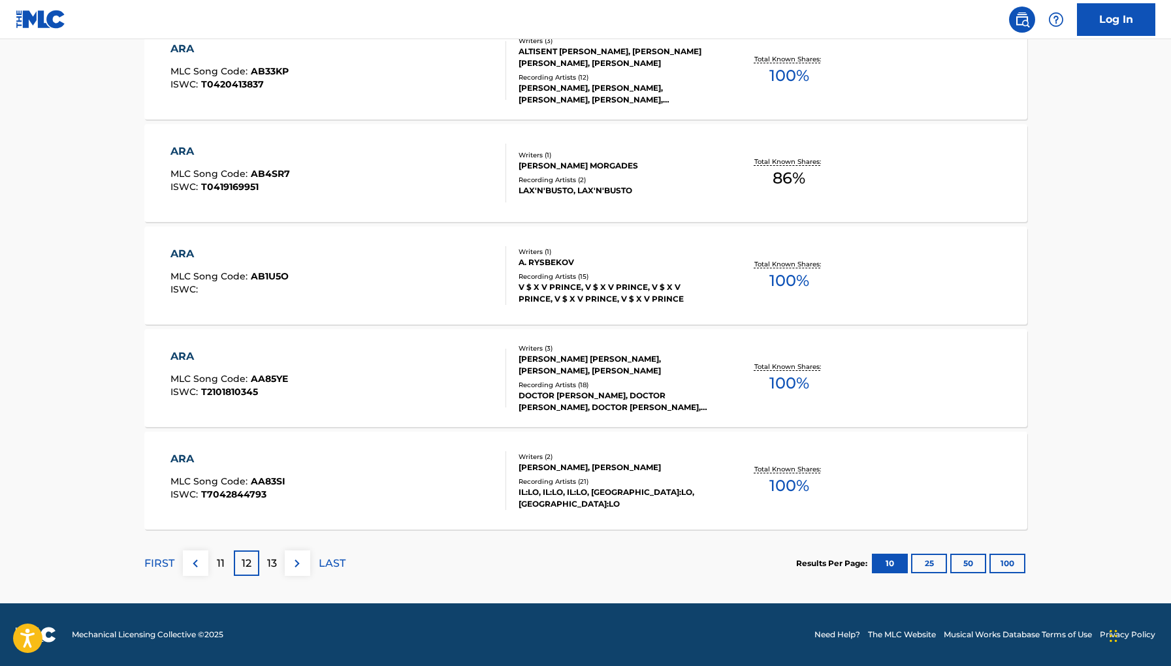
click at [278, 570] on div "13" at bounding box center [271, 563] width 25 height 25
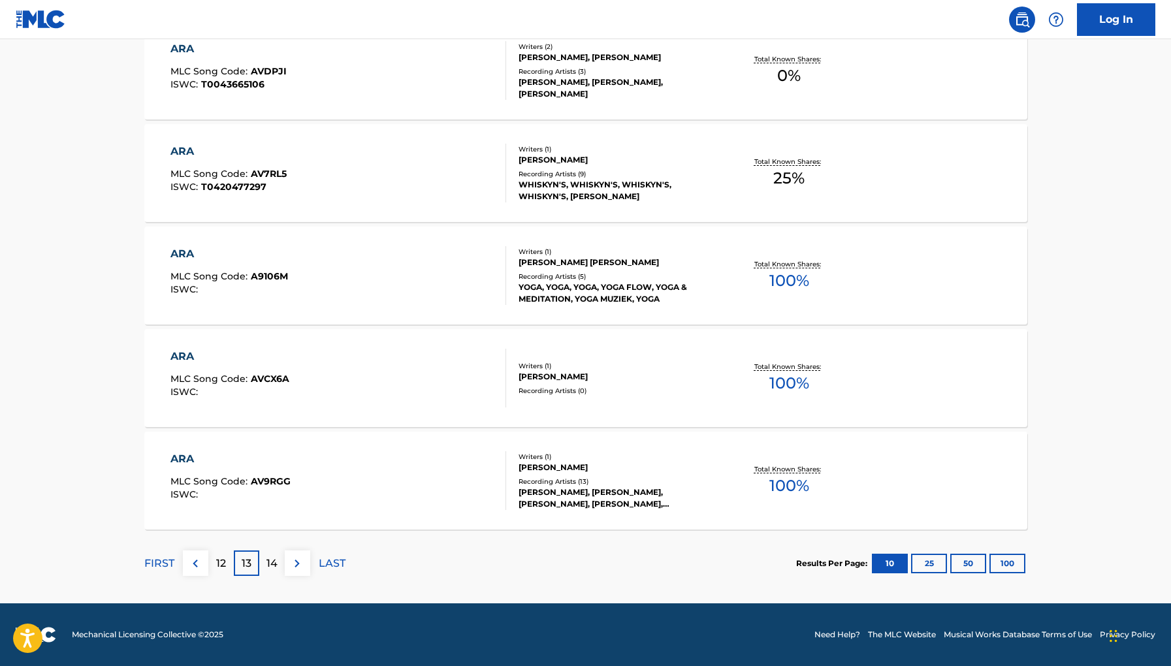
click at [278, 570] on div "14" at bounding box center [271, 563] width 25 height 25
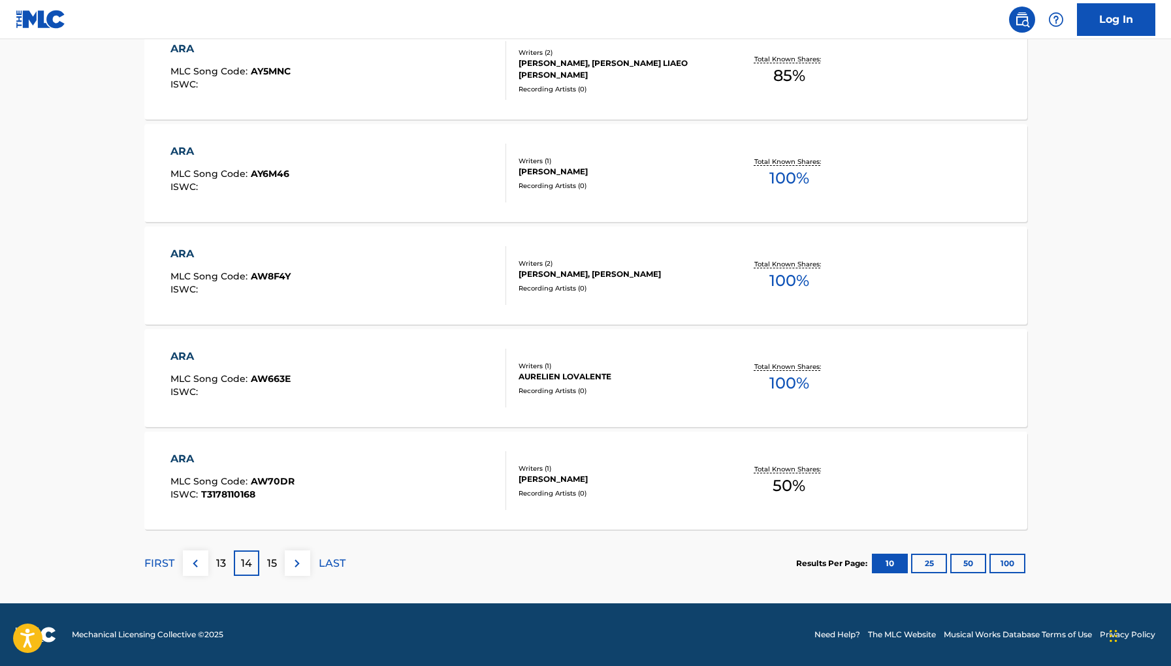
click at [278, 573] on div "15" at bounding box center [271, 563] width 25 height 25
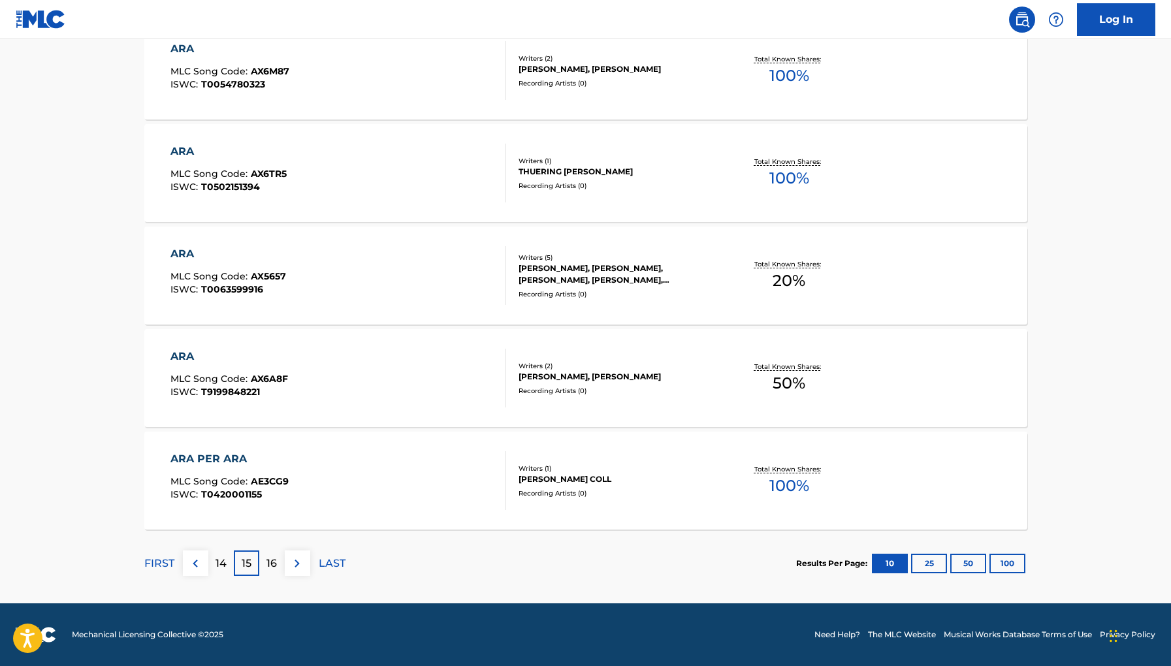
click at [278, 580] on div "FIRST 14 15 16 LAST" at bounding box center [244, 563] width 201 height 67
click at [278, 570] on div "16" at bounding box center [271, 563] width 25 height 25
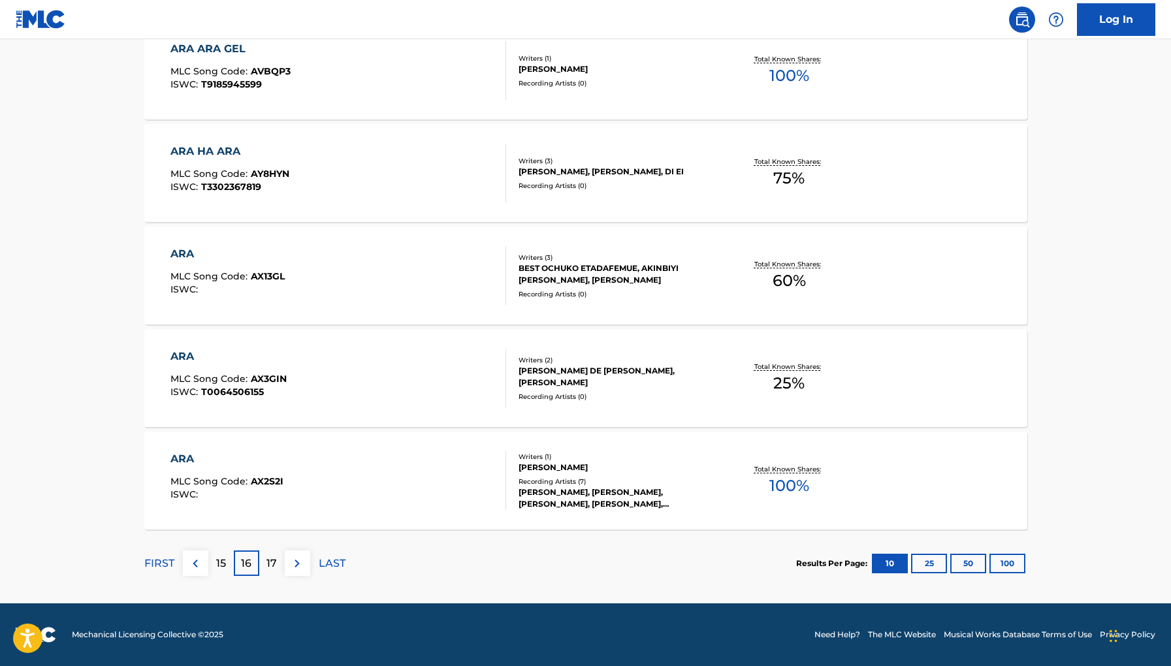
click at [278, 571] on div "17" at bounding box center [271, 563] width 25 height 25
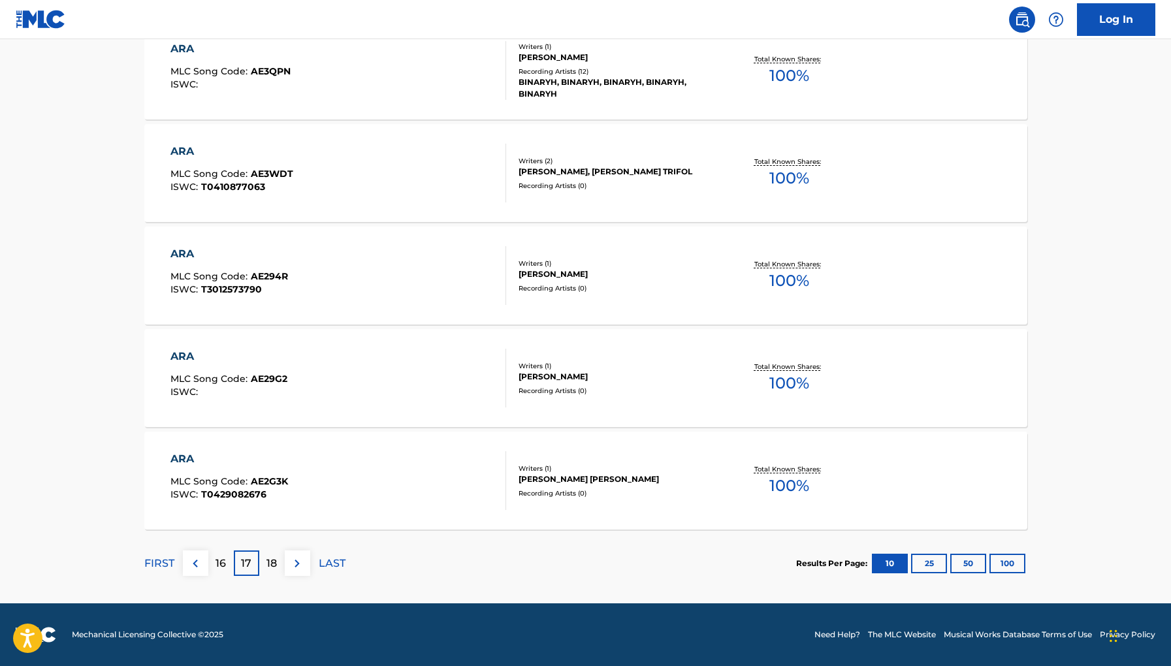
click at [278, 575] on div "FIRST 16 17 18 LAST" at bounding box center [244, 563] width 201 height 67
click at [278, 570] on div "18" at bounding box center [271, 563] width 25 height 25
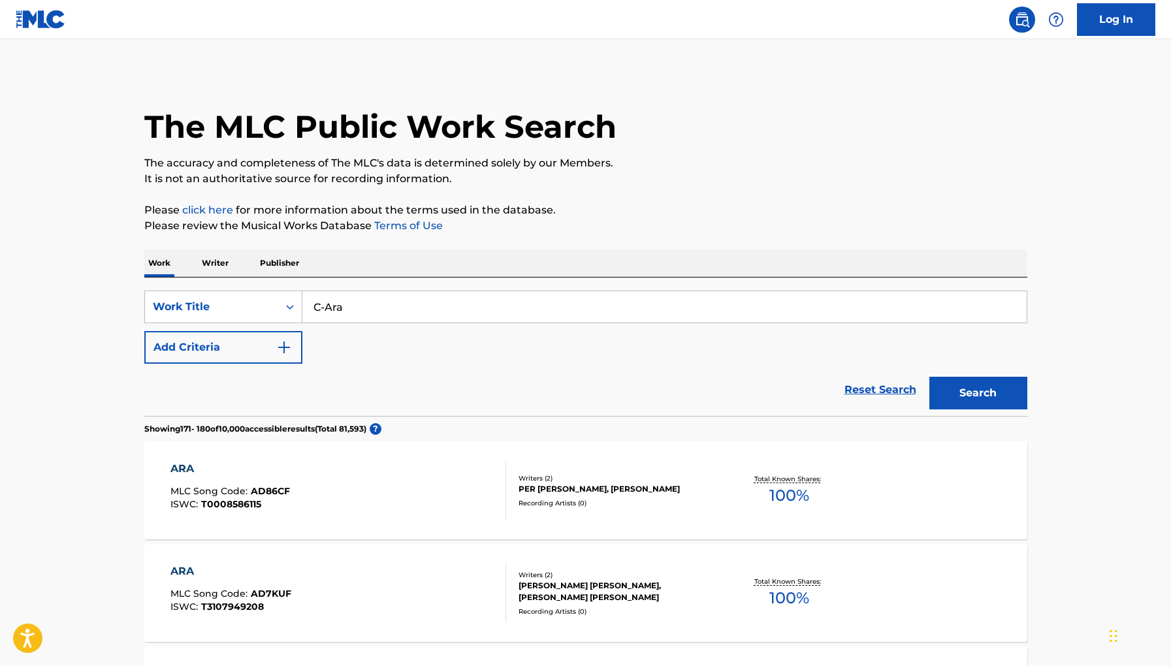
click at [325, 303] on input "C-Ara" at bounding box center [665, 306] width 725 height 31
click at [267, 265] on p "Publisher" at bounding box center [279, 263] width 47 height 27
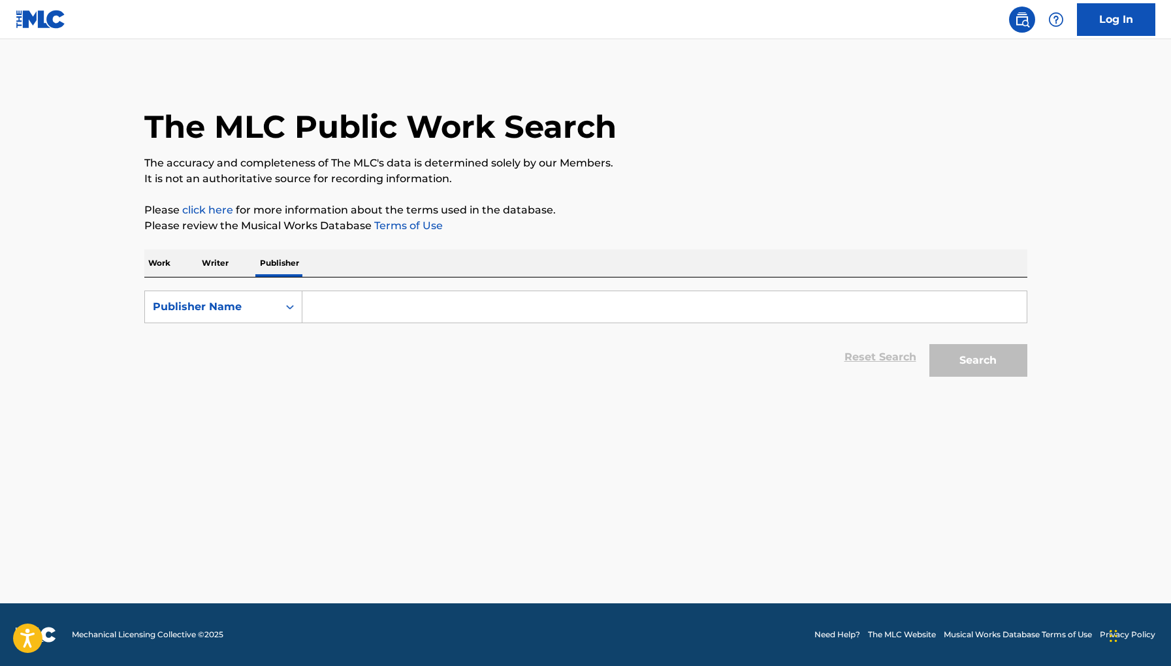
click at [349, 297] on input "Search Form" at bounding box center [665, 306] width 725 height 31
paste input "ORA S PUBLISHING"
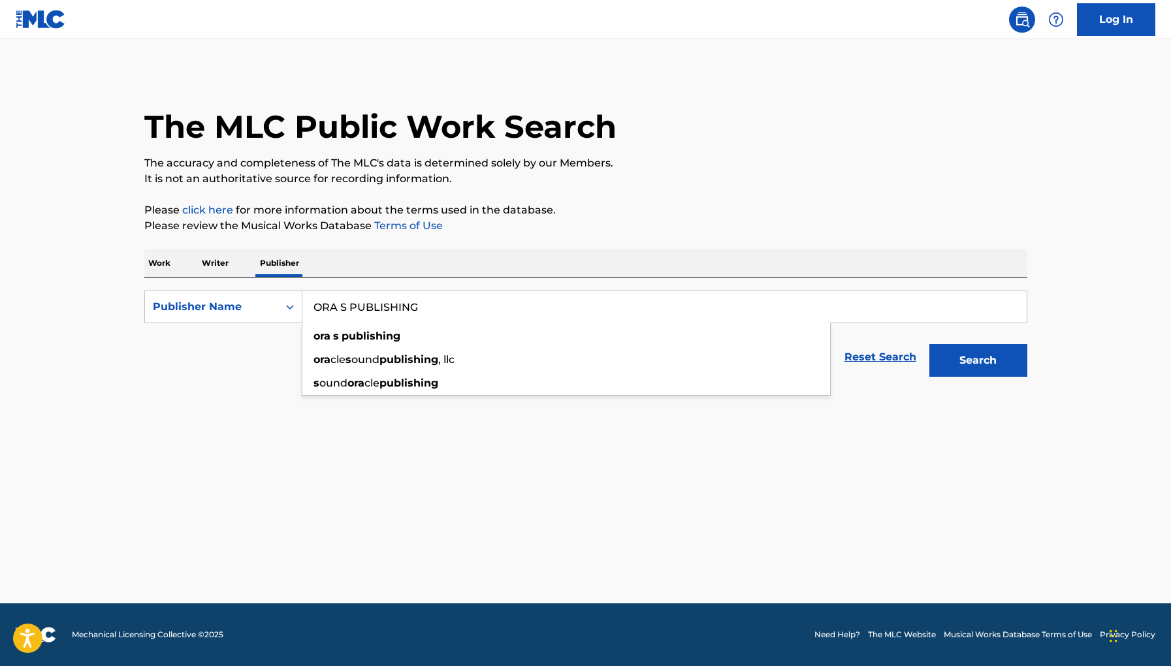
type input "ORA S PUBLISHING"
click at [930, 344] on button "Search" at bounding box center [979, 360] width 98 height 33
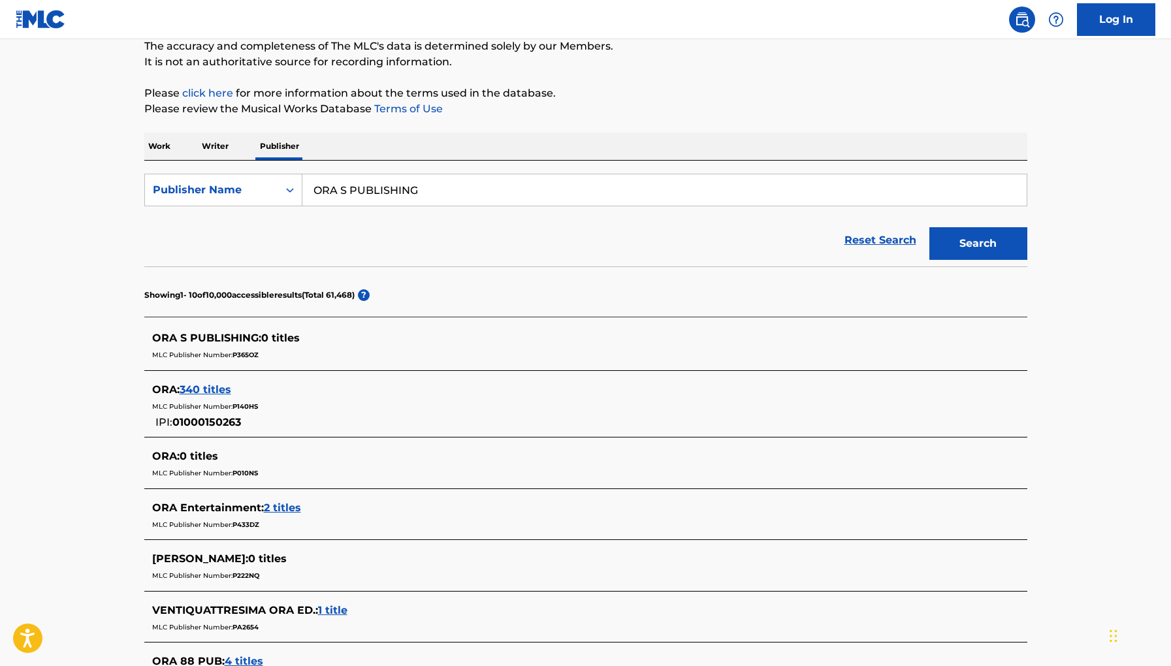
click at [214, 390] on span "340 titles" at bounding box center [206, 390] width 52 height 12
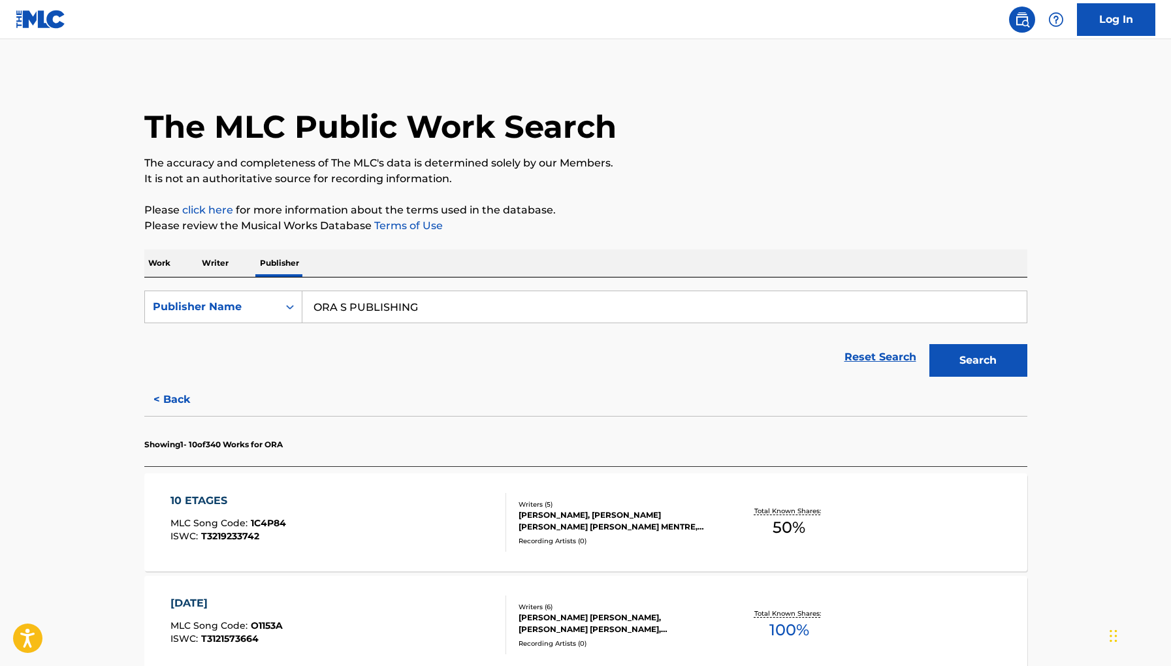
click at [442, 304] on input "ORA S PUBLISHING" at bounding box center [665, 306] width 725 height 31
click at [342, 312] on input "ORA S PUBLISHING" at bounding box center [665, 306] width 725 height 31
type input "ORAS PUBLISHING"
click at [930, 344] on button "Search" at bounding box center [979, 360] width 98 height 33
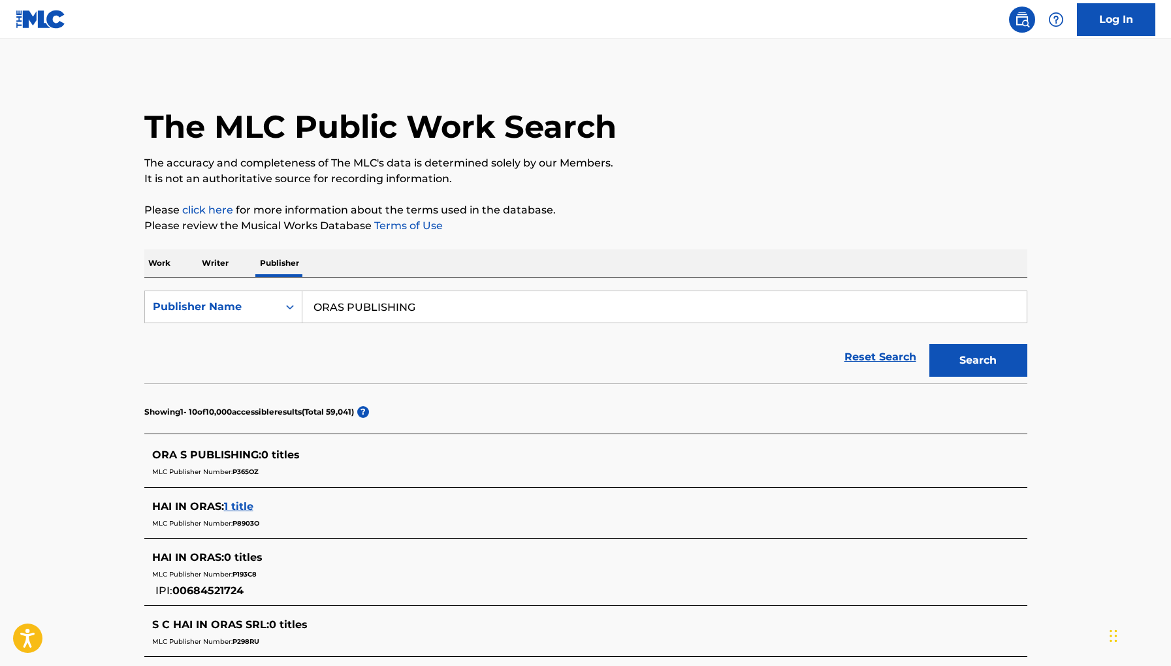
click at [154, 269] on p "Work" at bounding box center [159, 263] width 30 height 27
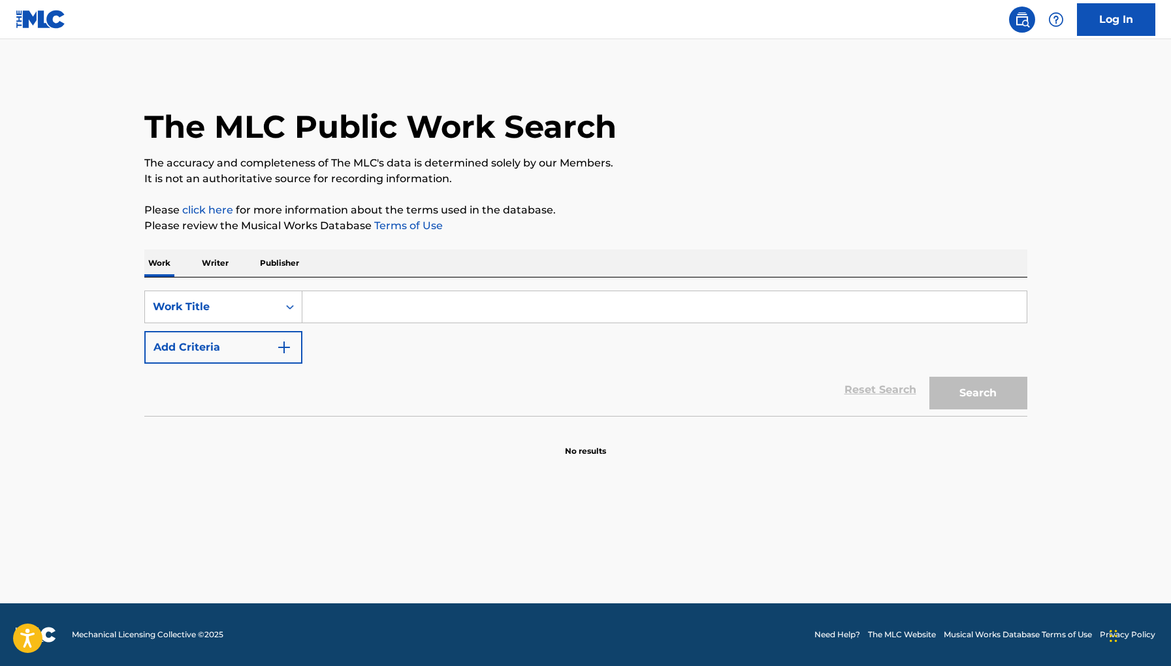
click at [335, 307] on input "Search Form" at bounding box center [665, 306] width 725 height 31
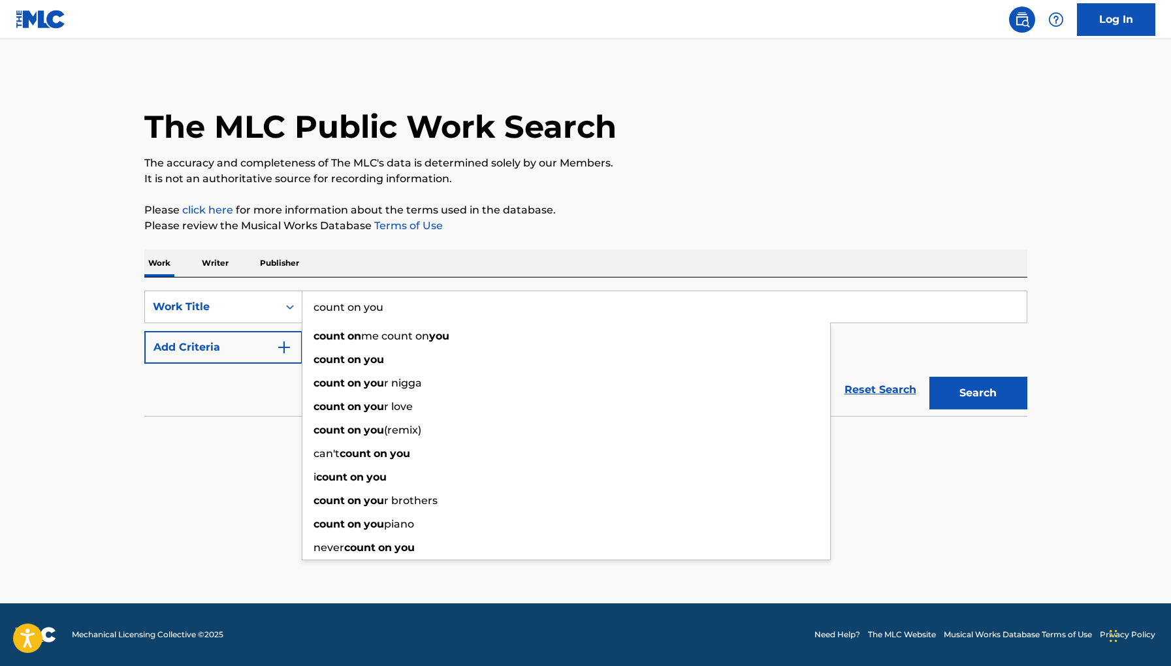
click at [930, 377] on button "Search" at bounding box center [979, 393] width 98 height 33
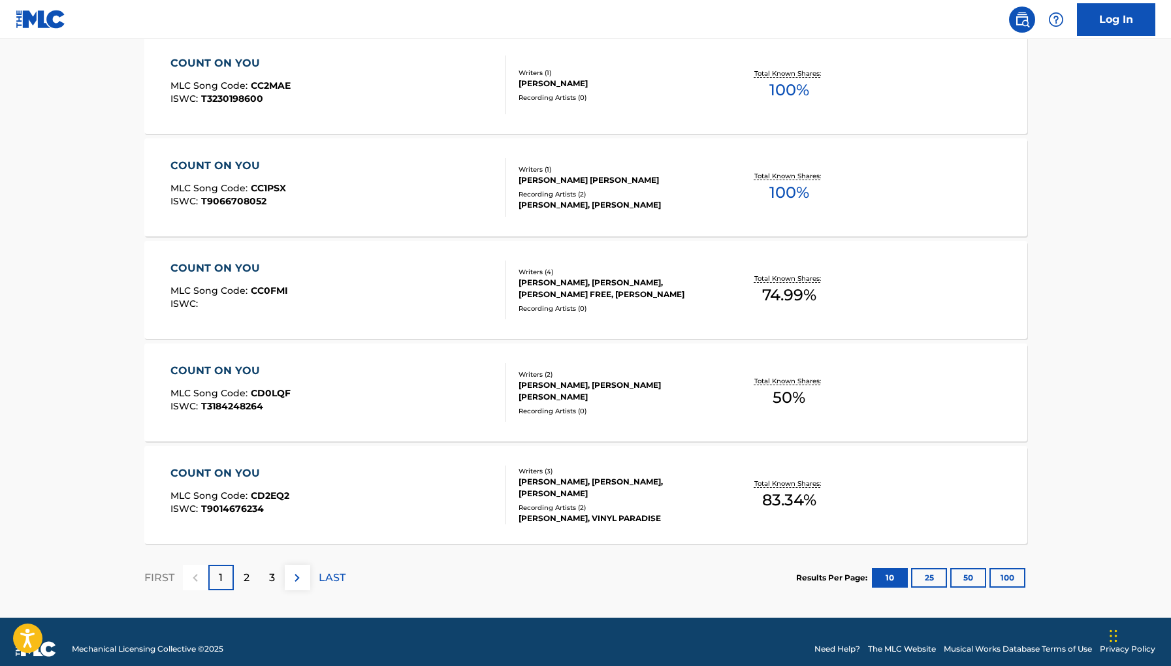
scroll to position [933, 0]
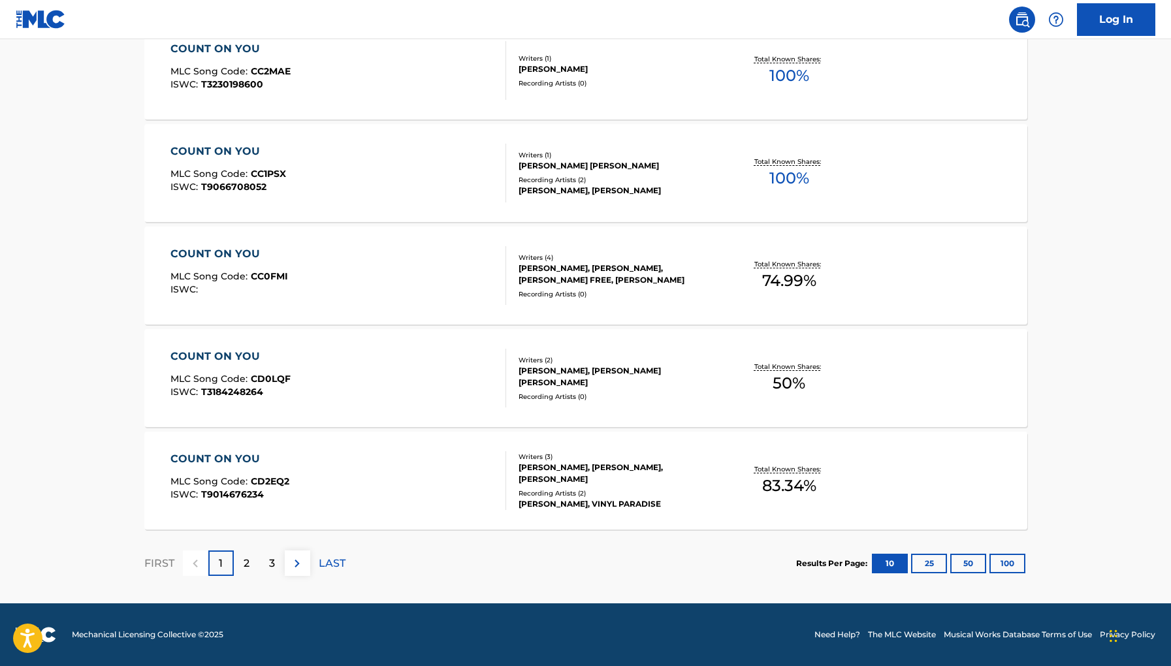
click at [244, 557] on p "2" at bounding box center [247, 564] width 6 height 16
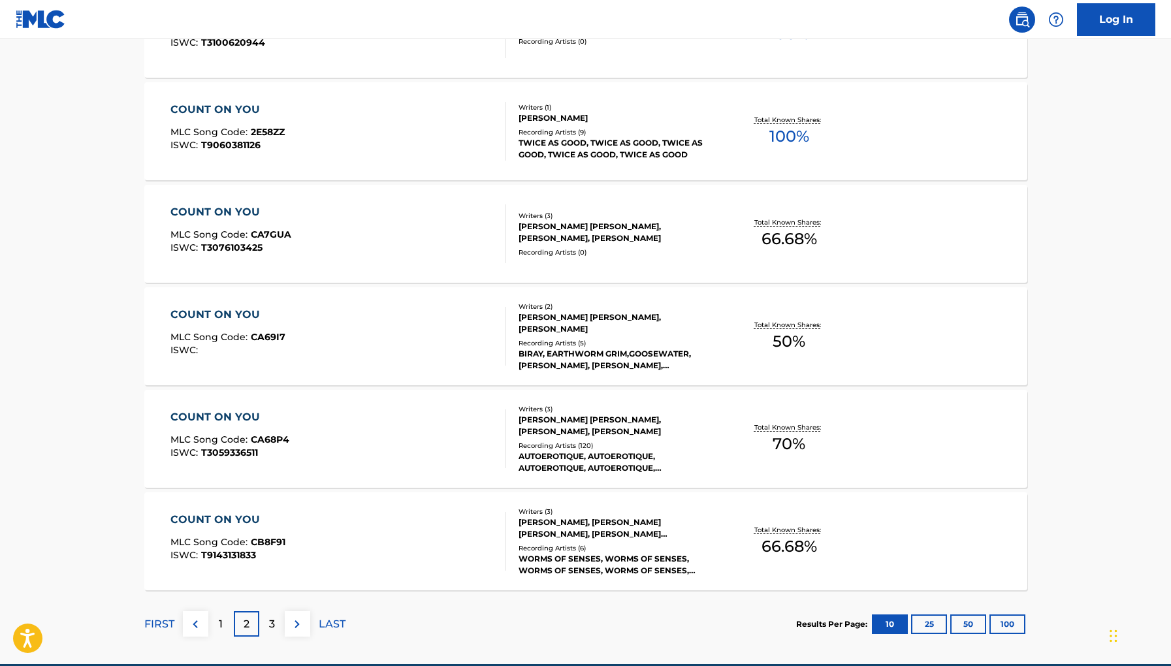
scroll to position [0, 0]
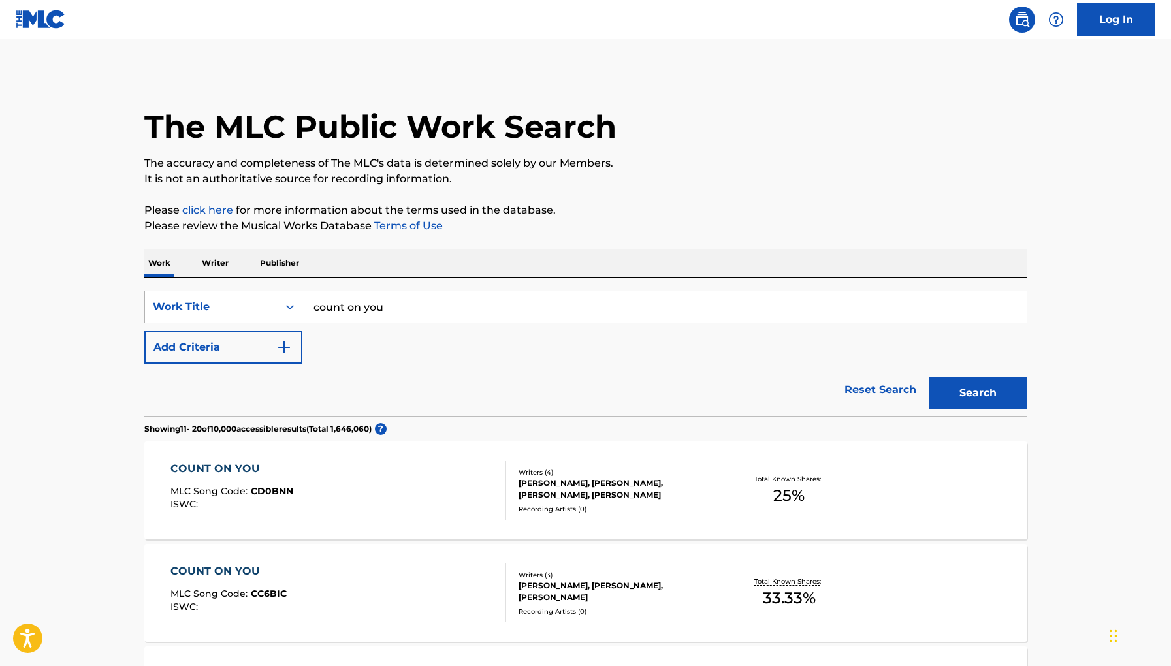
drag, startPoint x: 434, startPoint y: 310, endPoint x: 243, endPoint y: 310, distance: 190.8
click at [243, 310] on div "SearchWithCriteria377ac3f1-ad89-45c3-89e9-d66d7e65ac8a Work Title count on you" at bounding box center [585, 307] width 883 height 33
paste input "Keithstoneous"
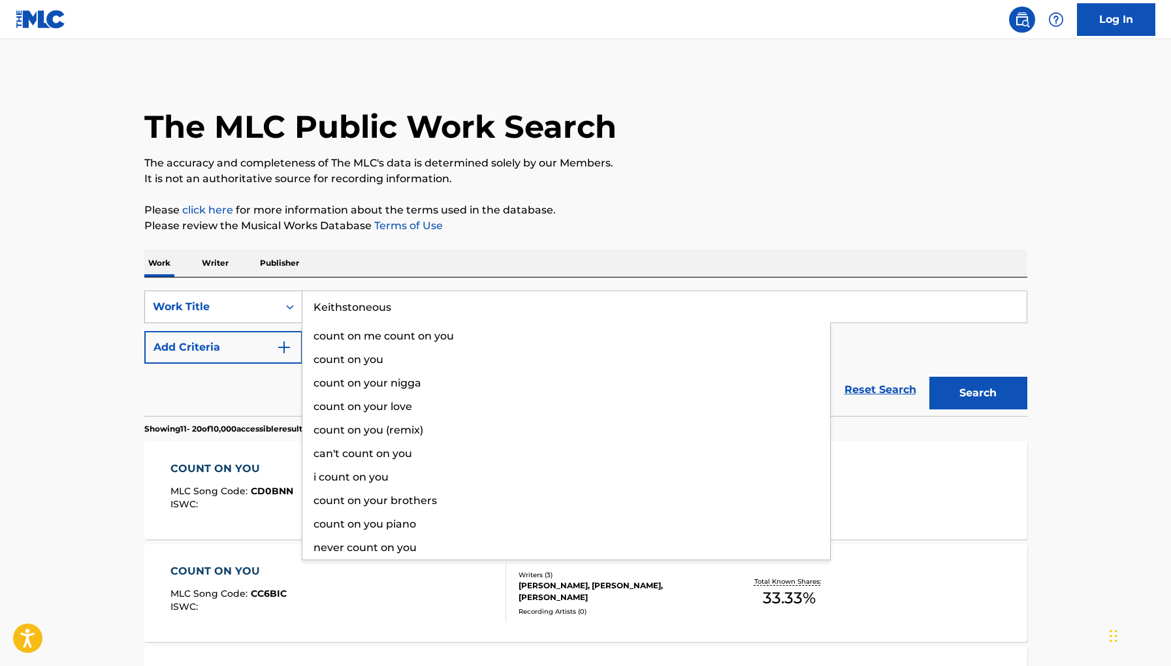
type input "Keithstoneous"
click at [930, 377] on button "Search" at bounding box center [979, 393] width 98 height 33
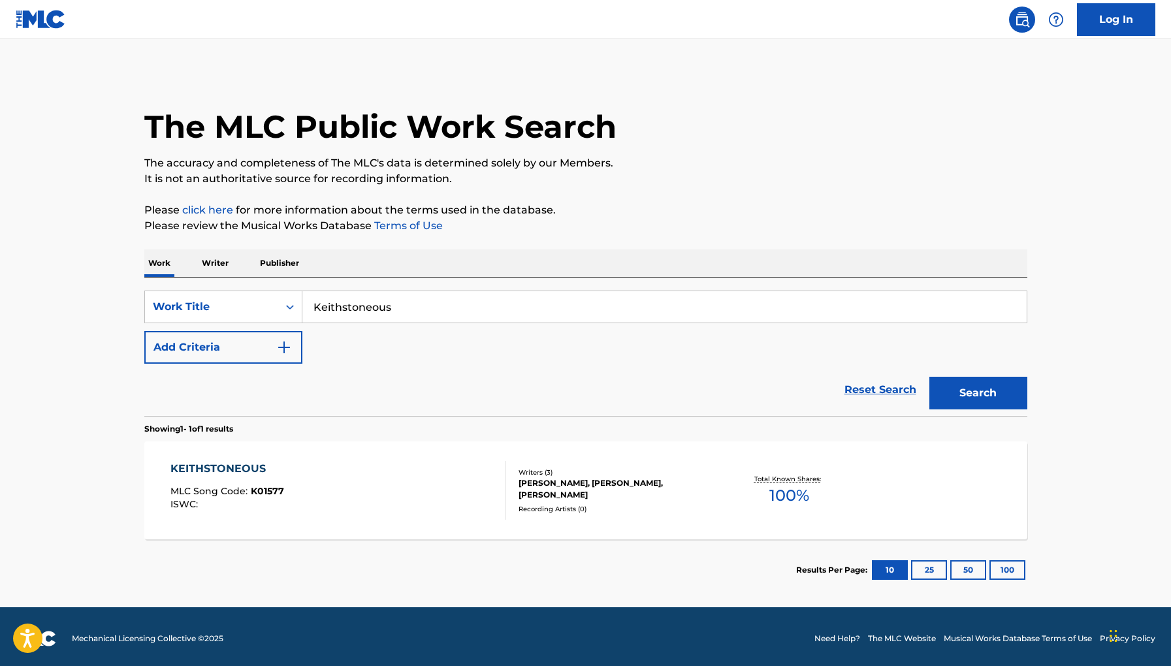
click at [320, 483] on div "KEITHSTONEOUS MLC Song Code : K01577 ISWC :" at bounding box center [339, 490] width 336 height 59
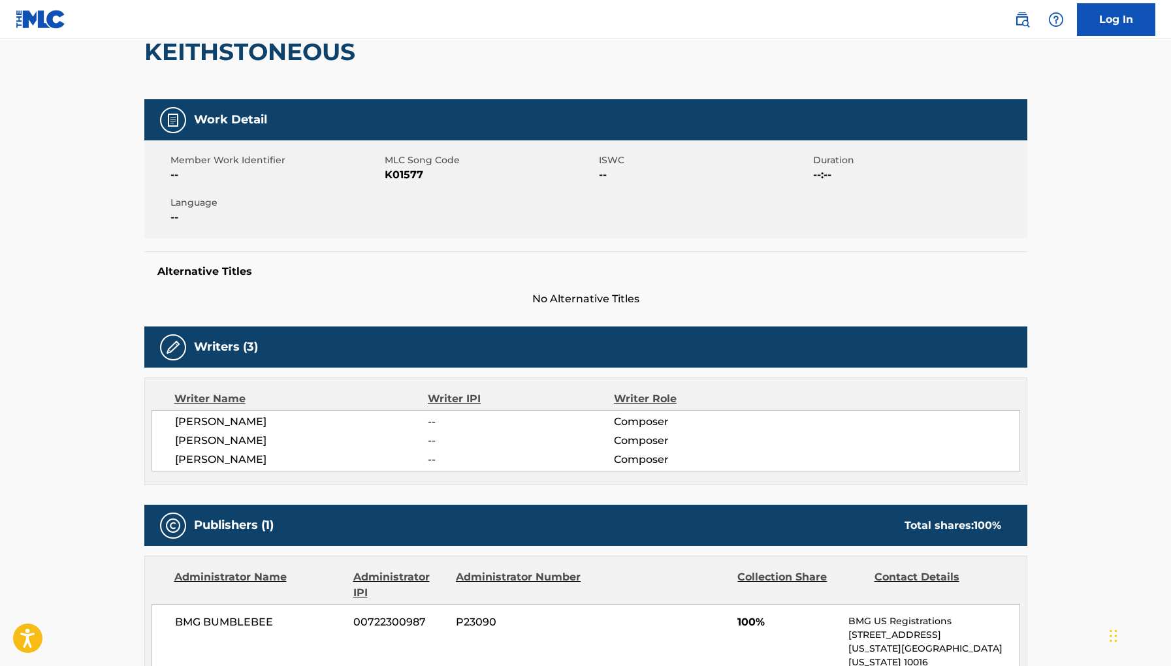
scroll to position [135, 0]
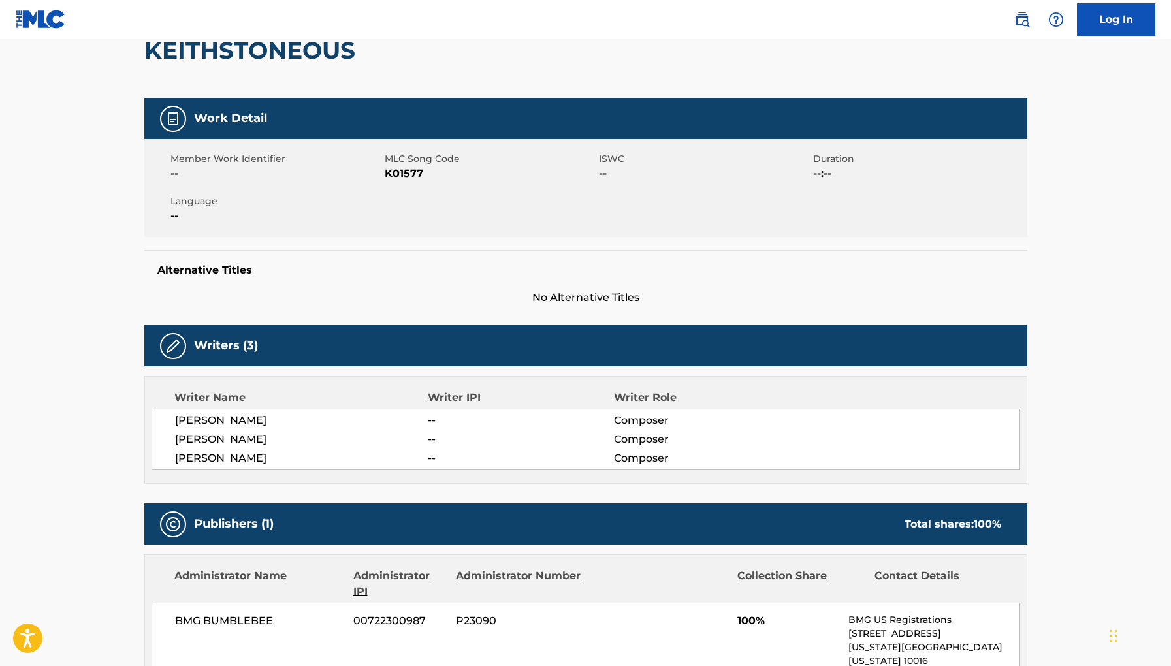
click at [404, 176] on span "K01577" at bounding box center [490, 174] width 211 height 16
copy span "K01577"
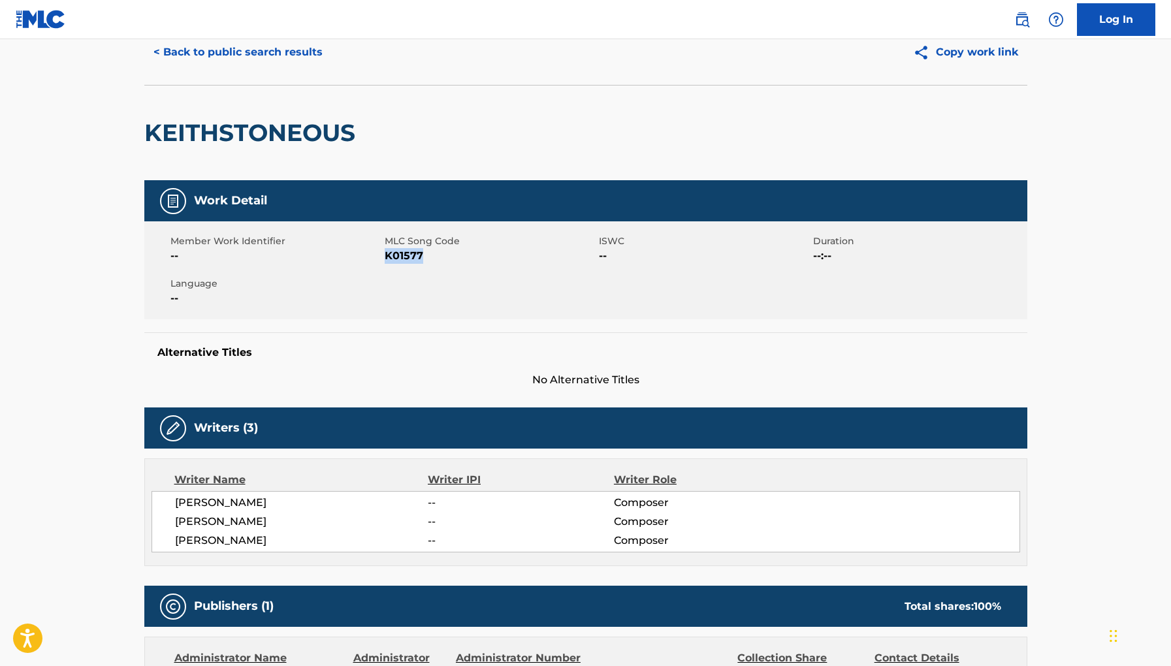
scroll to position [0, 0]
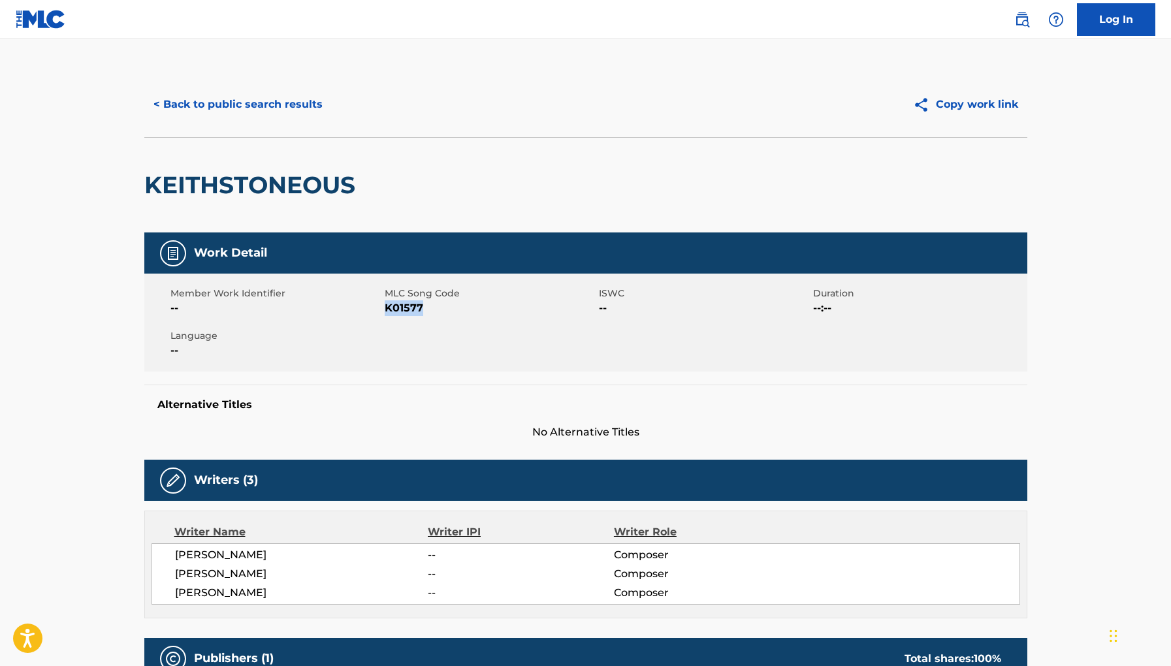
click at [250, 102] on button "< Back to public search results" at bounding box center [238, 104] width 188 height 33
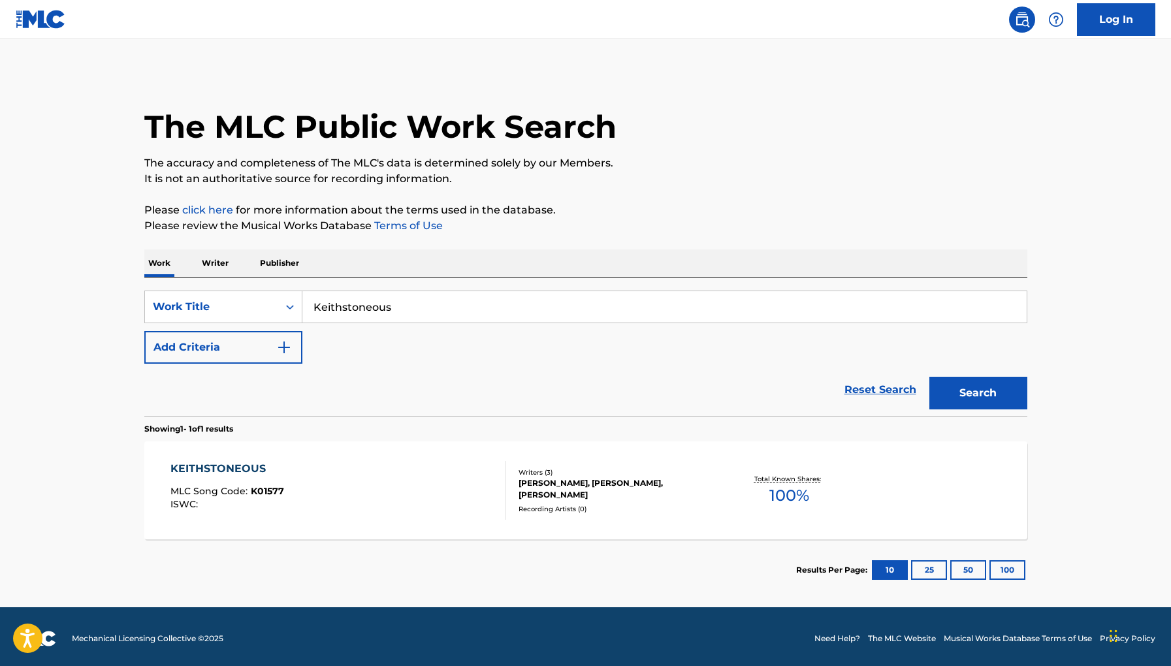
drag, startPoint x: 416, startPoint y: 309, endPoint x: 159, endPoint y: 259, distance: 262.3
click at [171, 263] on div "Work Writer Publisher SearchWithCriteria377ac3f1-ad89-45c3-89e9-d66d7e65ac8a Wo…" at bounding box center [585, 426] width 883 height 352
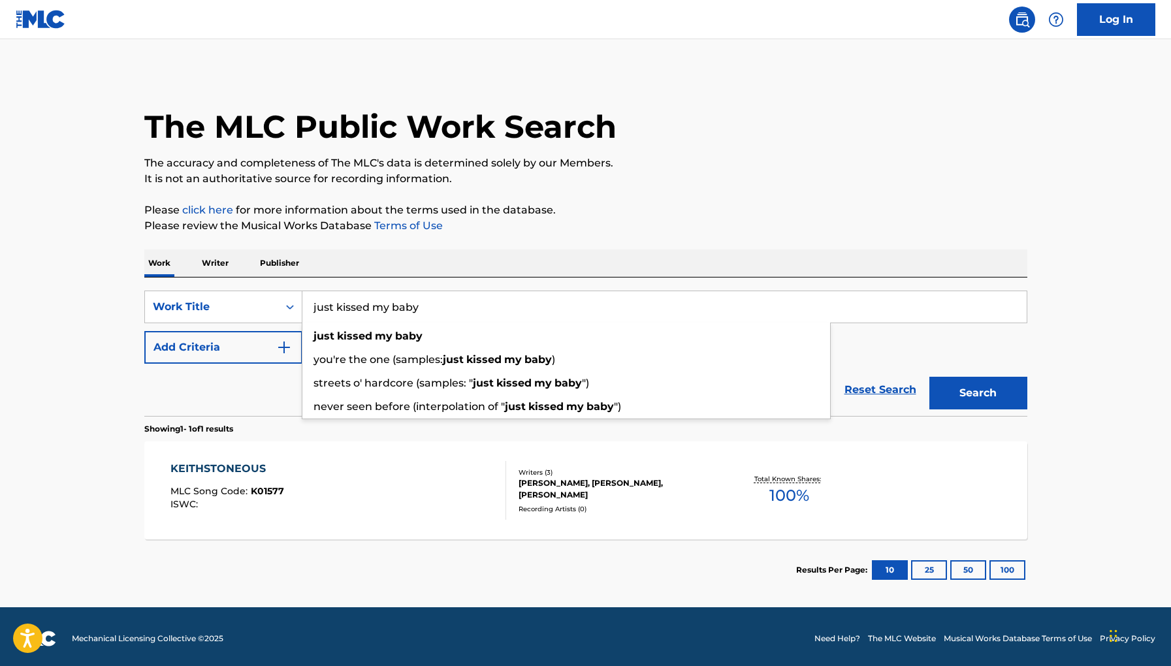
type input "just kissed my baby"
click at [930, 377] on button "Search" at bounding box center [979, 393] width 98 height 33
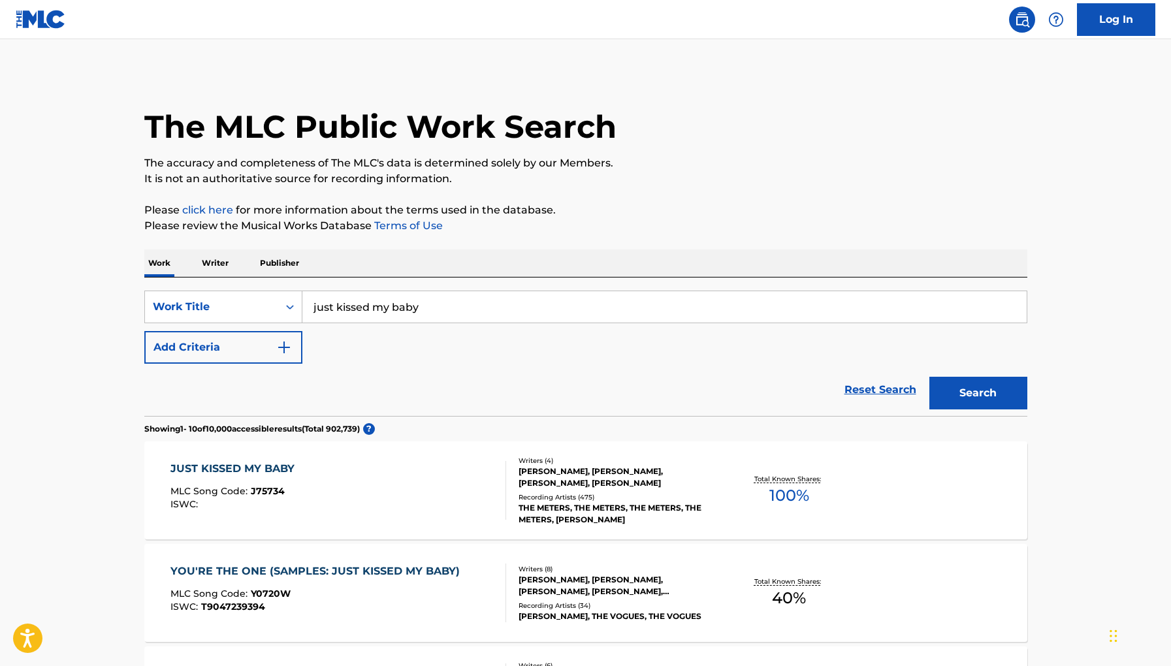
click at [301, 470] on div "JUST KISSED MY BABY MLC Song Code : J75734 ISWC :" at bounding box center [339, 490] width 336 height 59
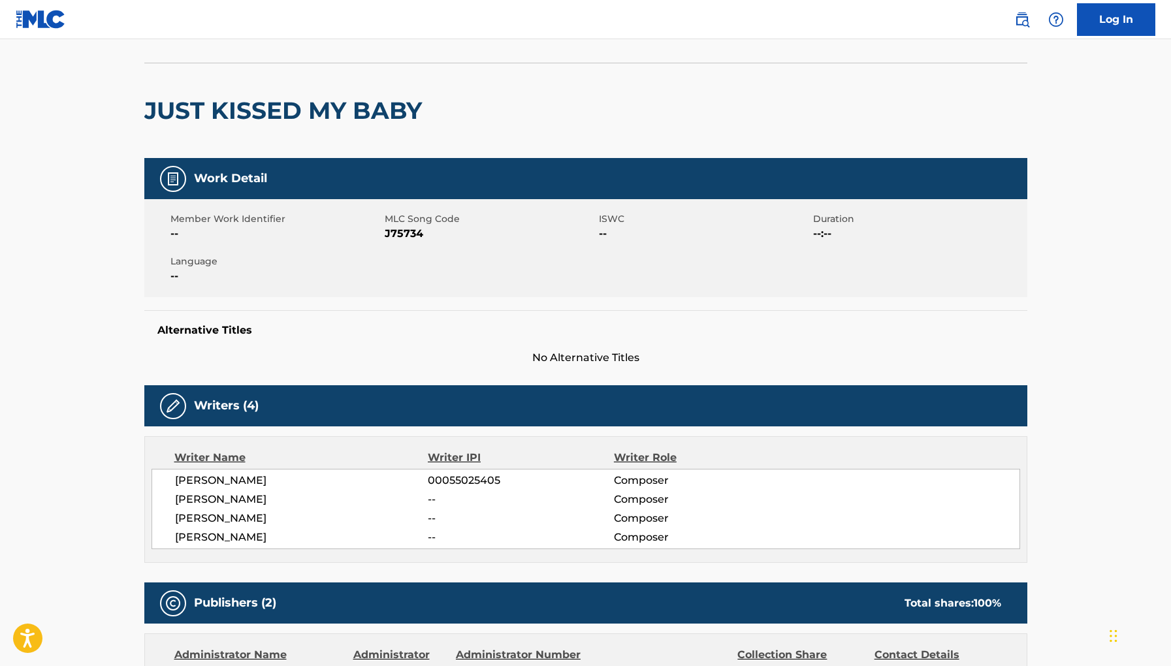
scroll to position [77, 0]
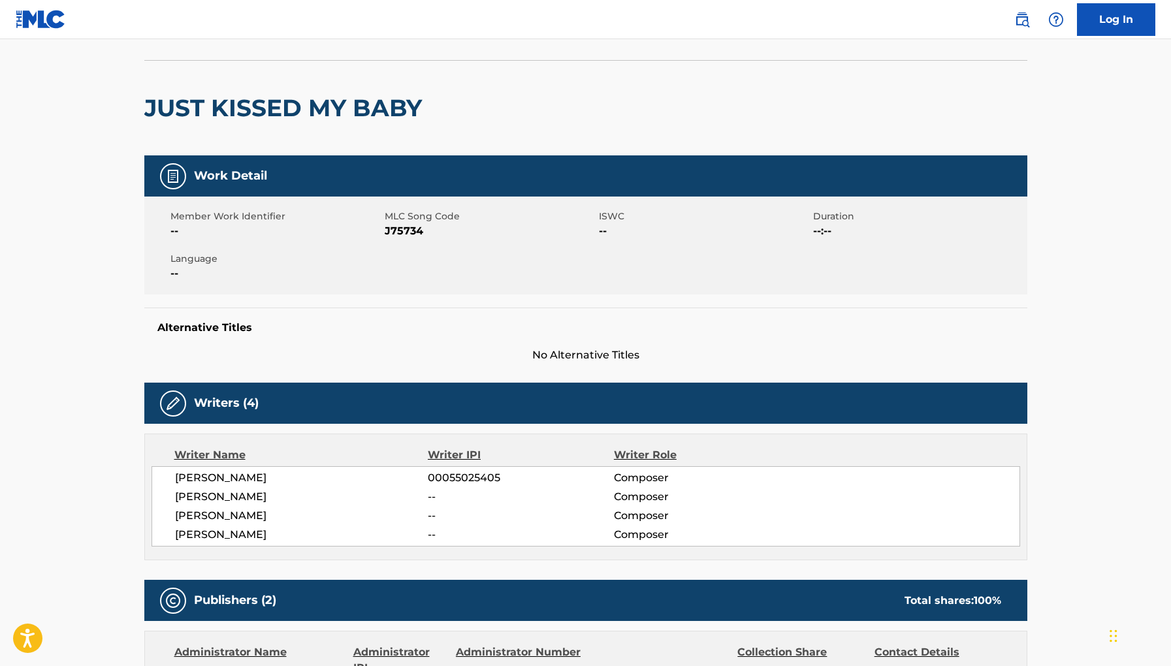
click at [402, 232] on span "J75734" at bounding box center [490, 231] width 211 height 16
copy span "J75734"
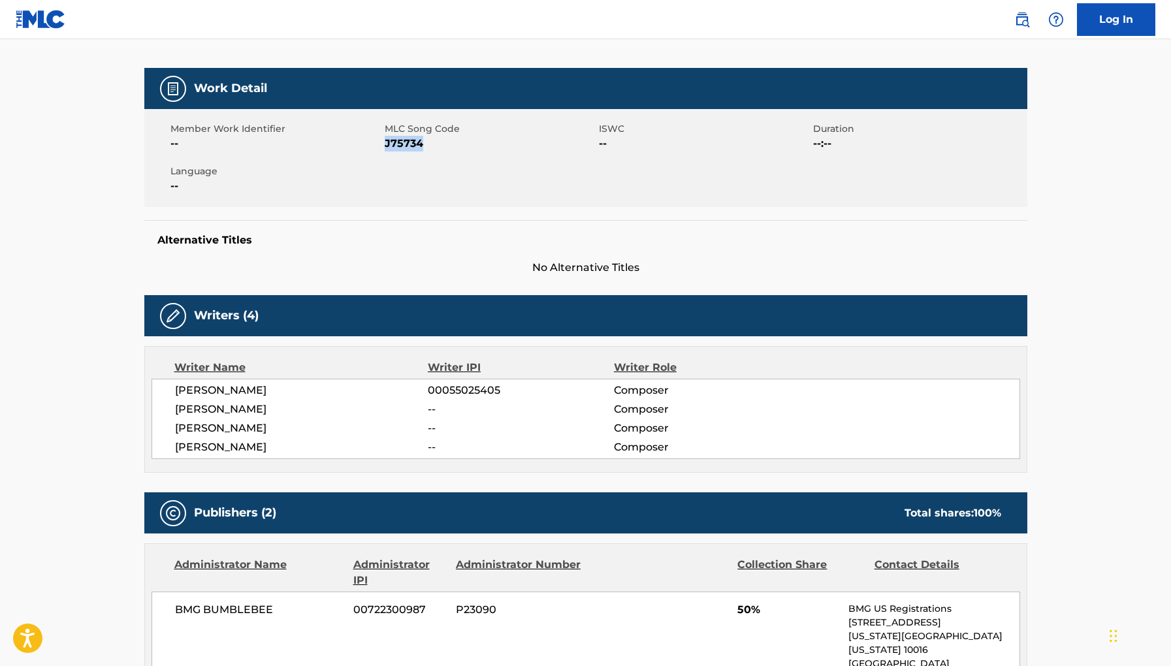
scroll to position [163, 0]
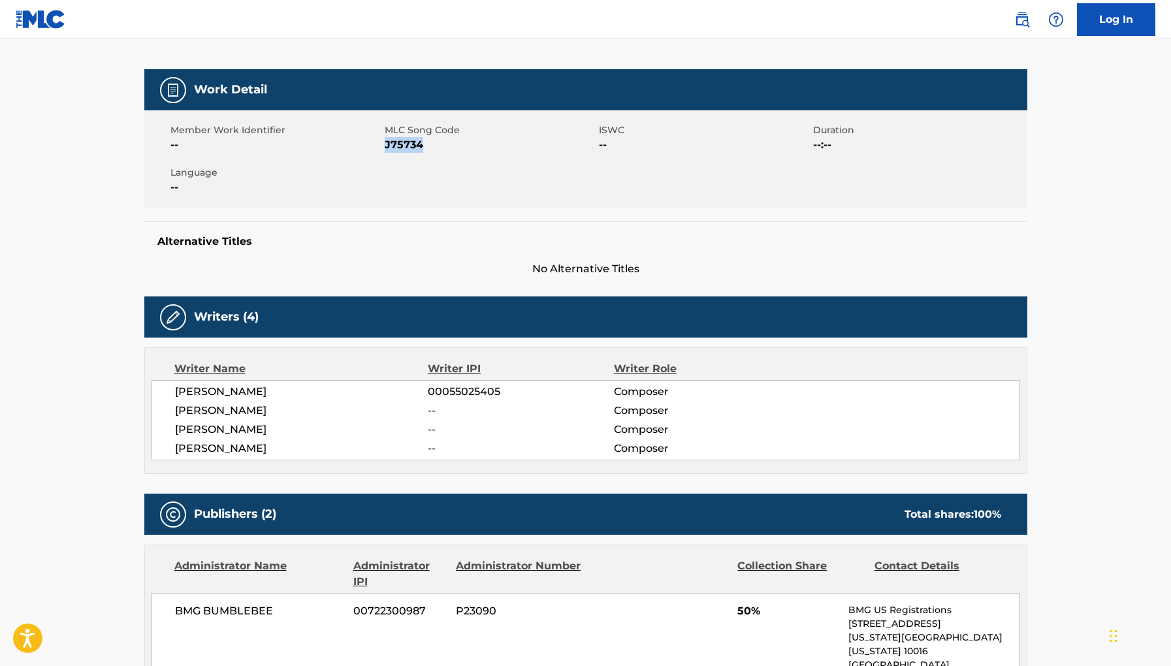
click at [678, 202] on div "Member Work Identifier -- MLC Song Code J75734 ISWC -- Duration --:-- Language …" at bounding box center [585, 159] width 883 height 98
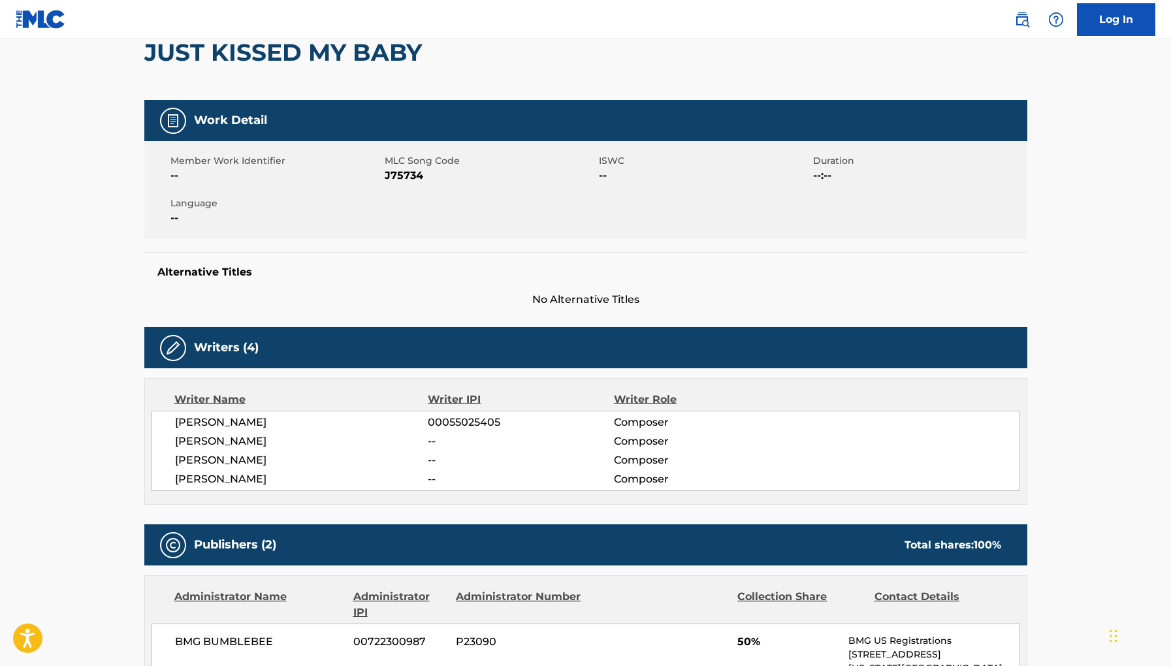
scroll to position [0, 0]
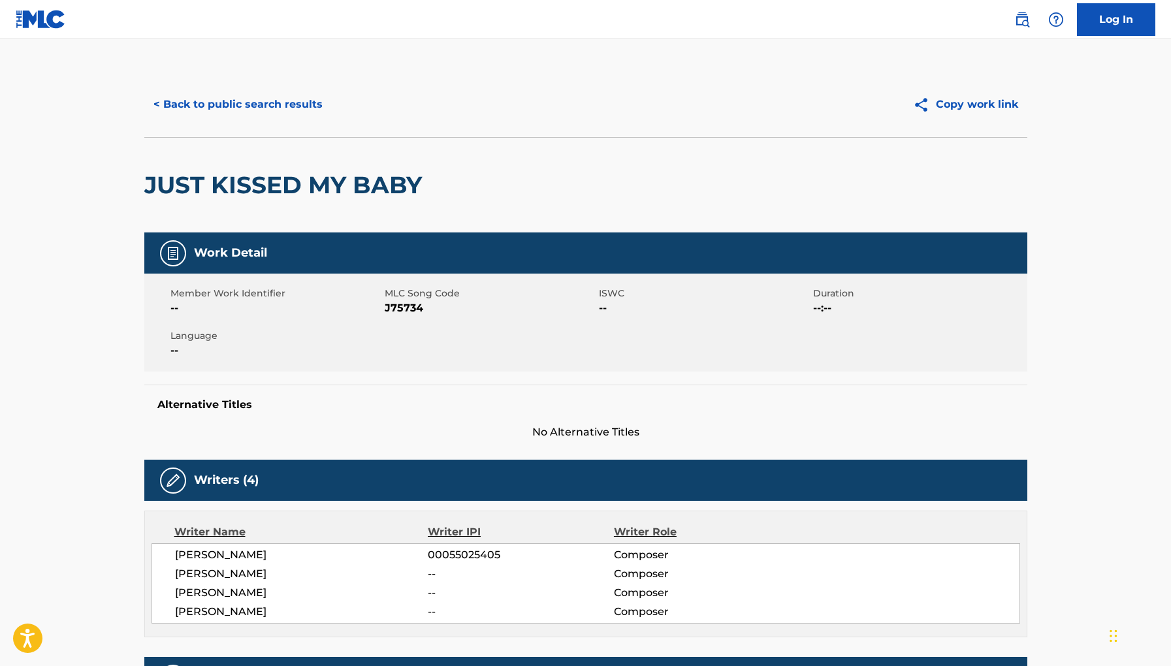
click at [302, 105] on button "< Back to public search results" at bounding box center [238, 104] width 188 height 33
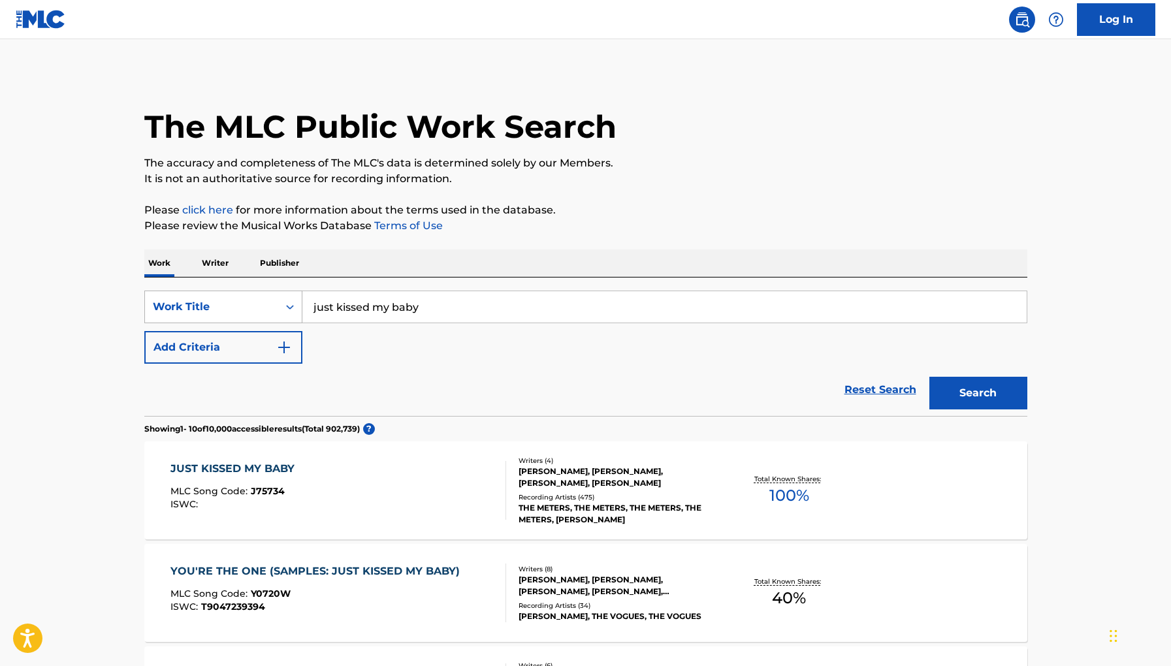
drag, startPoint x: 436, startPoint y: 303, endPoint x: 247, endPoint y: 298, distance: 188.9
click at [247, 298] on div "SearchWithCriteria377ac3f1-ad89-45c3-89e9-d66d7e65ac8a Work Title just kissed m…" at bounding box center [585, 307] width 883 height 33
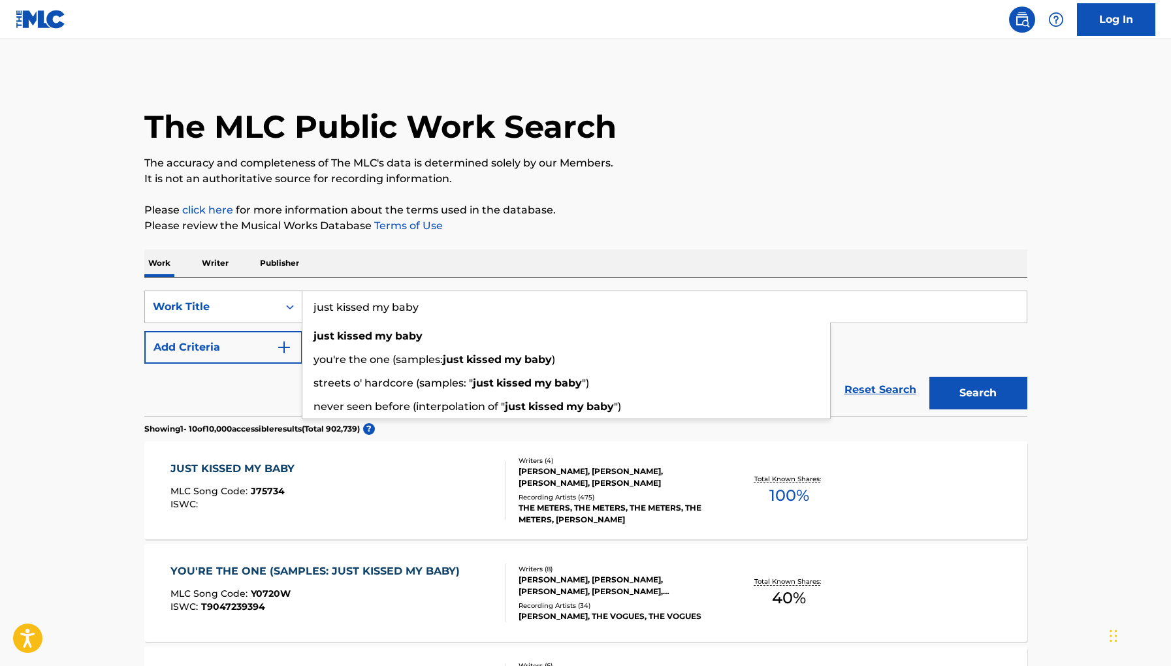
paste input "IT S GOT TO BE THAT AWAY 4177458 MULLINS MARK PORTER GEORGE JOSEPH JR"
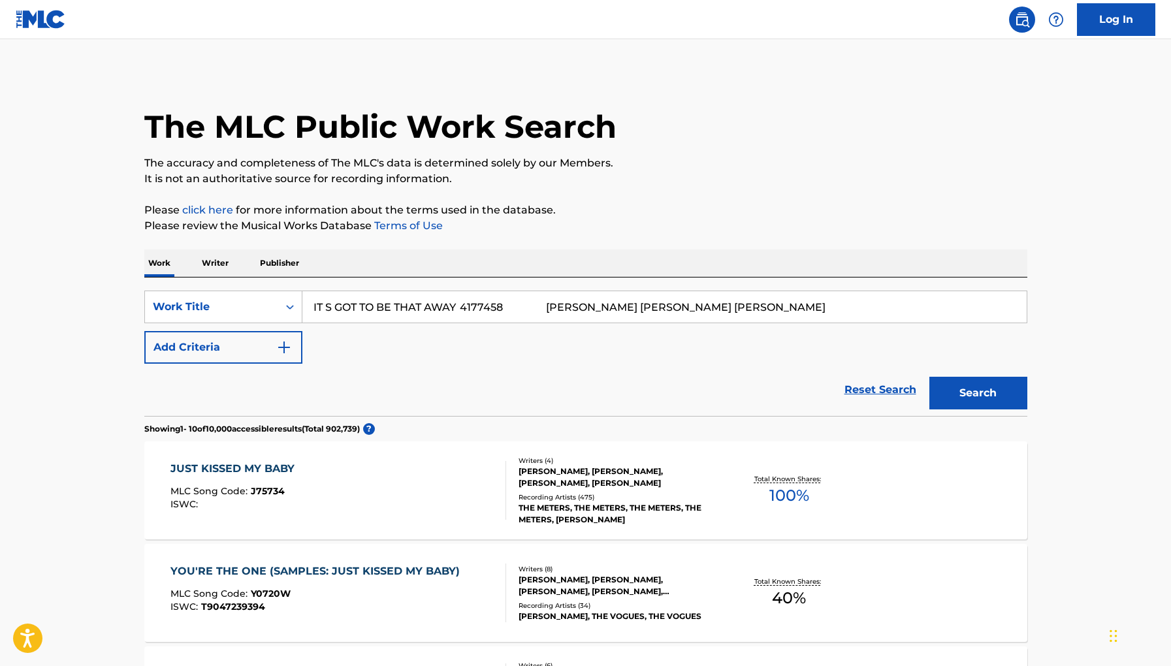
drag, startPoint x: 802, startPoint y: 308, endPoint x: 473, endPoint y: 312, distance: 329.3
click at [472, 312] on input "IT S GOT TO BE THAT AWAY 4177458 MULLINS MARK PORTER GEORGE JOSEPH JR" at bounding box center [665, 306] width 725 height 31
type input "IT S GOT TO BE THAT AWAy"
click at [930, 377] on button "Search" at bounding box center [979, 393] width 98 height 33
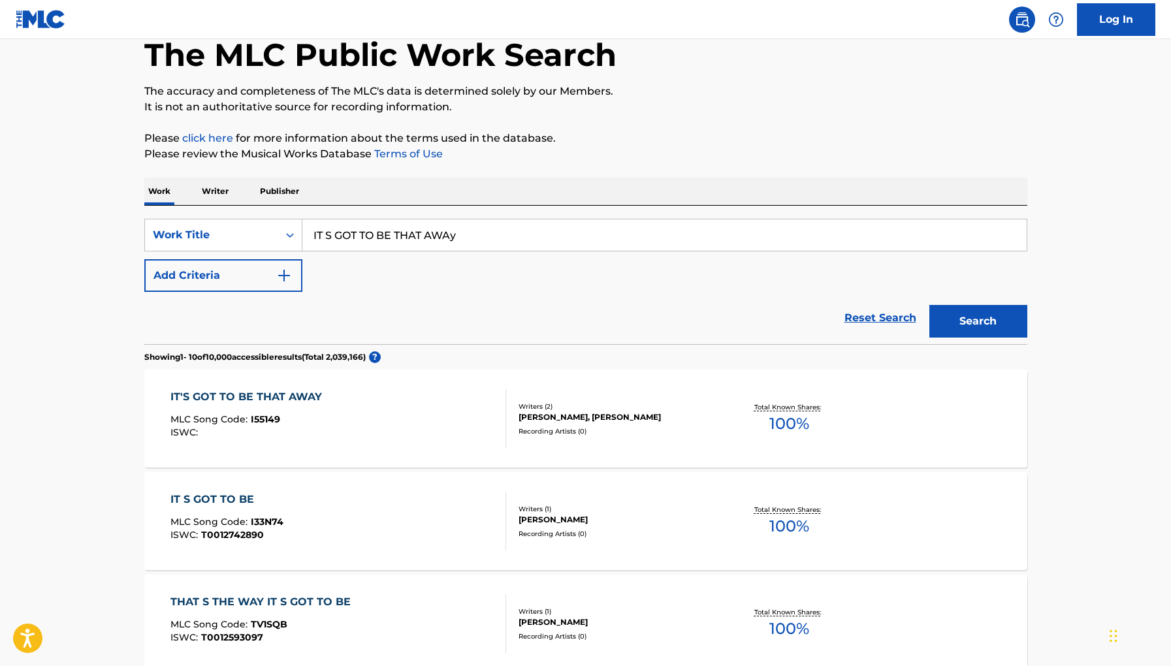
scroll to position [76, 0]
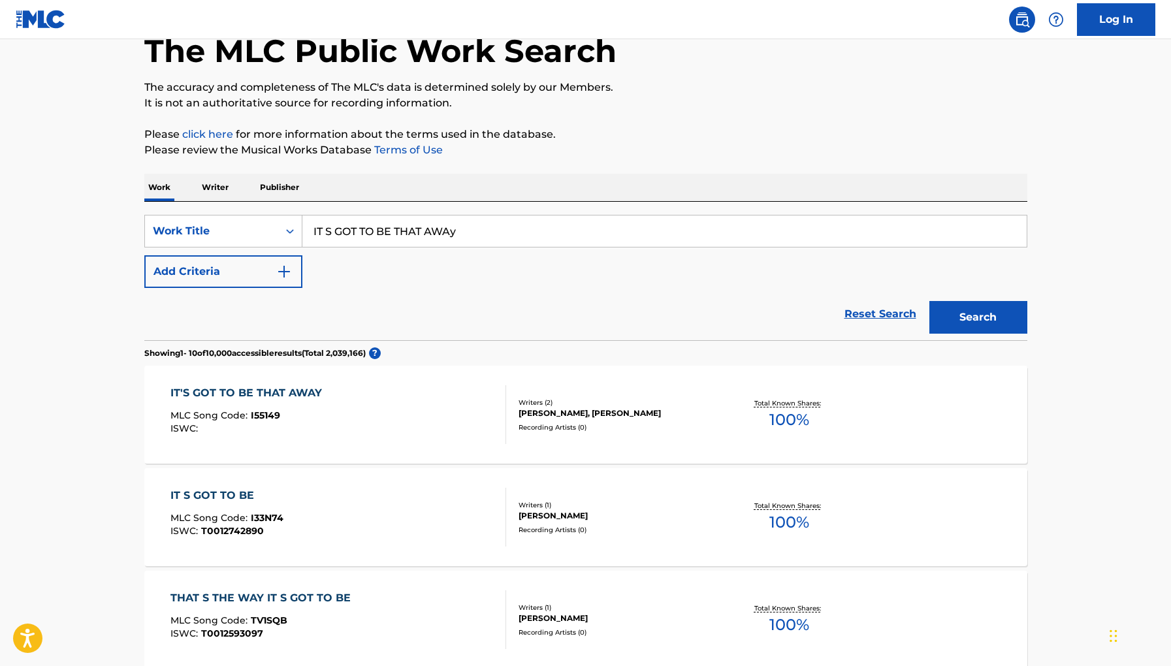
click at [387, 420] on div "IT'S GOT TO BE THAT AWAY MLC Song Code : I55149 ISWC :" at bounding box center [339, 414] width 336 height 59
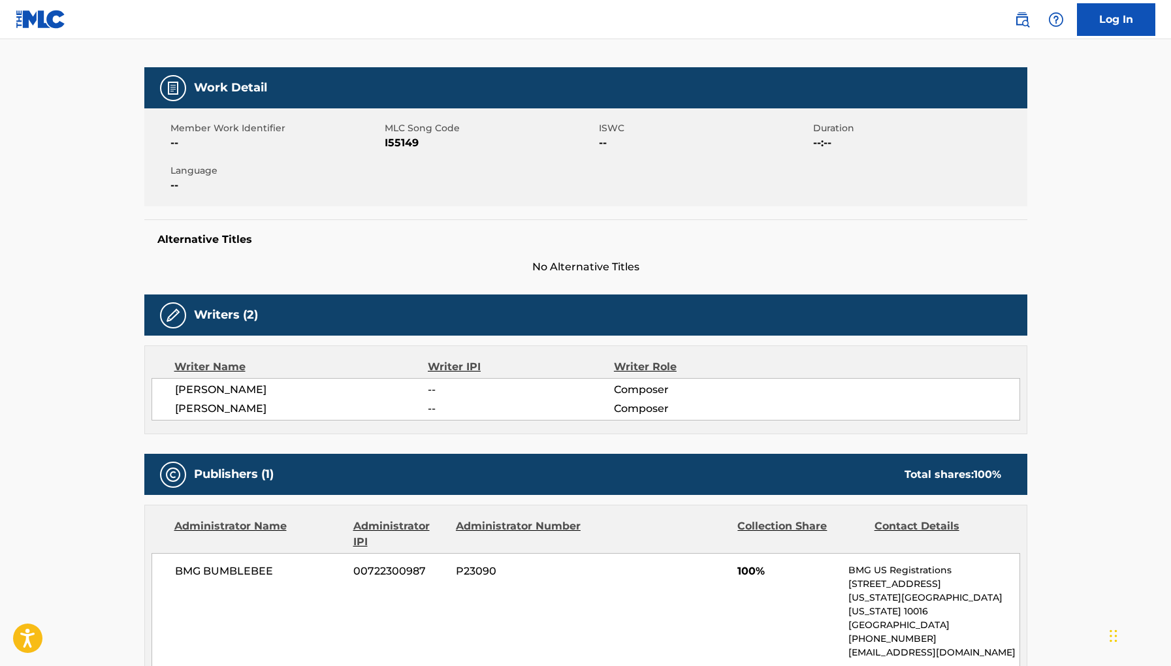
scroll to position [178, 0]
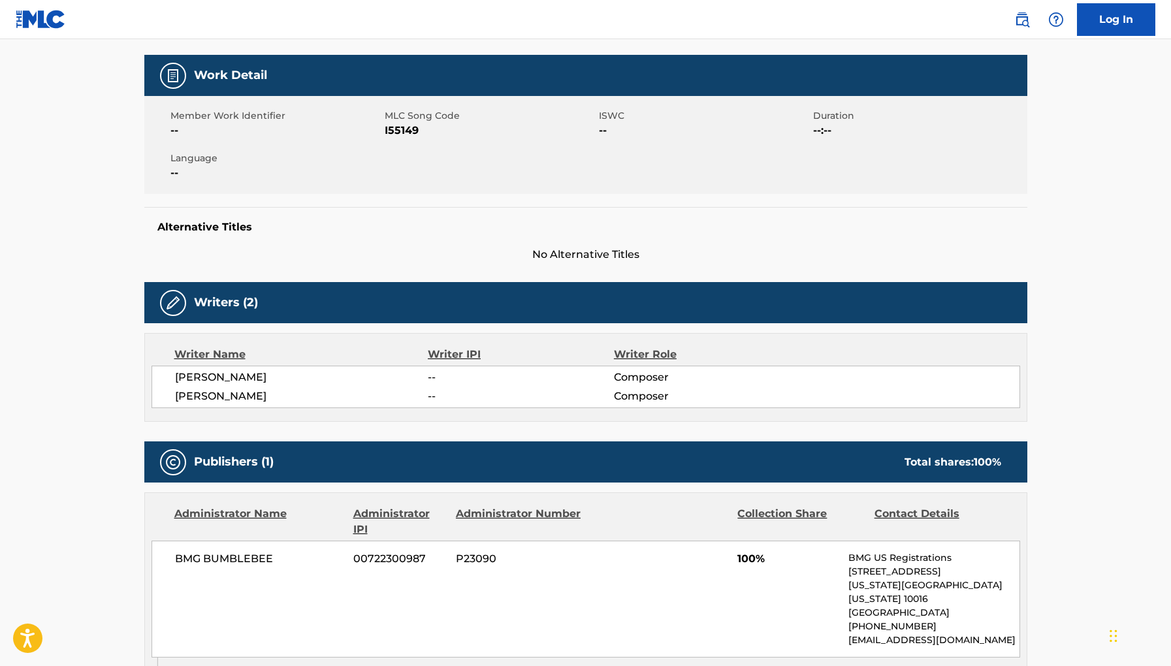
click at [406, 127] on span "I55149" at bounding box center [490, 131] width 211 height 16
copy span "I55149"
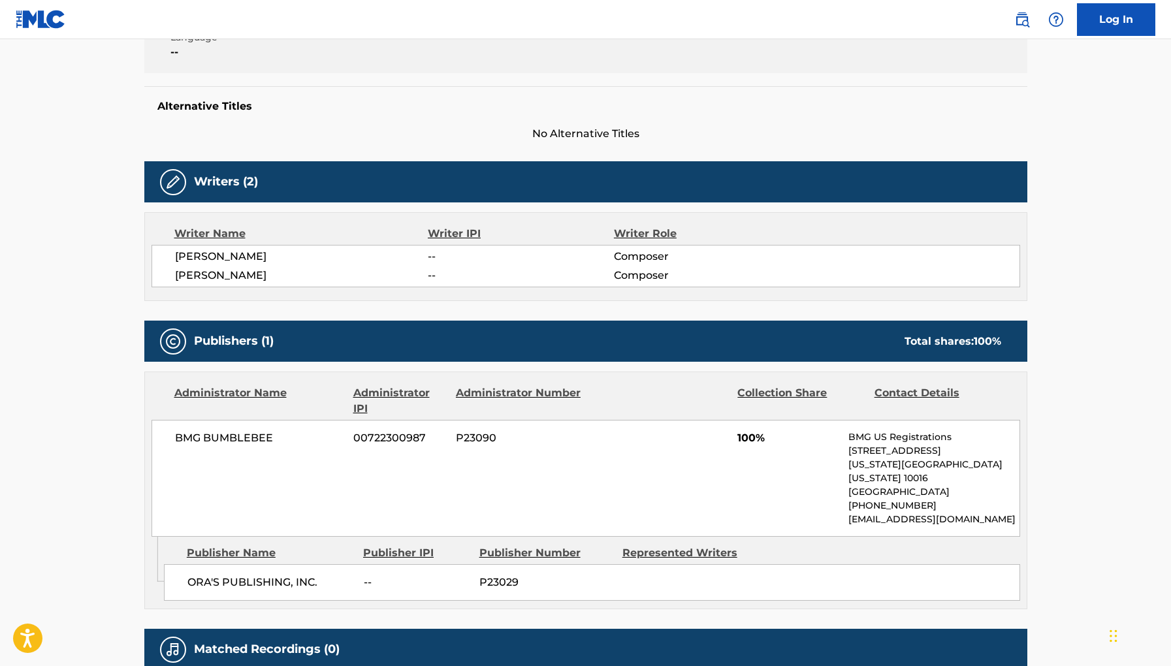
scroll to position [412, 0]
